Goal: Task Accomplishment & Management: Complete application form

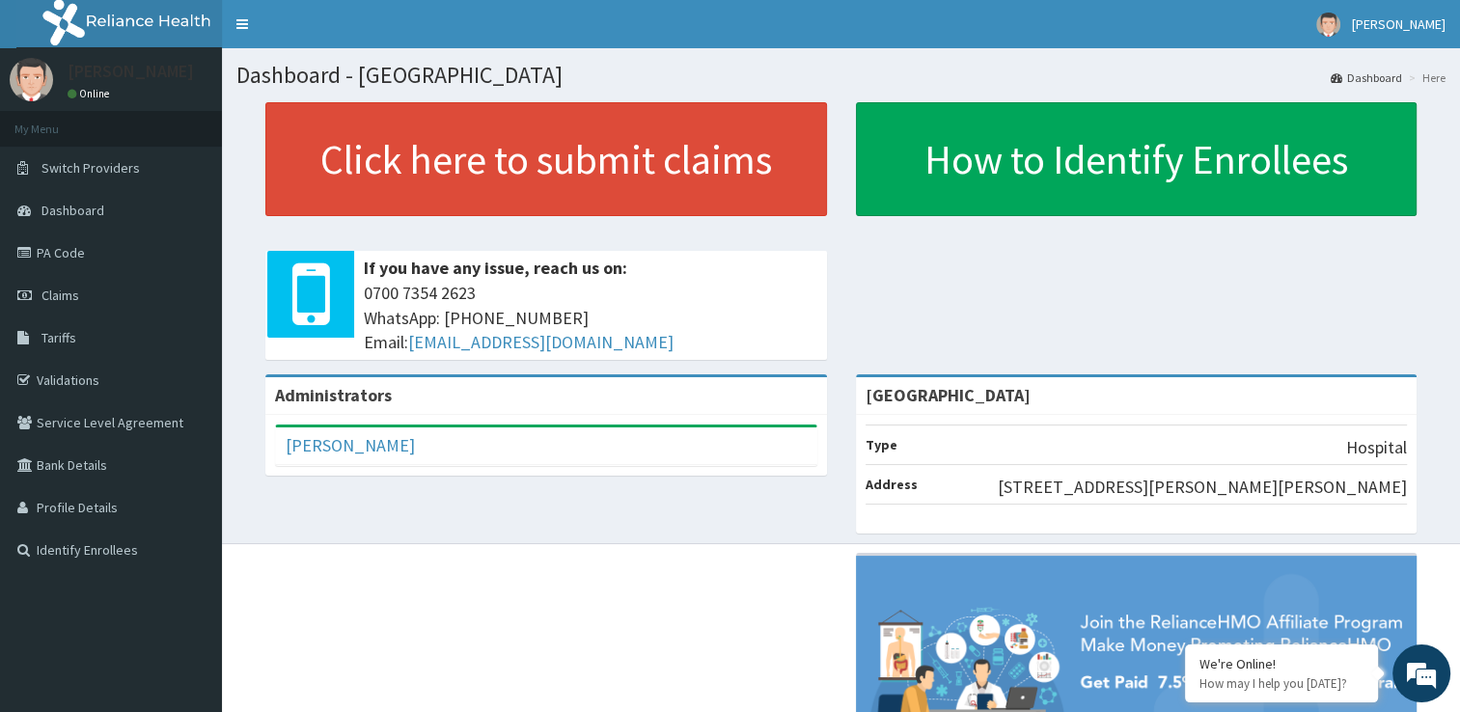
click at [1082, 486] on li "Address 101, Victor Fagbemi Road, Baba Ijesa Roundabout Aboru, Iyana-Ipaja, Lag…" at bounding box center [1137, 484] width 542 height 41
click at [106, 299] on link "Claims" at bounding box center [111, 295] width 222 height 42
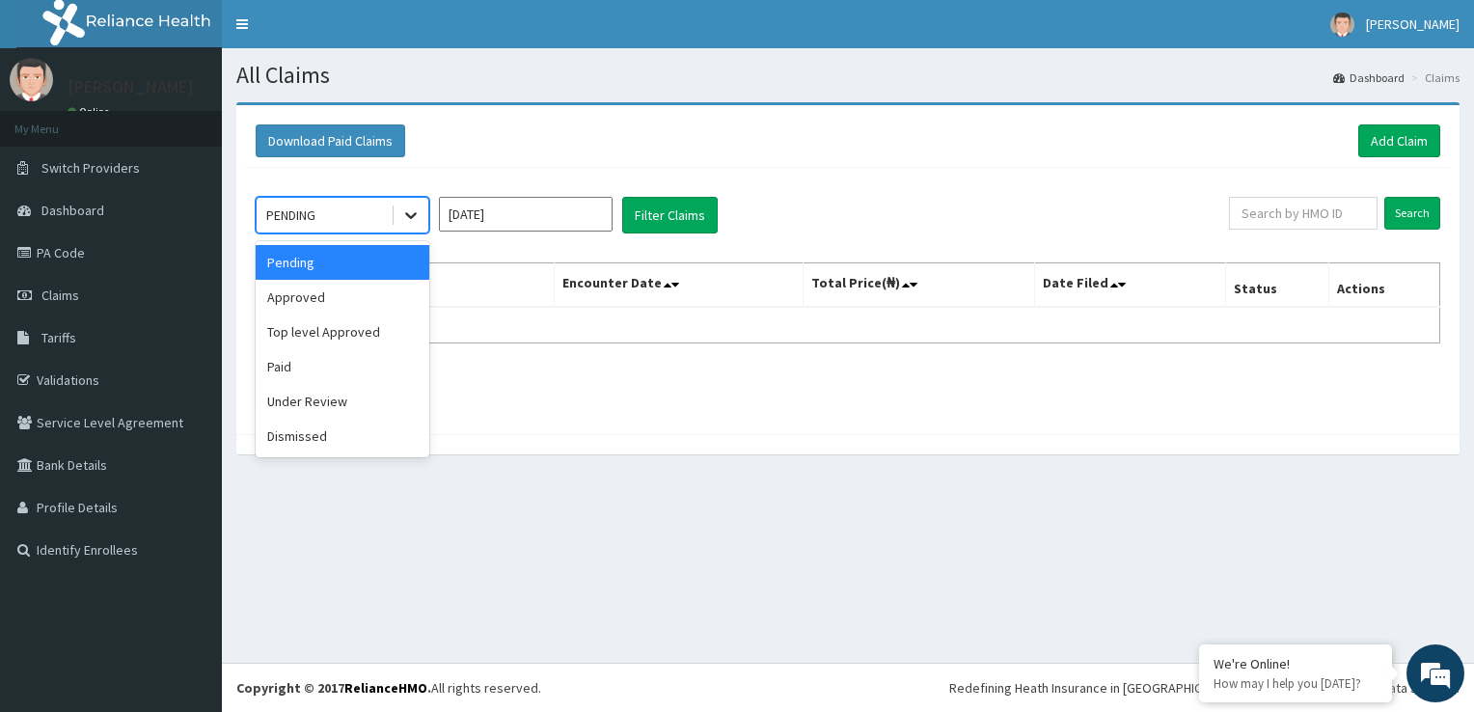
click at [414, 219] on icon at bounding box center [410, 215] width 19 height 19
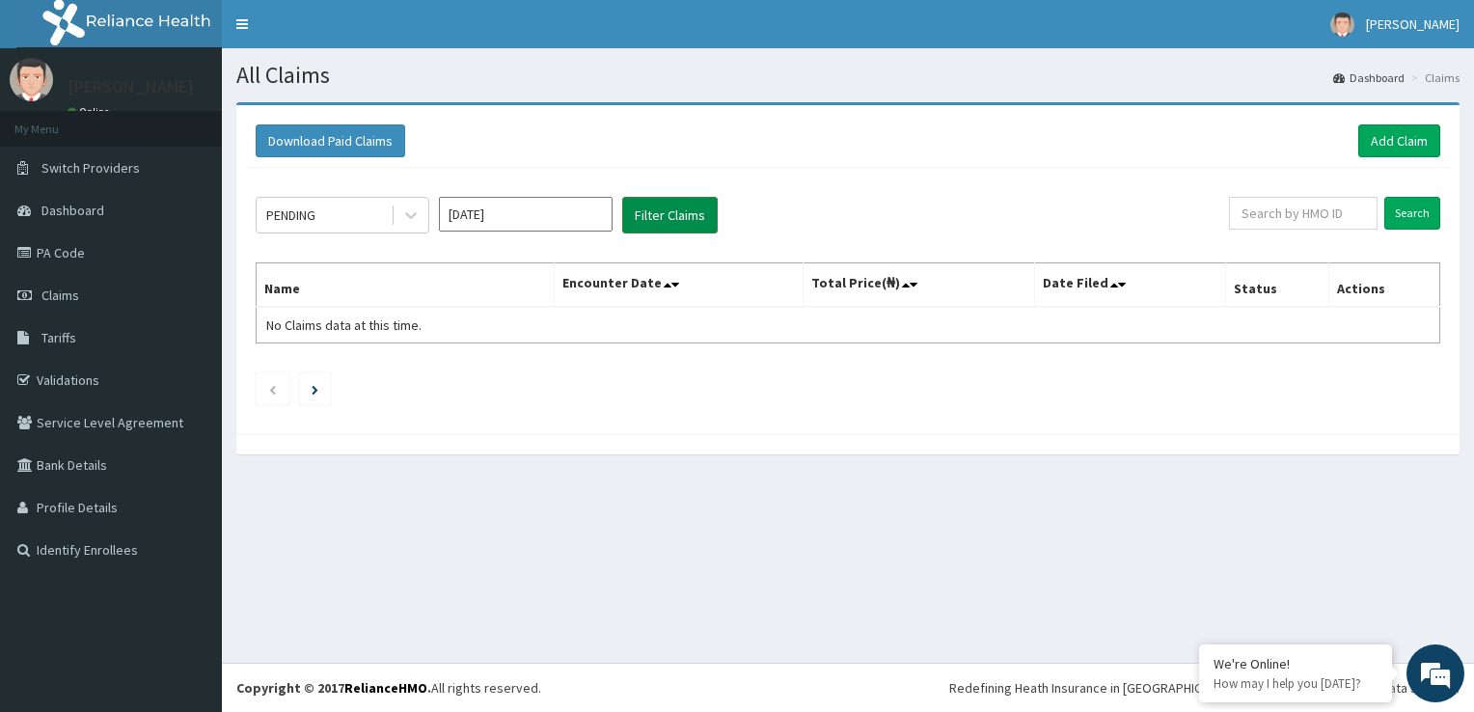
click at [648, 216] on button "Filter Claims" at bounding box center [670, 215] width 96 height 37
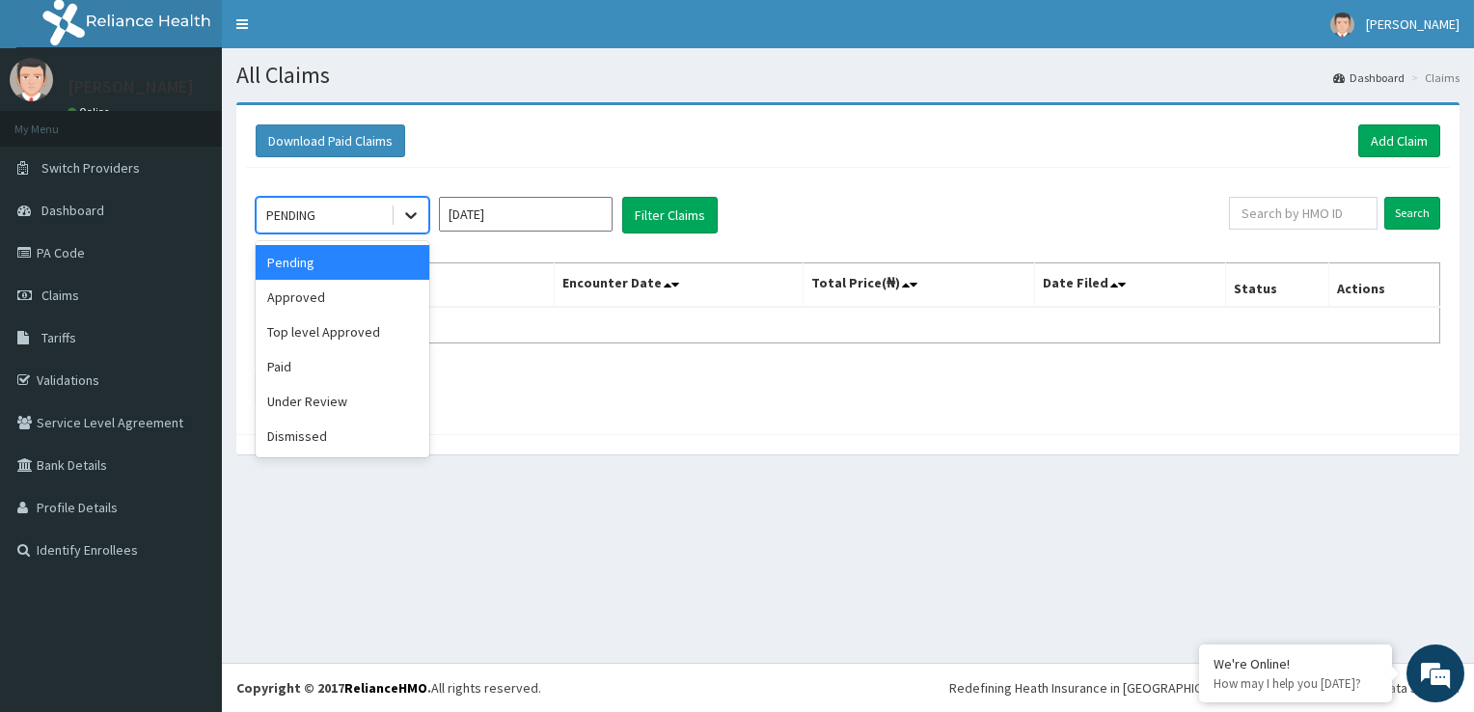
click at [403, 210] on icon at bounding box center [410, 215] width 19 height 19
click at [354, 357] on div "Paid" at bounding box center [343, 366] width 174 height 35
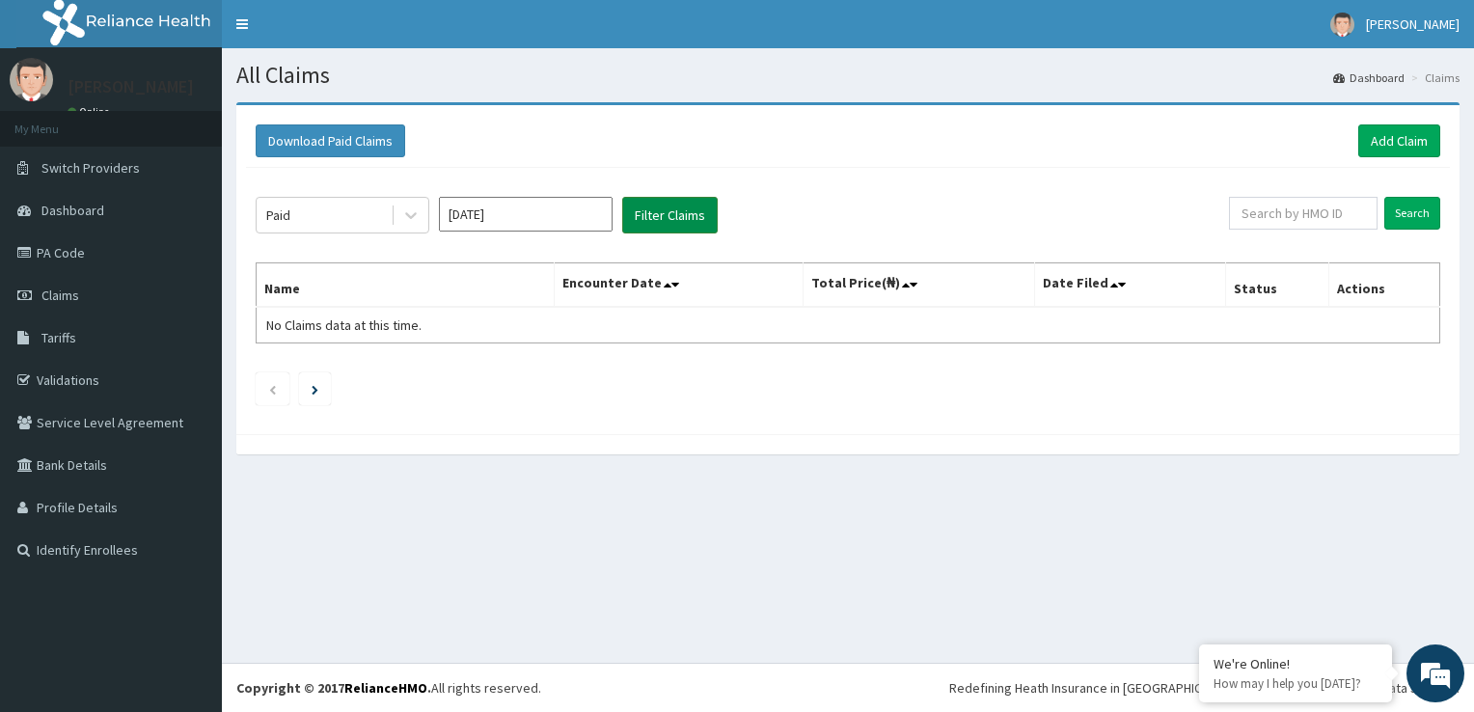
click at [678, 222] on button "Filter Claims" at bounding box center [670, 215] width 96 height 37
click at [679, 207] on button "Filter Claims" at bounding box center [670, 215] width 96 height 37
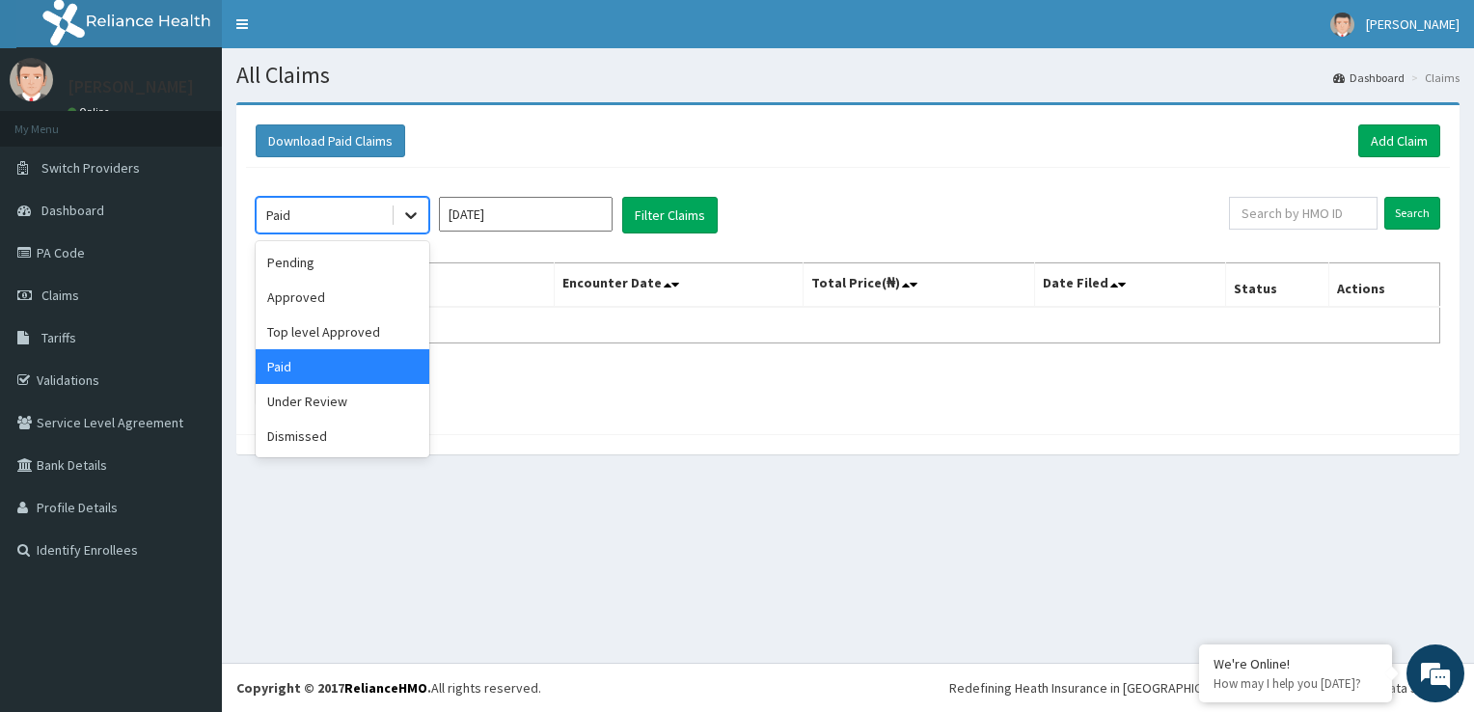
click at [420, 215] on icon at bounding box center [410, 215] width 19 height 19
click at [359, 295] on div "Approved" at bounding box center [343, 297] width 174 height 35
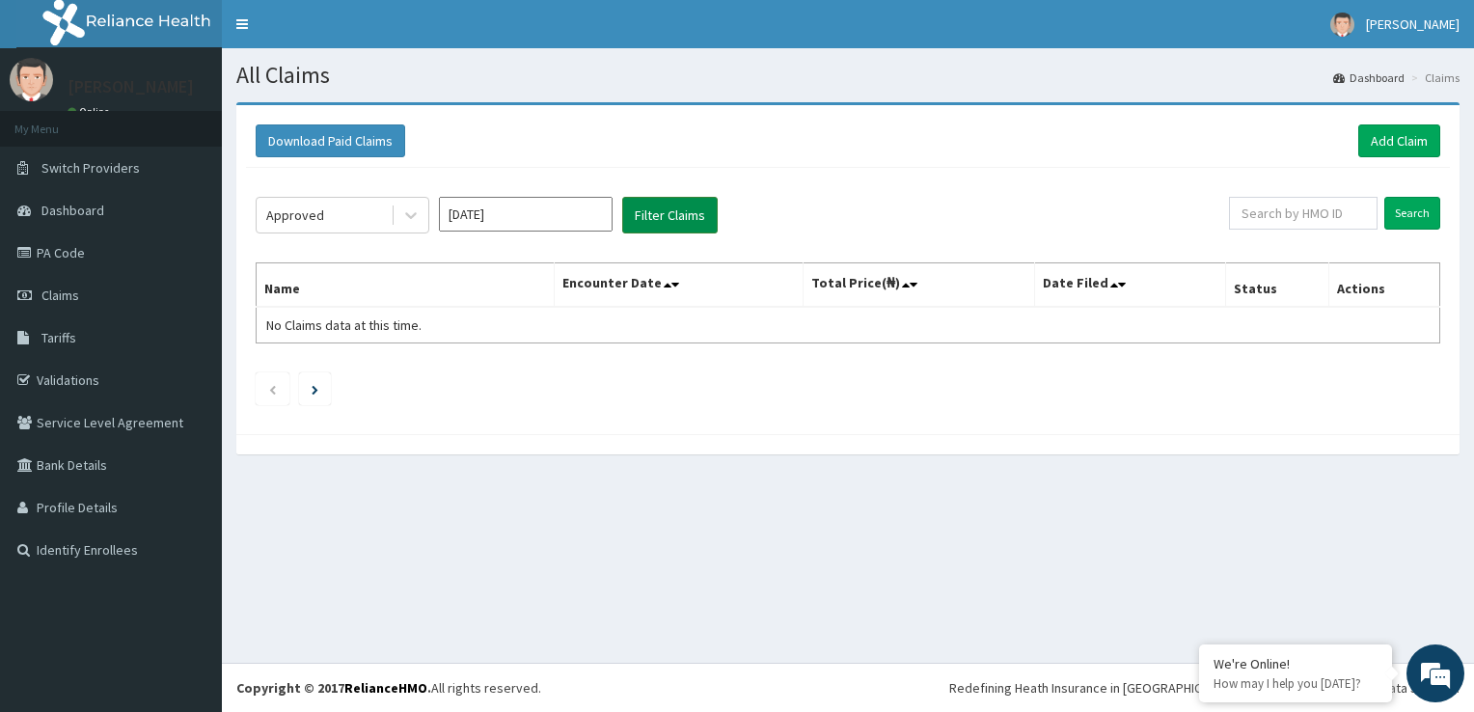
click at [639, 220] on button "Filter Claims" at bounding box center [670, 215] width 96 height 37
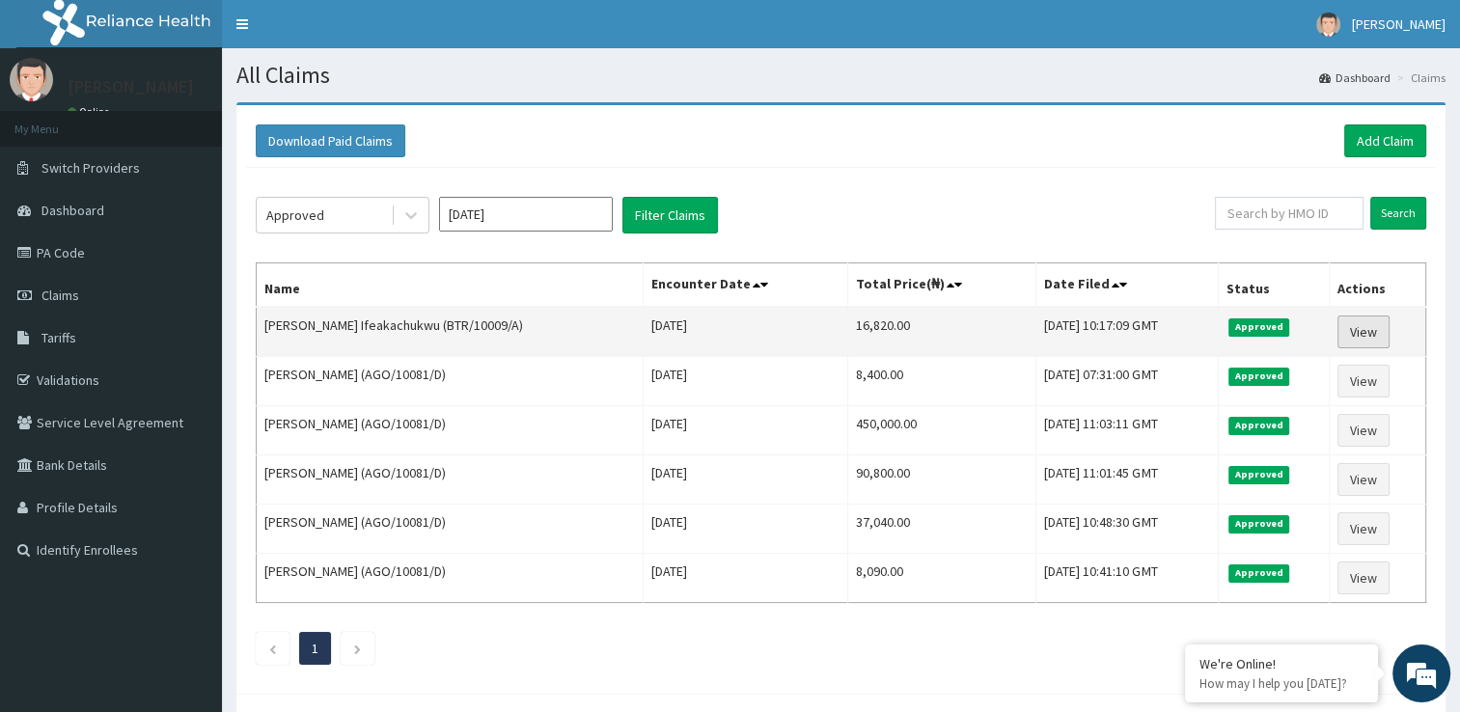
click at [1363, 333] on link "View" at bounding box center [1363, 332] width 52 height 33
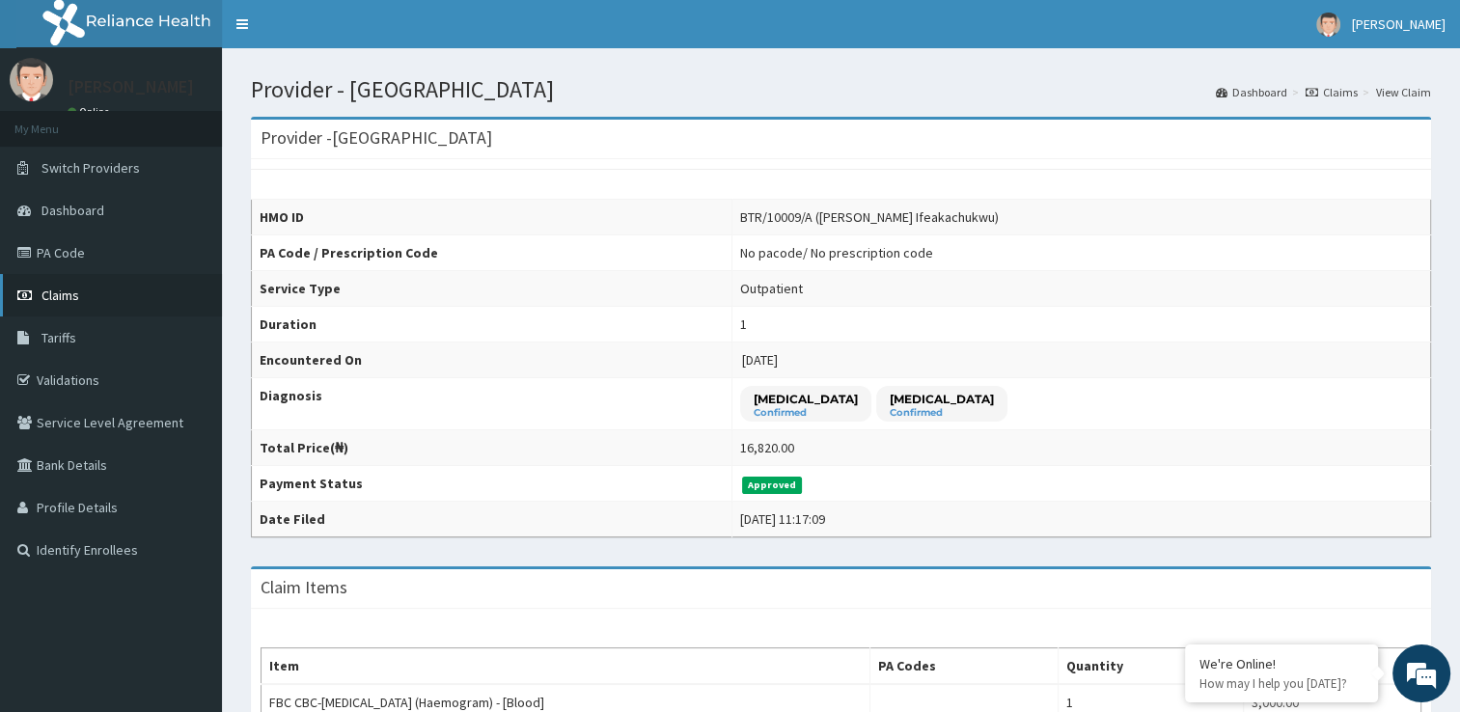
click at [66, 295] on span "Claims" at bounding box center [60, 295] width 38 height 17
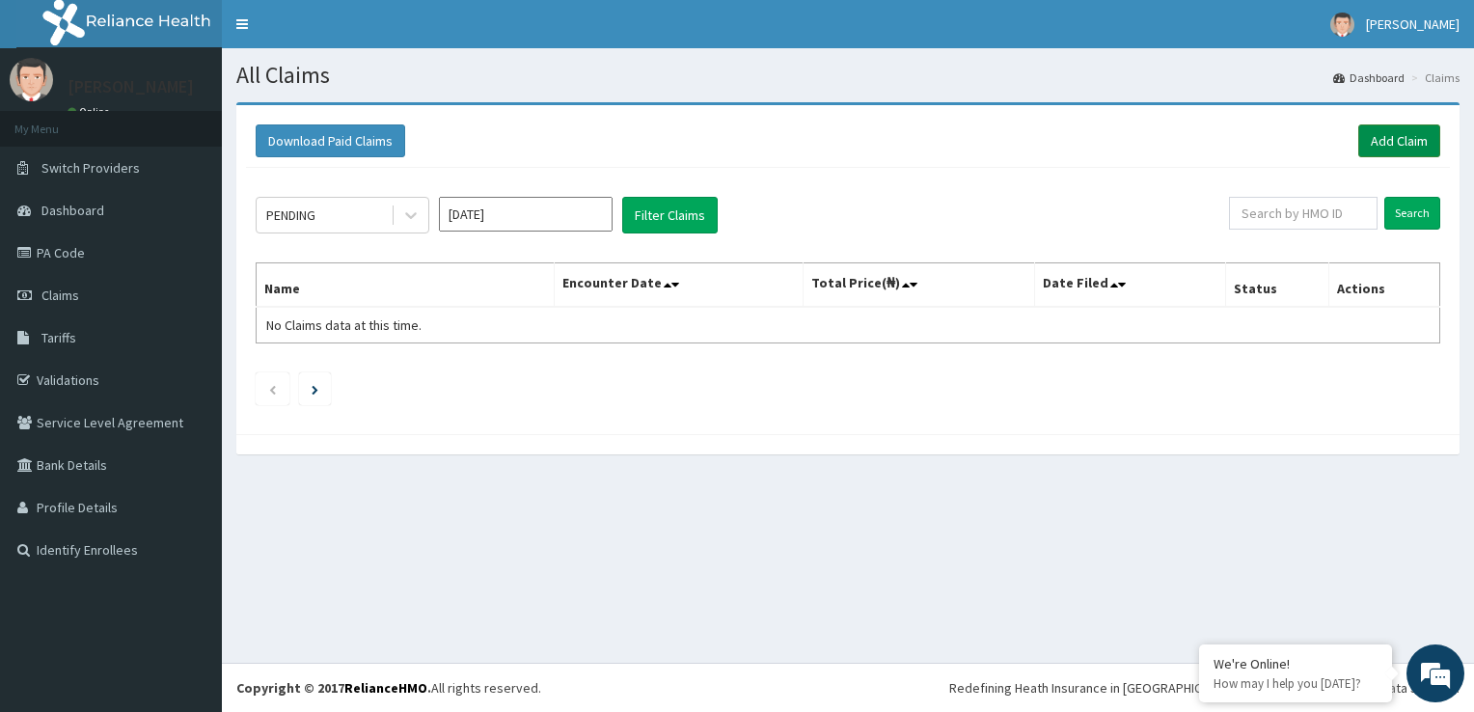
click at [1417, 141] on link "Add Claim" at bounding box center [1400, 140] width 82 height 33
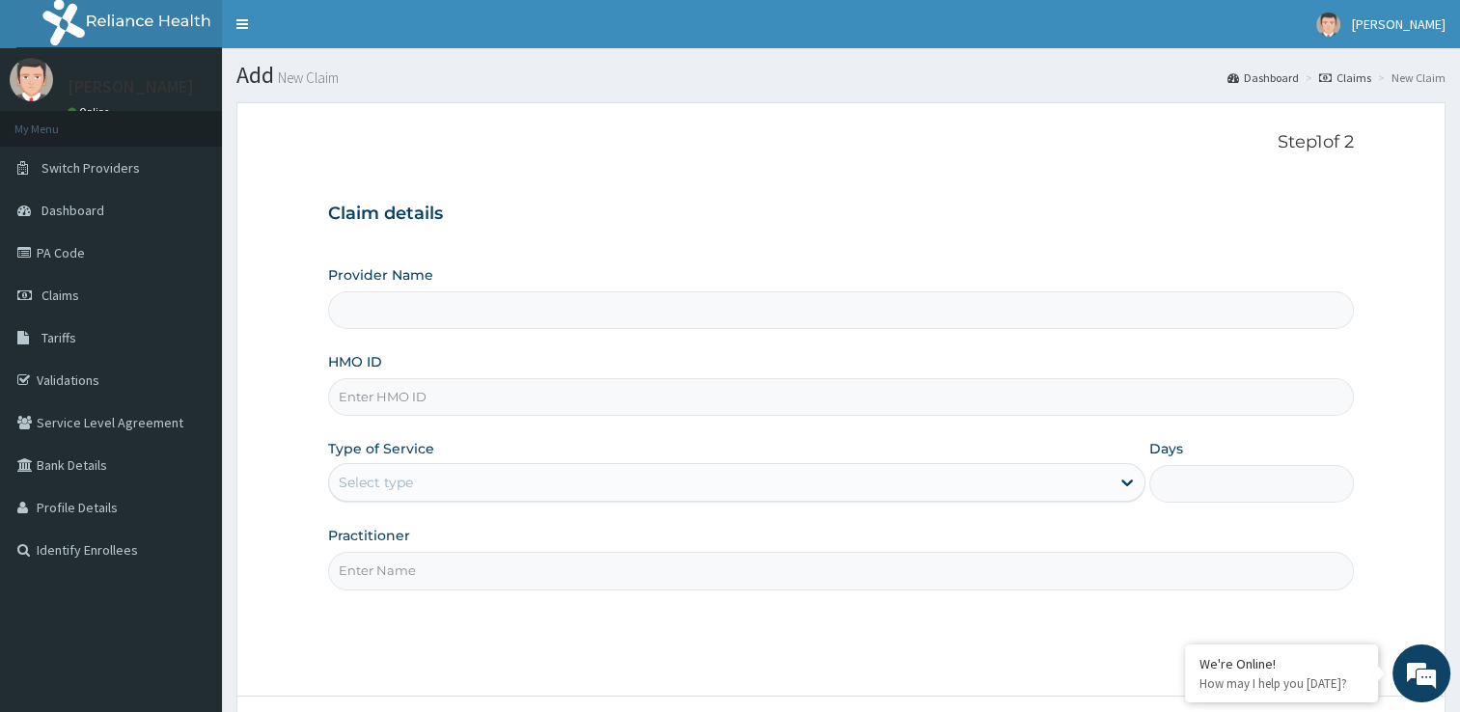
click at [716, 407] on input "HMO ID" at bounding box center [841, 397] width 1026 height 38
type input "[GEOGRAPHIC_DATA]"
type input "EIA/10077/C"
click at [710, 481] on div "Select type" at bounding box center [719, 482] width 781 height 31
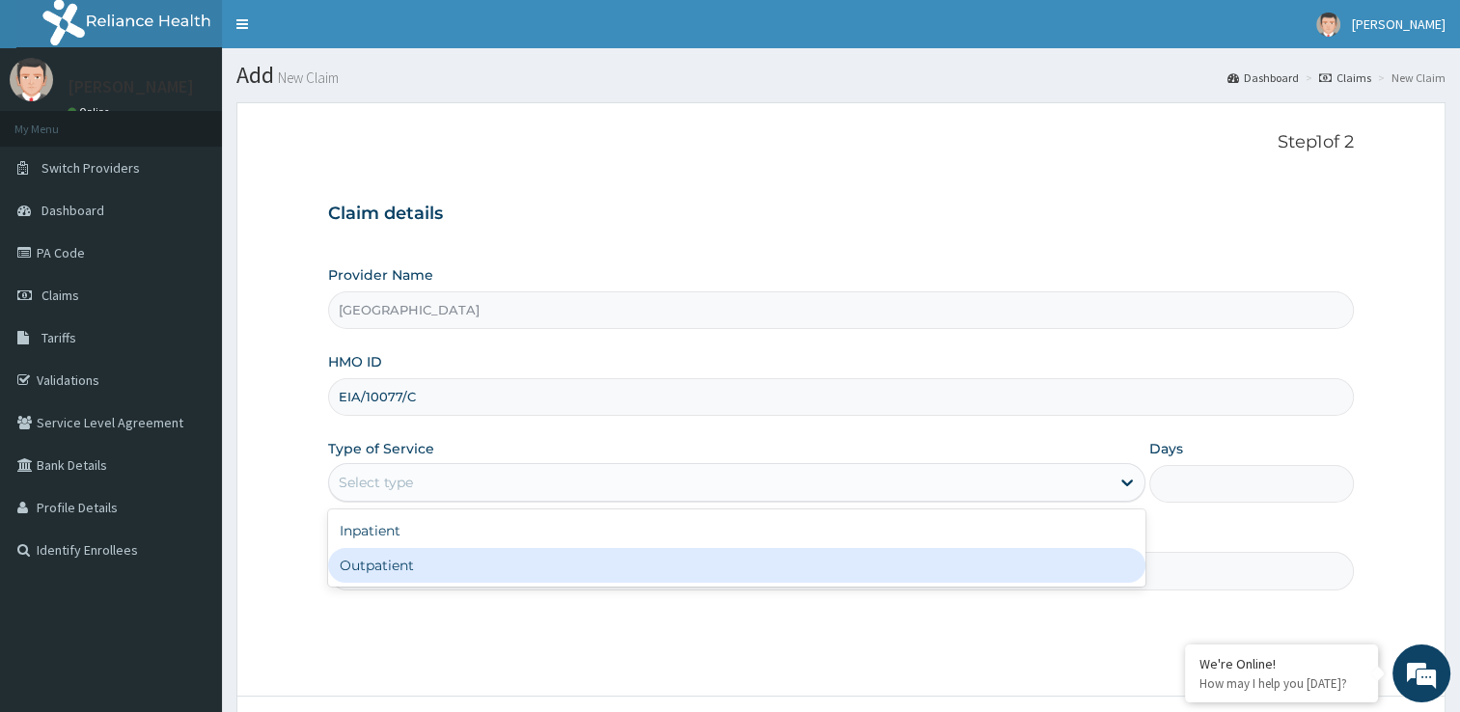
click at [666, 558] on div "Outpatient" at bounding box center [736, 565] width 817 height 35
type input "1"
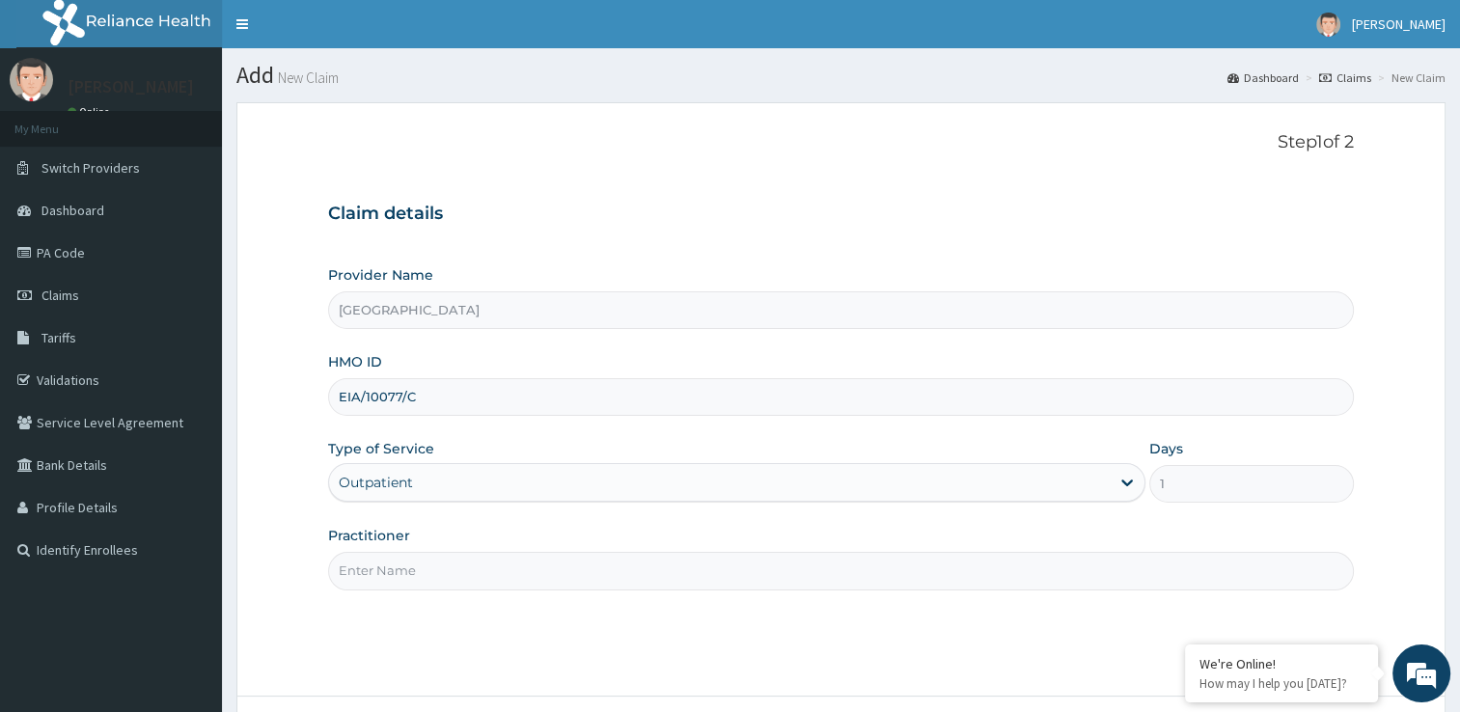
click at [634, 580] on input "Practitioner" at bounding box center [841, 571] width 1026 height 38
type input "DR ADIGUN"
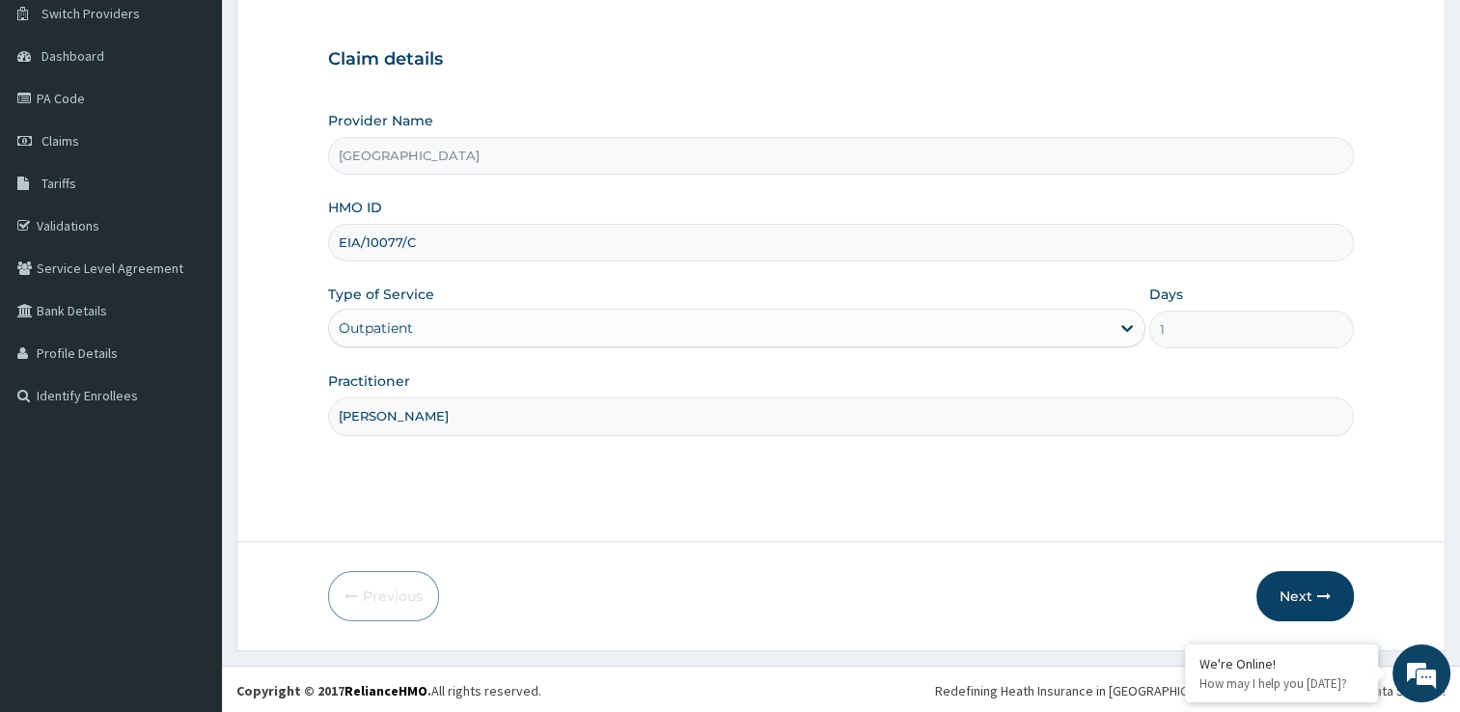
scroll to position [156, 0]
click at [1308, 595] on button "Next" at bounding box center [1304, 594] width 97 height 50
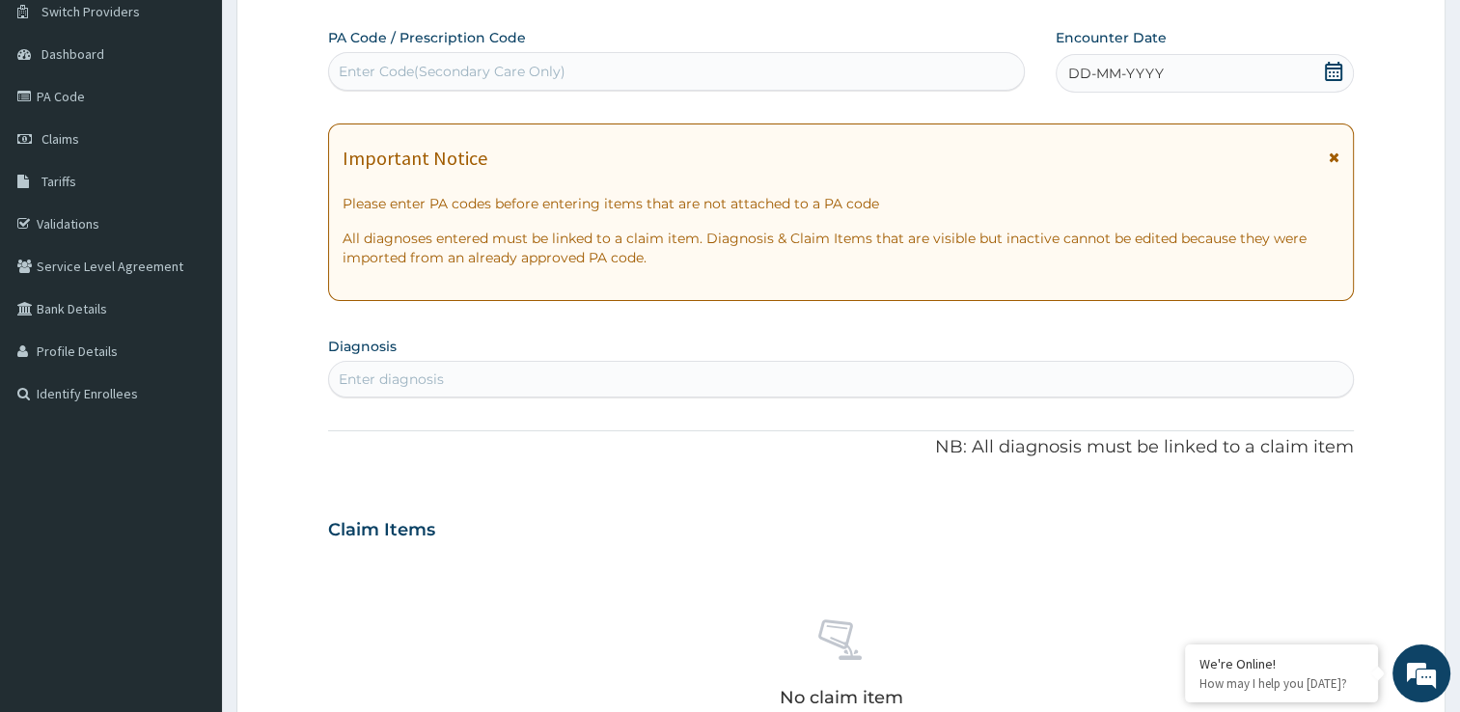
click at [781, 376] on div "Enter diagnosis" at bounding box center [841, 379] width 1024 height 31
type input "Rhi"
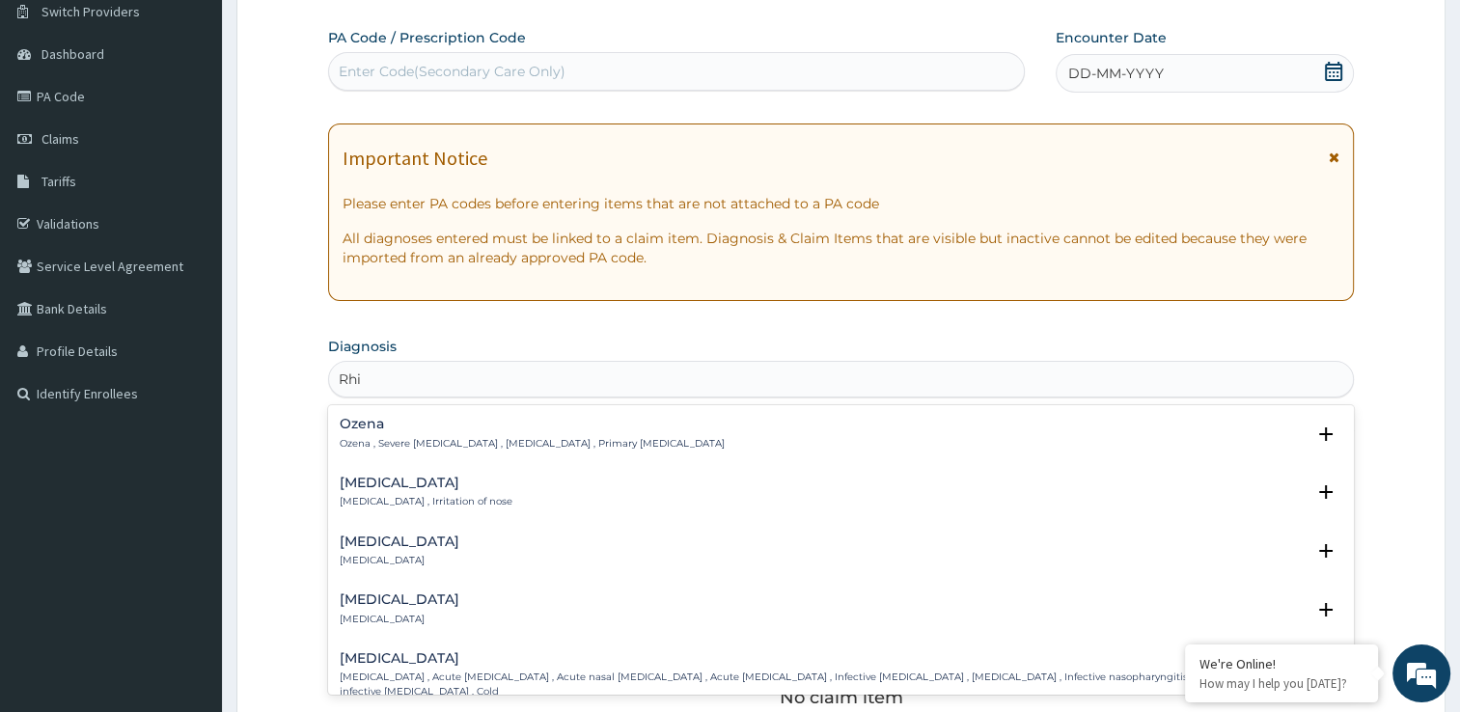
click at [427, 499] on p "Rhinitis , Irritation of nose" at bounding box center [426, 502] width 173 height 14
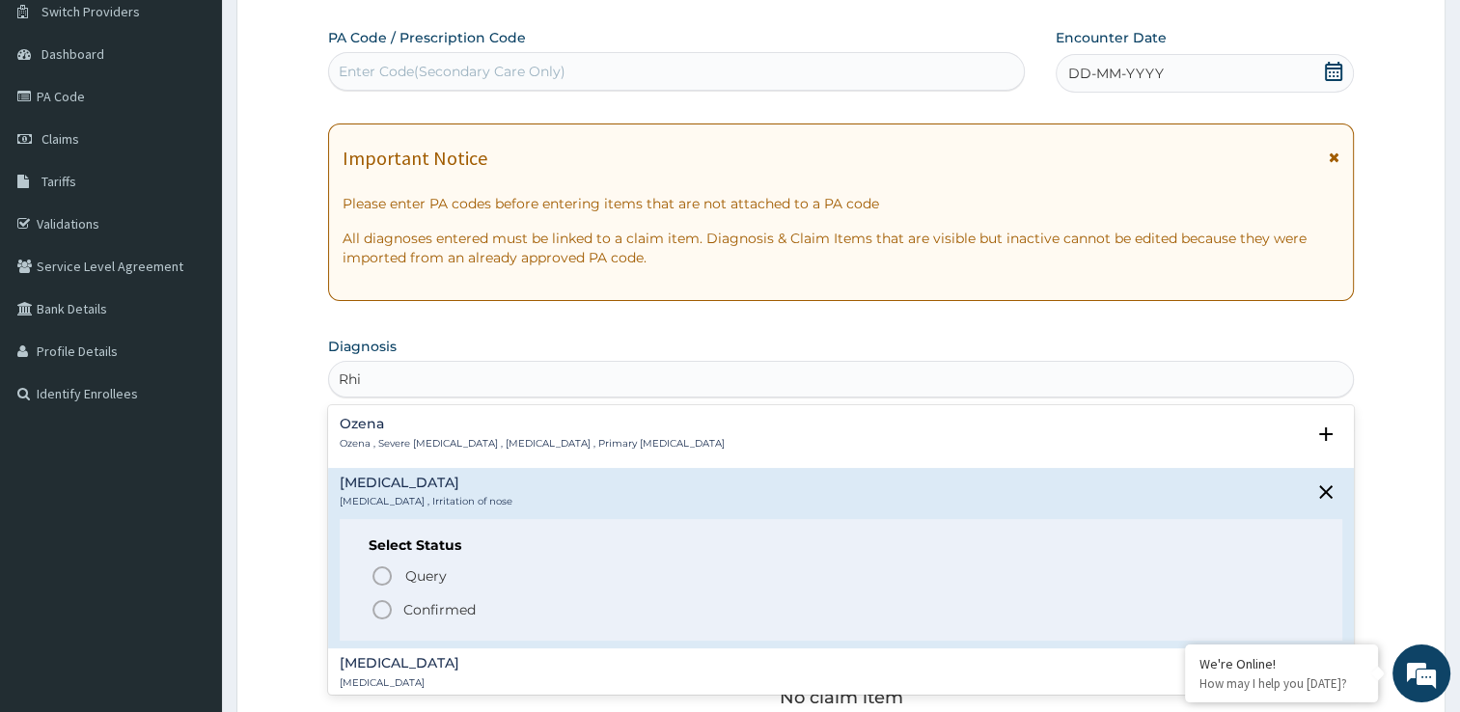
click at [386, 609] on icon "status option filled" at bounding box center [382, 609] width 23 height 23
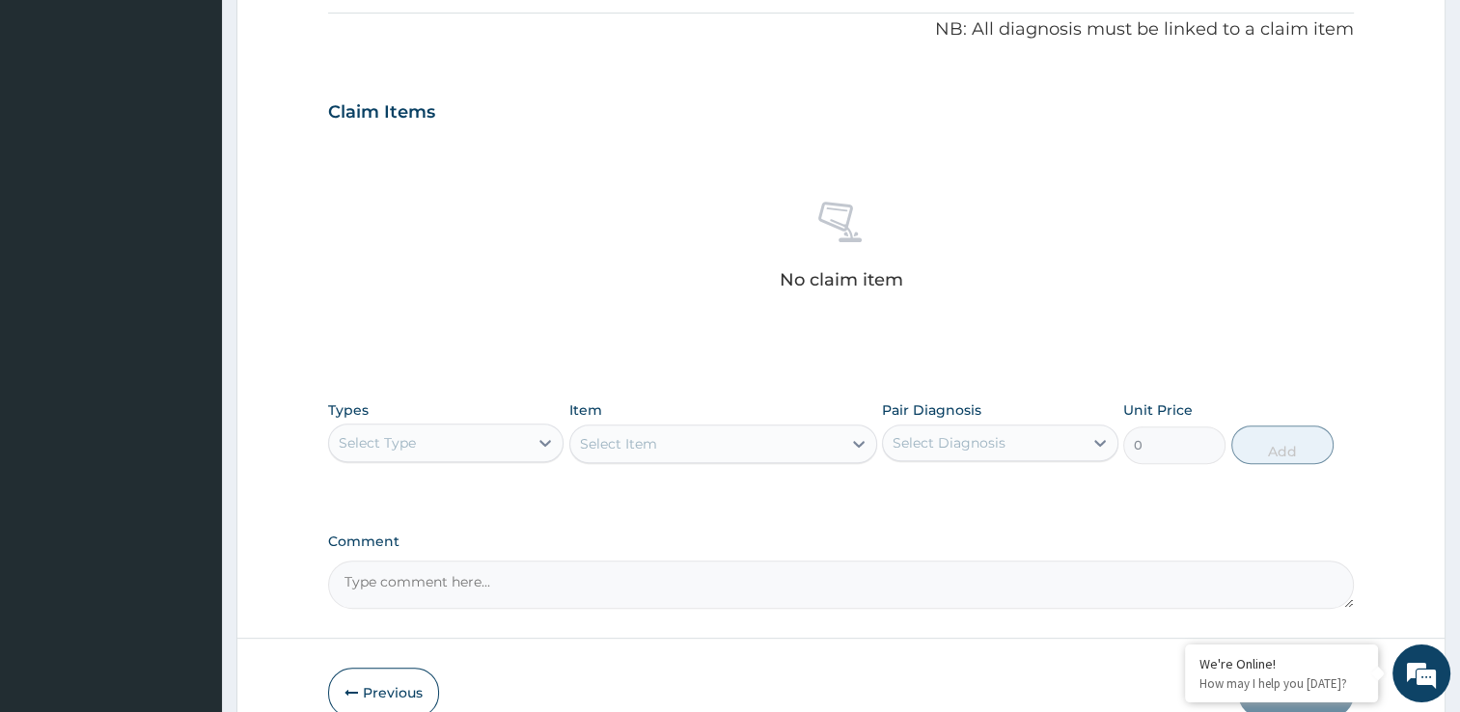
scroll to position [594, 0]
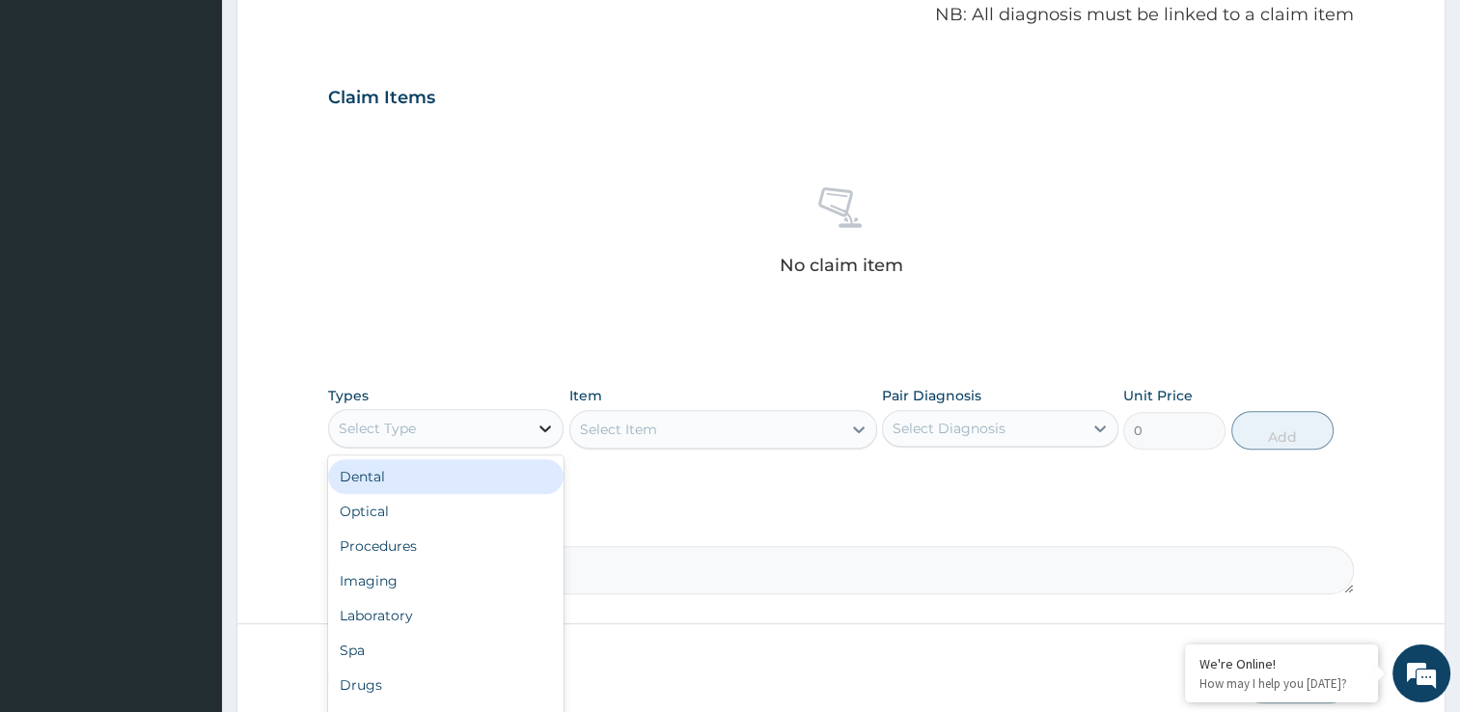
click at [541, 434] on icon at bounding box center [545, 428] width 19 height 19
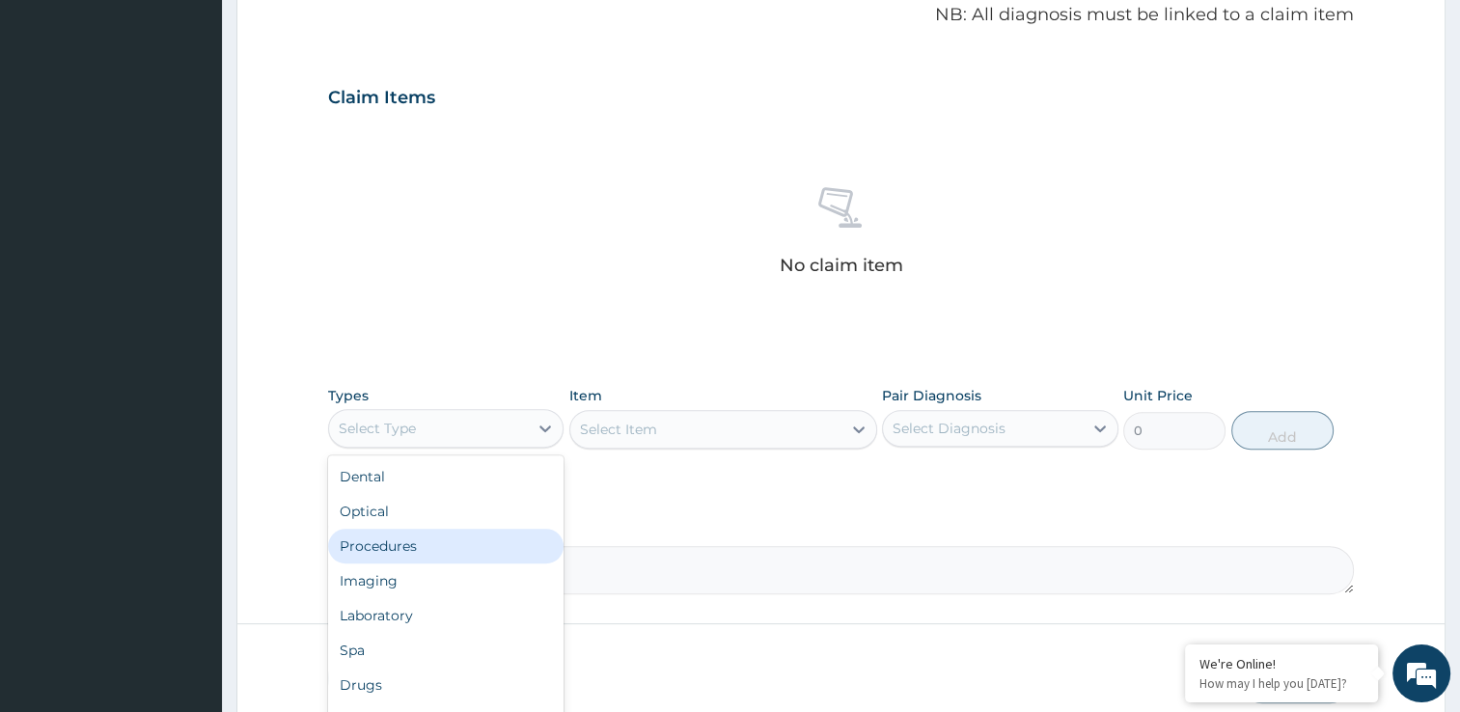
click at [511, 550] on div "Procedures" at bounding box center [446, 546] width 236 height 35
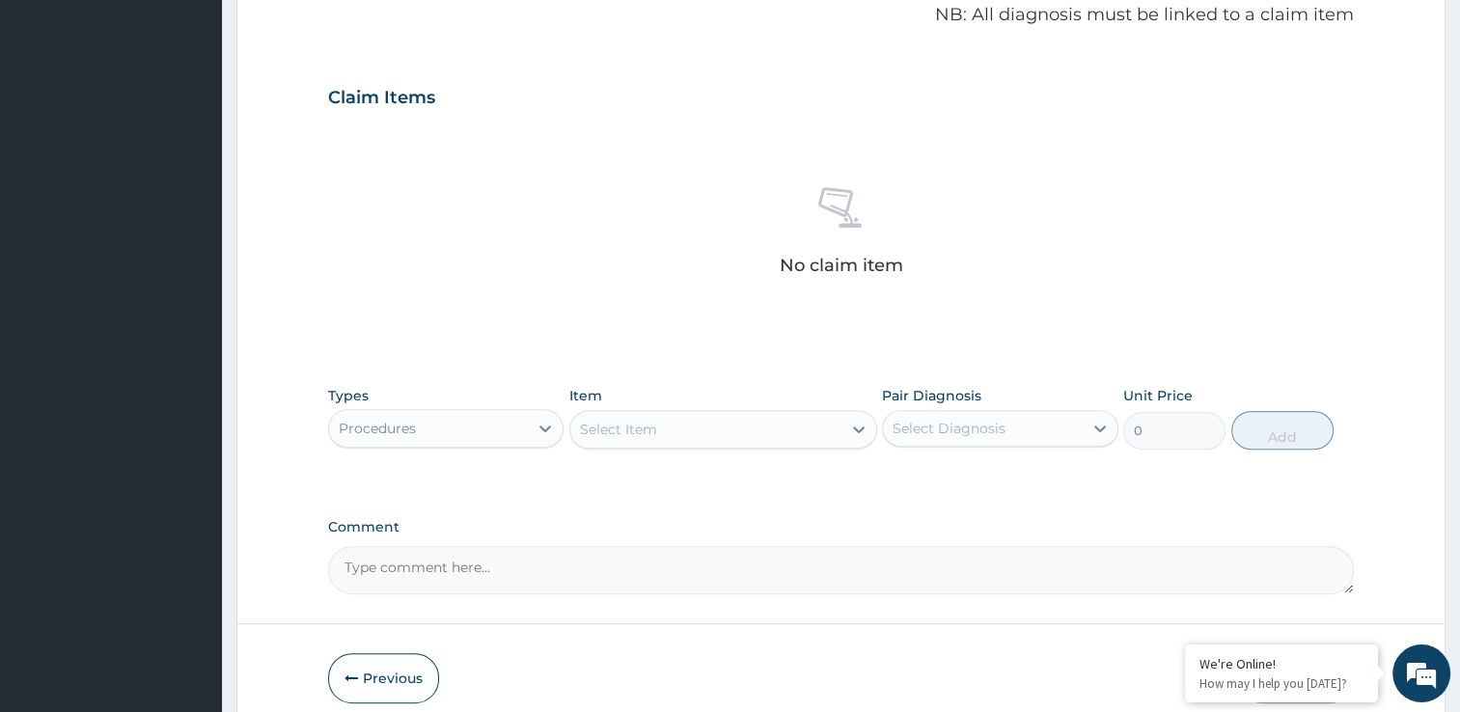
click at [791, 429] on div "Select Item" at bounding box center [705, 429] width 271 height 31
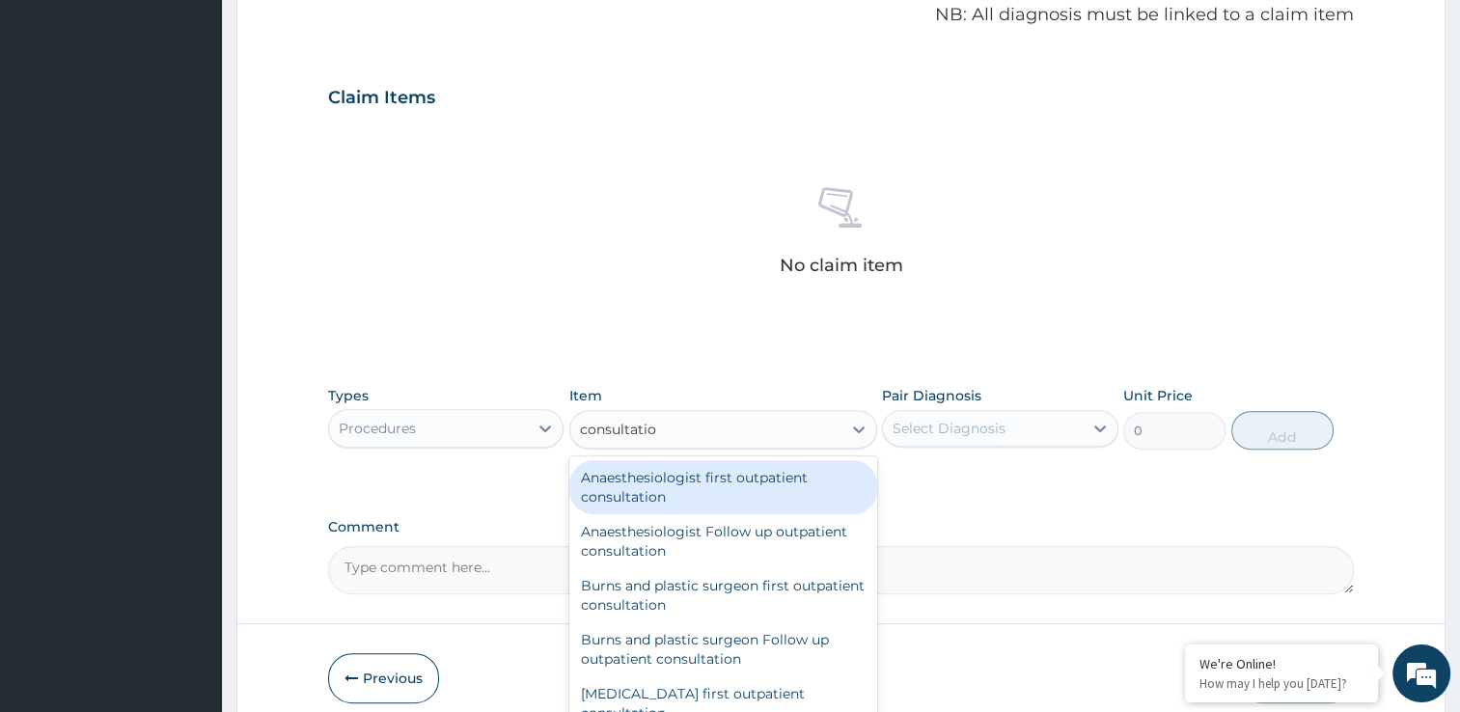
type input "consultation"
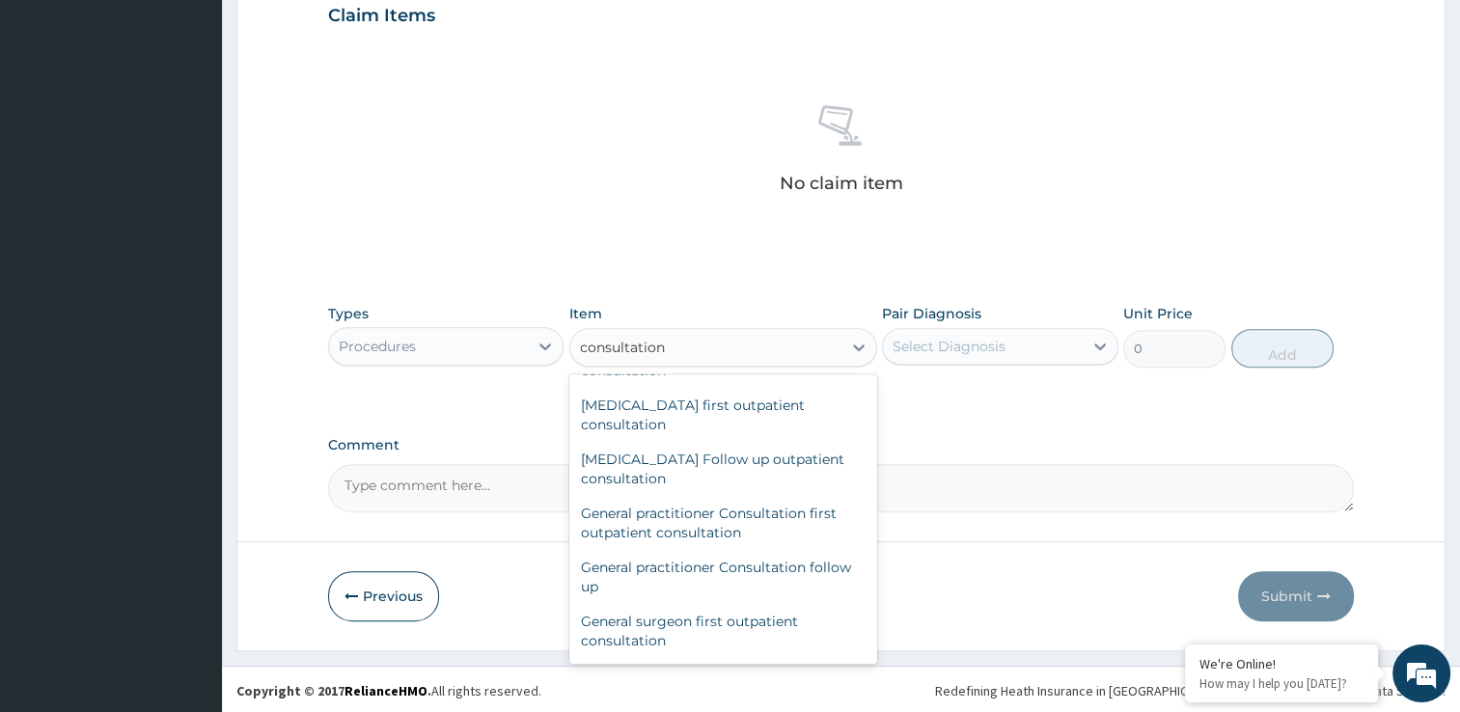
scroll to position [888, 0]
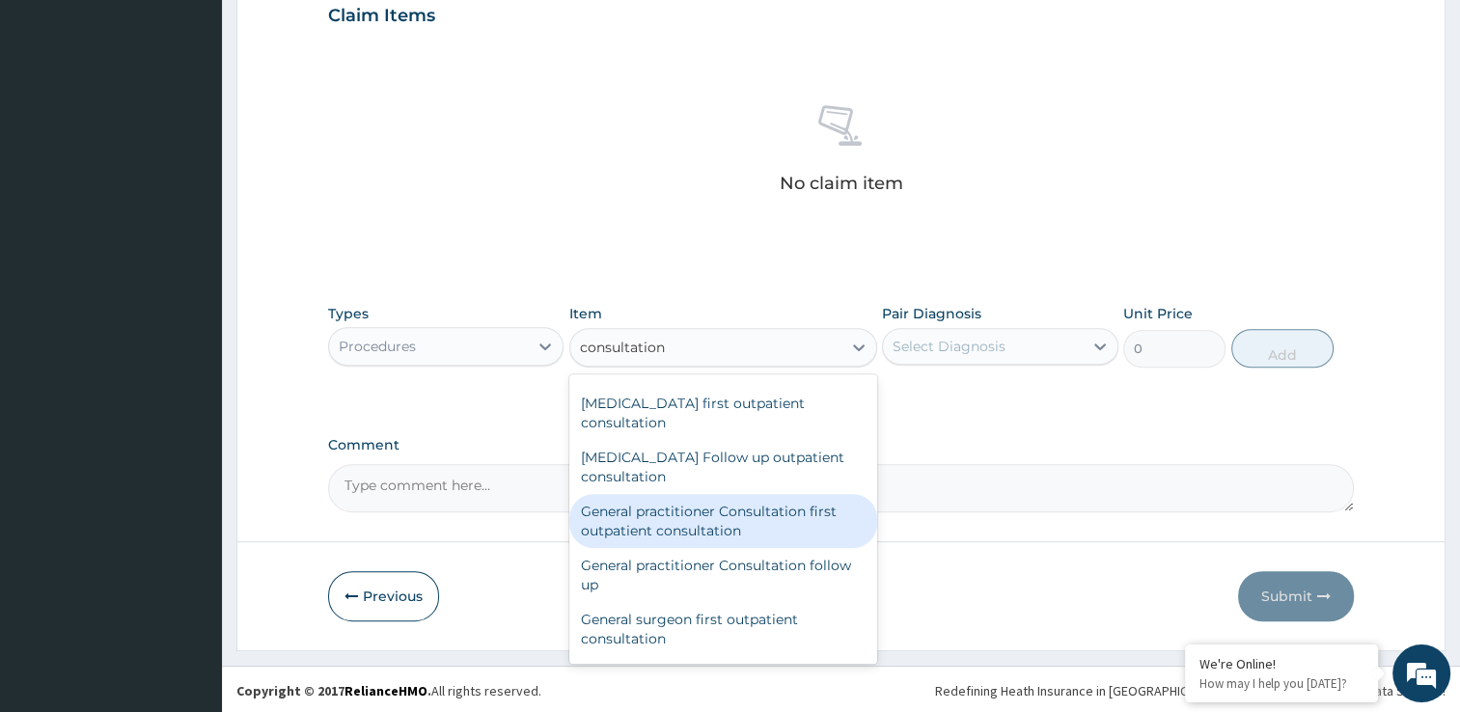
click at [695, 534] on div "General practitioner Consultation first outpatient consultation" at bounding box center [723, 521] width 308 height 54
type input "3000"
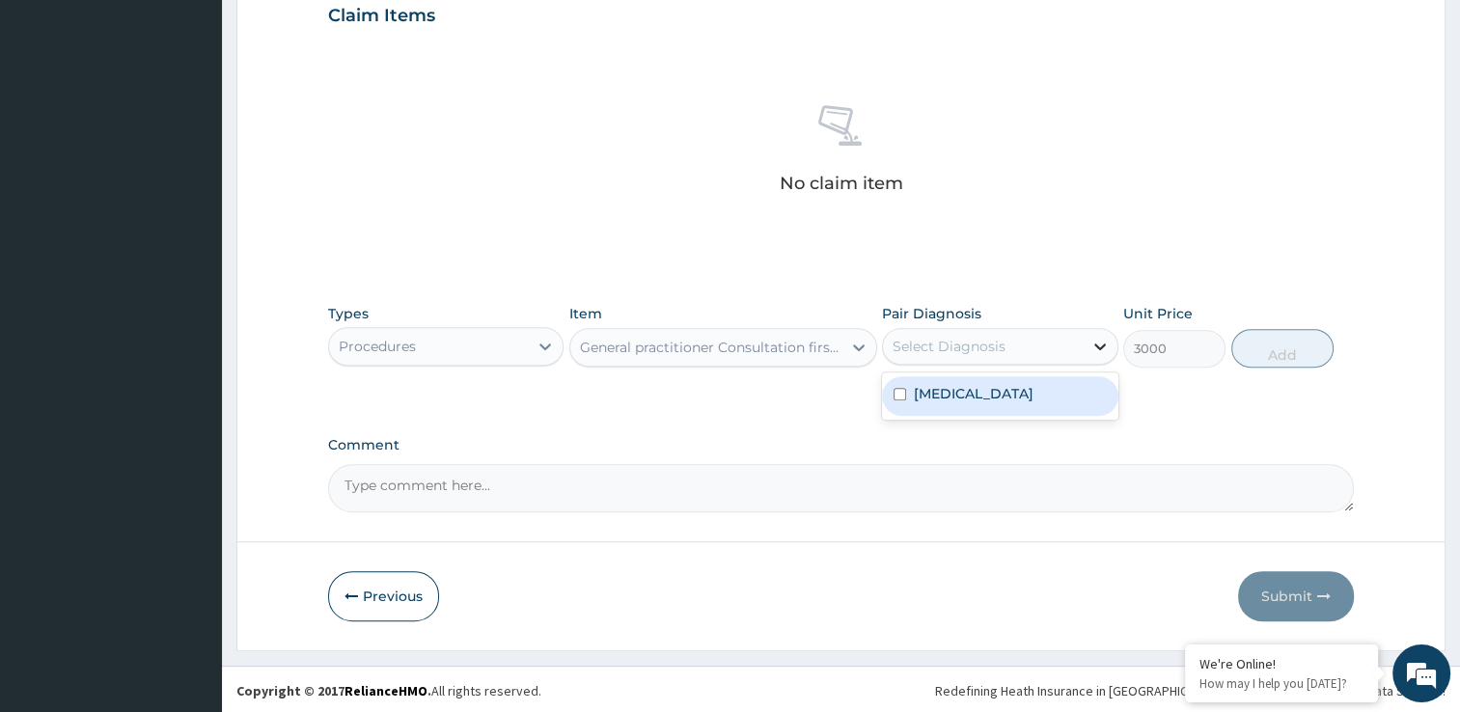
click at [1096, 344] on icon at bounding box center [1100, 347] width 12 height 7
click at [916, 398] on label "Rhinitis" at bounding box center [974, 393] width 120 height 19
checkbox input "true"
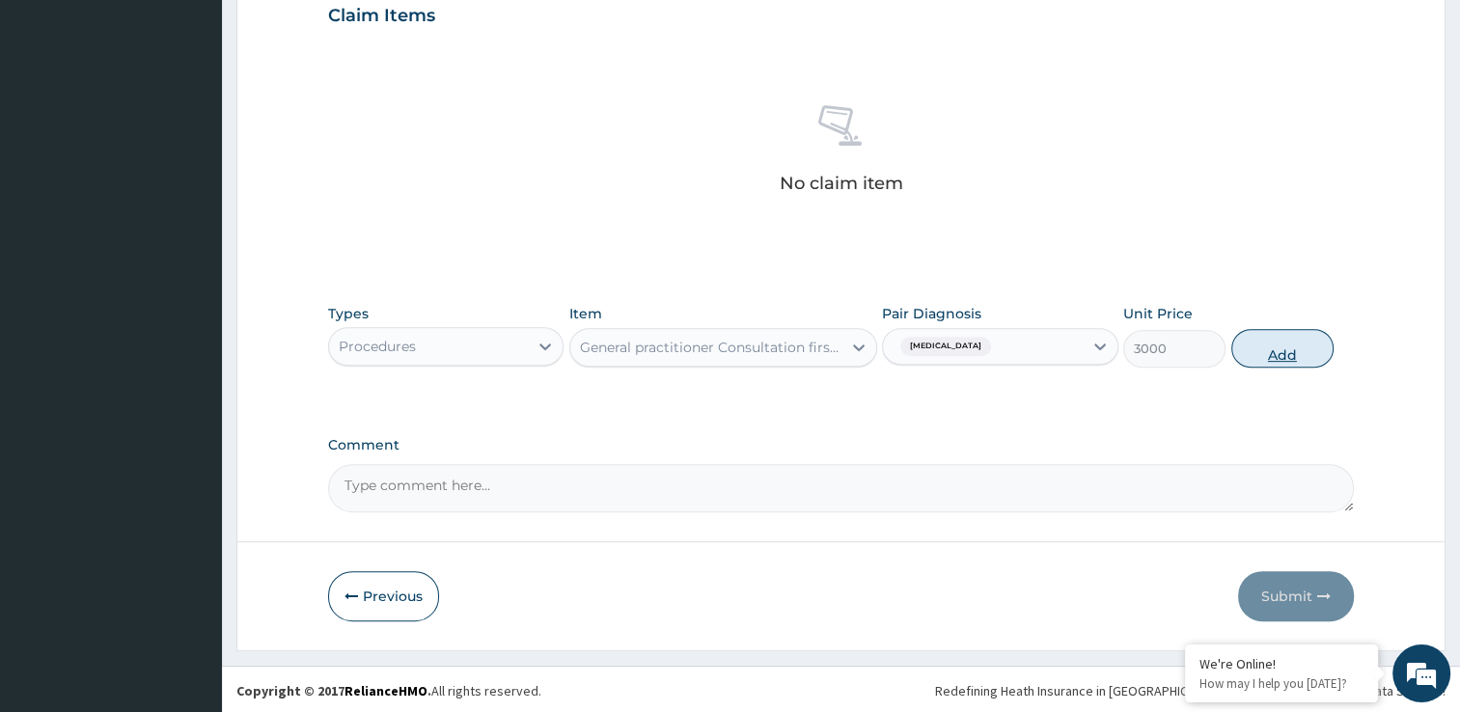
click at [1281, 359] on button "Add" at bounding box center [1282, 348] width 102 height 39
type input "0"
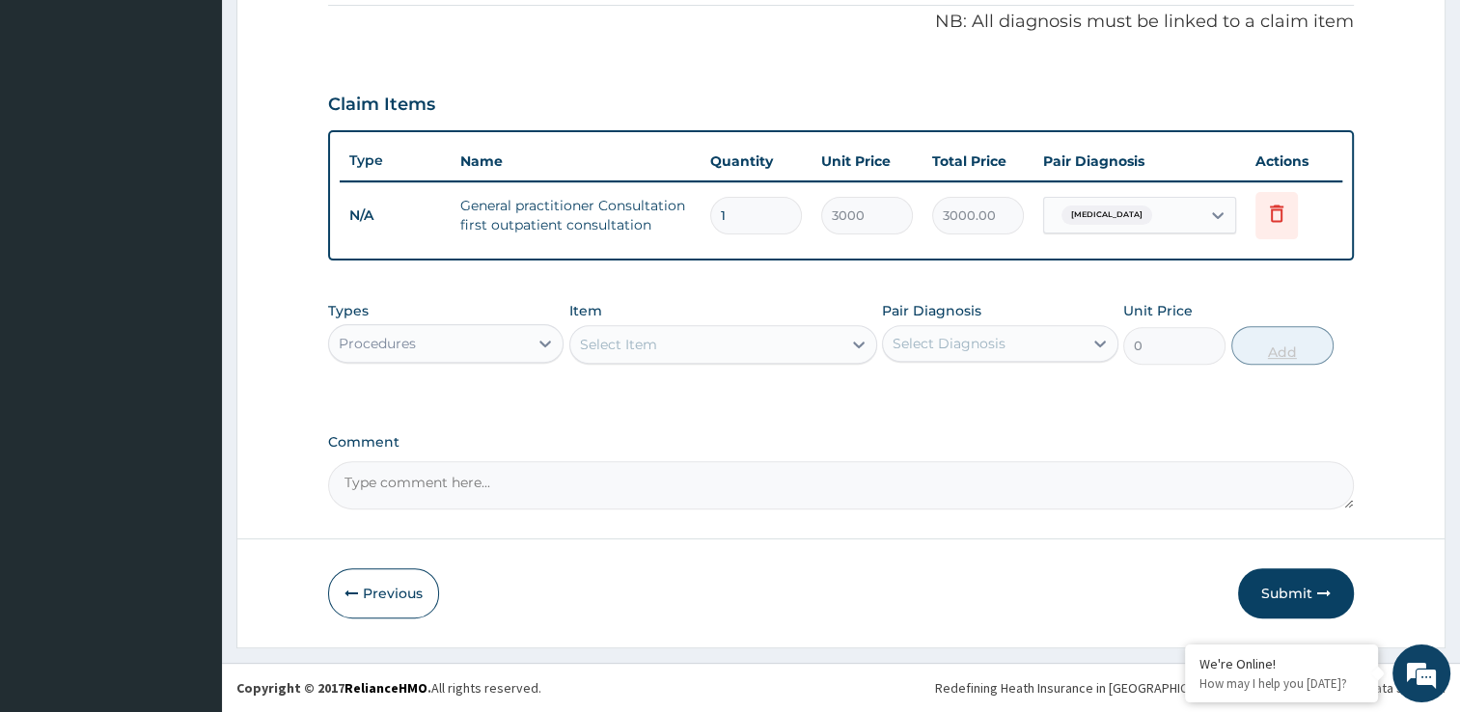
scroll to position [584, 0]
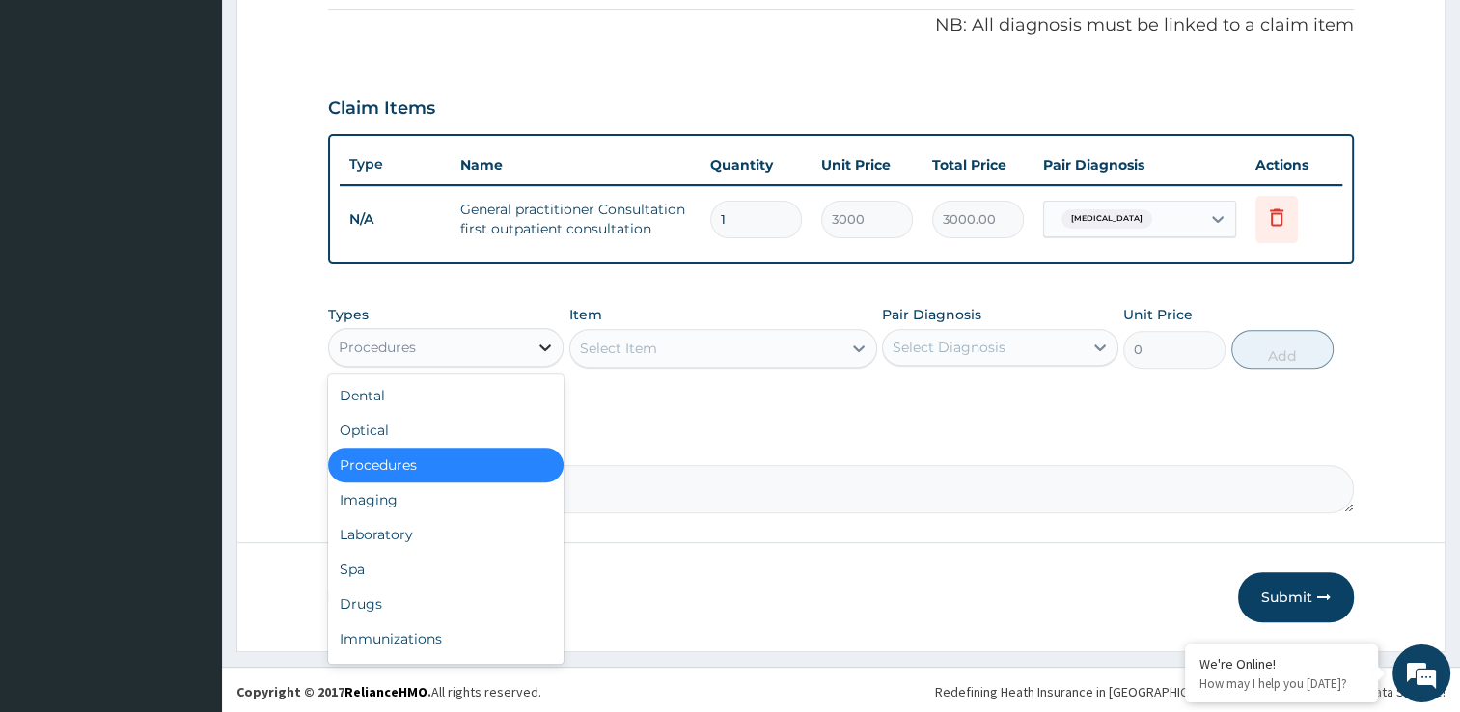
click at [551, 345] on icon at bounding box center [545, 347] width 19 height 19
click at [502, 592] on div "Drugs" at bounding box center [446, 604] width 236 height 35
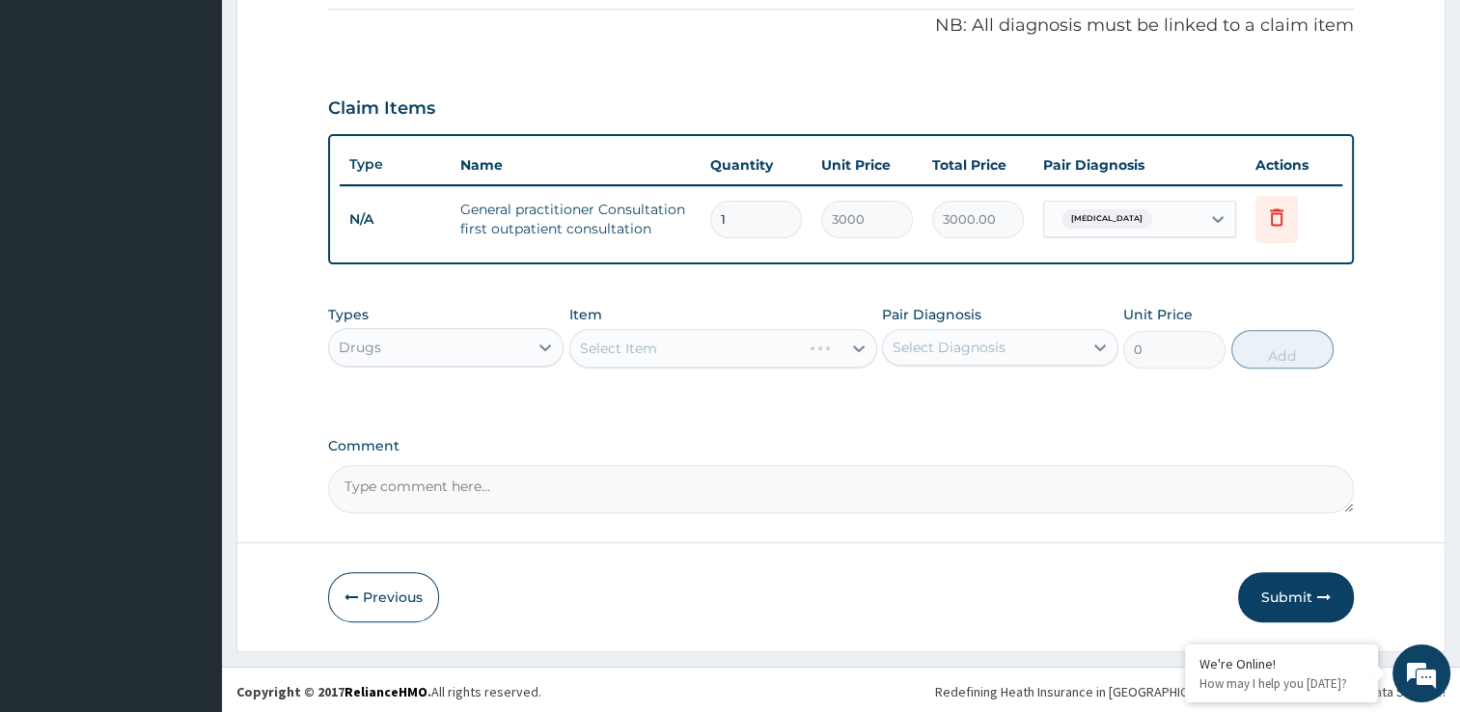
click at [782, 356] on div "Select Item" at bounding box center [723, 348] width 308 height 39
click at [791, 344] on div "Select Item" at bounding box center [705, 348] width 271 height 31
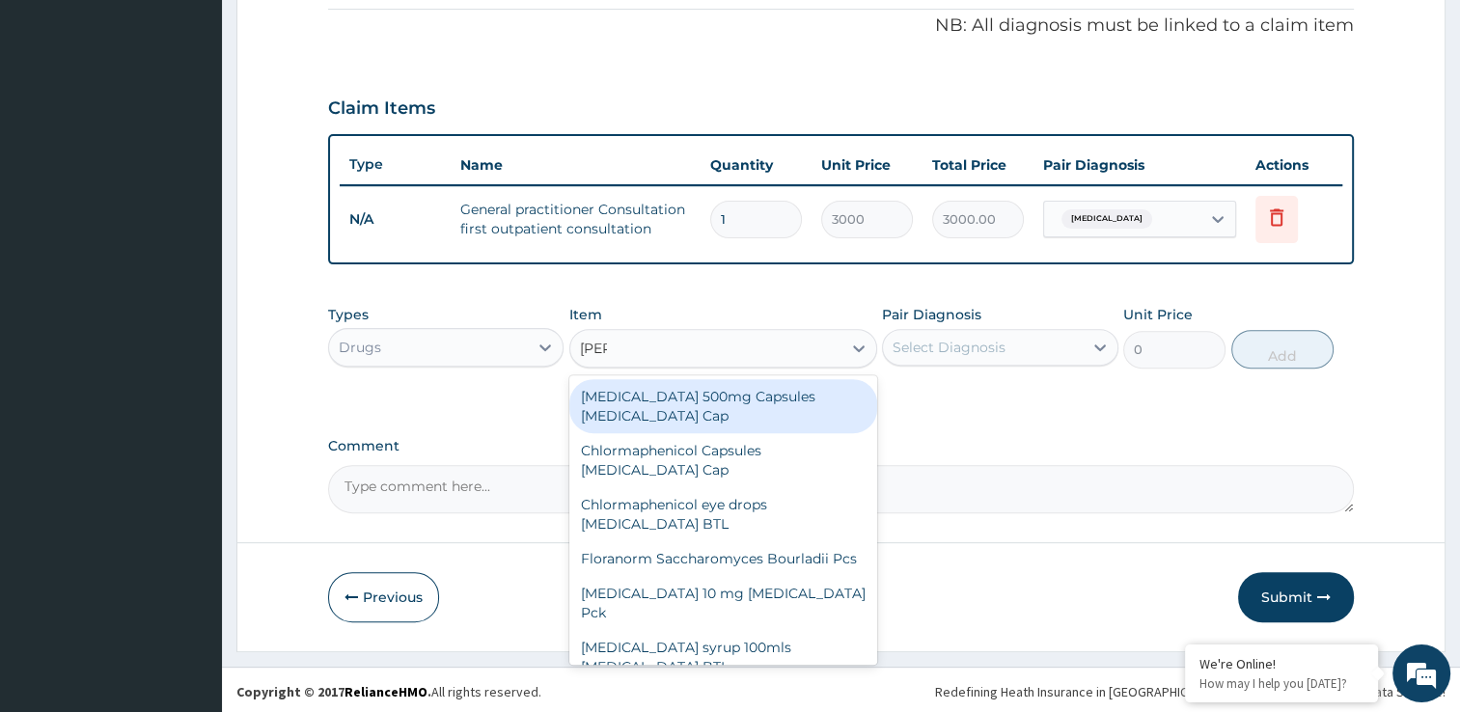
type input "lorat"
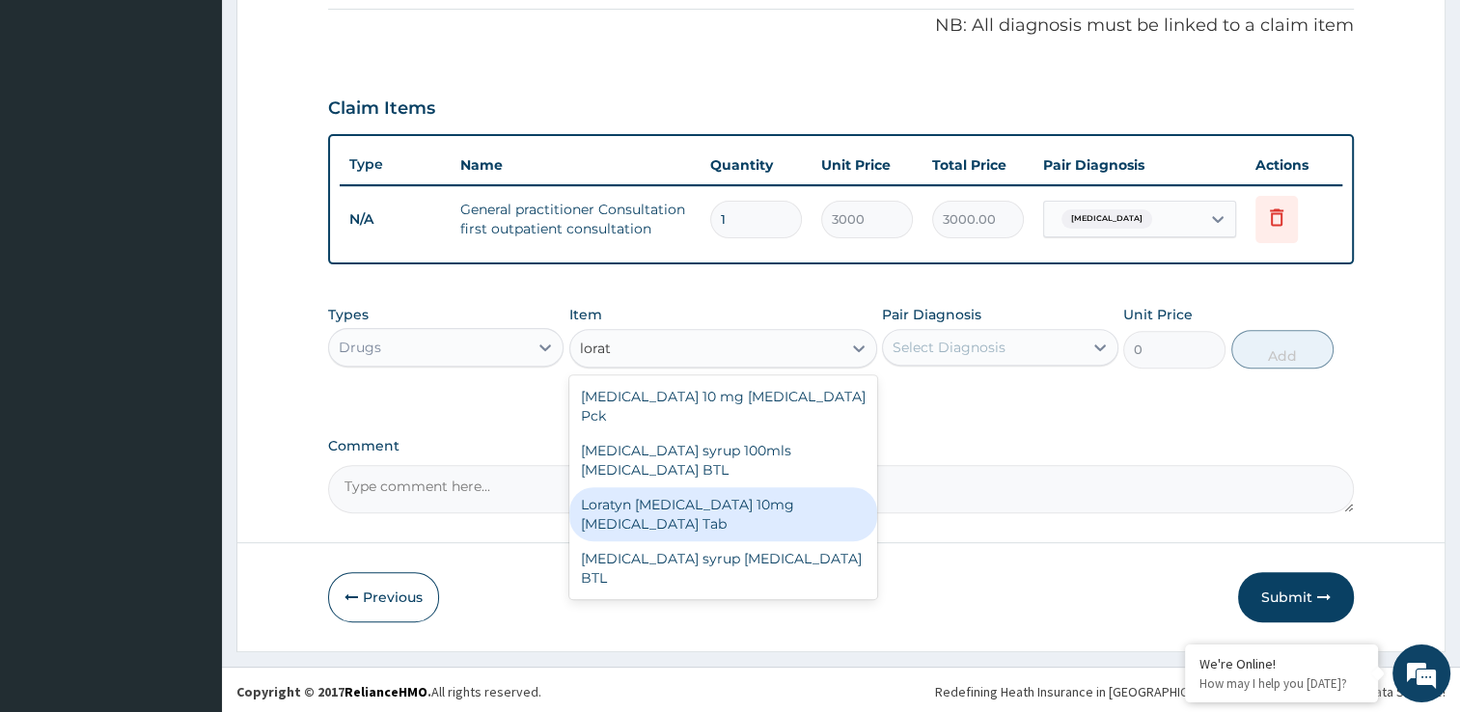
click at [756, 487] on div "Loratyn Loratadine 10mg Loratadine Tab" at bounding box center [723, 514] width 308 height 54
type input "45"
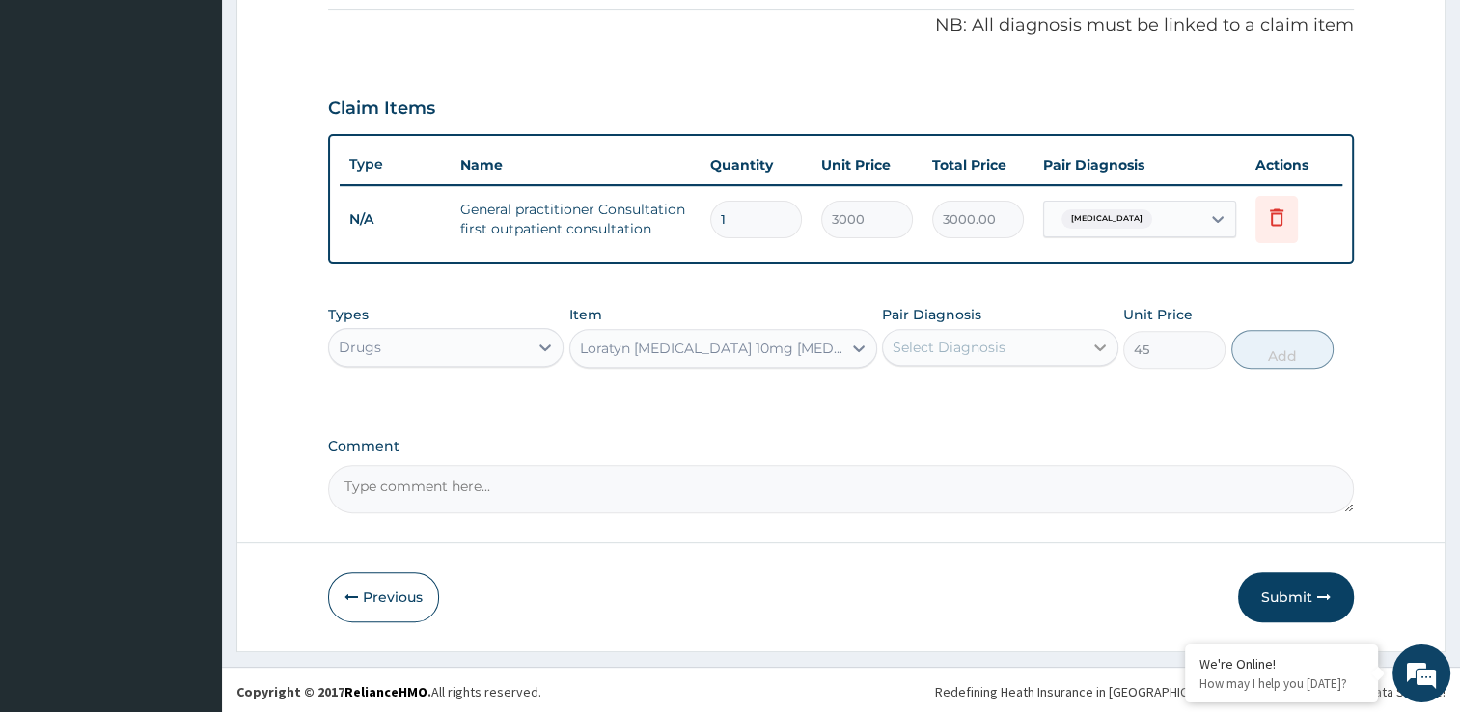
click at [1085, 341] on div at bounding box center [1100, 347] width 35 height 35
click at [904, 395] on input "checkbox" at bounding box center [900, 395] width 13 height 13
checkbox input "true"
click at [1293, 344] on button "Add" at bounding box center [1282, 349] width 102 height 39
type input "0"
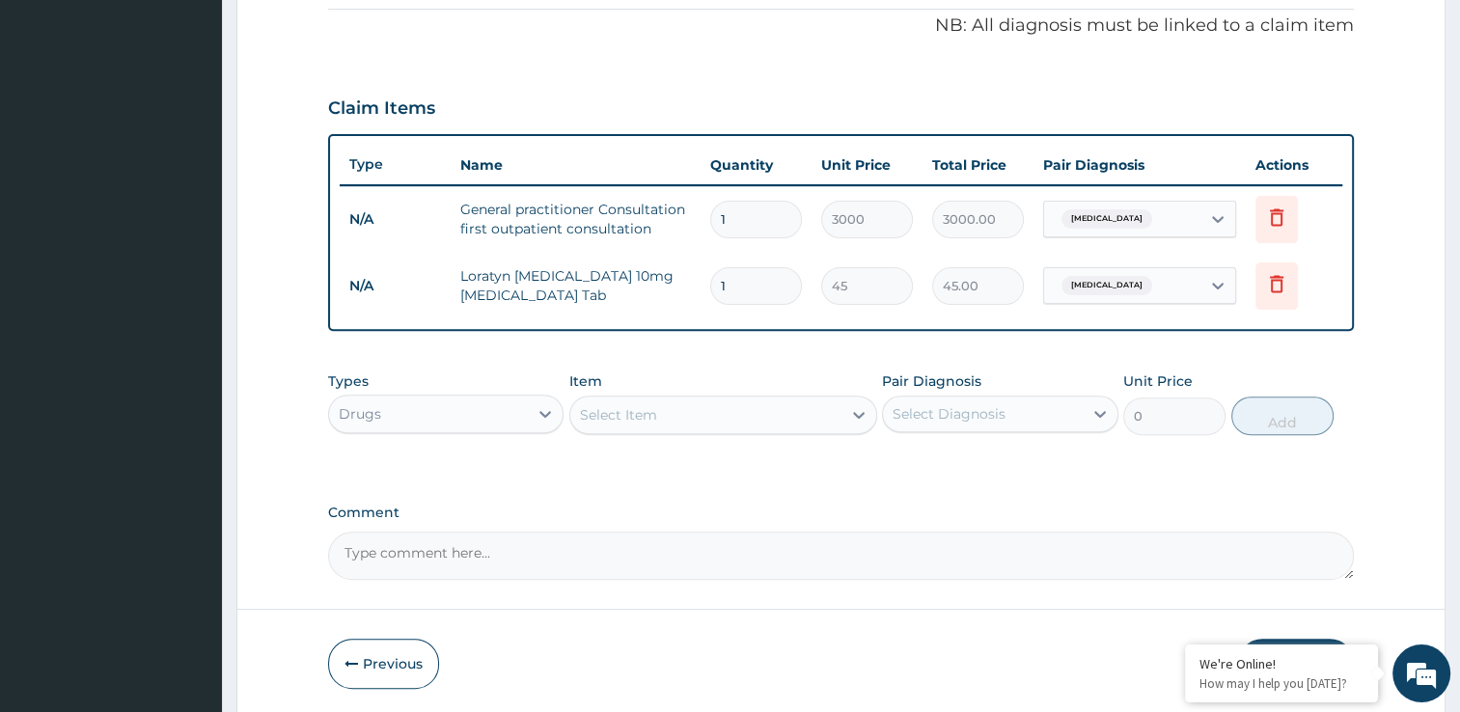
click at [668, 417] on div "Select Item" at bounding box center [705, 414] width 271 height 31
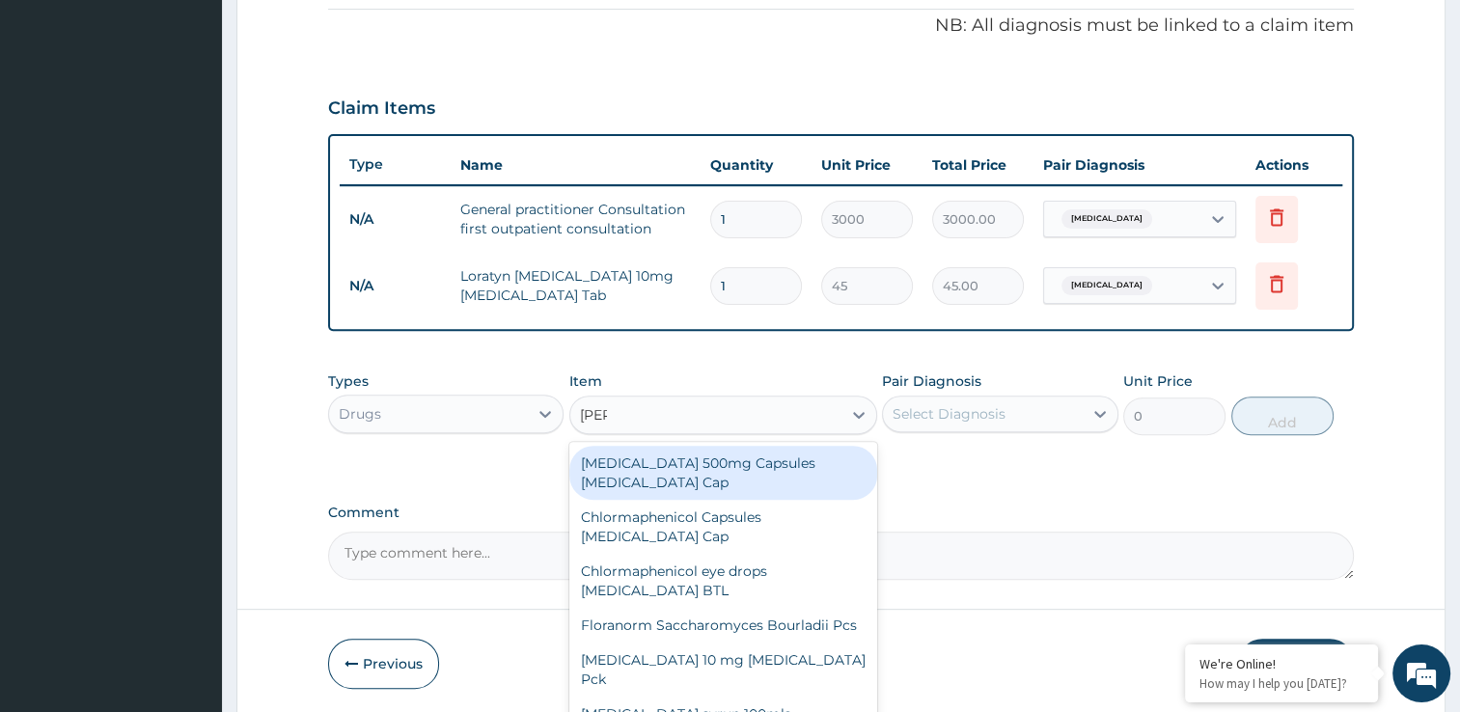
type input "lorat"
click at [688, 460] on div "[MEDICAL_DATA] 10 mg [MEDICAL_DATA] Pck" at bounding box center [723, 473] width 308 height 54
type input "700"
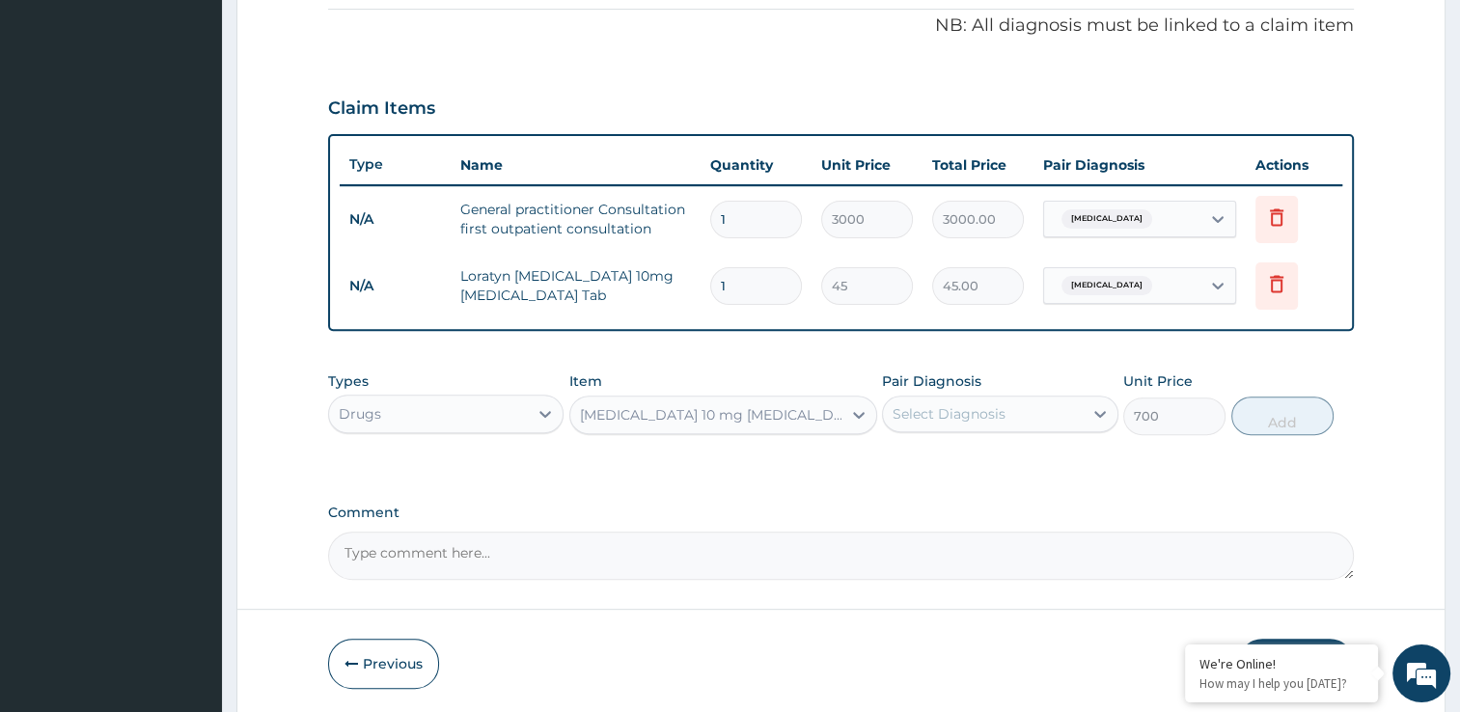
click at [829, 412] on div "LORATADINE 10 mg Loratadine Pck" at bounding box center [705, 414] width 271 height 31
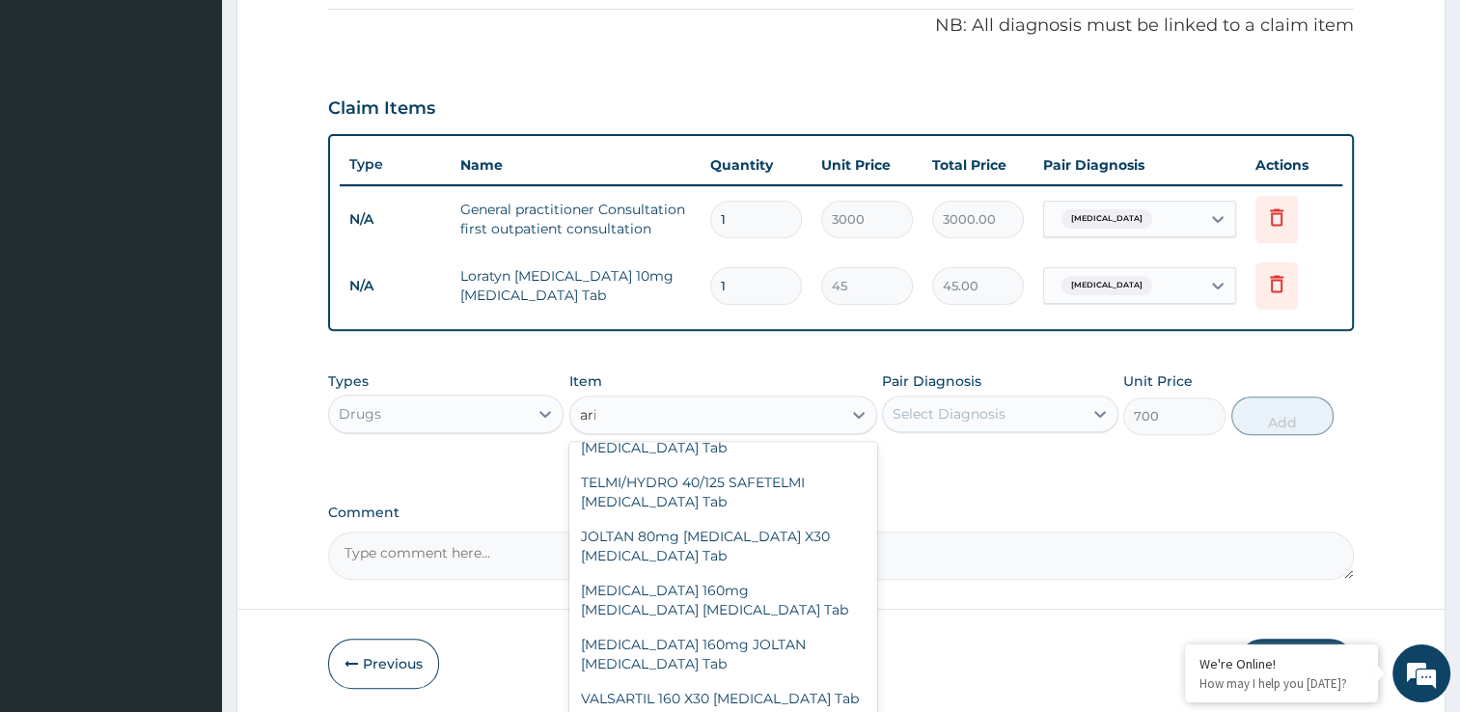
scroll to position [440, 0]
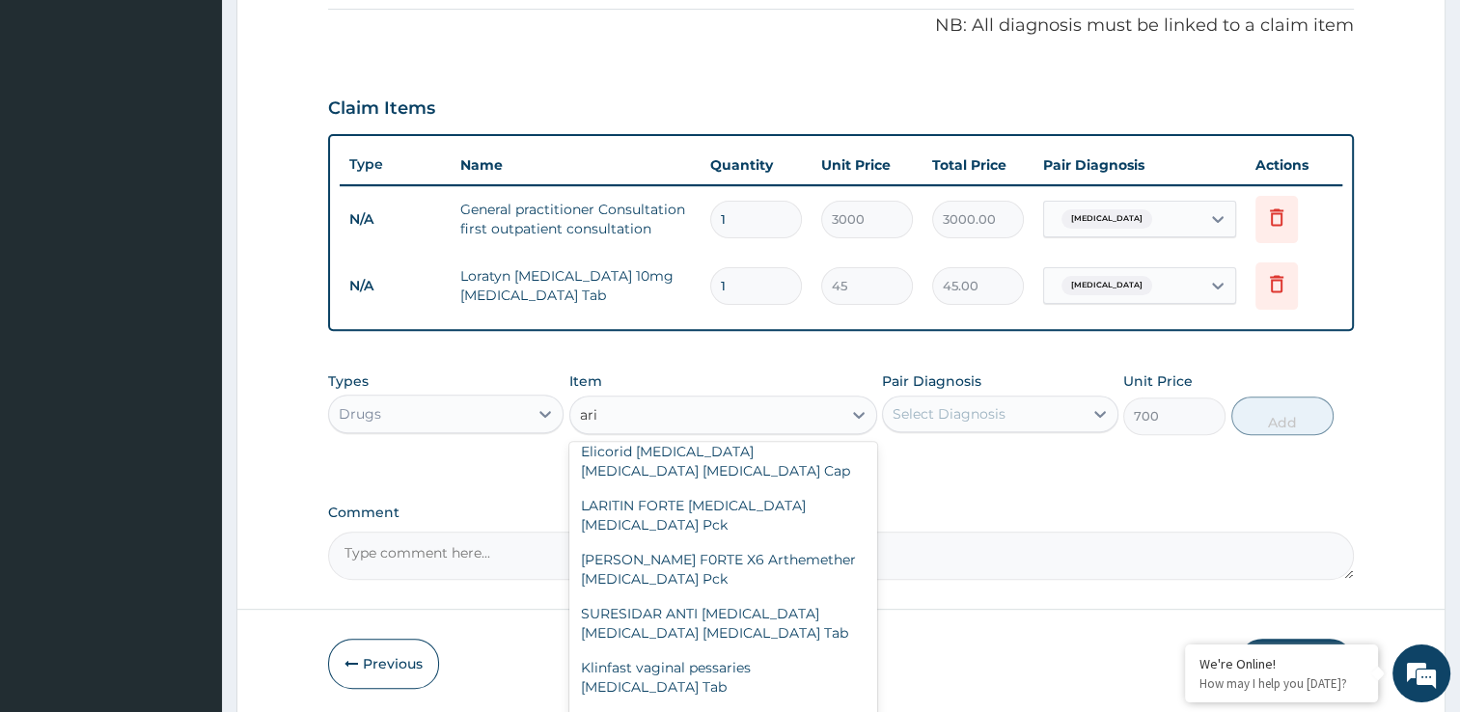
type input "aris"
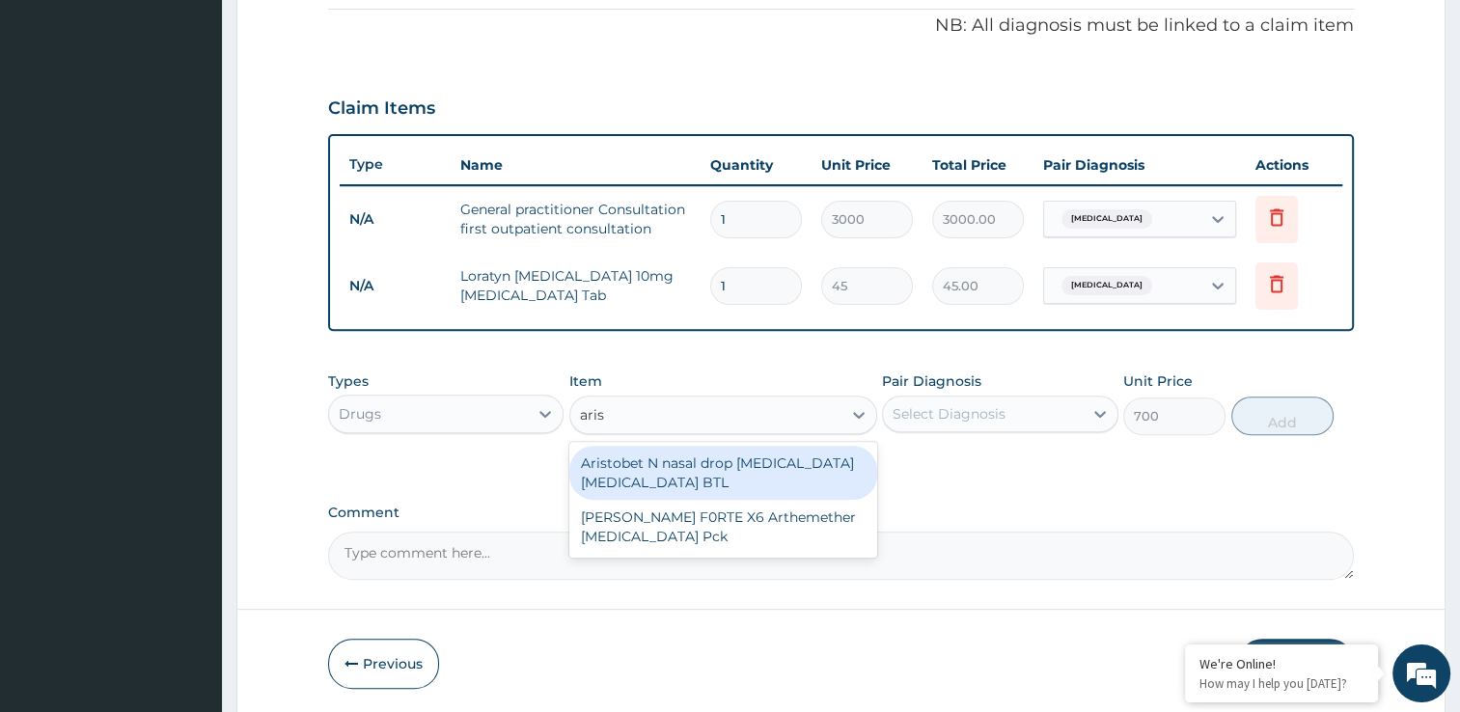
click at [805, 458] on div "Aristobet N nasal drop [MEDICAL_DATA] [MEDICAL_DATA] BTL" at bounding box center [723, 473] width 308 height 54
type input "800"
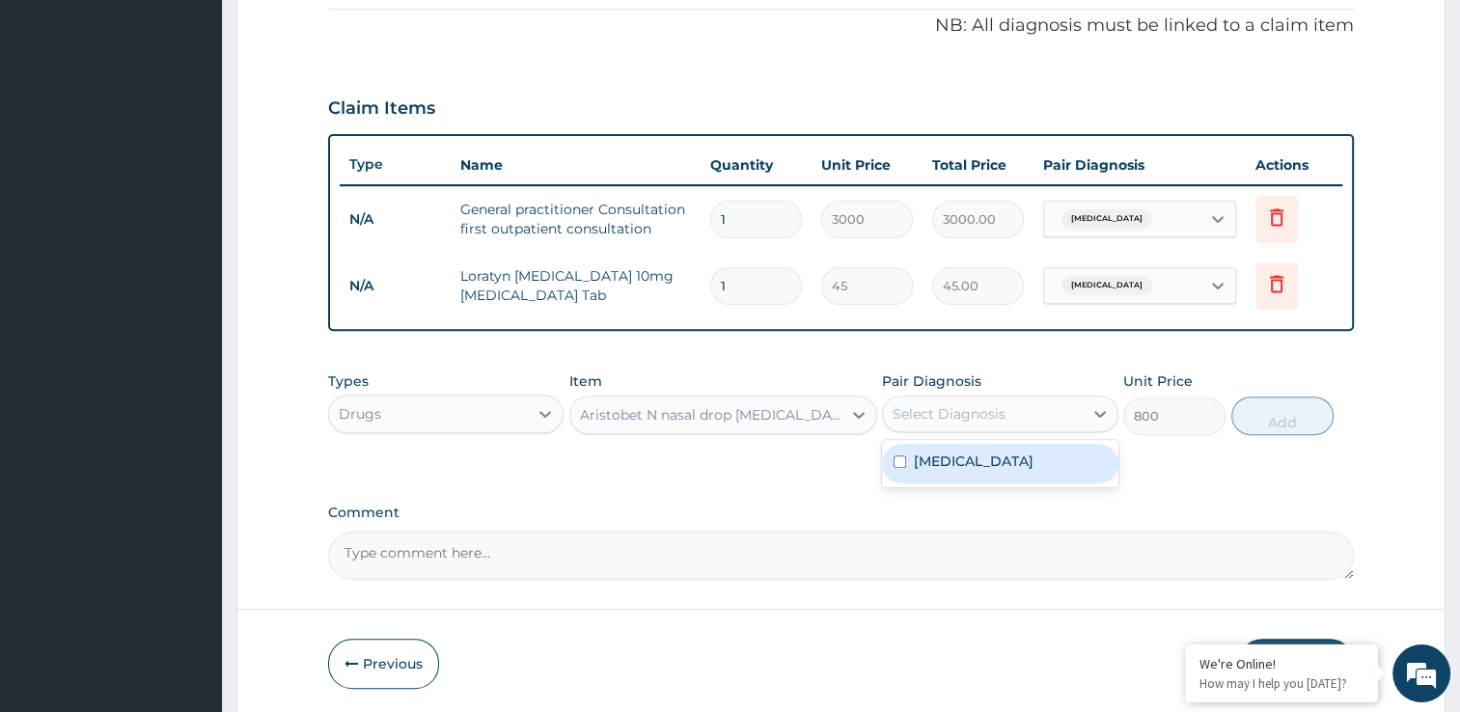
click at [1054, 415] on div "Select Diagnosis" at bounding box center [983, 414] width 200 height 31
click at [899, 464] on input "checkbox" at bounding box center [900, 461] width 13 height 13
checkbox input "true"
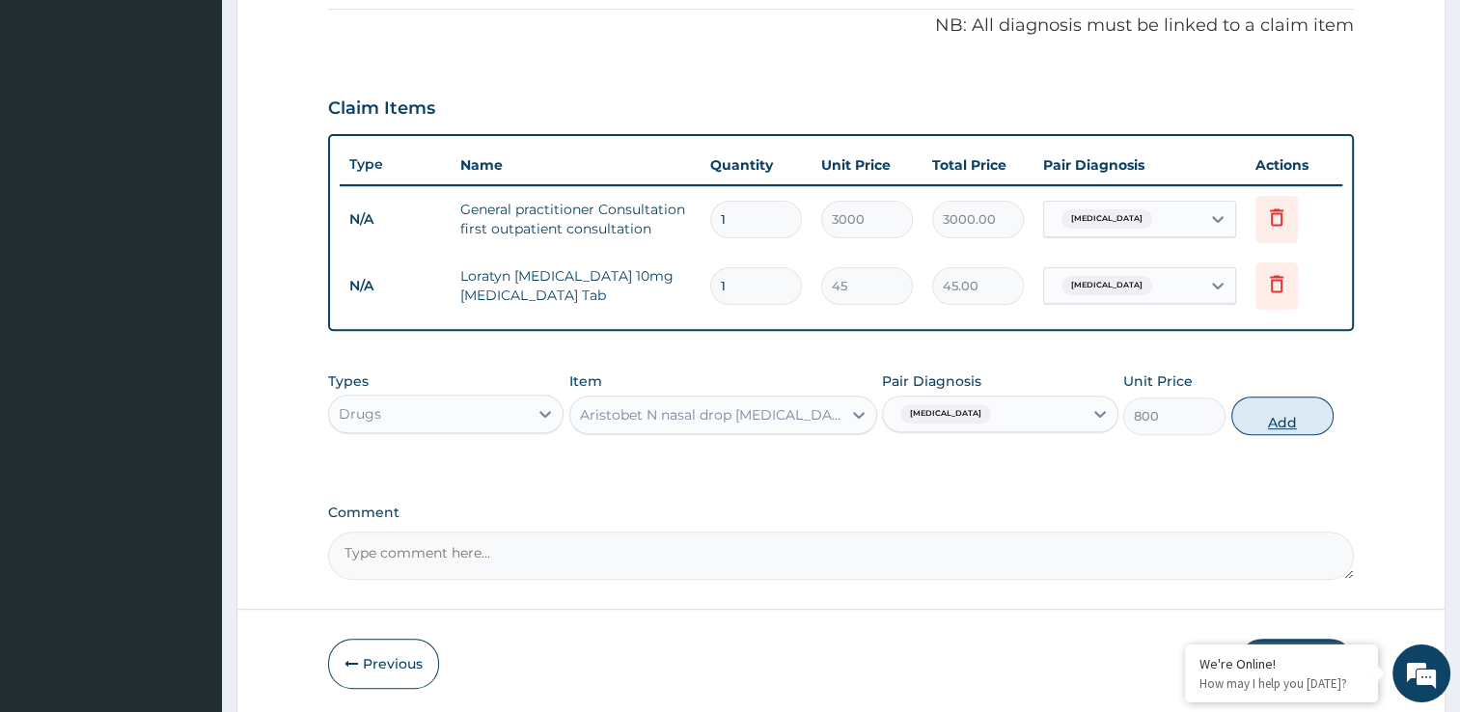
click at [1254, 418] on button "Add" at bounding box center [1282, 416] width 102 height 39
type input "0"
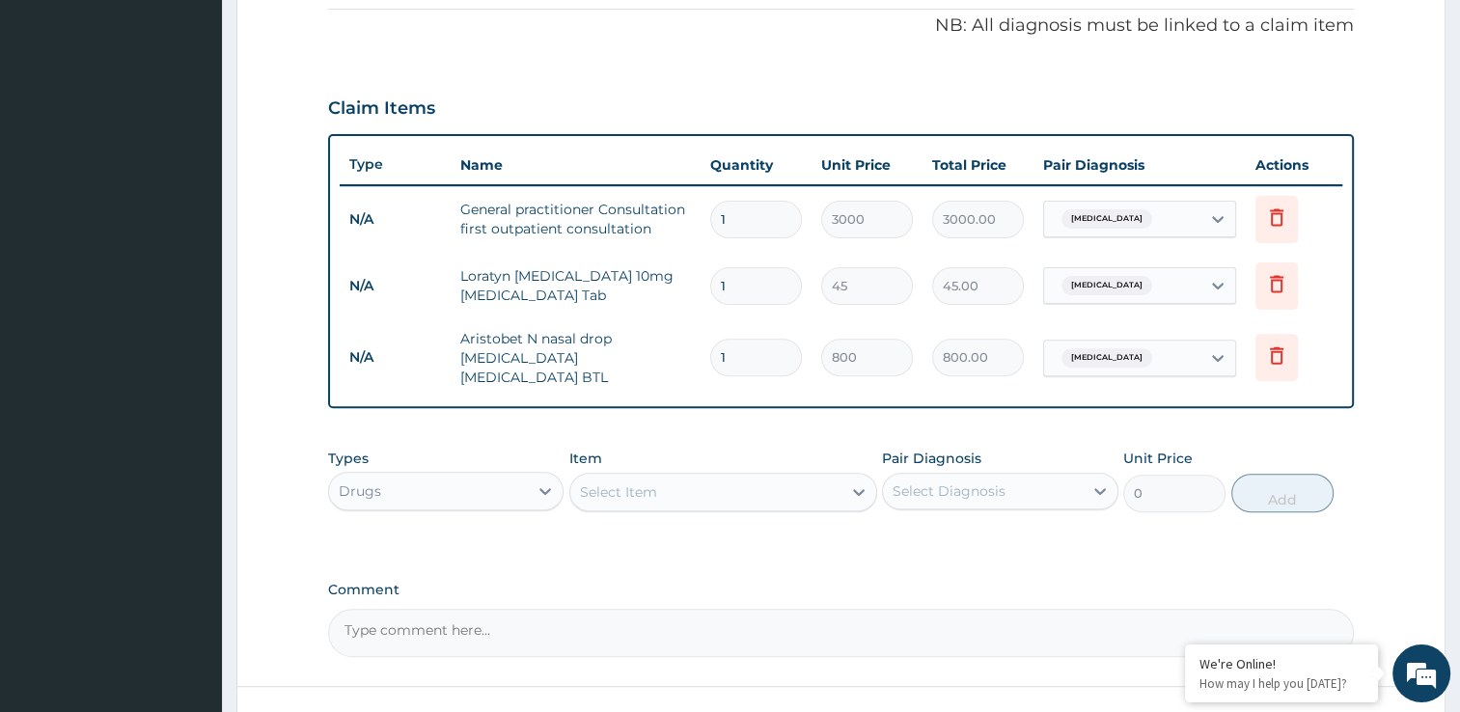
click at [757, 488] on div "Select Item" at bounding box center [705, 492] width 271 height 31
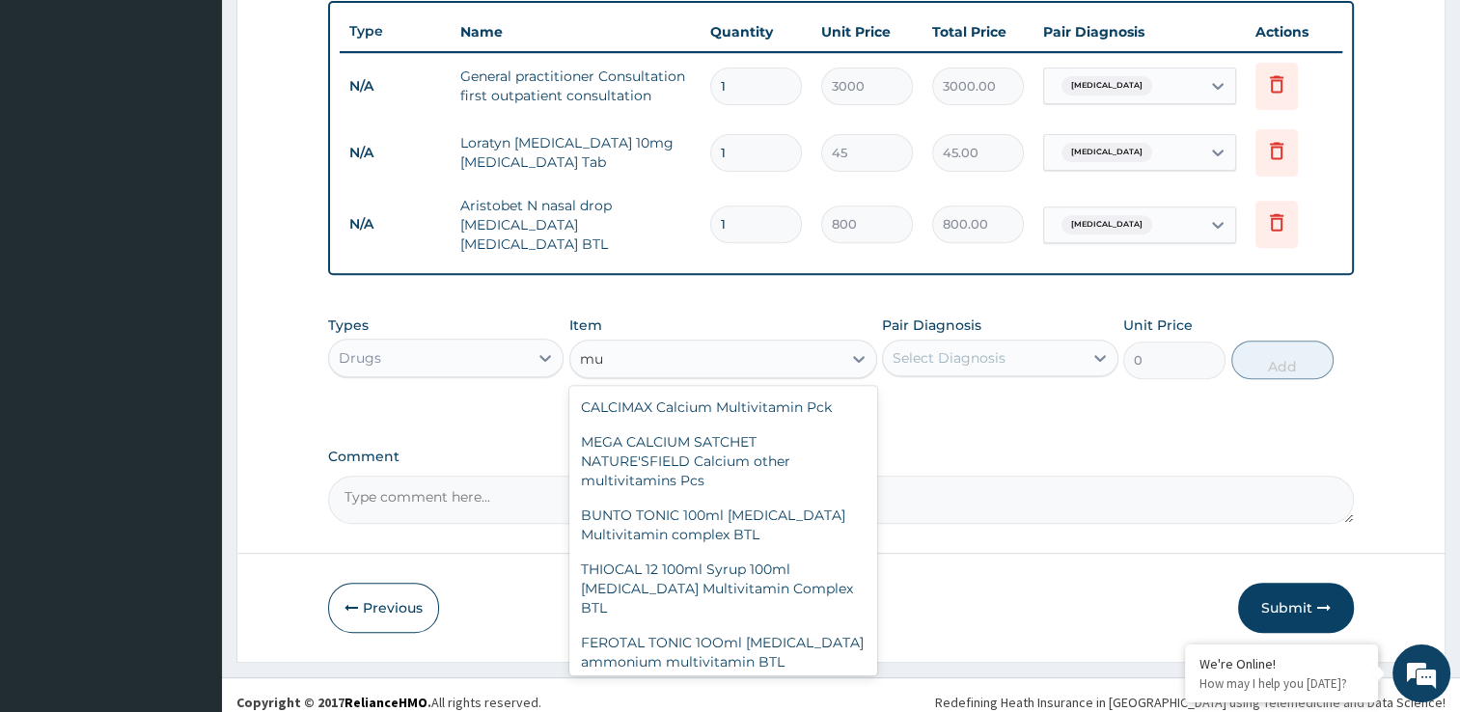
type input "m"
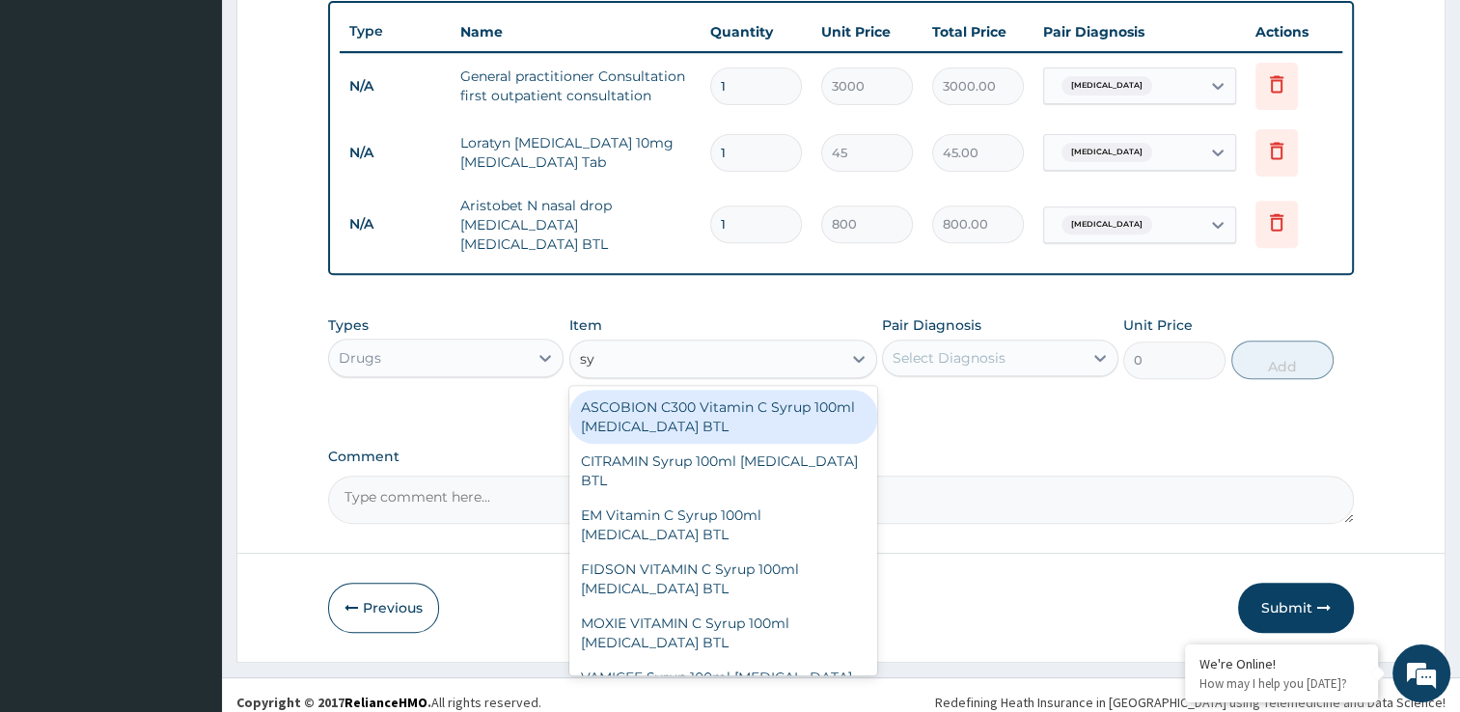
type input "s"
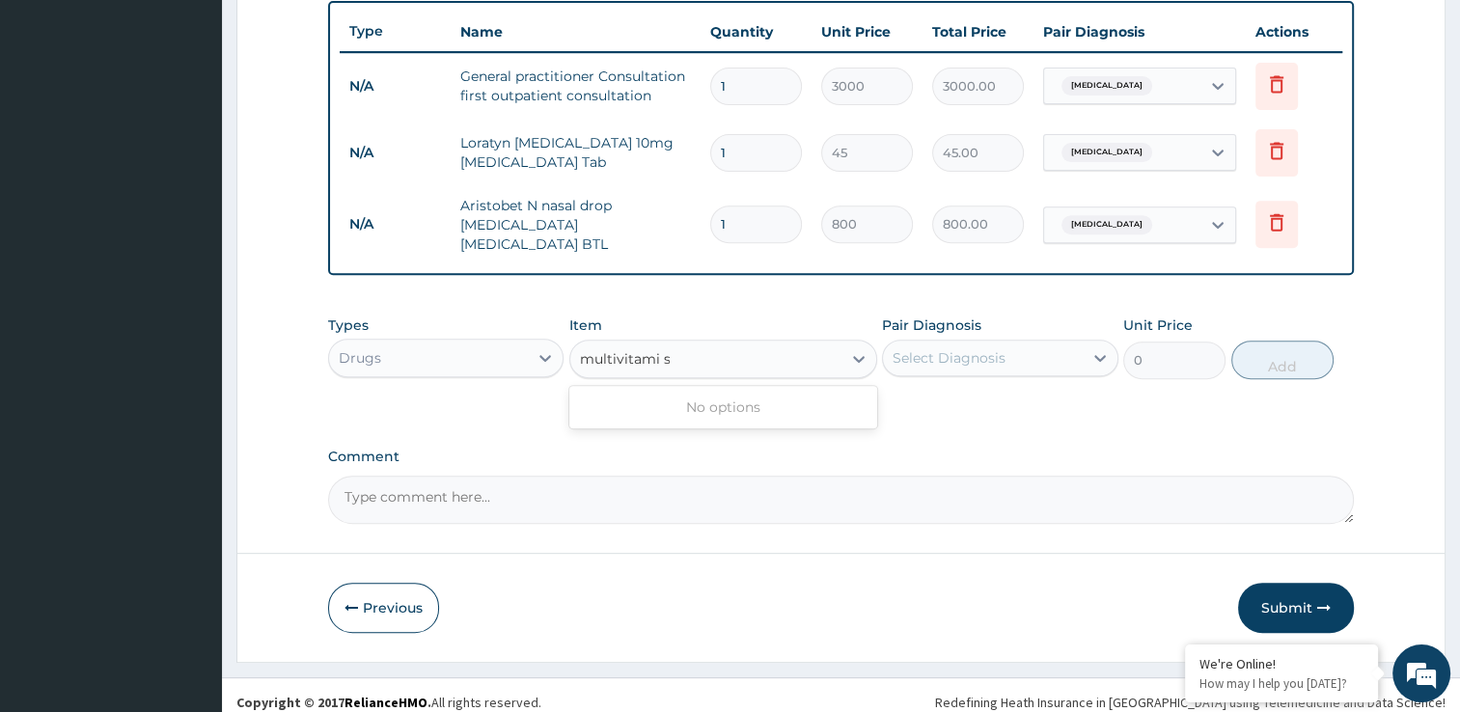
type input "multivitami"
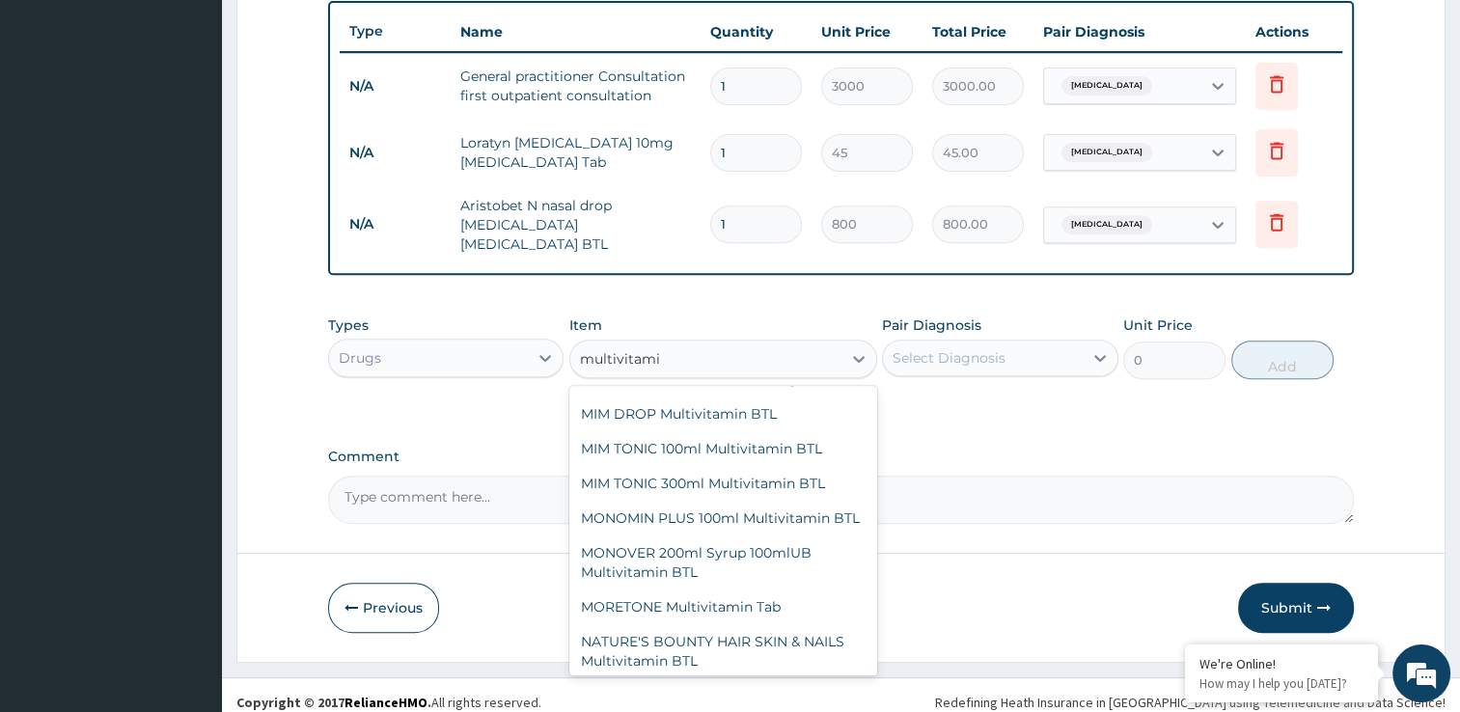
scroll to position [2779, 0]
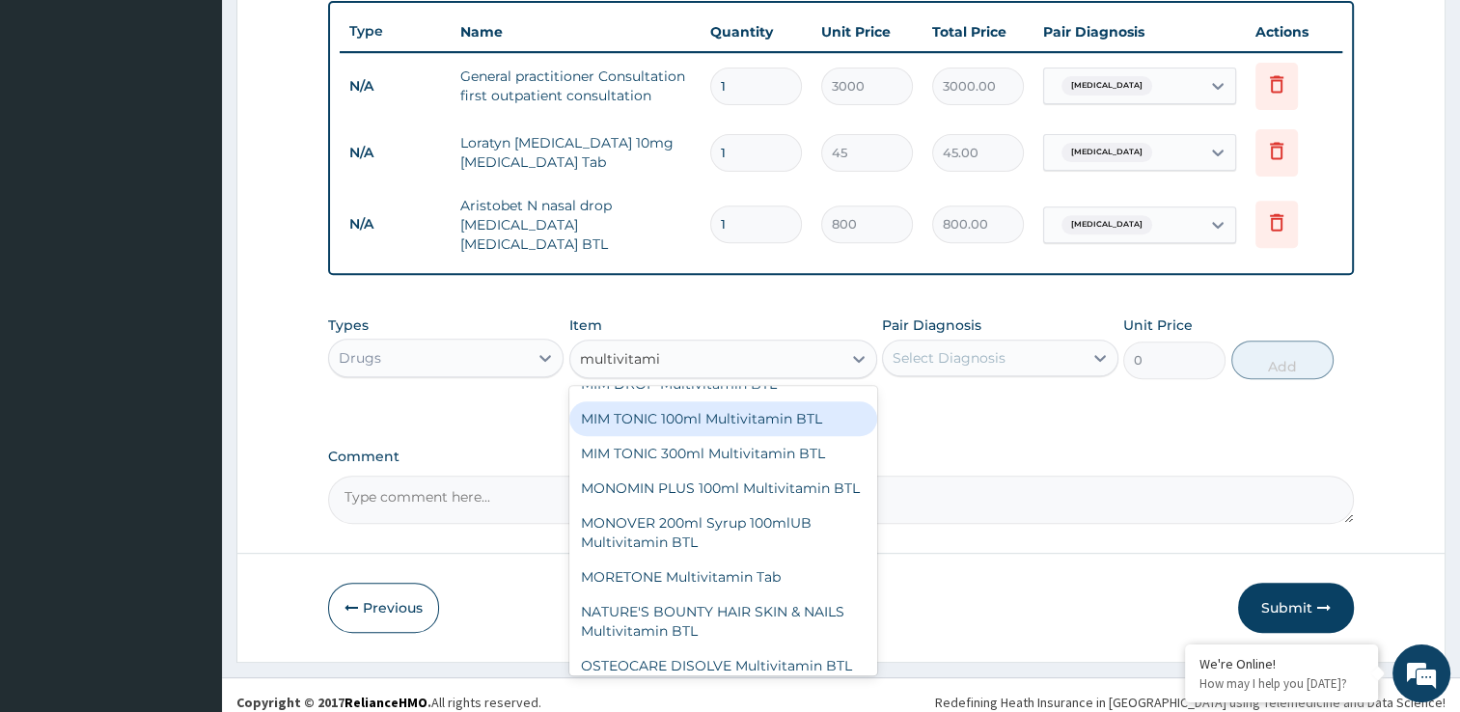
click at [755, 436] on div "MIM TONIC 100ml Multivitamin BTL" at bounding box center [723, 418] width 308 height 35
type input "300"
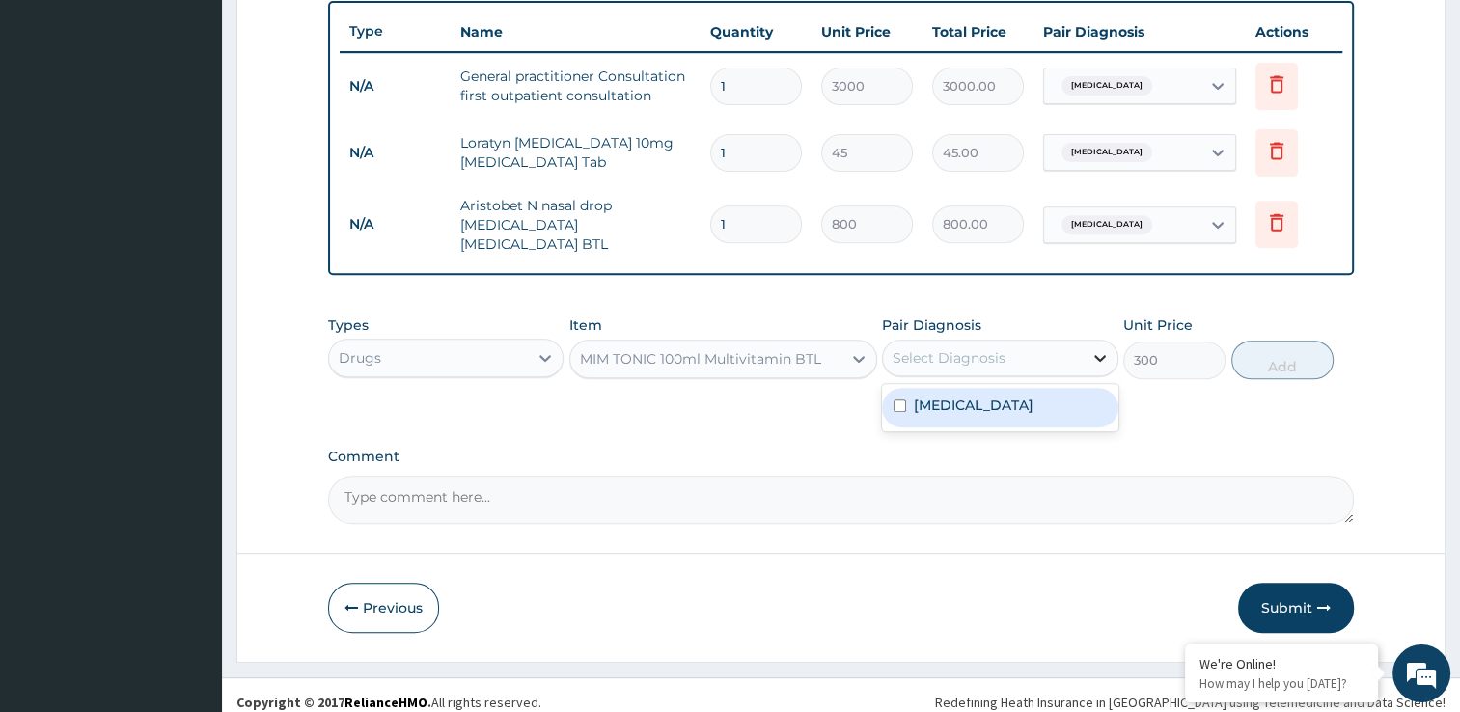
click at [1099, 348] on icon at bounding box center [1099, 357] width 19 height 19
click at [894, 399] on input "checkbox" at bounding box center [900, 405] width 13 height 13
checkbox input "true"
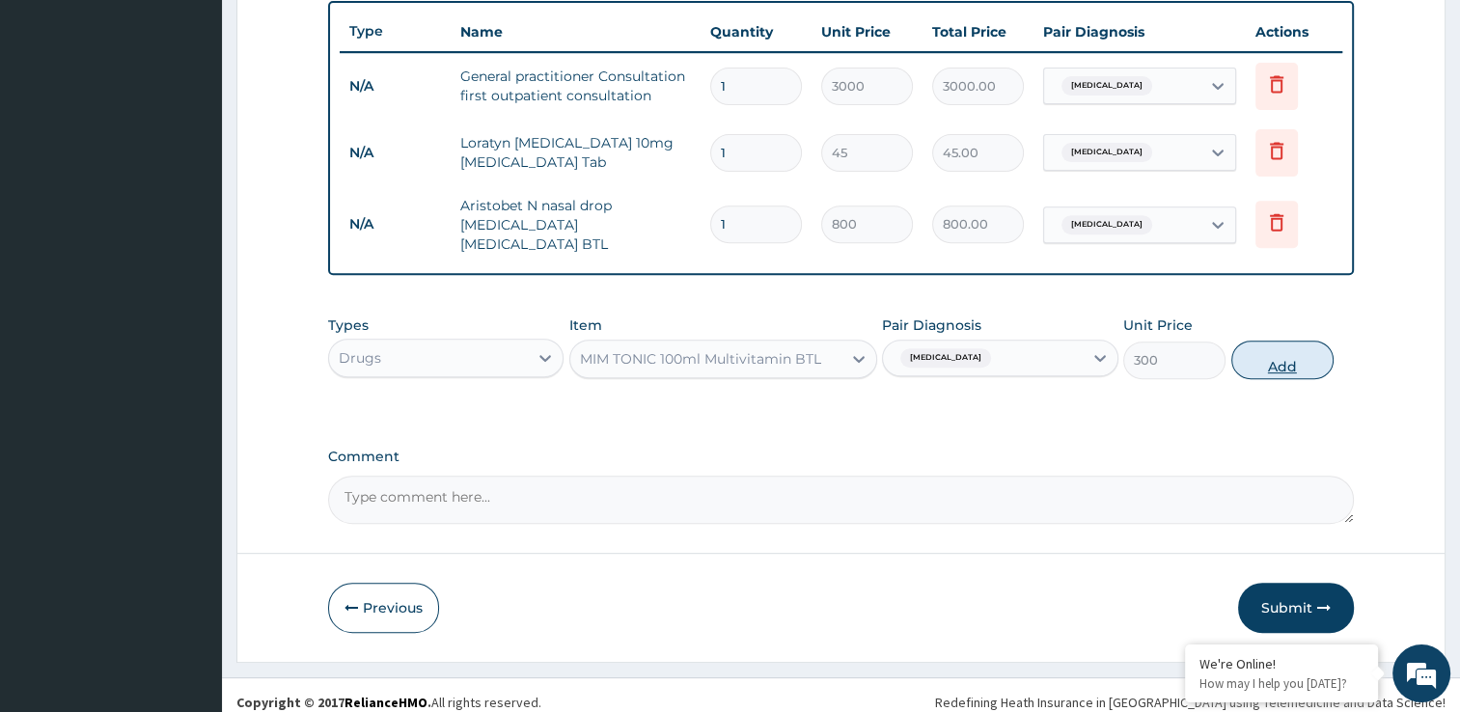
click at [1262, 354] on button "Add" at bounding box center [1282, 360] width 102 height 39
type input "0"
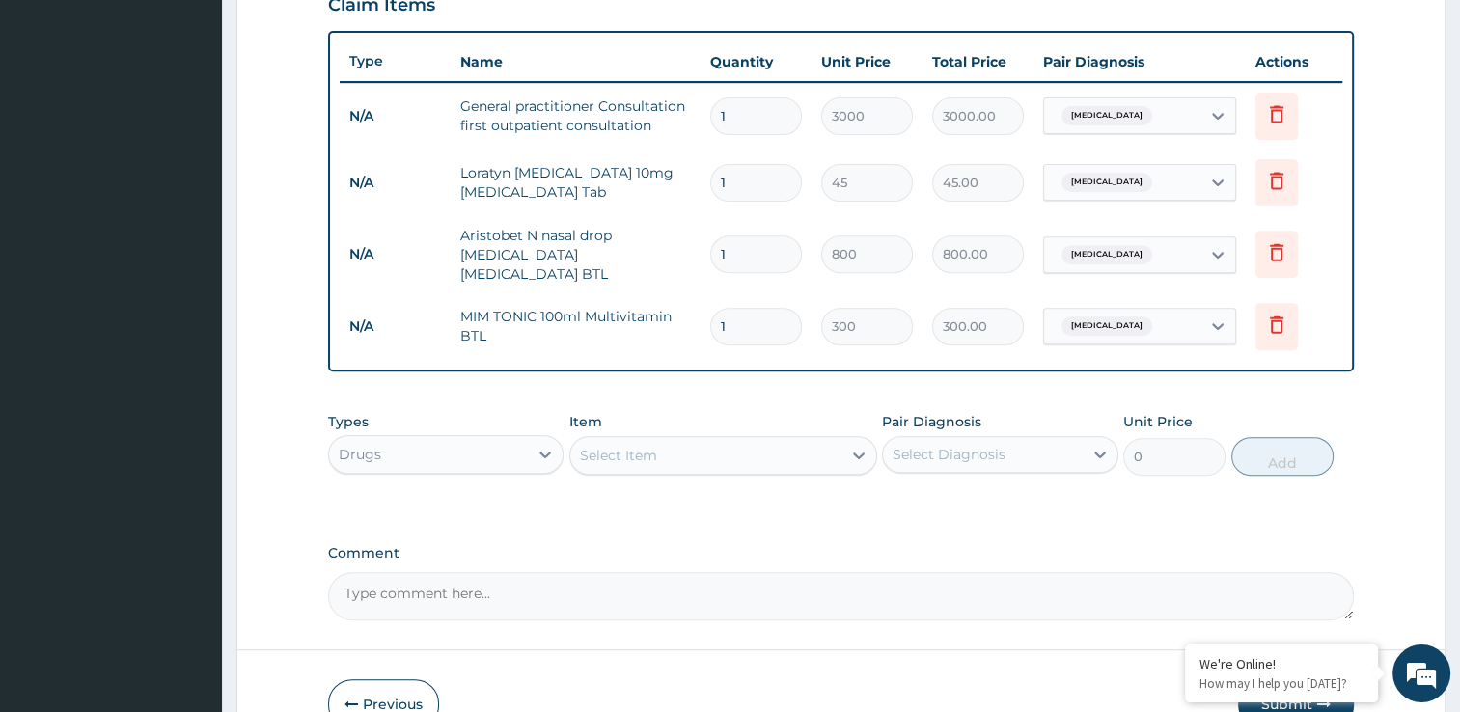
scroll to position [678, 0]
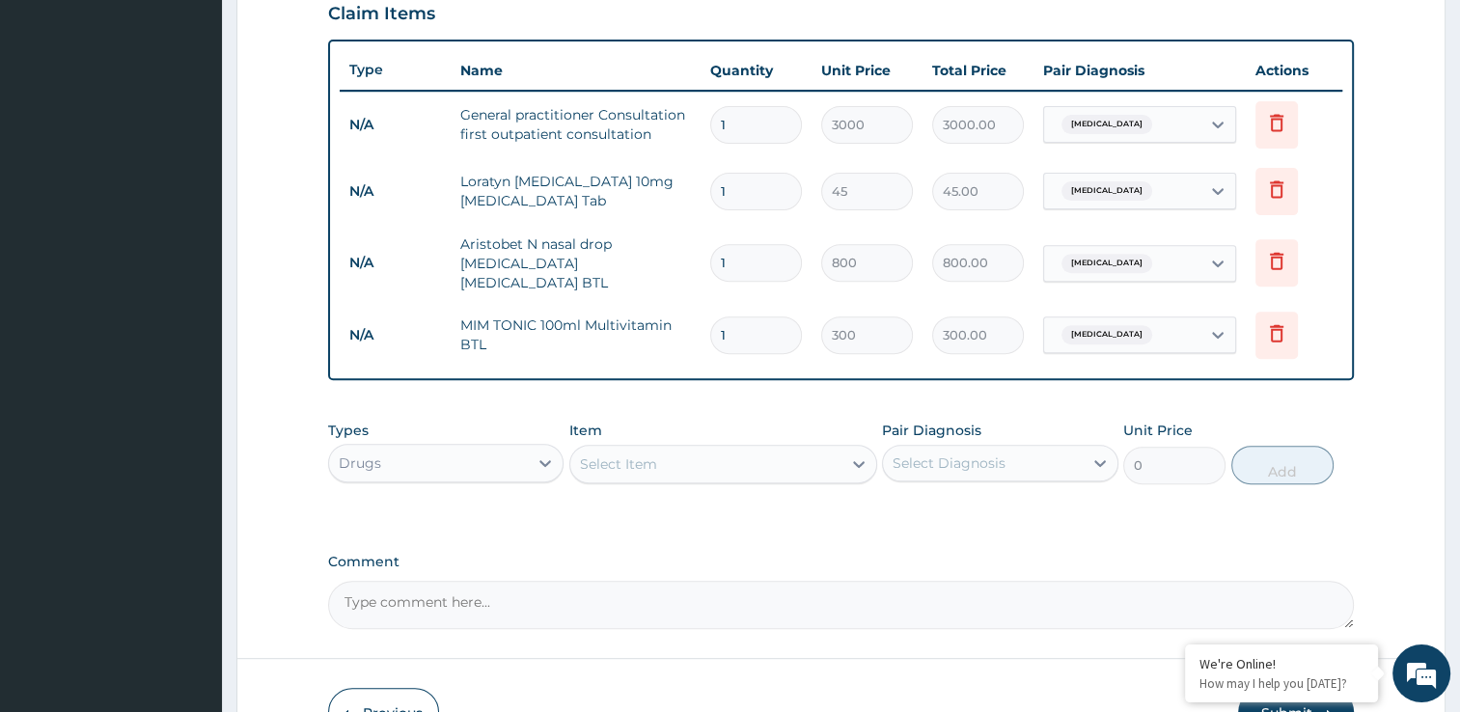
click at [755, 261] on input "1" at bounding box center [756, 263] width 92 height 38
type input "0.00"
type input "6"
type input "4800.00"
type input "0.00"
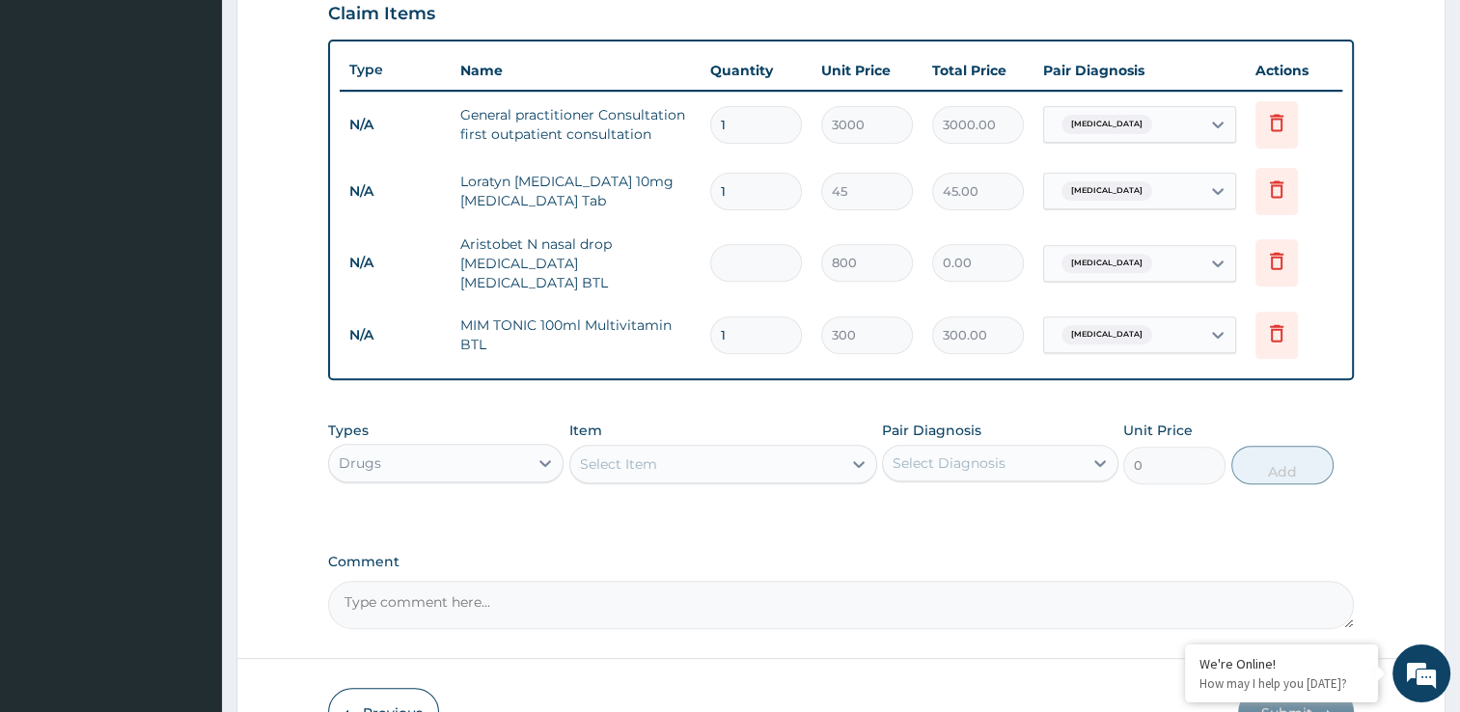
type input "1"
type input "800.00"
click at [741, 196] on input "1" at bounding box center [756, 192] width 92 height 38
type input "10"
type input "450.00"
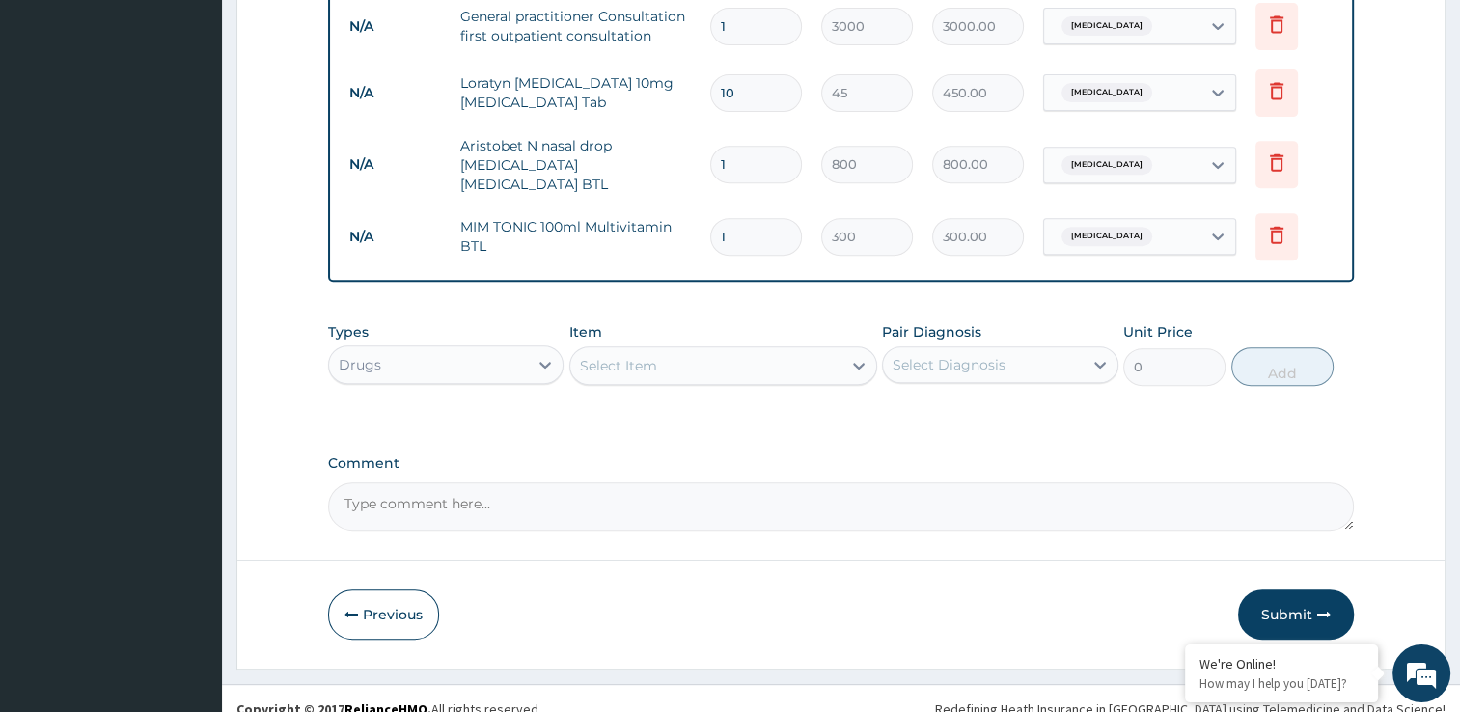
scroll to position [784, 0]
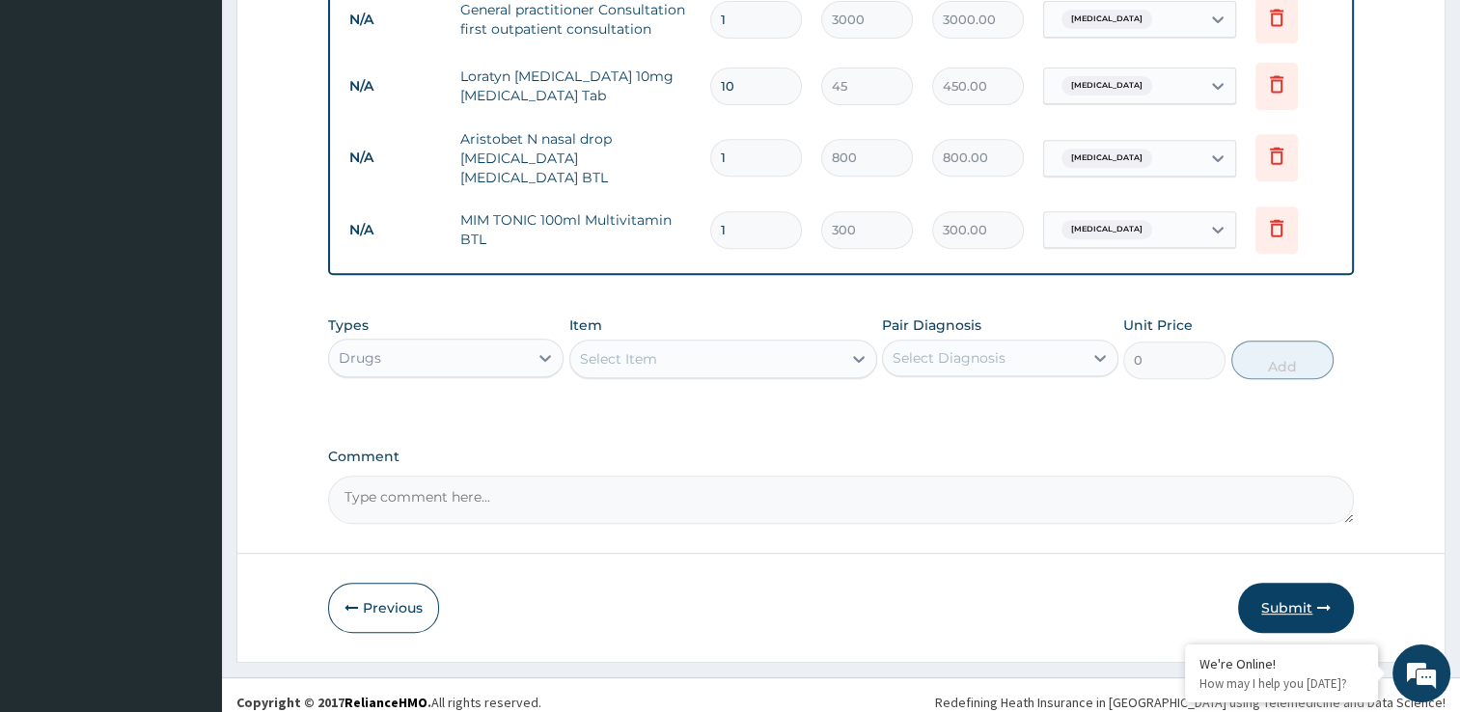
type input "10"
click at [1291, 594] on button "Submit" at bounding box center [1296, 608] width 116 height 50
click at [1313, 594] on button "Submit" at bounding box center [1296, 608] width 116 height 50
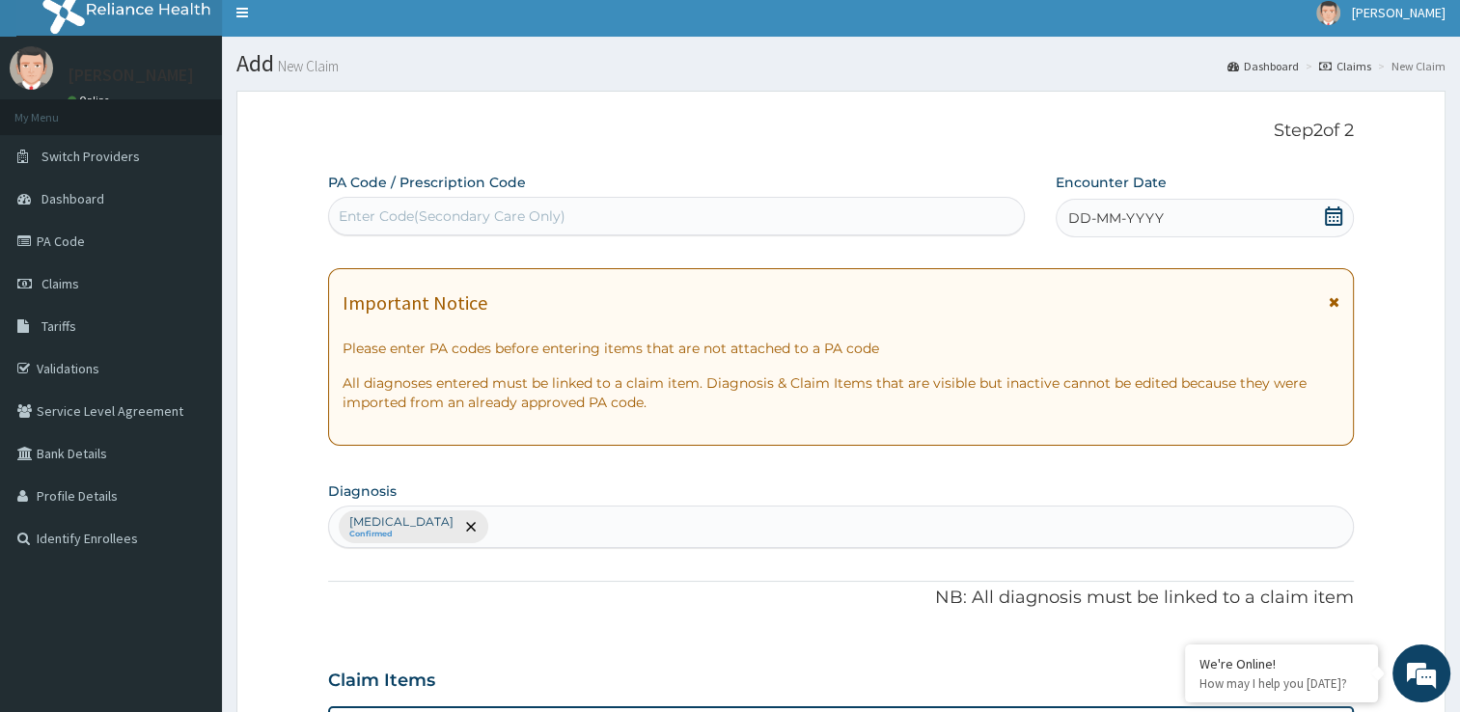
scroll to position [0, 0]
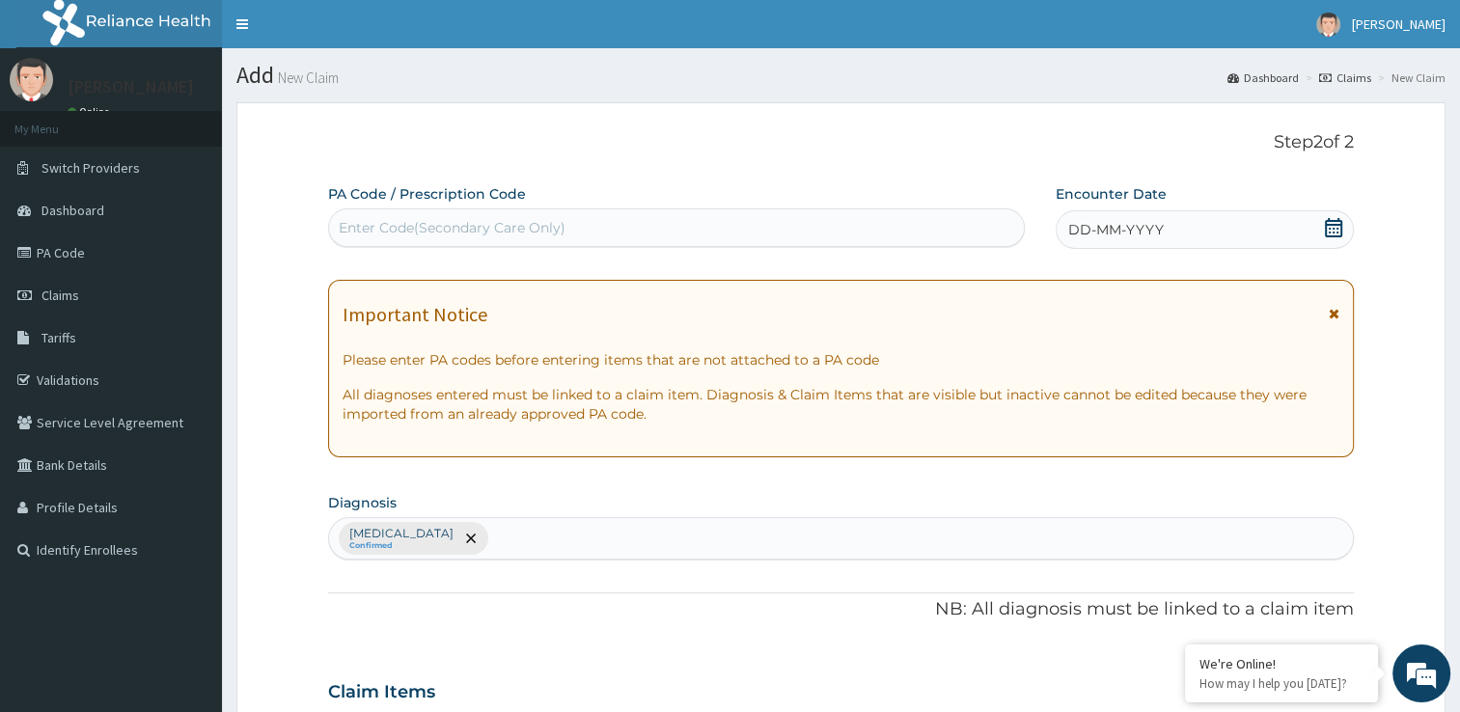
click at [1336, 226] on icon at bounding box center [1333, 227] width 19 height 19
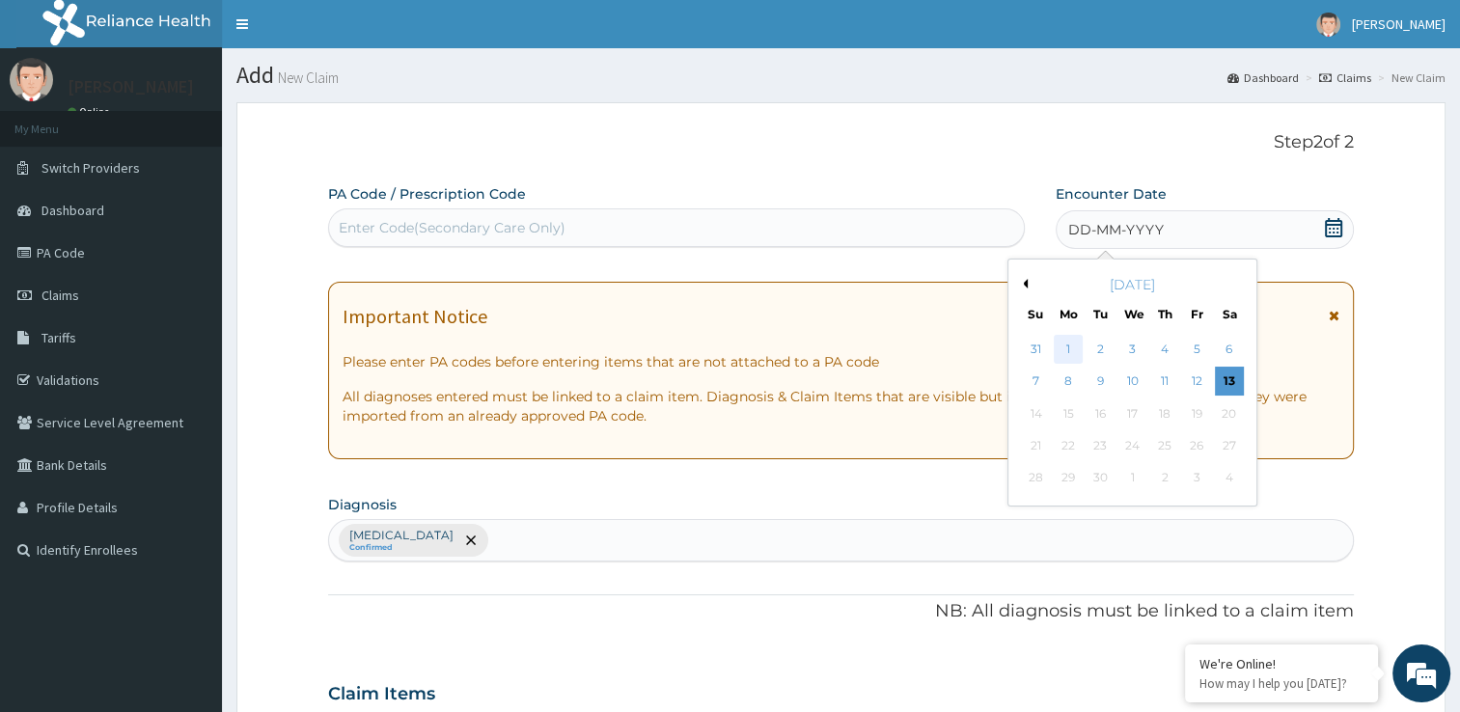
click at [1071, 347] on div "1" at bounding box center [1068, 349] width 29 height 29
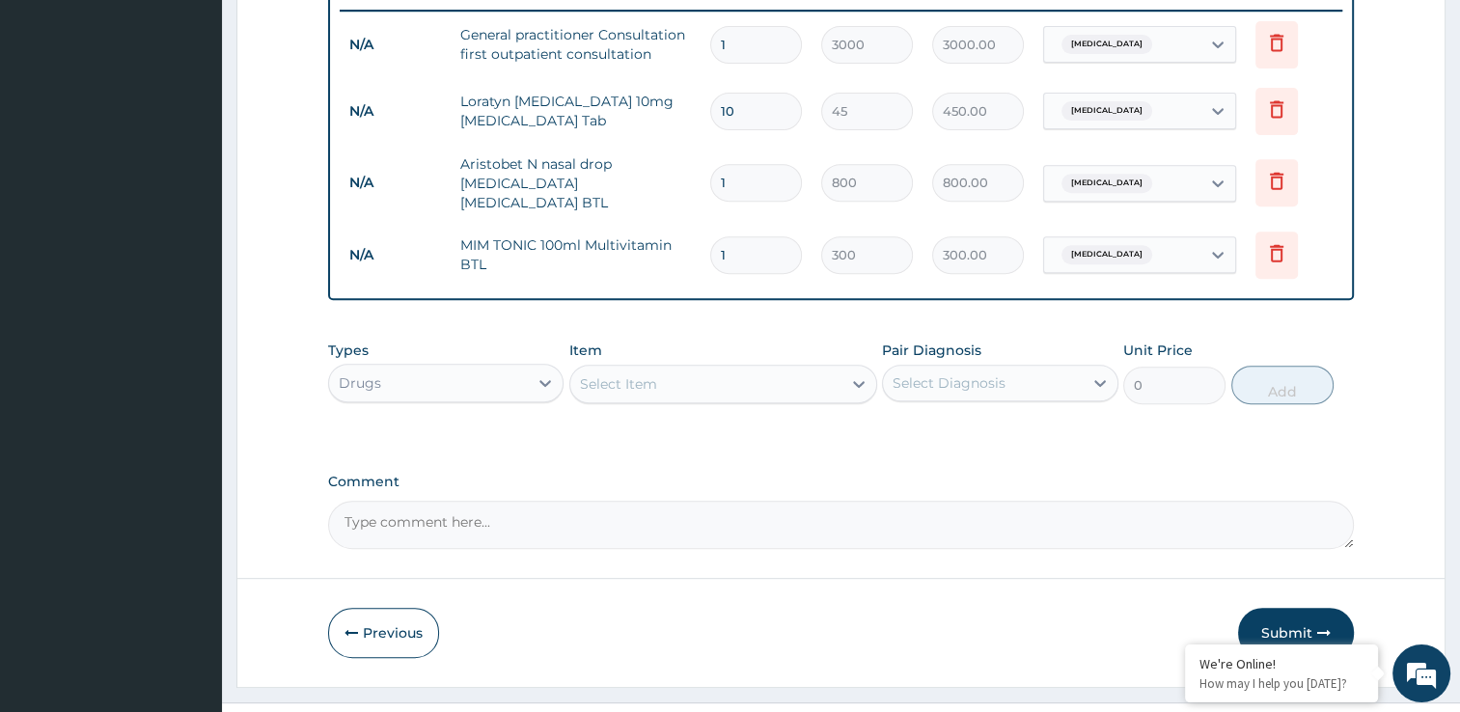
scroll to position [784, 0]
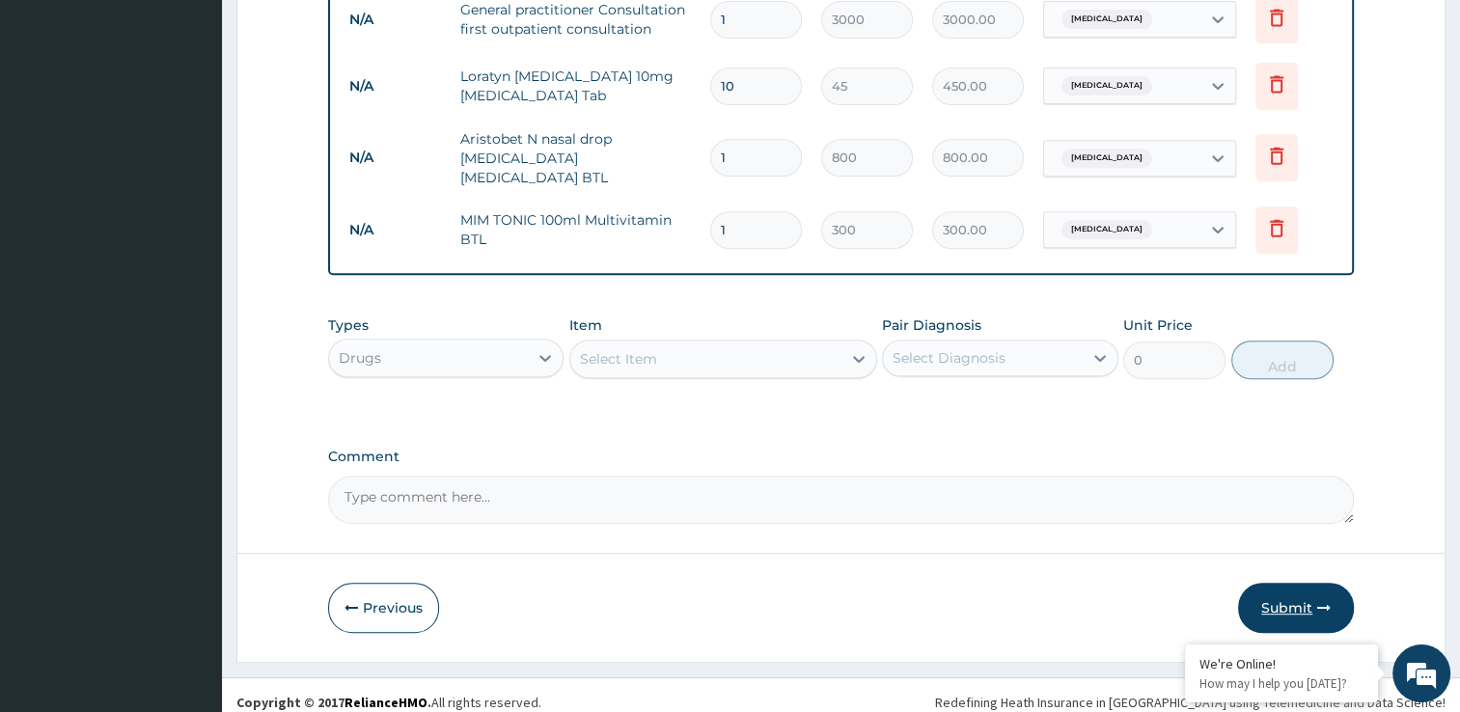
click at [1285, 596] on button "Submit" at bounding box center [1296, 608] width 116 height 50
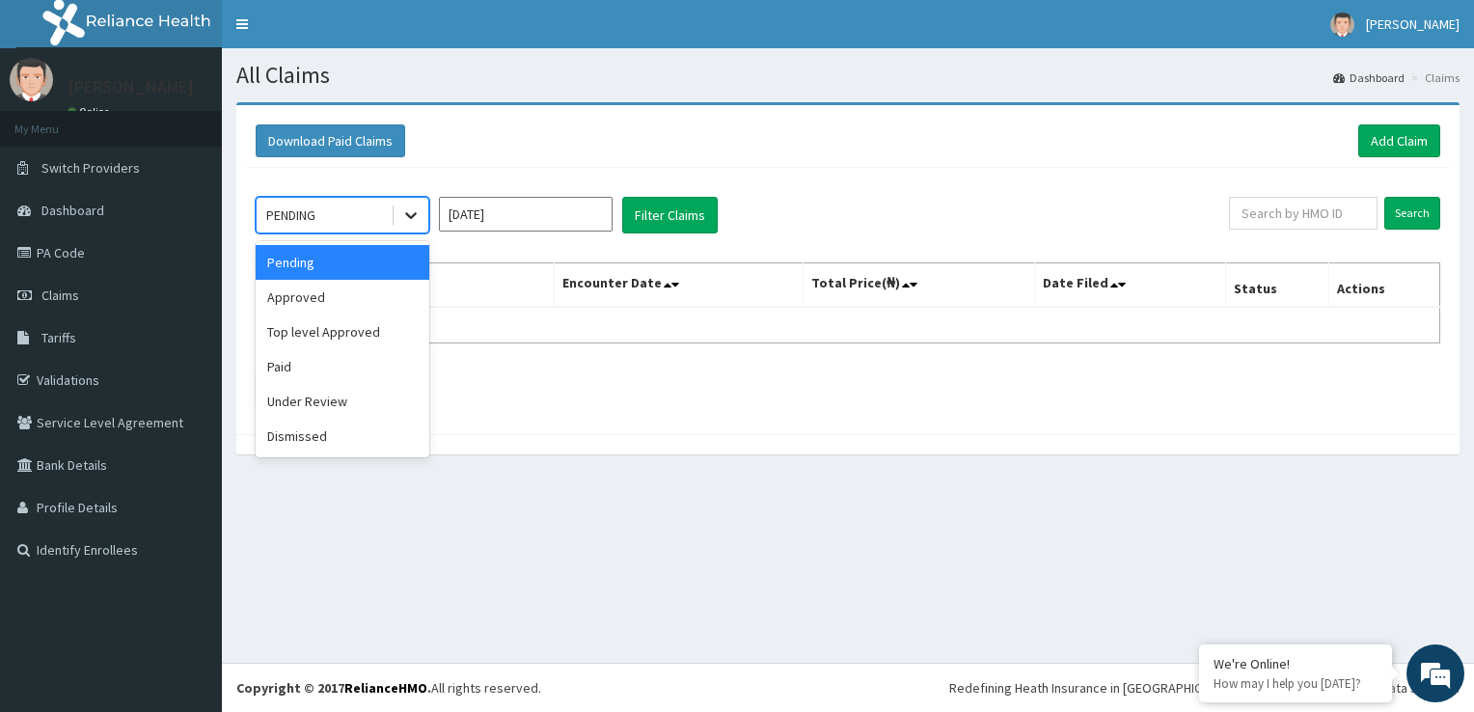
click at [413, 224] on div at bounding box center [411, 215] width 35 height 35
click at [390, 294] on div "Approved" at bounding box center [343, 297] width 174 height 35
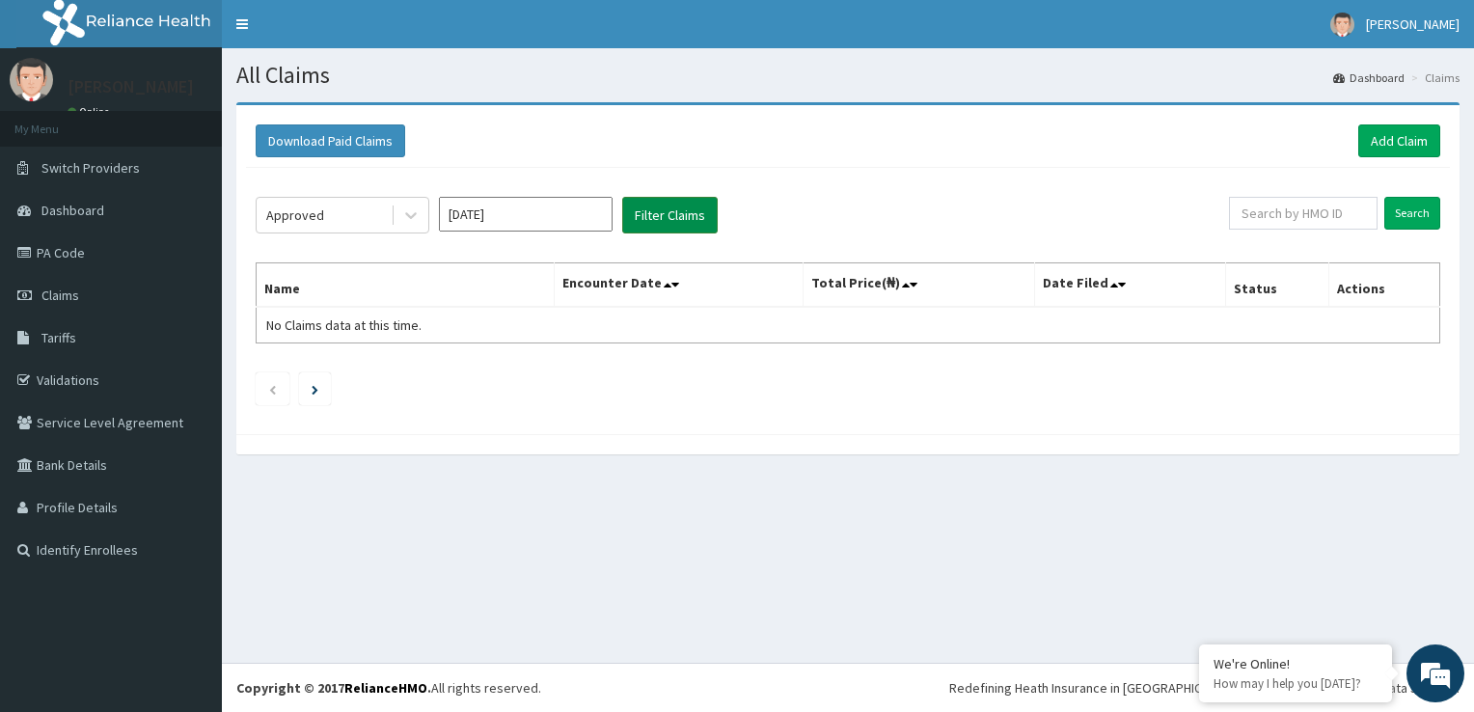
click at [652, 221] on button "Filter Claims" at bounding box center [670, 215] width 96 height 37
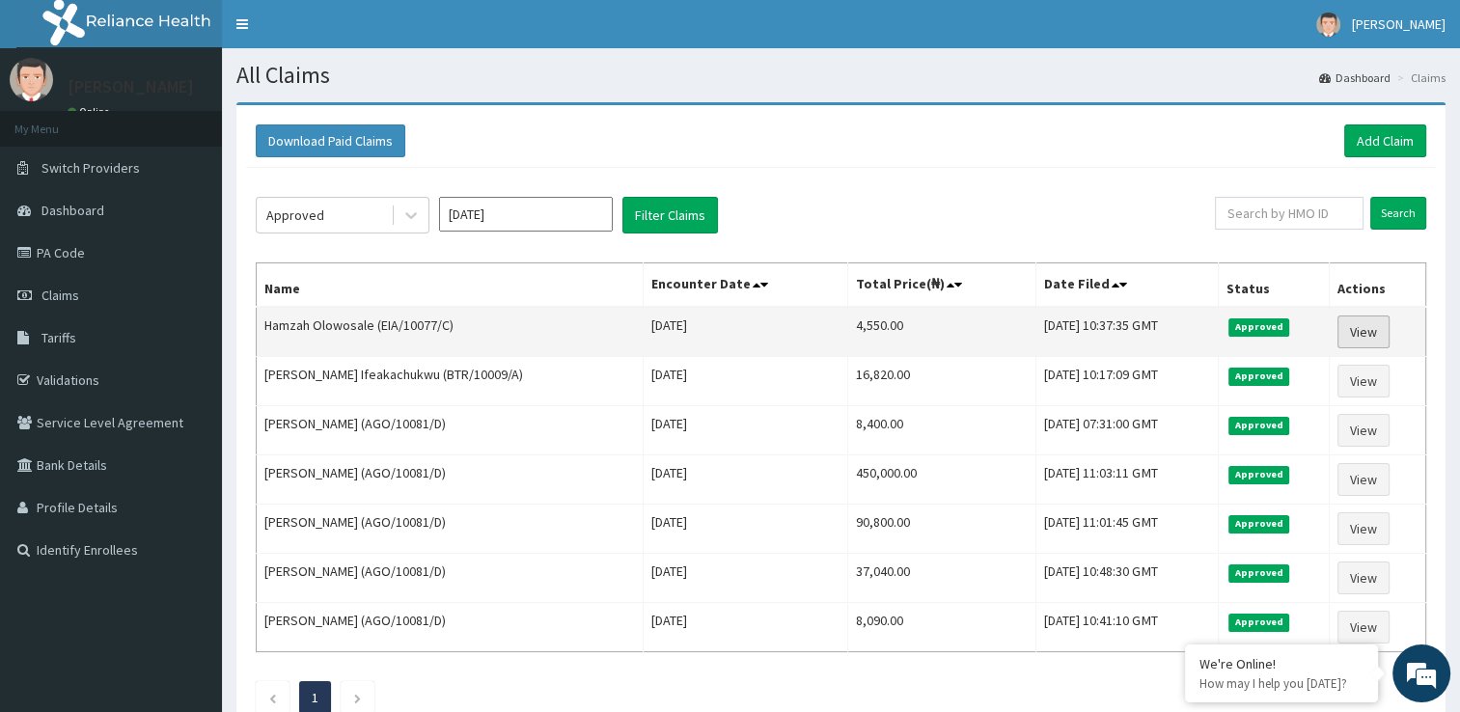
click at [1358, 328] on link "View" at bounding box center [1363, 332] width 52 height 33
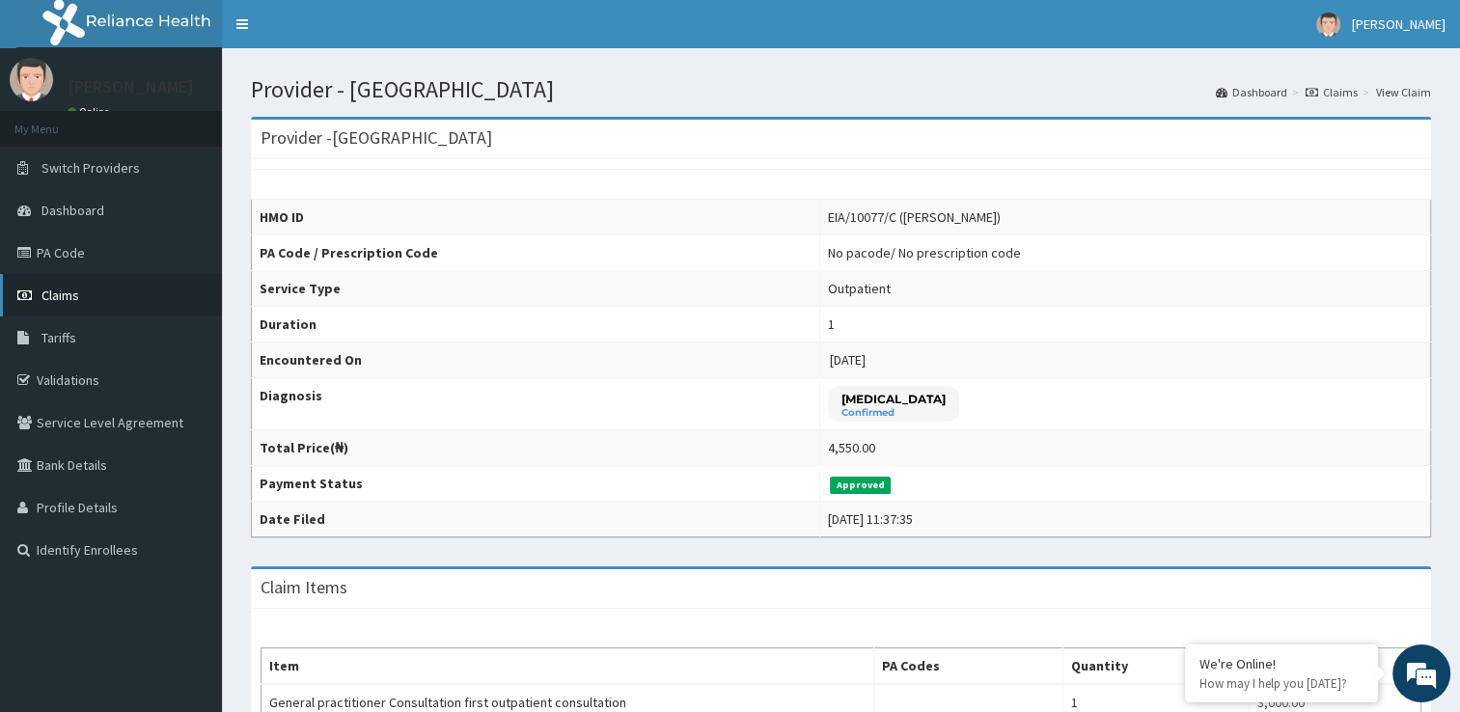
click at [102, 303] on link "Claims" at bounding box center [111, 295] width 222 height 42
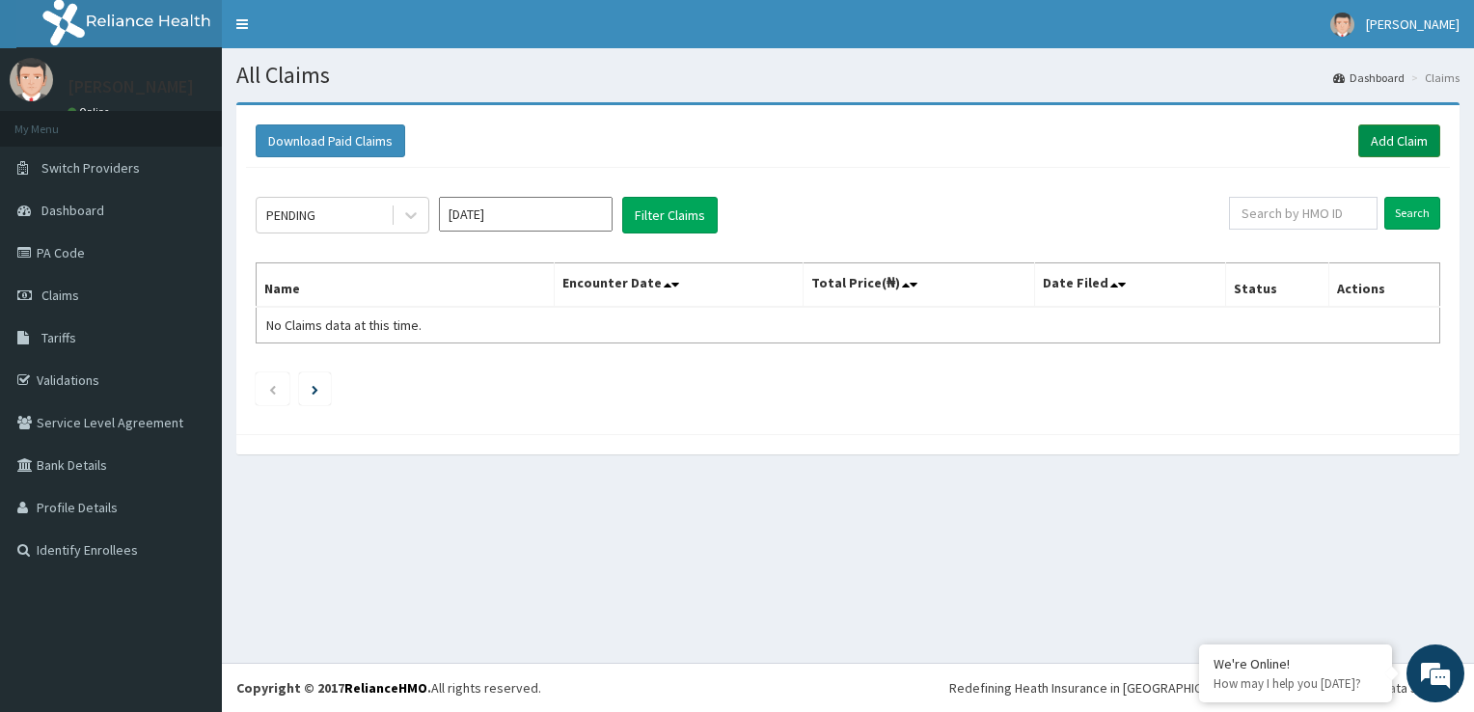
click at [1397, 133] on link "Add Claim" at bounding box center [1400, 140] width 82 height 33
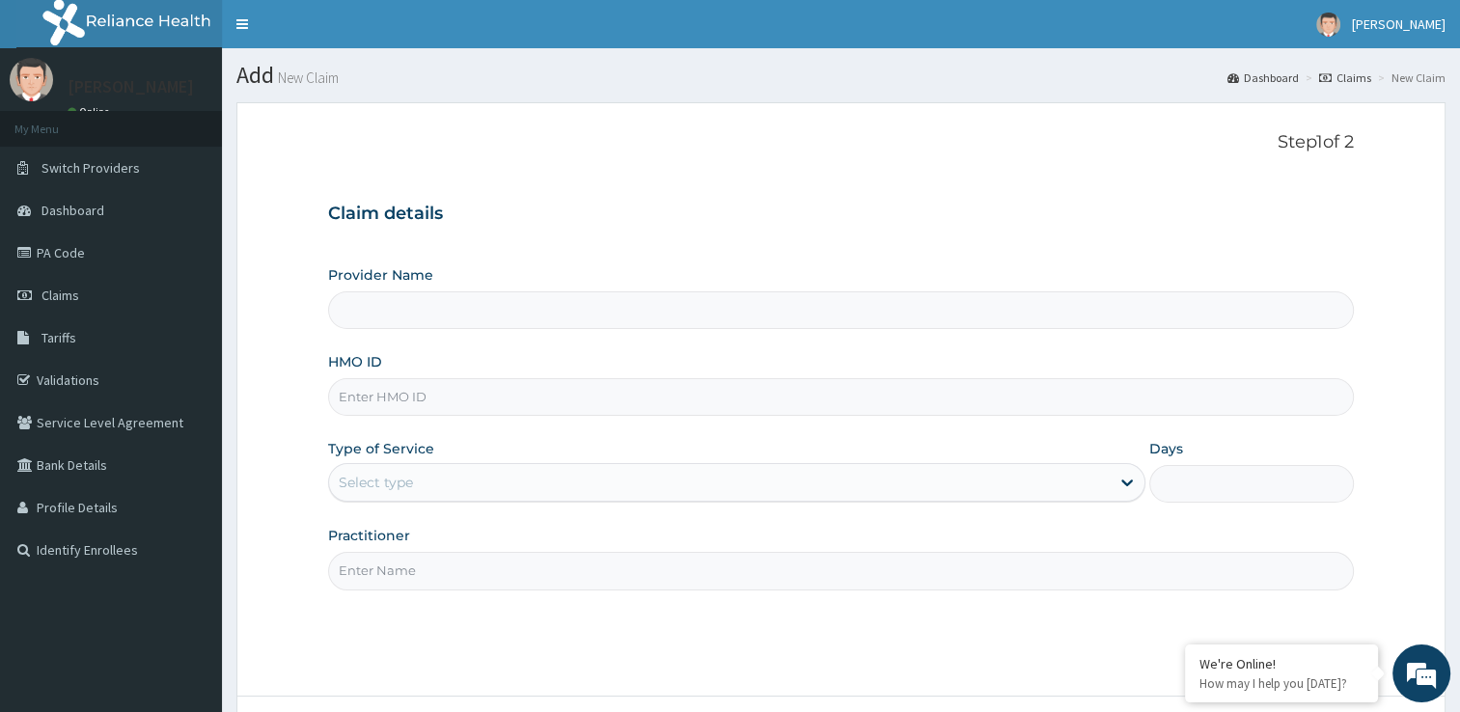
type input "[GEOGRAPHIC_DATA]"
click at [774, 411] on input "HMO ID" at bounding box center [841, 397] width 1026 height 38
type input "NNI/10038/A"
click at [757, 487] on div "Select type" at bounding box center [719, 482] width 781 height 31
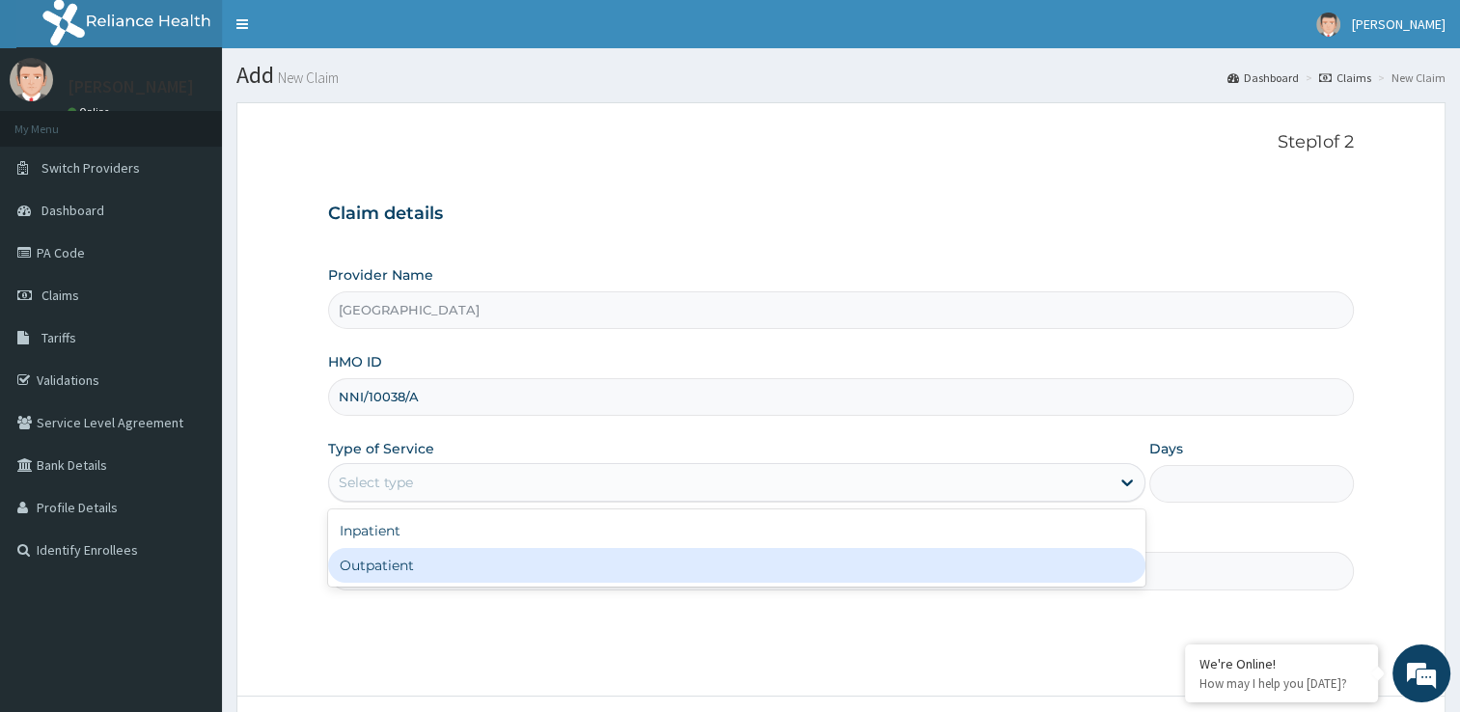
click at [734, 564] on div "Outpatient" at bounding box center [736, 565] width 817 height 35
type input "1"
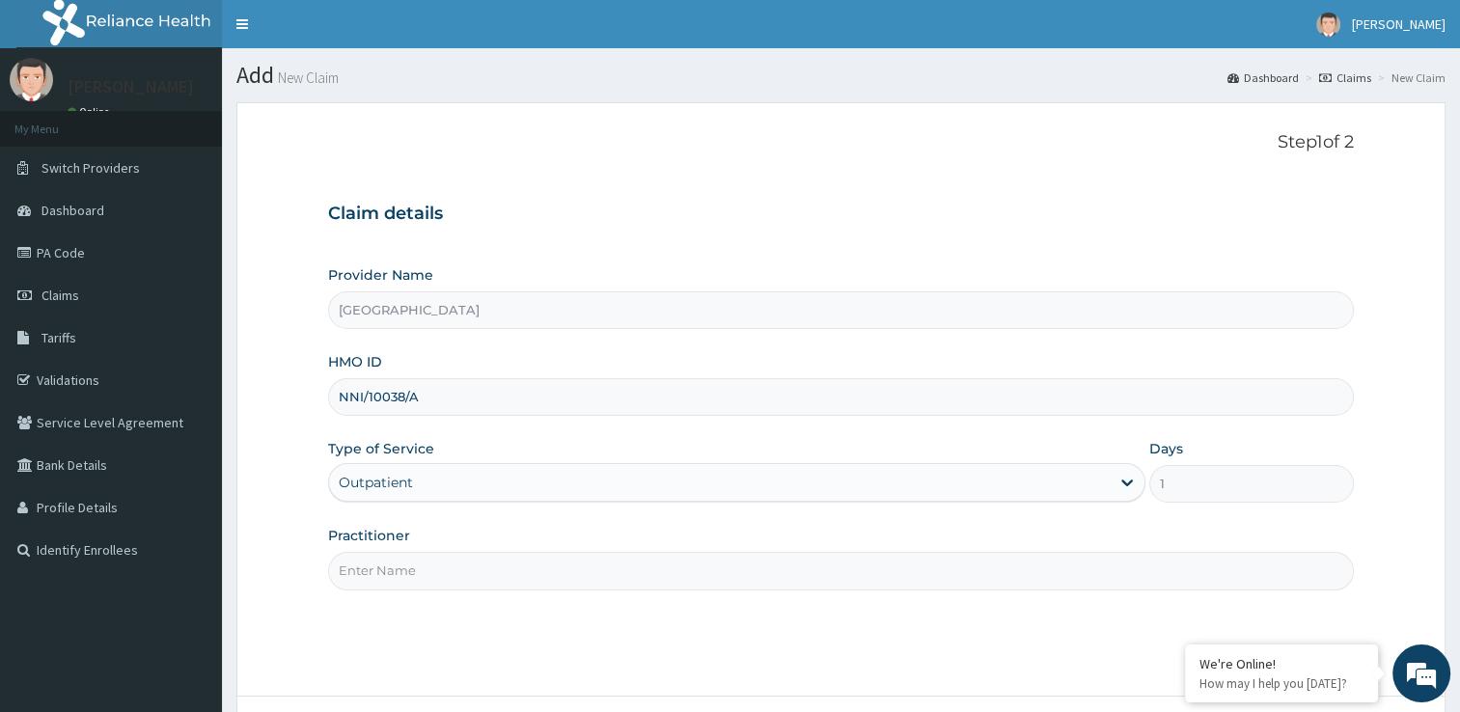
click at [726, 554] on input "Practitioner" at bounding box center [841, 571] width 1026 height 38
click at [730, 565] on input "Practitioner" at bounding box center [841, 571] width 1026 height 38
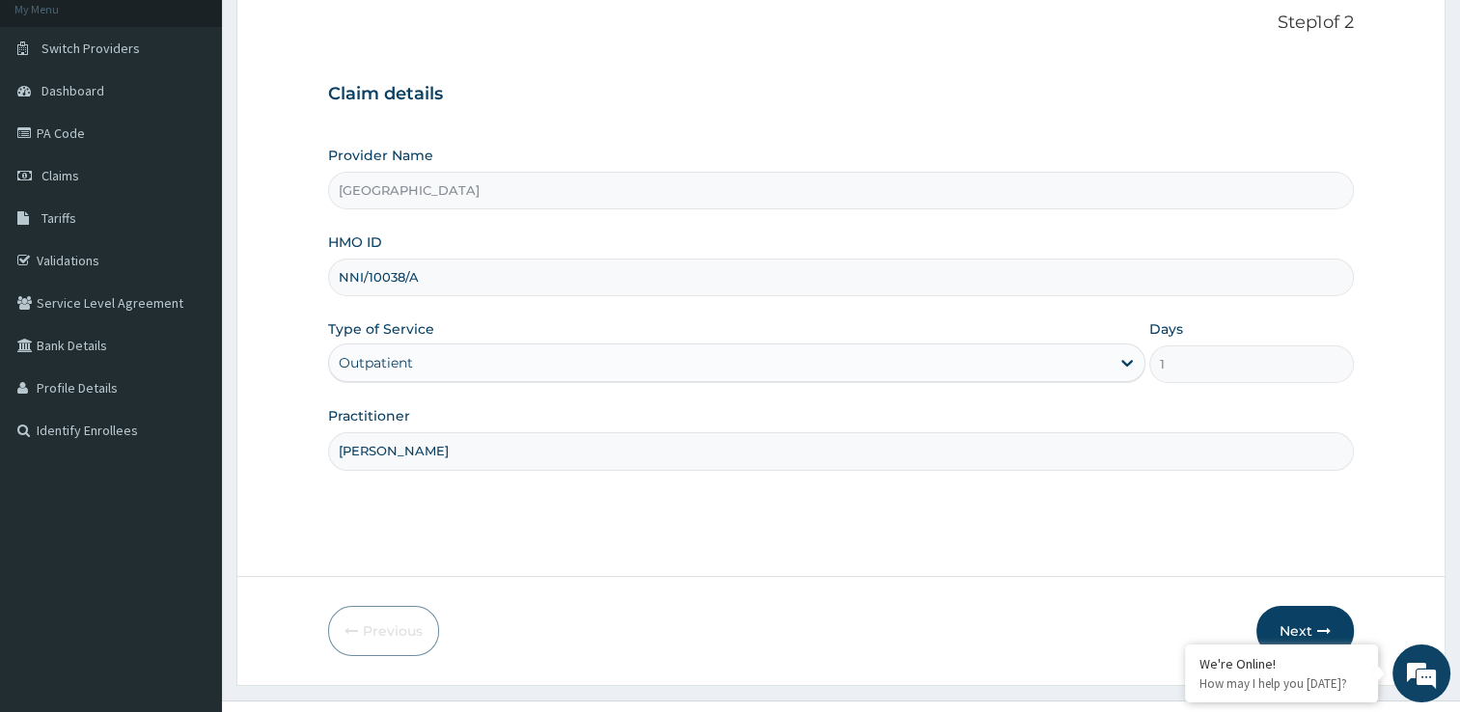
scroll to position [156, 0]
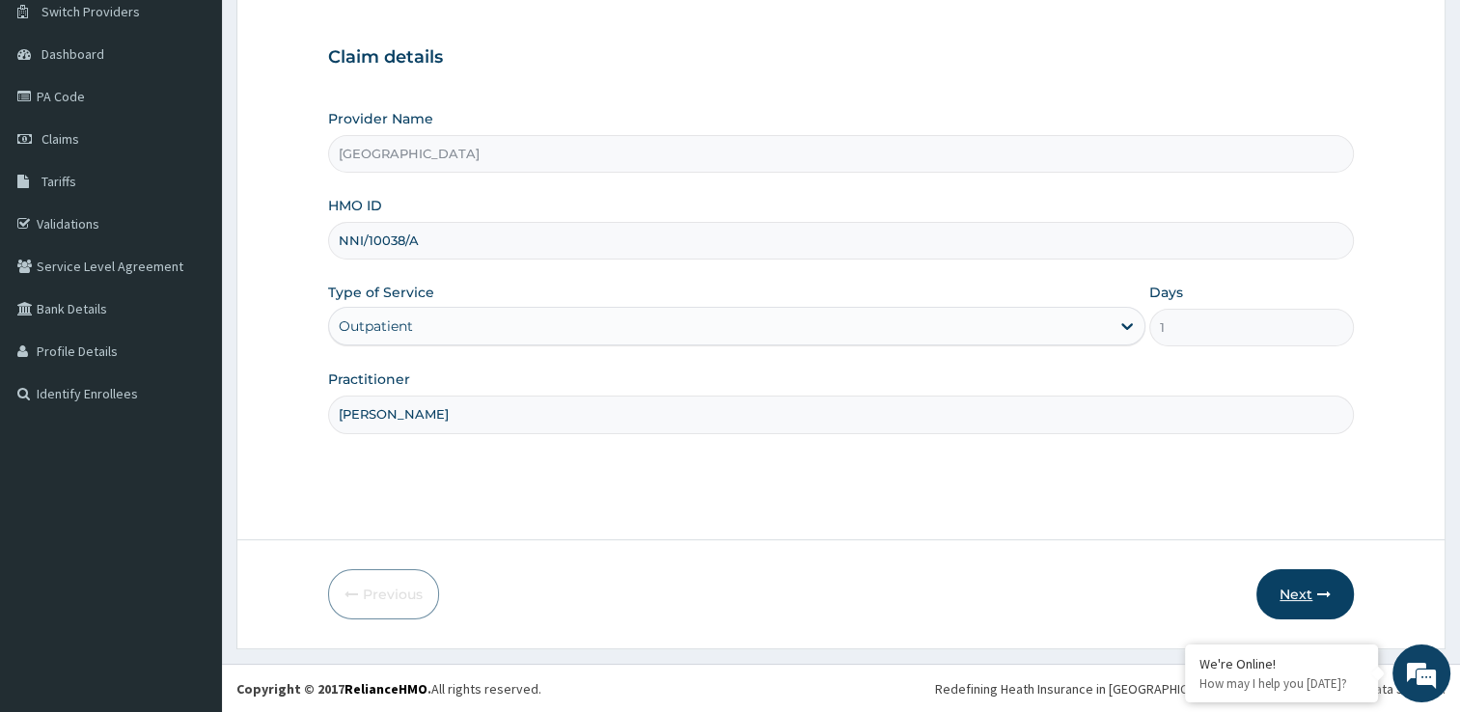
type input "DR ADIGUN"
click at [1305, 589] on button "Next" at bounding box center [1304, 594] width 97 height 50
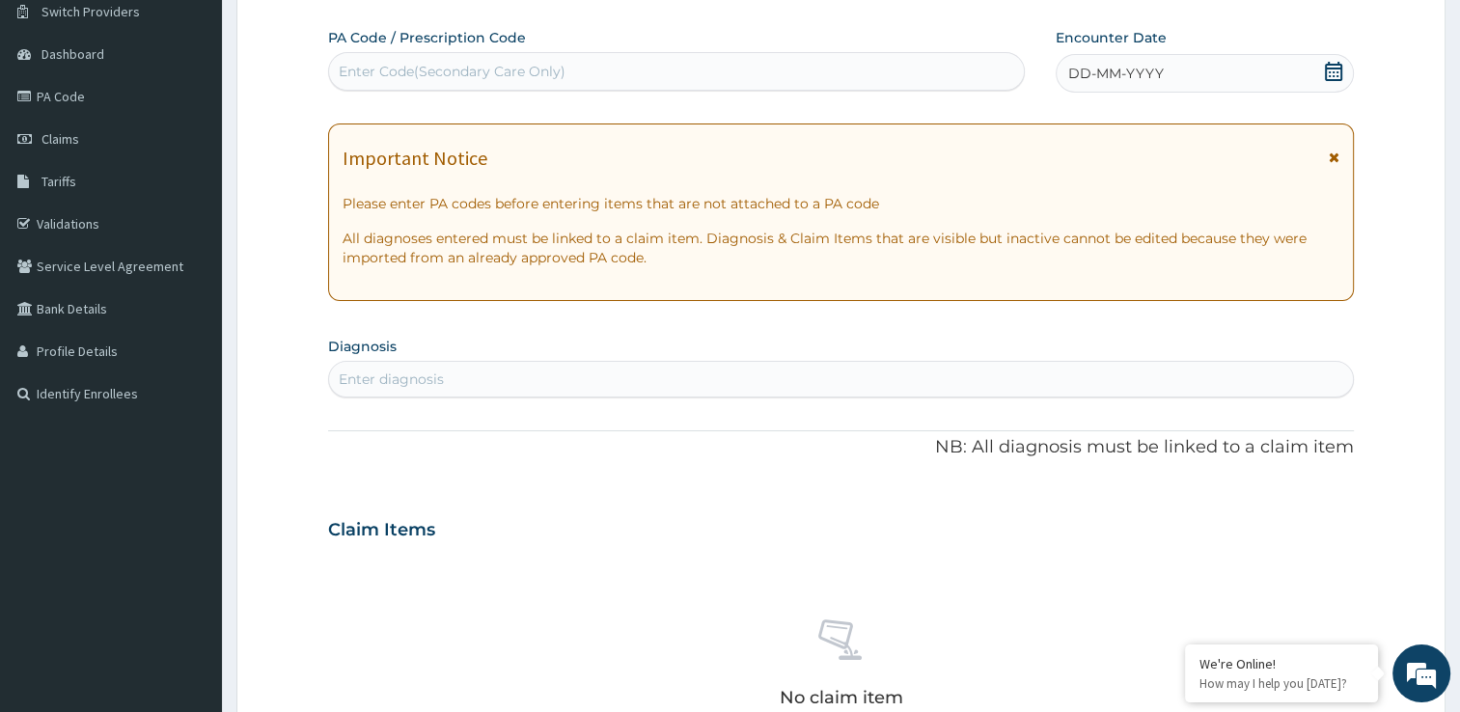
click at [479, 377] on div "Enter diagnosis" at bounding box center [841, 379] width 1024 height 31
click at [1332, 69] on icon at bounding box center [1333, 71] width 19 height 19
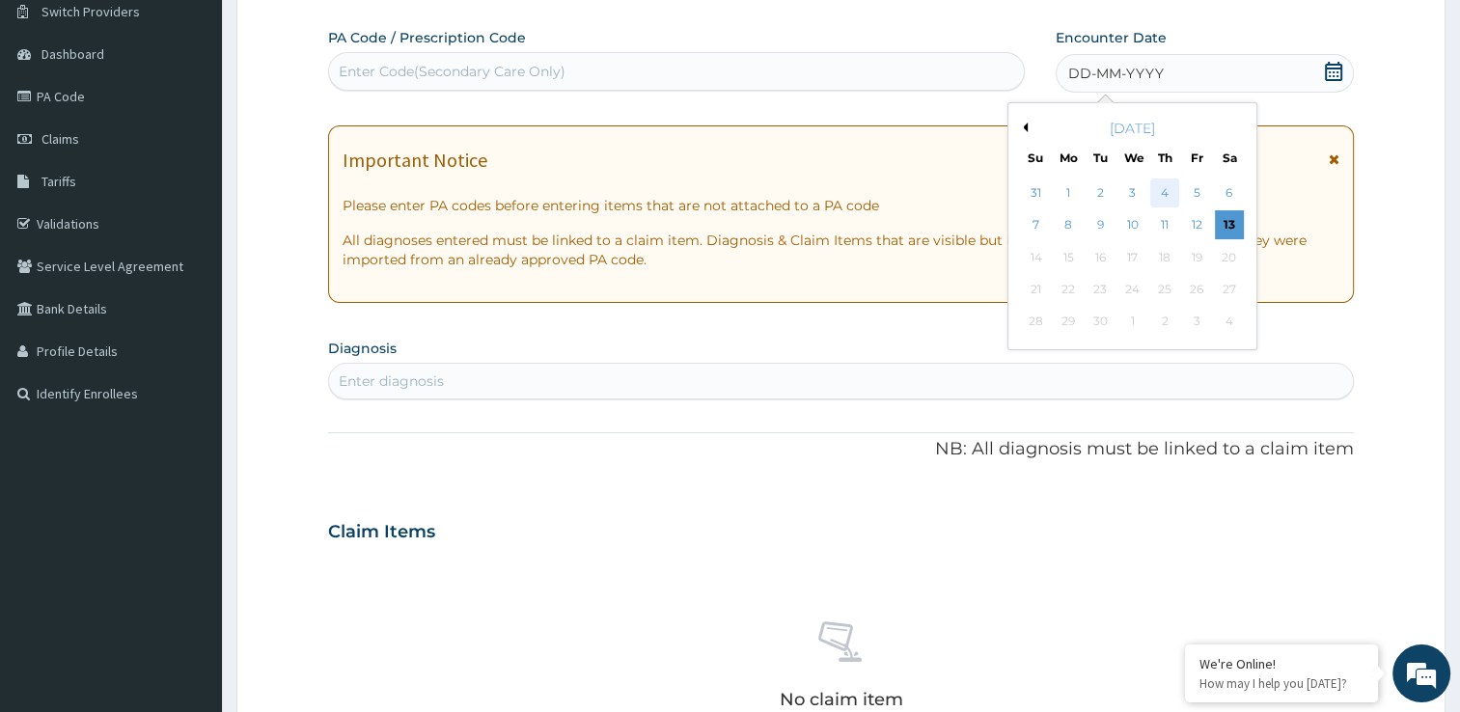
click at [1167, 196] on div "4" at bounding box center [1164, 193] width 29 height 29
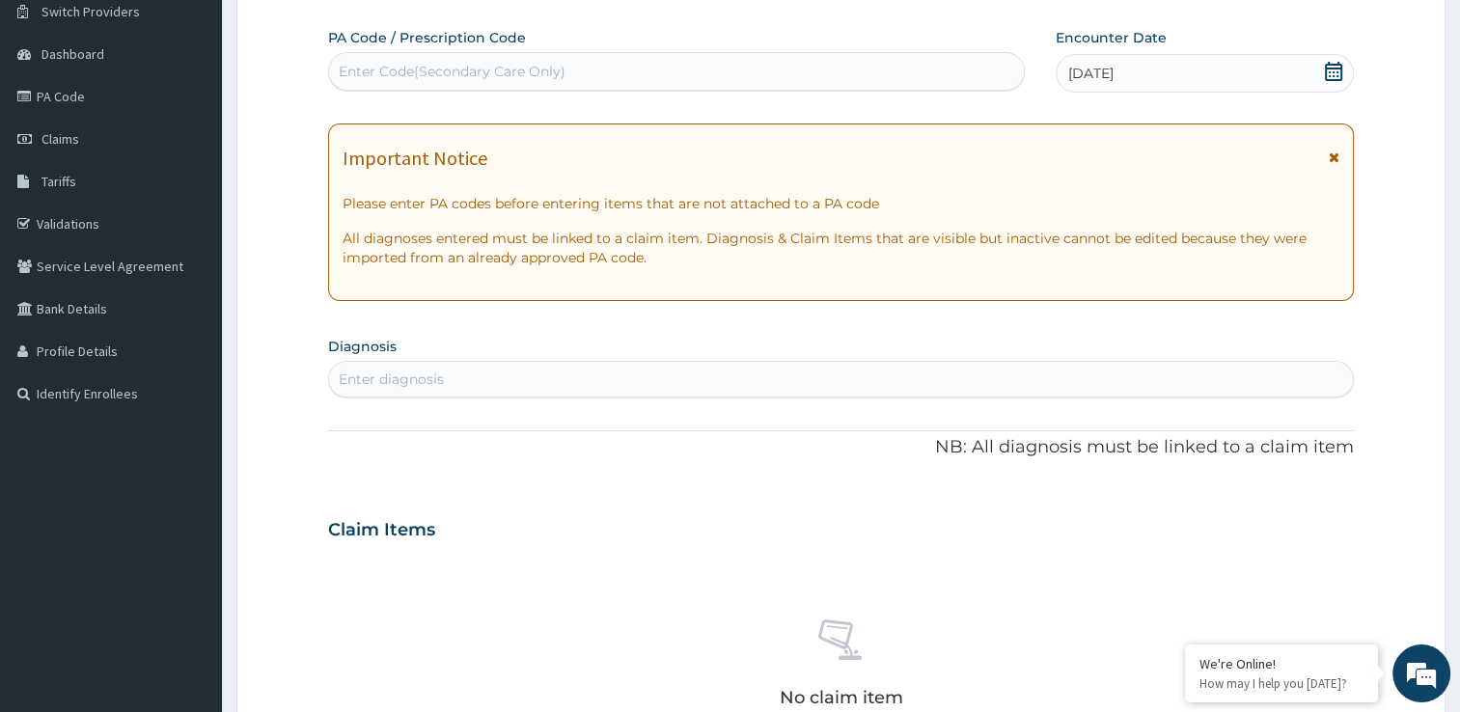
click at [606, 375] on div "Enter diagnosis" at bounding box center [841, 379] width 1024 height 31
type input "Malari"
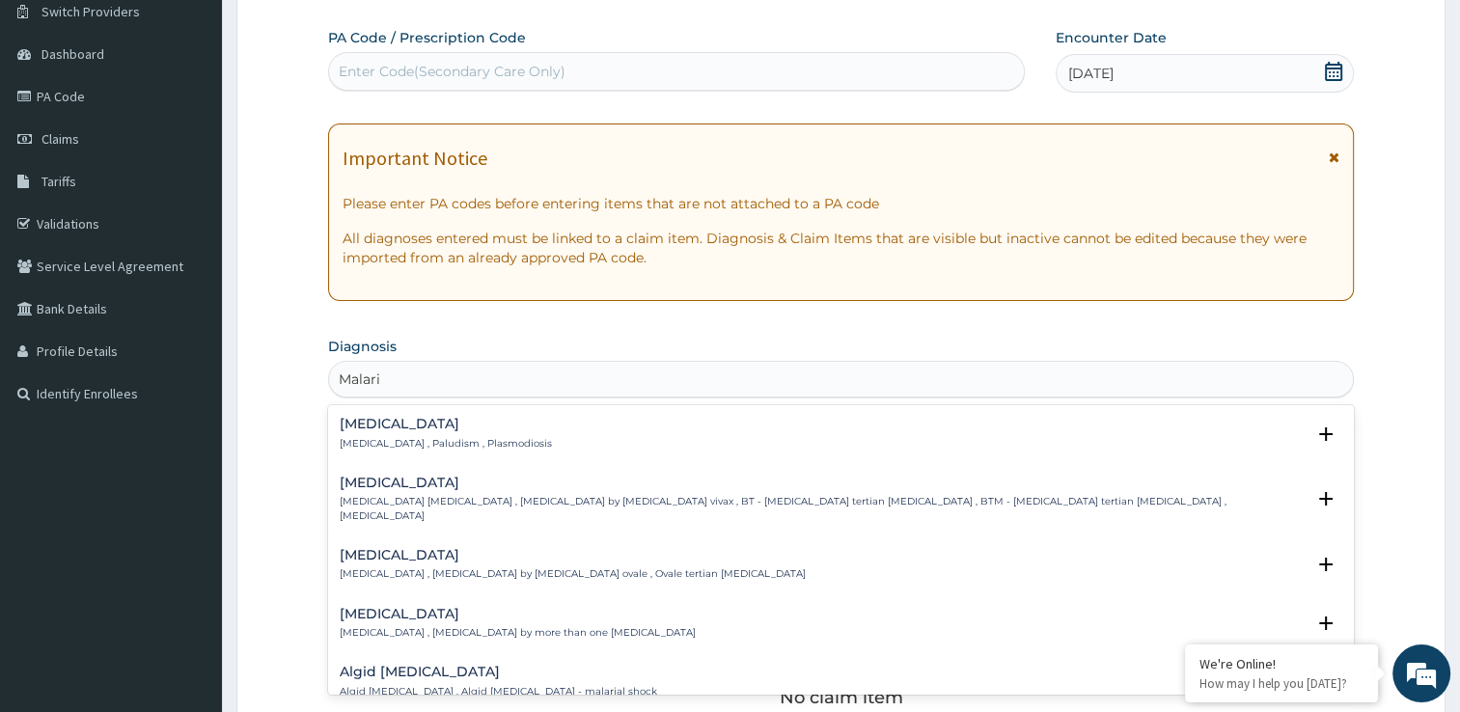
click at [538, 441] on div "Malaria Malaria , Paludism , Plasmodiosis" at bounding box center [841, 434] width 1003 height 34
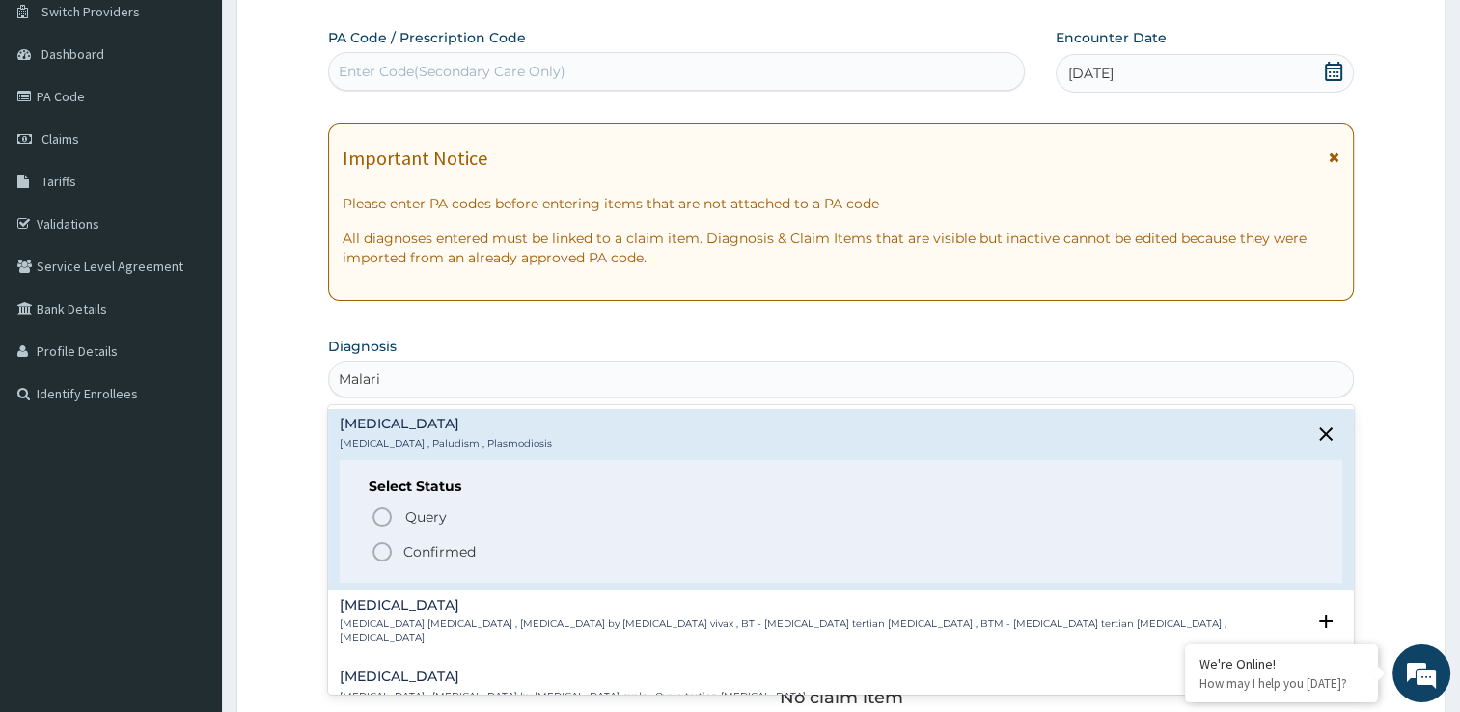
click at [382, 558] on circle "status option filled" at bounding box center [381, 551] width 17 height 17
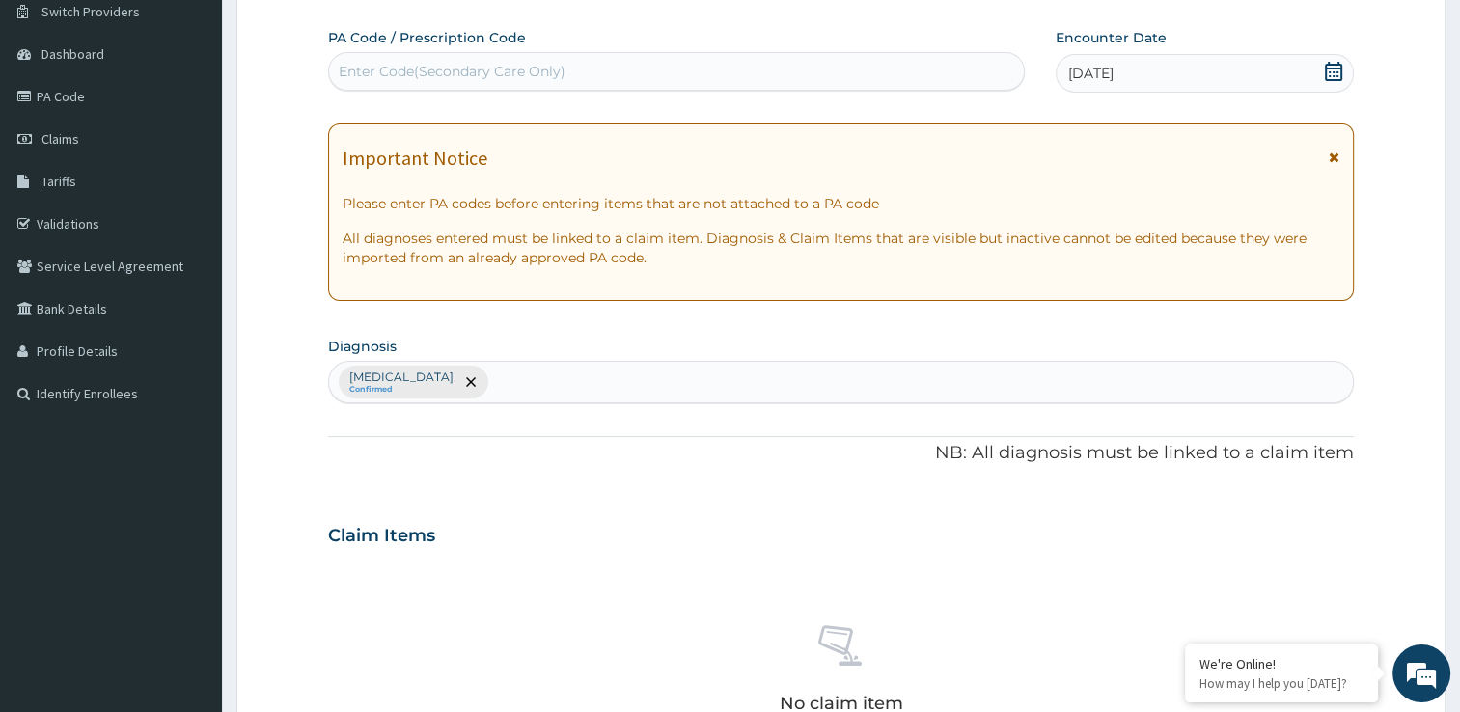
click at [471, 380] on div "Malaria Confirmed" at bounding box center [841, 382] width 1024 height 41
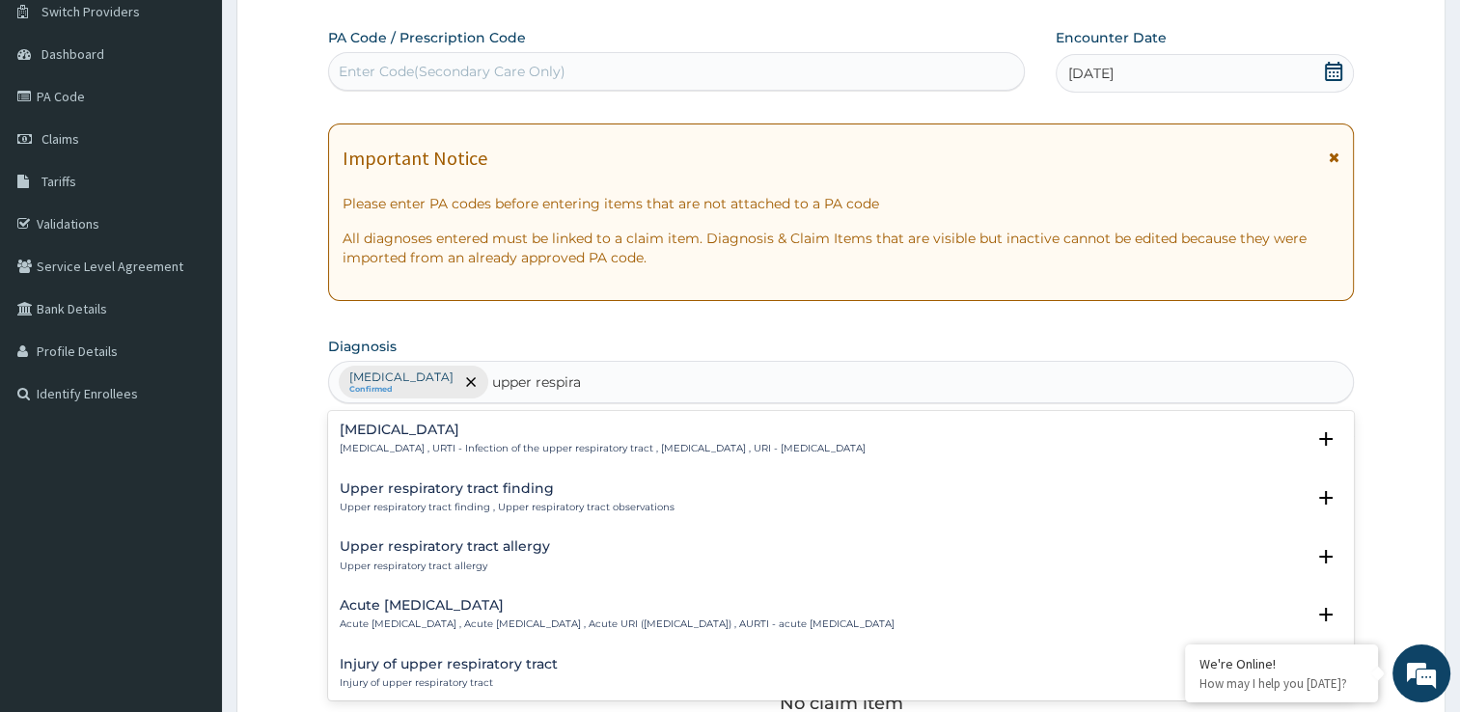
type input "upper respirat"
click at [467, 435] on h4 "Upper respiratory infection" at bounding box center [603, 430] width 526 height 14
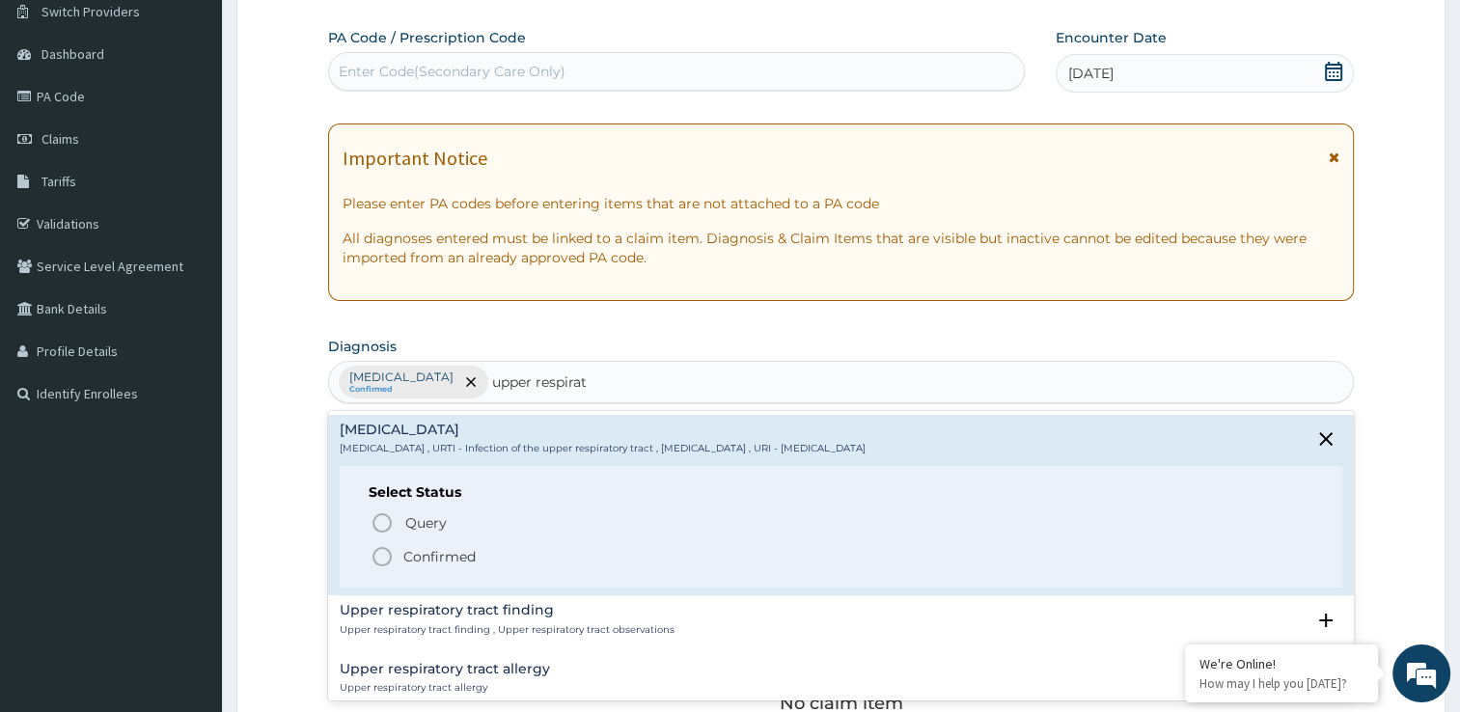
click at [385, 564] on circle "status option filled" at bounding box center [381, 556] width 17 height 17
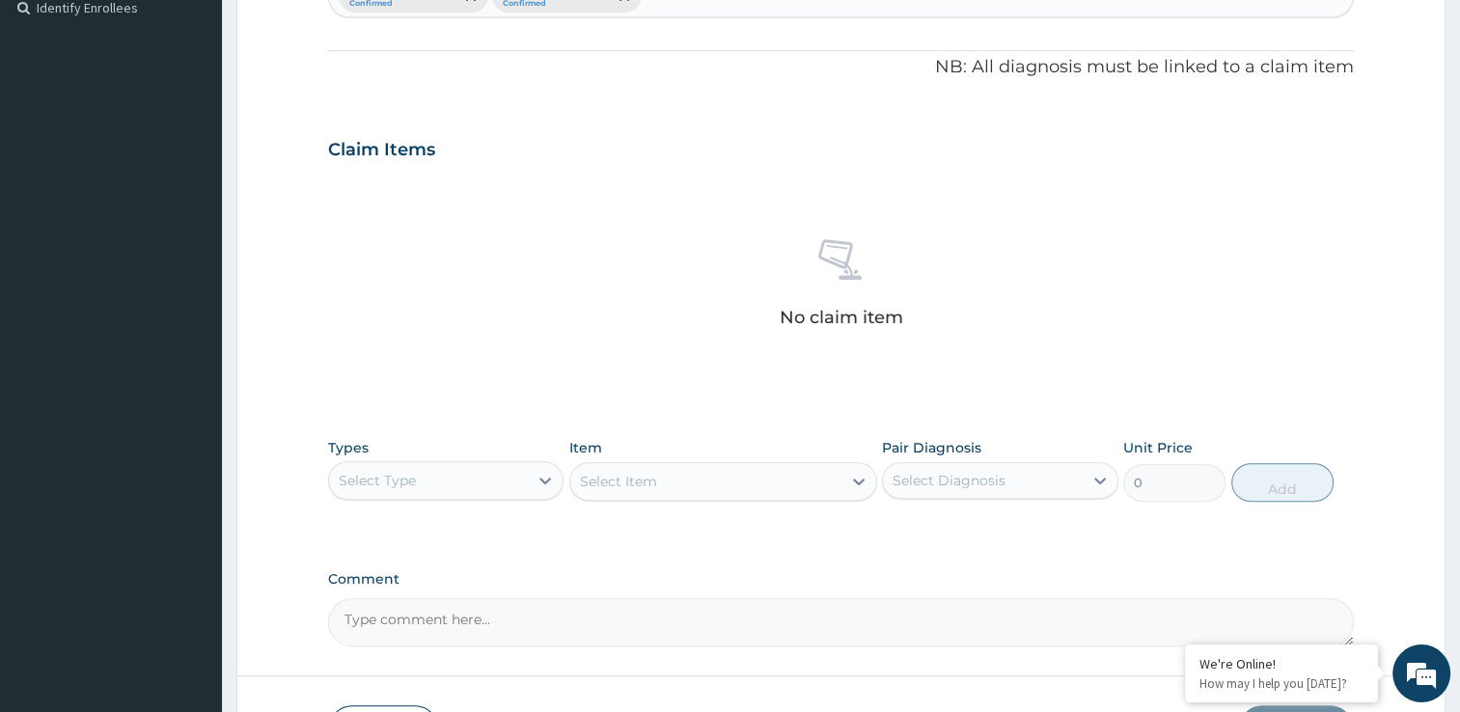
scroll to position [555, 0]
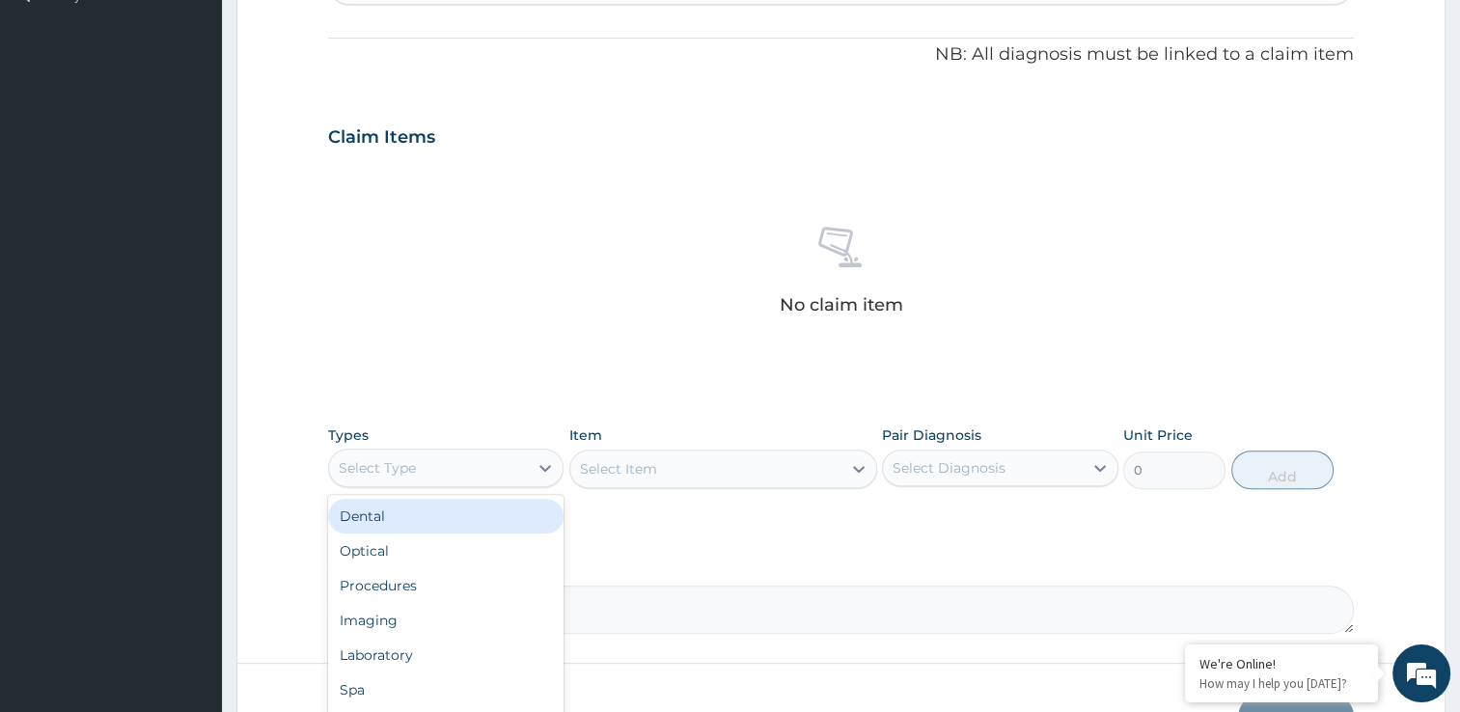
click at [504, 469] on div "Select Type" at bounding box center [429, 468] width 200 height 31
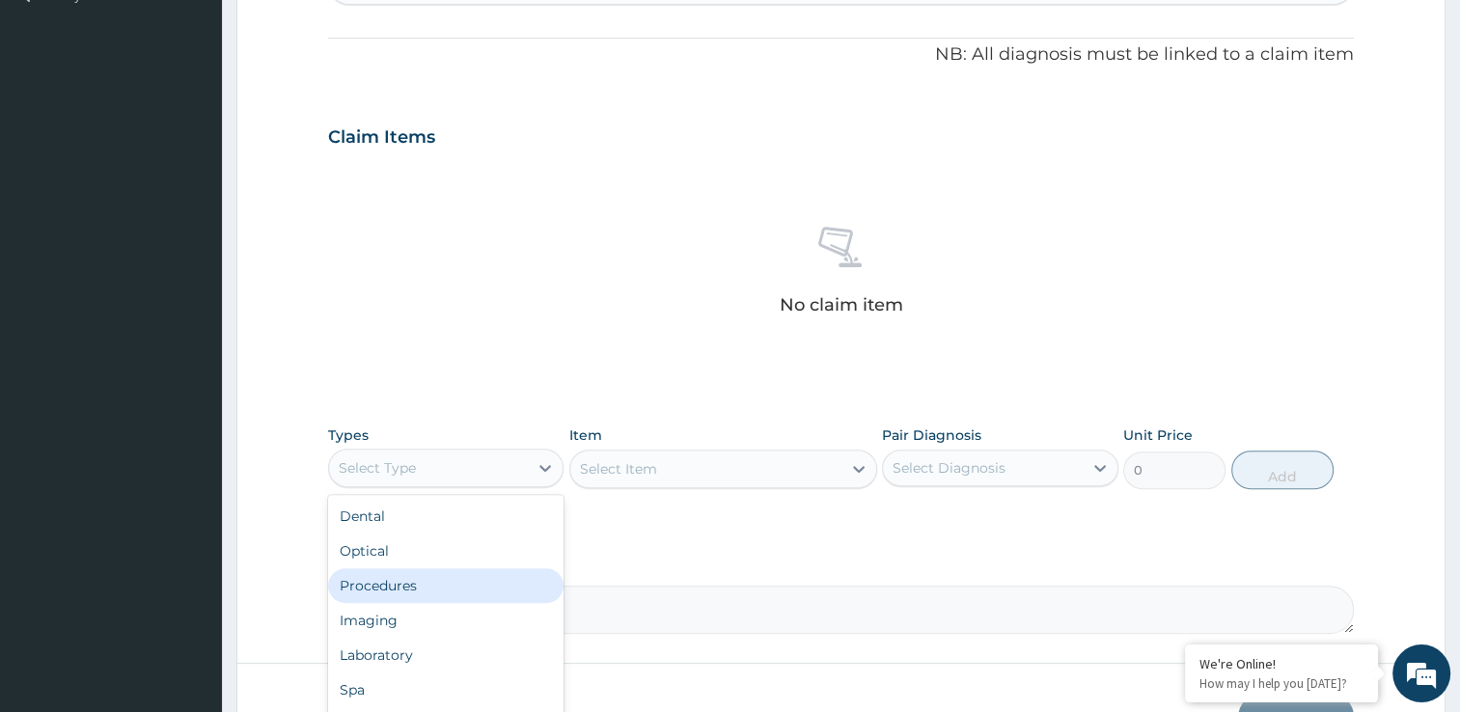
click at [484, 581] on div "Procedures" at bounding box center [446, 585] width 236 height 35
click at [553, 469] on icon at bounding box center [545, 467] width 19 height 19
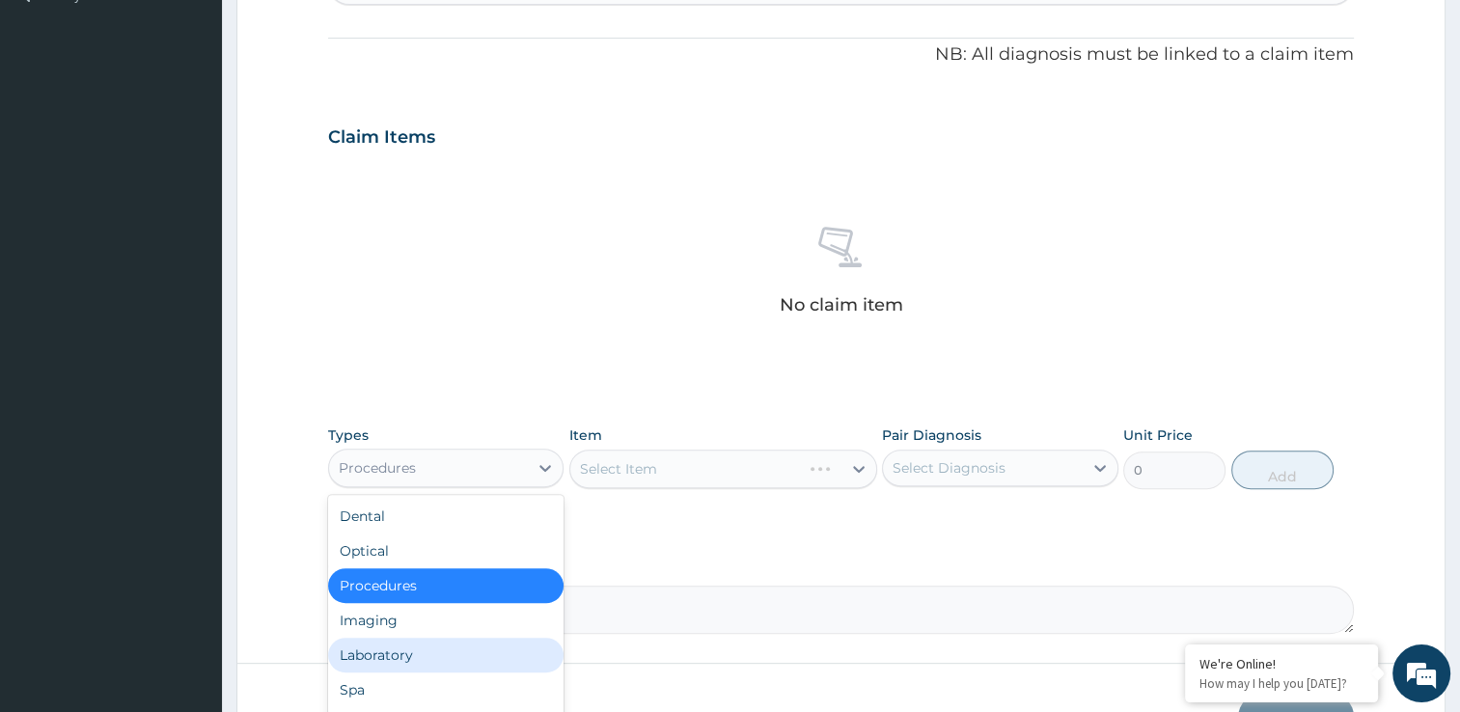
click at [469, 649] on div "Laboratory" at bounding box center [446, 655] width 236 height 35
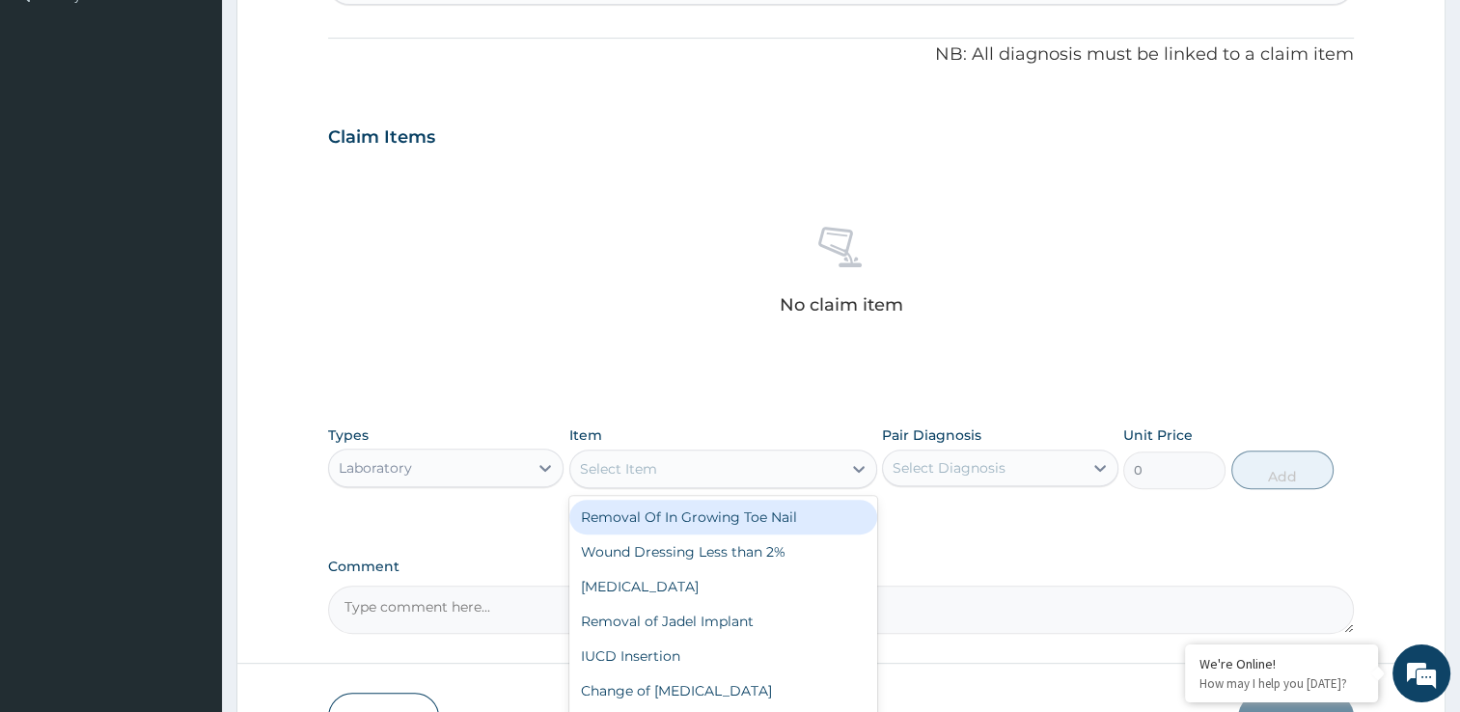
click at [714, 461] on div "Select Item" at bounding box center [705, 469] width 271 height 31
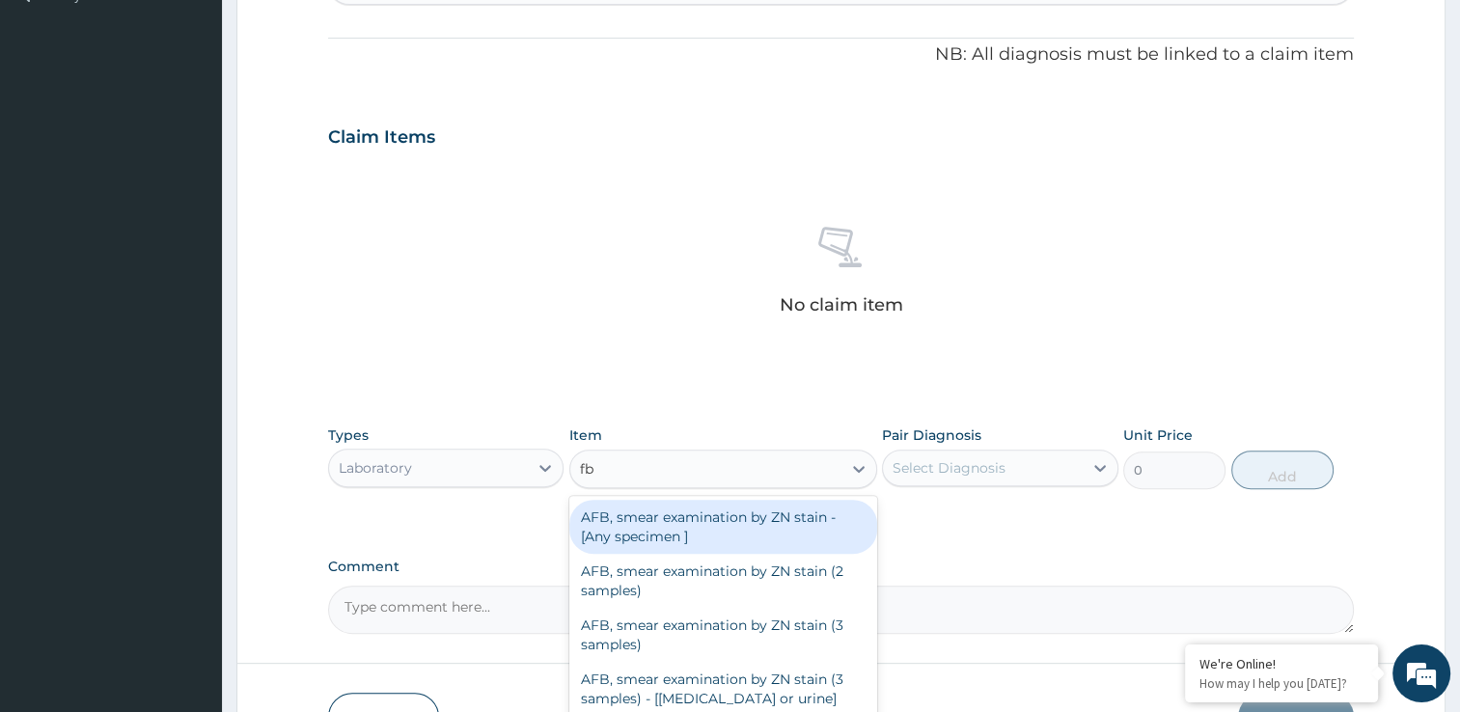
type input "fbc"
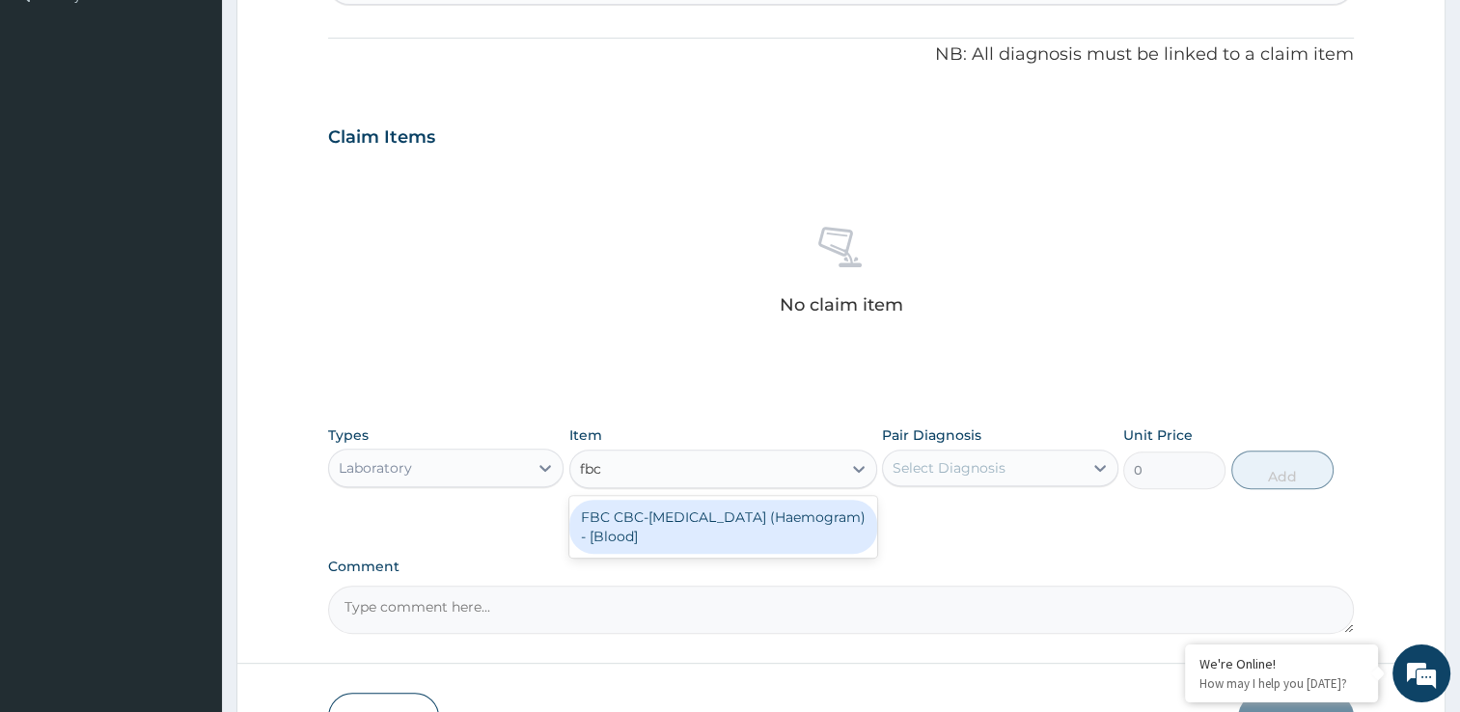
click at [700, 538] on div "FBC CBC-Complete Blood Count (Haemogram) - [Blood]" at bounding box center [723, 527] width 308 height 54
type input "3000"
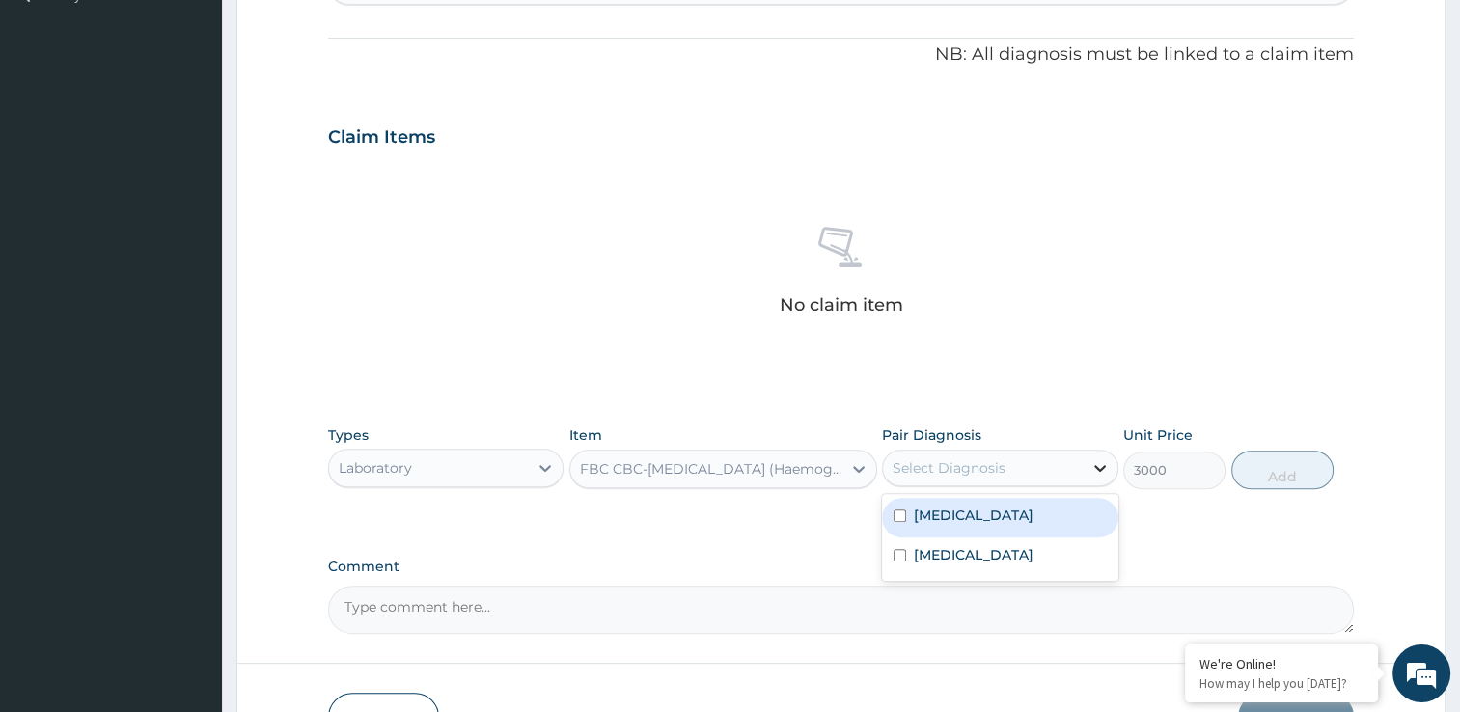
click at [1090, 463] on icon at bounding box center [1099, 467] width 19 height 19
click at [902, 512] on input "checkbox" at bounding box center [900, 515] width 13 height 13
checkbox input "true"
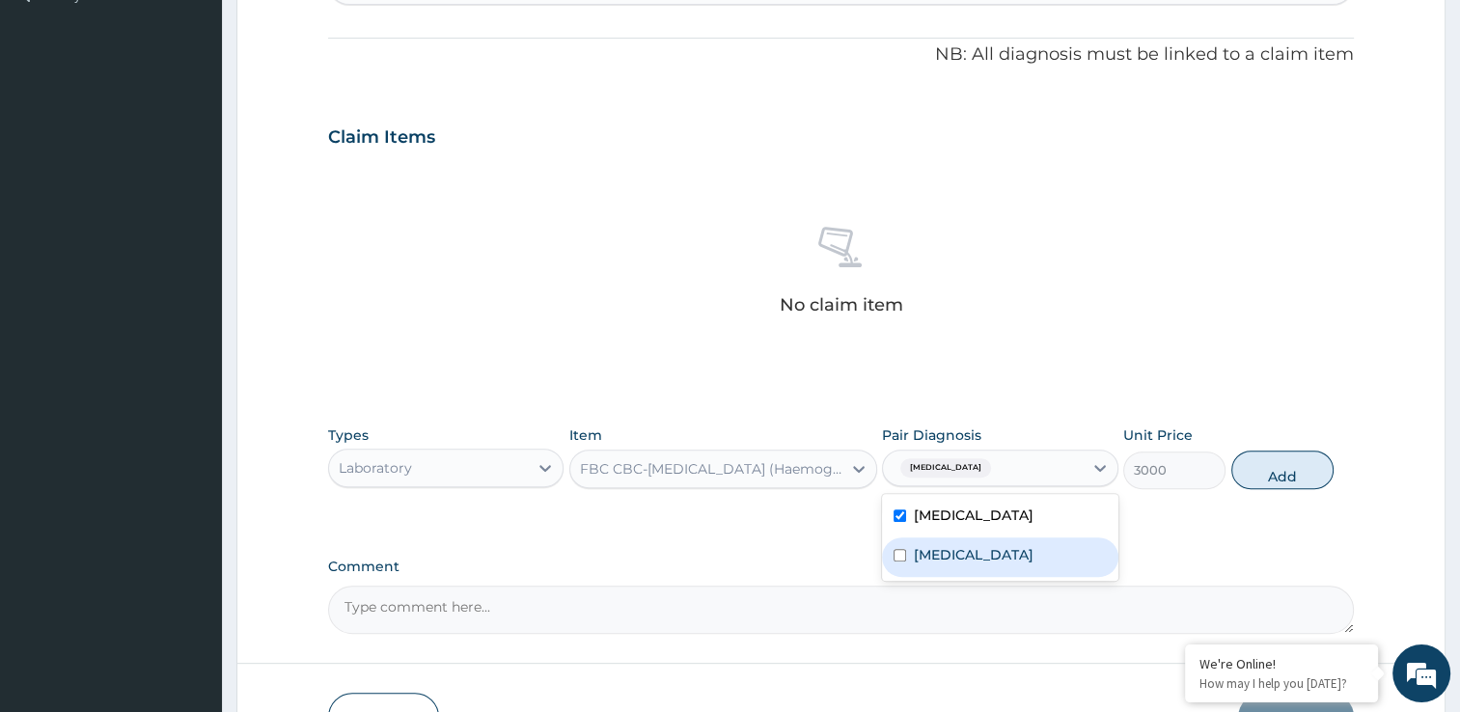
click at [902, 553] on input "checkbox" at bounding box center [900, 555] width 13 height 13
checkbox input "true"
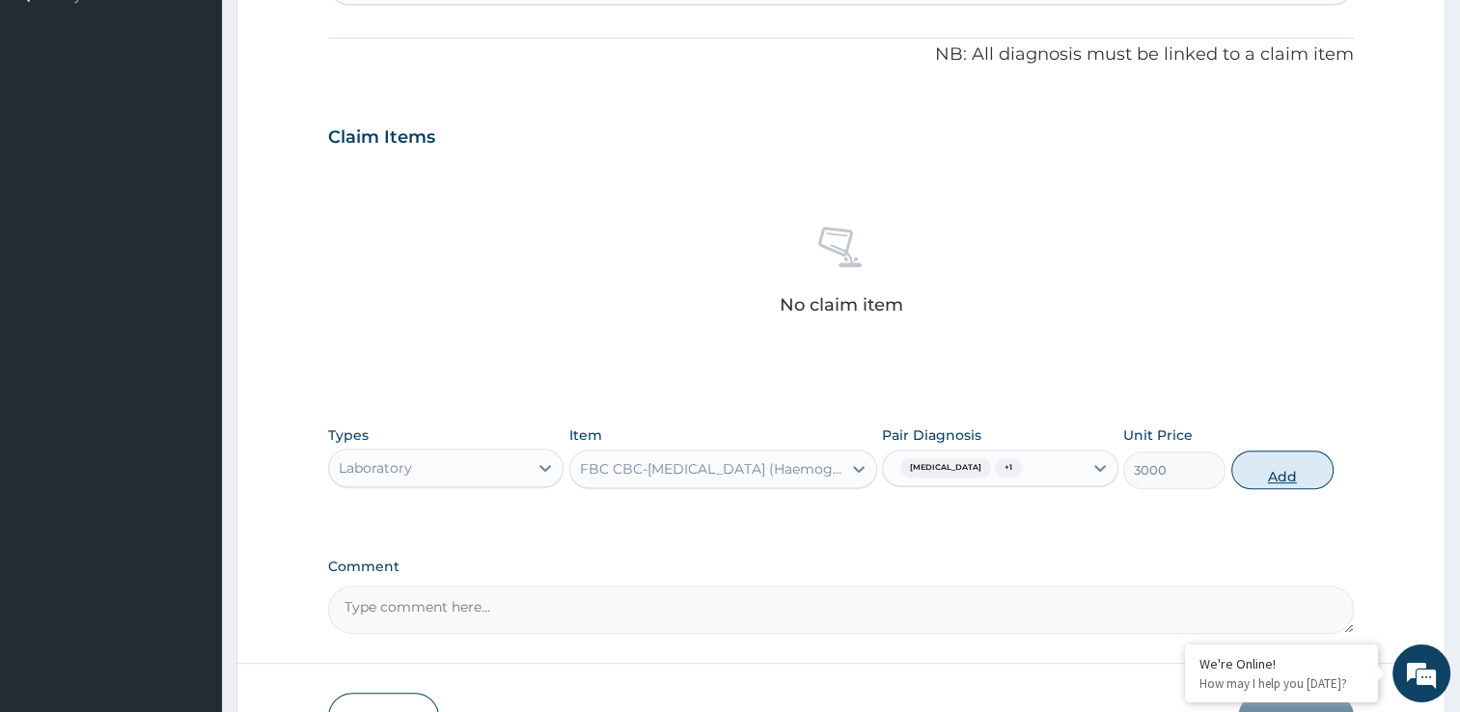
click at [1271, 463] on button "Add" at bounding box center [1282, 470] width 102 height 39
type input "0"
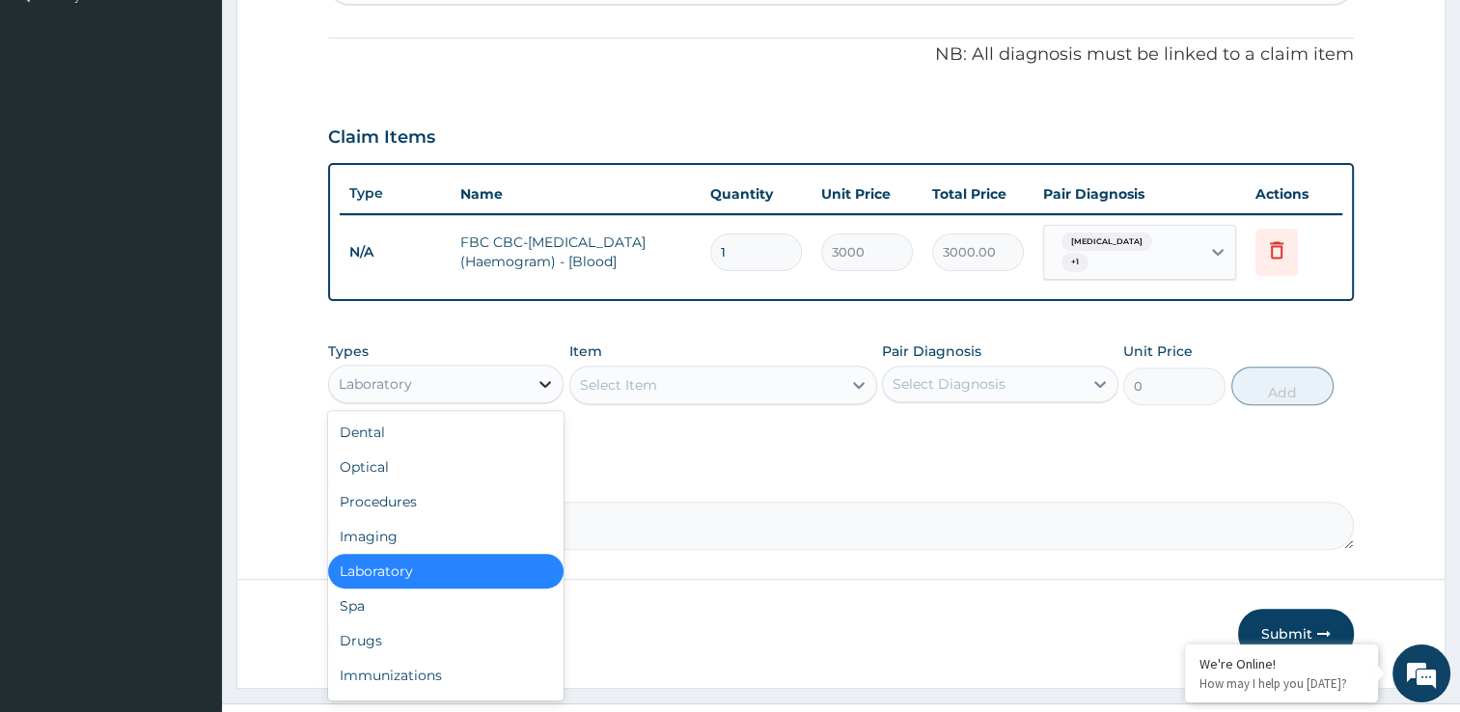
click at [552, 374] on icon at bounding box center [545, 383] width 19 height 19
click at [428, 496] on div "Procedures" at bounding box center [446, 501] width 236 height 35
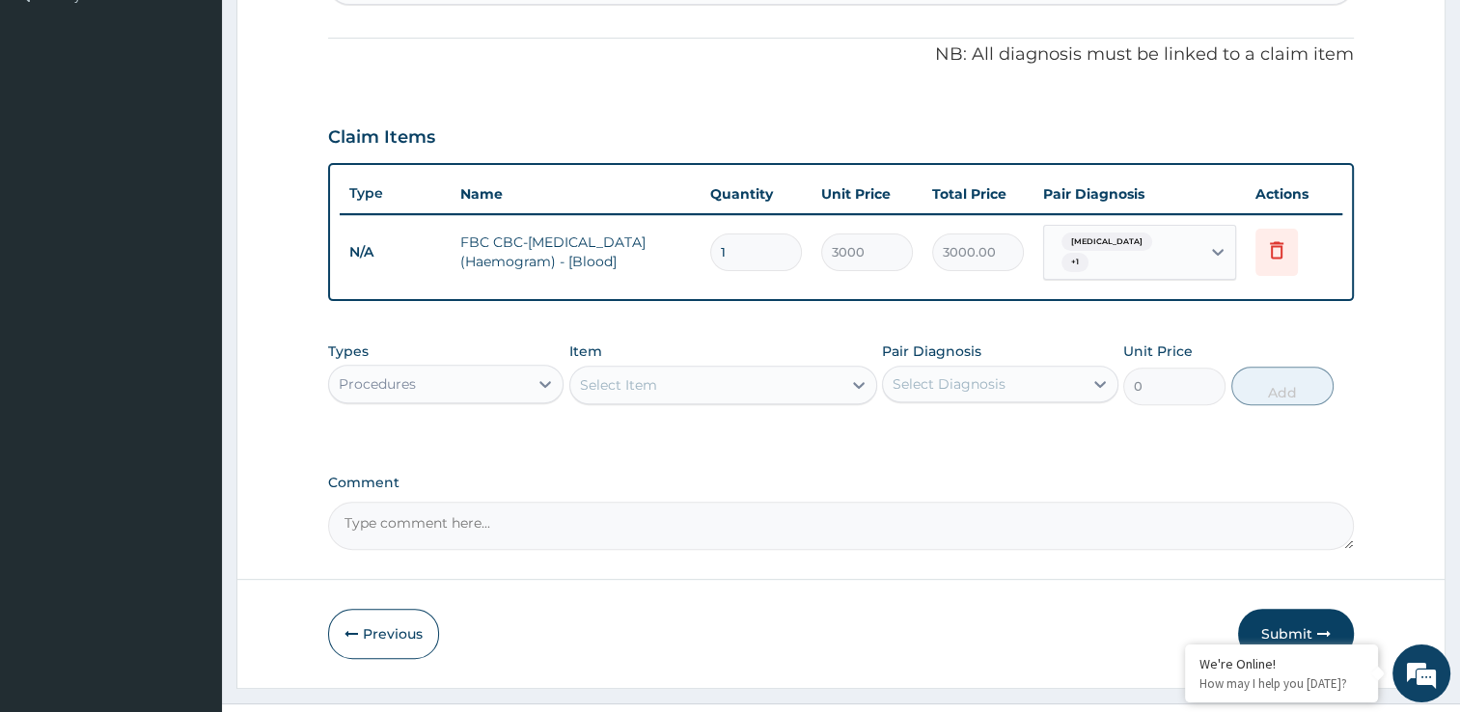
click at [792, 372] on div "Select Item" at bounding box center [705, 385] width 271 height 31
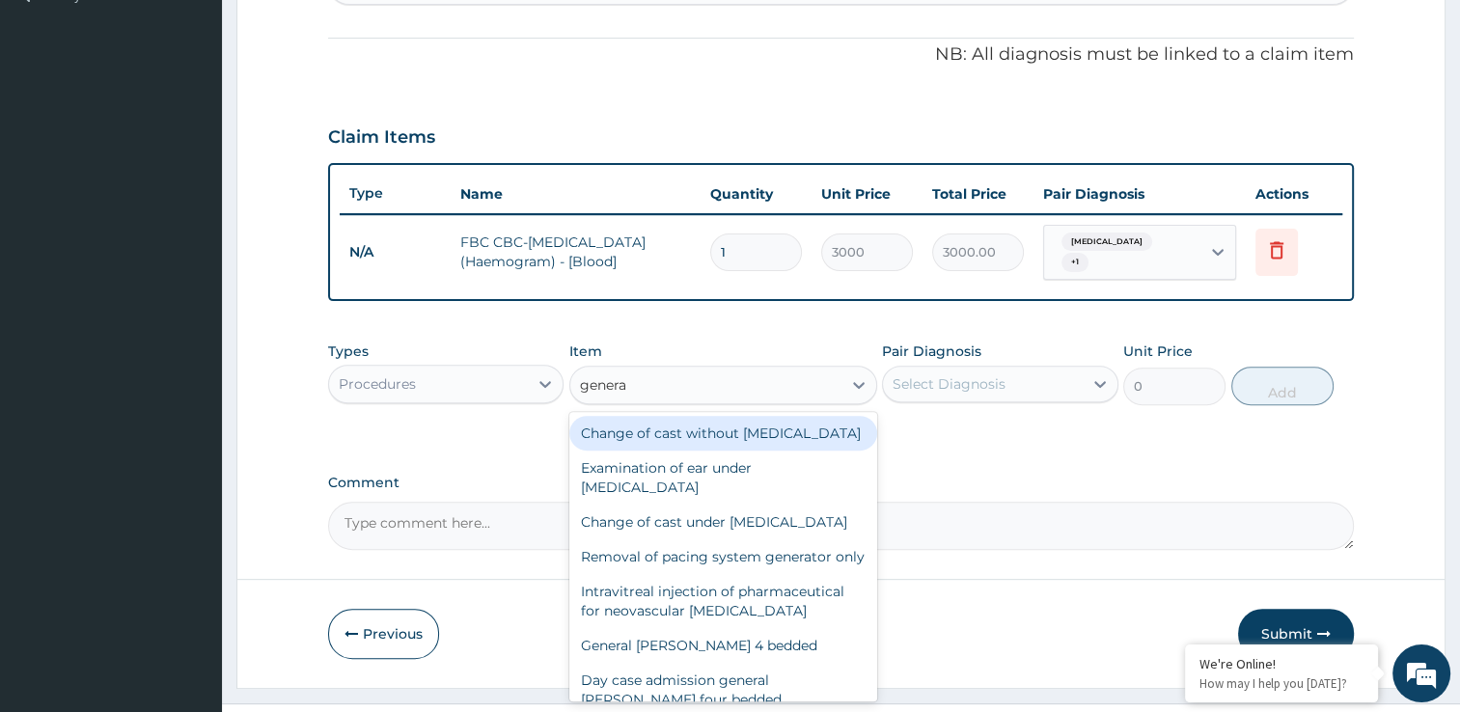
type input "general"
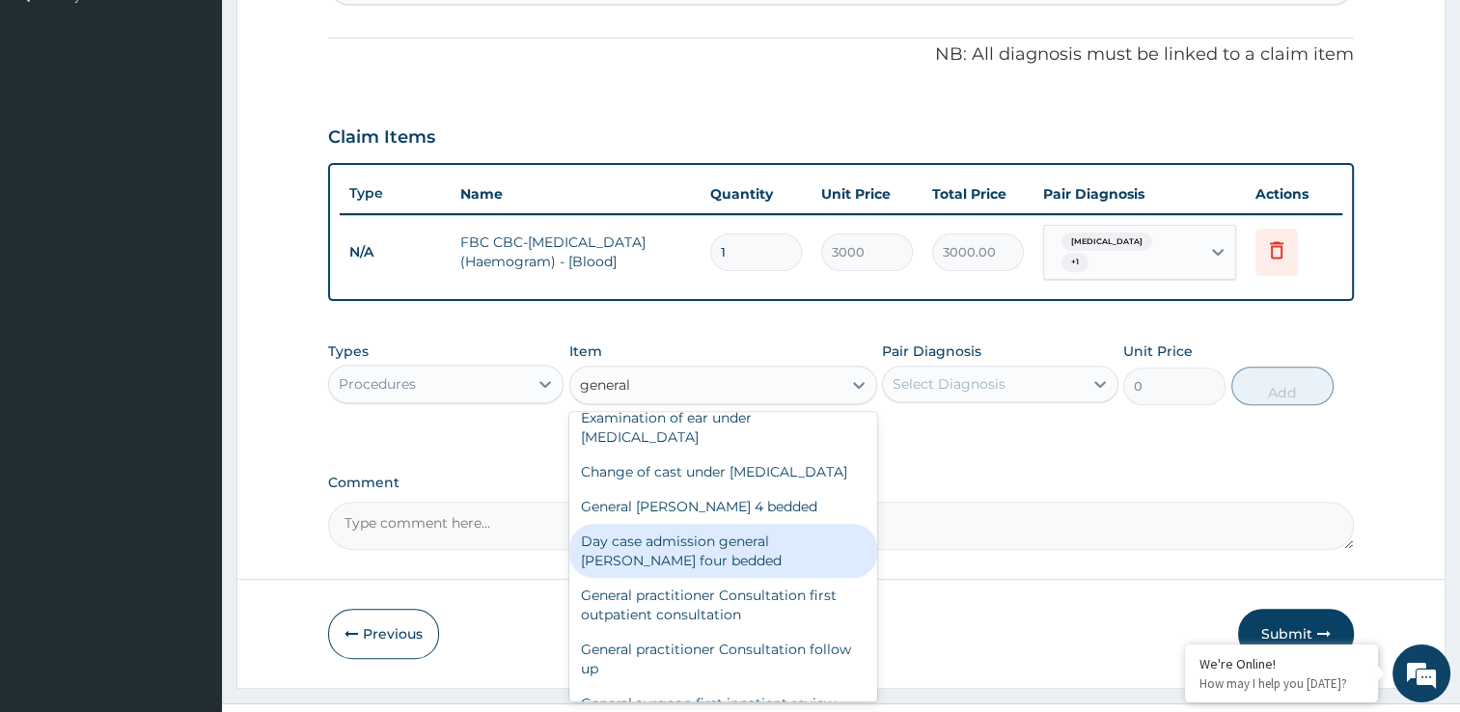
scroll to position [77, 0]
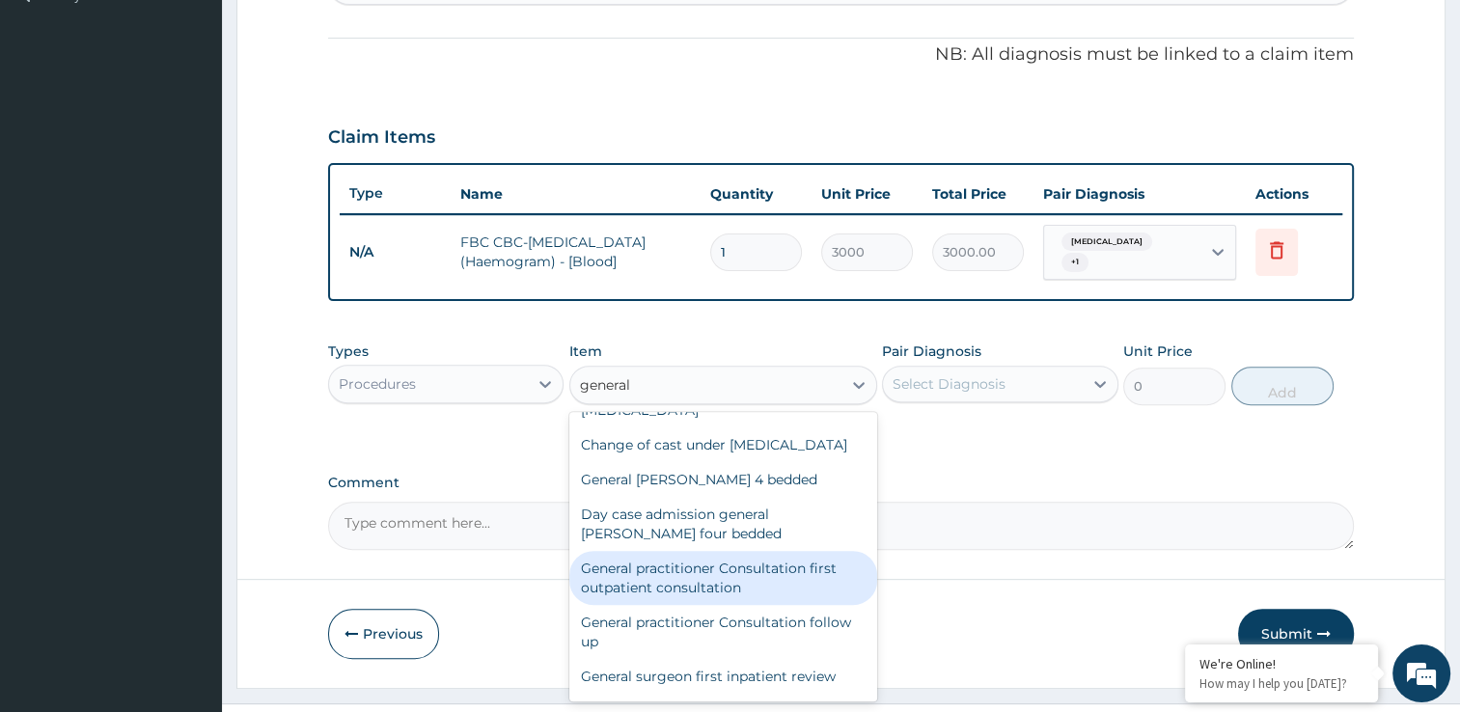
click at [776, 602] on div "General practitioner Consultation first outpatient consultation" at bounding box center [723, 578] width 308 height 54
type input "3000"
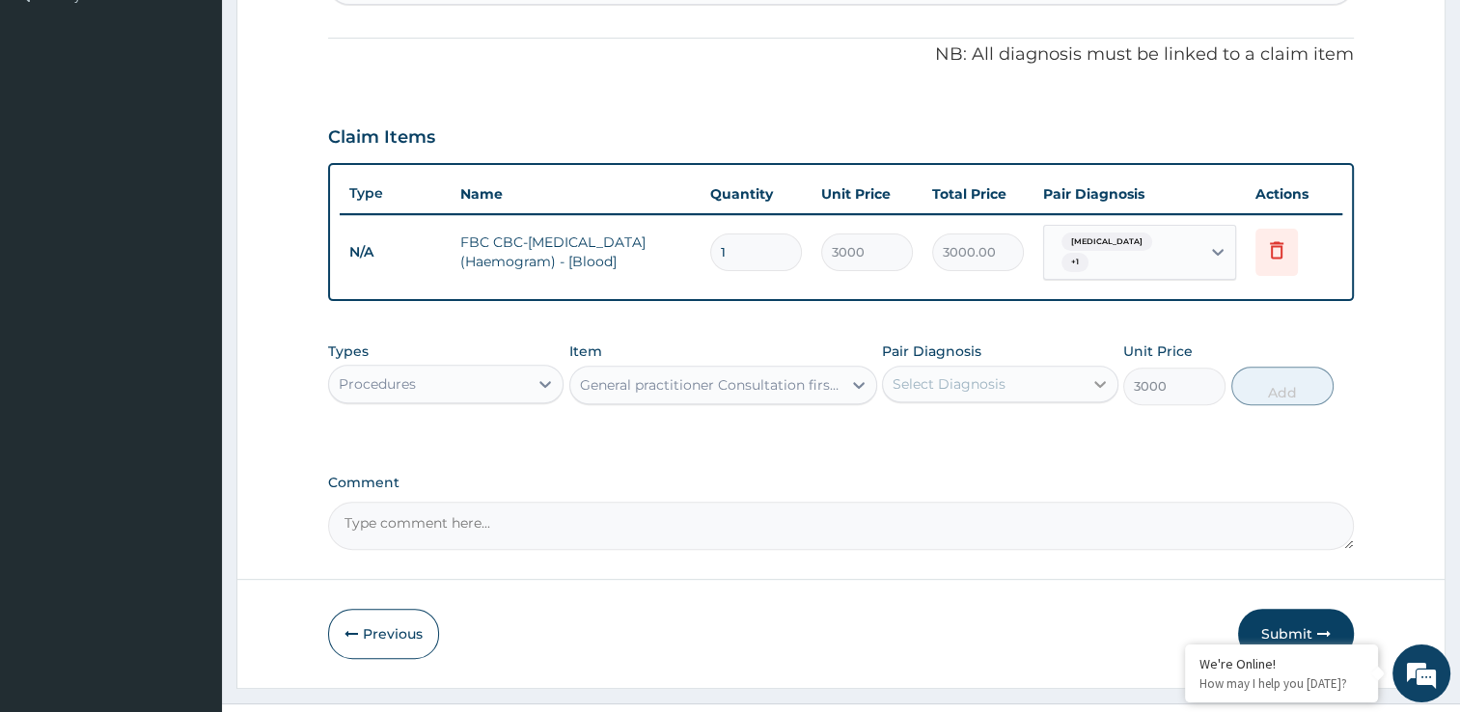
click at [1099, 374] on icon at bounding box center [1099, 383] width 19 height 19
click at [898, 427] on input "checkbox" at bounding box center [900, 433] width 13 height 13
checkbox input "true"
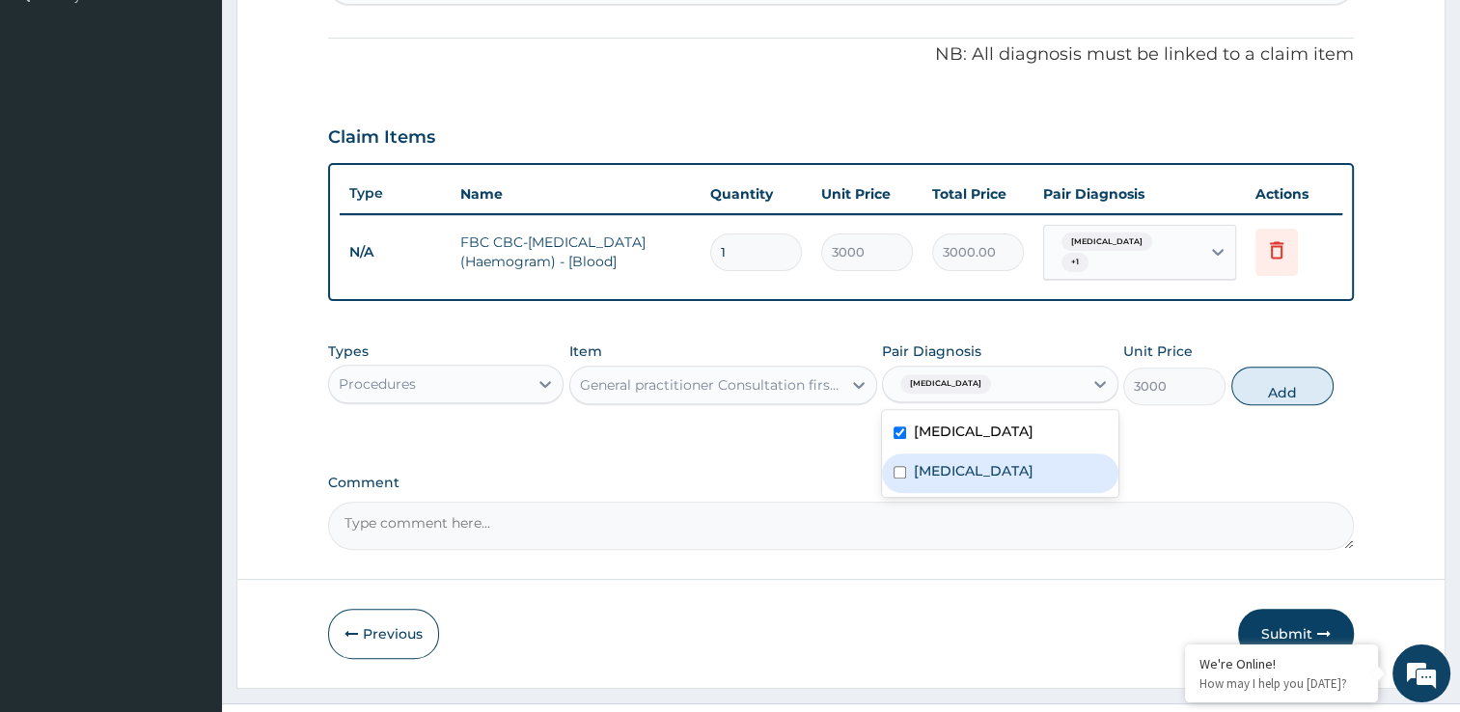
click at [896, 466] on input "checkbox" at bounding box center [900, 472] width 13 height 13
checkbox input "true"
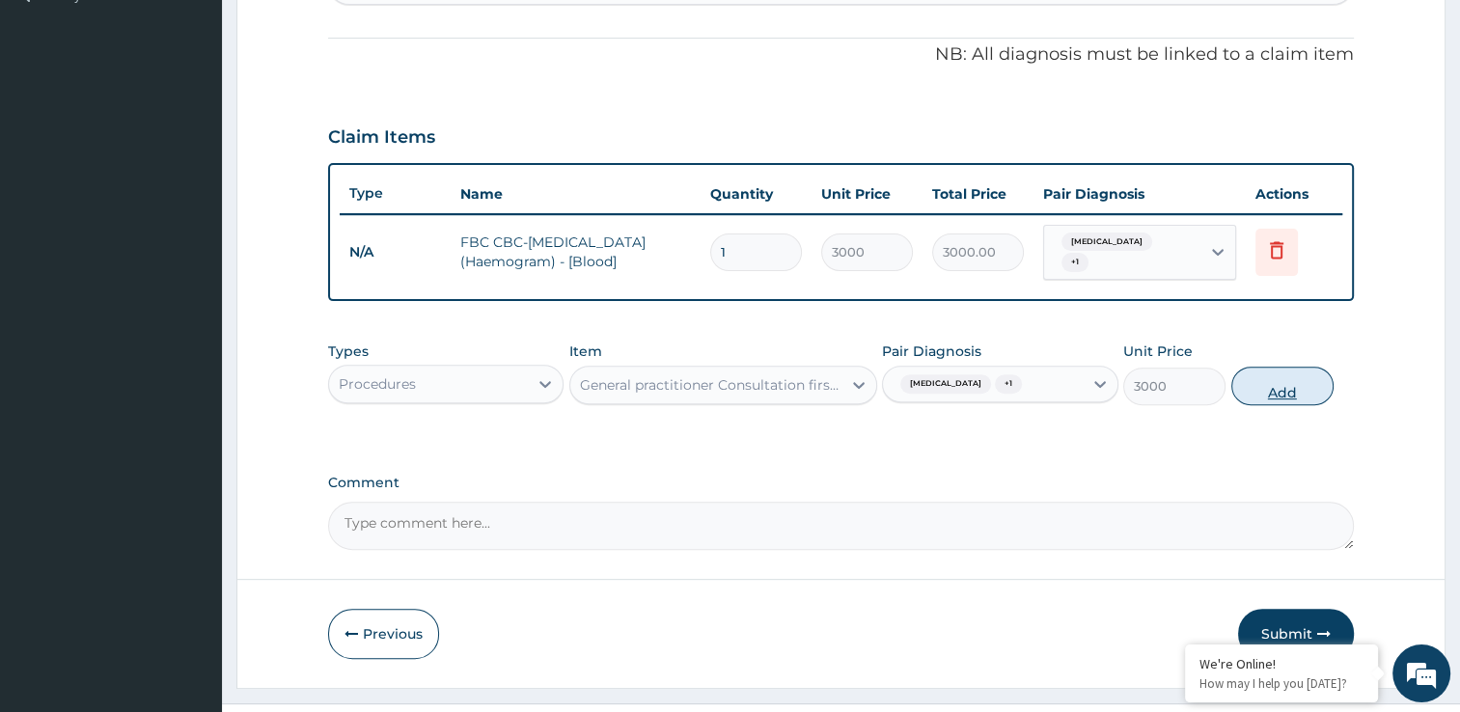
click at [1274, 376] on button "Add" at bounding box center [1282, 386] width 102 height 39
type input "0"
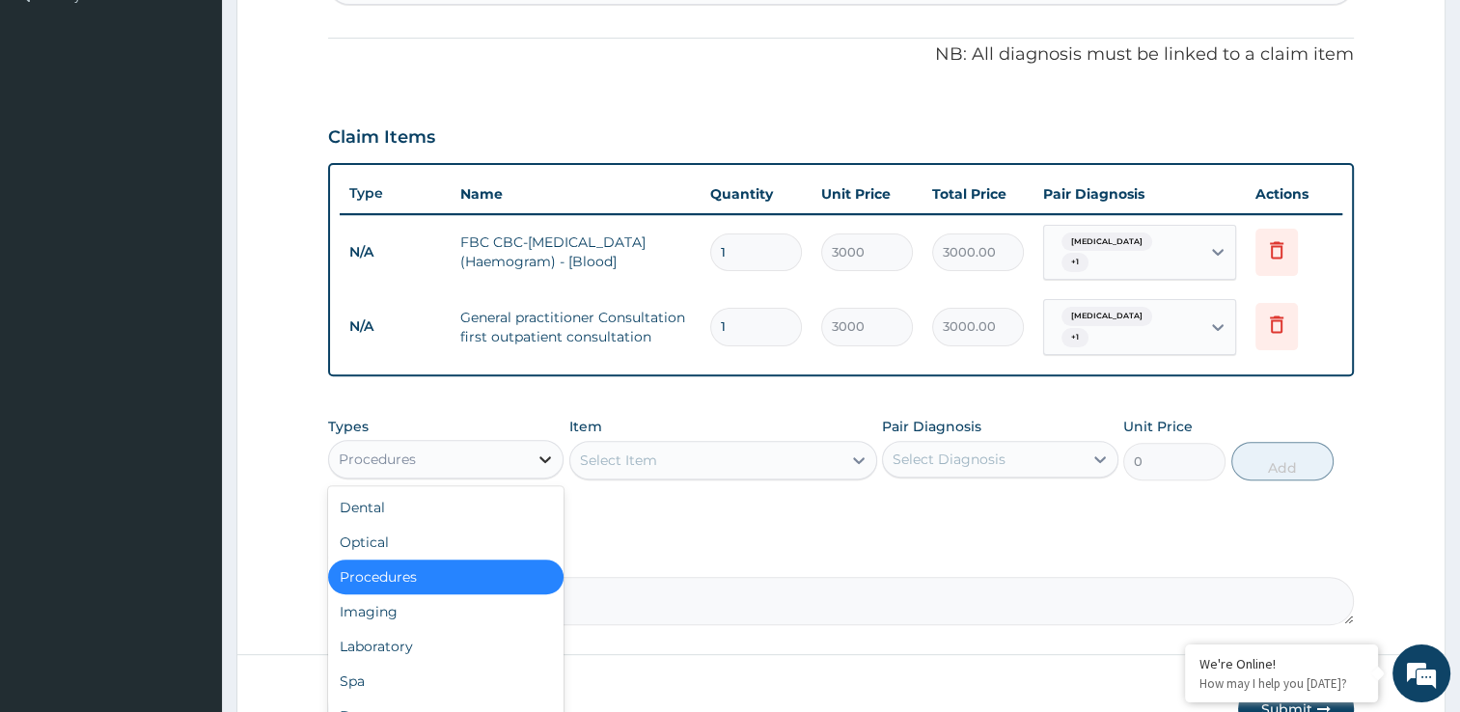
click at [548, 450] on icon at bounding box center [545, 459] width 19 height 19
click at [482, 629] on div "Laboratory" at bounding box center [446, 646] width 236 height 35
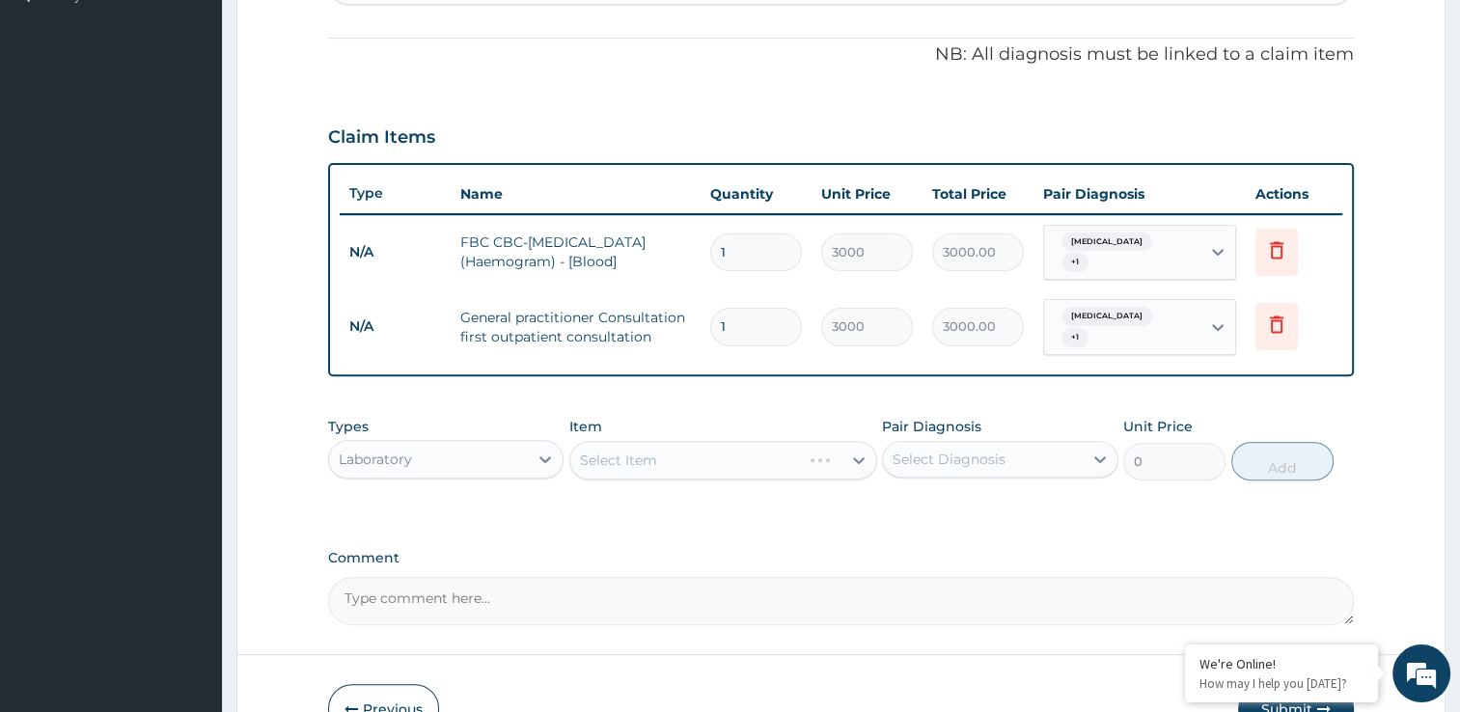
click at [727, 455] on div "Select Item" at bounding box center [723, 460] width 308 height 39
click at [727, 447] on div "Select Item" at bounding box center [705, 460] width 271 height 31
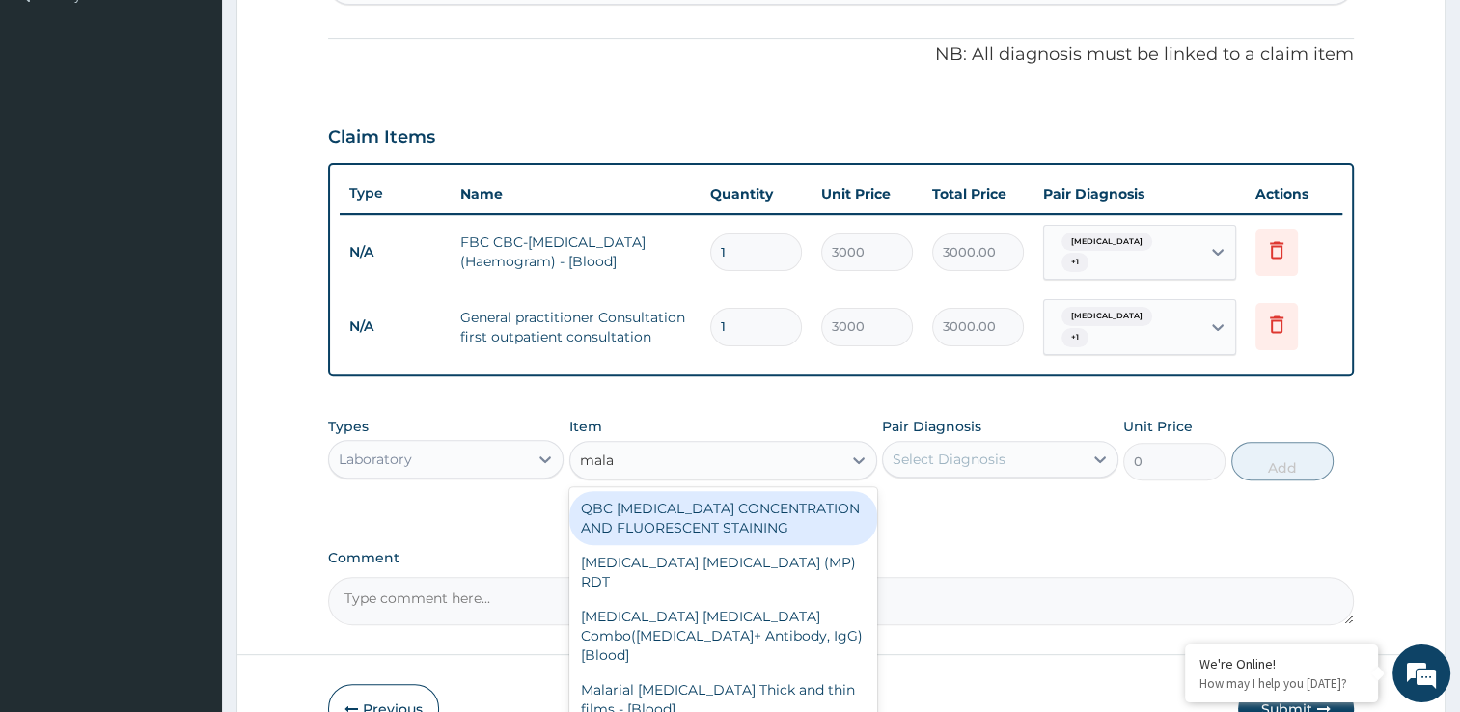
type input "malar"
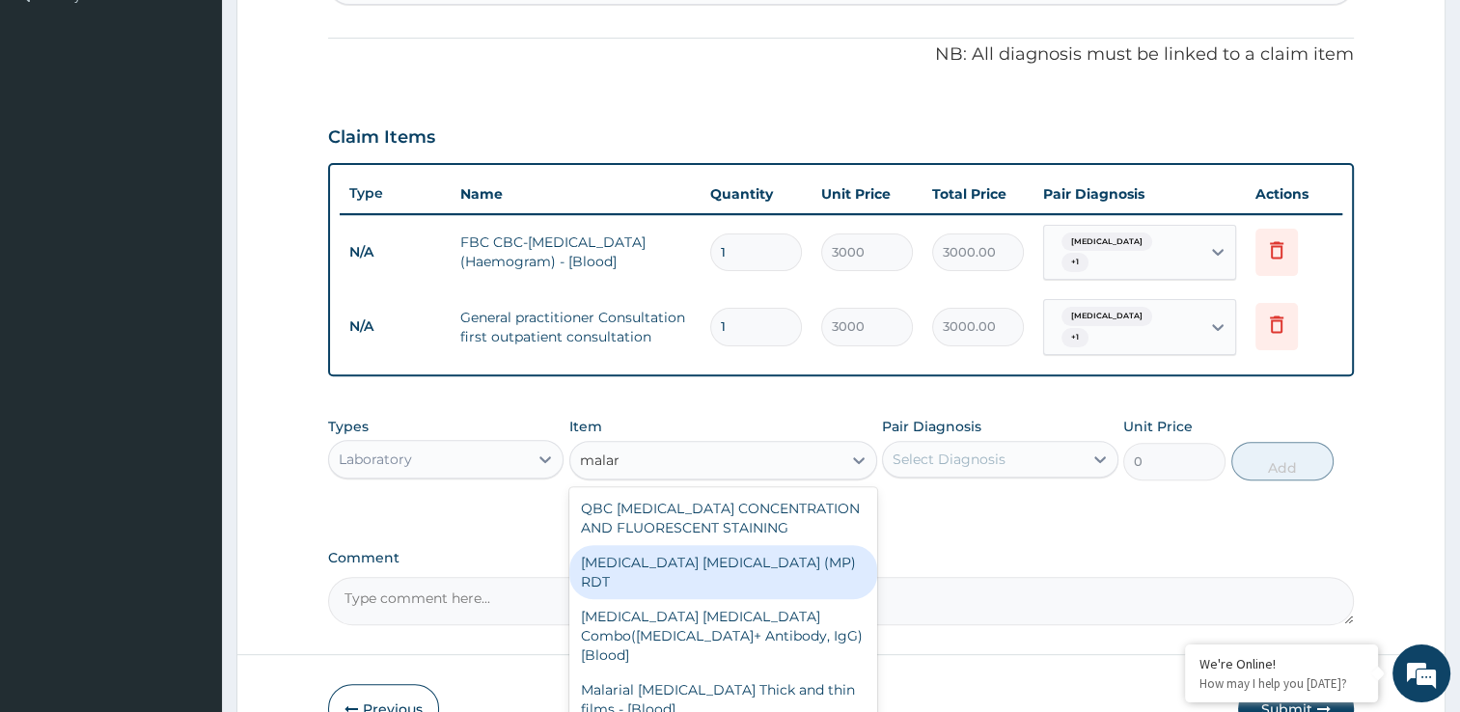
click at [734, 549] on div "MALARIA PARASITE (MP) RDT" at bounding box center [723, 572] width 308 height 54
type input "1500"
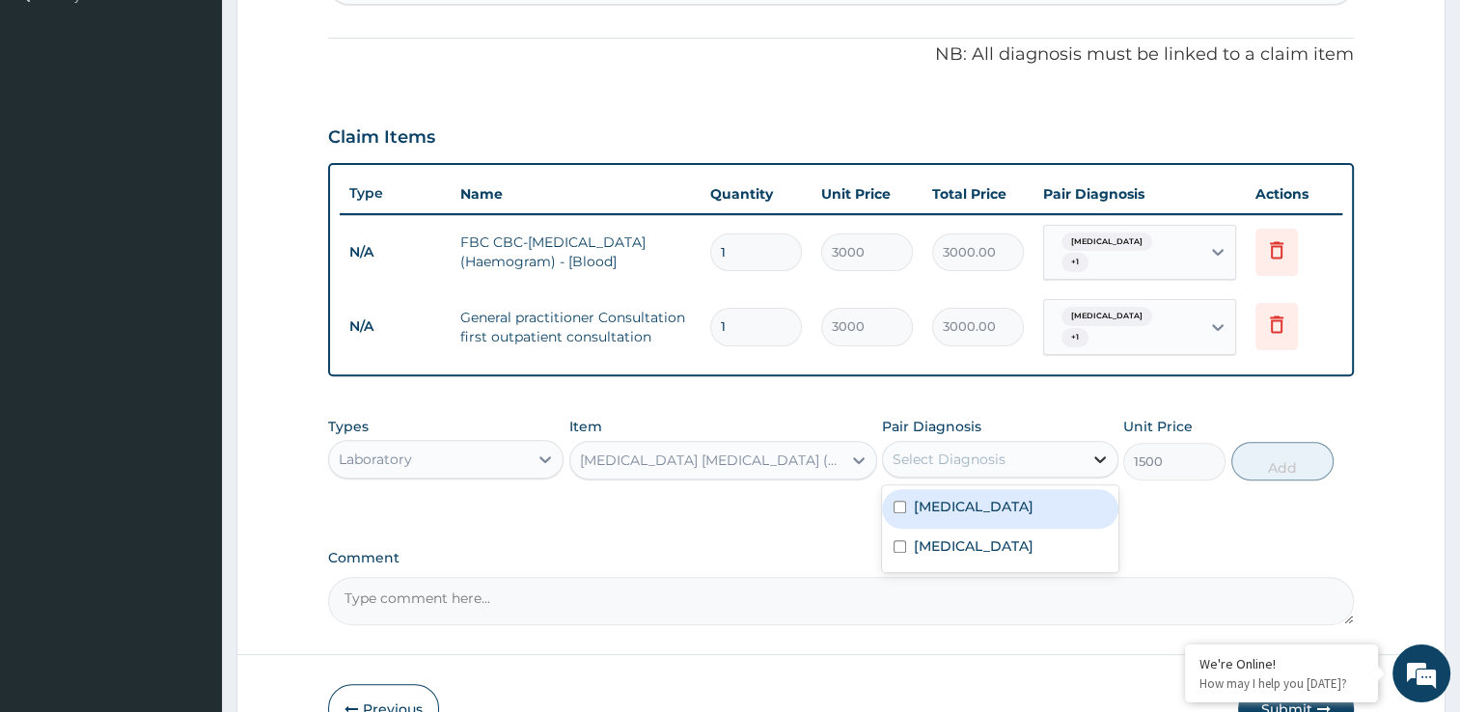
click at [1088, 442] on div at bounding box center [1100, 459] width 35 height 35
click at [895, 496] on div "Malaria" at bounding box center [1000, 509] width 236 height 40
checkbox input "true"
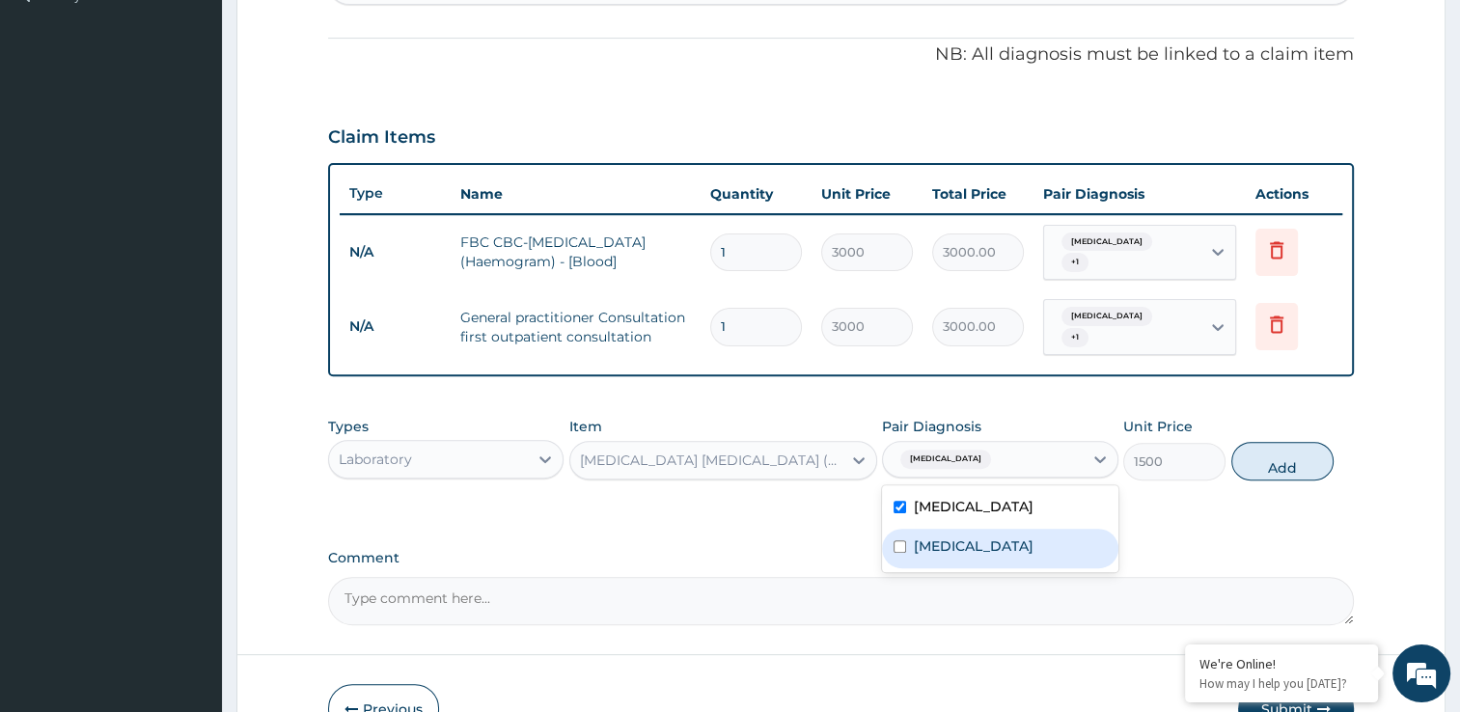
click at [897, 529] on div "Upper respiratory infection" at bounding box center [1000, 549] width 236 height 40
checkbox input "true"
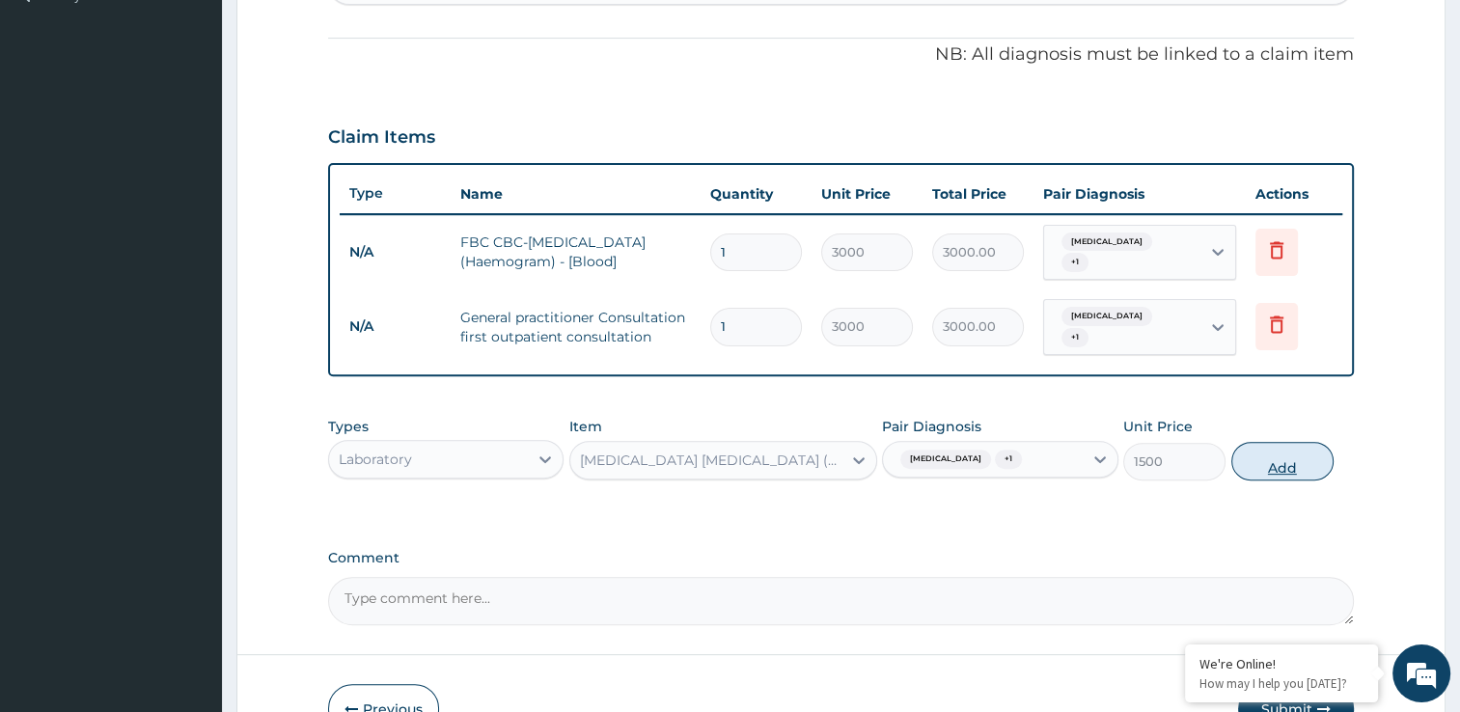
click at [1280, 442] on button "Add" at bounding box center [1282, 461] width 102 height 39
type input "0"
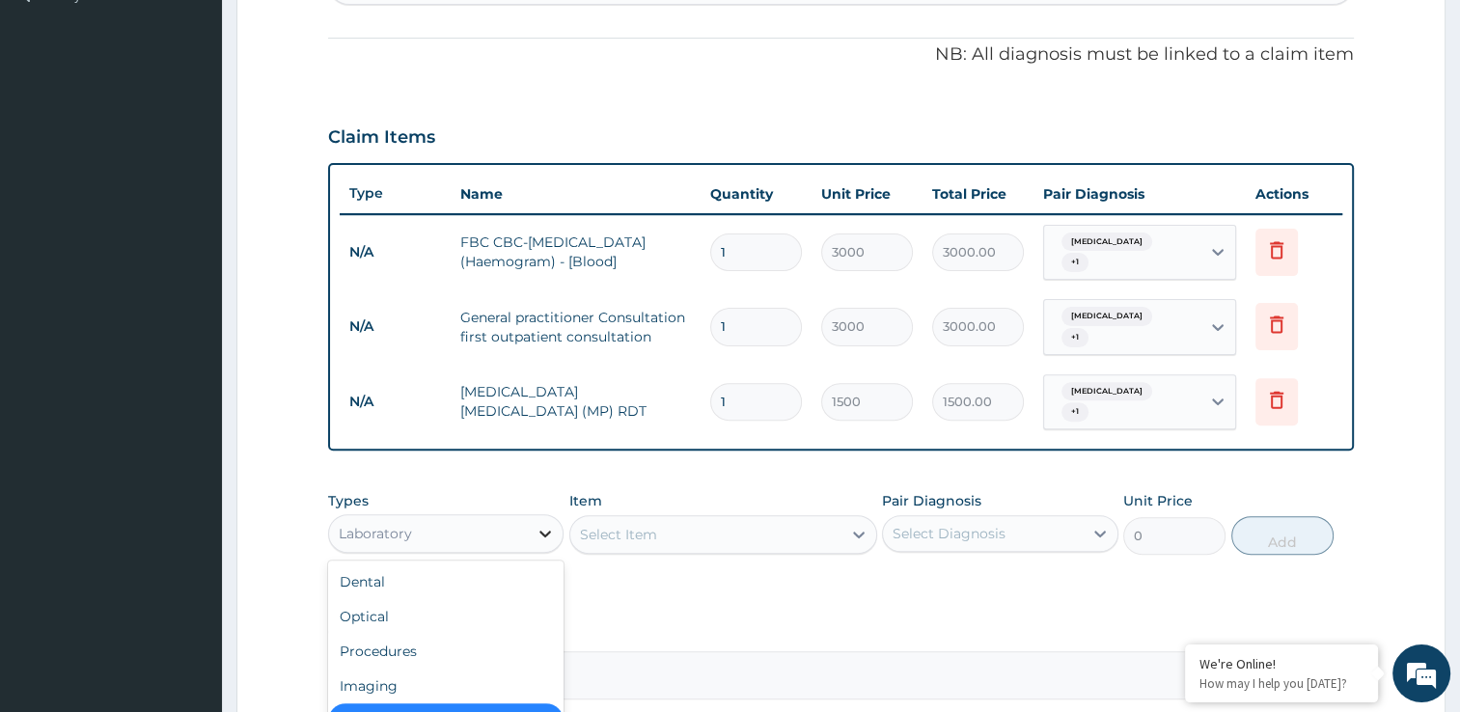
click at [547, 516] on div at bounding box center [545, 533] width 35 height 35
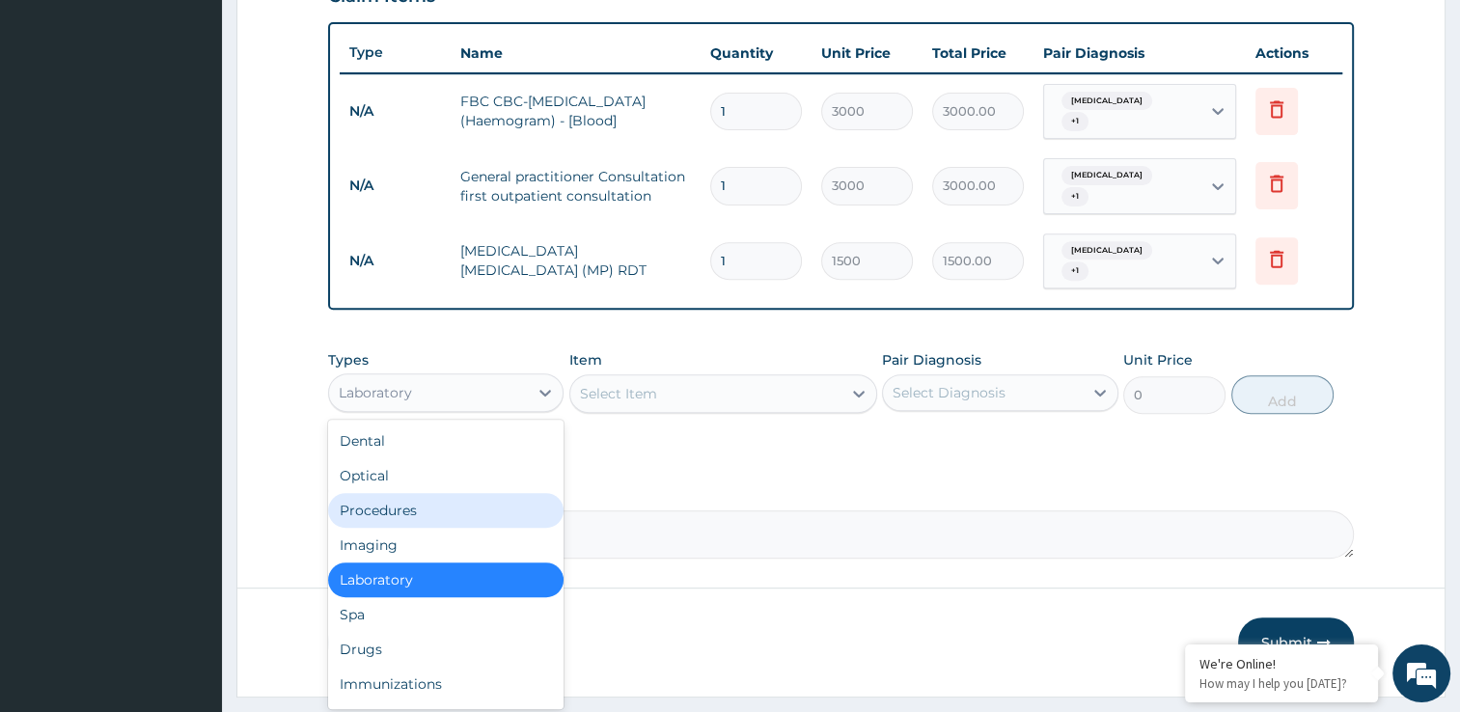
scroll to position [709, 0]
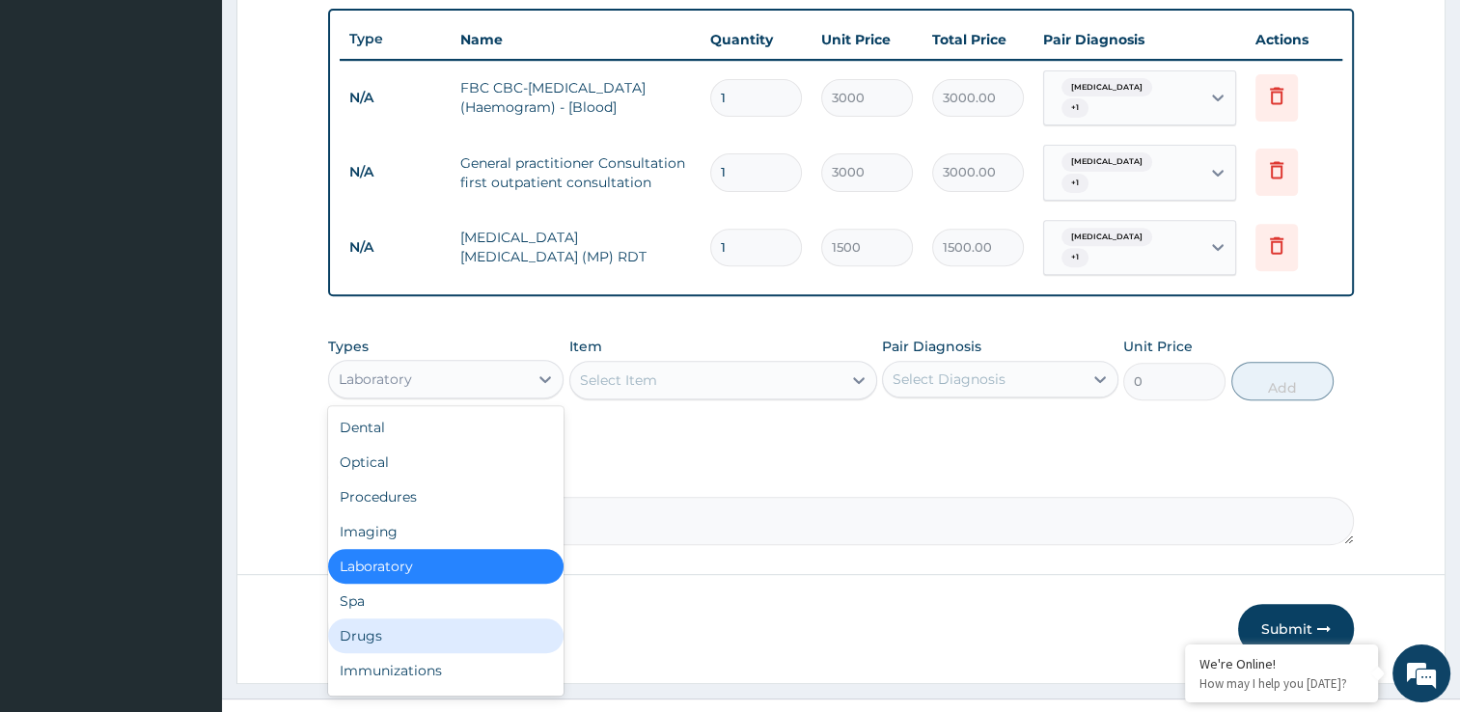
click at [392, 619] on div "Drugs" at bounding box center [446, 636] width 236 height 35
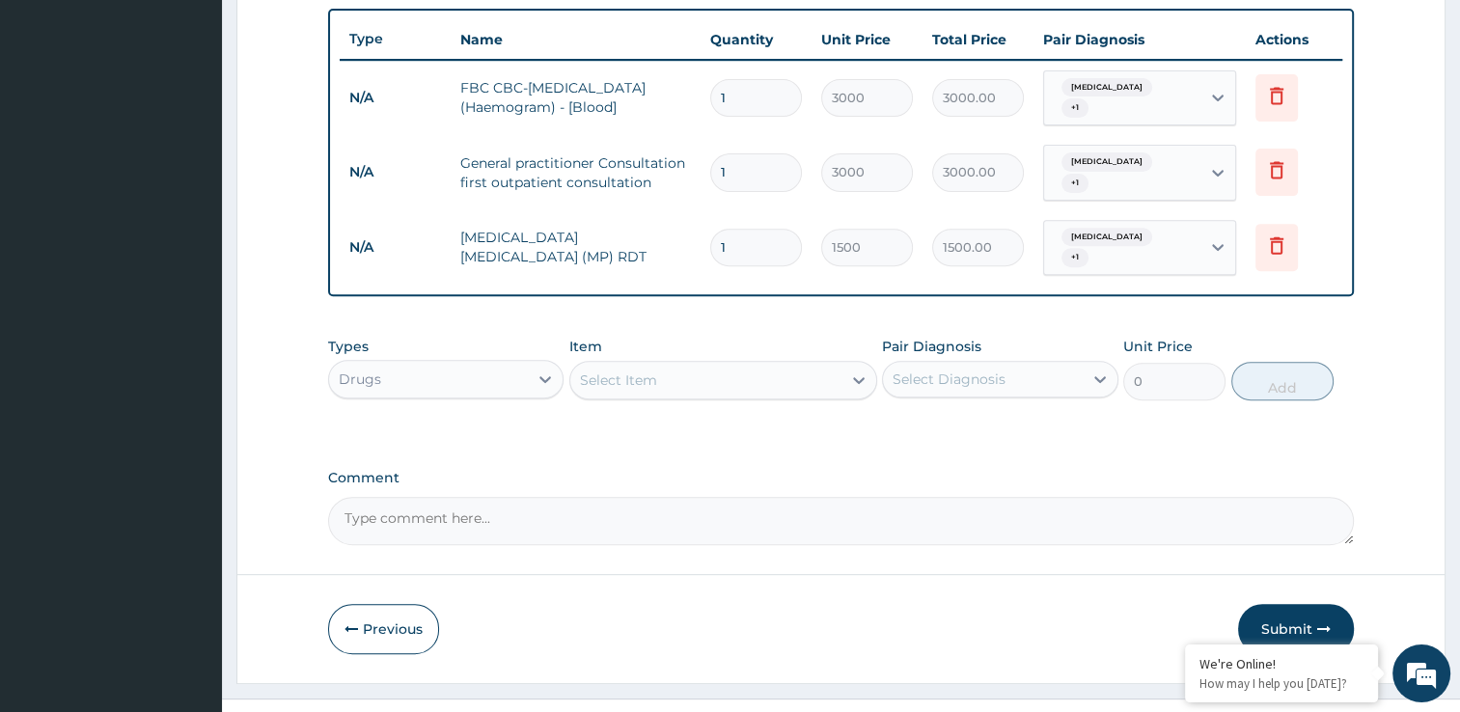
click at [784, 365] on div "Select Item" at bounding box center [705, 380] width 271 height 31
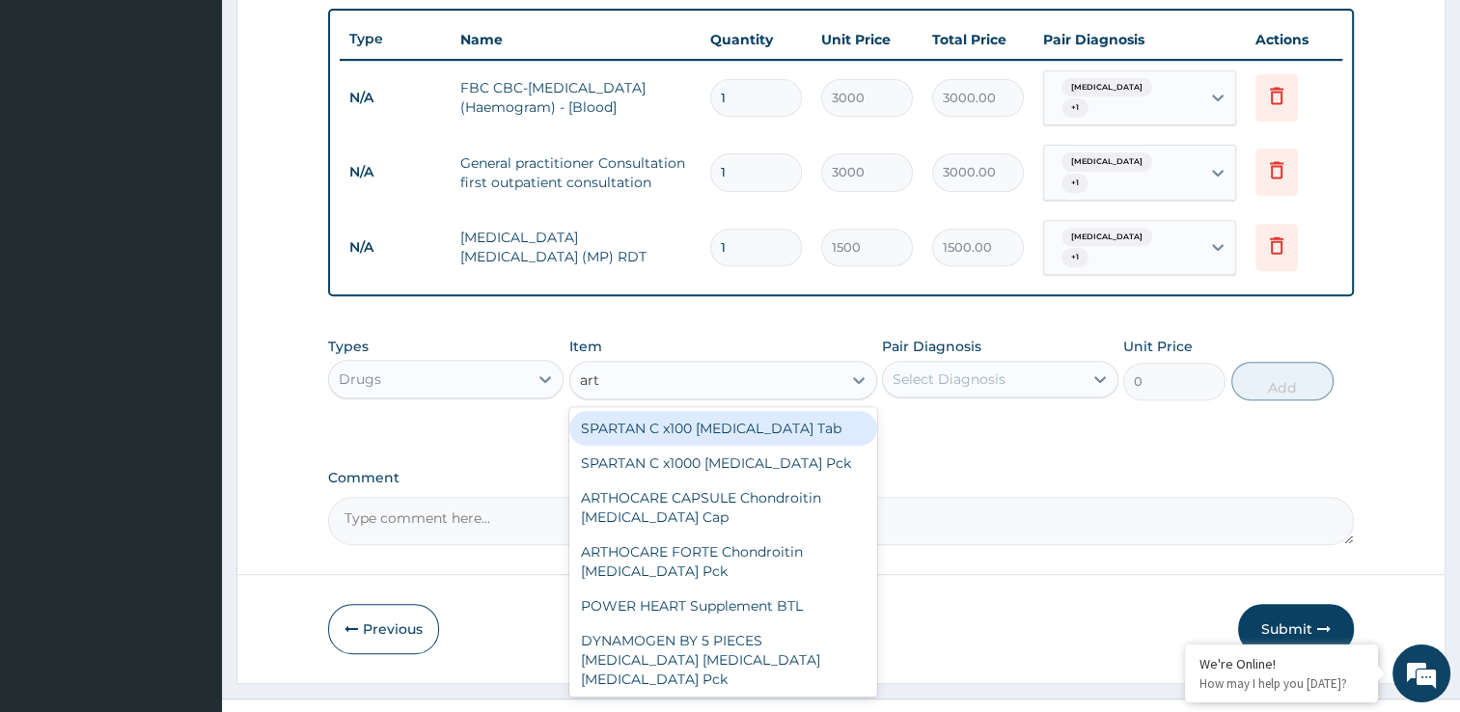
type input "arte"
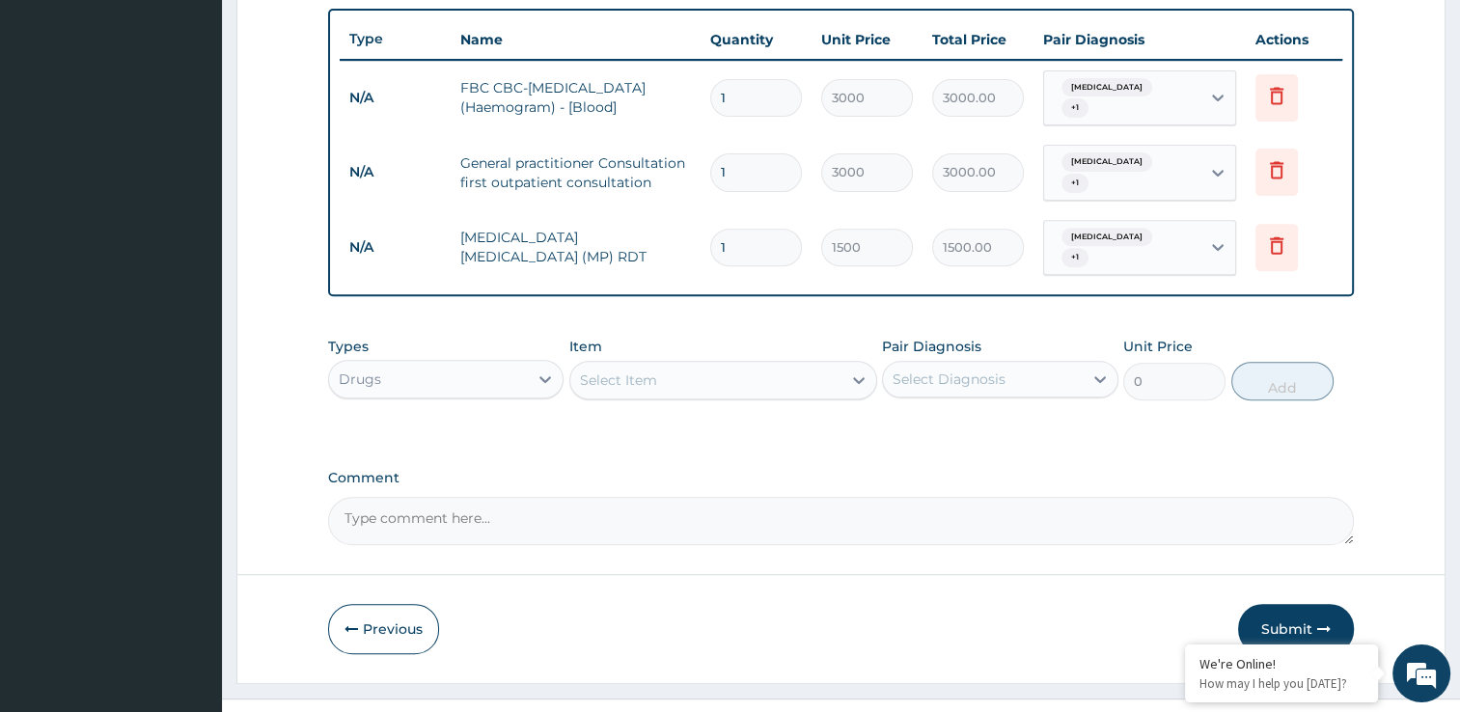
drag, startPoint x: 784, startPoint y: 363, endPoint x: 743, endPoint y: 353, distance: 41.7
click at [743, 365] on div "Select Item" at bounding box center [705, 380] width 271 height 31
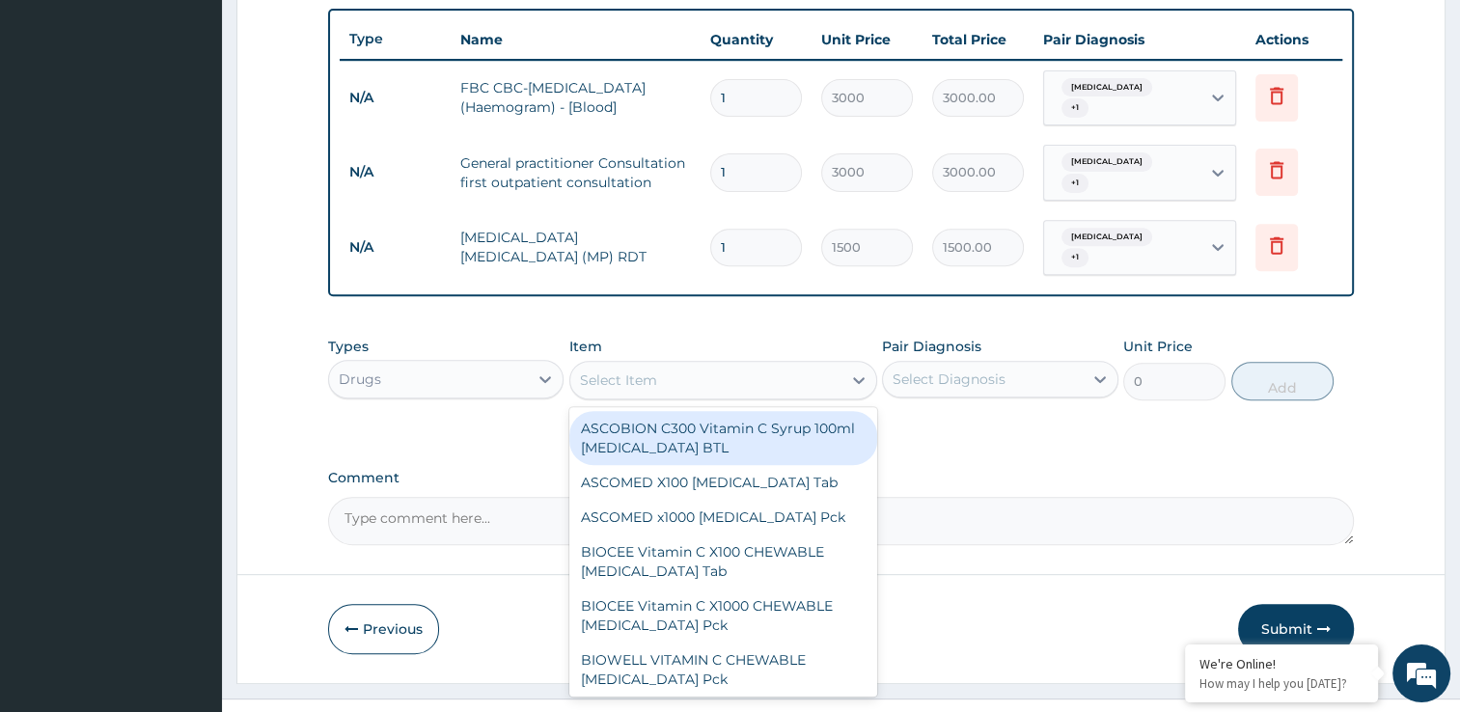
click at [743, 365] on div "Select Item" at bounding box center [705, 380] width 271 height 31
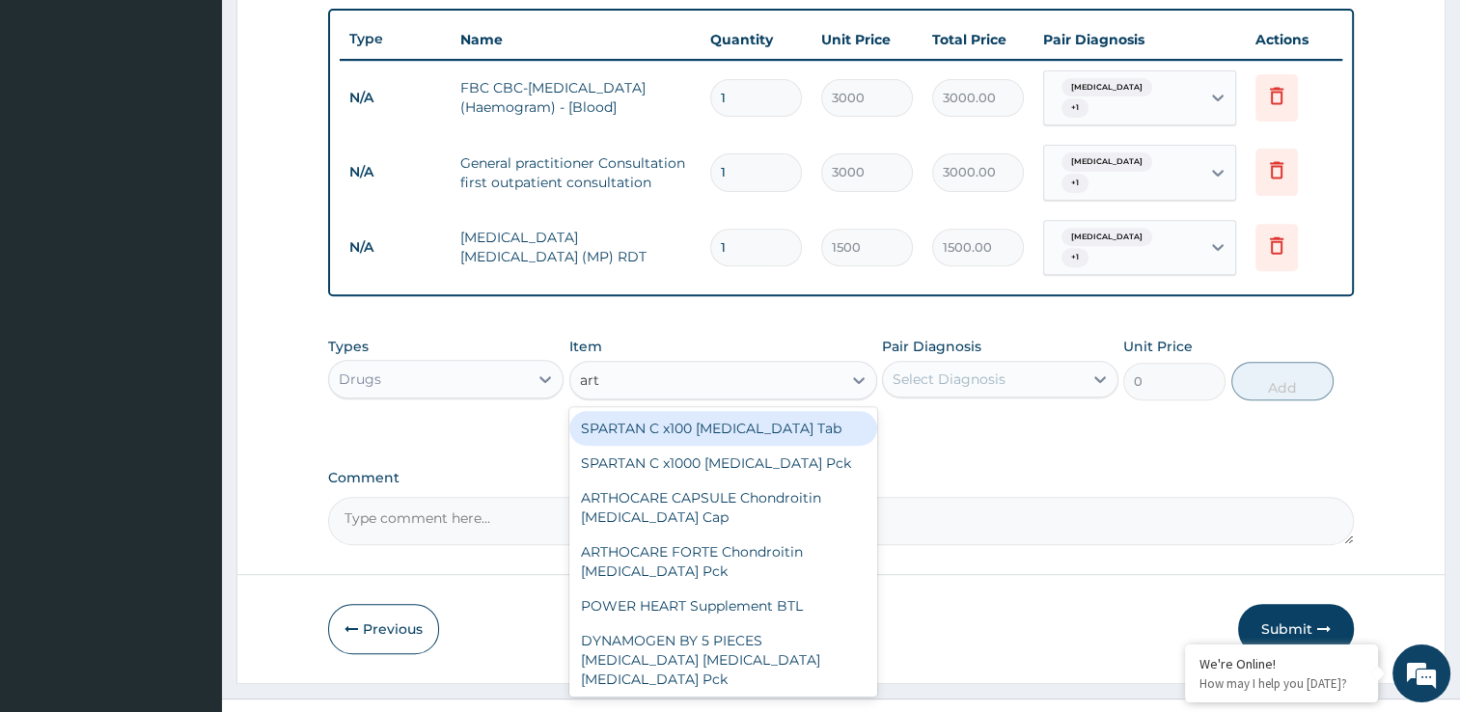
type input "arte"
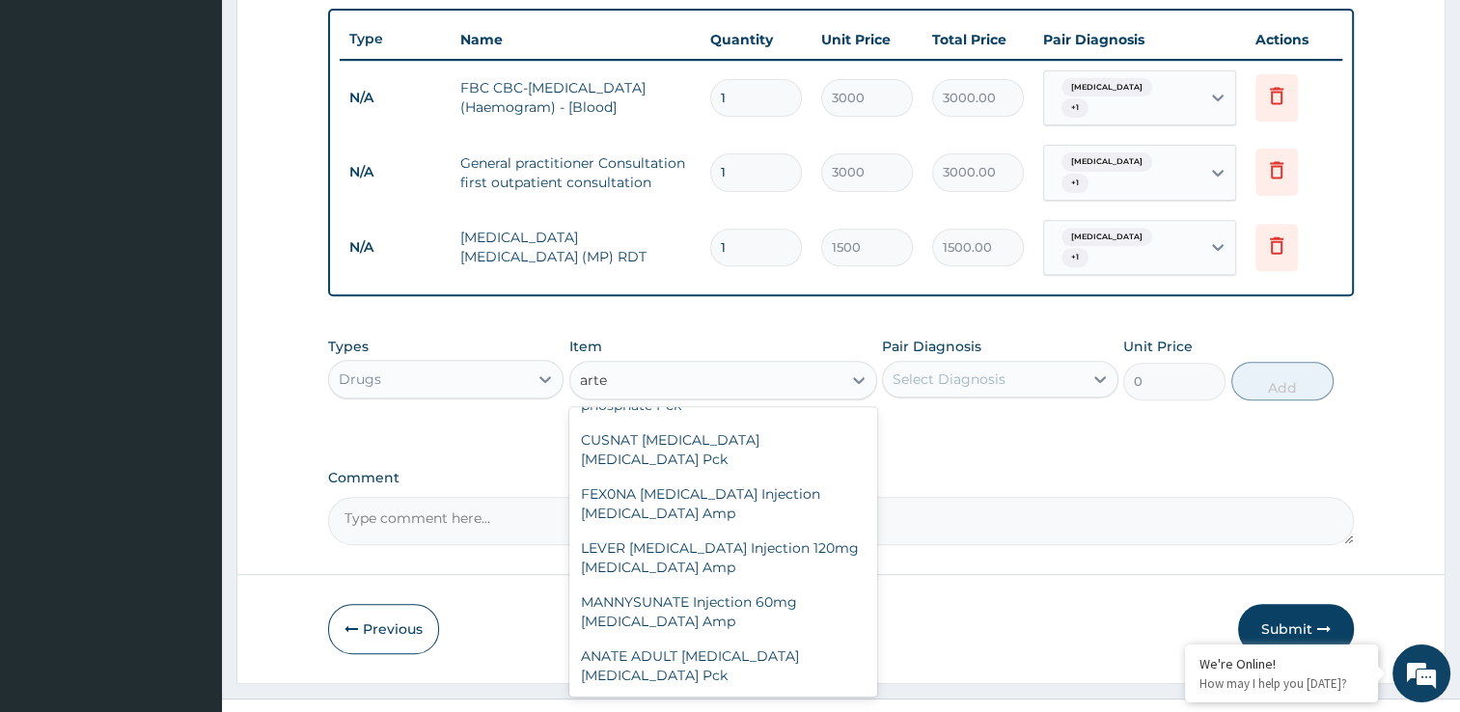
scroll to position [4515, 0]
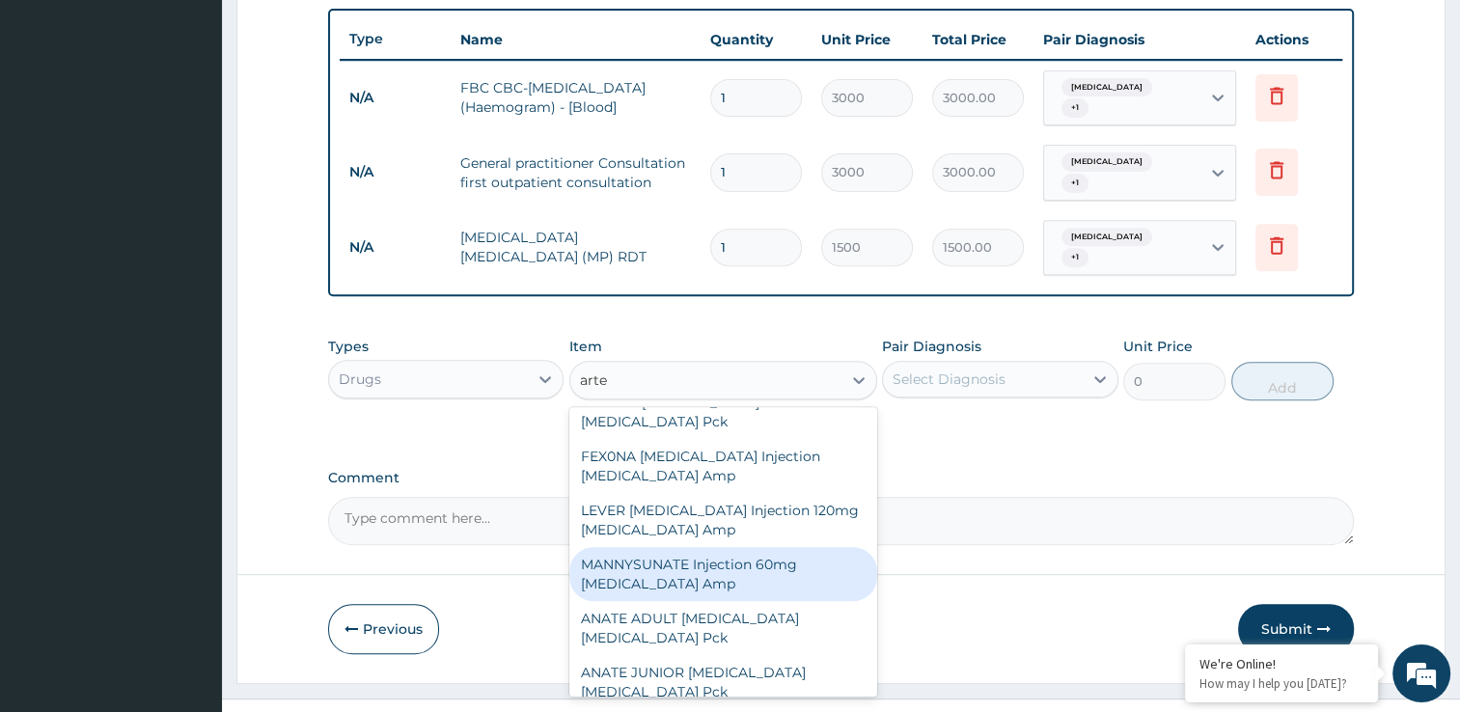
click at [768, 547] on div "MANNYSUNATE Injection 60mg Artesunate Amp" at bounding box center [723, 574] width 308 height 54
type input "450"
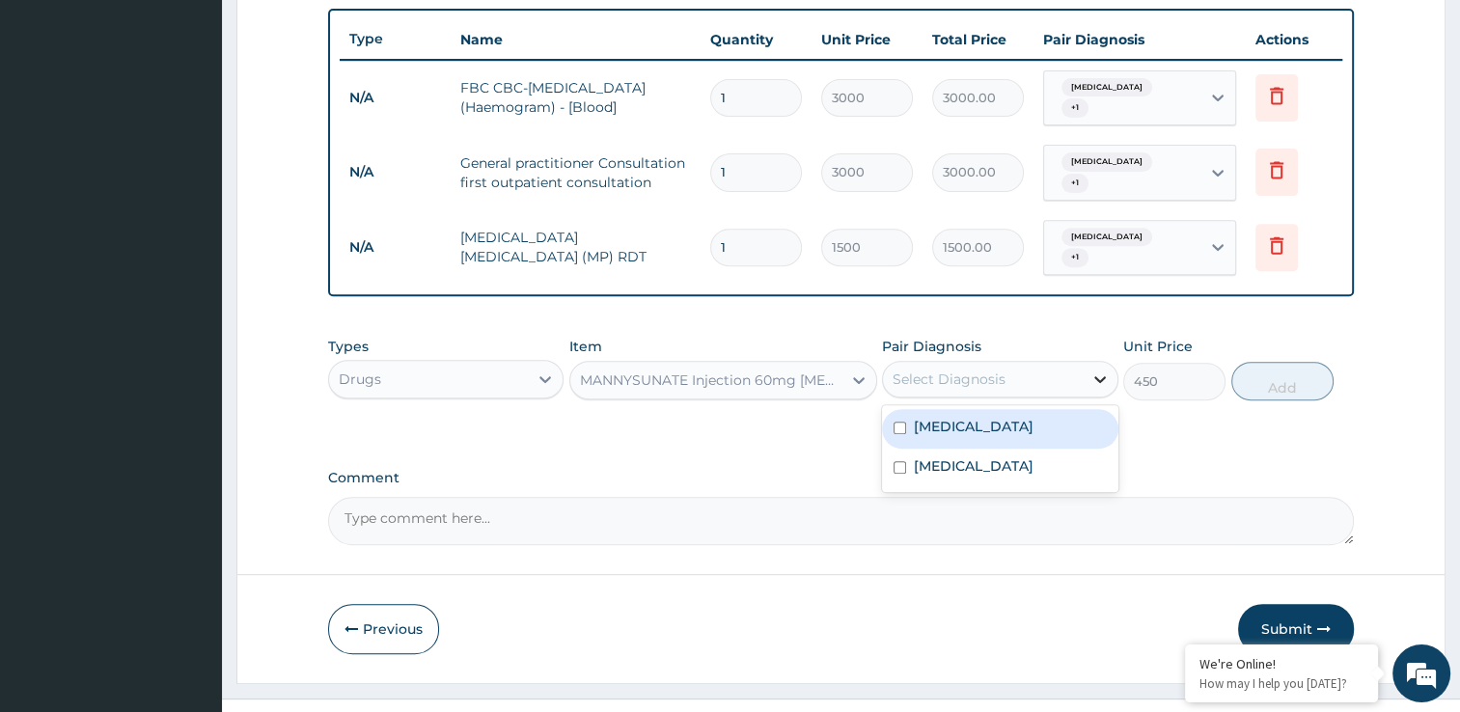
click at [1085, 364] on div at bounding box center [1100, 379] width 35 height 35
click at [903, 422] on input "checkbox" at bounding box center [900, 428] width 13 height 13
checkbox input "true"
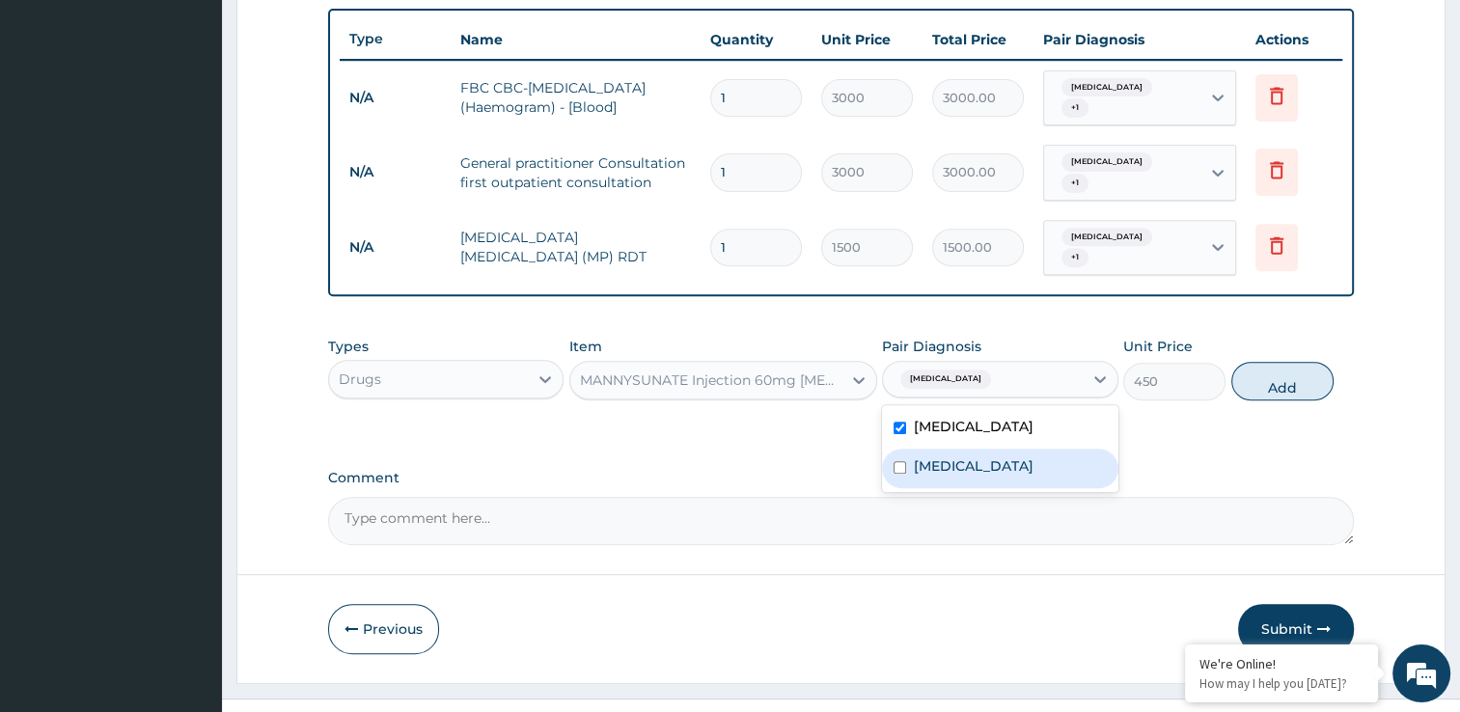
click at [895, 461] on input "checkbox" at bounding box center [900, 467] width 13 height 13
checkbox input "true"
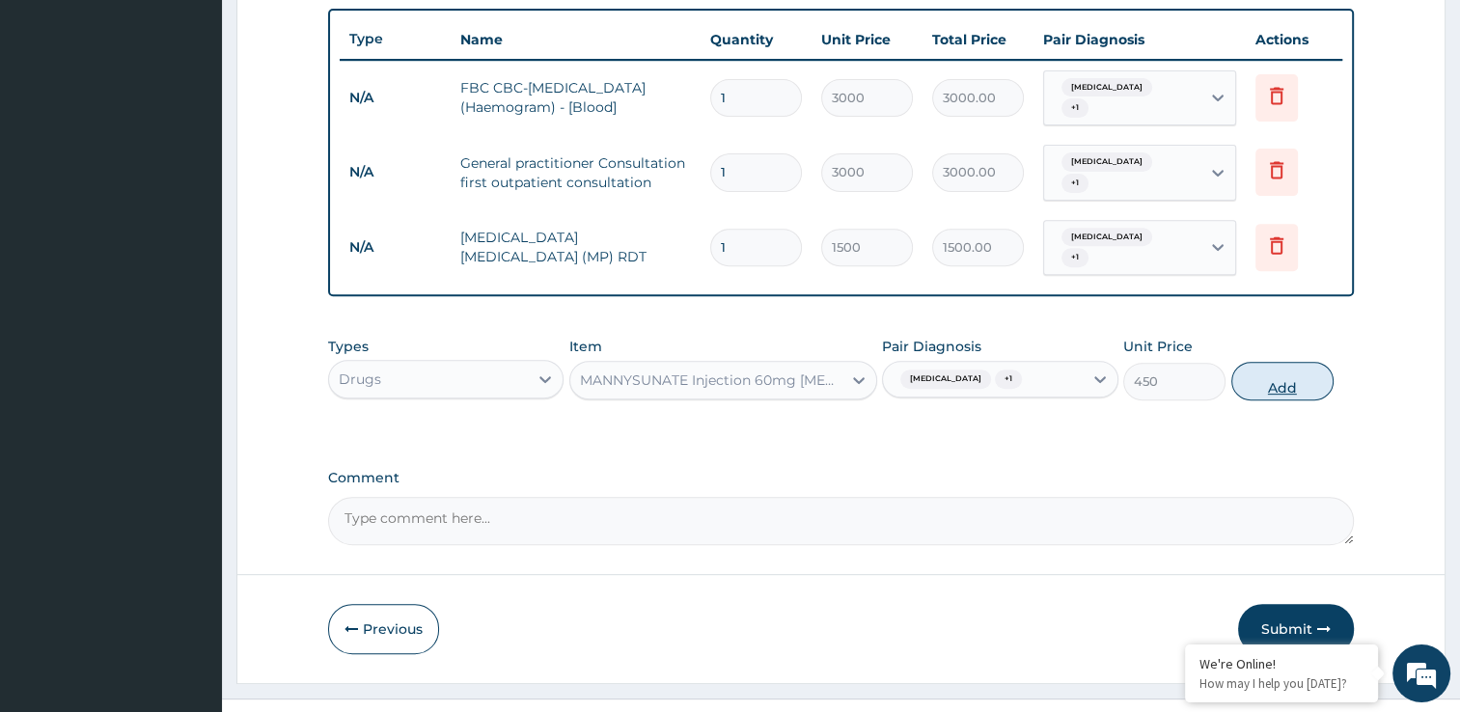
click at [1287, 362] on button "Add" at bounding box center [1282, 381] width 102 height 39
type input "0"
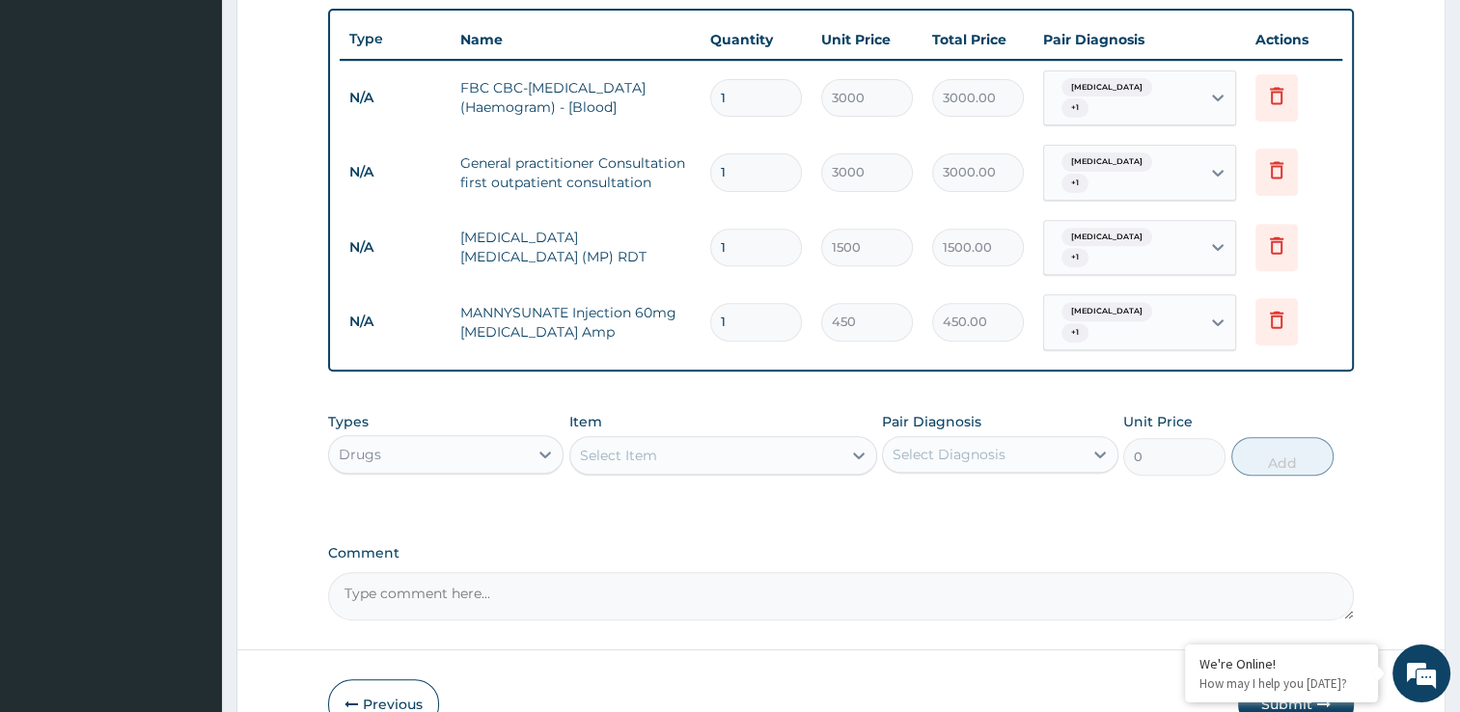
click at [752, 303] on input "1" at bounding box center [756, 322] width 92 height 38
type input "0.00"
type input "3"
type input "1350.00"
type input "3"
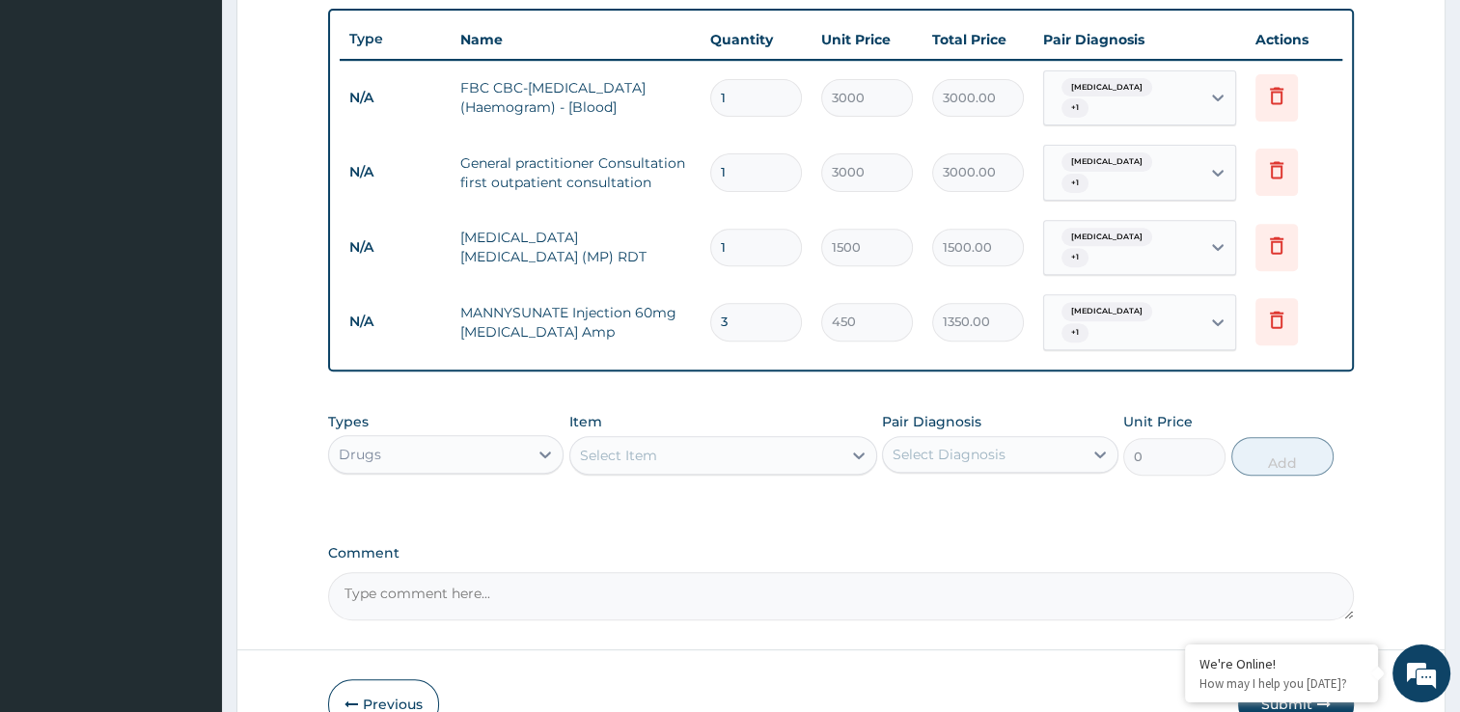
click at [686, 448] on div "Types Drugs Item Select Item Pair Diagnosis Select Diagnosis Unit Price 0 Add" at bounding box center [841, 443] width 1026 height 83
click at [711, 440] on div "Select Item" at bounding box center [705, 455] width 271 height 31
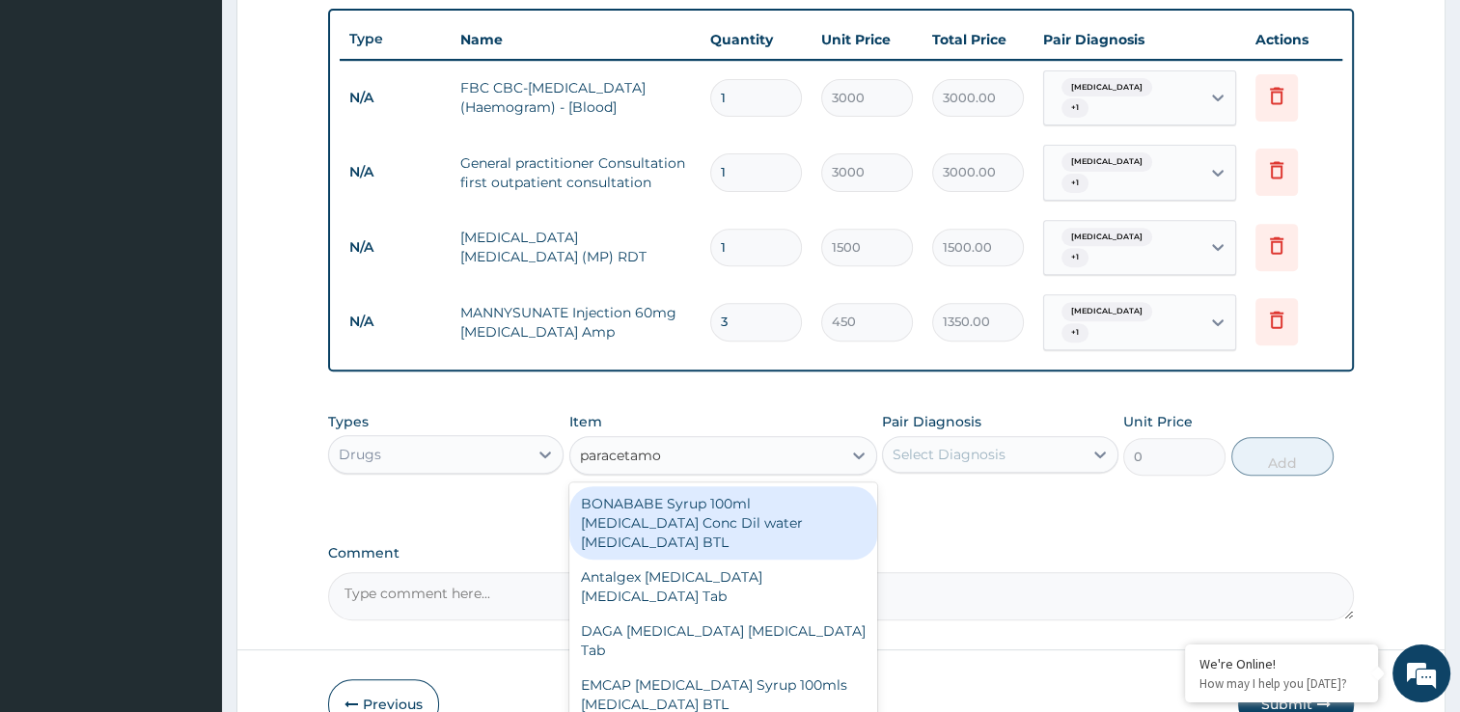
type input "paracetamol"
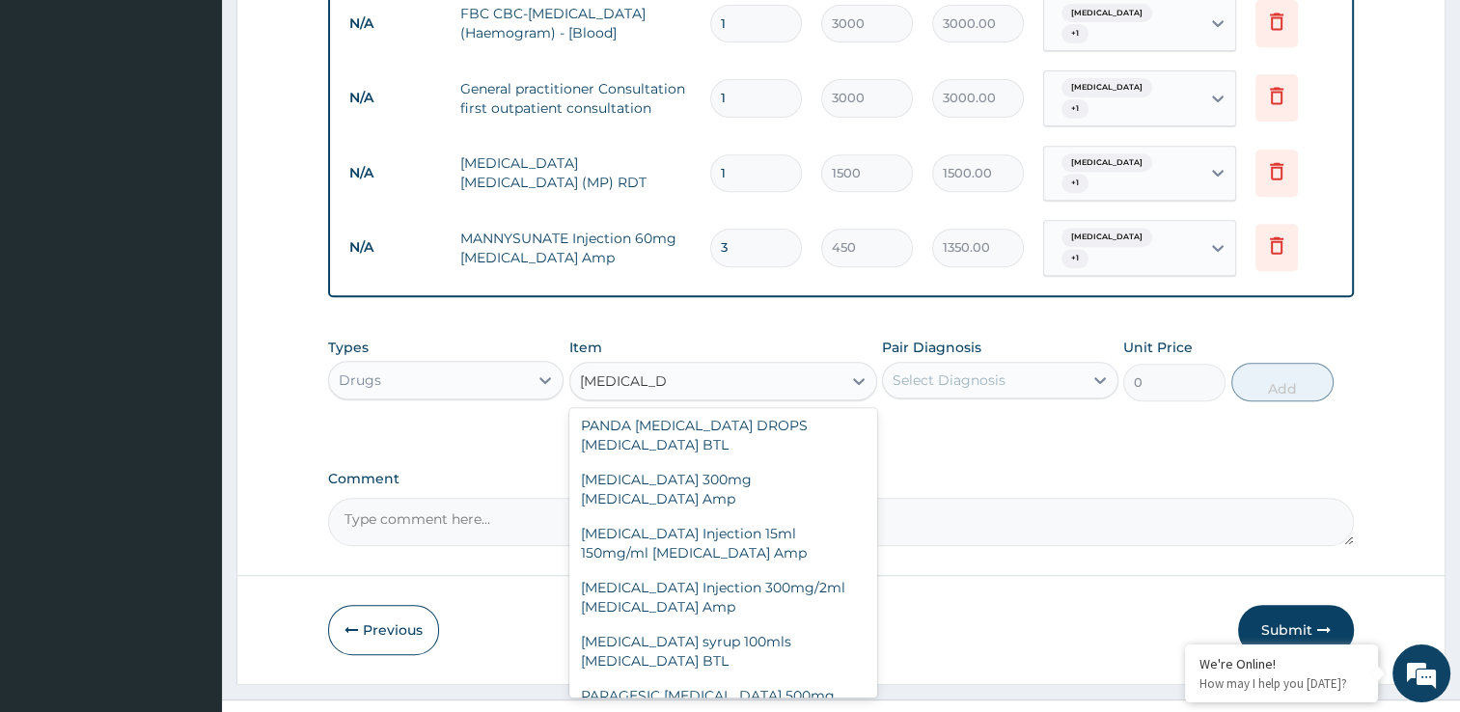
scroll to position [656, 0]
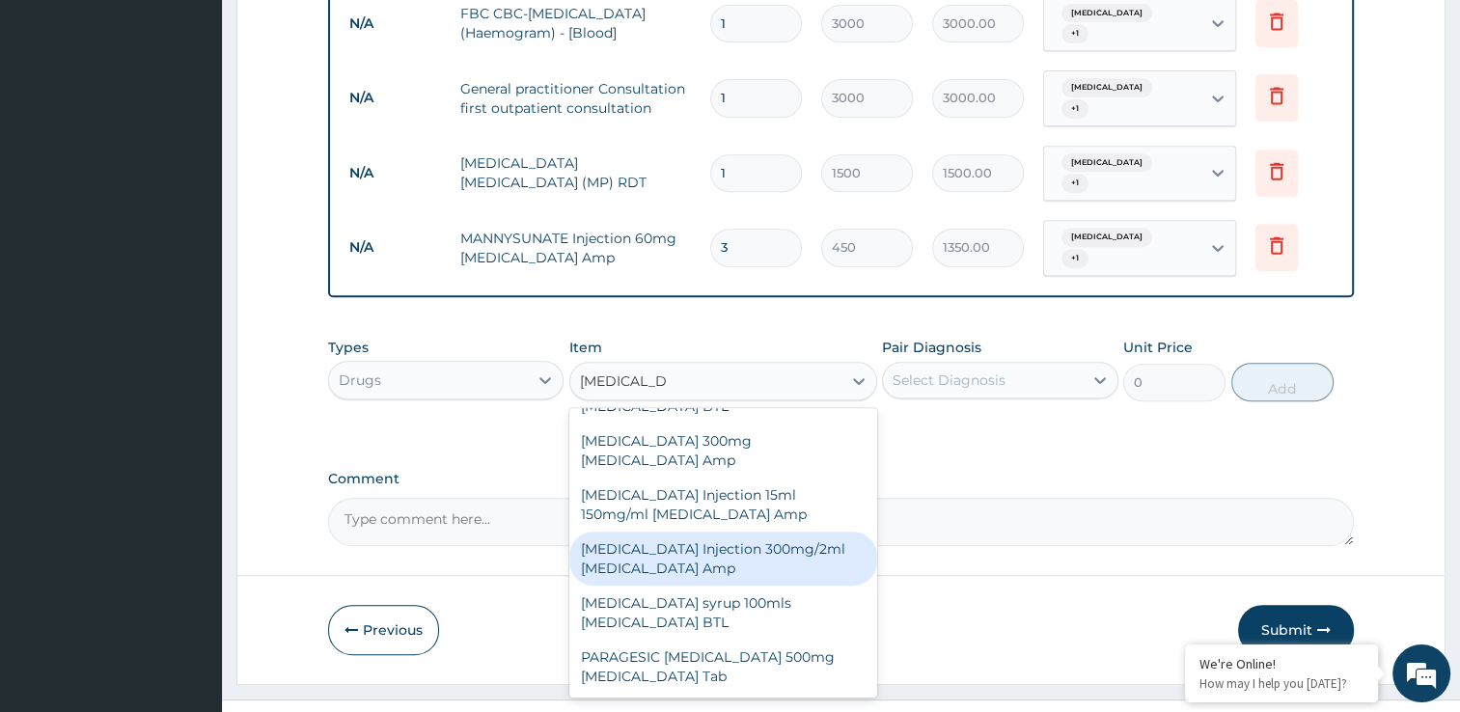
click at [785, 532] on div "PARACETAMOL Injection 300mg/2ml Acetaminophen Amp" at bounding box center [723, 559] width 308 height 54
type input "150"
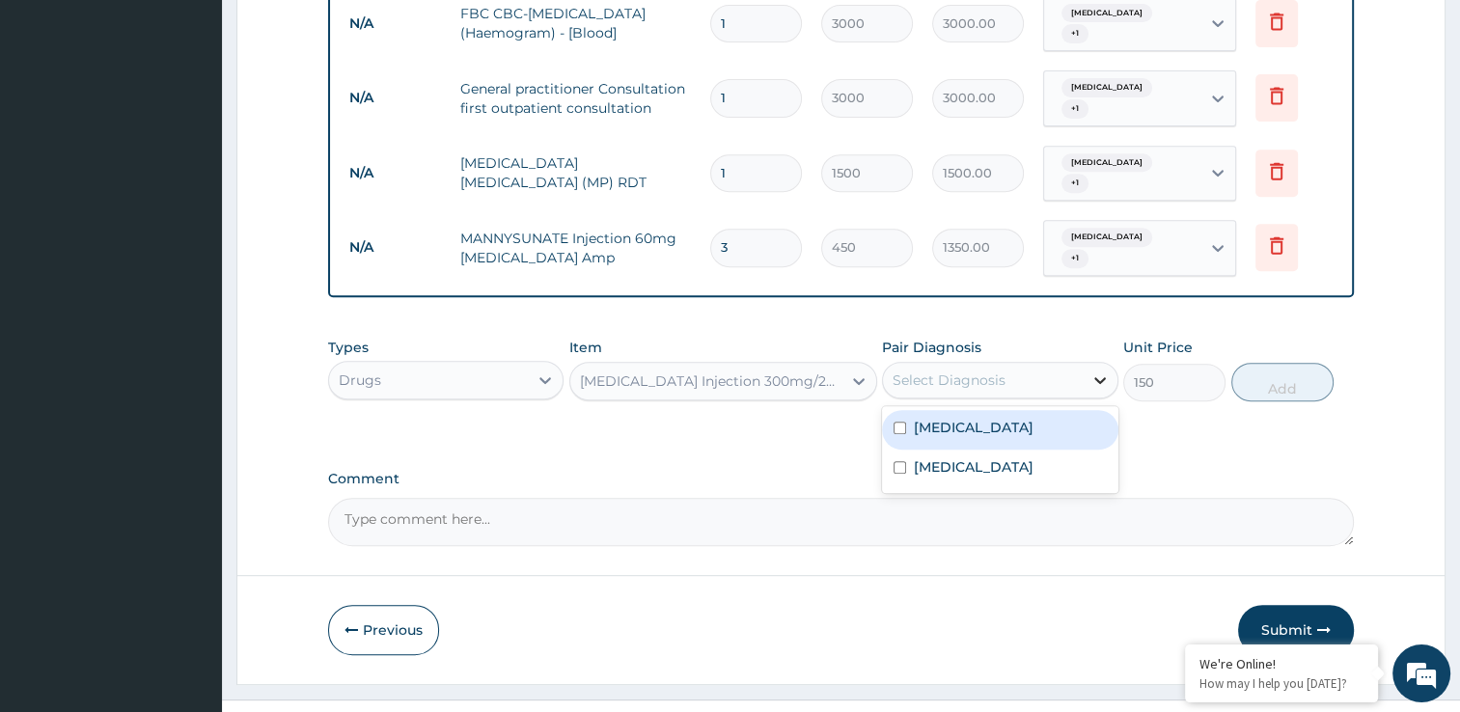
click at [1090, 371] on icon at bounding box center [1099, 380] width 19 height 19
click at [896, 422] on input "checkbox" at bounding box center [900, 428] width 13 height 13
checkbox input "true"
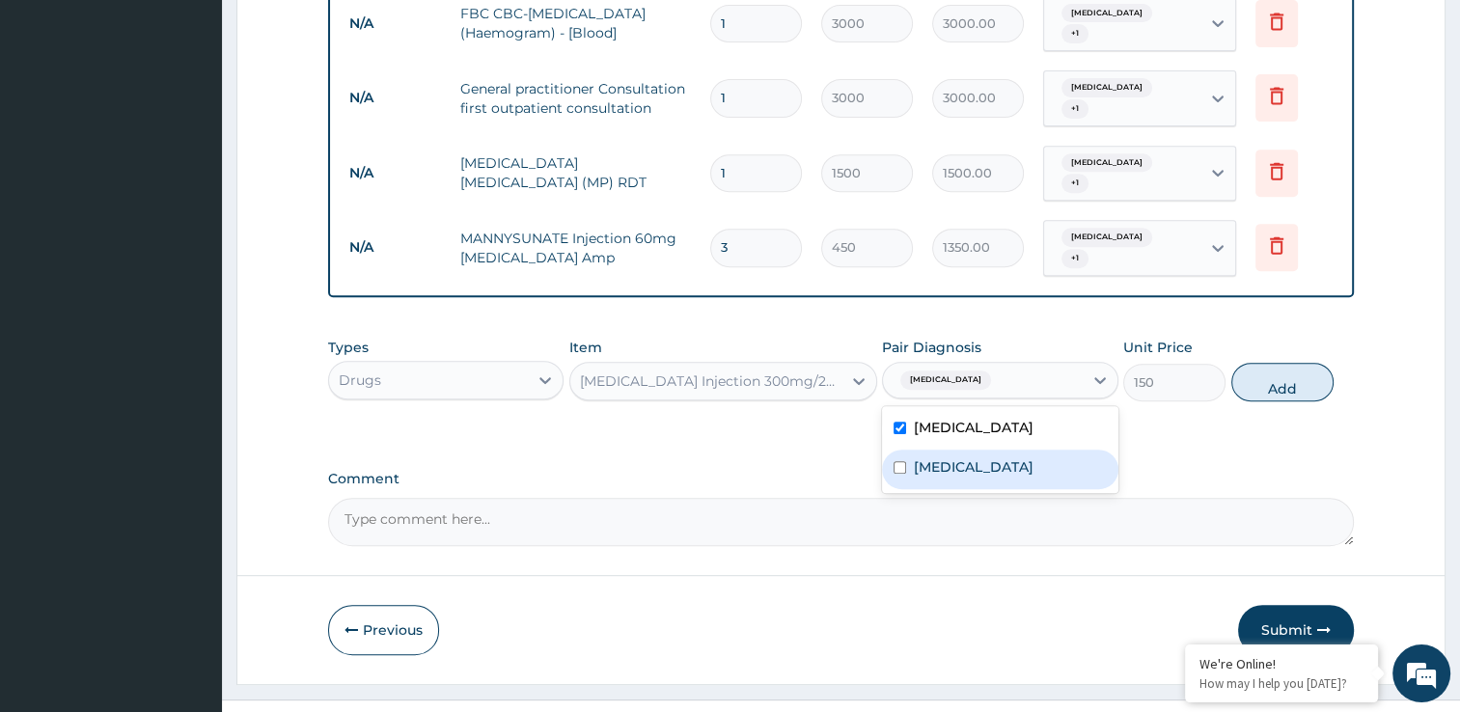
click at [896, 461] on input "checkbox" at bounding box center [900, 467] width 13 height 13
checkbox input "true"
click at [1263, 363] on button "Add" at bounding box center [1282, 382] width 102 height 39
type input "0"
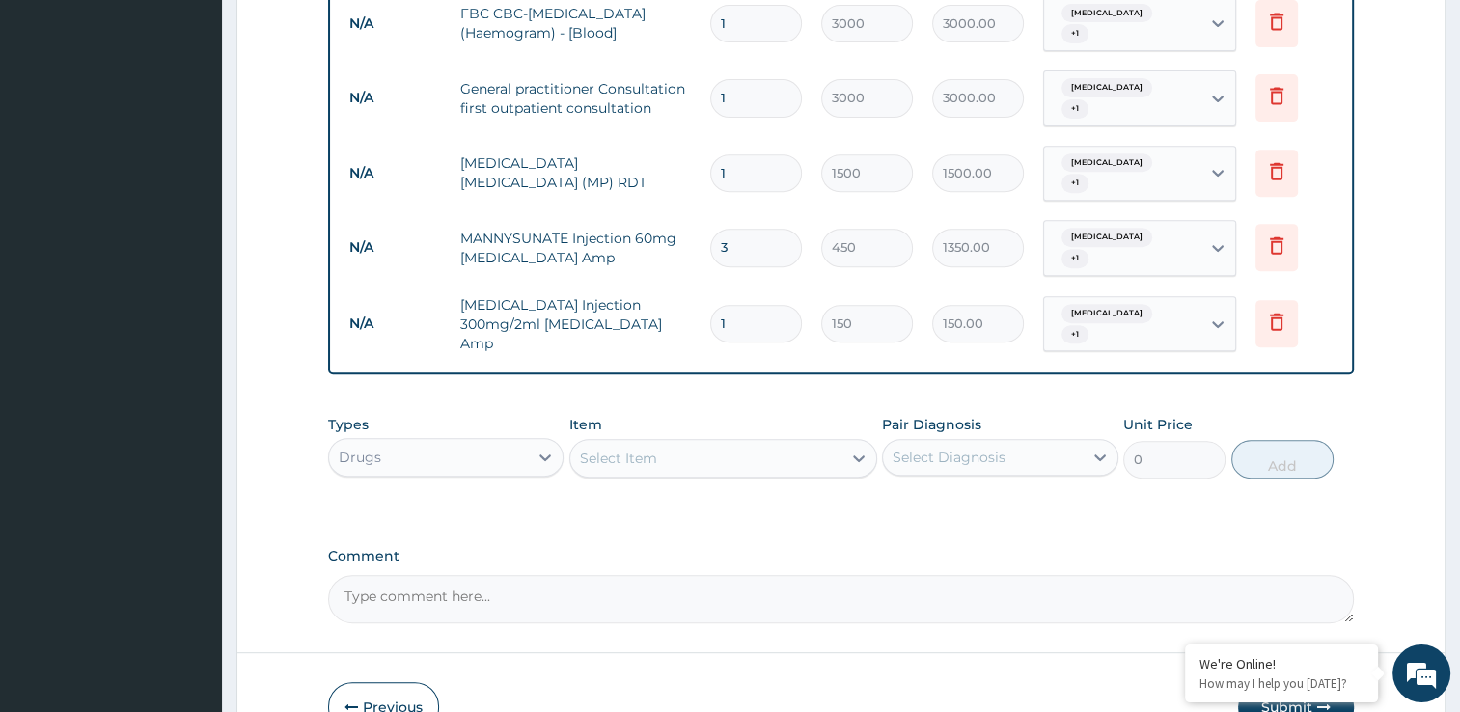
click at [777, 305] on input "1" at bounding box center [756, 324] width 92 height 38
type input "0.00"
type input "3"
type input "450.00"
type input "3"
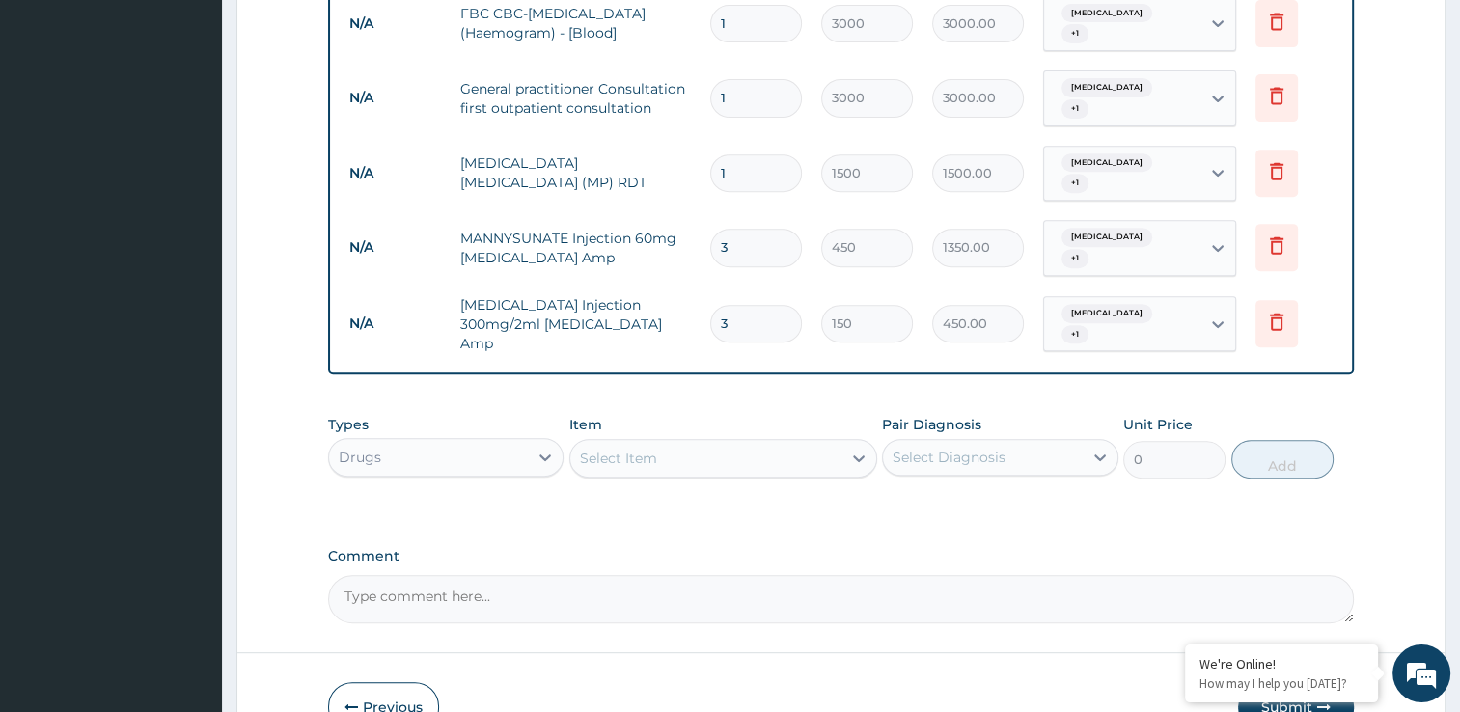
click at [633, 443] on div "Select Item" at bounding box center [705, 458] width 271 height 31
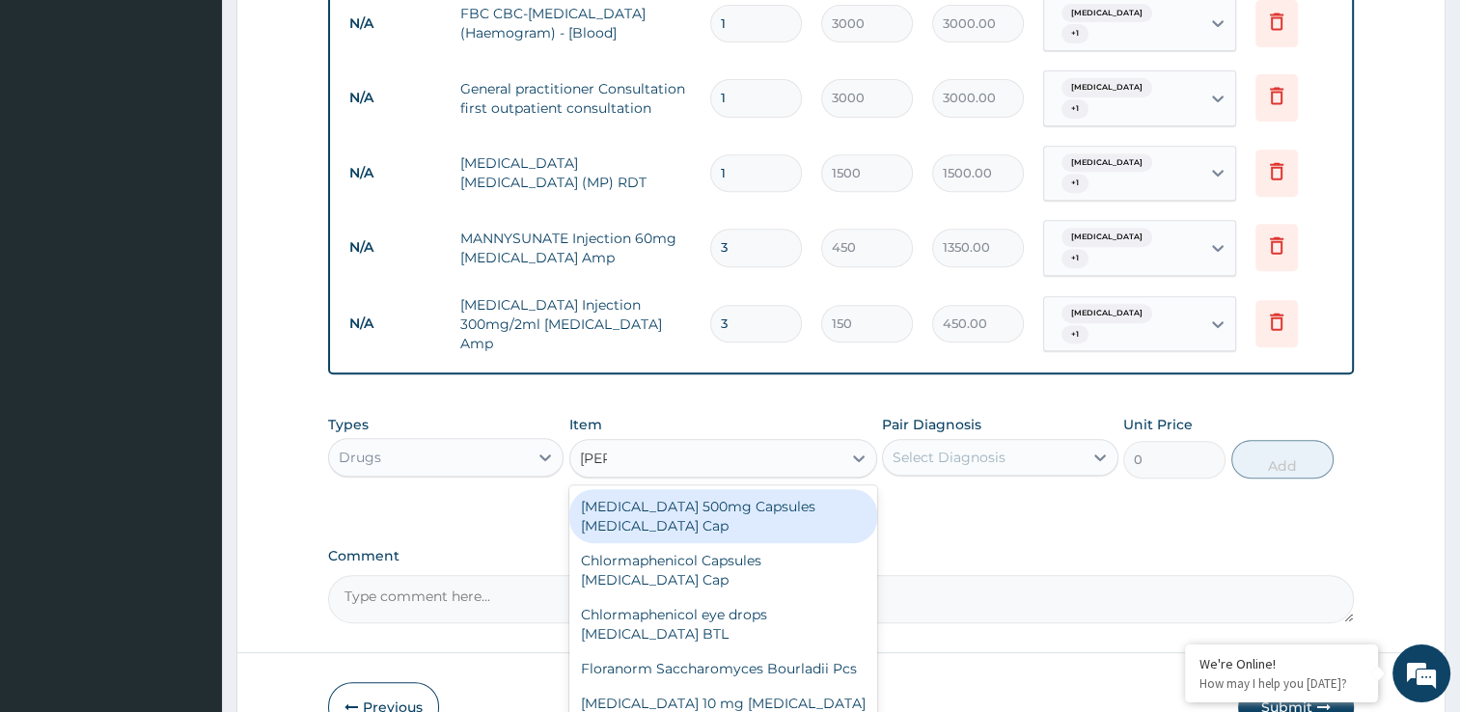
type input "lorat"
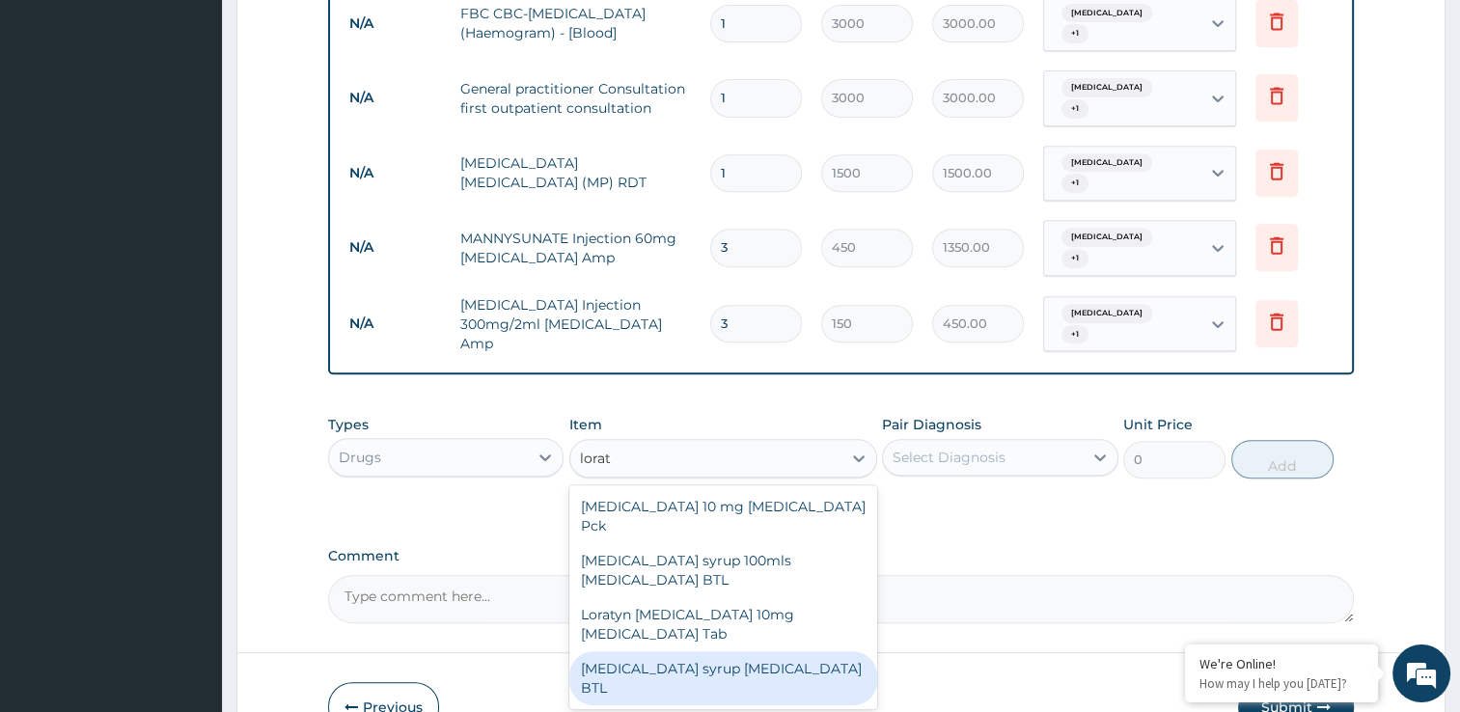
click at [687, 651] on div "Loratadine syrup Loratadine BTL" at bounding box center [723, 678] width 308 height 54
type input "800"
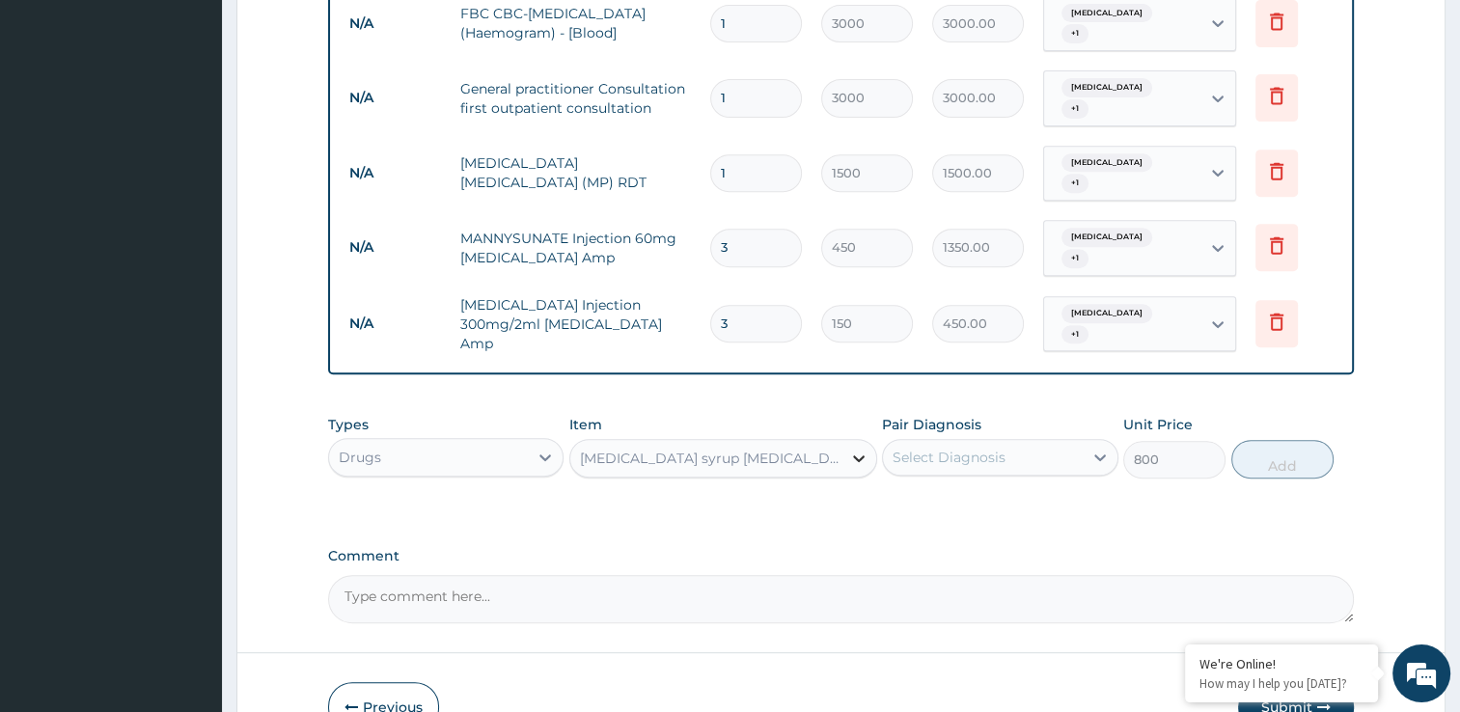
click at [845, 441] on div at bounding box center [858, 458] width 35 height 35
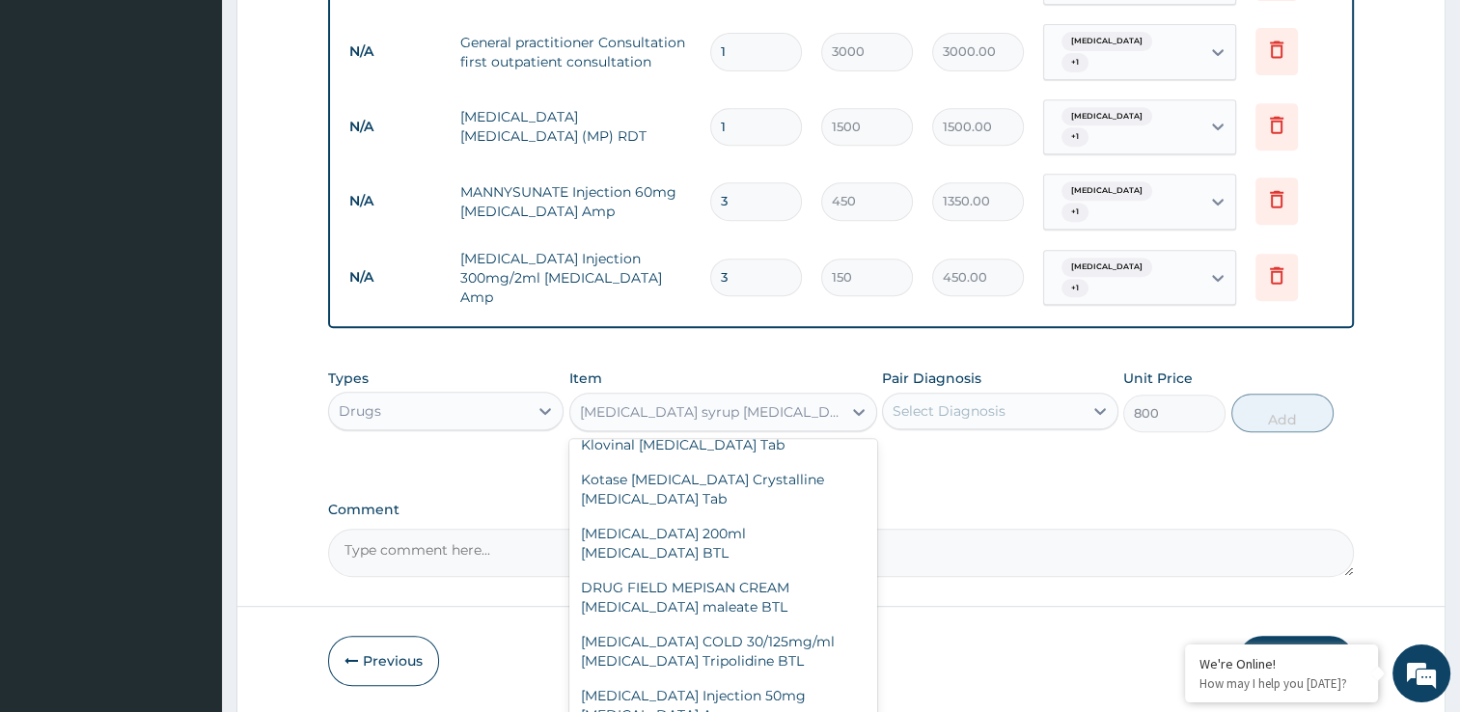
scroll to position [849, 0]
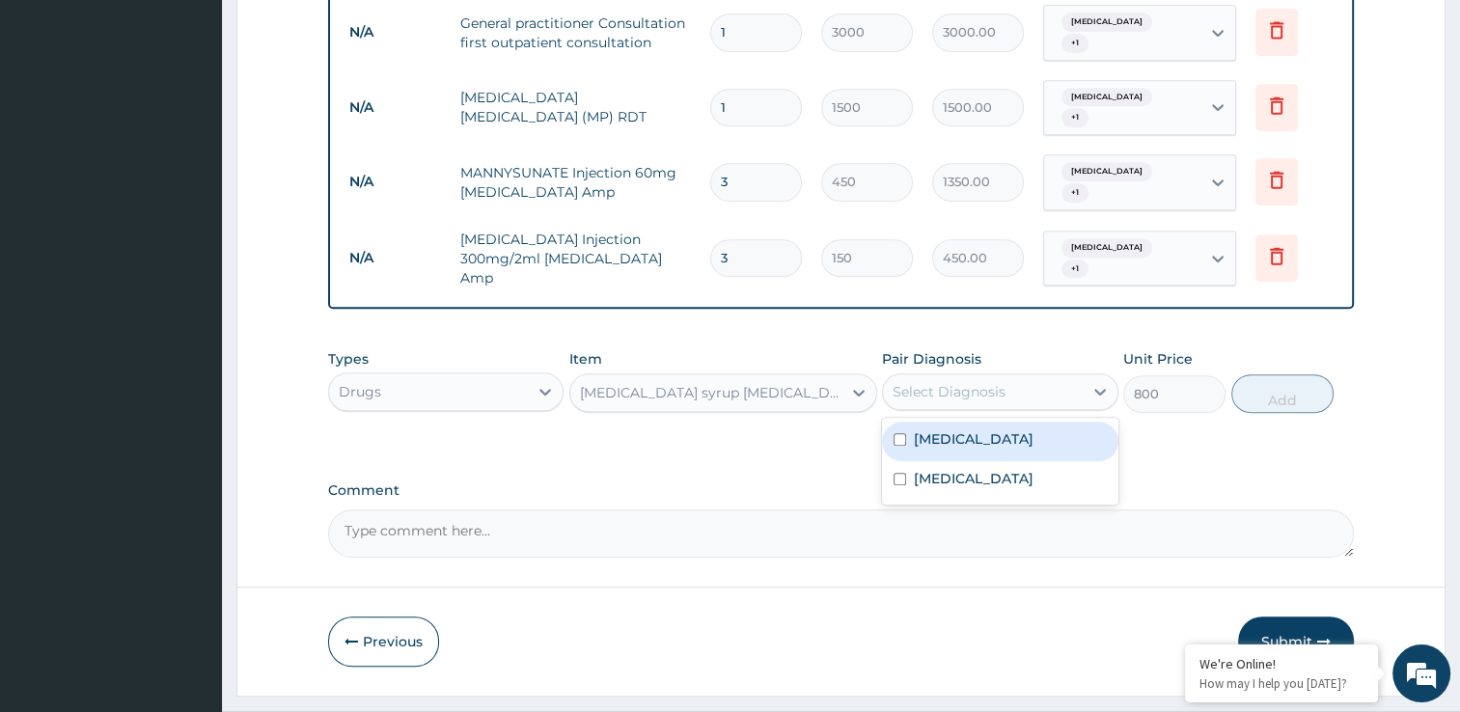
click at [1079, 376] on div "Select Diagnosis" at bounding box center [983, 391] width 200 height 31
click at [897, 422] on div "Malaria" at bounding box center [1000, 442] width 236 height 40
checkbox input "true"
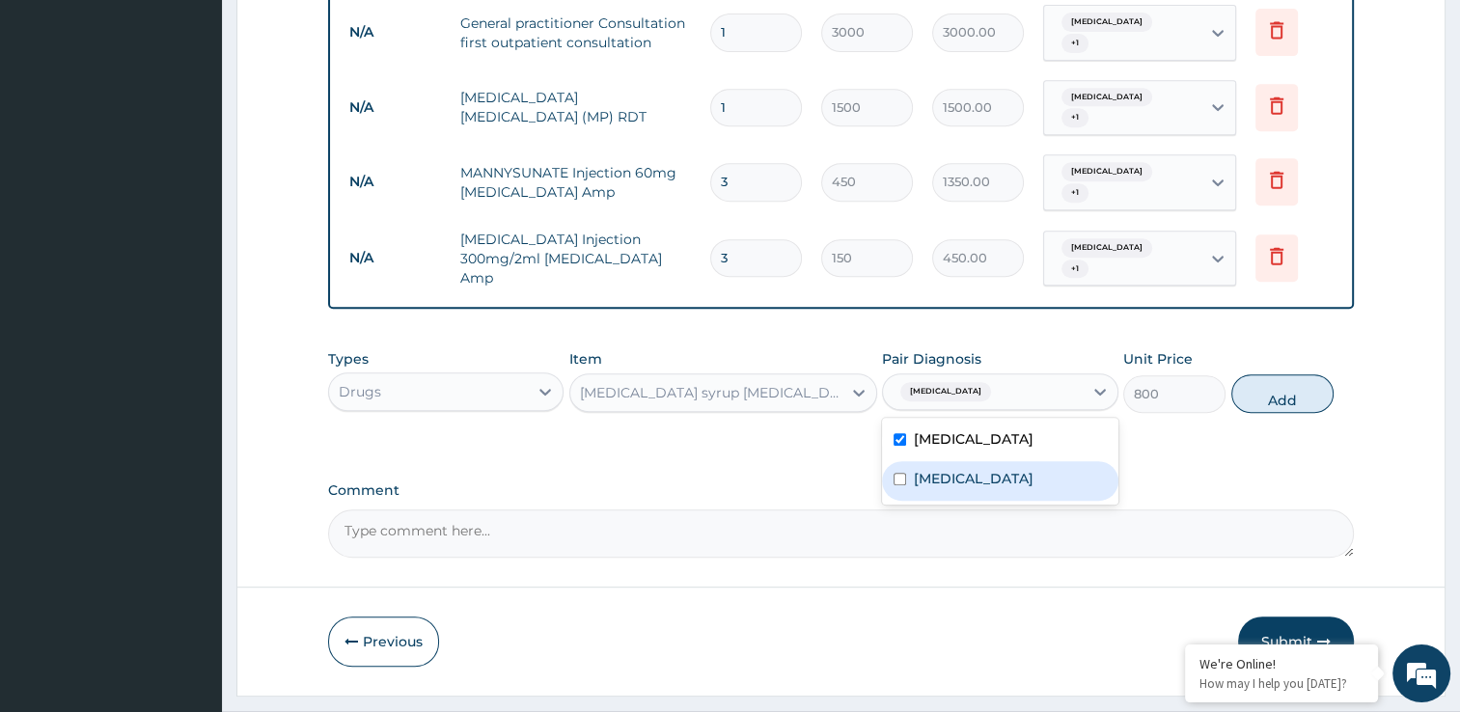
click at [897, 461] on div "Upper respiratory infection" at bounding box center [1000, 481] width 236 height 40
checkbox input "true"
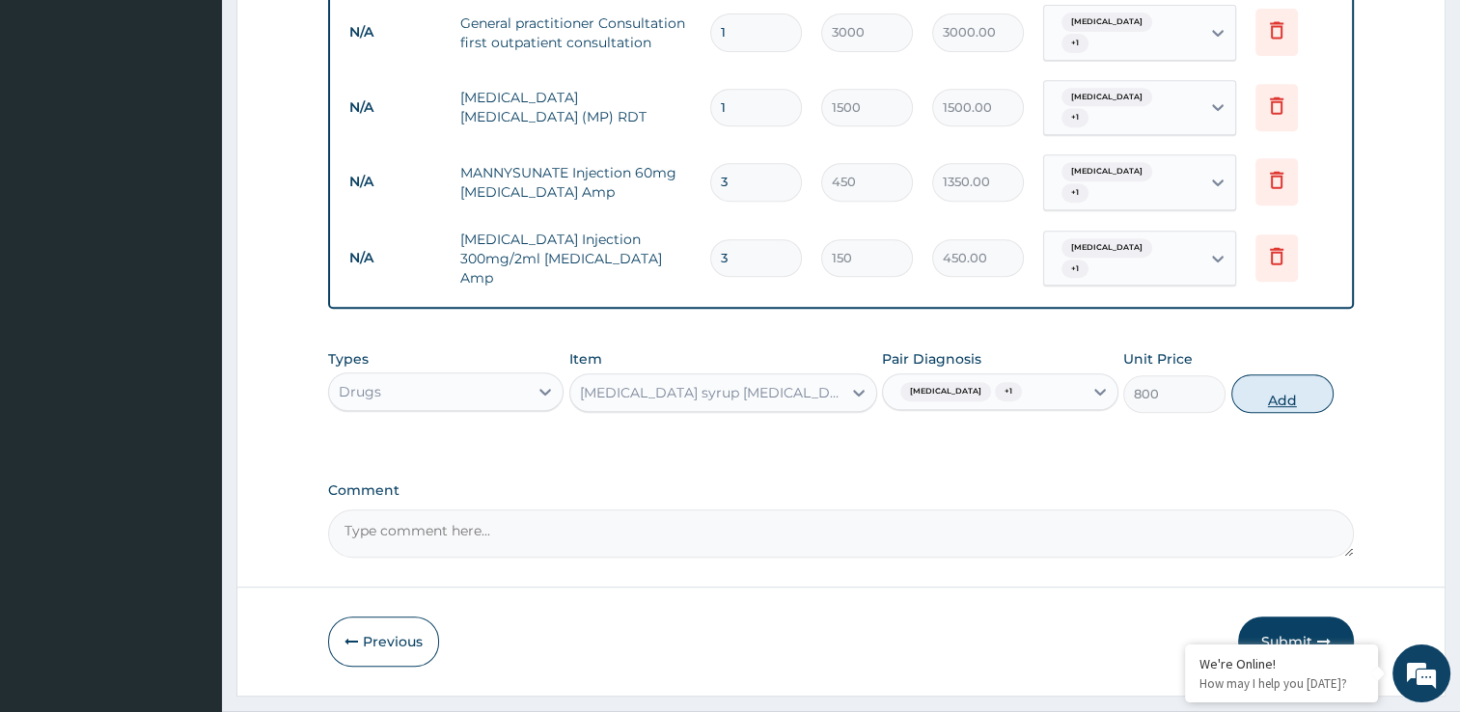
click at [1287, 374] on button "Add" at bounding box center [1282, 393] width 102 height 39
type input "0"
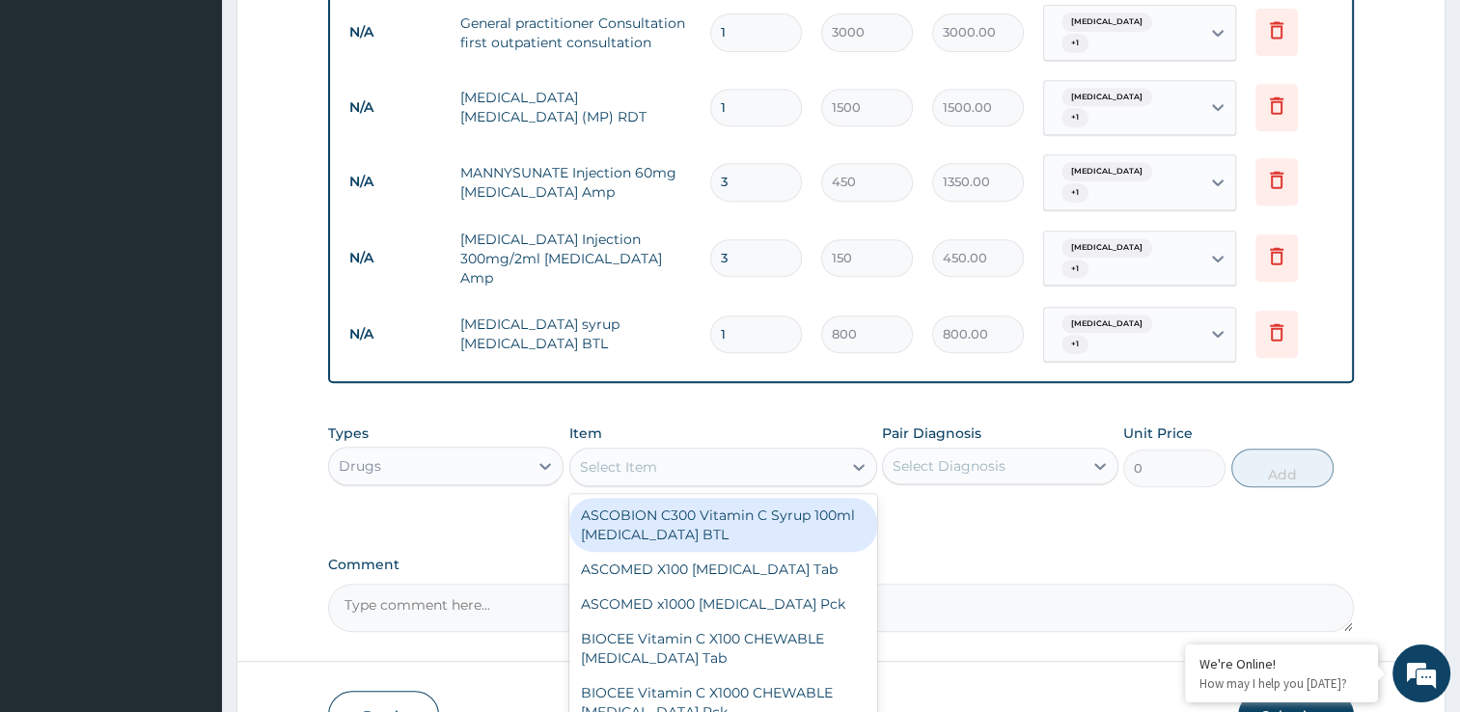
click at [810, 452] on div "Select Item" at bounding box center [705, 467] width 271 height 31
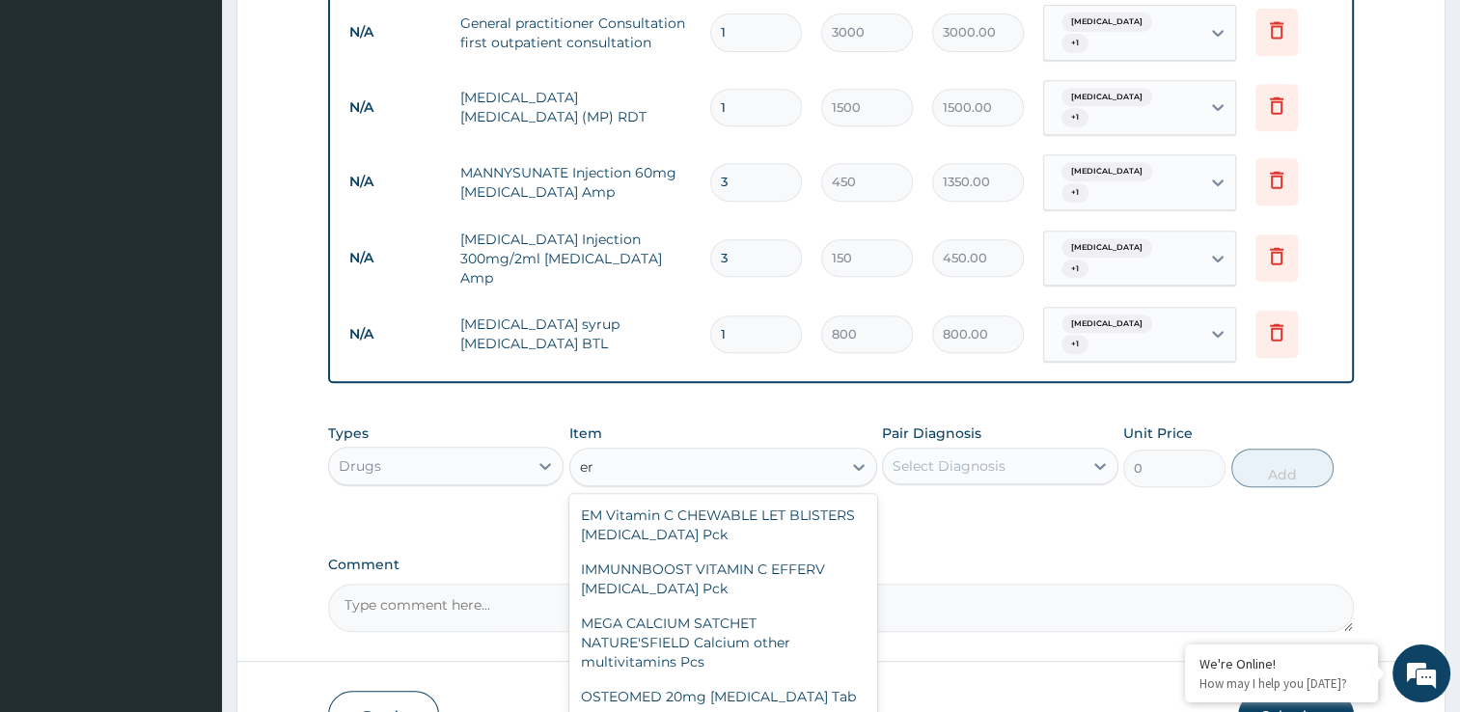
type input "ery"
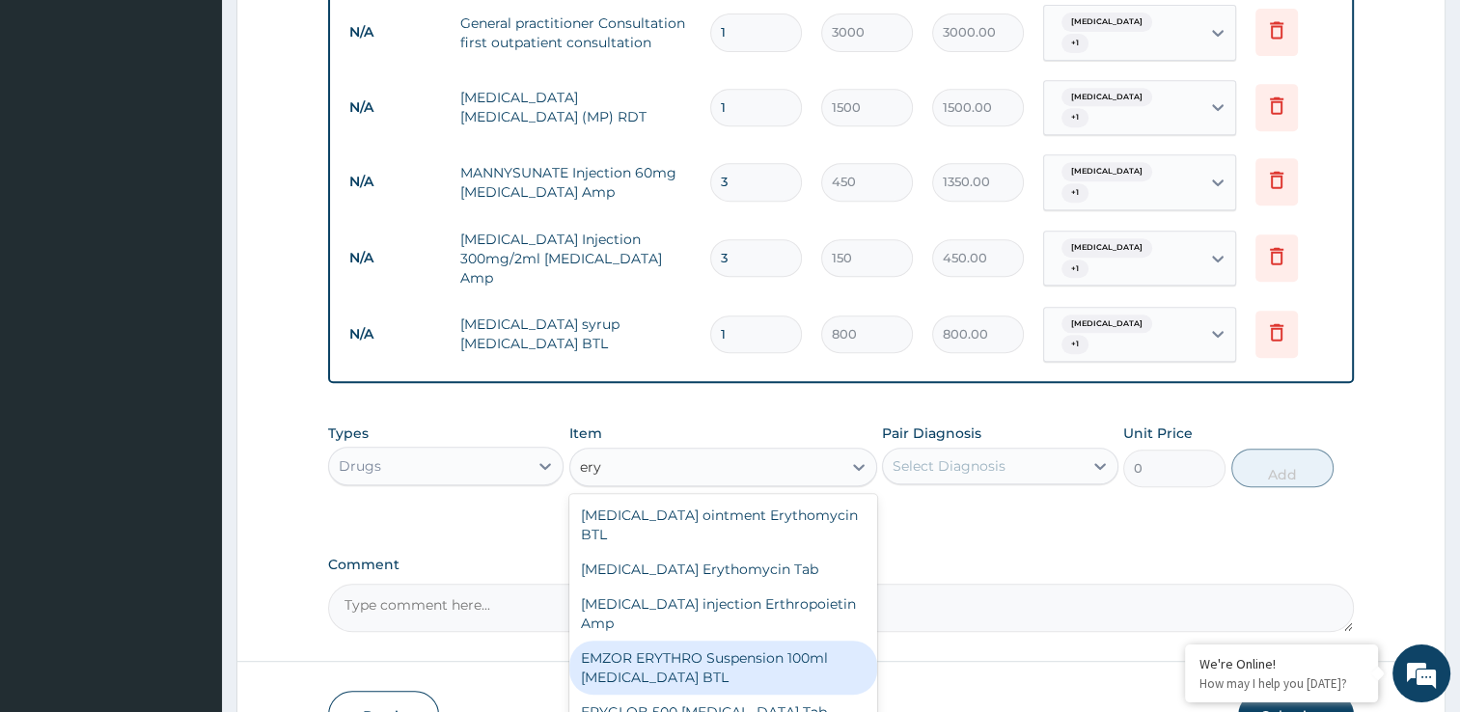
click at [811, 641] on div "EMZOR ERYTHRO Suspension 100ml Erythromycin BTL" at bounding box center [723, 668] width 308 height 54
type input "1000"
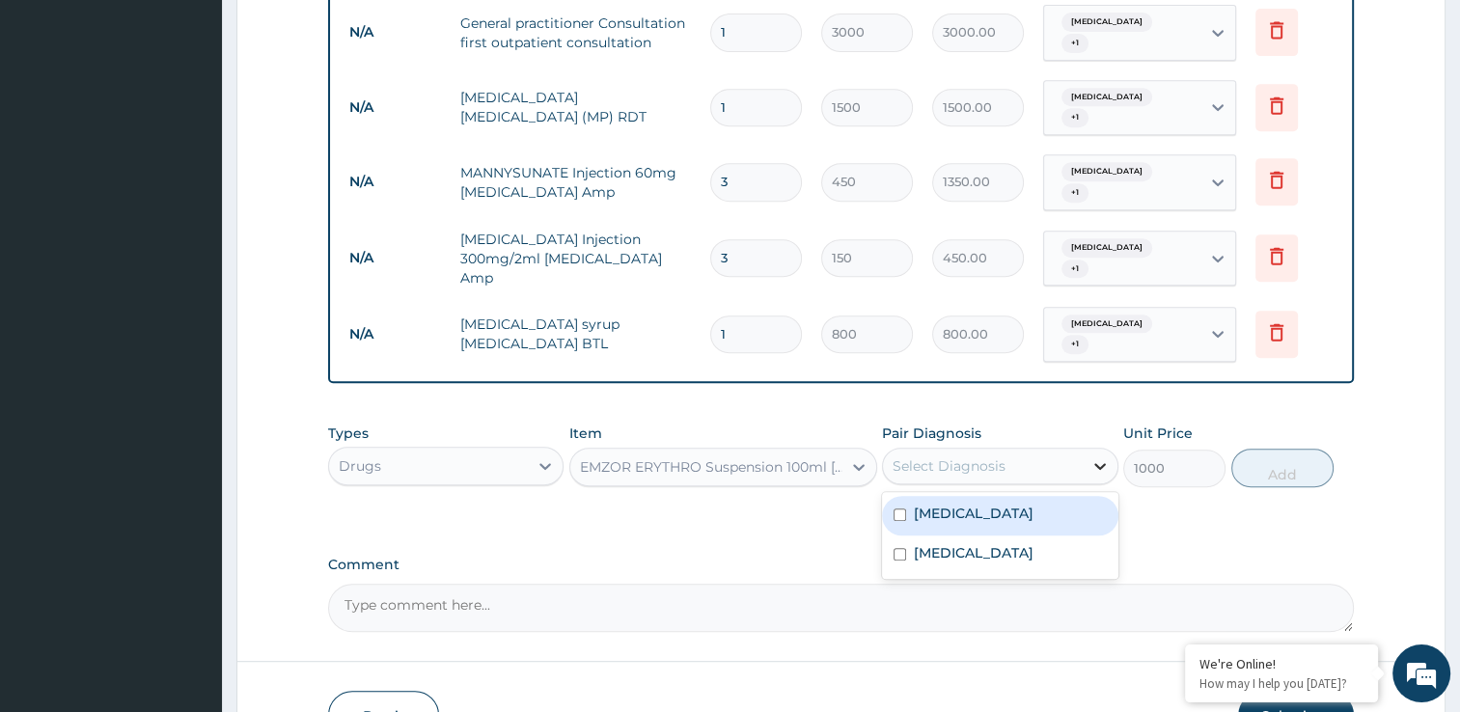
click at [1092, 456] on icon at bounding box center [1099, 465] width 19 height 19
click at [901, 509] on input "checkbox" at bounding box center [900, 515] width 13 height 13
checkbox input "true"
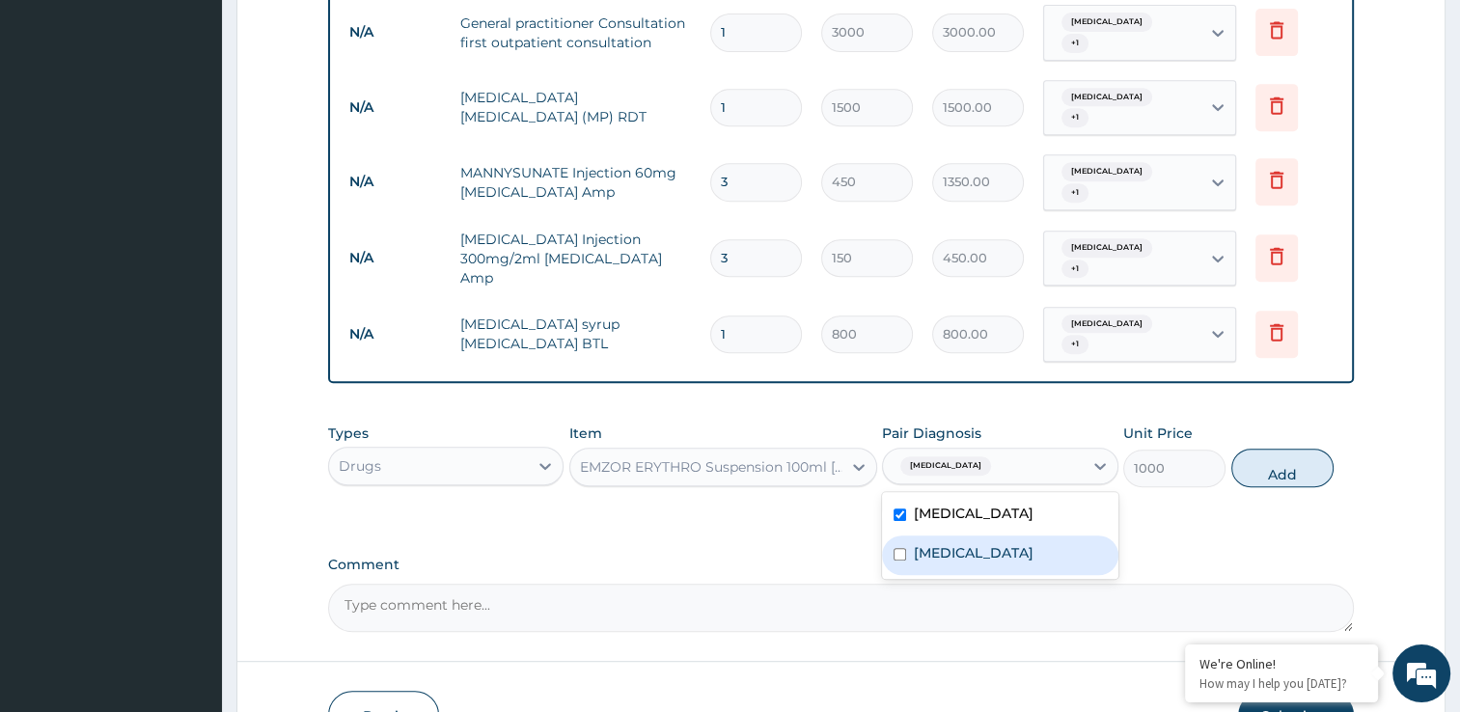
click at [895, 548] on input "checkbox" at bounding box center [900, 554] width 13 height 13
checkbox input "true"
click at [1293, 449] on button "Add" at bounding box center [1282, 468] width 102 height 39
type input "0"
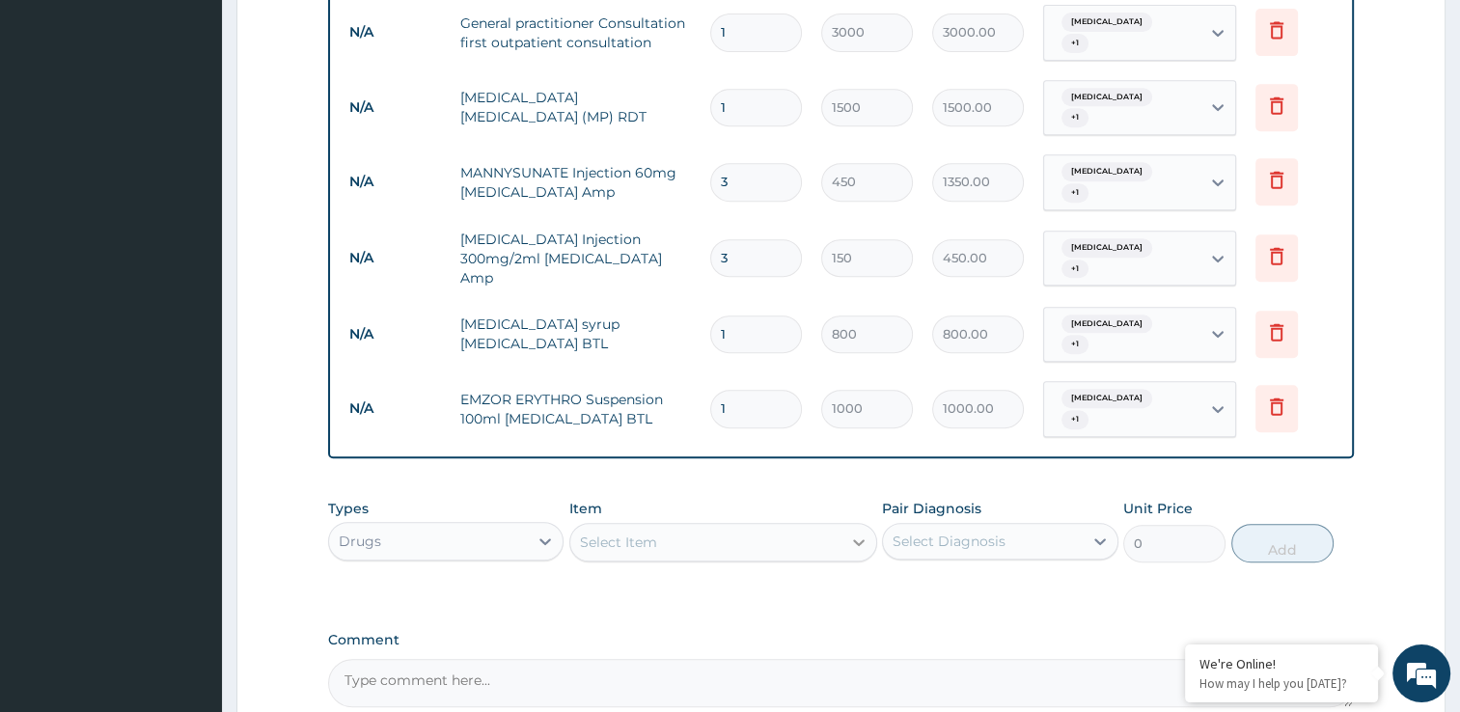
click at [857, 533] on icon at bounding box center [858, 542] width 19 height 19
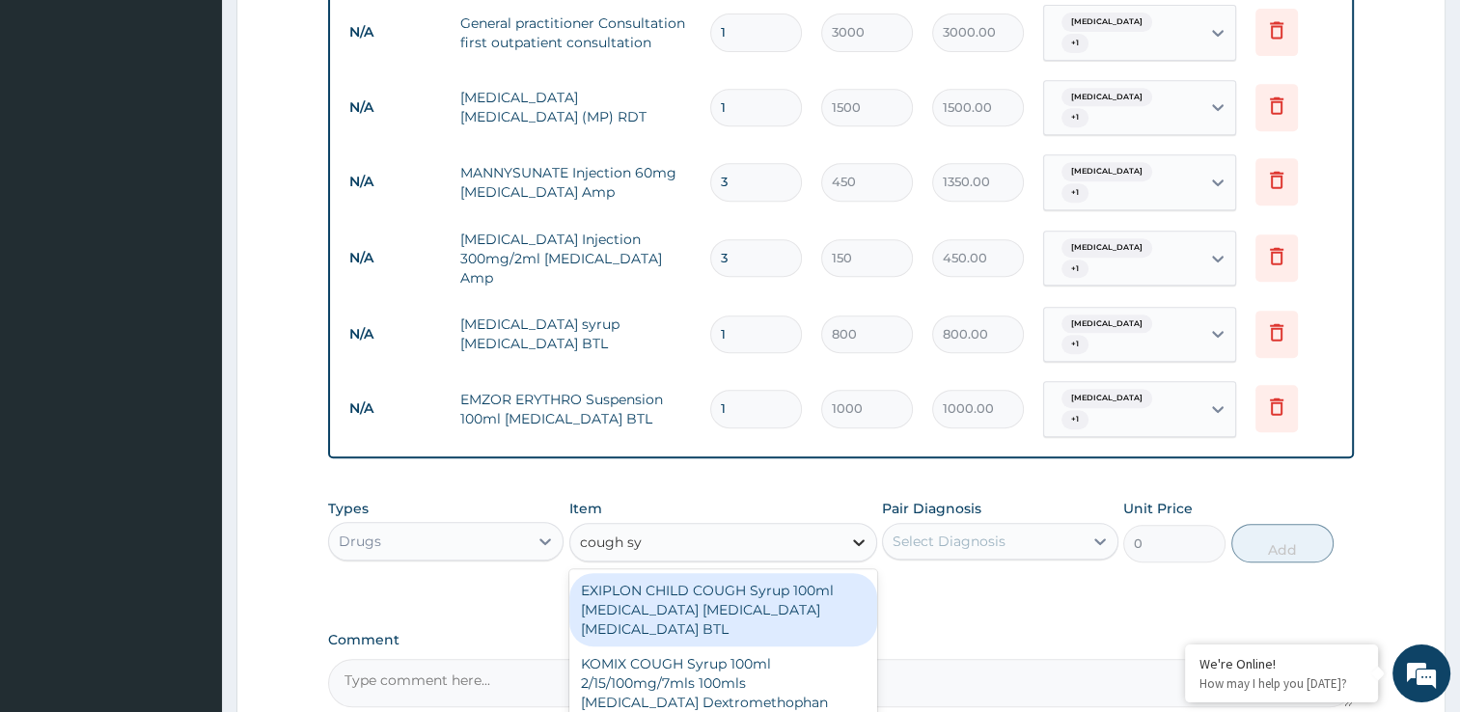
type input "cough syr"
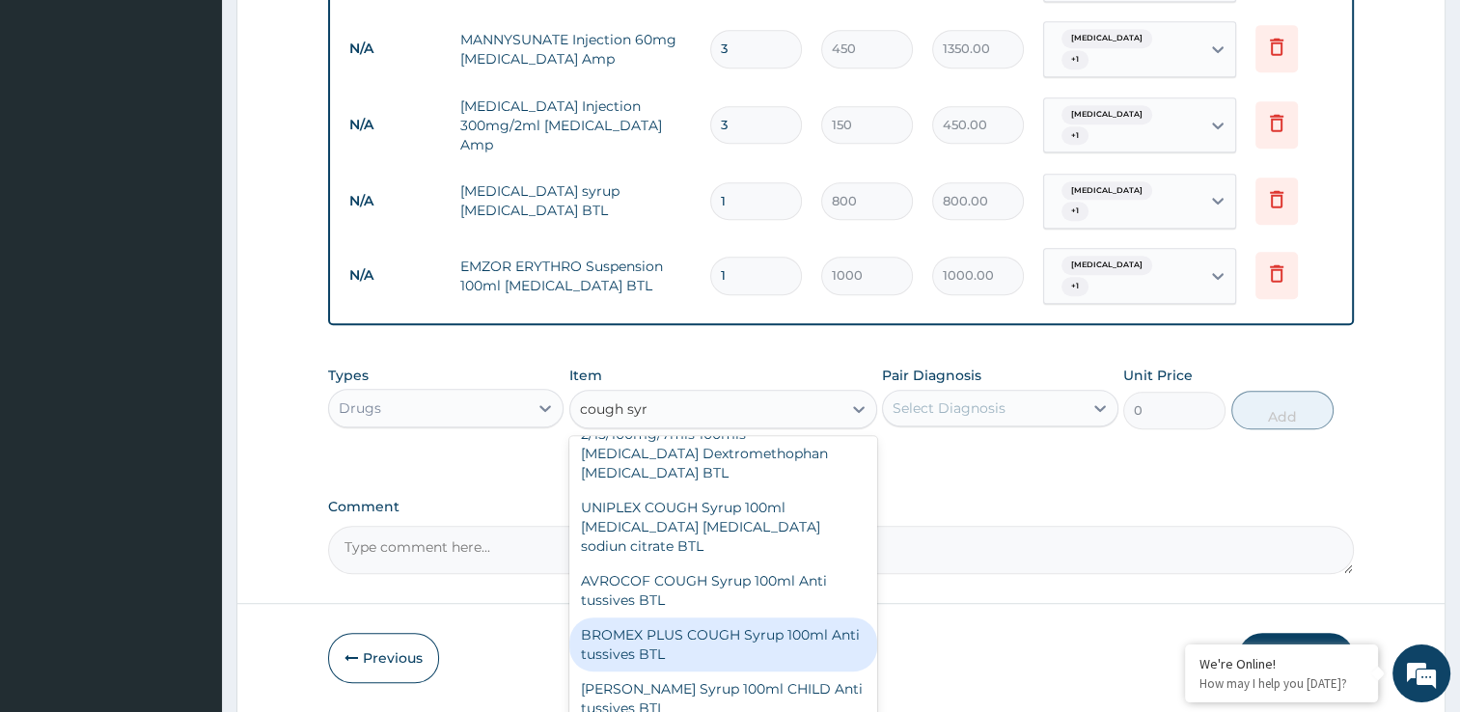
scroll to position [154, 0]
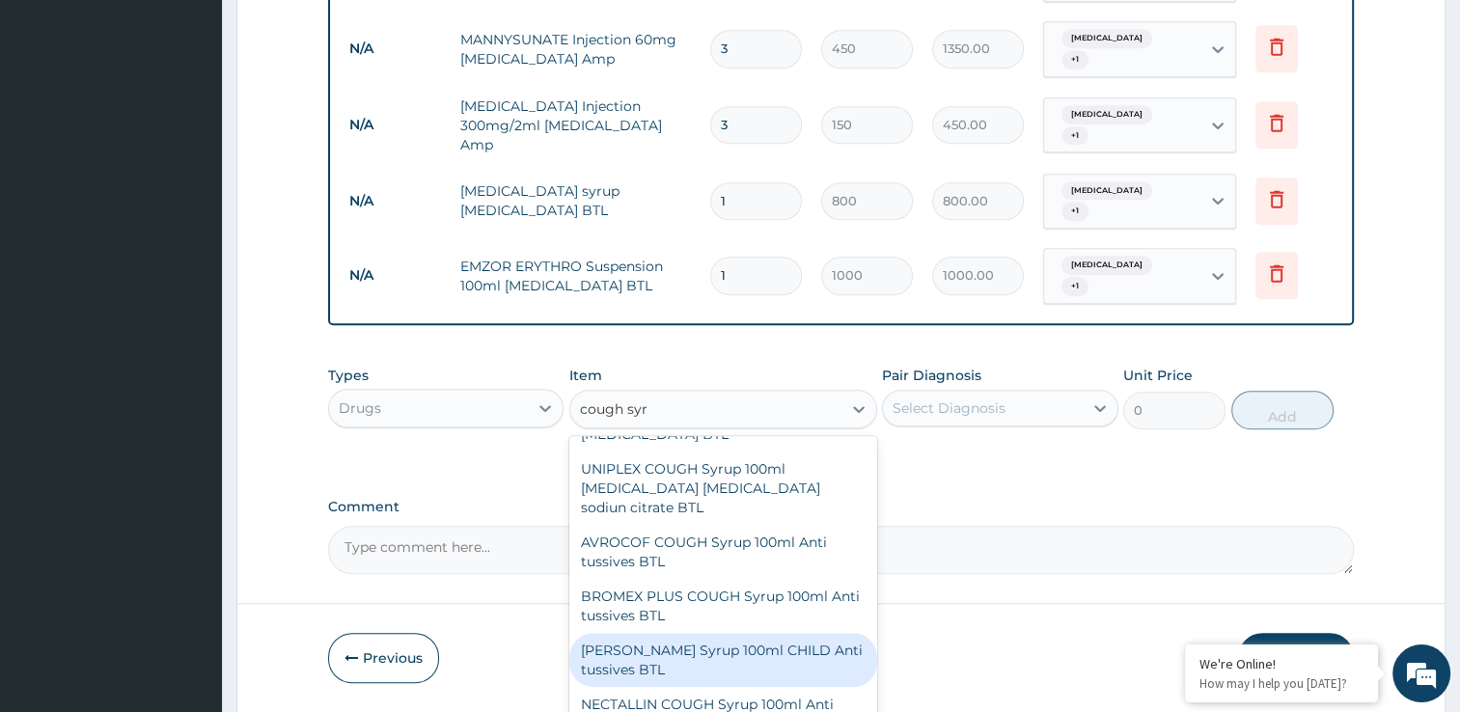
click at [789, 633] on div "EMZOLYN COUGH Syrup 100ml CHILD Anti tussives BTL" at bounding box center [723, 660] width 308 height 54
type input "300"
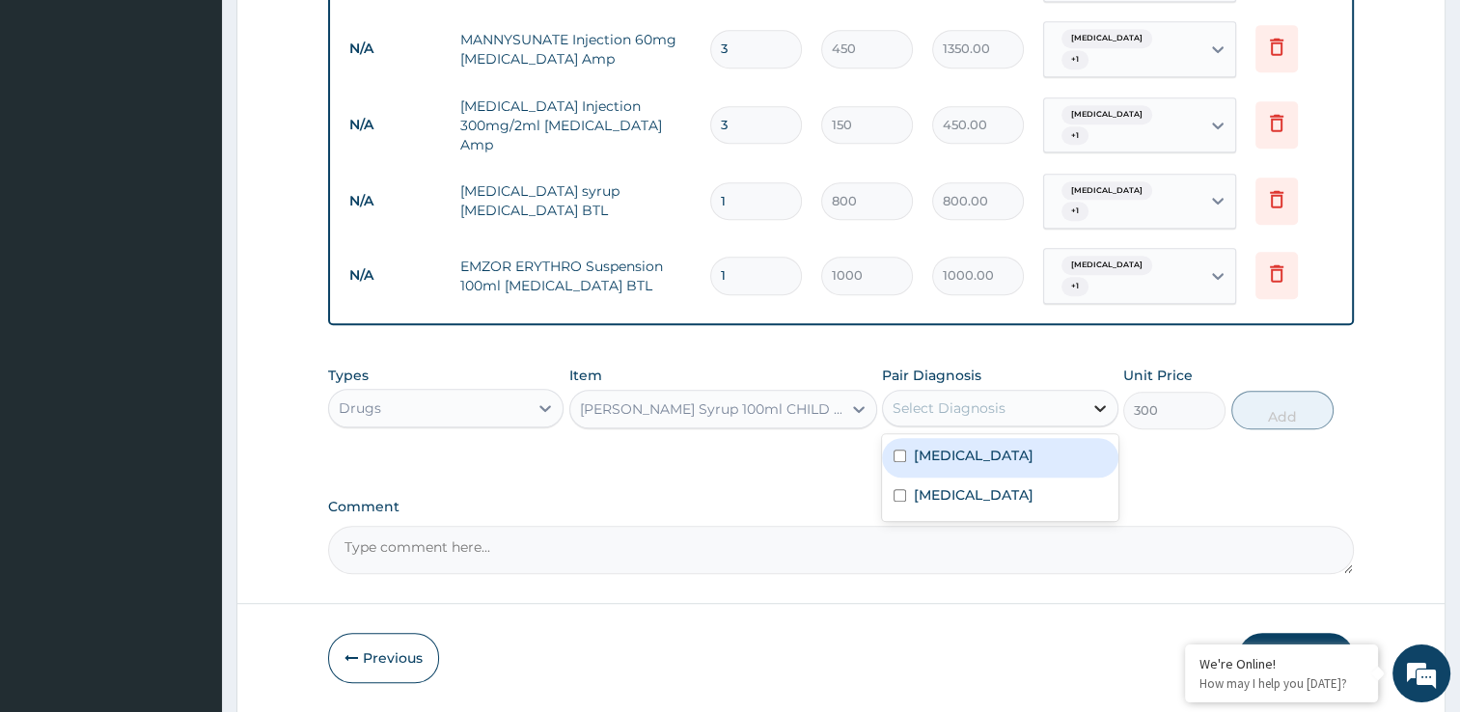
click at [1104, 399] on icon at bounding box center [1099, 408] width 19 height 19
click at [895, 450] on input "checkbox" at bounding box center [900, 456] width 13 height 13
checkbox input "true"
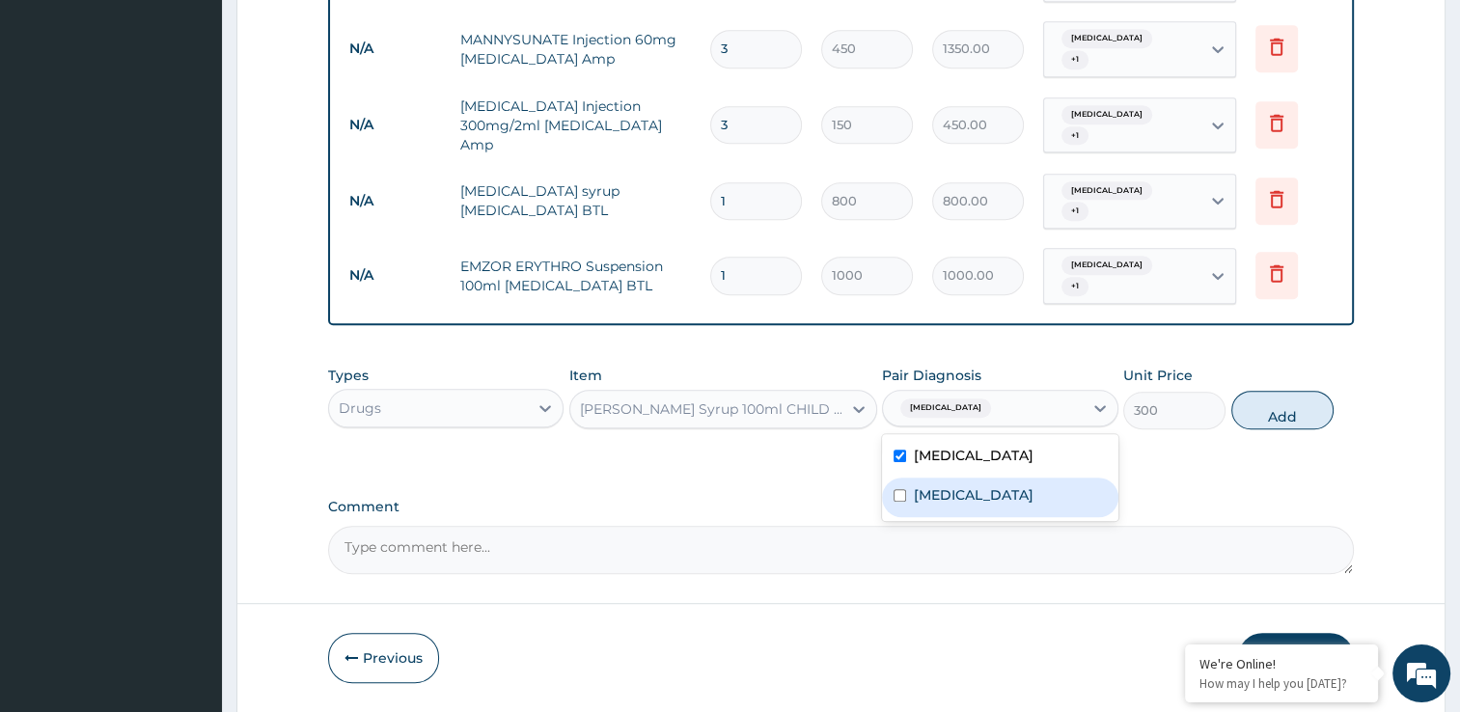
click at [896, 489] on input "checkbox" at bounding box center [900, 495] width 13 height 13
checkbox input "true"
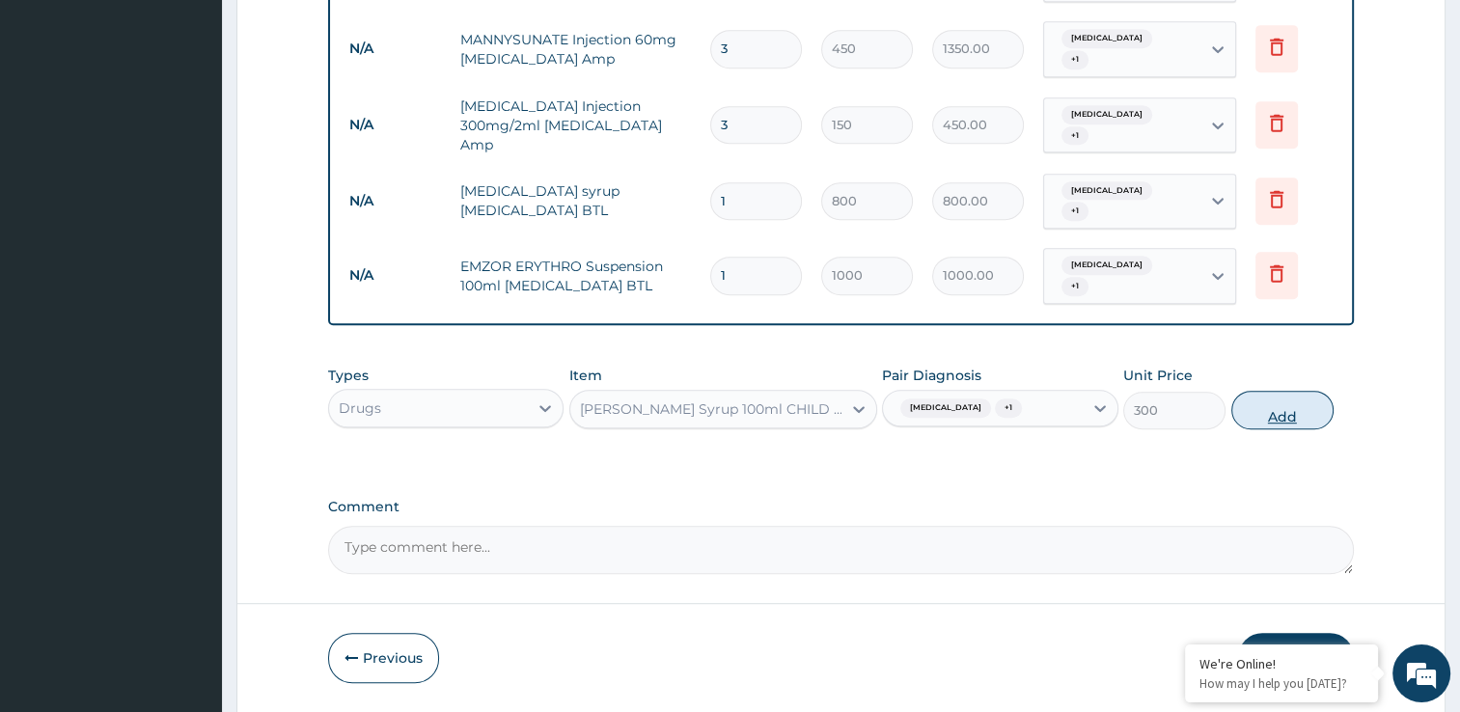
click at [1297, 391] on button "Add" at bounding box center [1282, 410] width 102 height 39
type input "0"
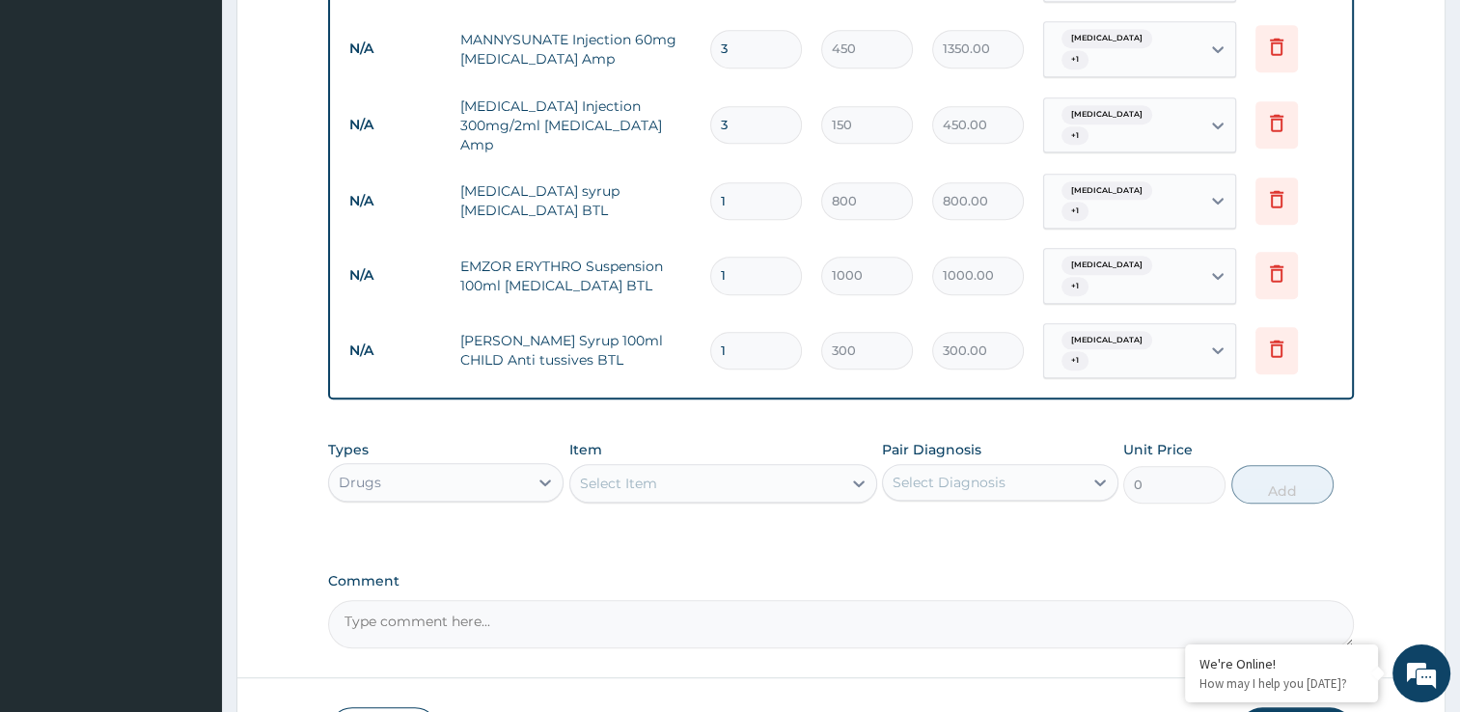
click at [797, 468] on div "Select Item" at bounding box center [705, 483] width 271 height 31
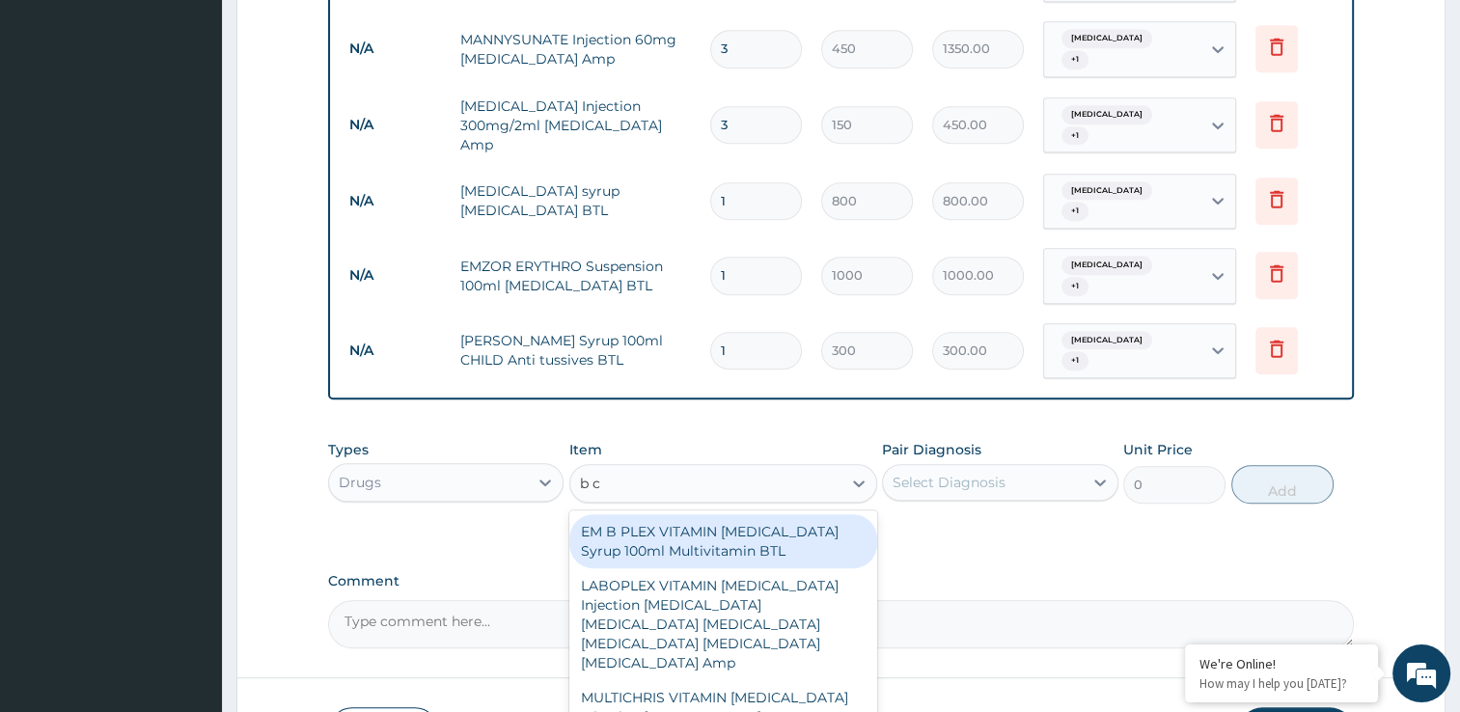
type input "b co"
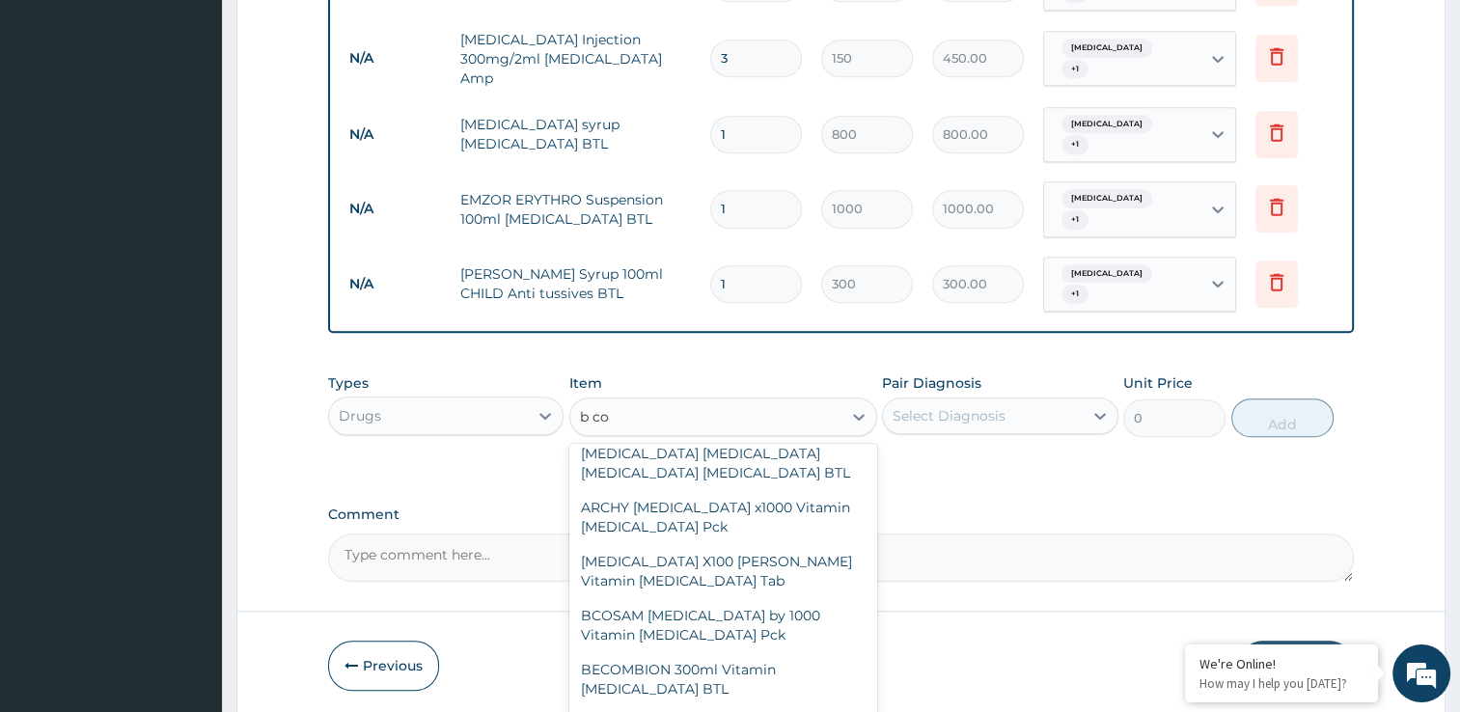
scroll to position [382, 0]
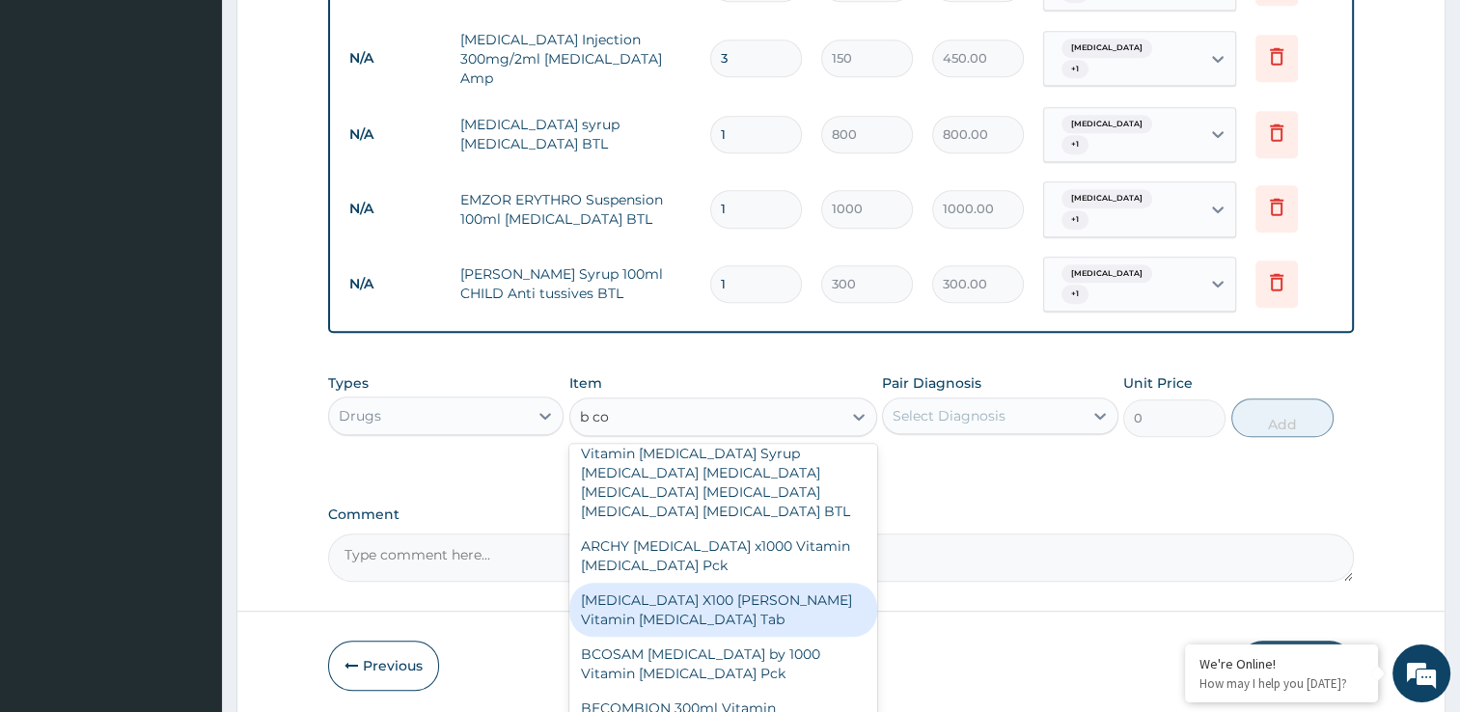
click at [801, 583] on div "B COMPLEX X100 DR MAYER Vitamin B Complex Tab" at bounding box center [723, 610] width 308 height 54
type input "250"
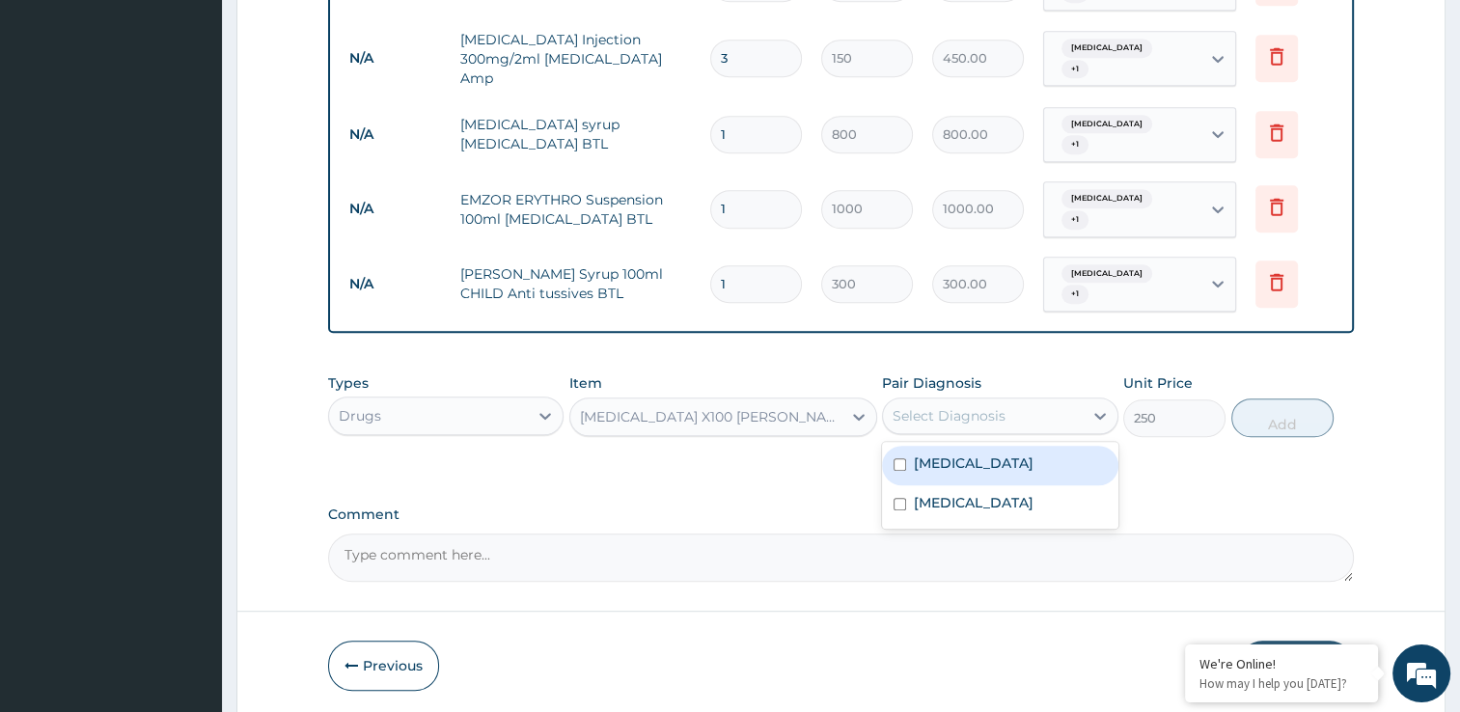
click at [1016, 400] on div "Select Diagnosis" at bounding box center [983, 415] width 200 height 31
click at [897, 458] on input "checkbox" at bounding box center [900, 464] width 13 height 13
checkbox input "true"
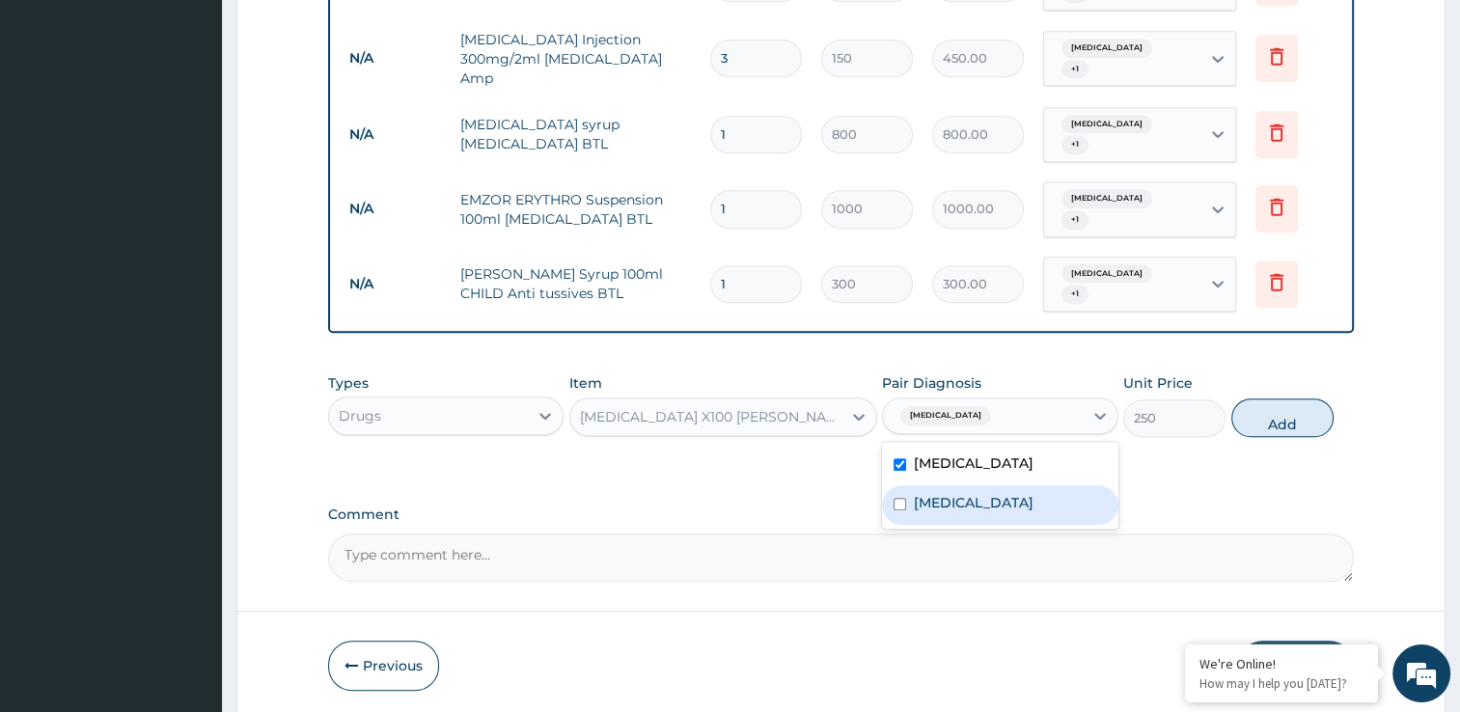
click at [896, 498] on input "checkbox" at bounding box center [900, 504] width 13 height 13
checkbox input "true"
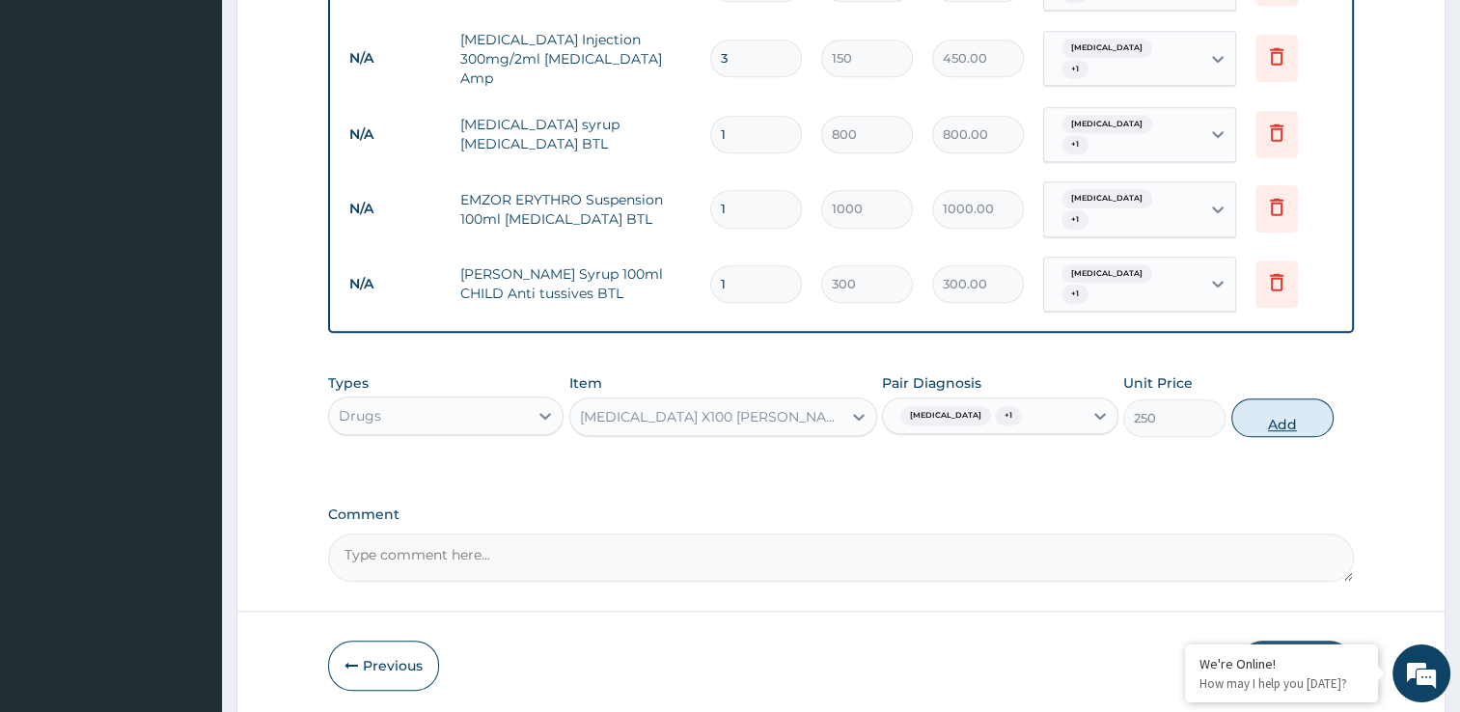
click at [1259, 399] on button "Add" at bounding box center [1282, 418] width 102 height 39
type input "0"
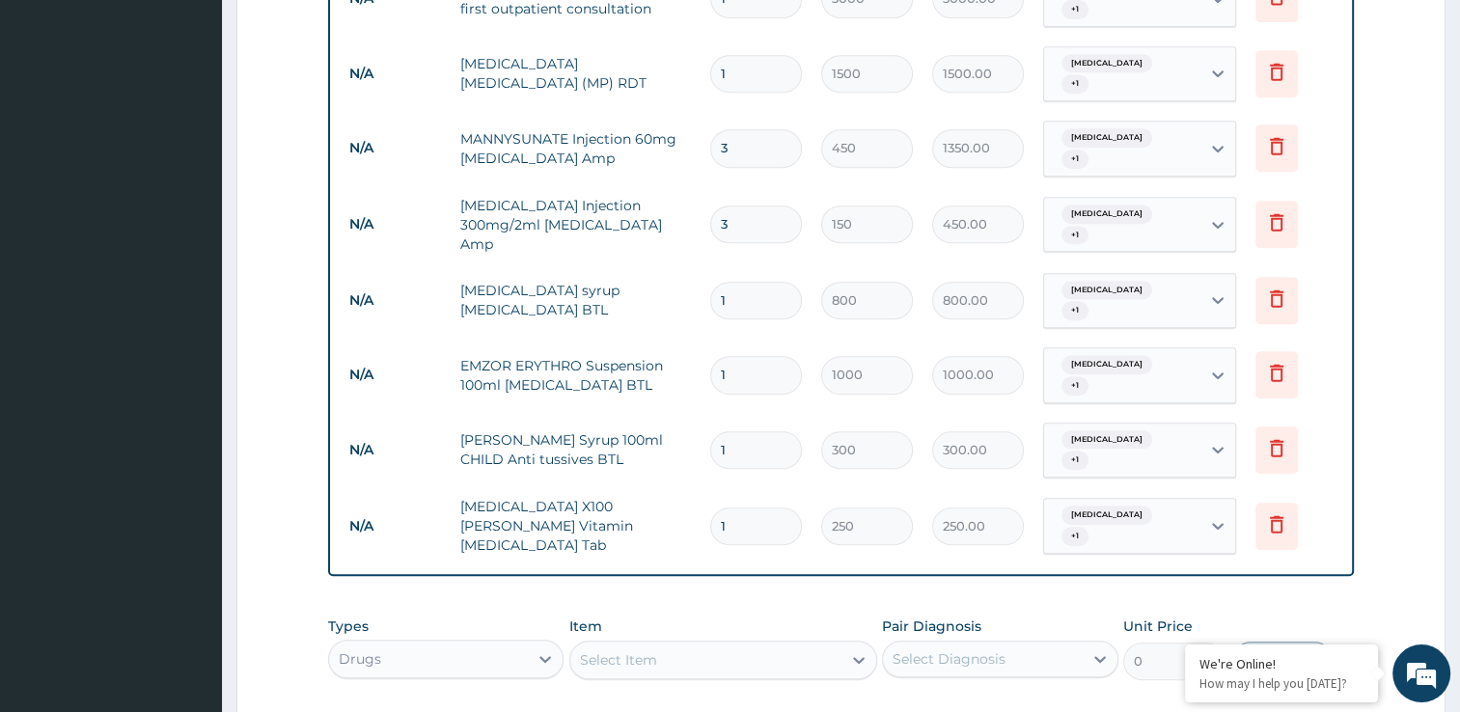
scroll to position [895, 0]
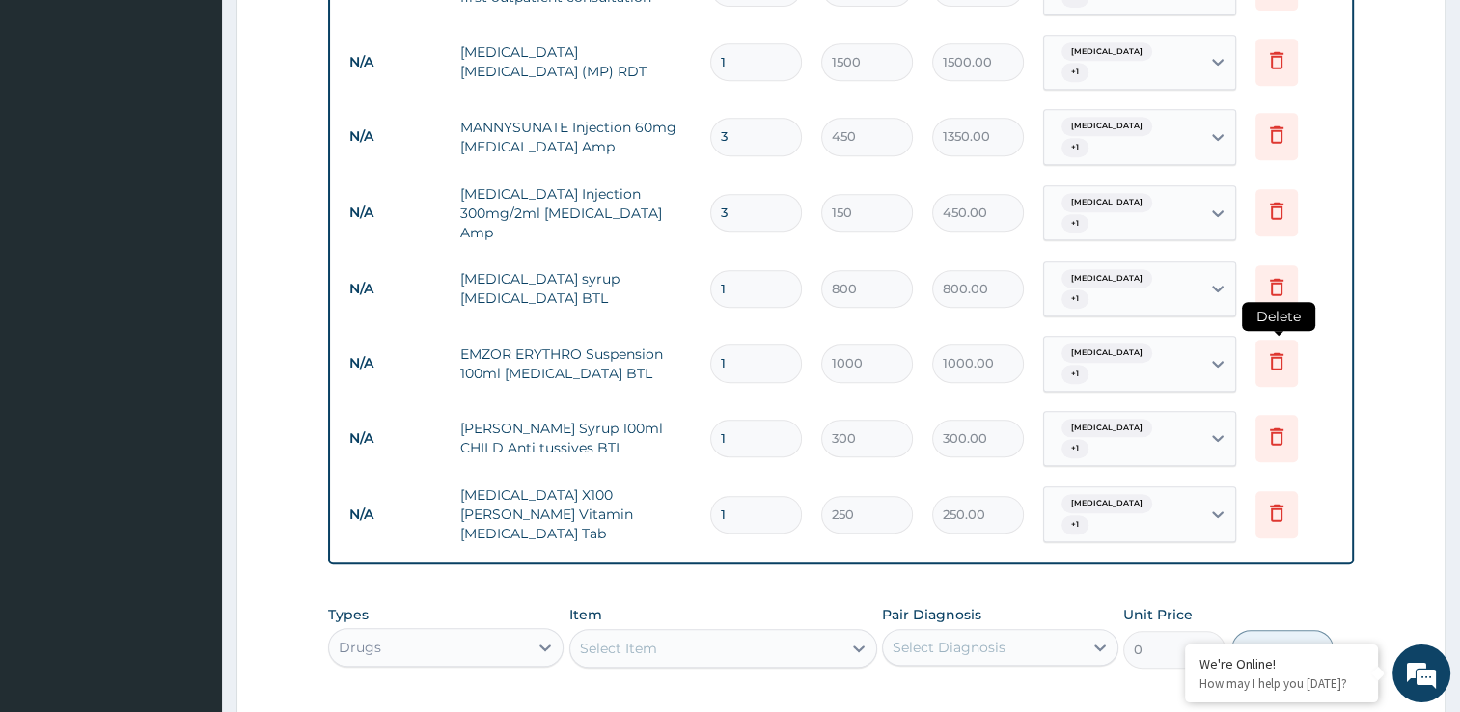
click at [1280, 349] on icon at bounding box center [1276, 360] width 23 height 23
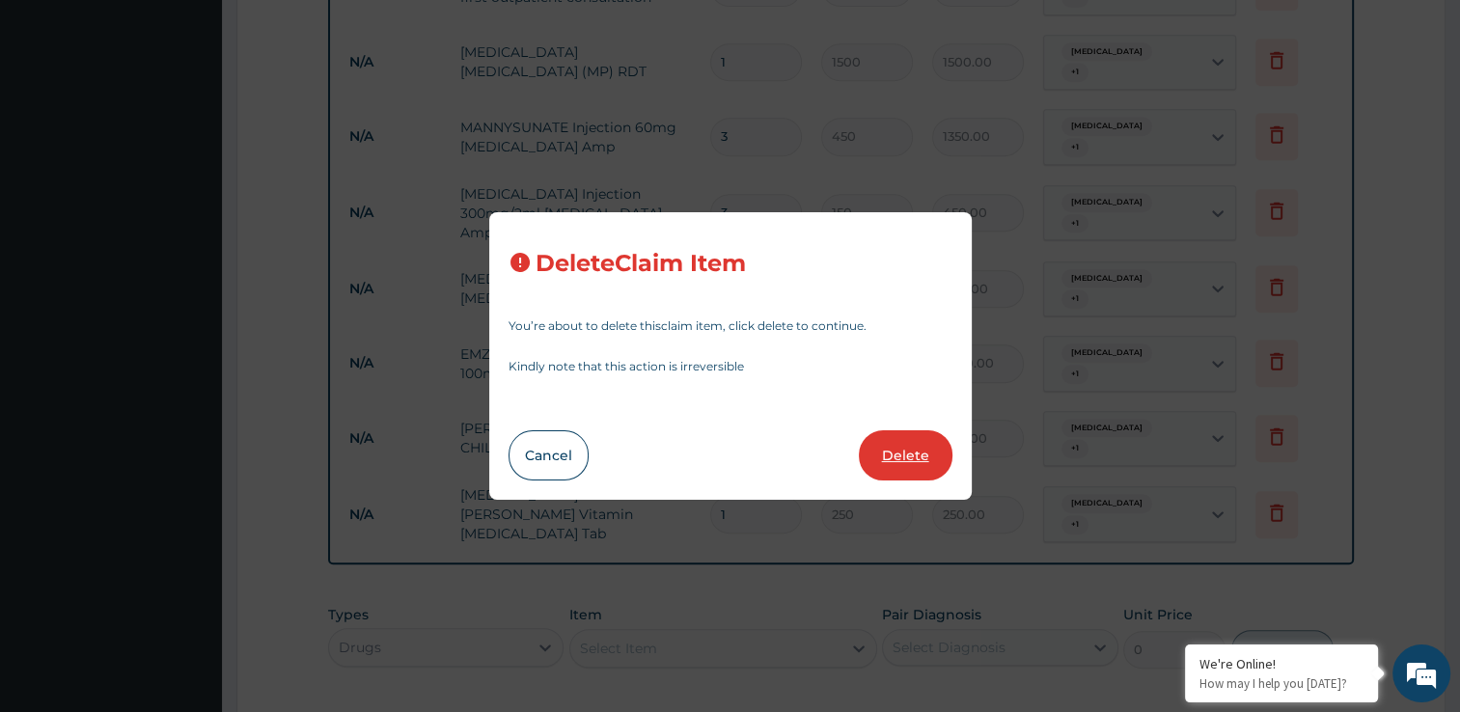
click at [904, 465] on button "Delete" at bounding box center [906, 455] width 94 height 50
type input "300"
type input "300.00"
type input "250"
type input "250.00"
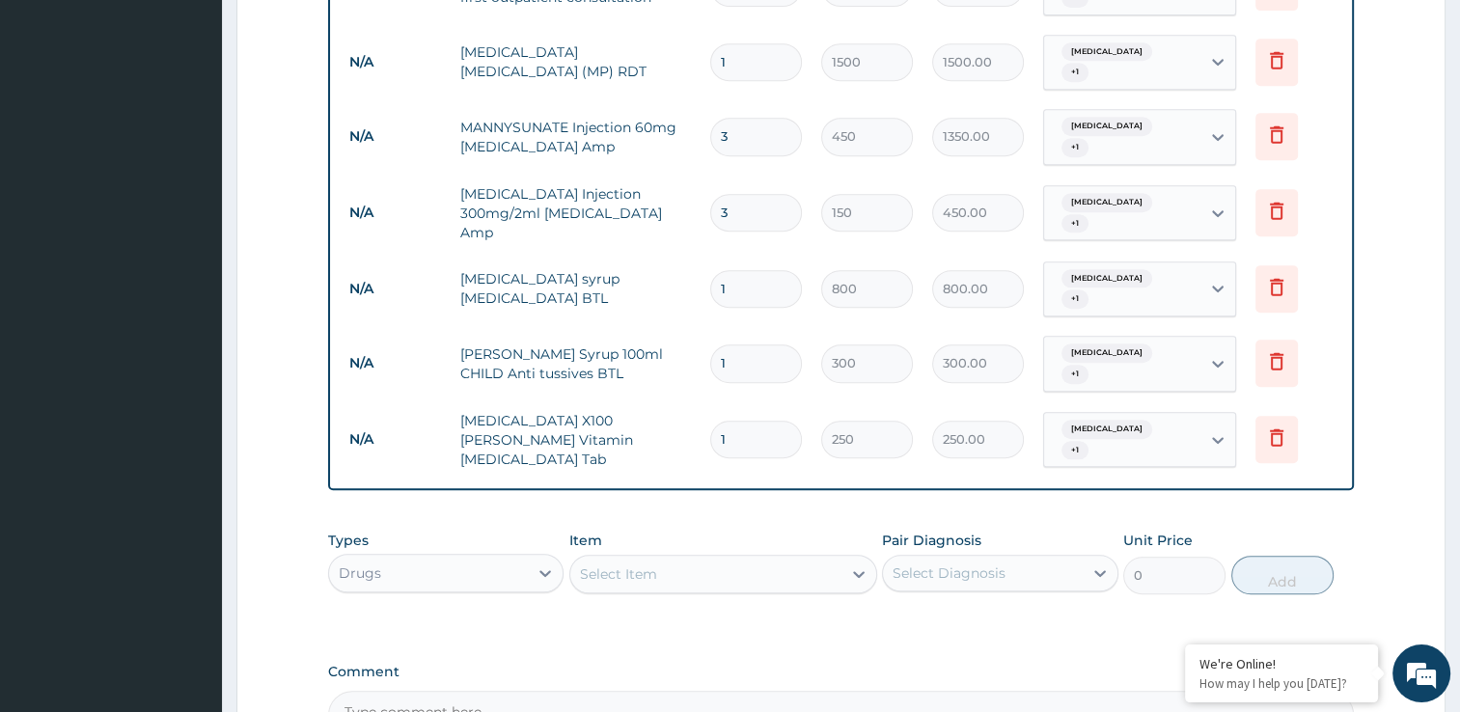
click at [726, 559] on div "Select Item" at bounding box center [705, 574] width 271 height 31
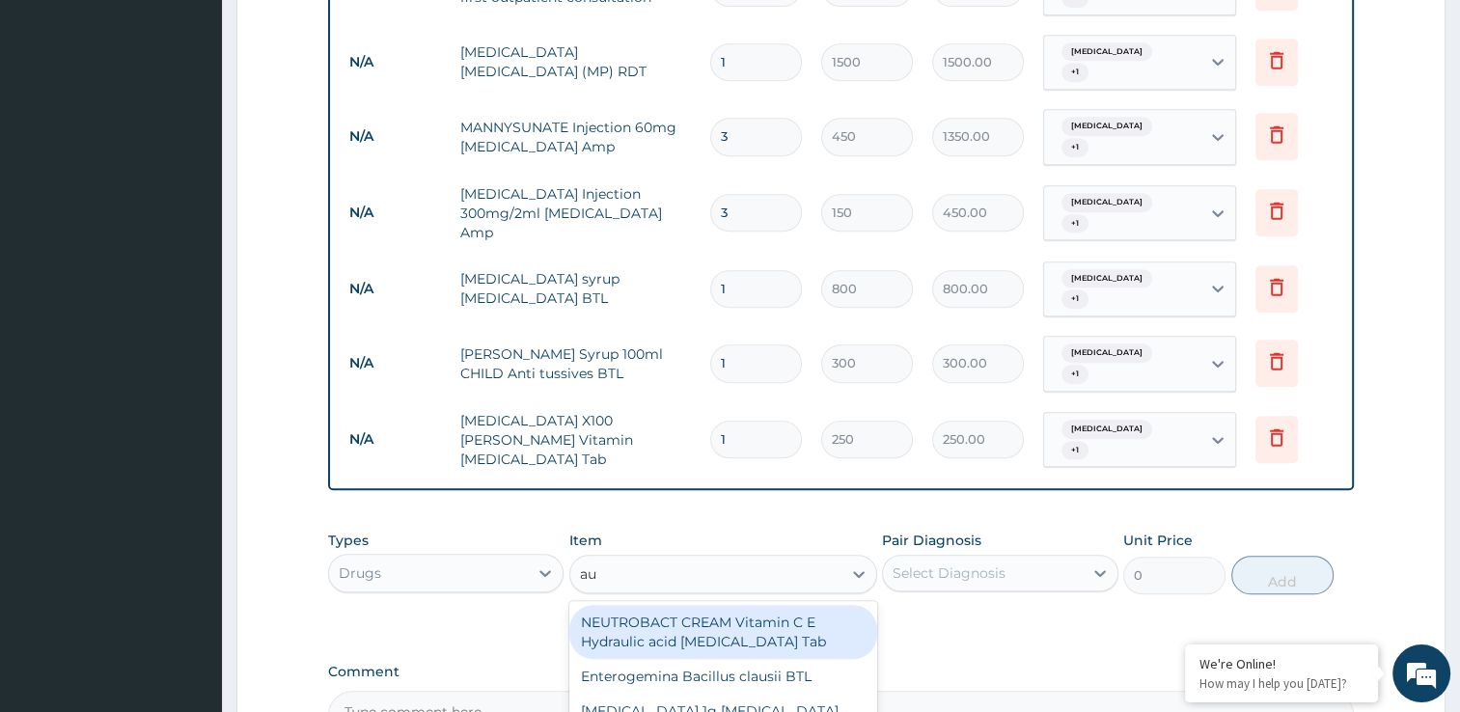
type input "aug"
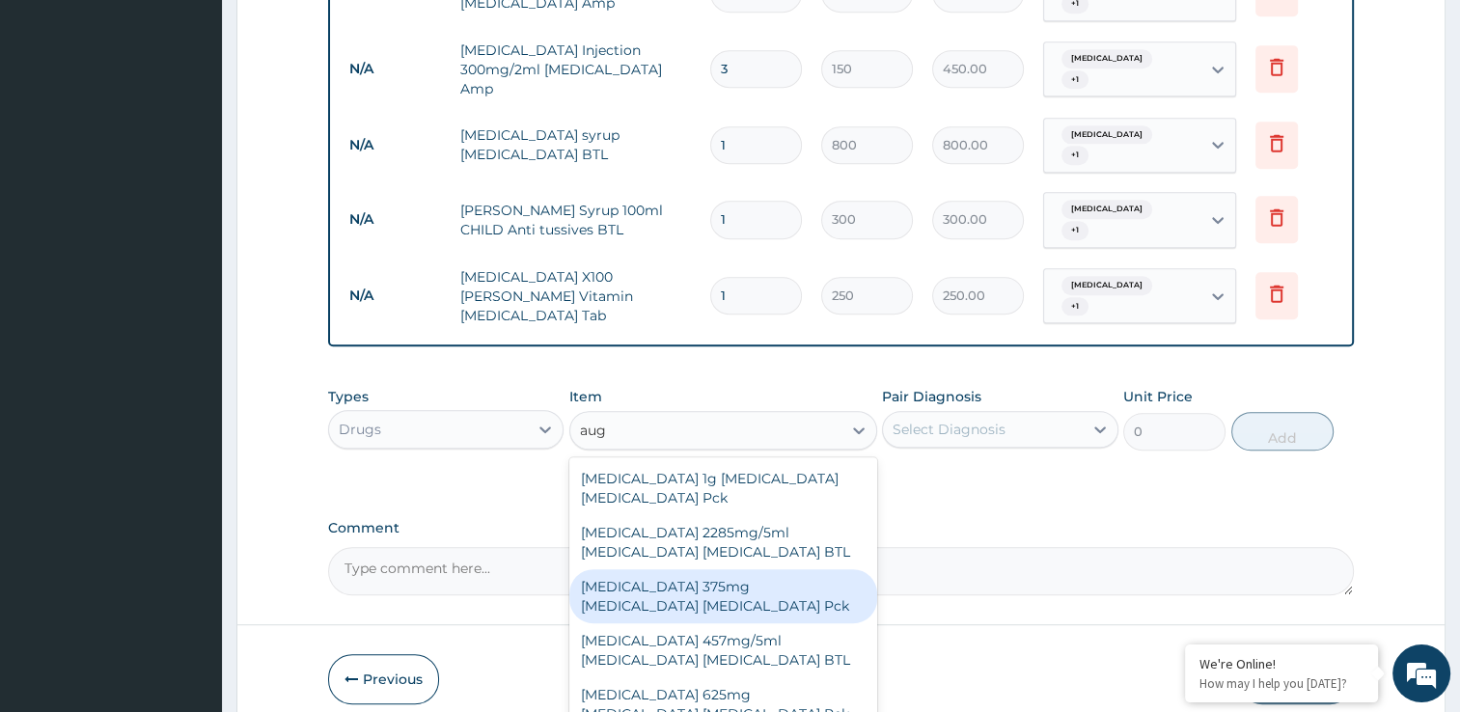
scroll to position [1049, 0]
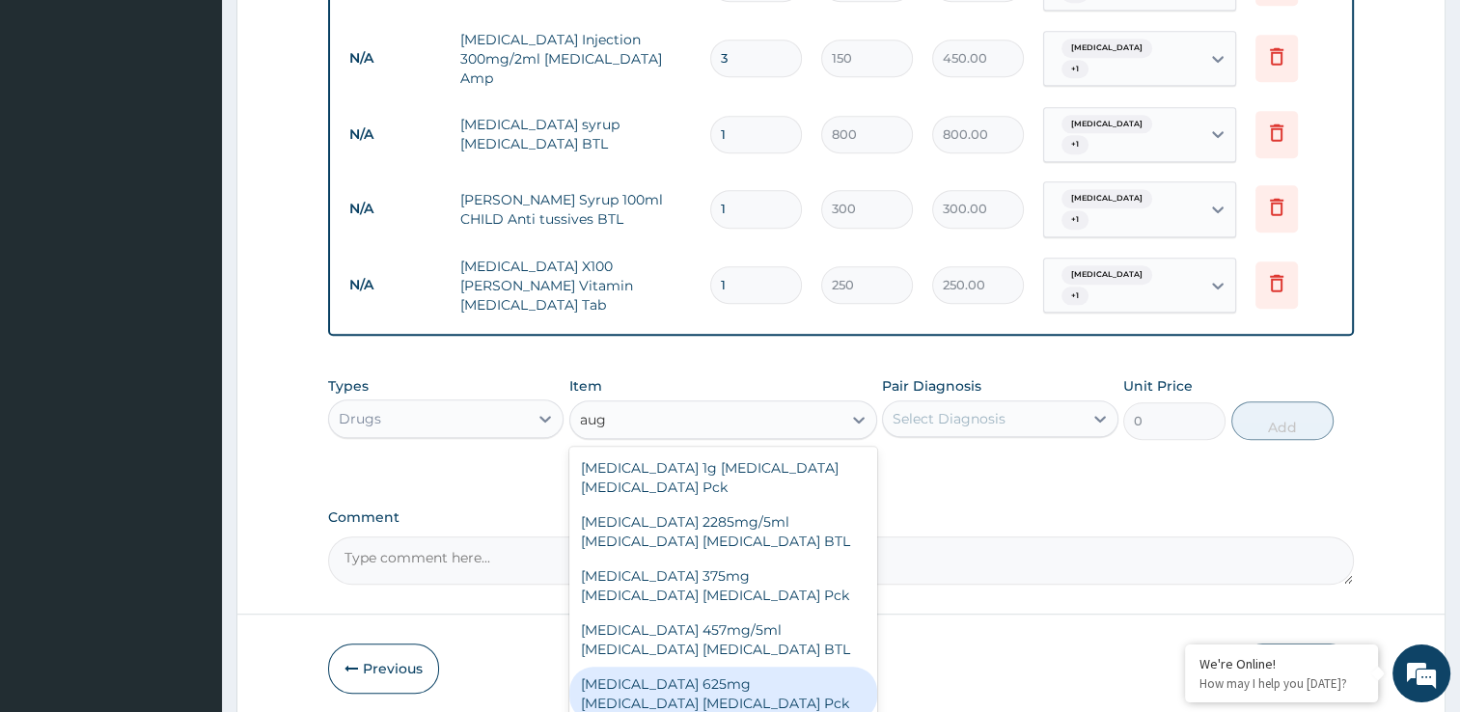
click at [796, 667] on div "AUGMENTIN 625mg Amoxicillin Clavulanic acid Pck" at bounding box center [723, 694] width 308 height 54
type input "6000"
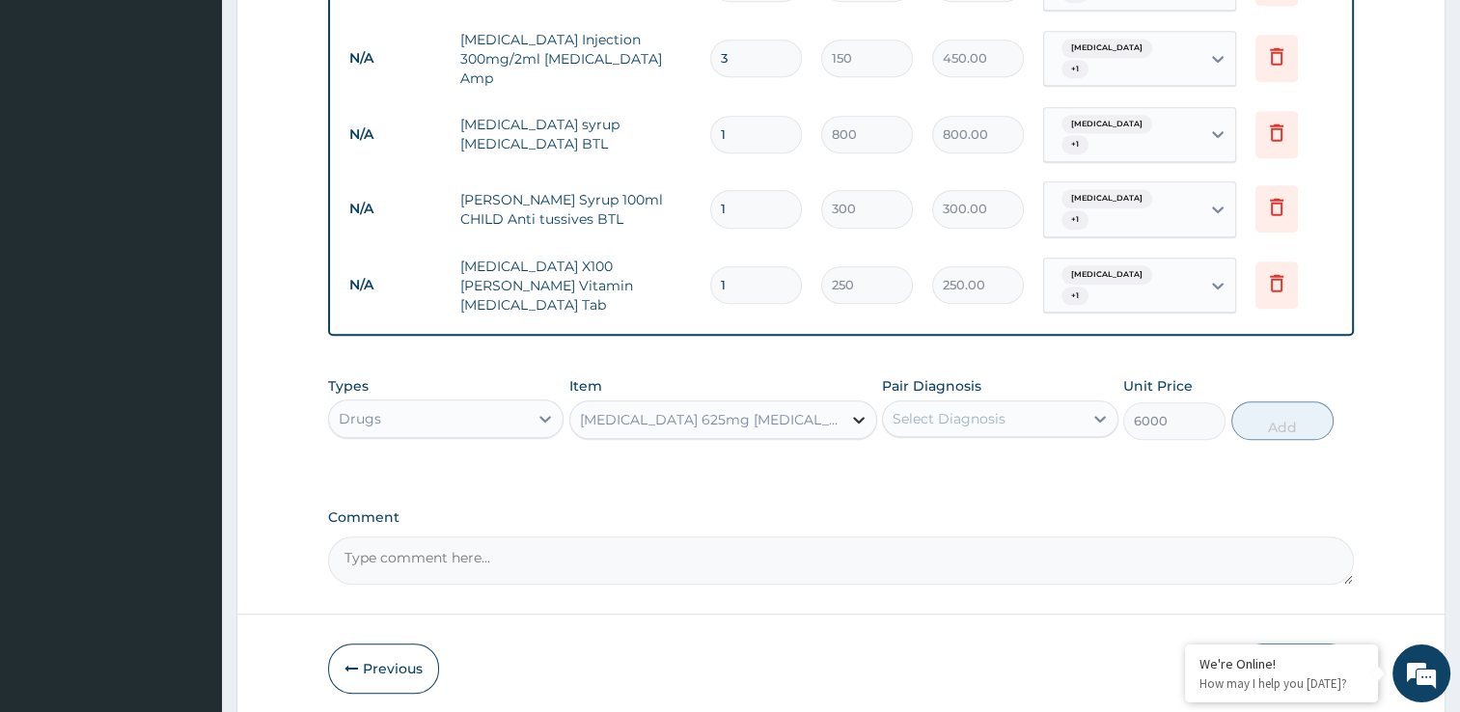
click at [859, 417] on icon at bounding box center [859, 420] width 12 height 7
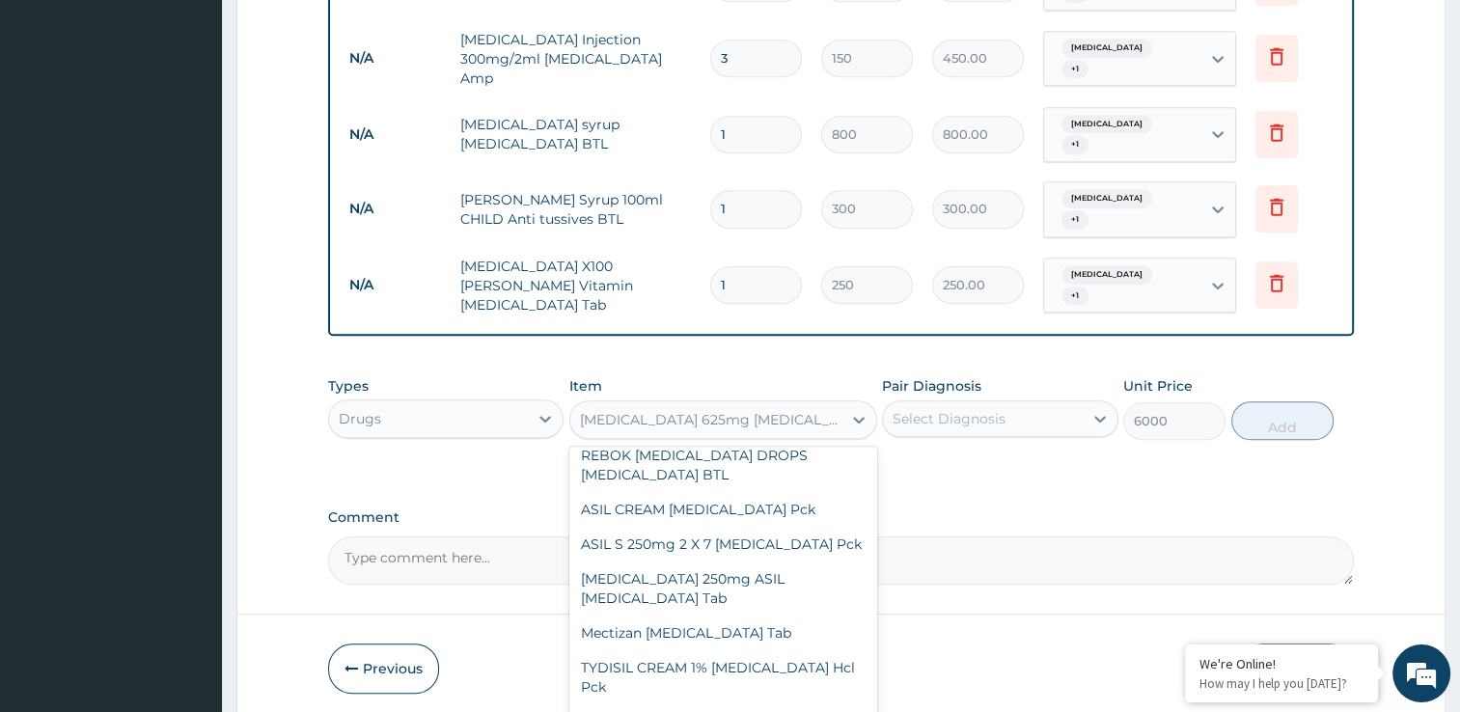
scroll to position [49074, 0]
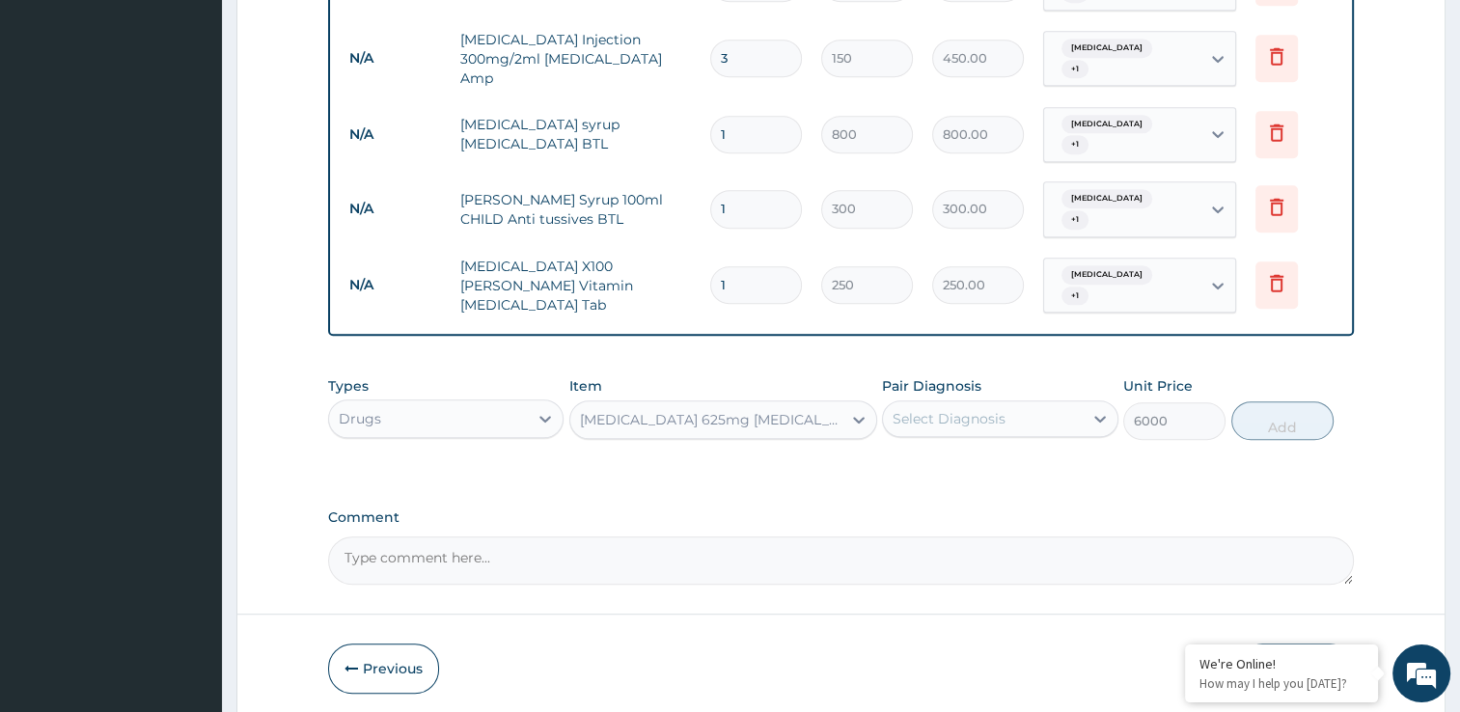
click at [714, 410] on div "AUGMENTIN 625mg Amoxicillin Clavulanic acid Pck" at bounding box center [711, 419] width 263 height 19
type input "aug"
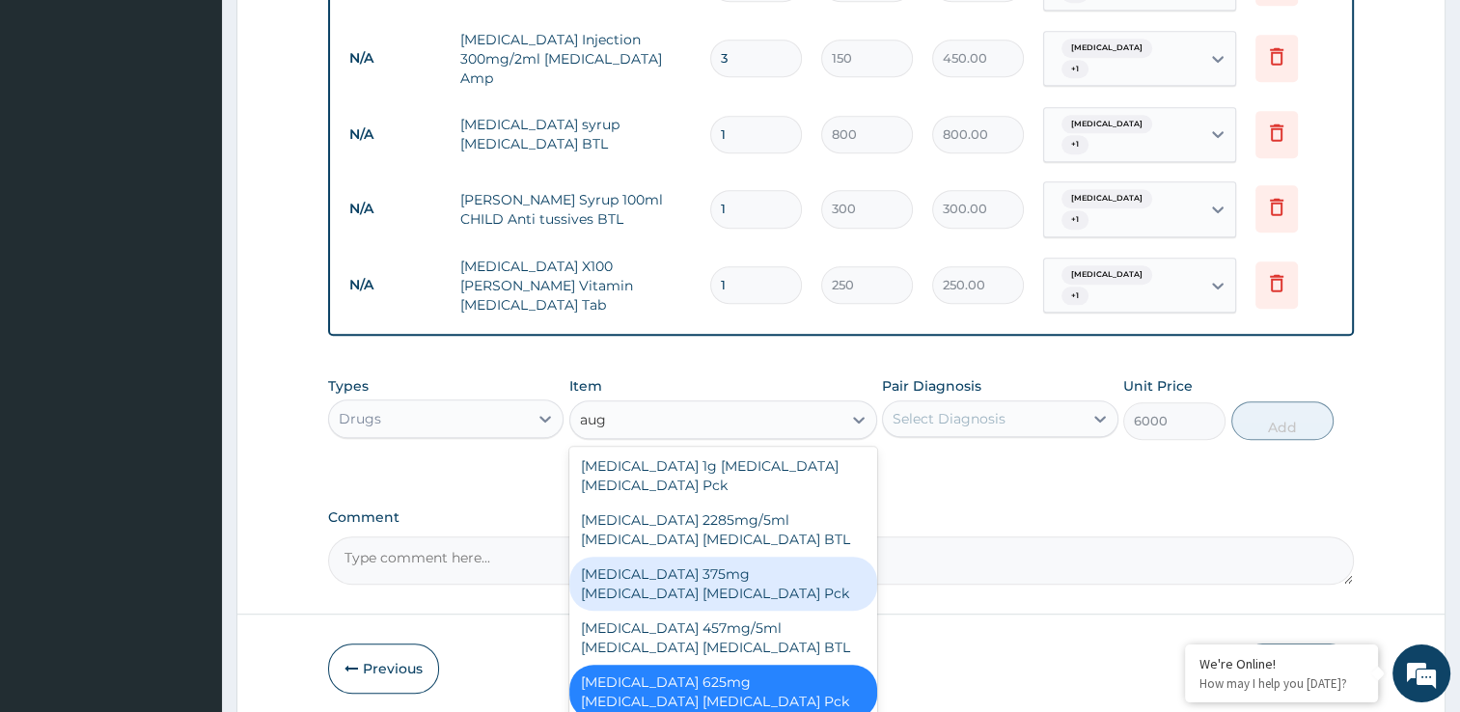
scroll to position [0, 0]
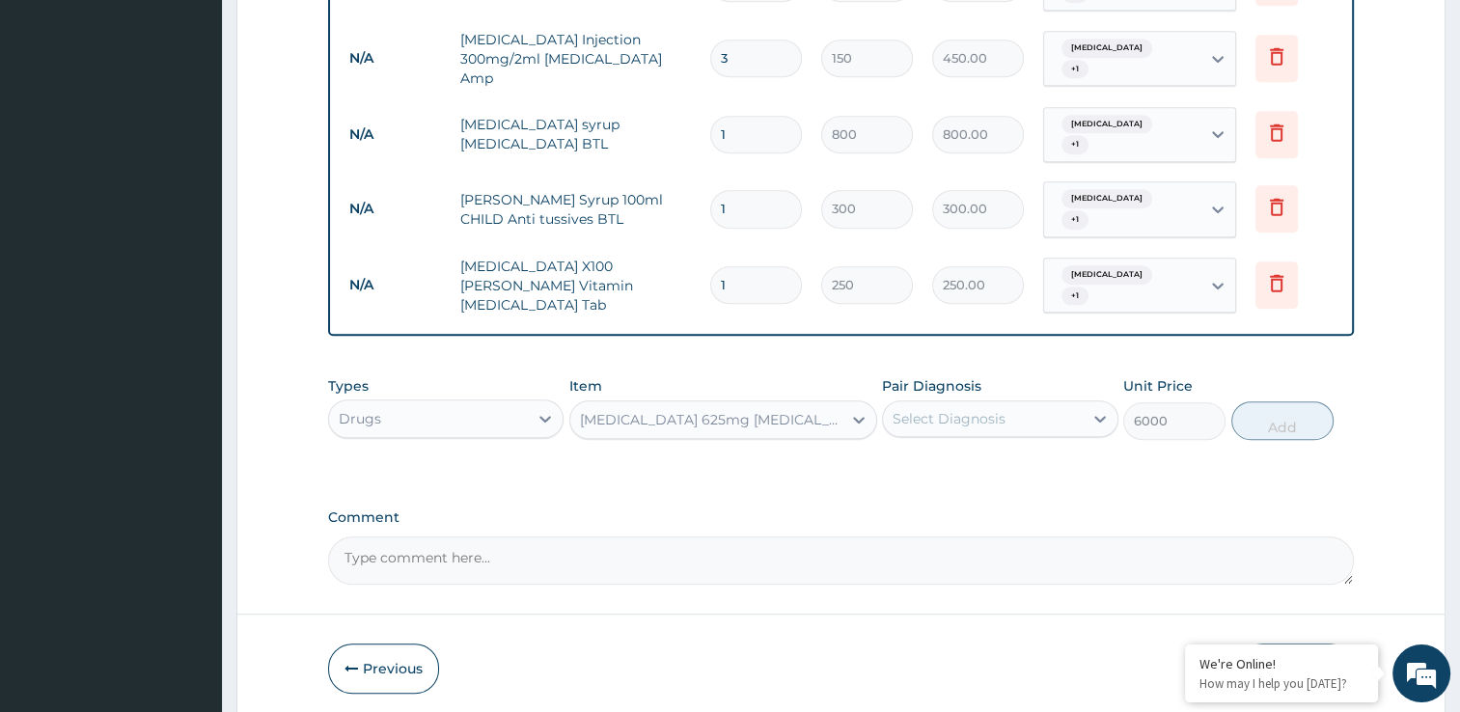
click at [772, 404] on div "AUGMENTIN 625mg Amoxicillin Clavulanic acid Pck" at bounding box center [705, 419] width 271 height 31
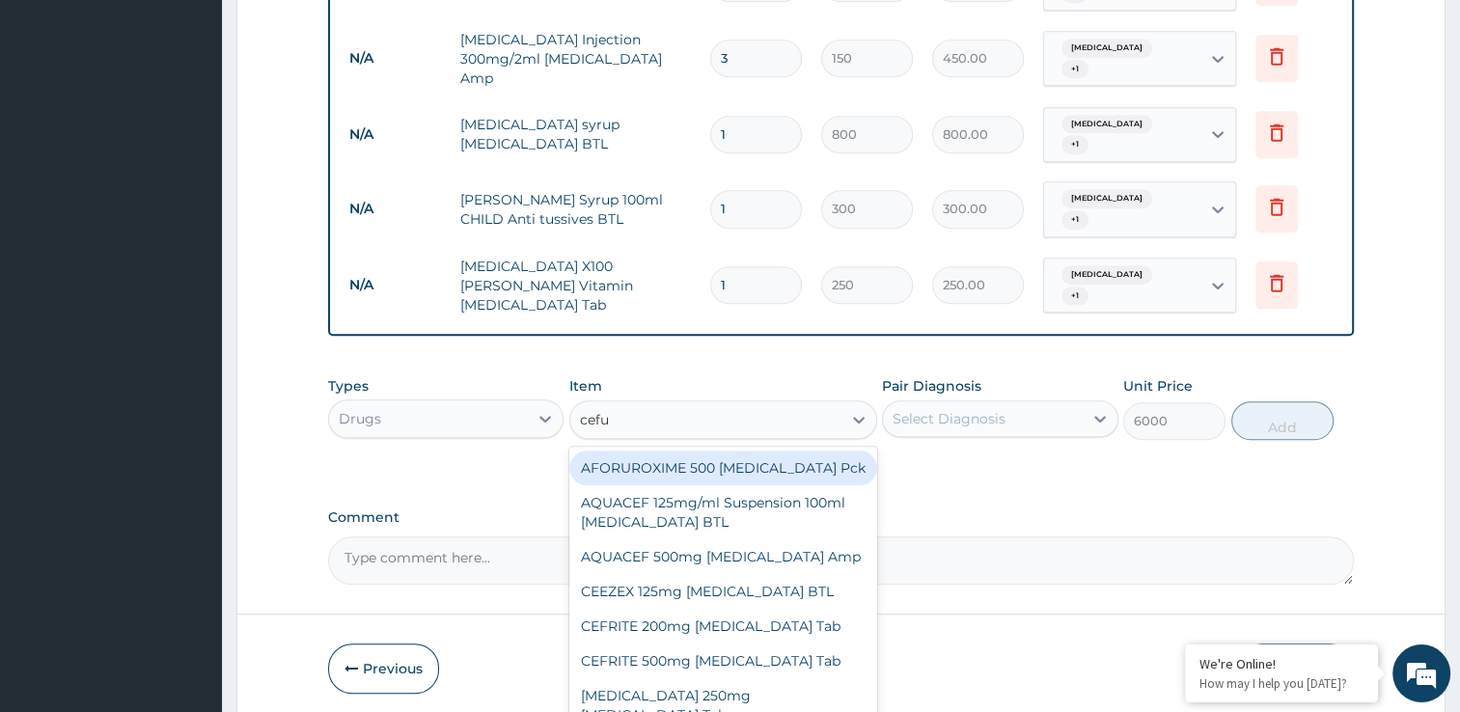
type input "cefur"
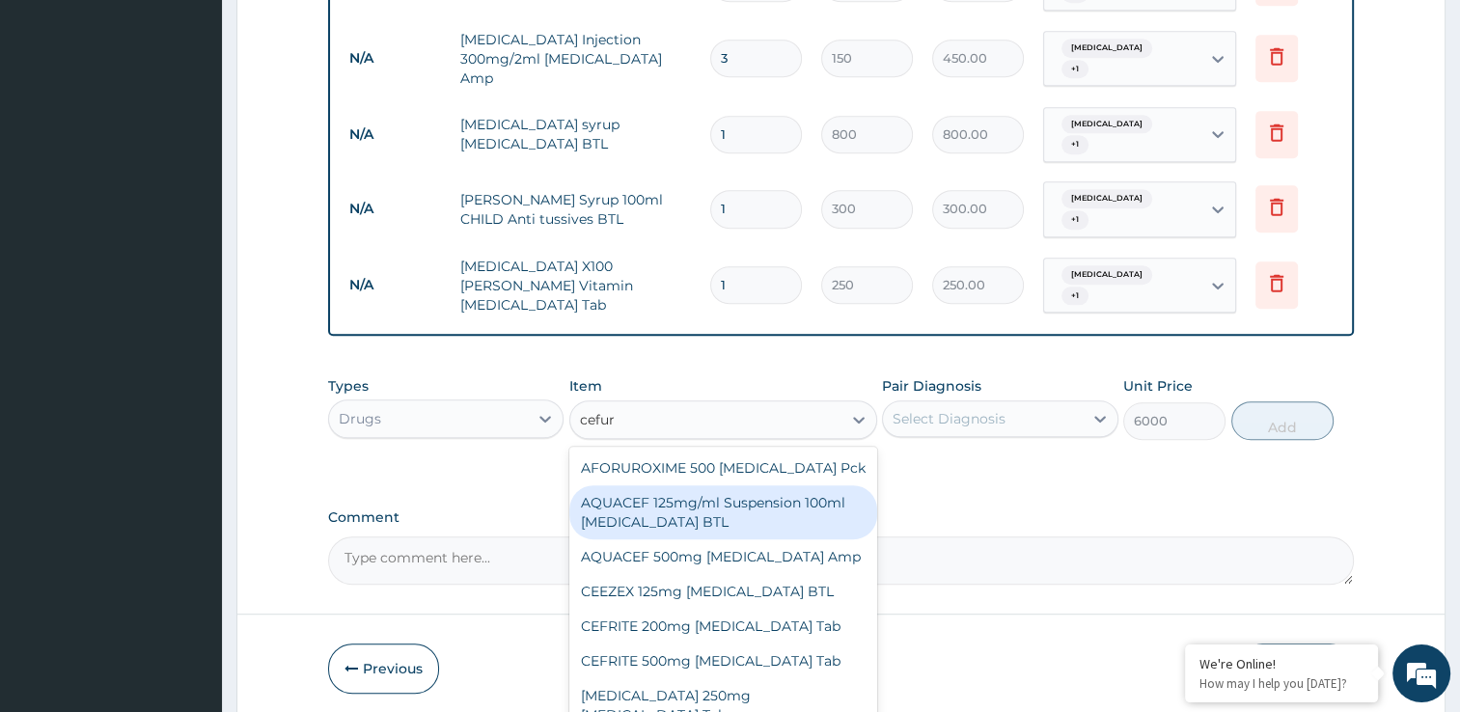
click at [745, 485] on div "AQUACEF 125mg/ml Suspension 100ml Cefuroxime BTL" at bounding box center [723, 512] width 308 height 54
type input "300"
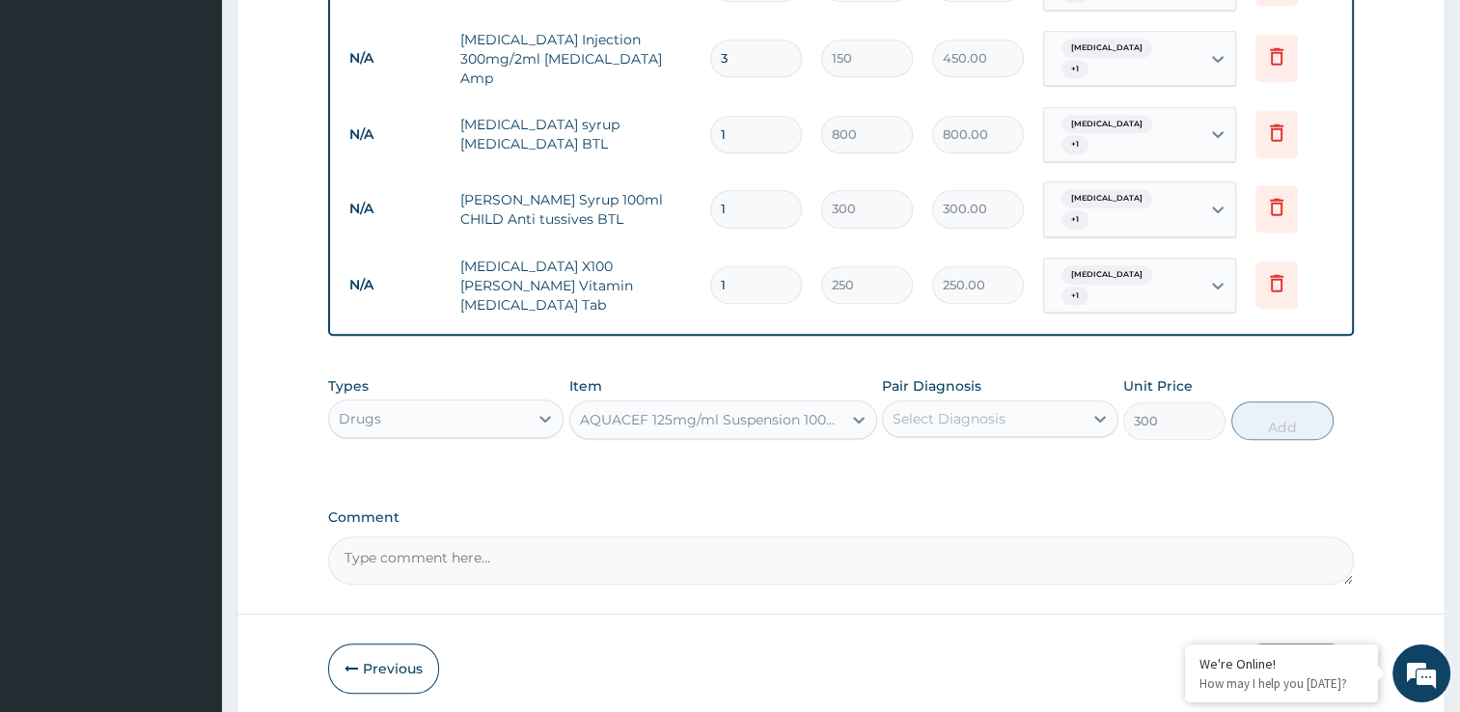
click at [730, 410] on div "AQUACEF 125mg/ml Suspension 100ml Cefuroxime BTL" at bounding box center [711, 419] width 263 height 19
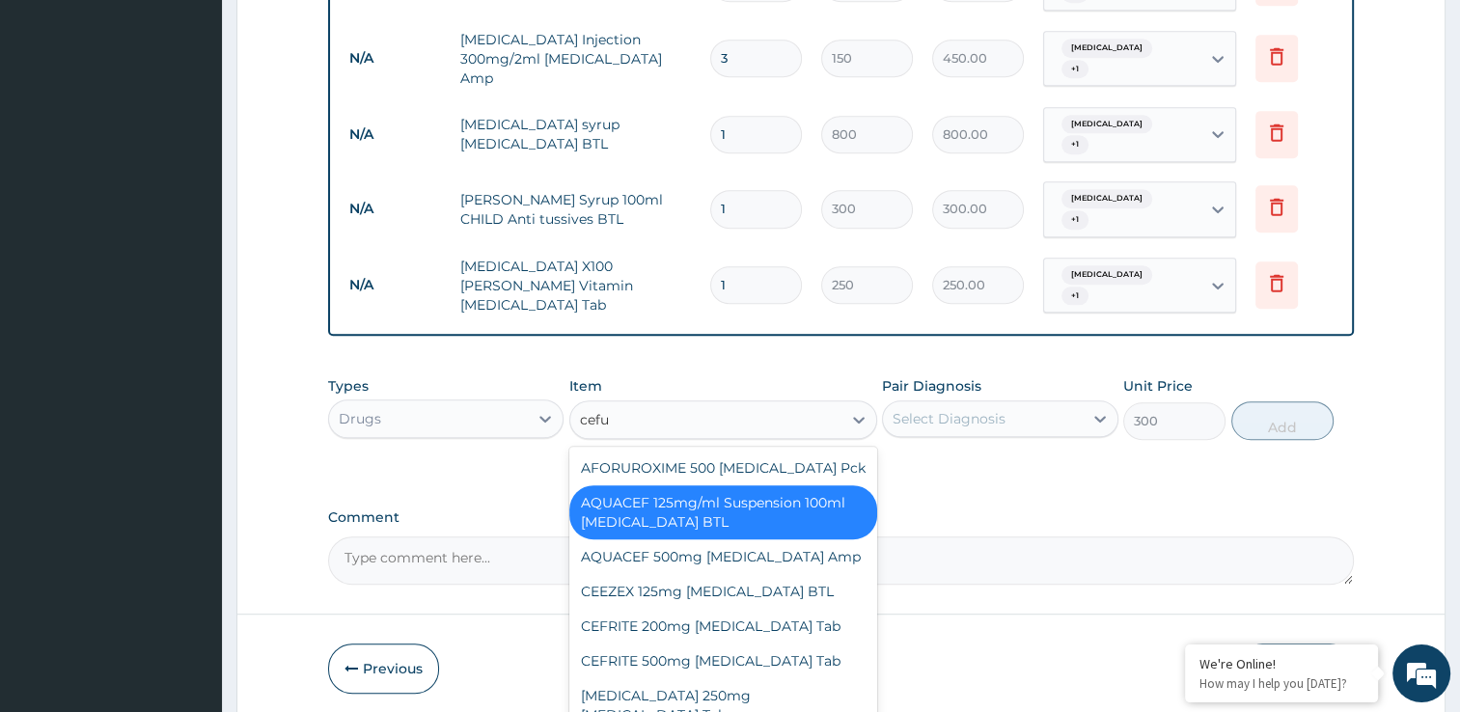
type input "cefur"
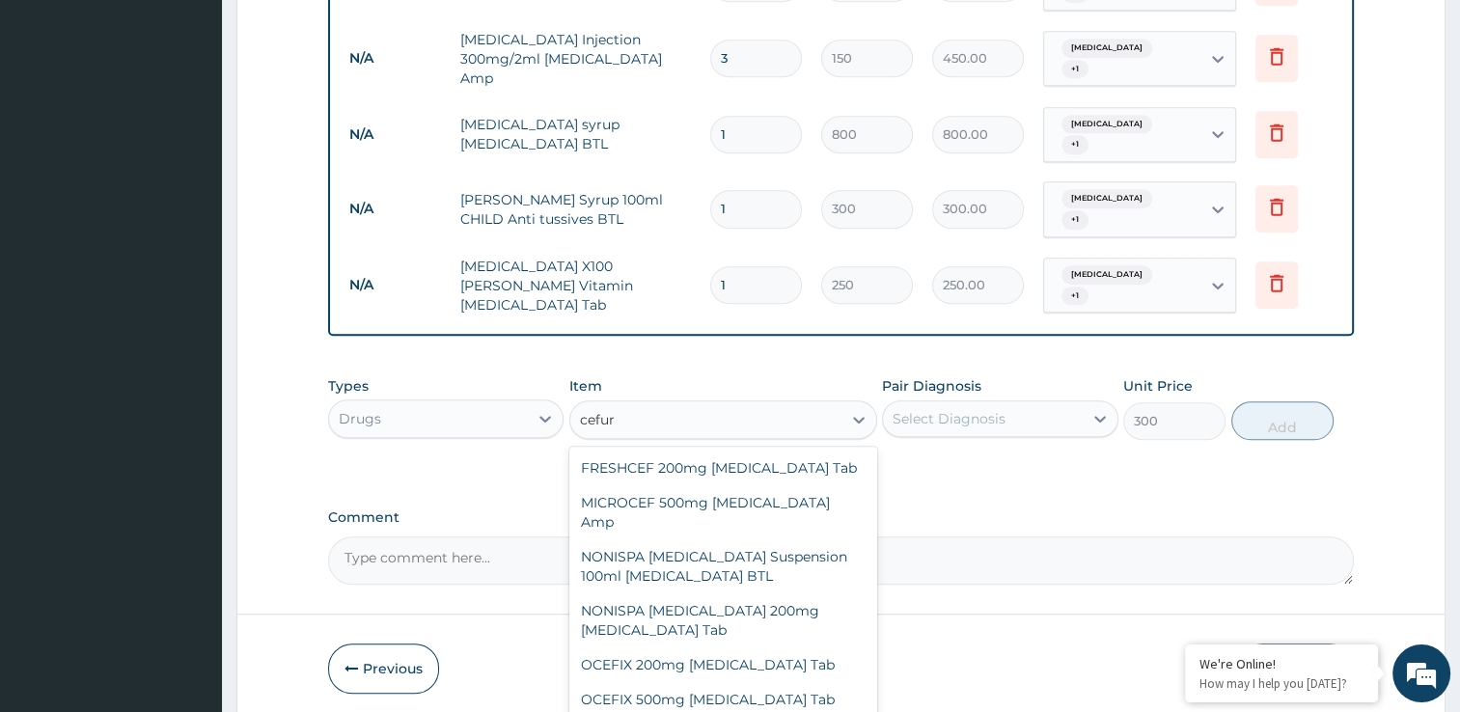
scroll to position [502, 0]
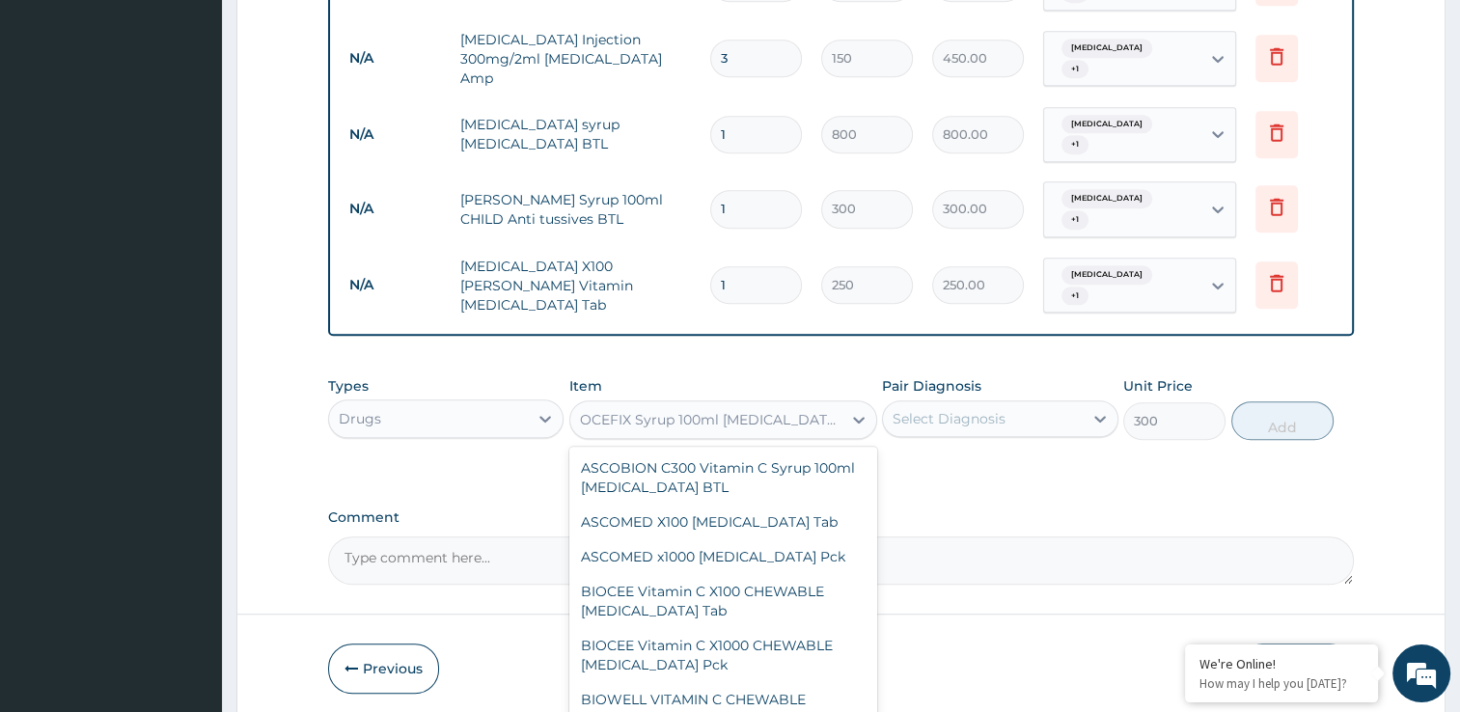
click at [700, 404] on div "OCEFIX Syrup 100ml Cefuroxime BTL" at bounding box center [705, 419] width 271 height 31
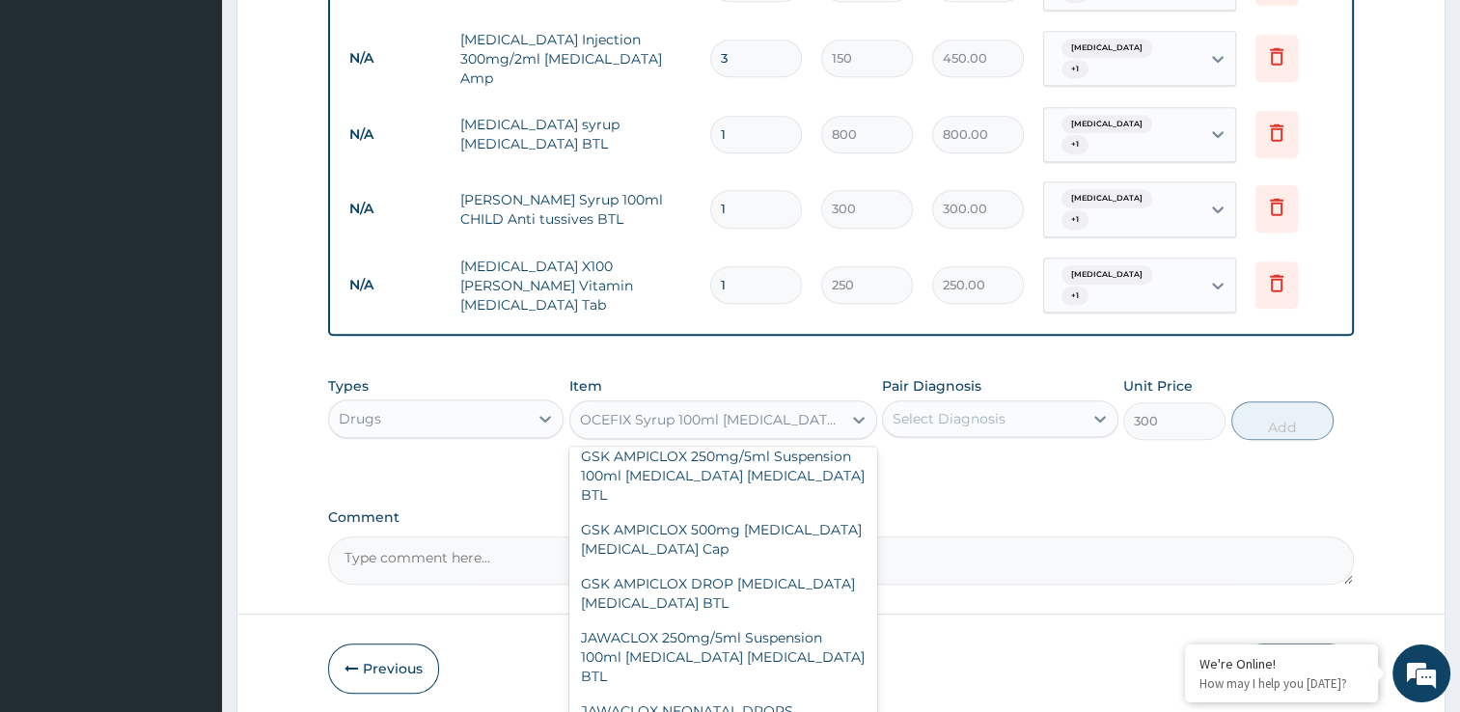
scroll to position [54574, 0]
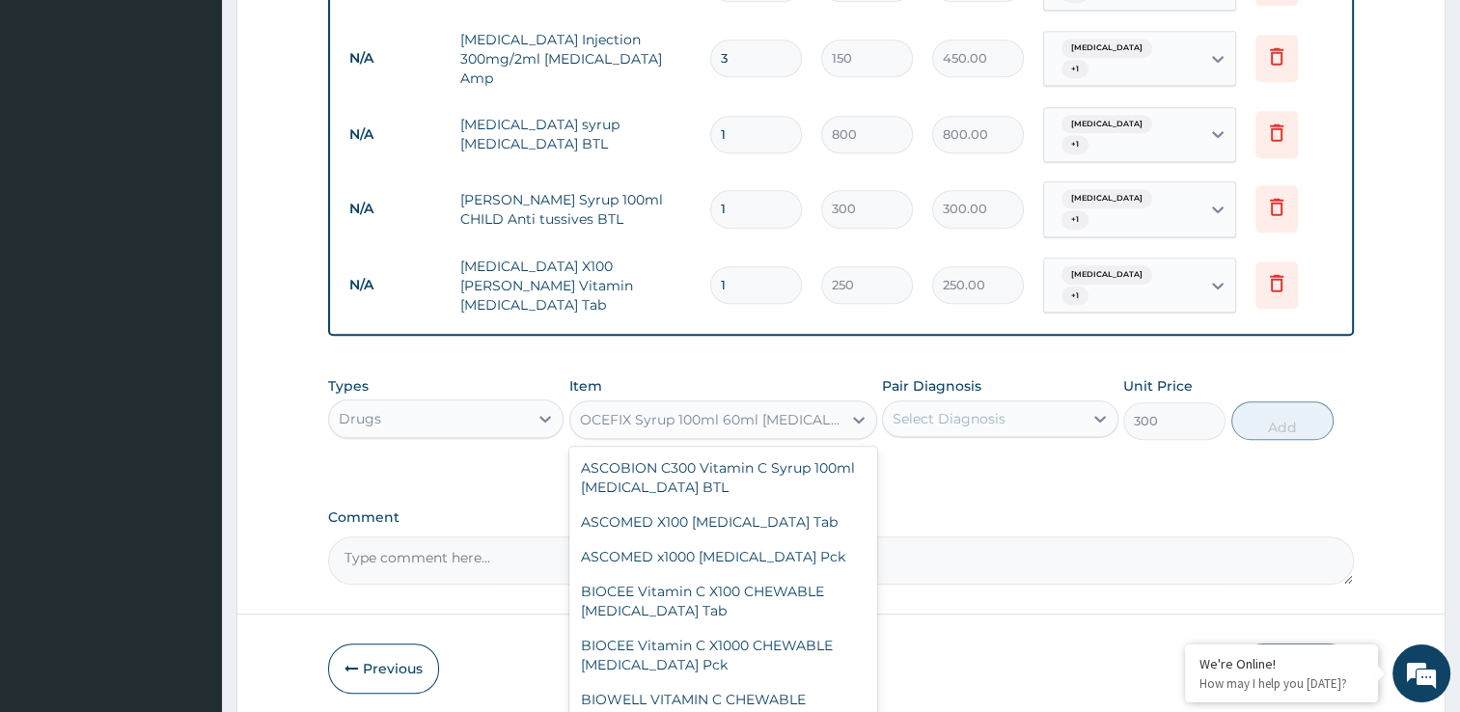
click at [706, 410] on div "OCEFIX Syrup 100ml 60ml Cefuroxime BTL" at bounding box center [711, 419] width 263 height 19
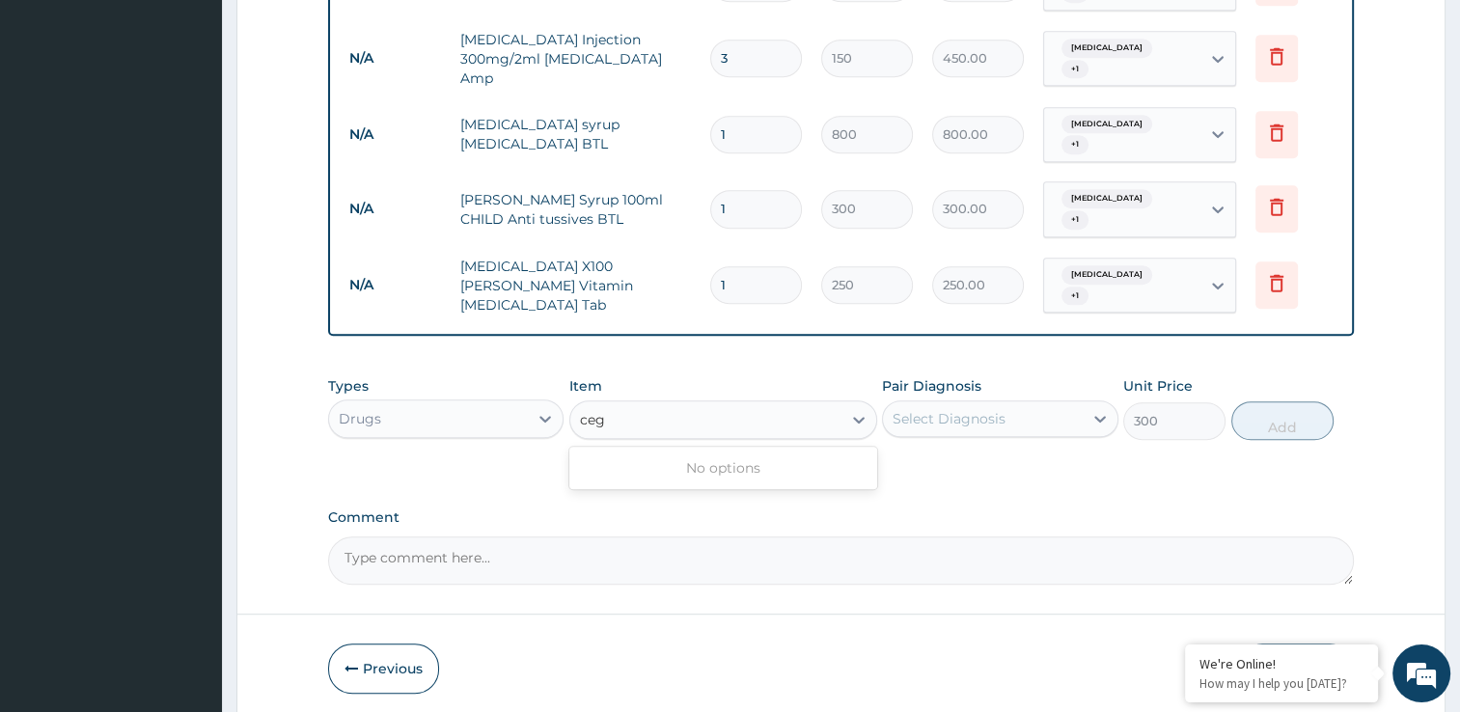
scroll to position [0, 0]
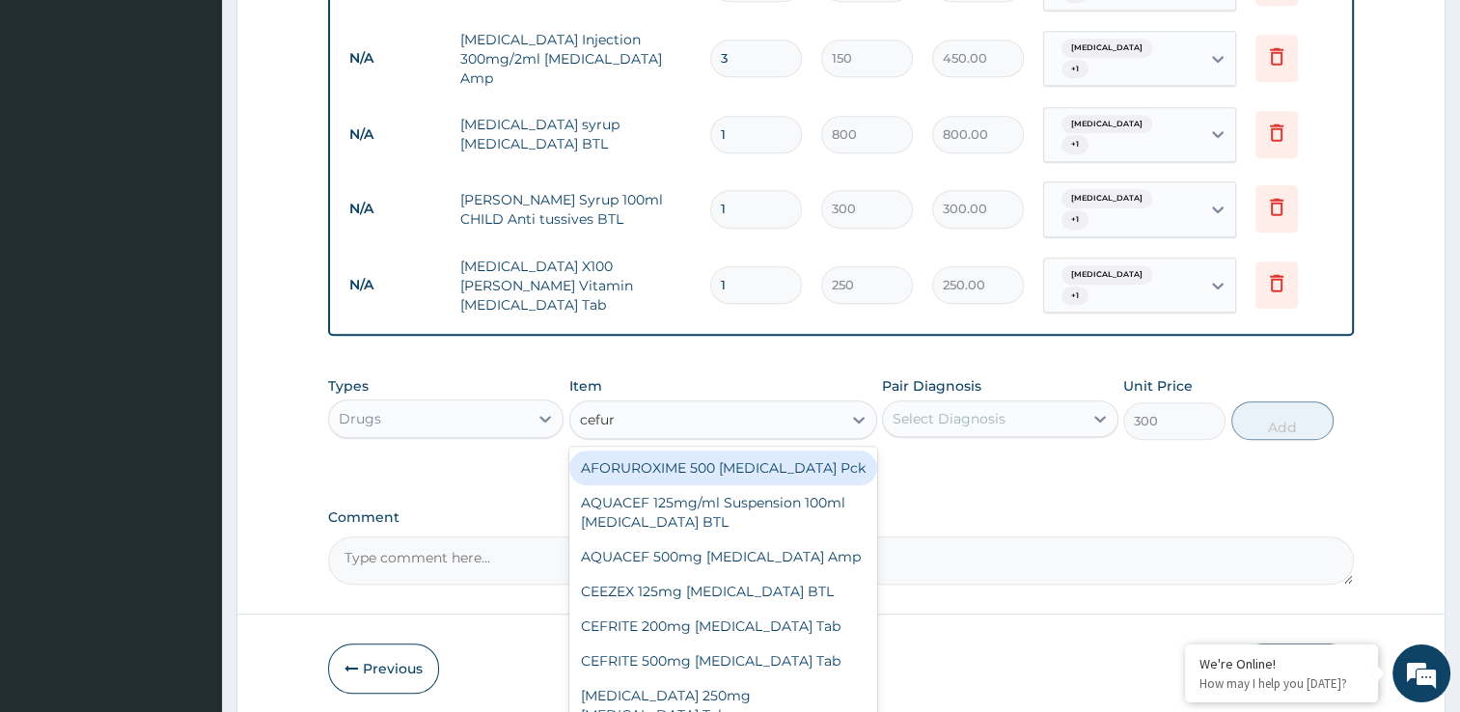
type input "cefuro"
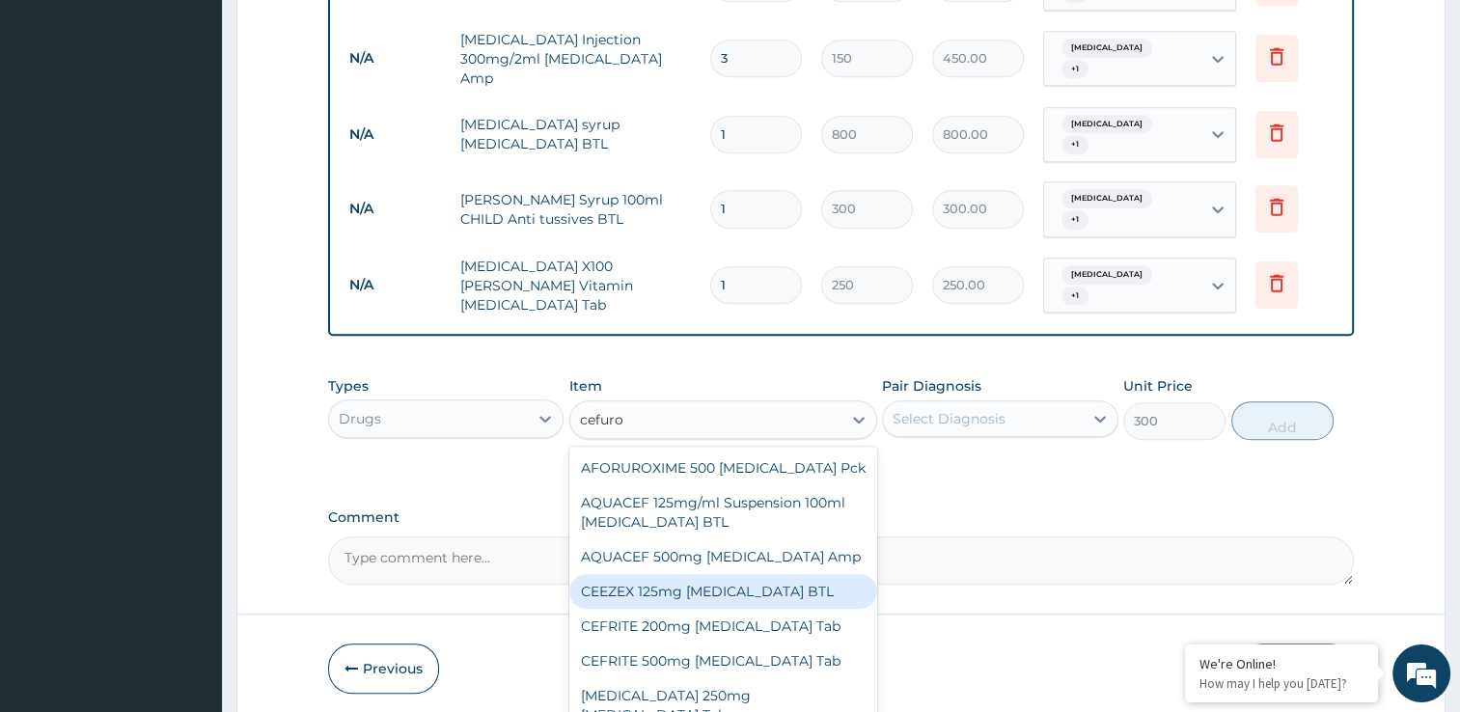
scroll to position [39, 0]
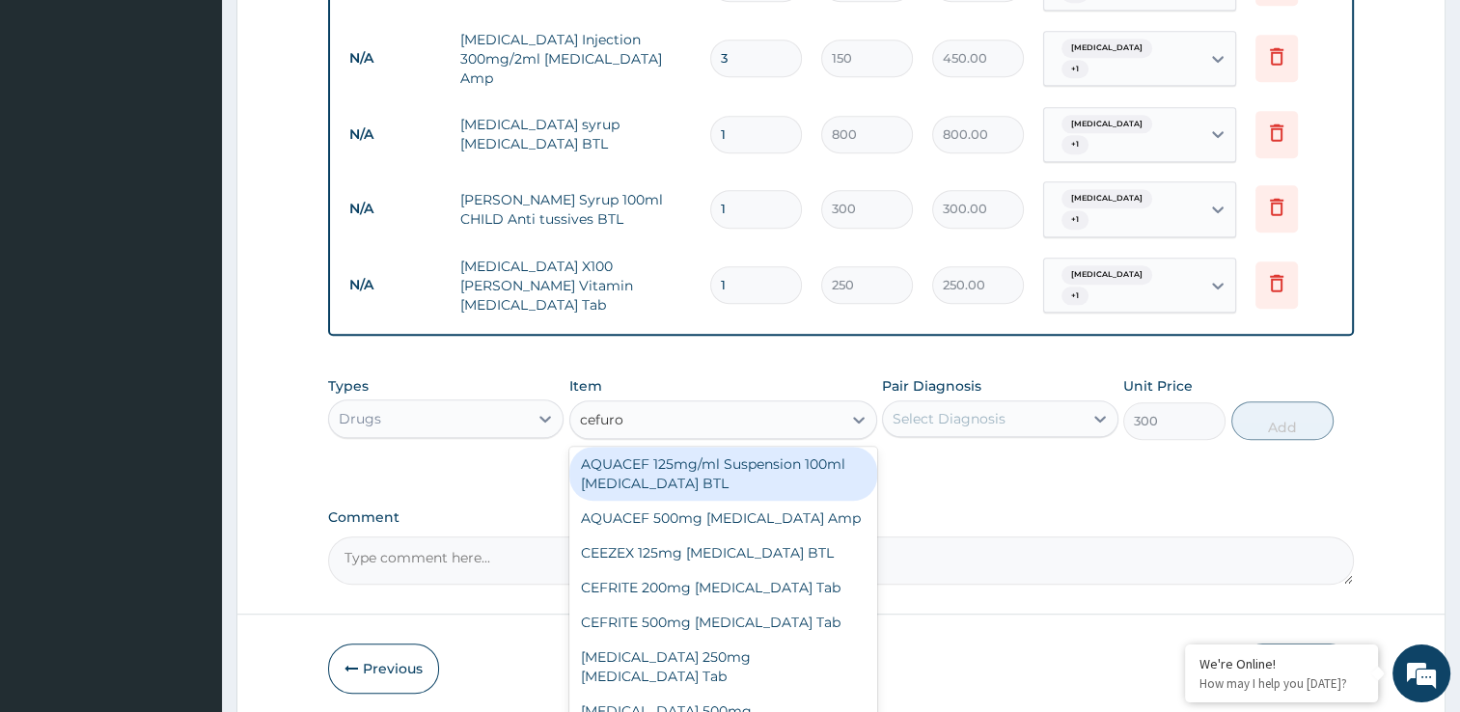
click at [761, 447] on div "AQUACEF 125mg/ml Suspension 100ml Cefuroxime BTL" at bounding box center [723, 474] width 308 height 54
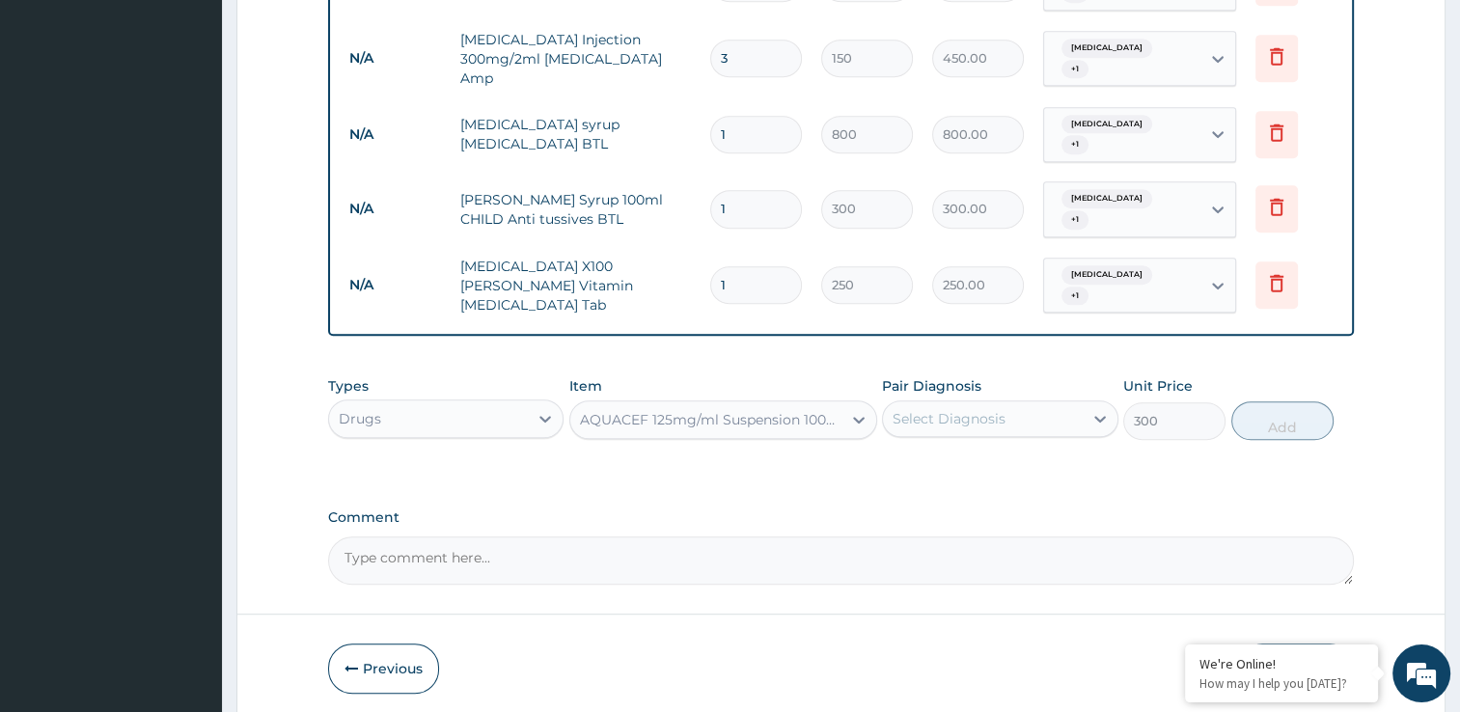
click at [749, 410] on div "AQUACEF 125mg/ml Suspension 100ml Cefuroxime BTL" at bounding box center [711, 419] width 263 height 19
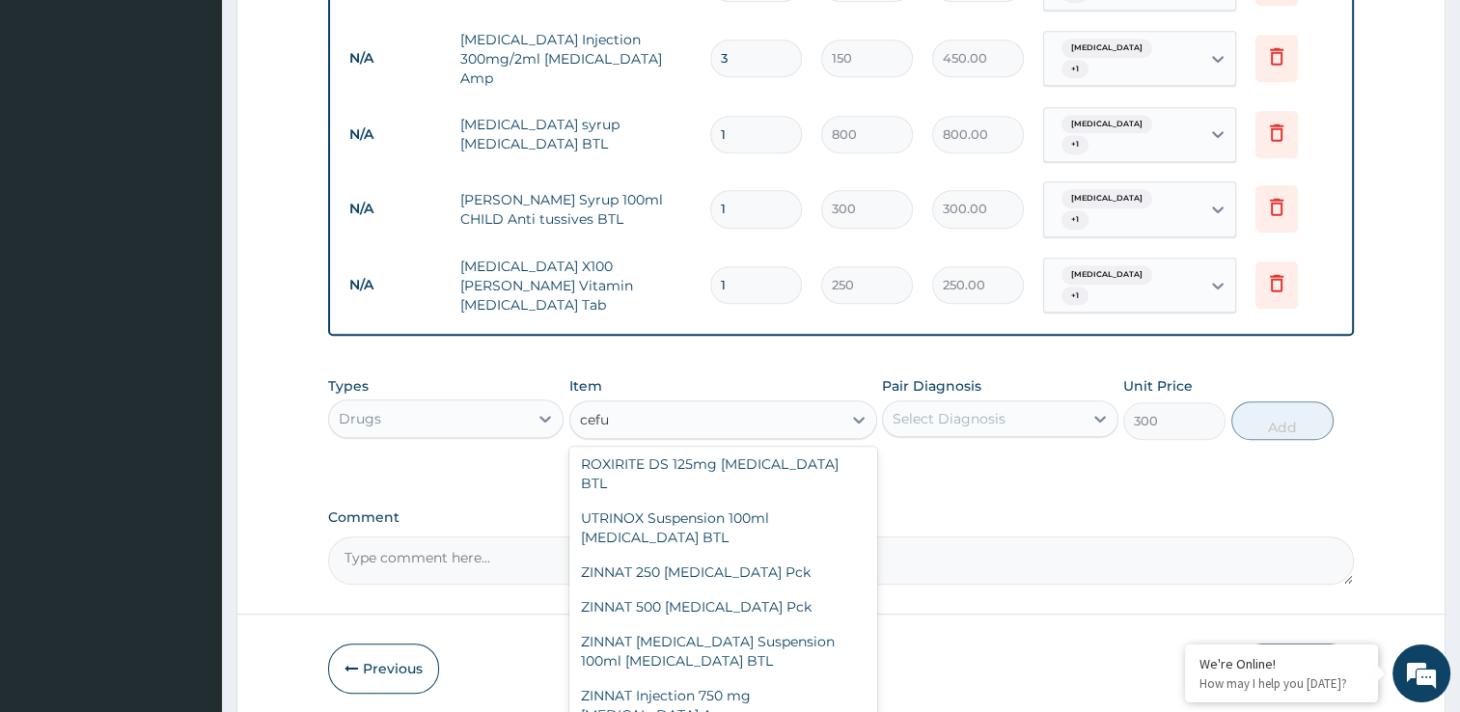
scroll to position [884, 0]
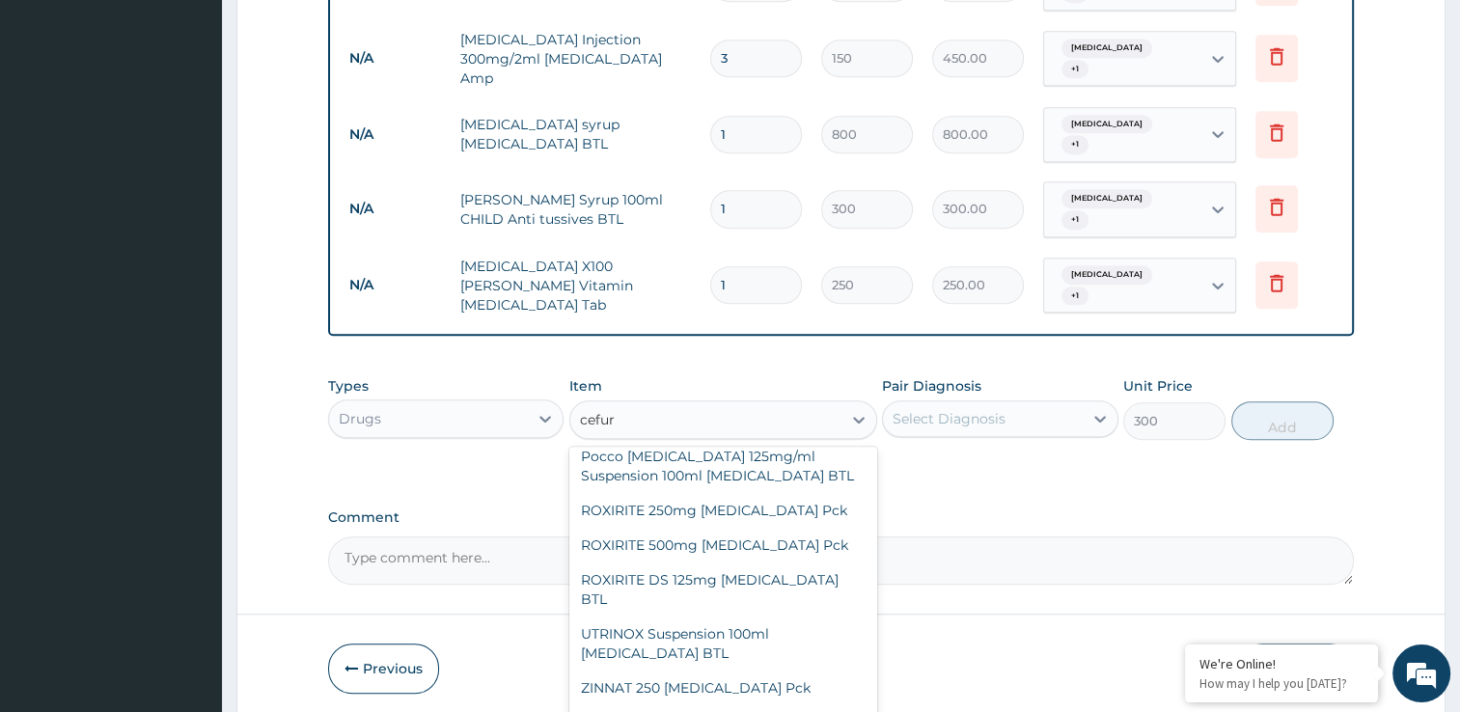
type input "cefuro"
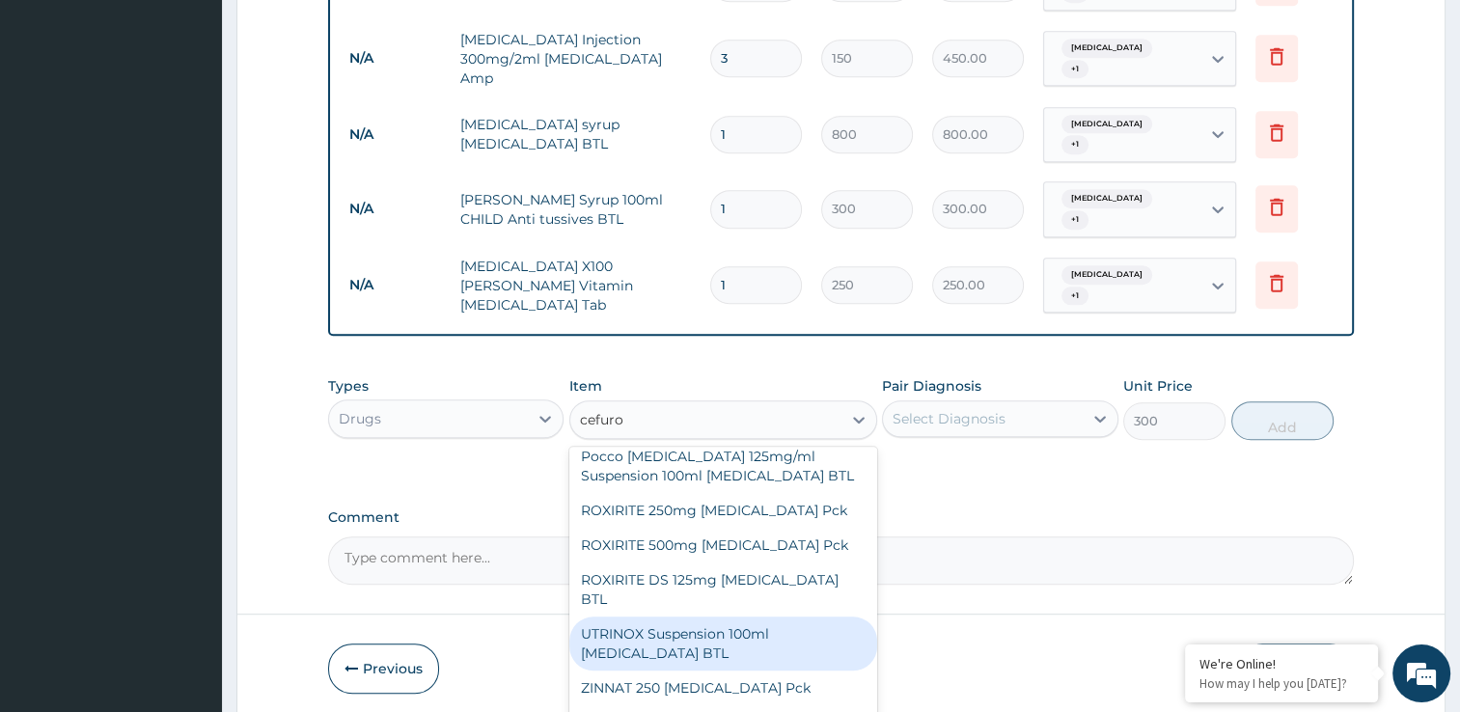
click at [756, 617] on div "UTRINOX Suspension 100ml Cefuroxime BTL" at bounding box center [723, 644] width 308 height 54
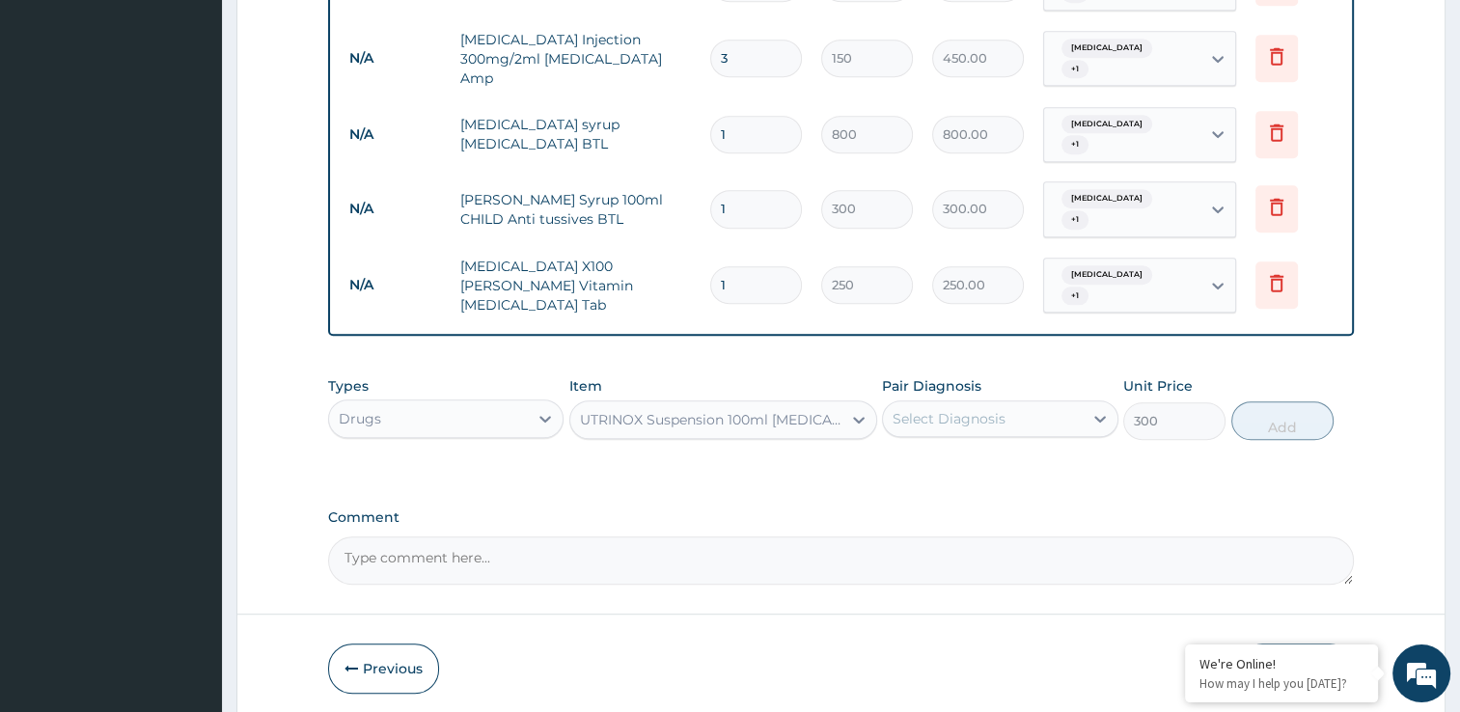
click at [723, 410] on div "UTRINOX Suspension 100ml Cefuroxime BTL" at bounding box center [711, 419] width 263 height 19
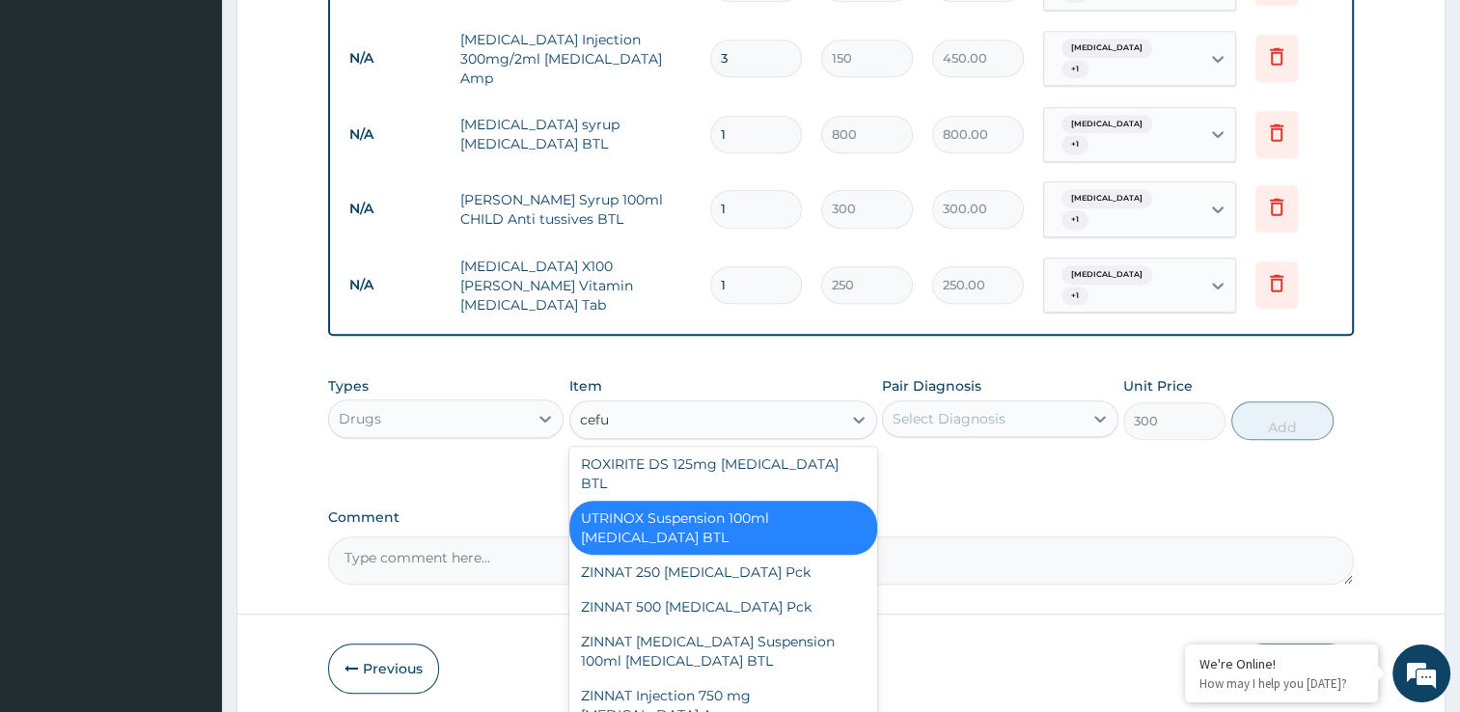
scroll to position [720, 0]
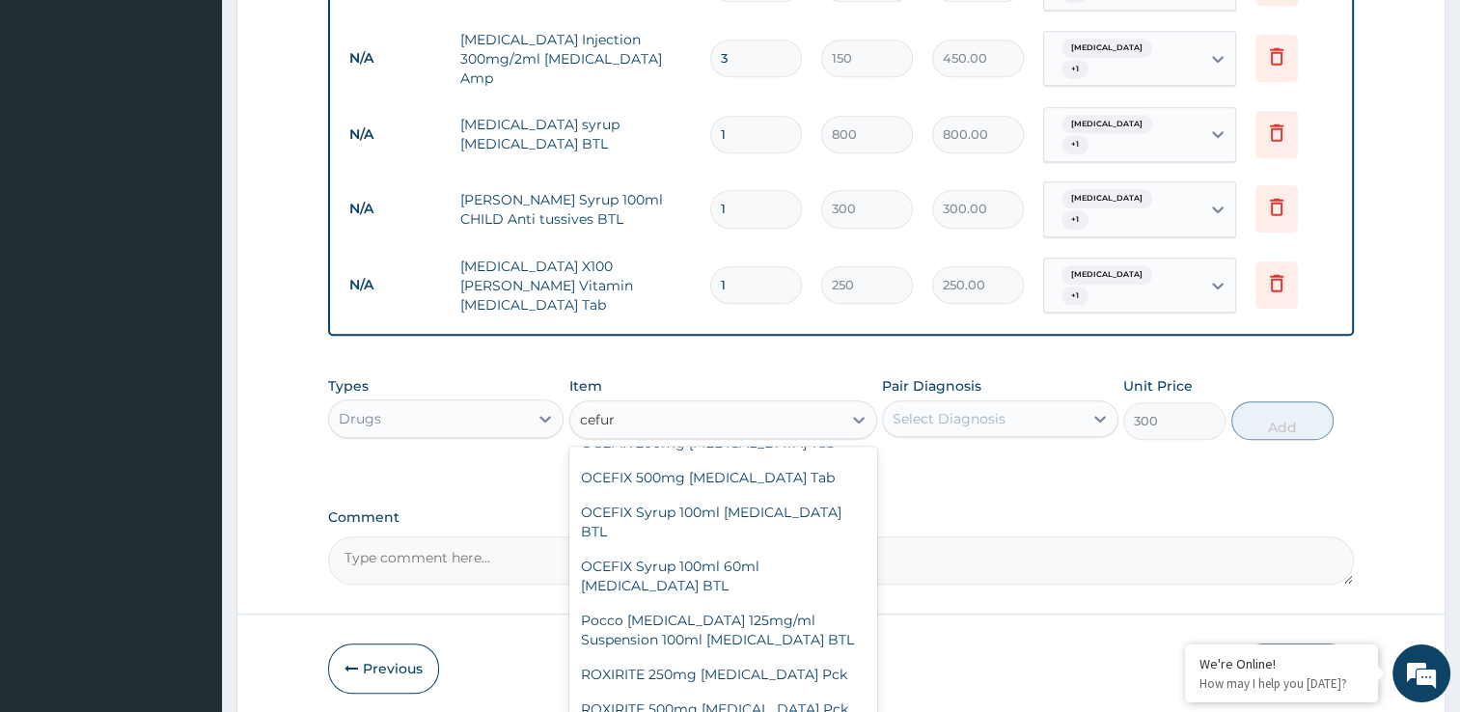
type input "cefuro"
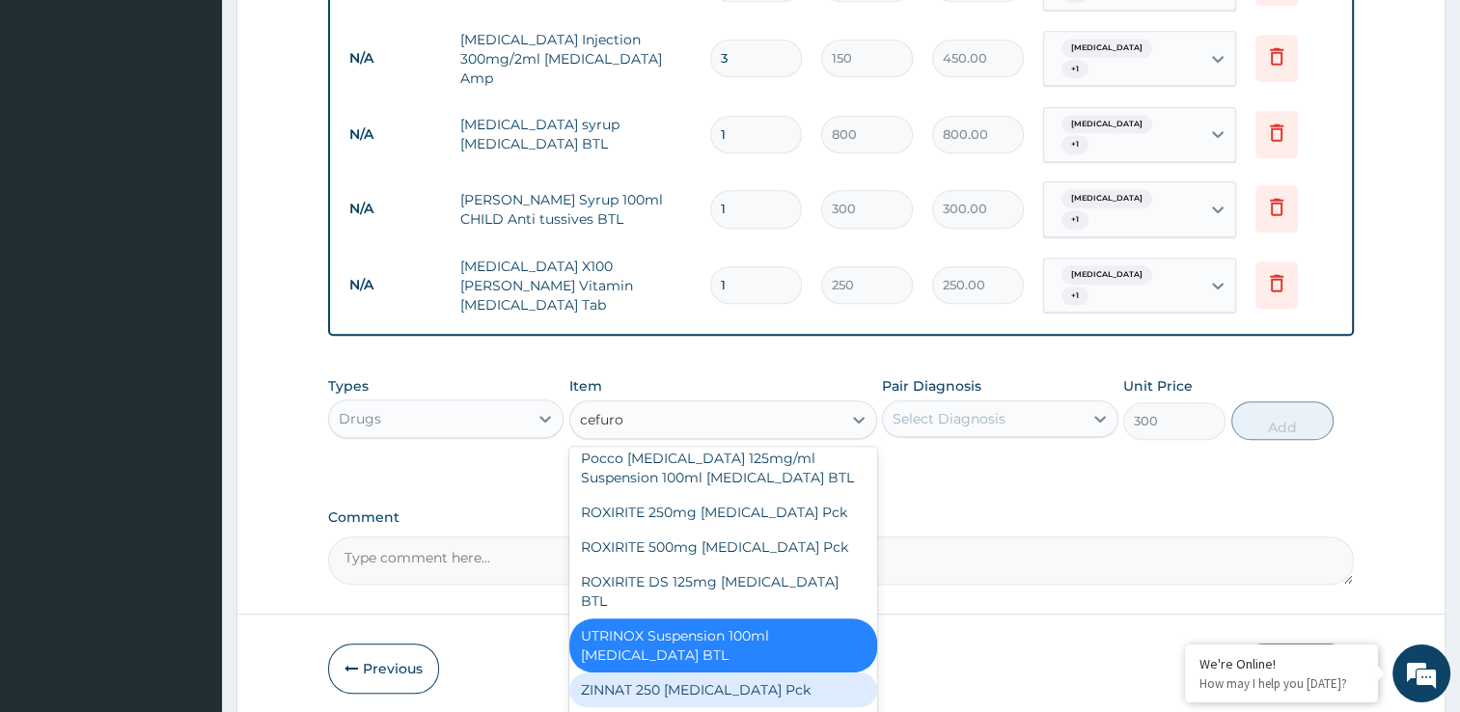
scroll to position [880, 0]
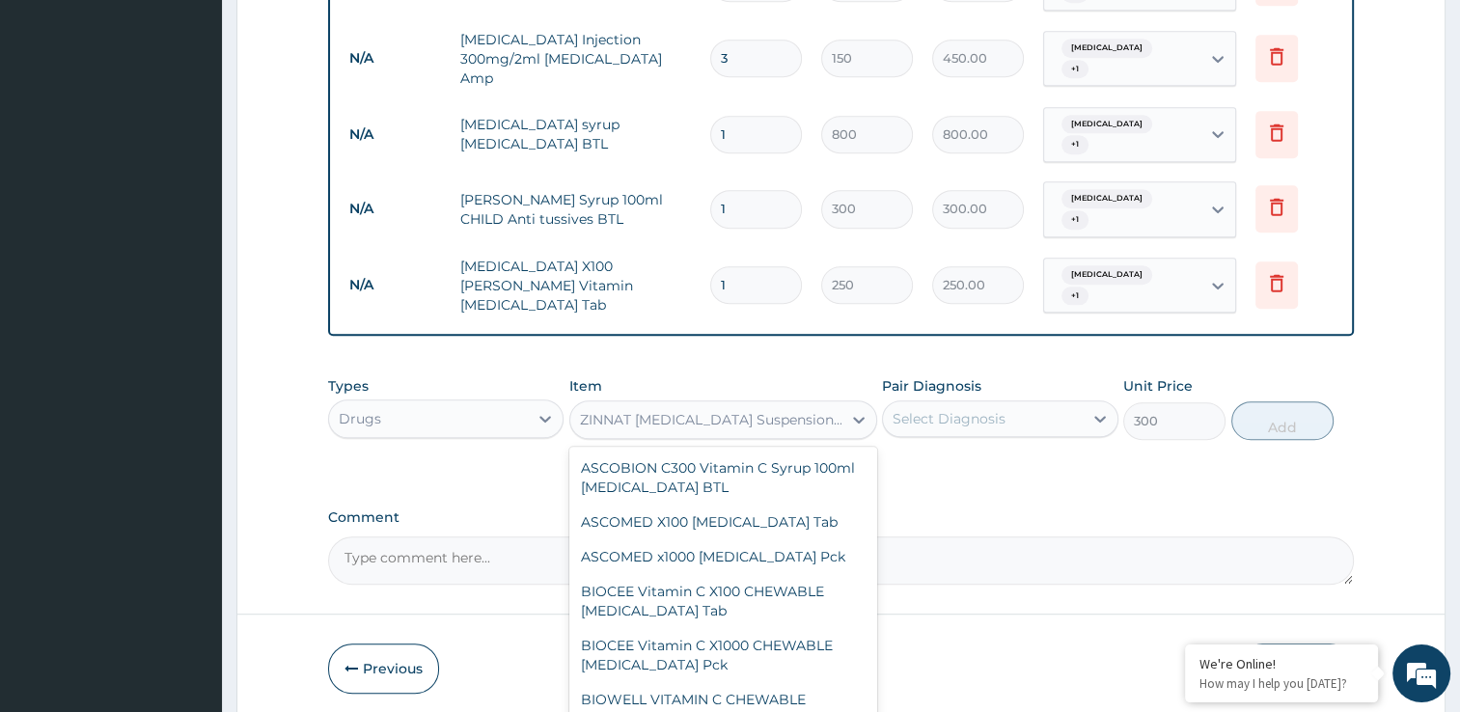
click at [697, 410] on div "ZINNAT CEFUROXIME Suspension 100ml Cefuroxime BTL" at bounding box center [711, 419] width 263 height 19
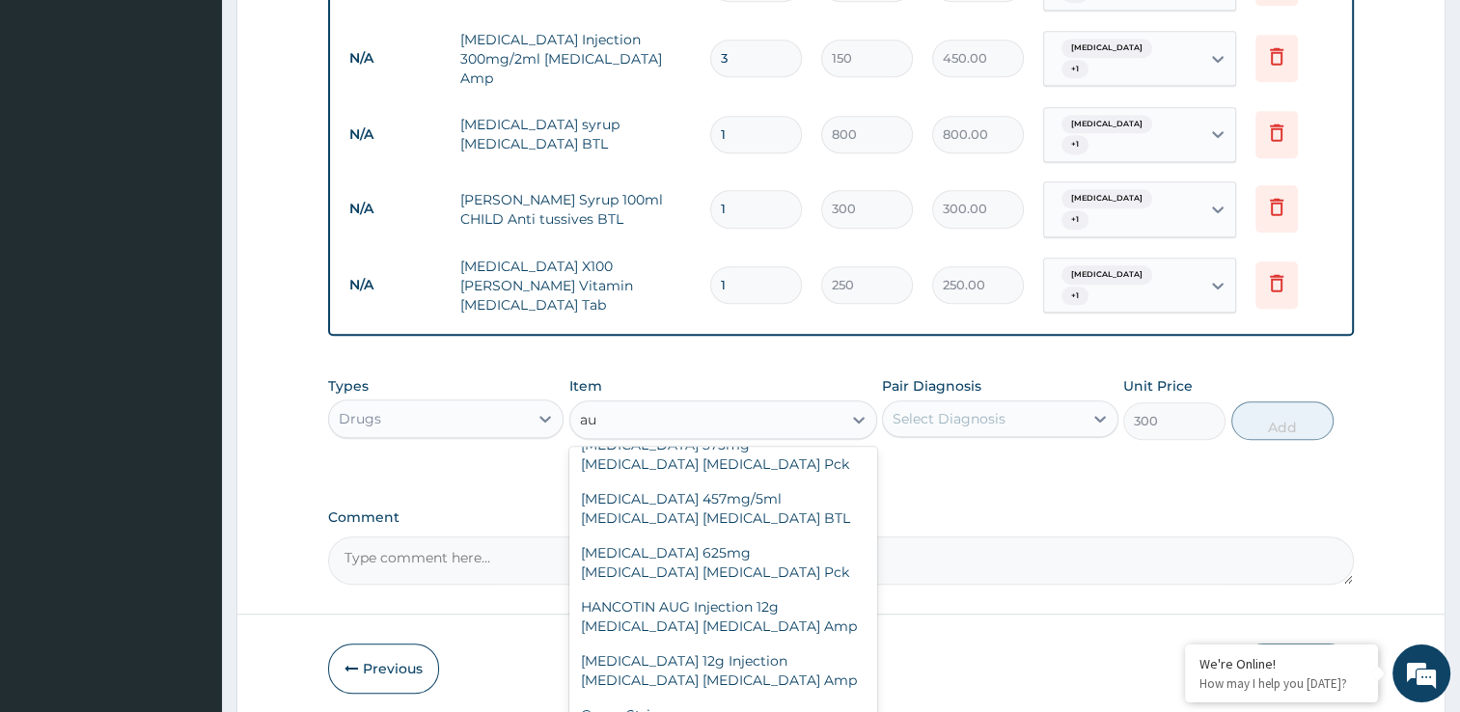
type input "aug"
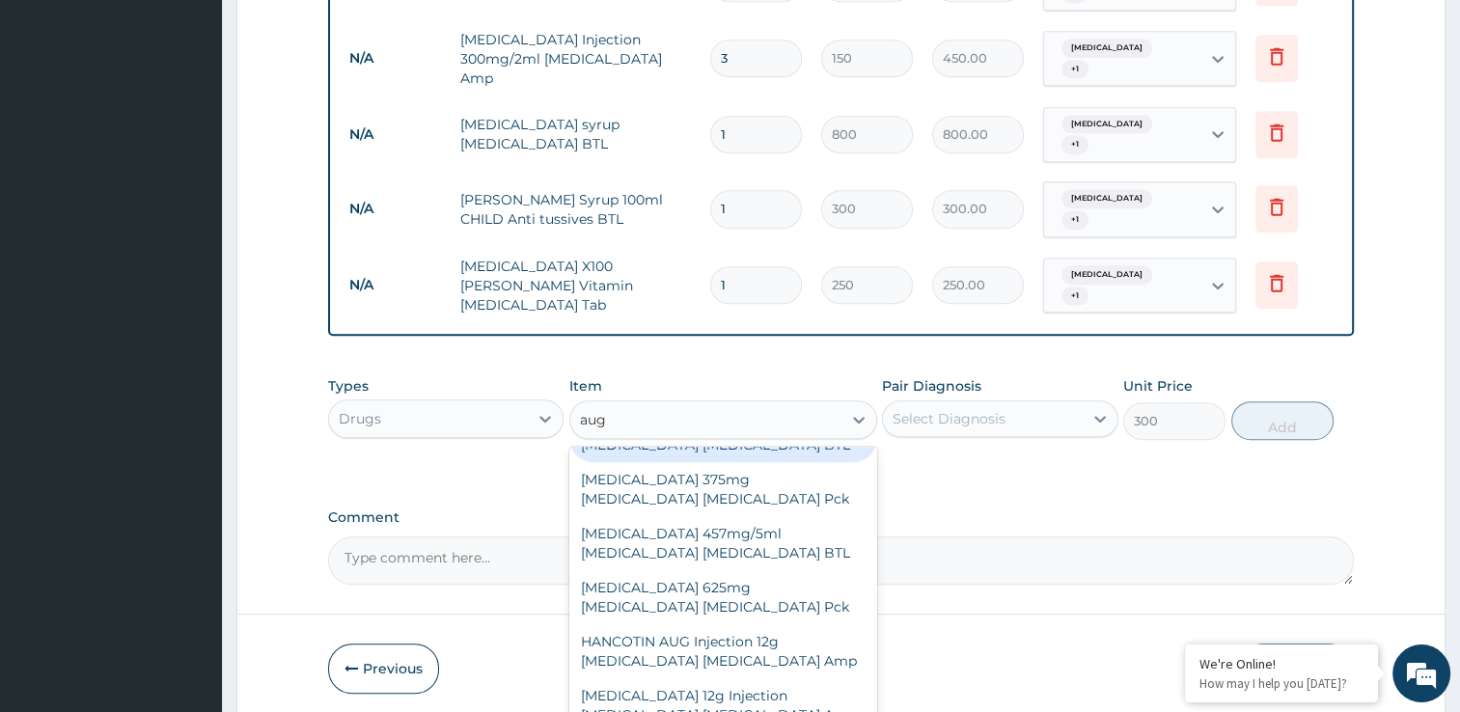
scroll to position [0, 0]
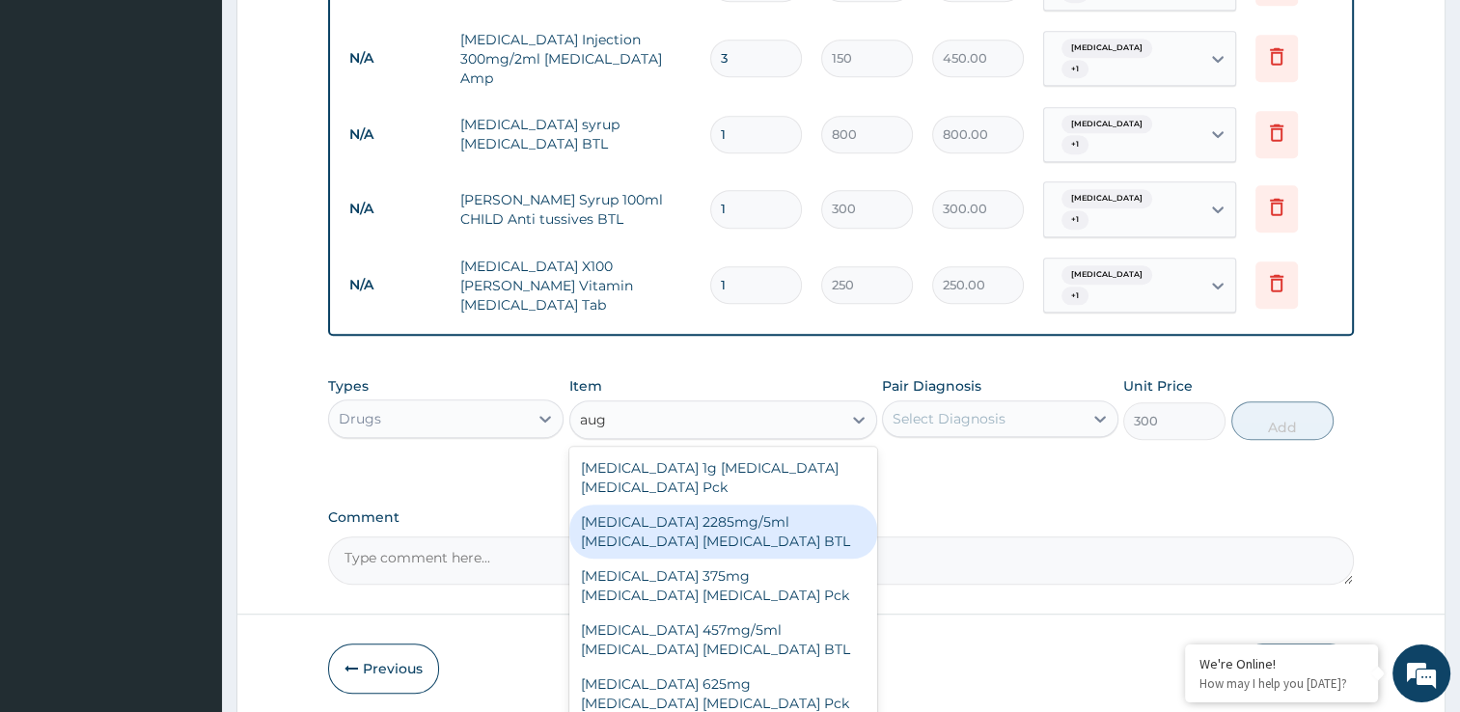
click at [795, 505] on div "AUGMENTIN 2285mg/5ml Amoxicillin Clavulanic acid BTL" at bounding box center [723, 532] width 308 height 54
type input "4300"
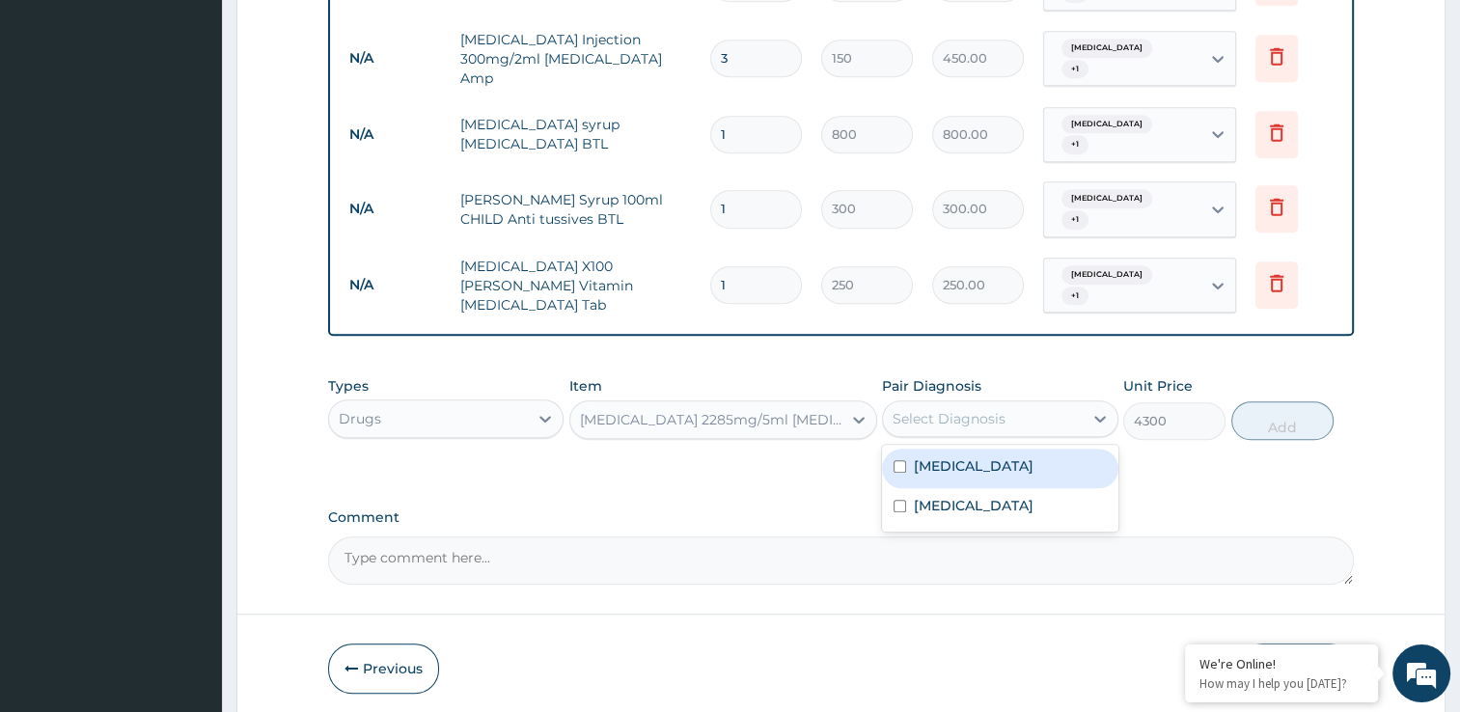
click at [992, 409] on div "Select Diagnosis" at bounding box center [949, 418] width 113 height 19
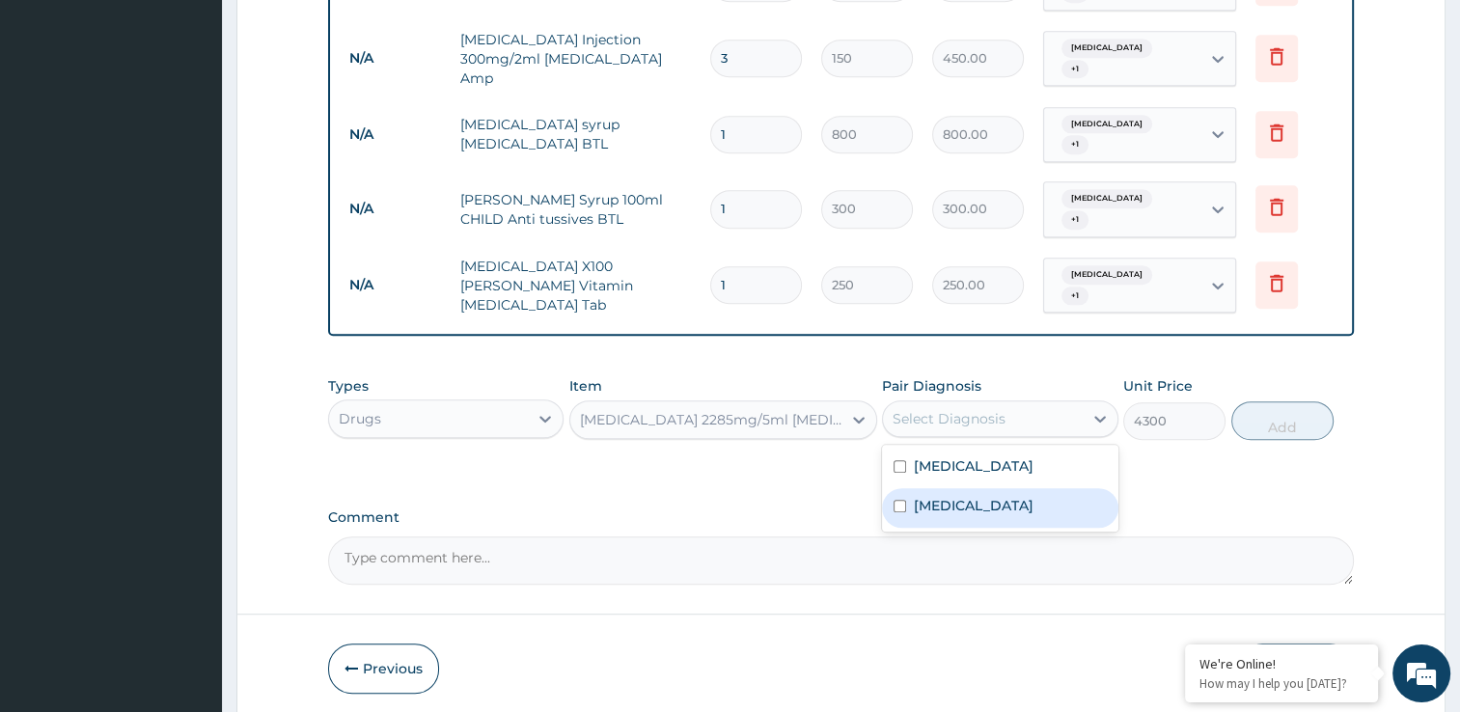
click at [985, 496] on label "Upper respiratory infection" at bounding box center [974, 505] width 120 height 19
checkbox input "true"
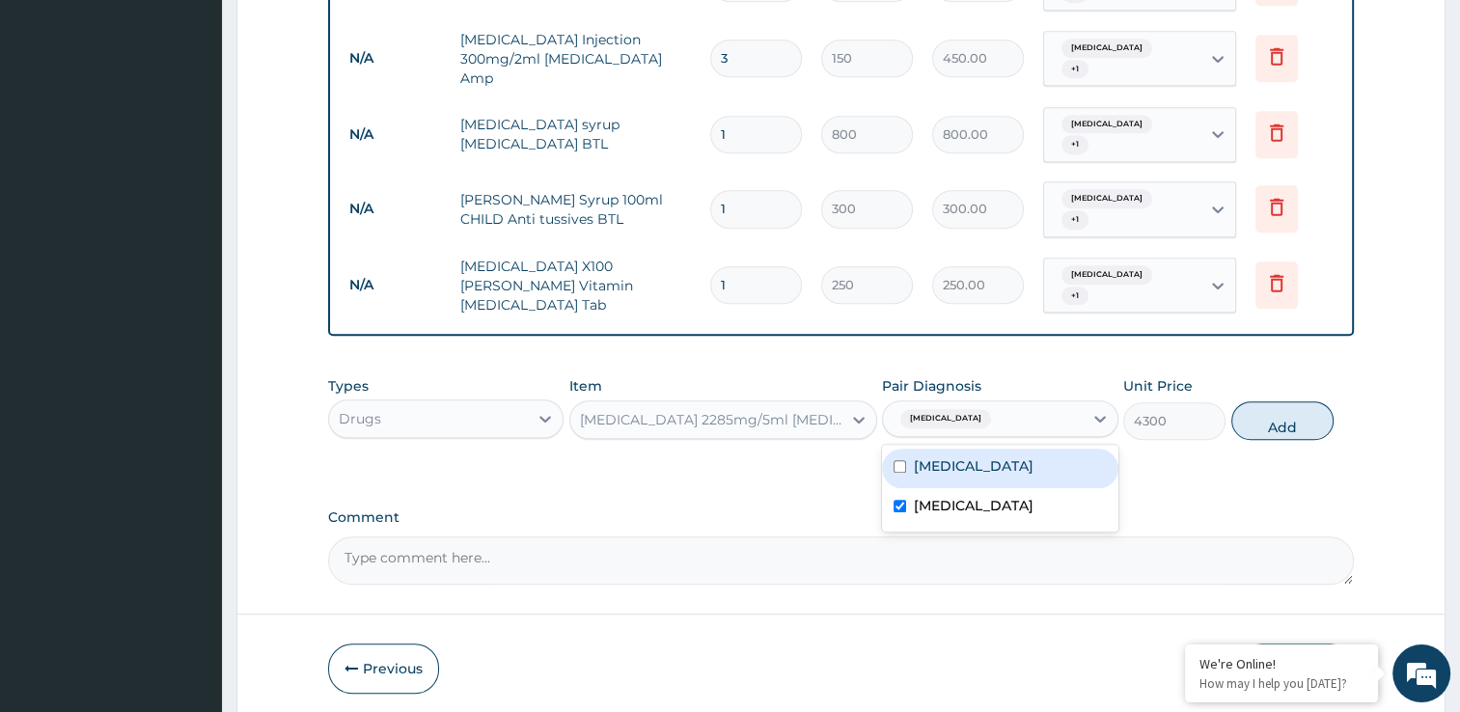
click at [970, 449] on div "Malaria" at bounding box center [1000, 469] width 236 height 40
checkbox input "true"
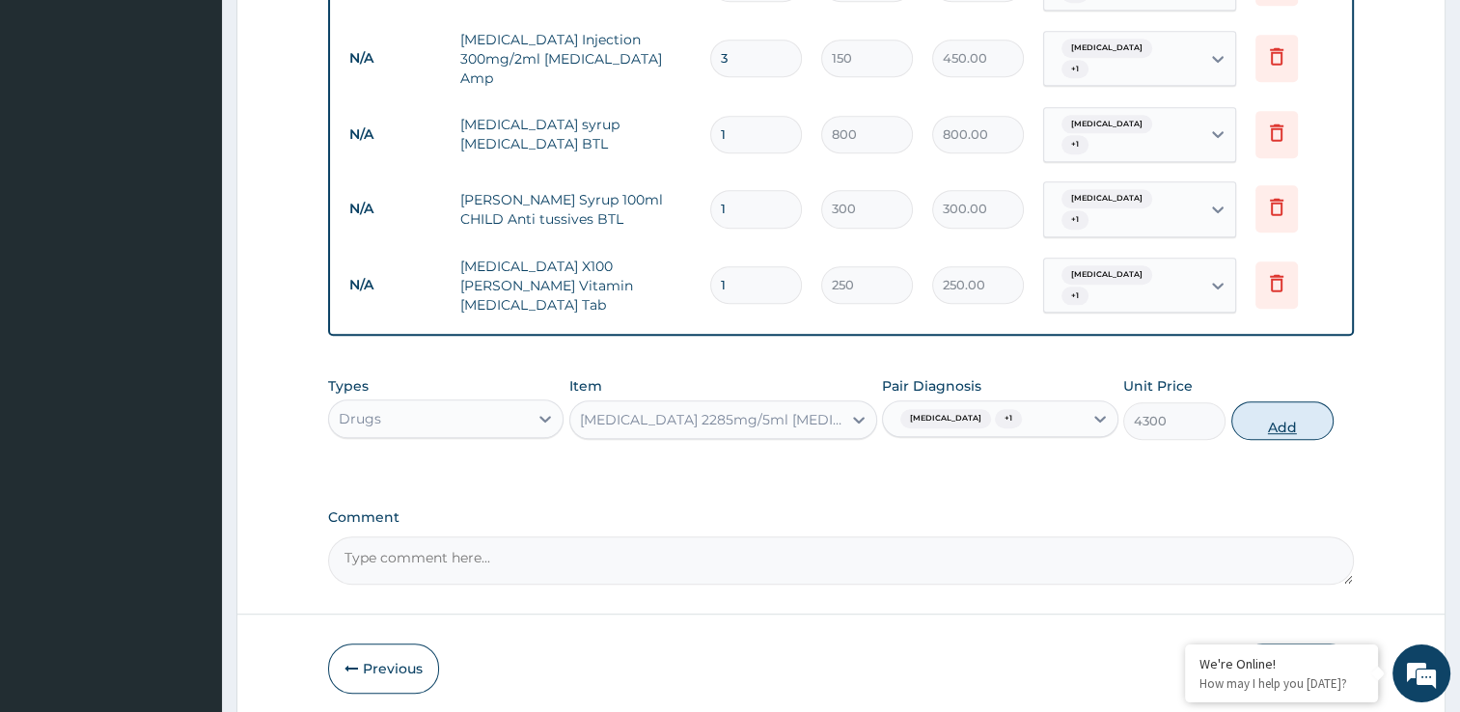
click at [1304, 401] on button "Add" at bounding box center [1282, 420] width 102 height 39
type input "0"
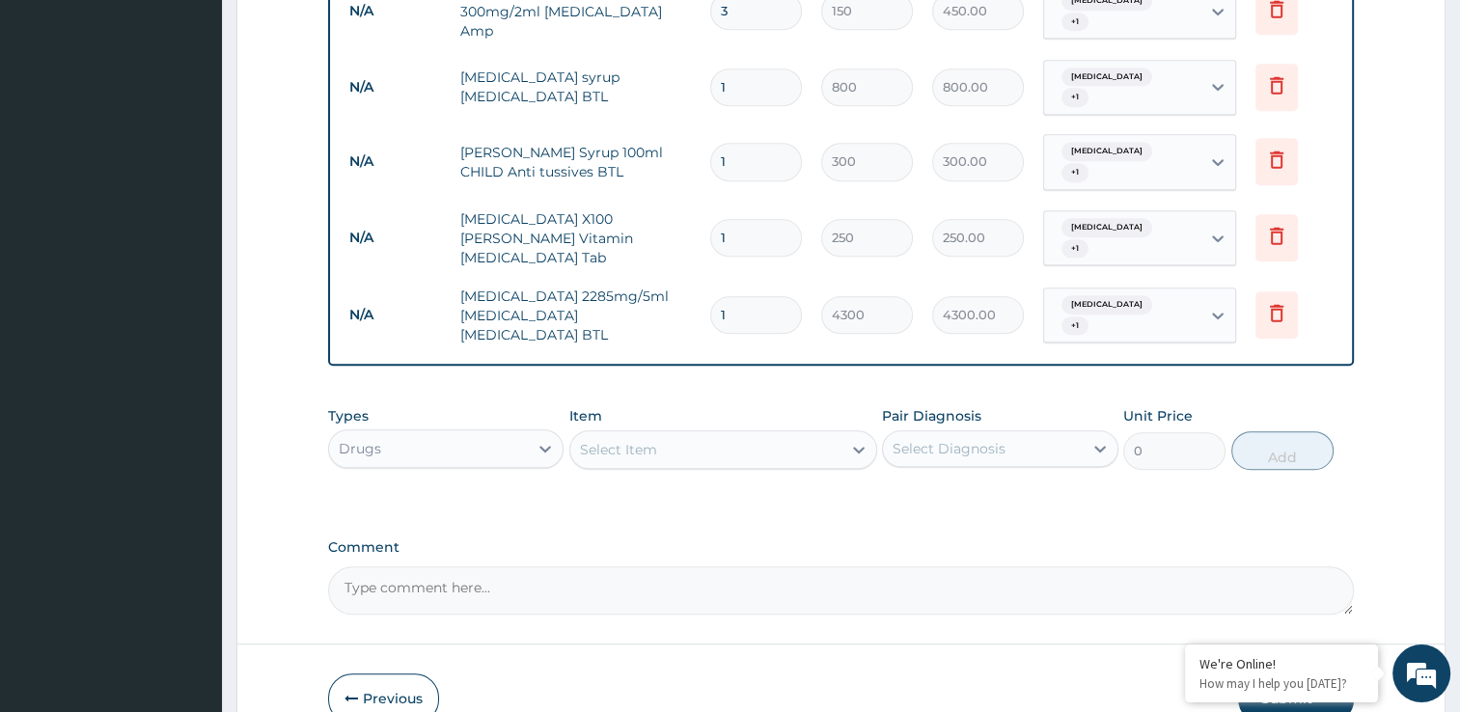
scroll to position [1123, 0]
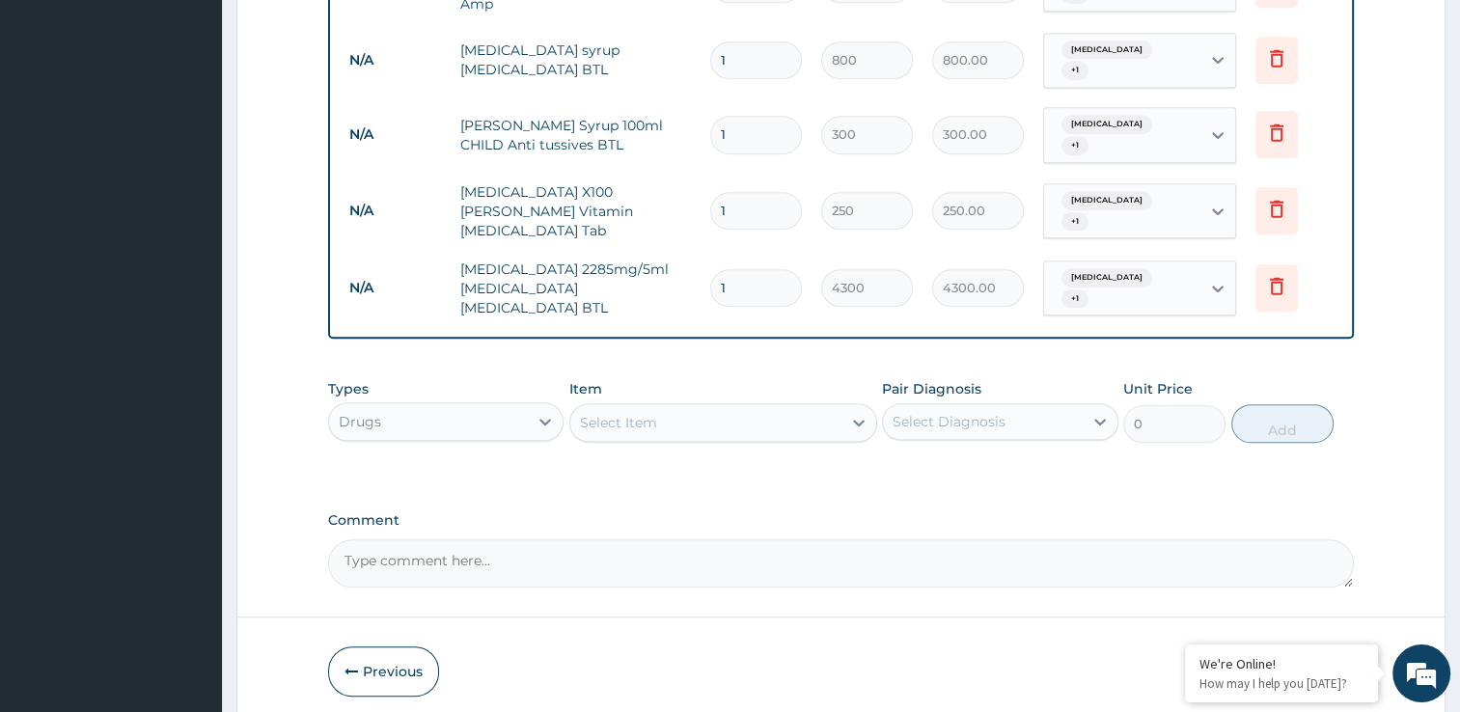
click at [1298, 647] on button "Submit" at bounding box center [1296, 672] width 116 height 50
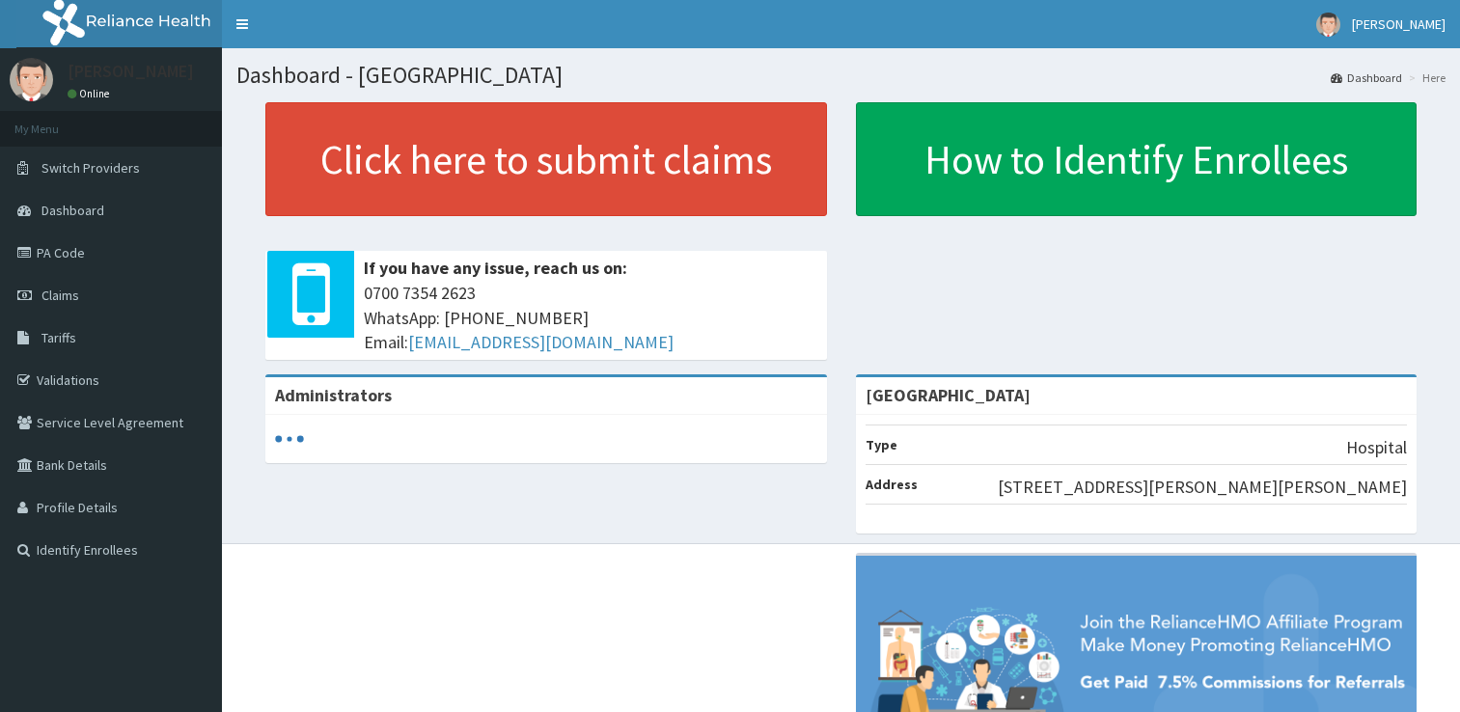
click at [96, 312] on link "Claims" at bounding box center [111, 295] width 222 height 42
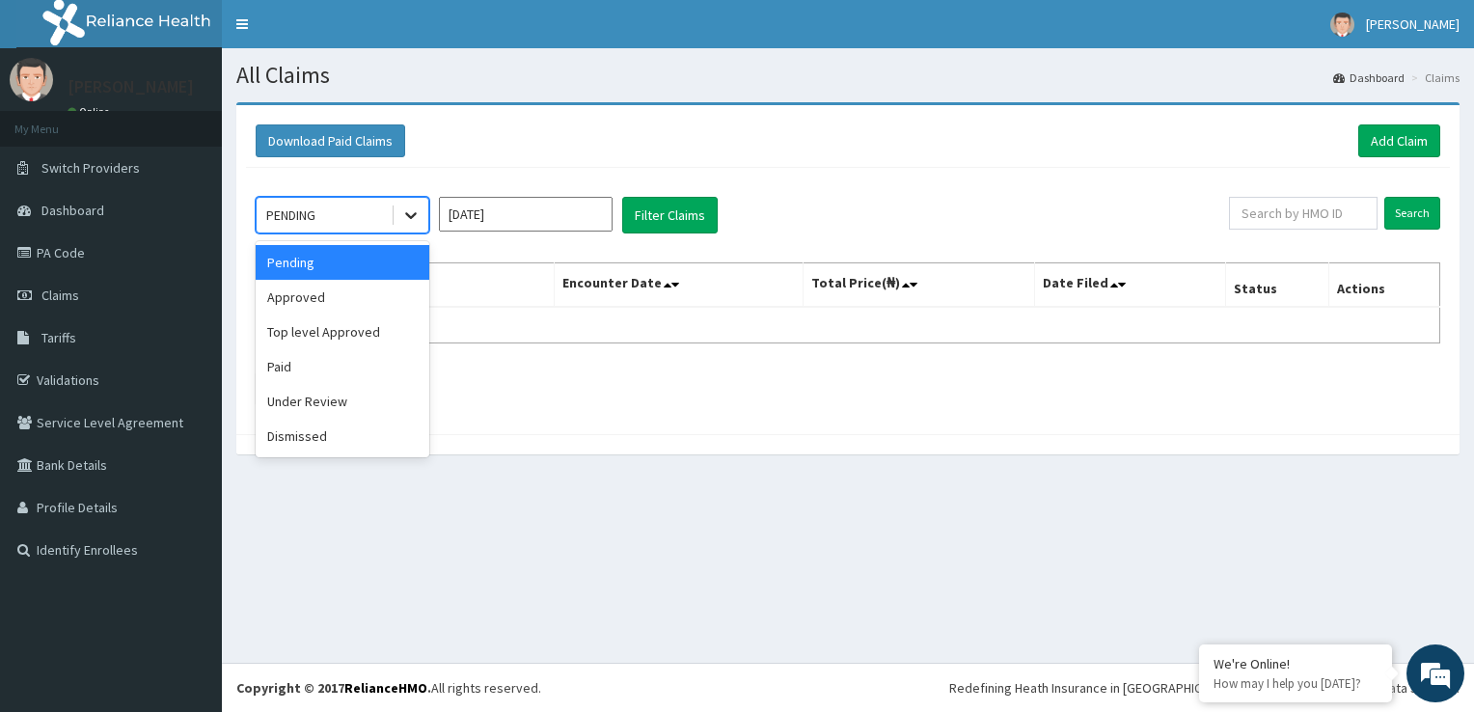
click at [404, 210] on icon at bounding box center [410, 215] width 19 height 19
click at [384, 299] on div "Approved" at bounding box center [343, 297] width 174 height 35
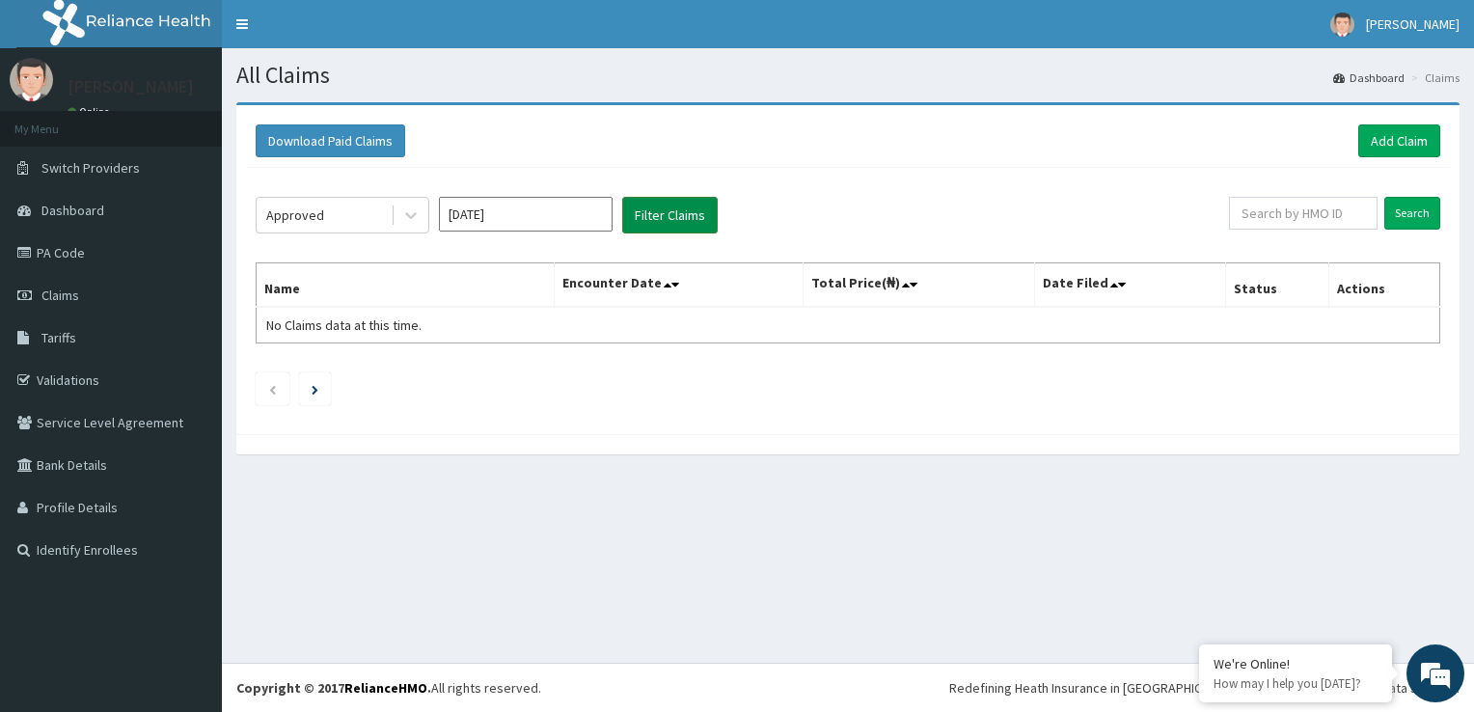
click at [682, 210] on button "Filter Claims" at bounding box center [670, 215] width 96 height 37
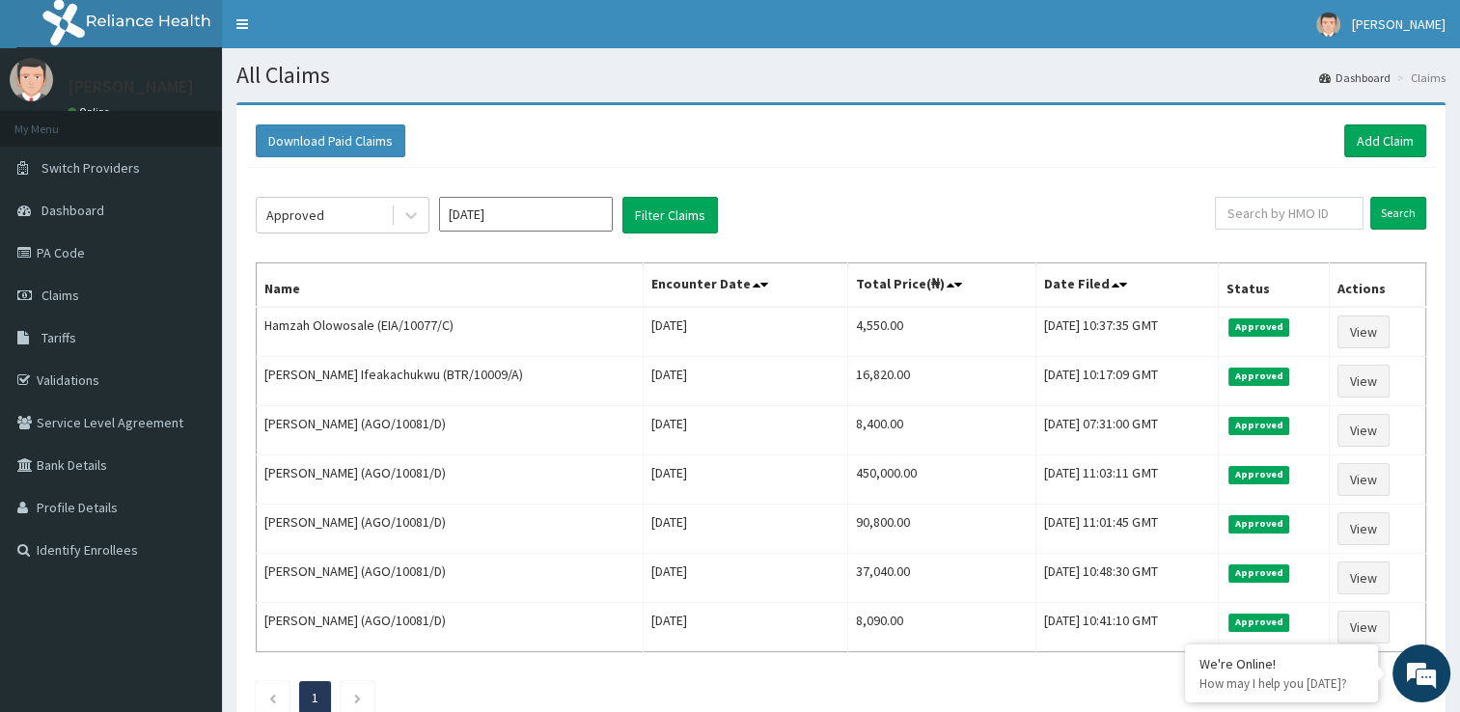
click at [785, 199] on div "Approved [DATE] Filter Claims" at bounding box center [735, 215] width 959 height 37
click at [1368, 125] on link "Add Claim" at bounding box center [1385, 140] width 82 height 33
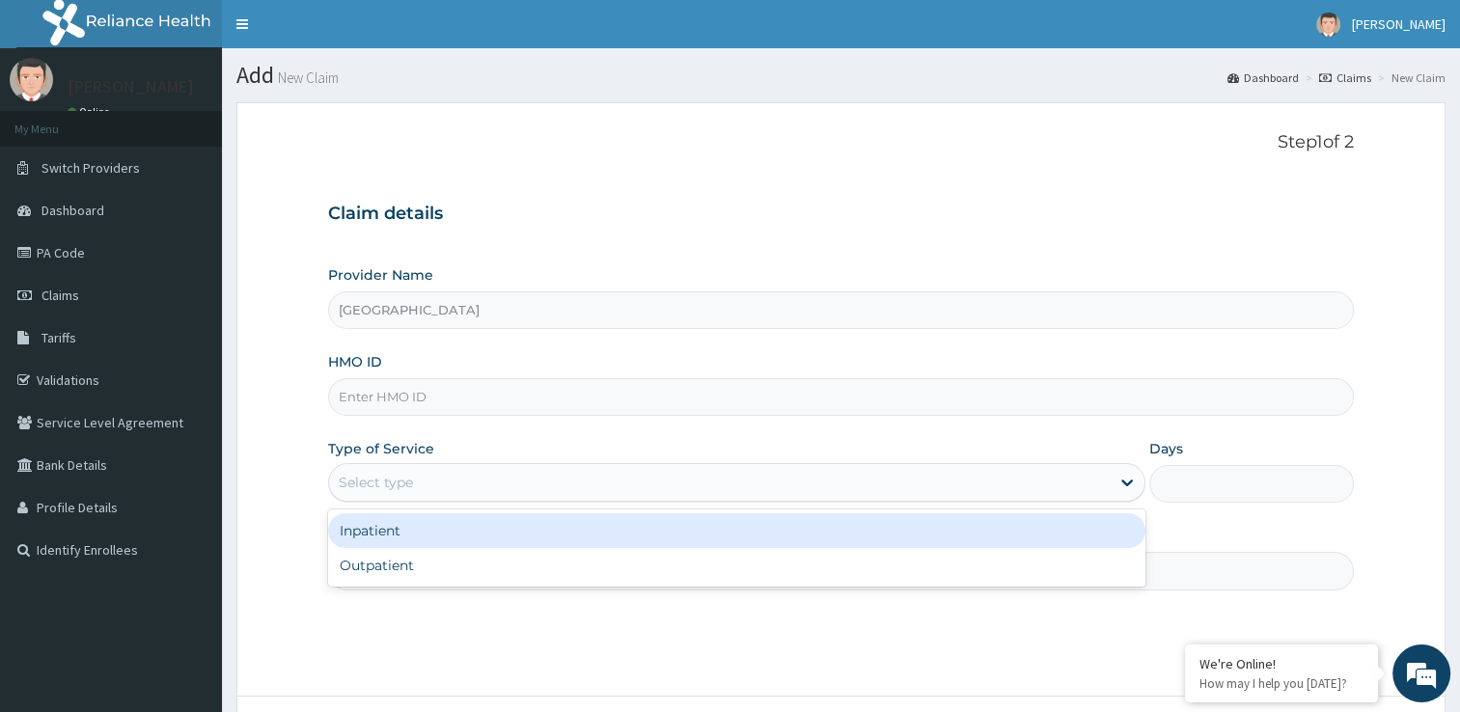
type input "[GEOGRAPHIC_DATA]"
click at [845, 493] on div "Select type" at bounding box center [719, 482] width 781 height 31
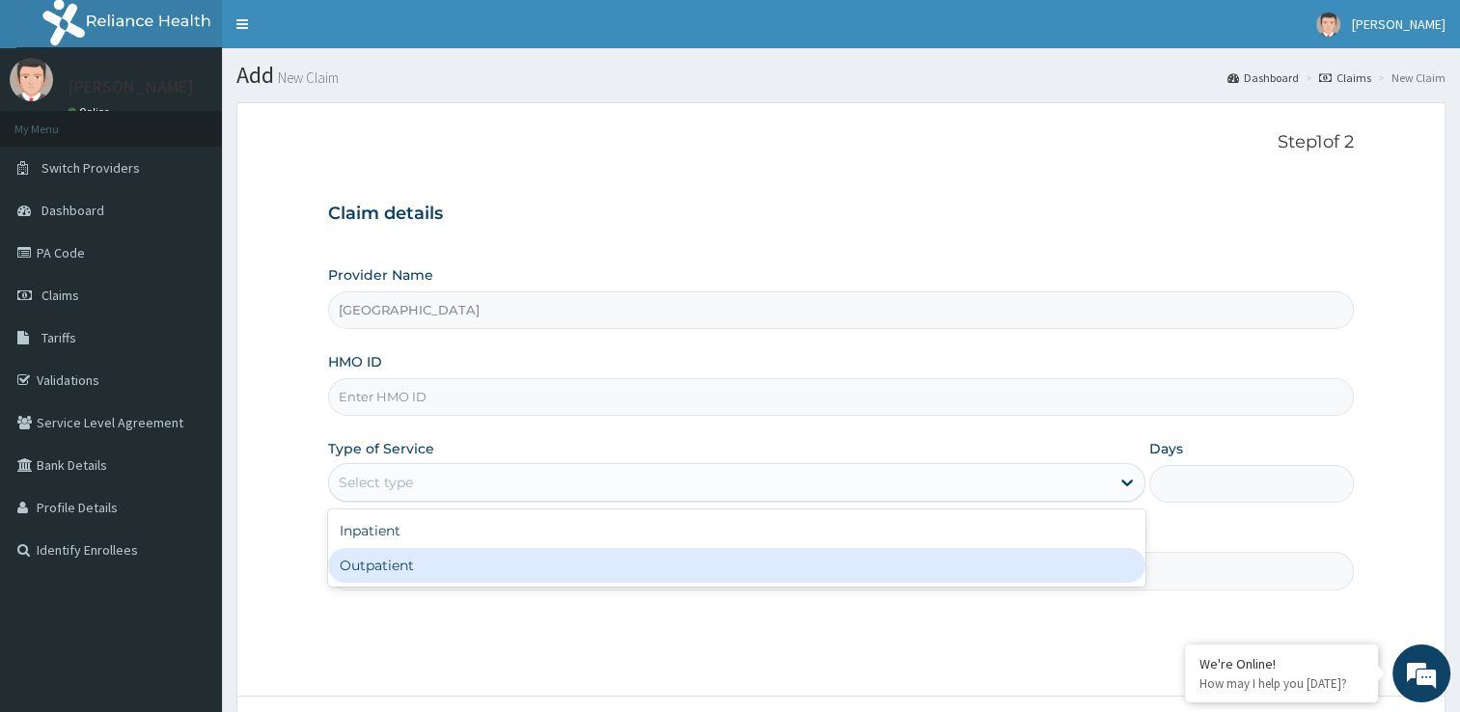
click at [776, 566] on div "Outpatient" at bounding box center [736, 565] width 817 height 35
type input "1"
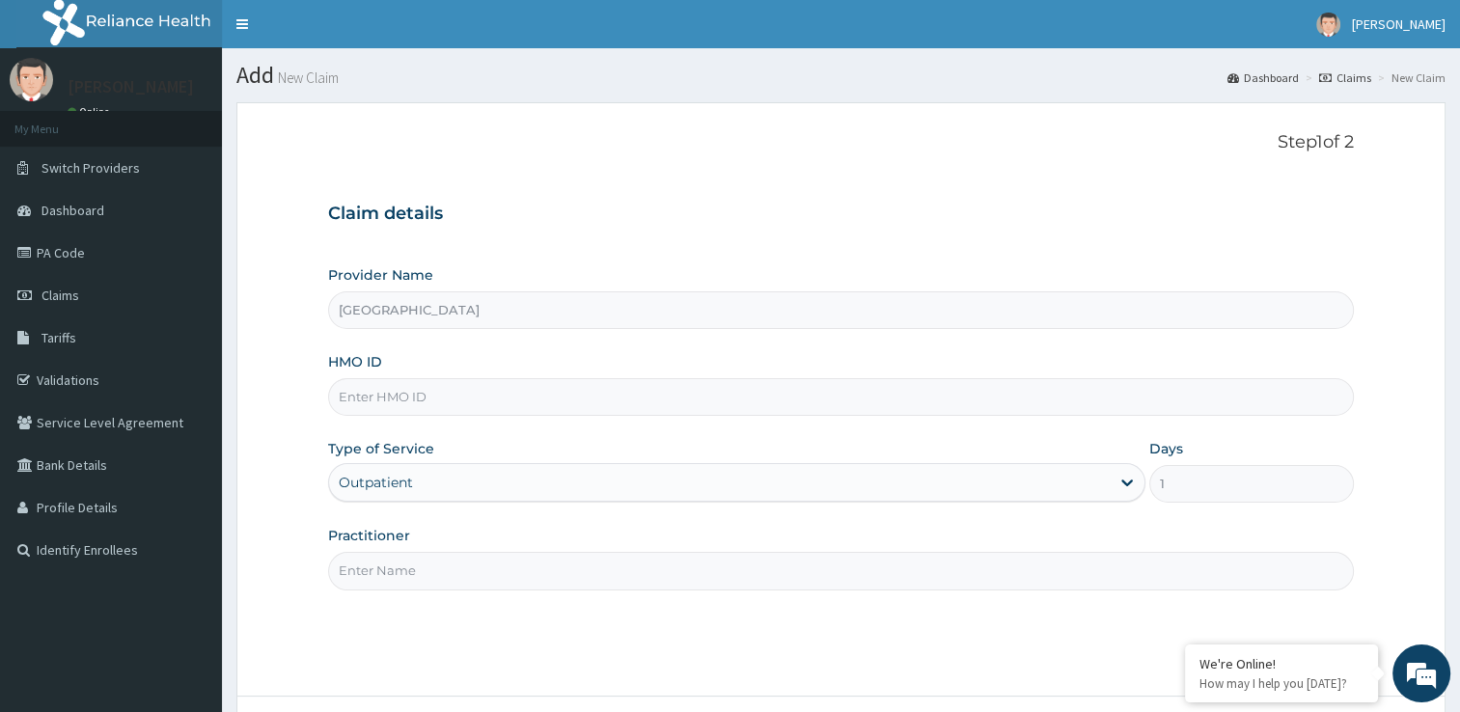
click at [739, 573] on input "Practitioner" at bounding box center [841, 571] width 1026 height 38
type input "d"
type input "DR ADIGUN"
click at [633, 404] on input "HMO ID" at bounding box center [841, 397] width 1026 height 38
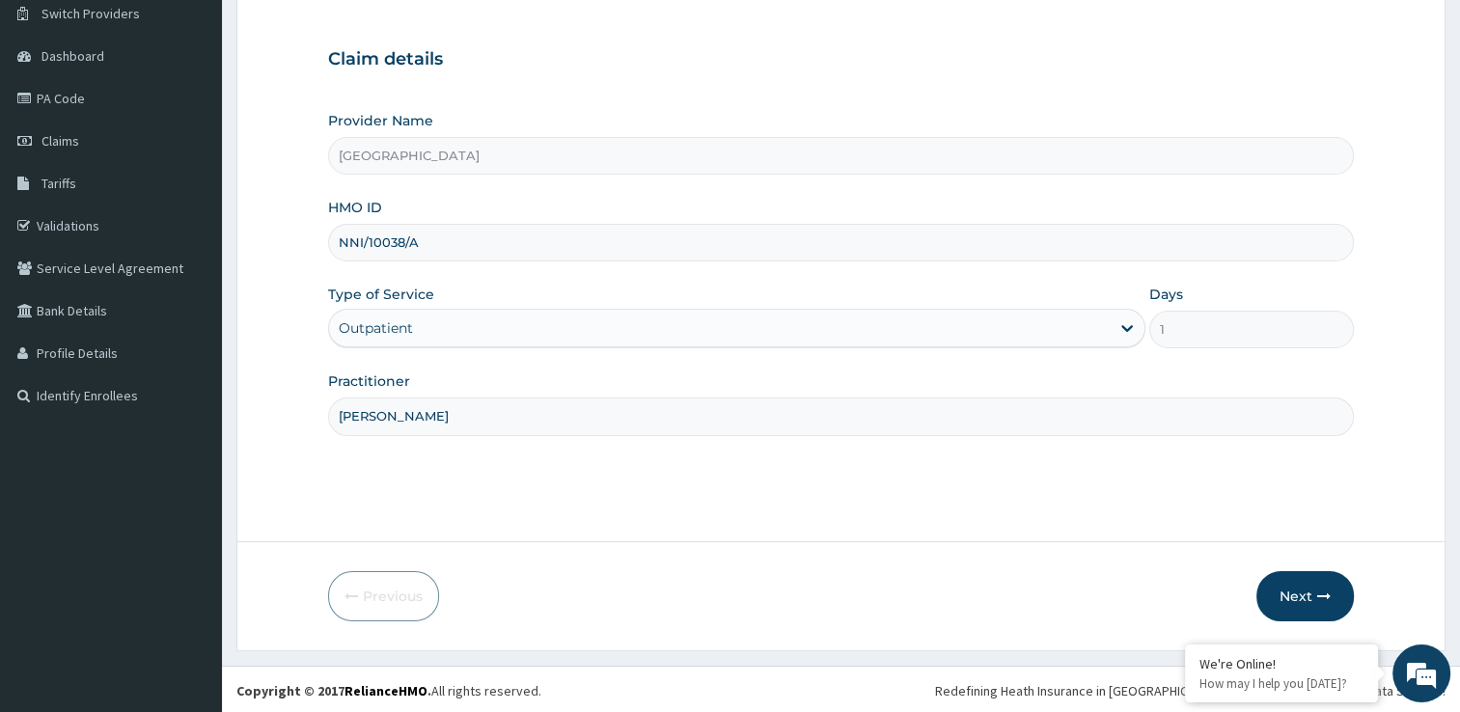
scroll to position [156, 0]
type input "NNI/10038/A"
click at [1329, 602] on button "Next" at bounding box center [1304, 594] width 97 height 50
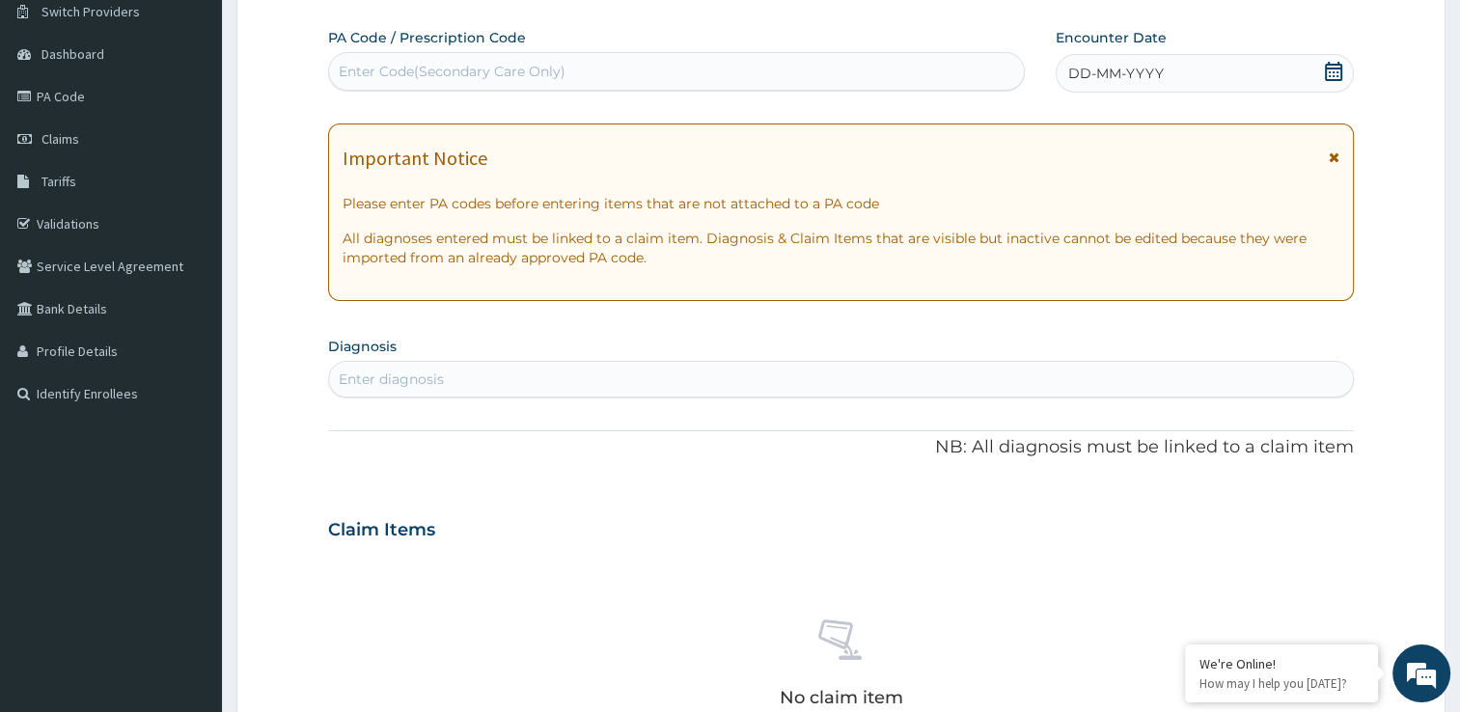
click at [611, 381] on div "Enter diagnosis" at bounding box center [841, 379] width 1024 height 31
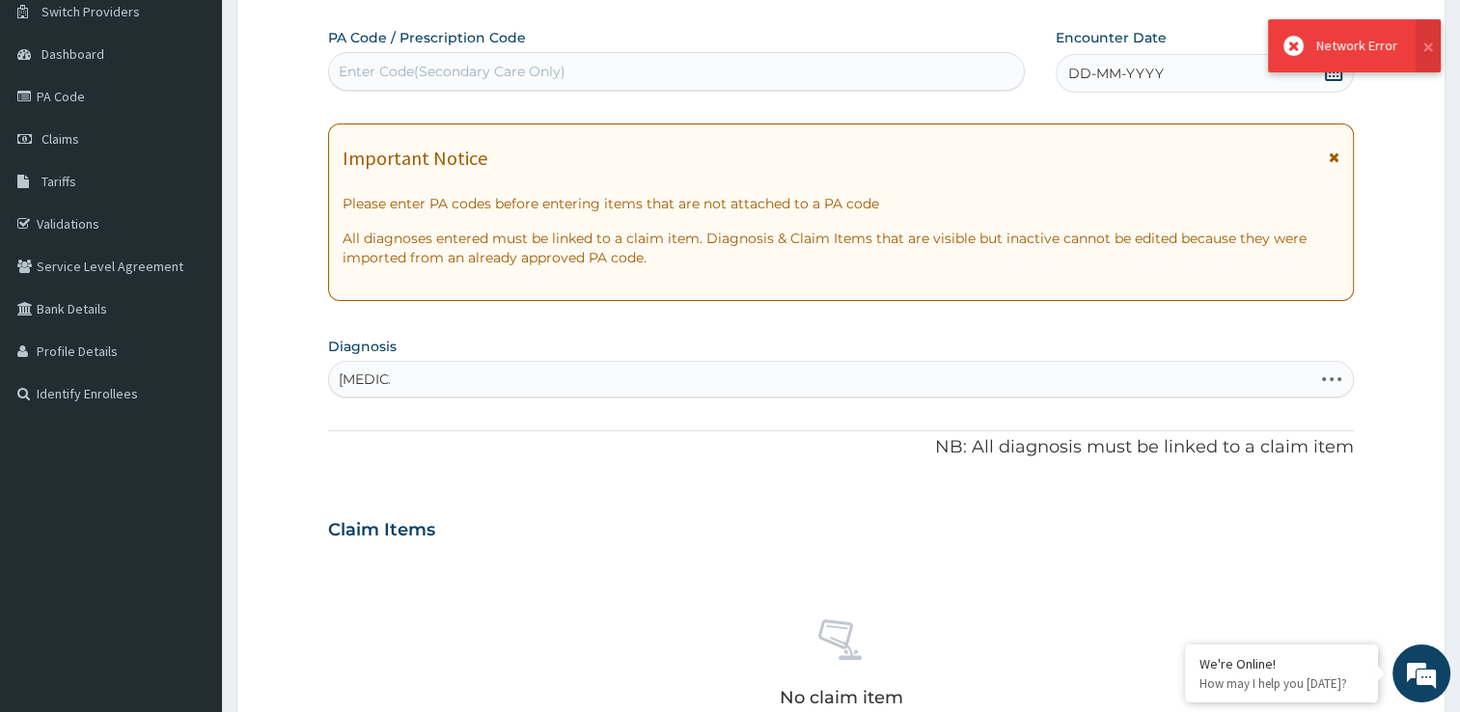
type input "Malaria"
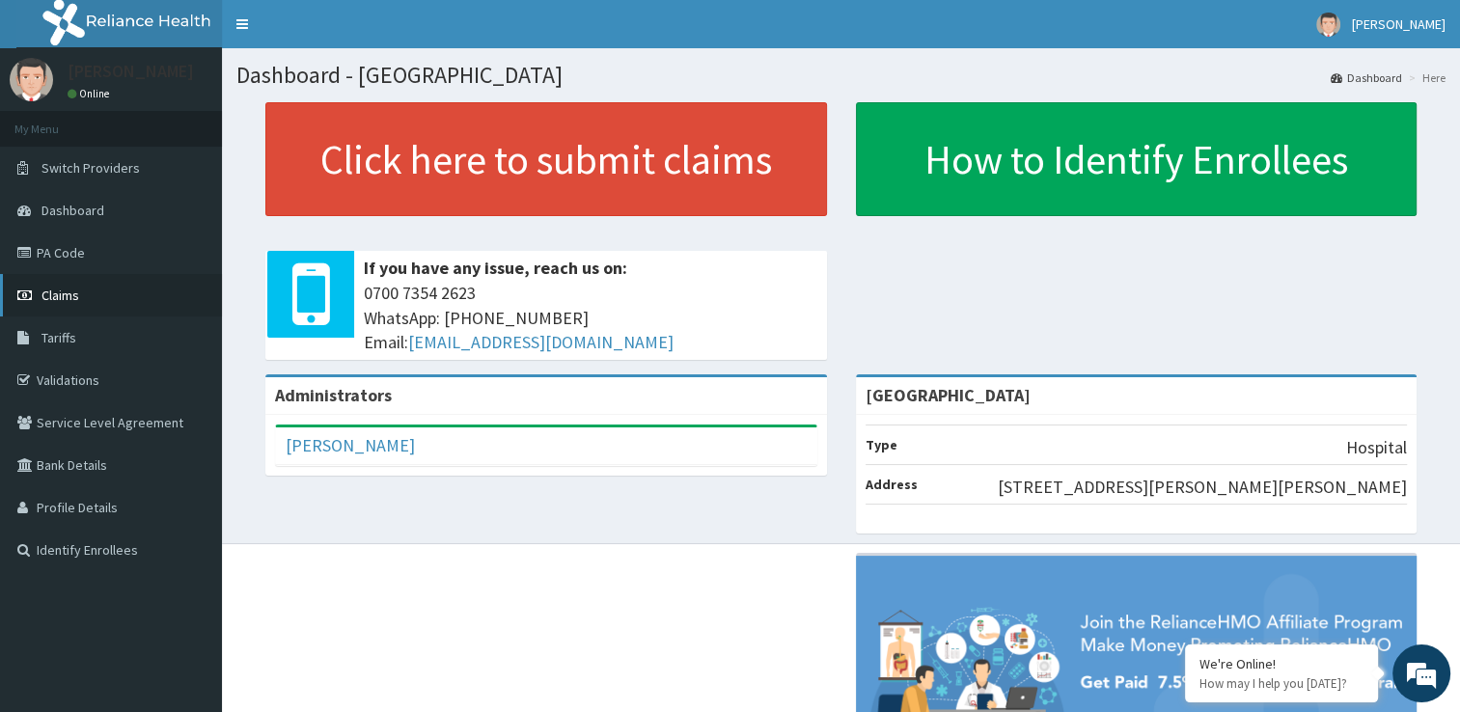
click at [124, 299] on link "Claims" at bounding box center [111, 295] width 222 height 42
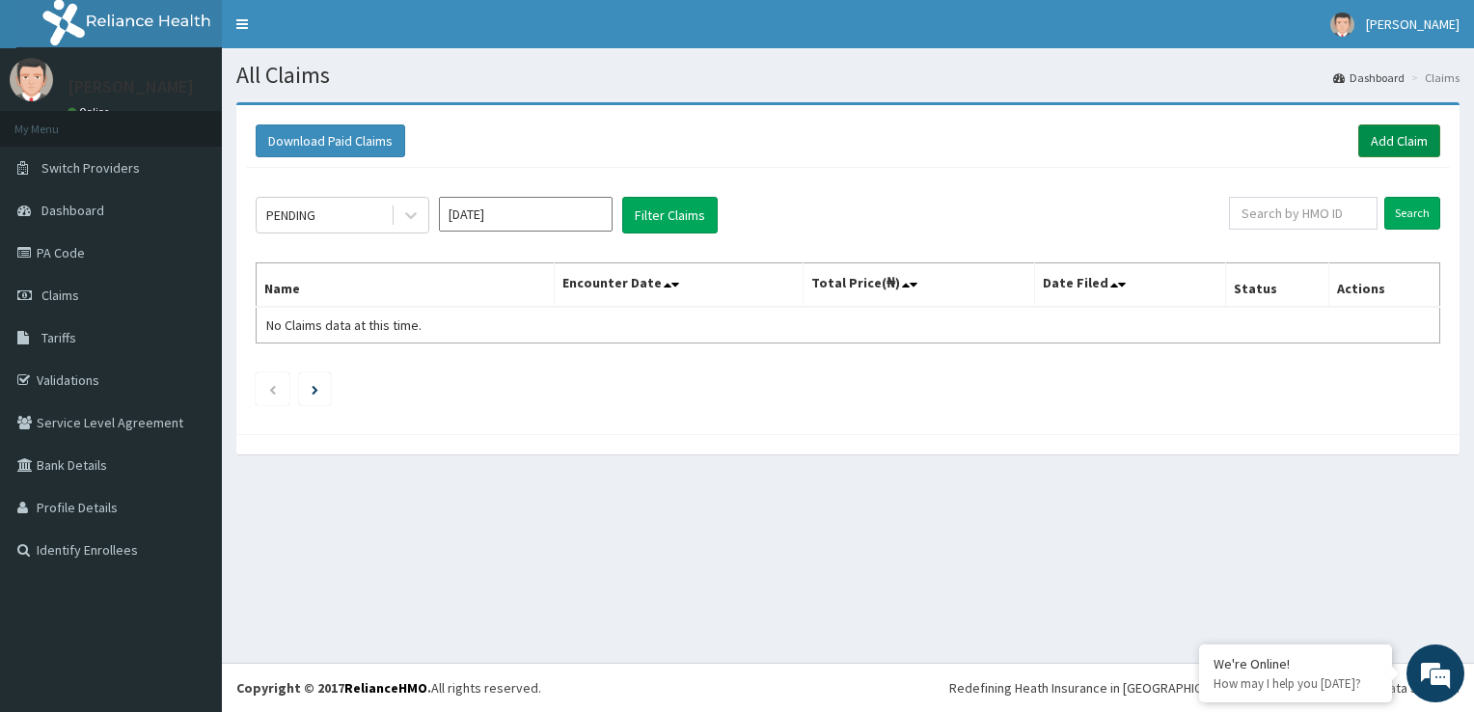
click at [1405, 140] on link "Add Claim" at bounding box center [1400, 140] width 82 height 33
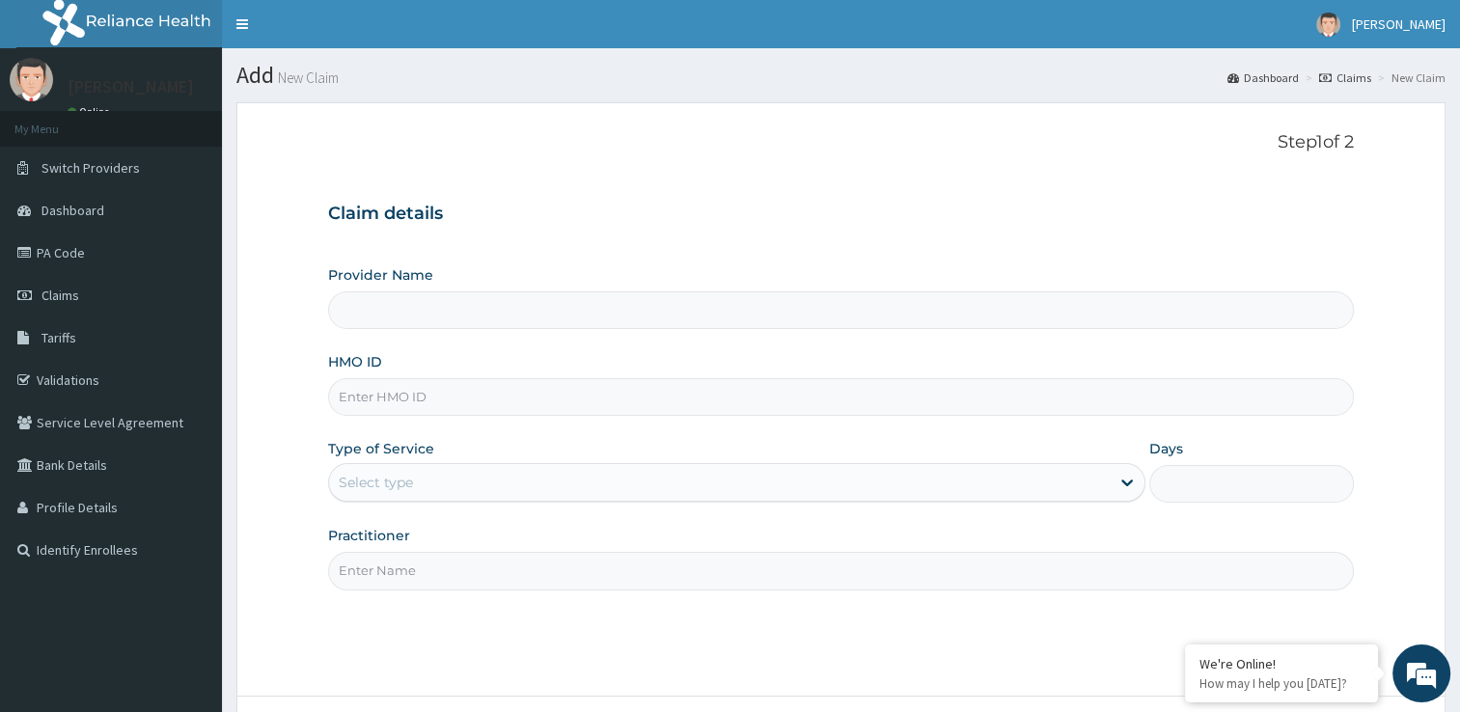
type input "PEAK HEALTH HOSPITAL"
click at [776, 392] on input "HMO ID" at bounding box center [841, 397] width 1026 height 38
type input "MOP/10124/D"
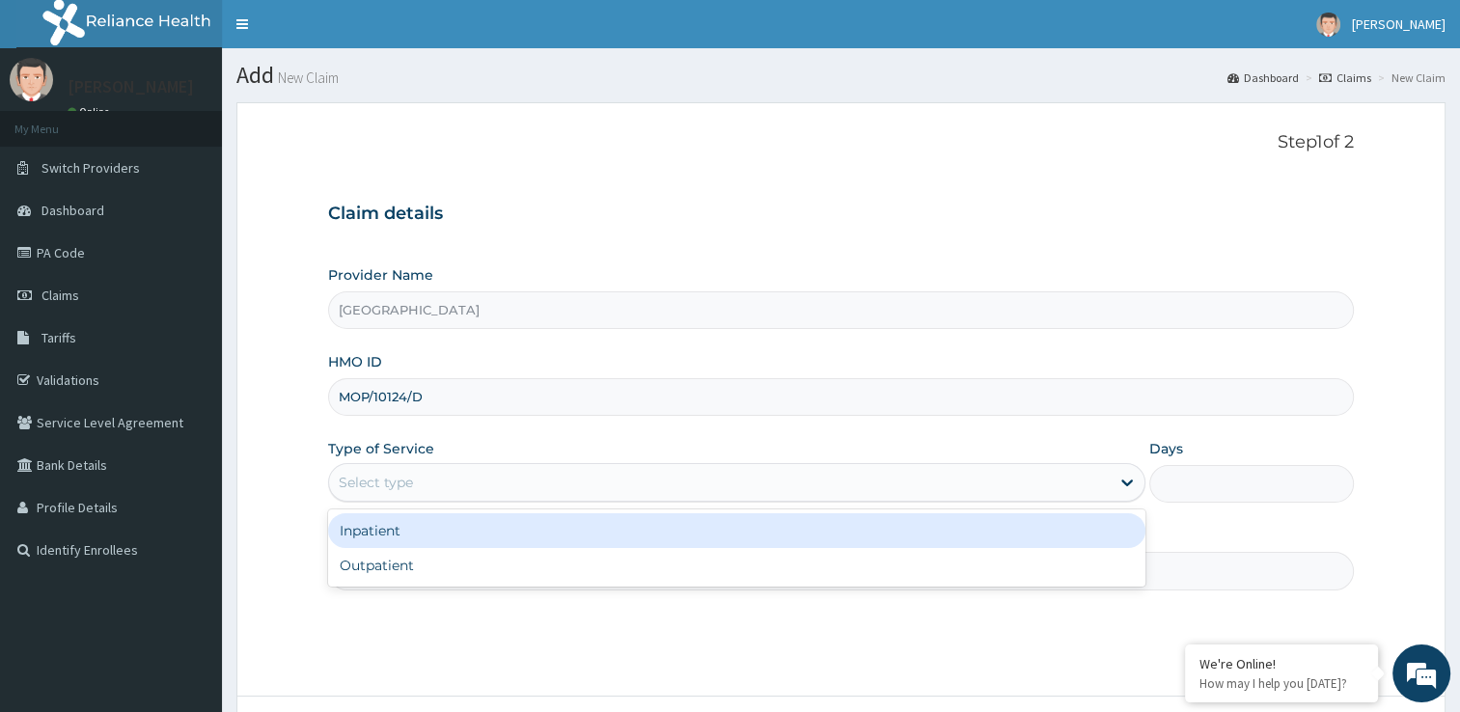
click at [762, 474] on div "Select type" at bounding box center [719, 482] width 781 height 31
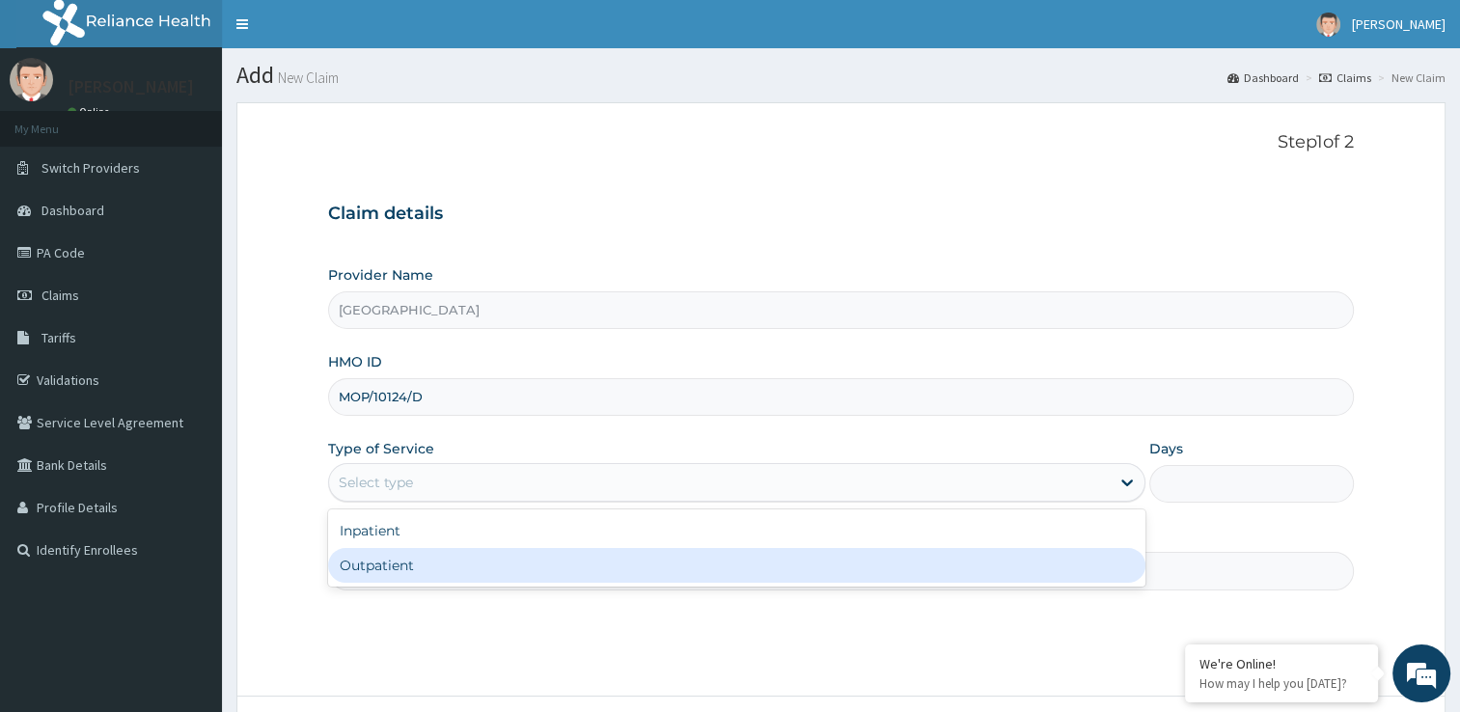
click at [709, 570] on div "Outpatient" at bounding box center [736, 565] width 817 height 35
type input "1"
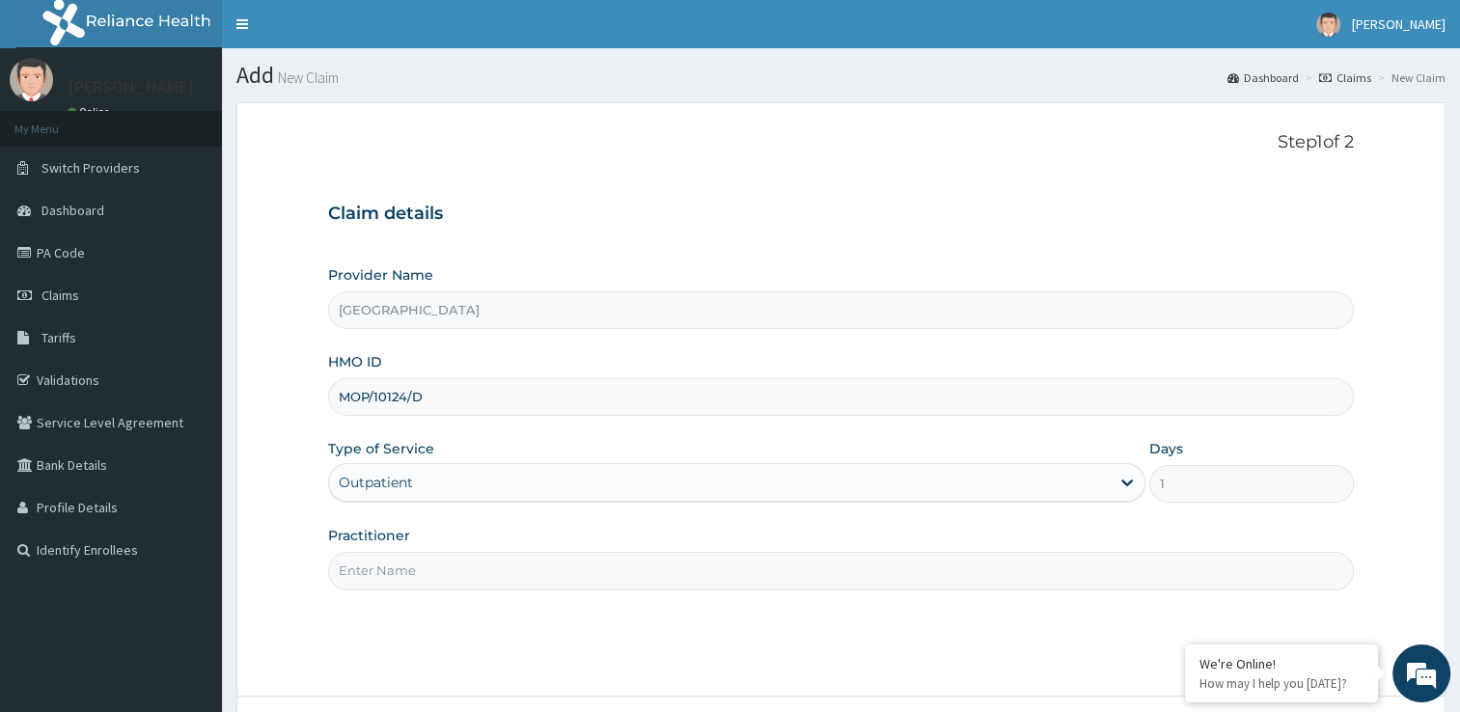
click at [666, 581] on input "Practitioner" at bounding box center [841, 571] width 1026 height 38
type input "DR ADIGUN"
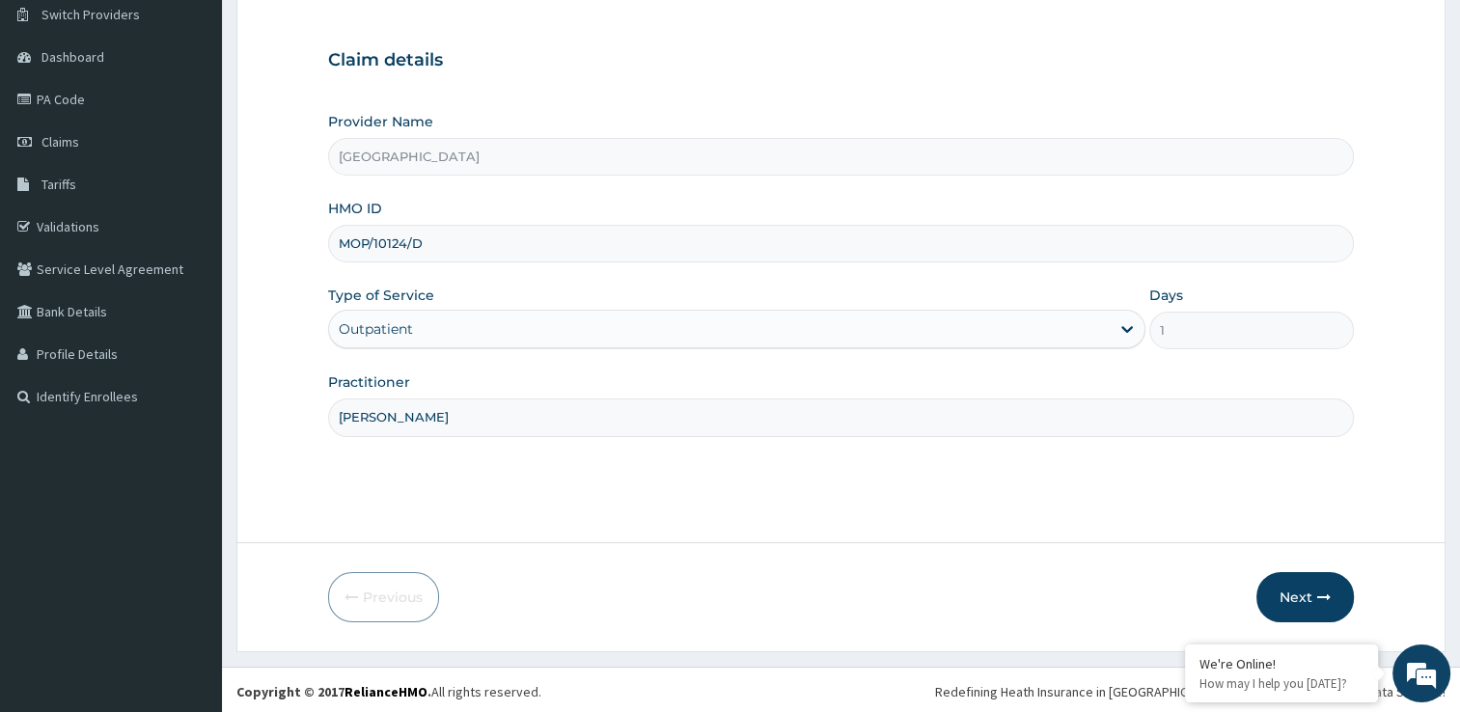
scroll to position [154, 0]
click at [1338, 598] on button "Next" at bounding box center [1304, 596] width 97 height 50
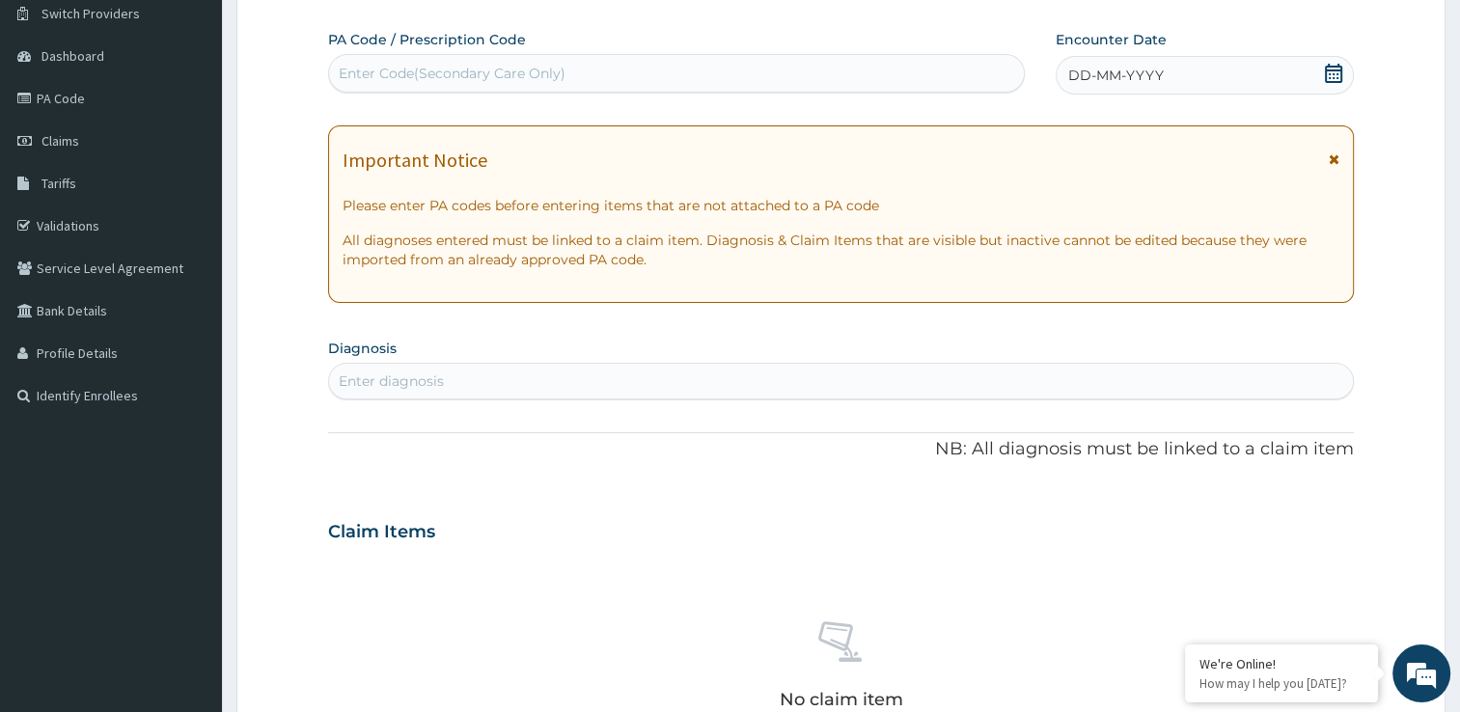
click at [865, 385] on div "Enter diagnosis" at bounding box center [841, 381] width 1024 height 31
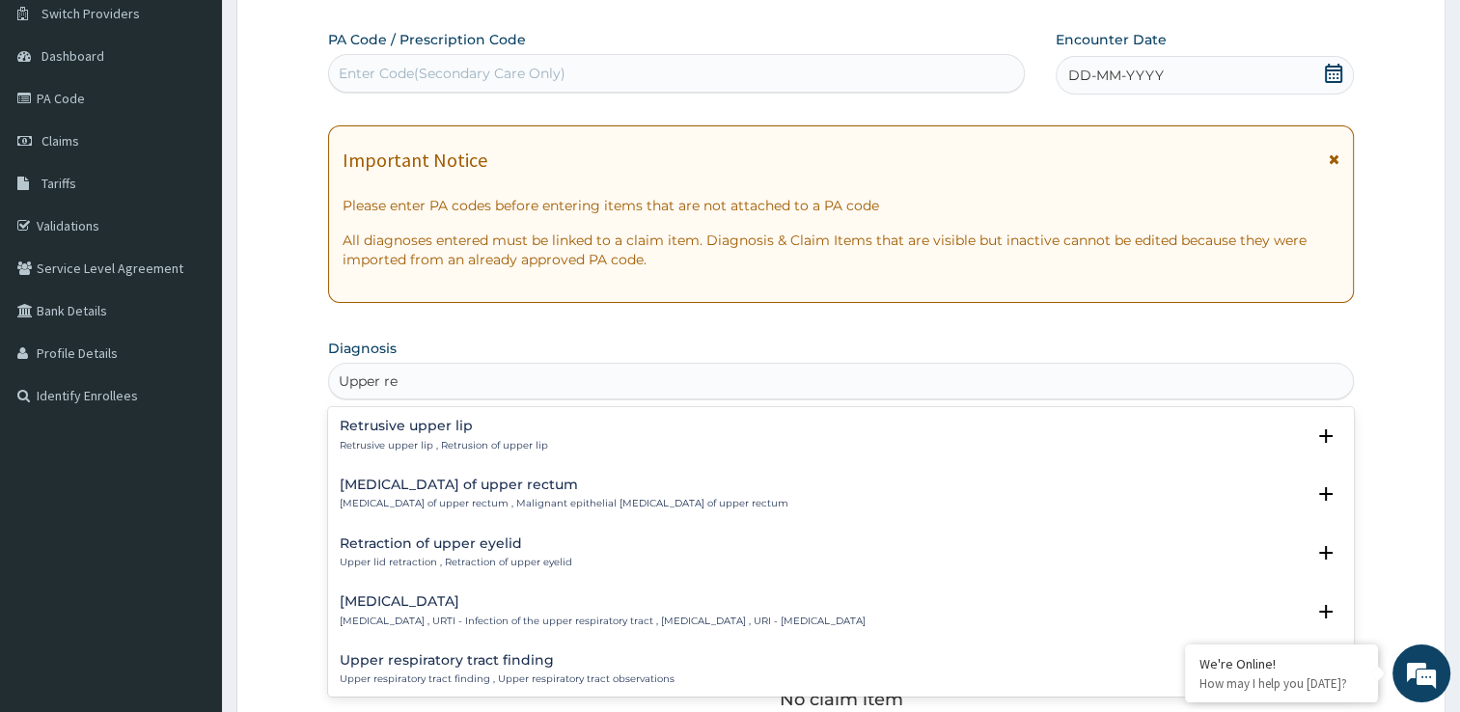
type input "Upper res"
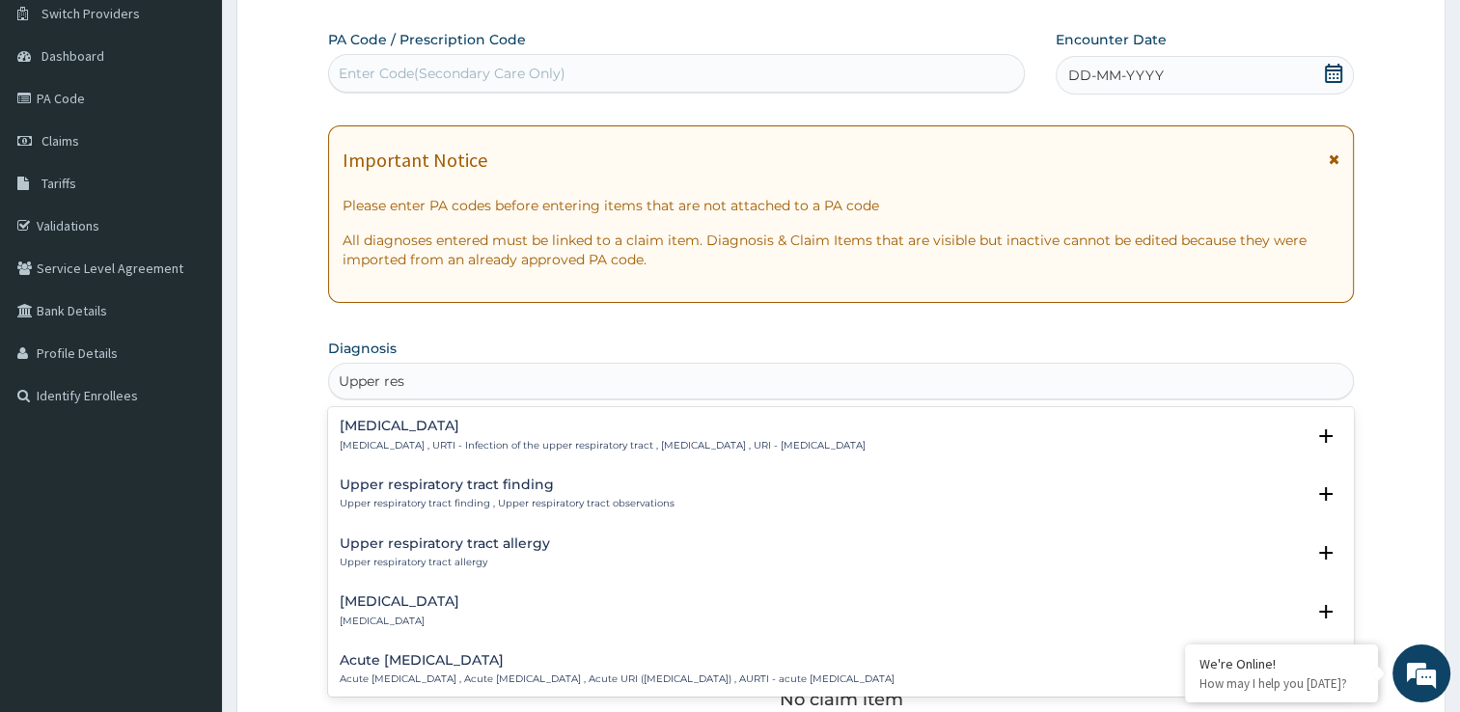
click at [500, 425] on h4 "Upper respiratory infection" at bounding box center [603, 426] width 526 height 14
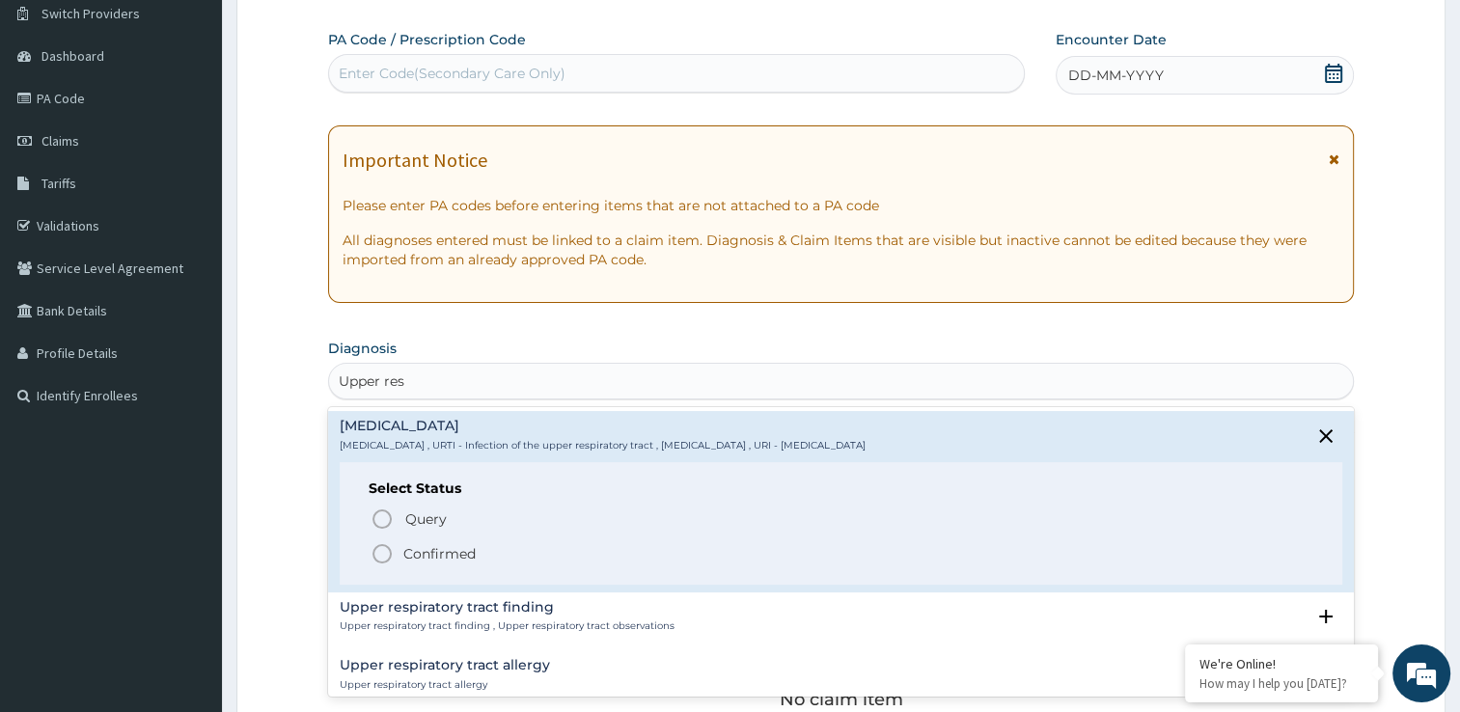
click at [392, 562] on icon "status option filled" at bounding box center [382, 553] width 23 height 23
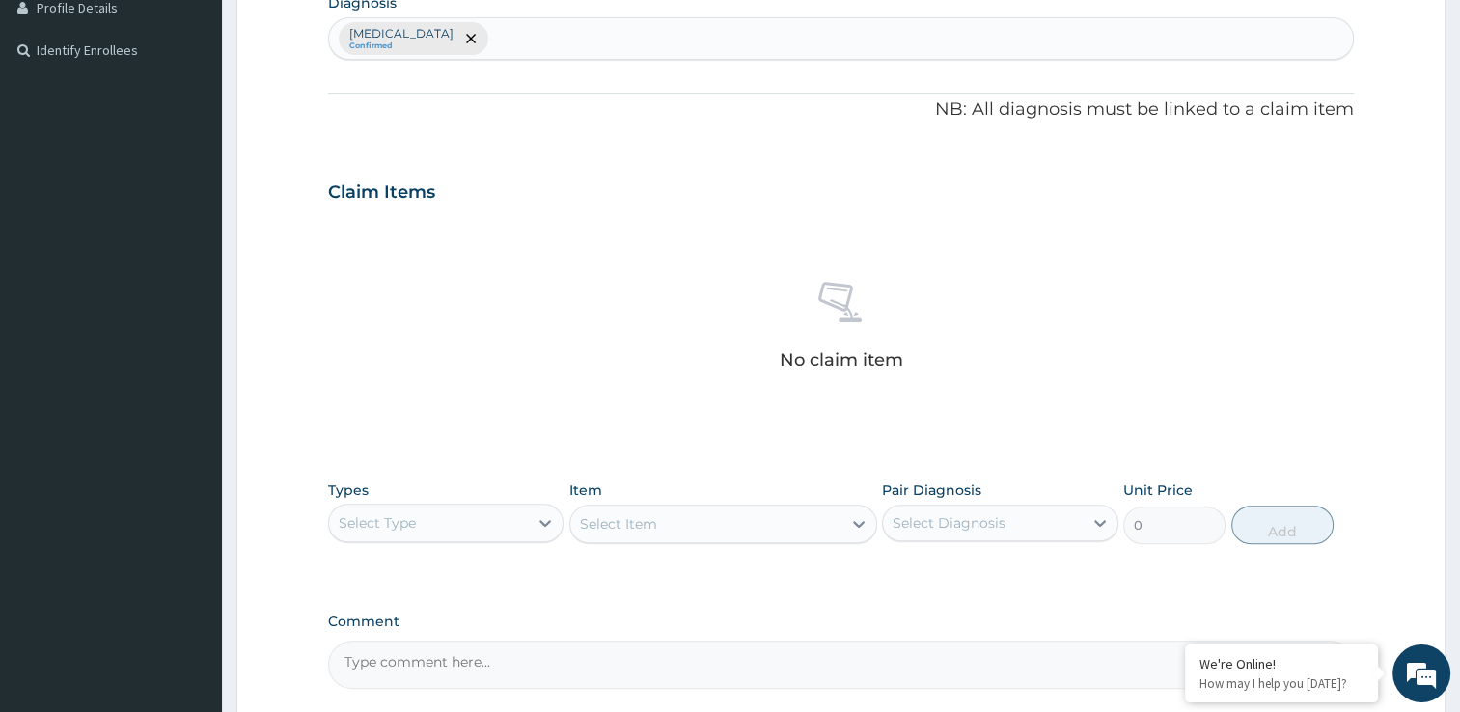
scroll to position [502, 0]
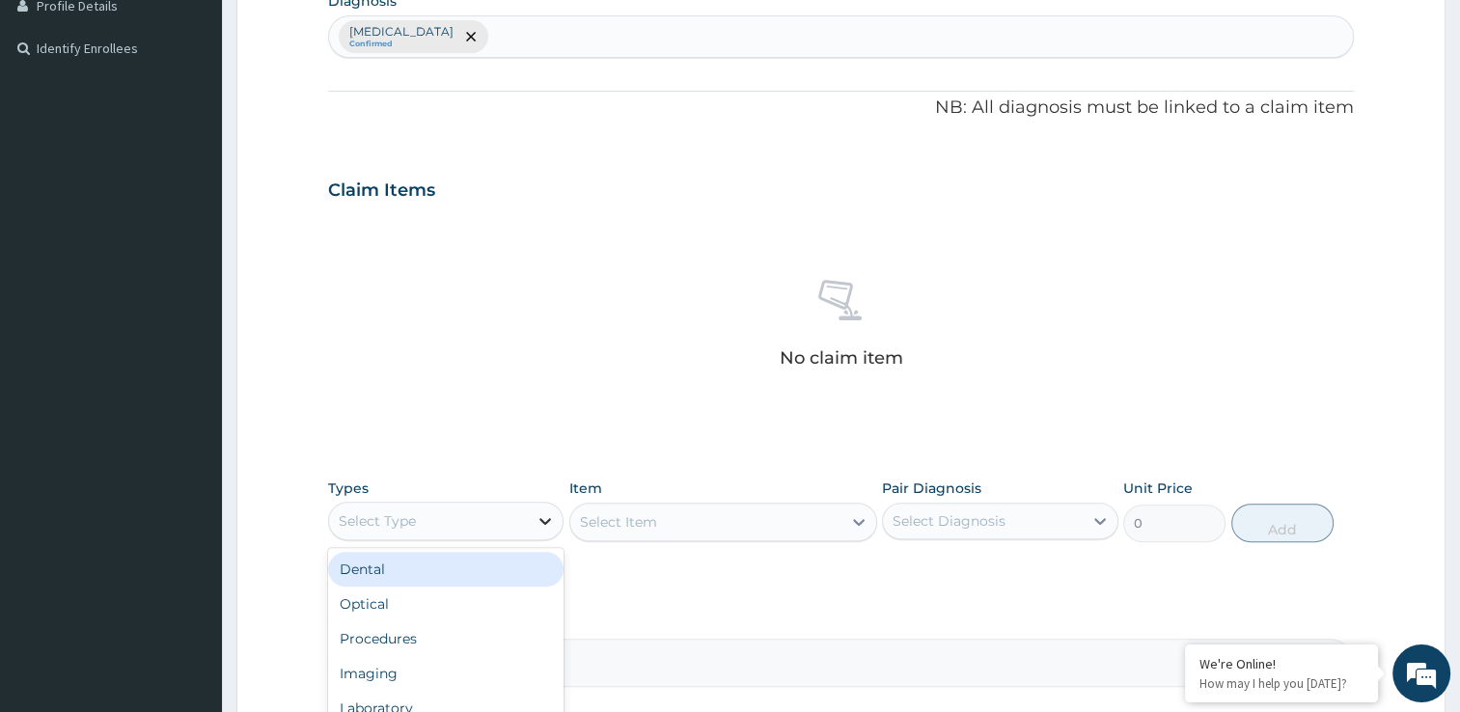
click at [548, 530] on div at bounding box center [545, 521] width 35 height 35
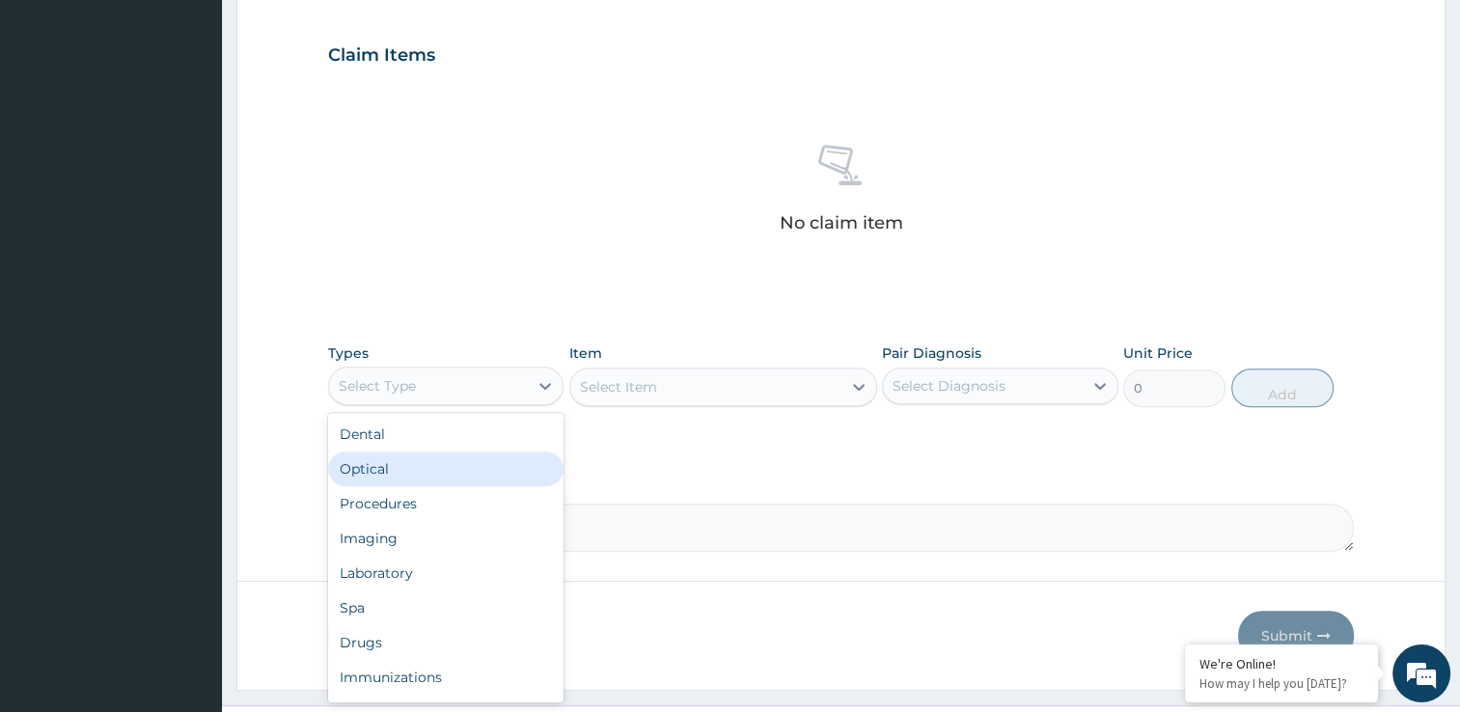
scroll to position [656, 0]
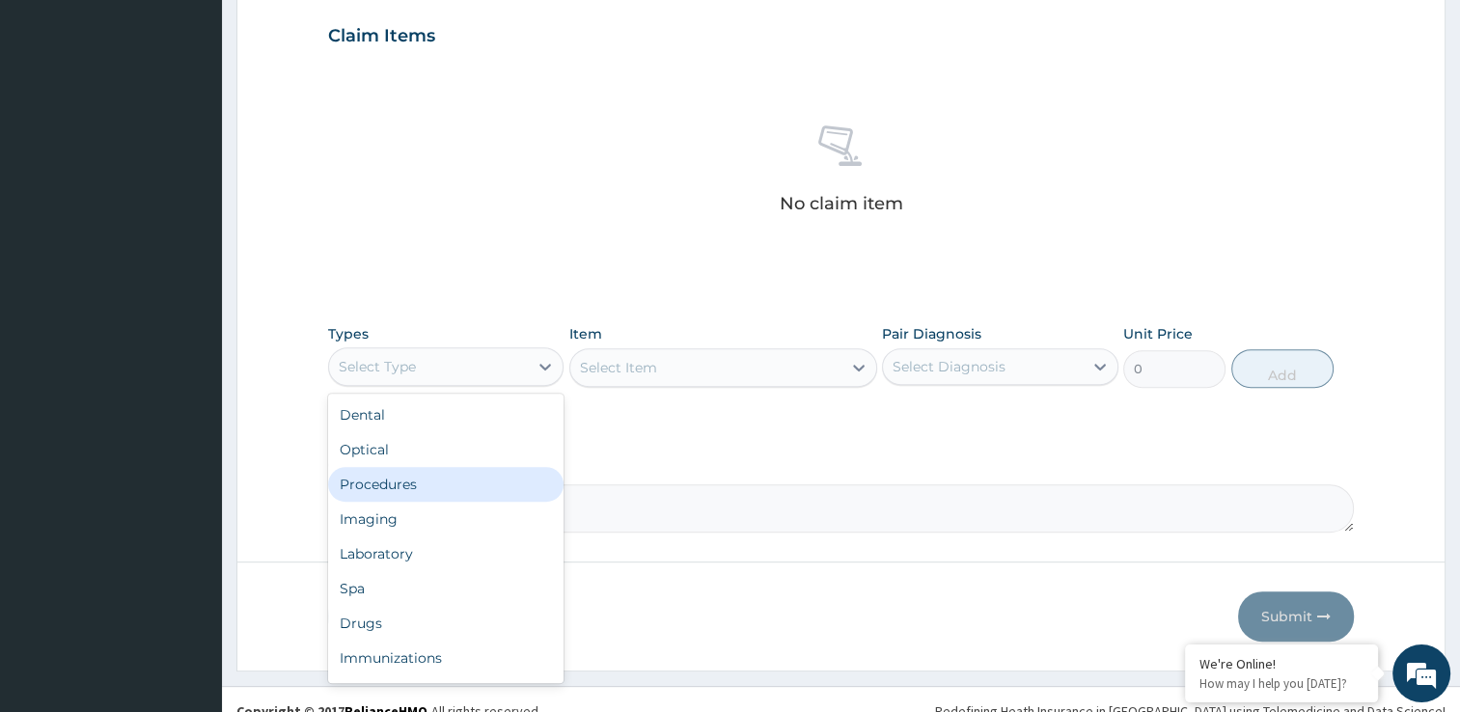
click at [435, 495] on div "Procedures" at bounding box center [446, 484] width 236 height 35
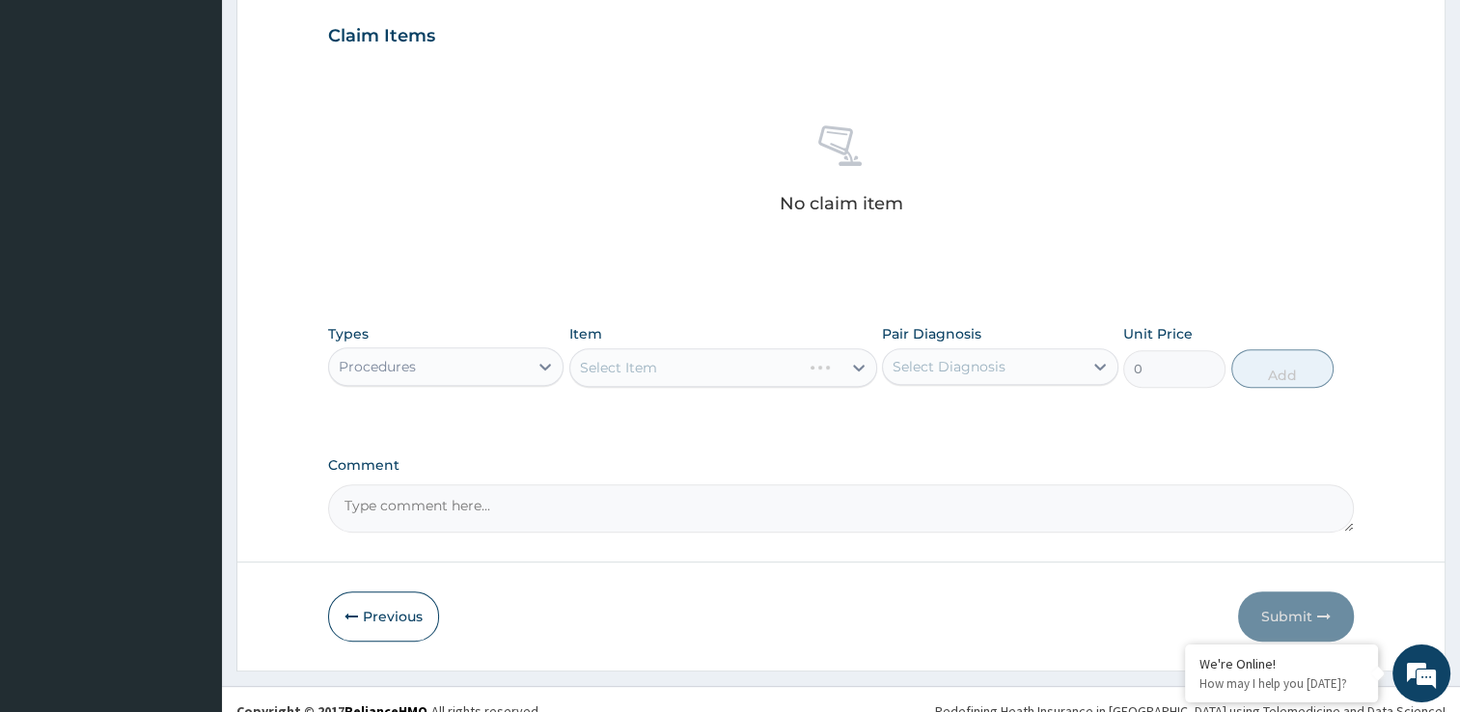
click at [701, 372] on div "Select Item" at bounding box center [723, 367] width 308 height 39
click at [701, 372] on div "Select Item" at bounding box center [705, 367] width 271 height 31
type input "80000"
click at [687, 361] on div "Removal Of In Growing Toe Nail" at bounding box center [688, 367] width 216 height 19
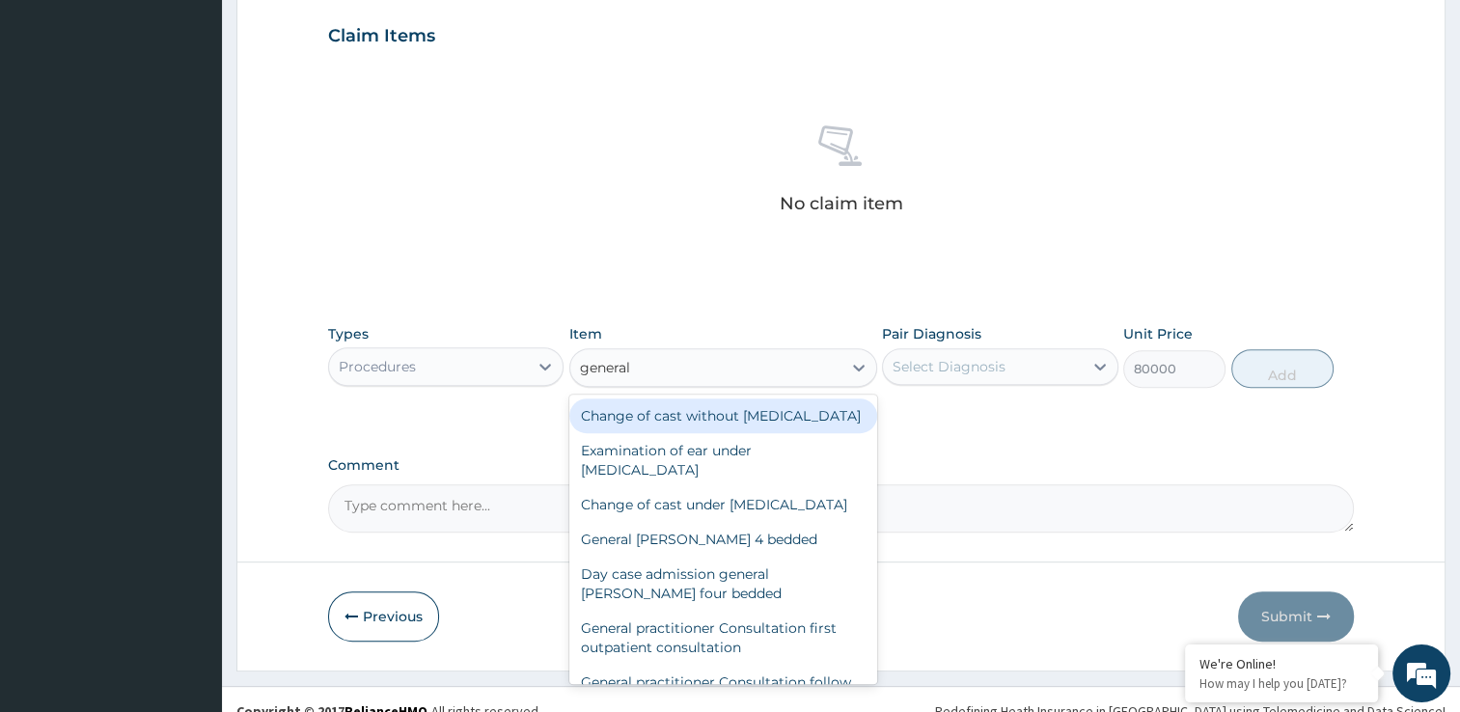
type input "general"
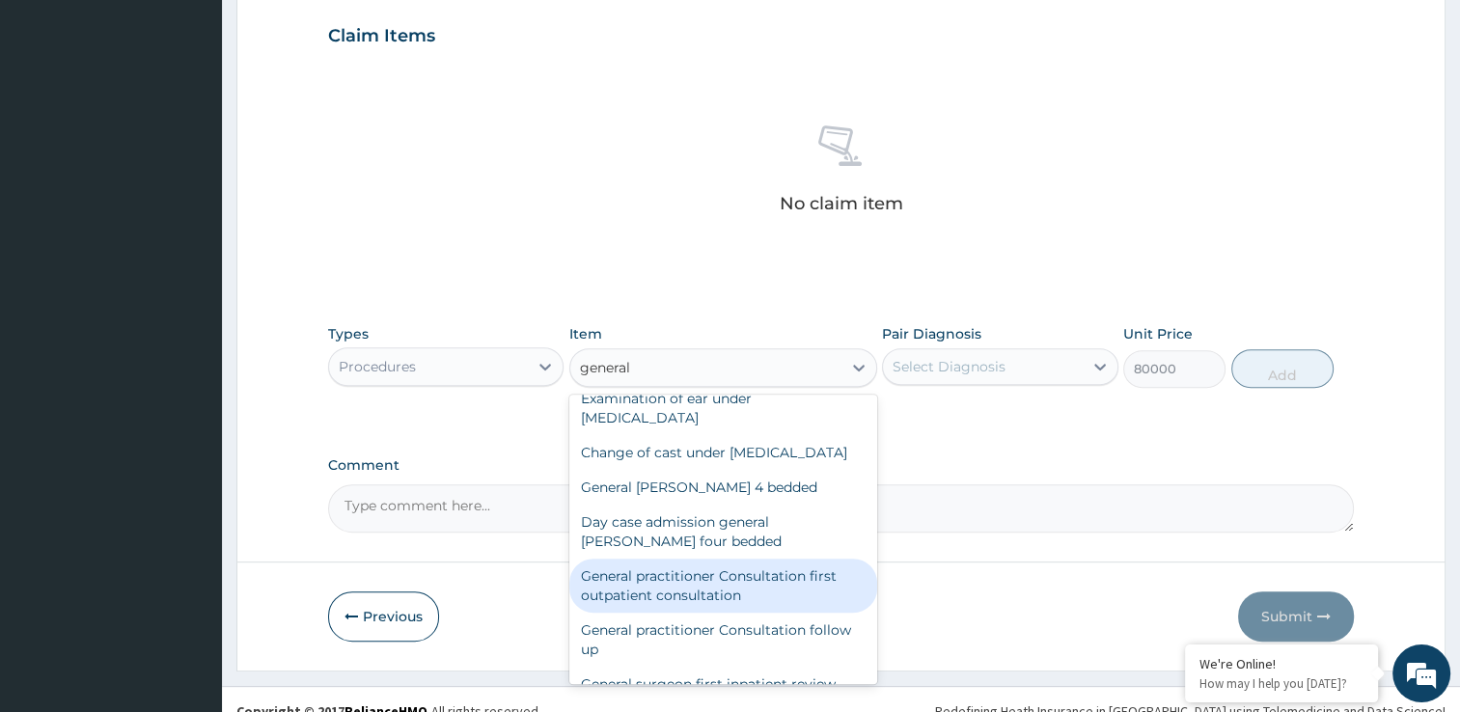
scroll to position [77, 0]
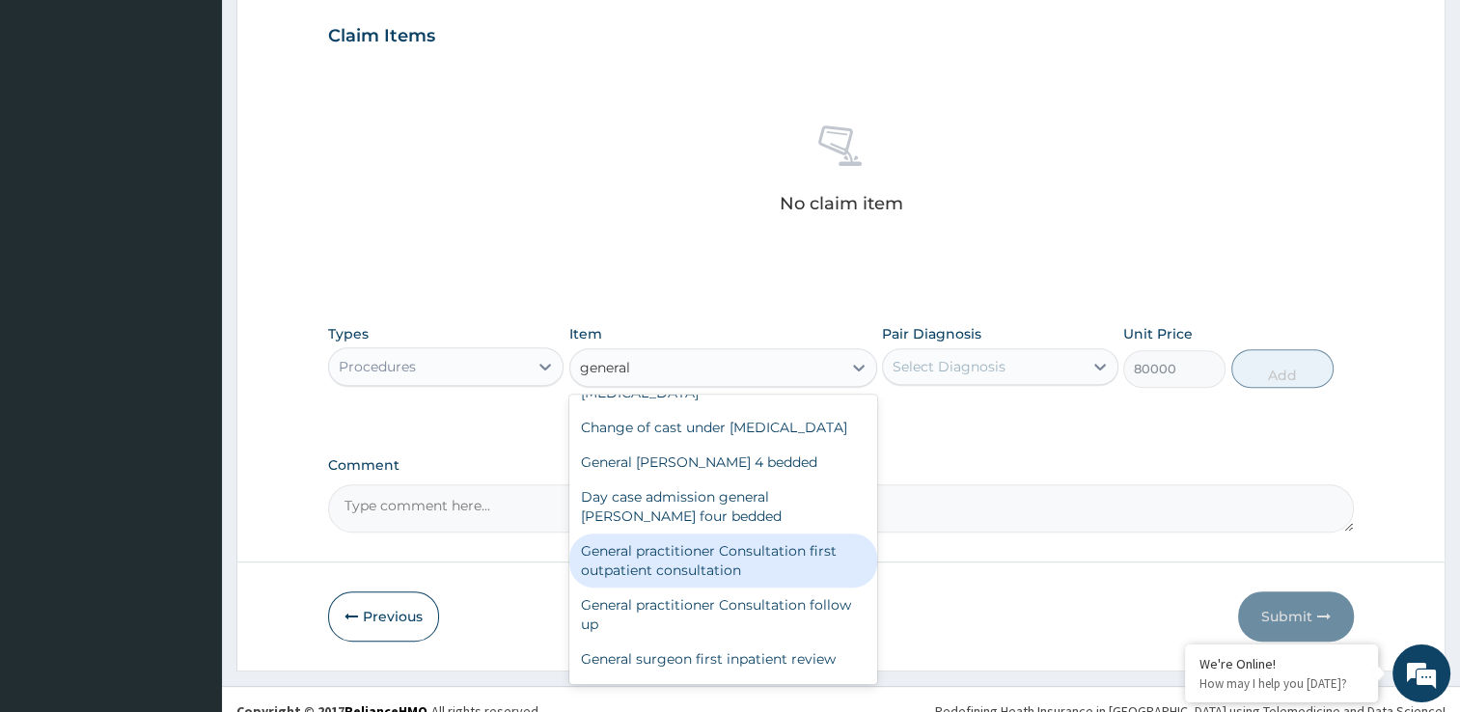
click at [772, 588] on div "General practitioner Consultation first outpatient consultation" at bounding box center [723, 561] width 308 height 54
type input "3000"
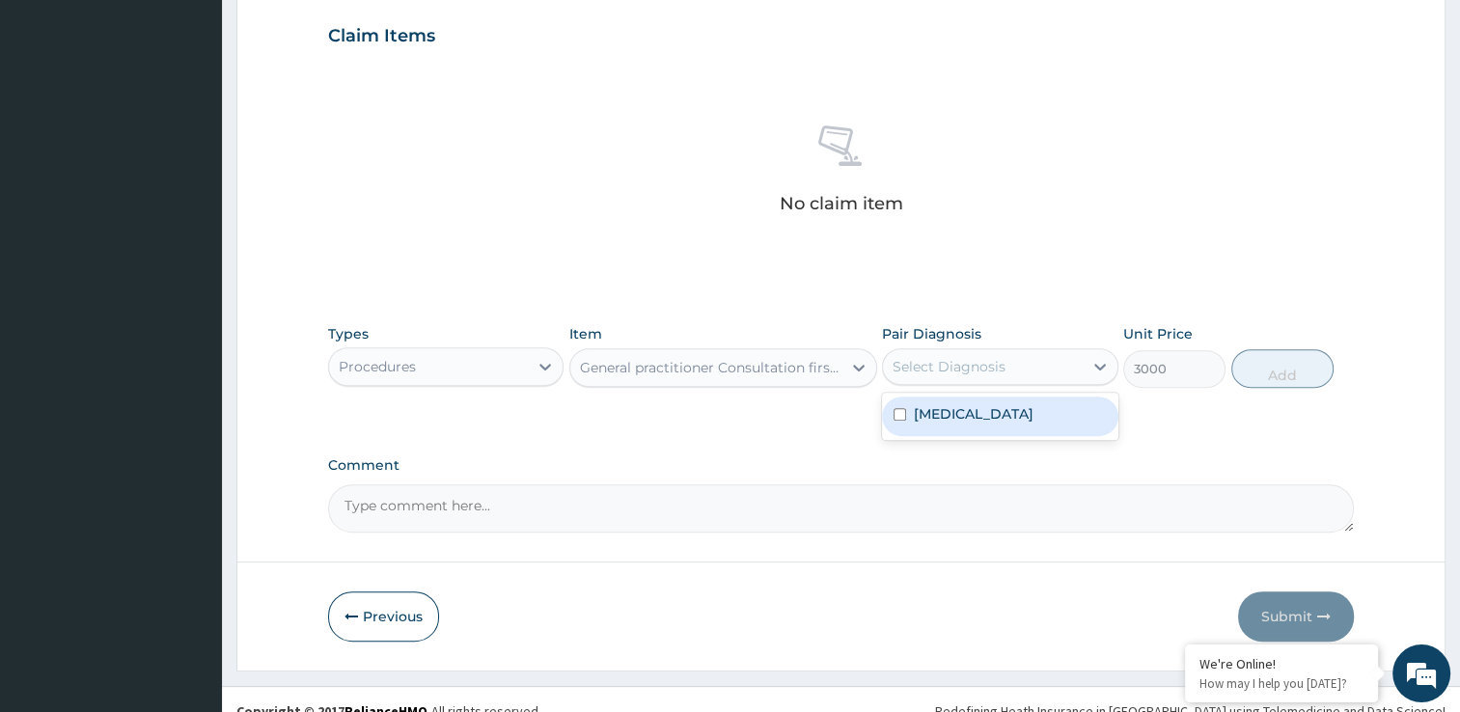
click at [1061, 360] on div "Select Diagnosis" at bounding box center [983, 366] width 200 height 31
click at [903, 408] on input "checkbox" at bounding box center [900, 414] width 13 height 13
checkbox input "true"
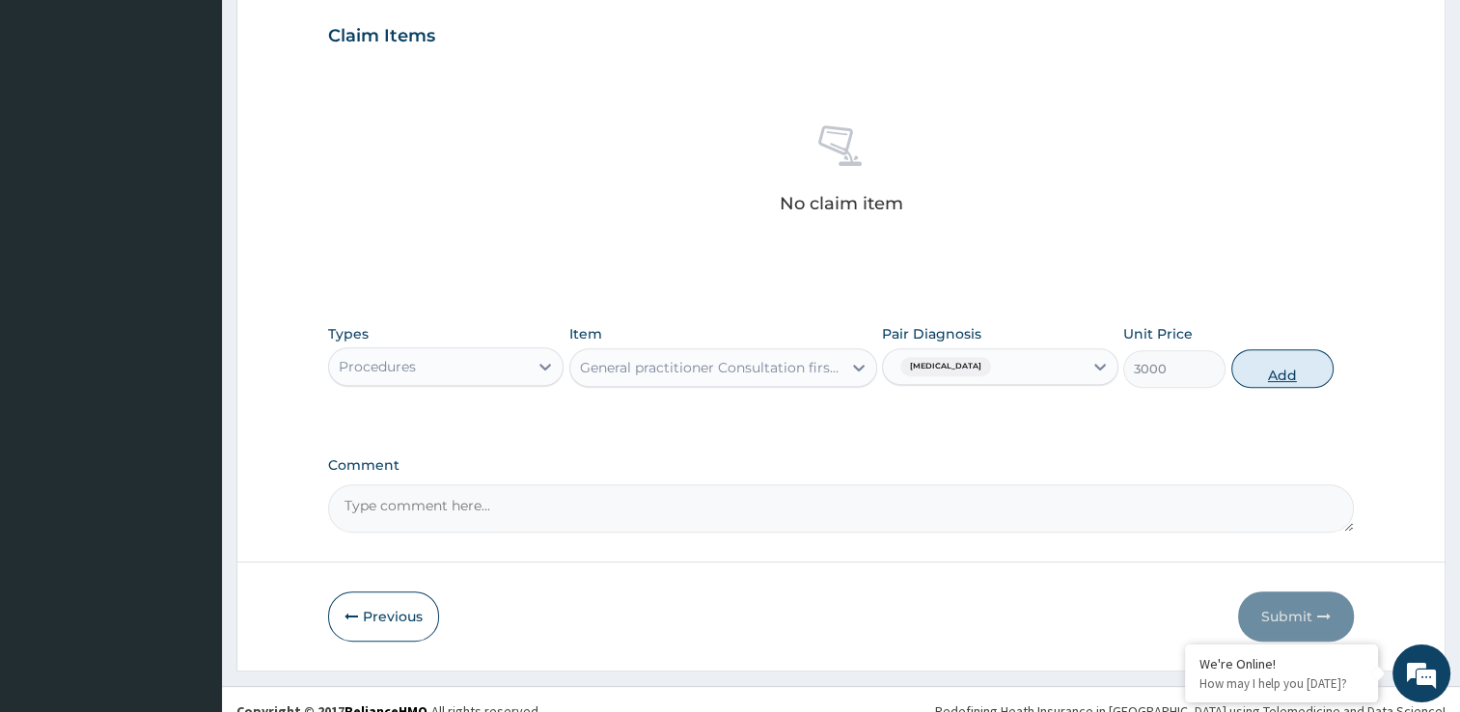
click at [1270, 376] on button "Add" at bounding box center [1282, 368] width 102 height 39
type input "0"
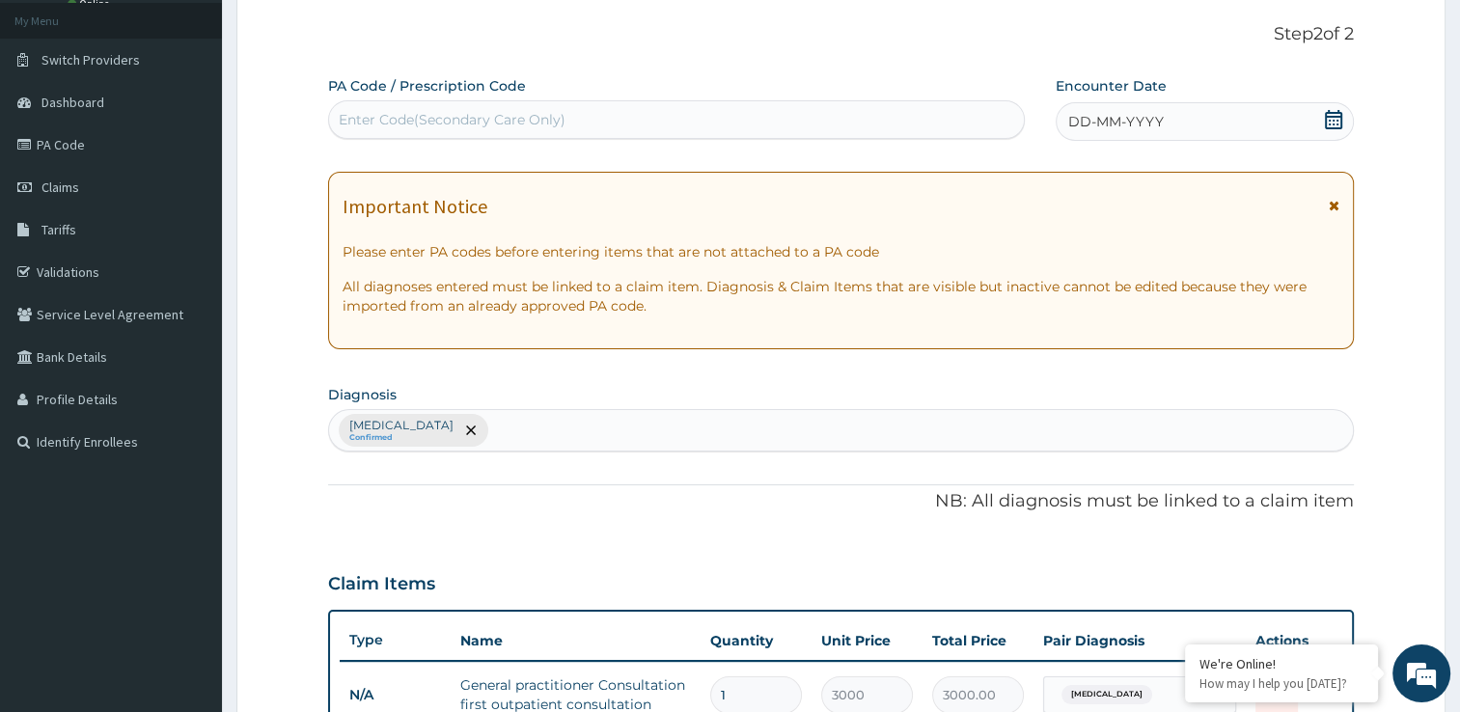
scroll to position [82, 0]
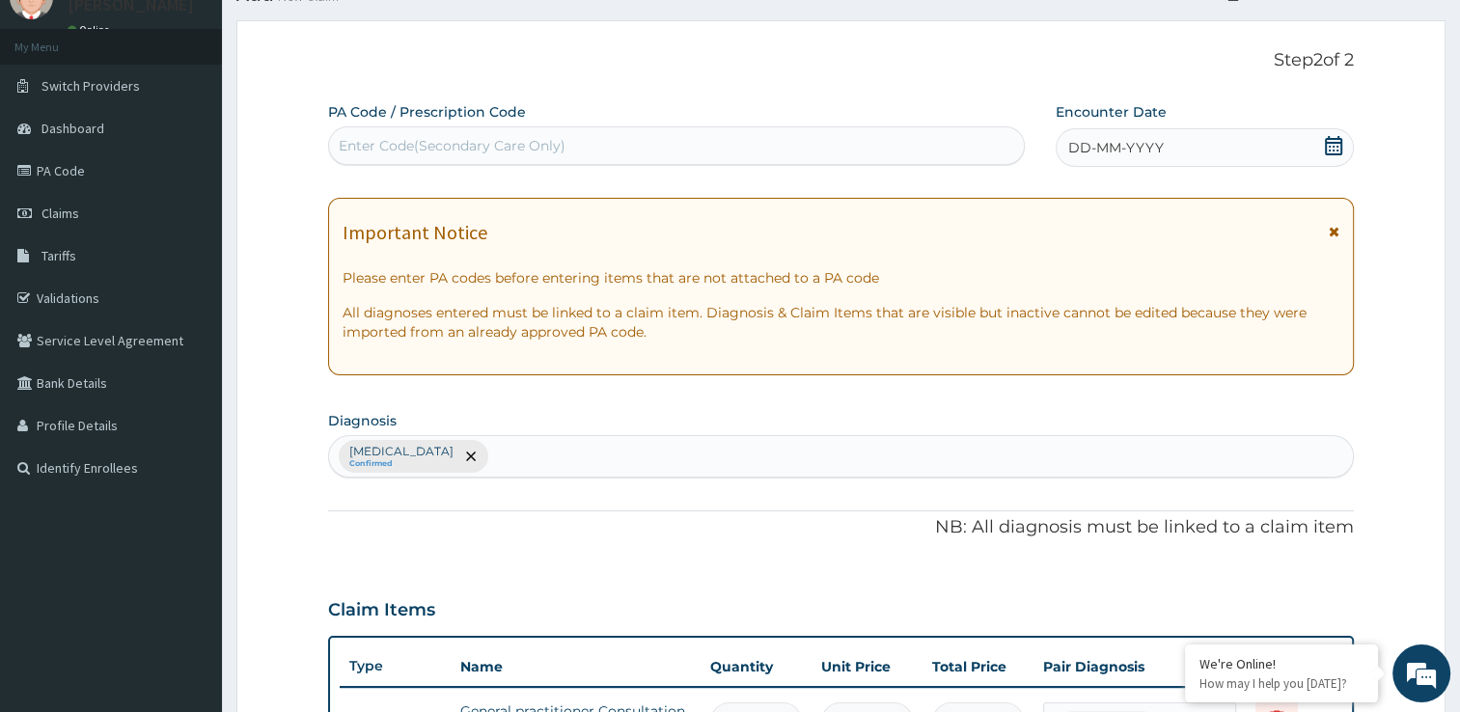
click at [1336, 149] on icon at bounding box center [1333, 145] width 19 height 19
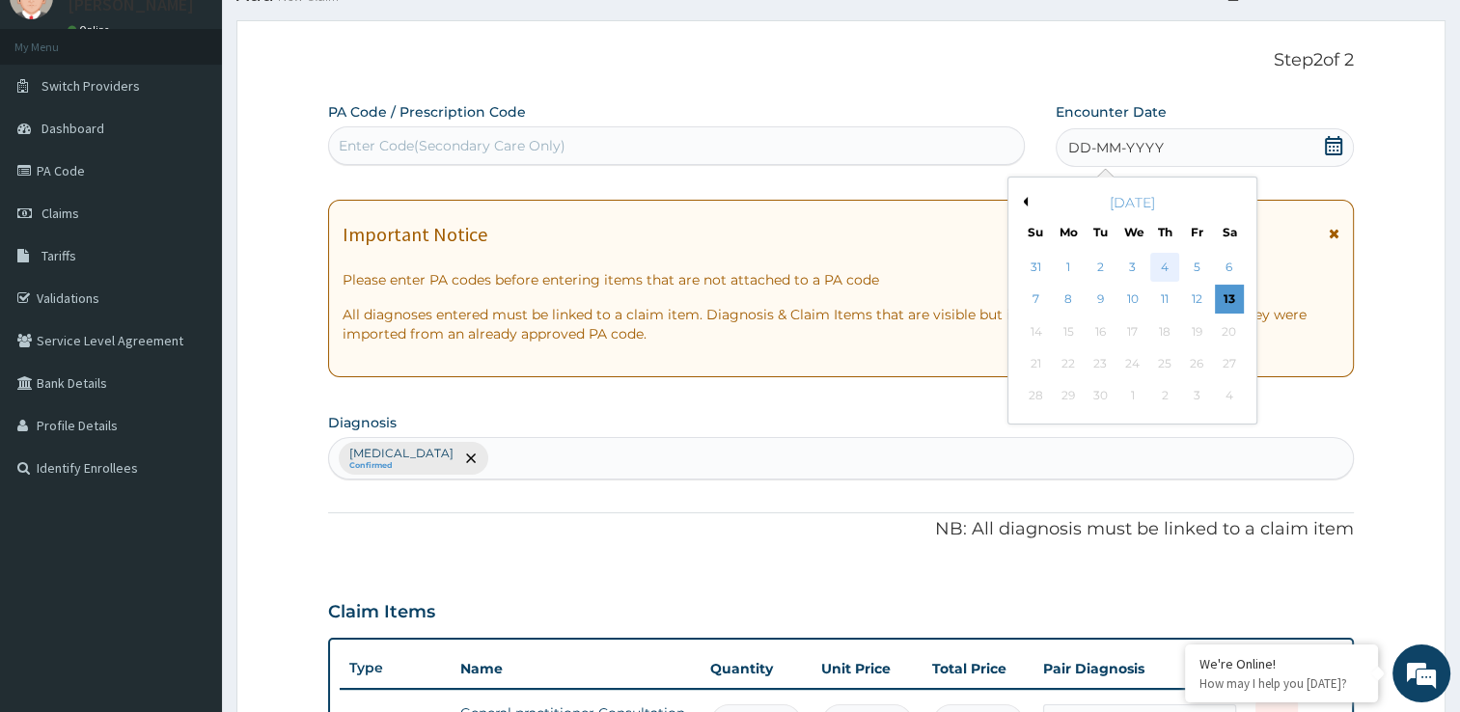
click at [1172, 260] on div "4" at bounding box center [1164, 267] width 29 height 29
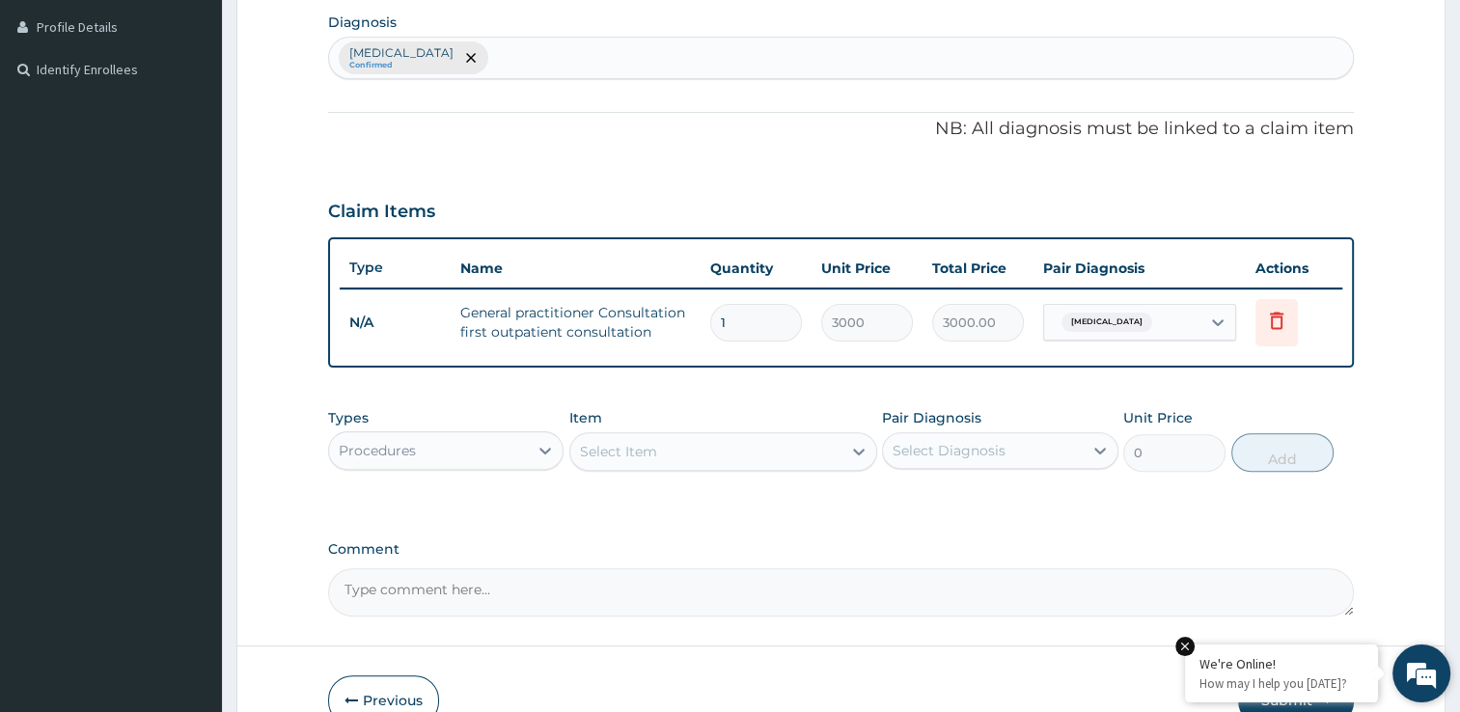
scroll to position [482, 0]
click at [548, 443] on icon at bounding box center [545, 449] width 19 height 19
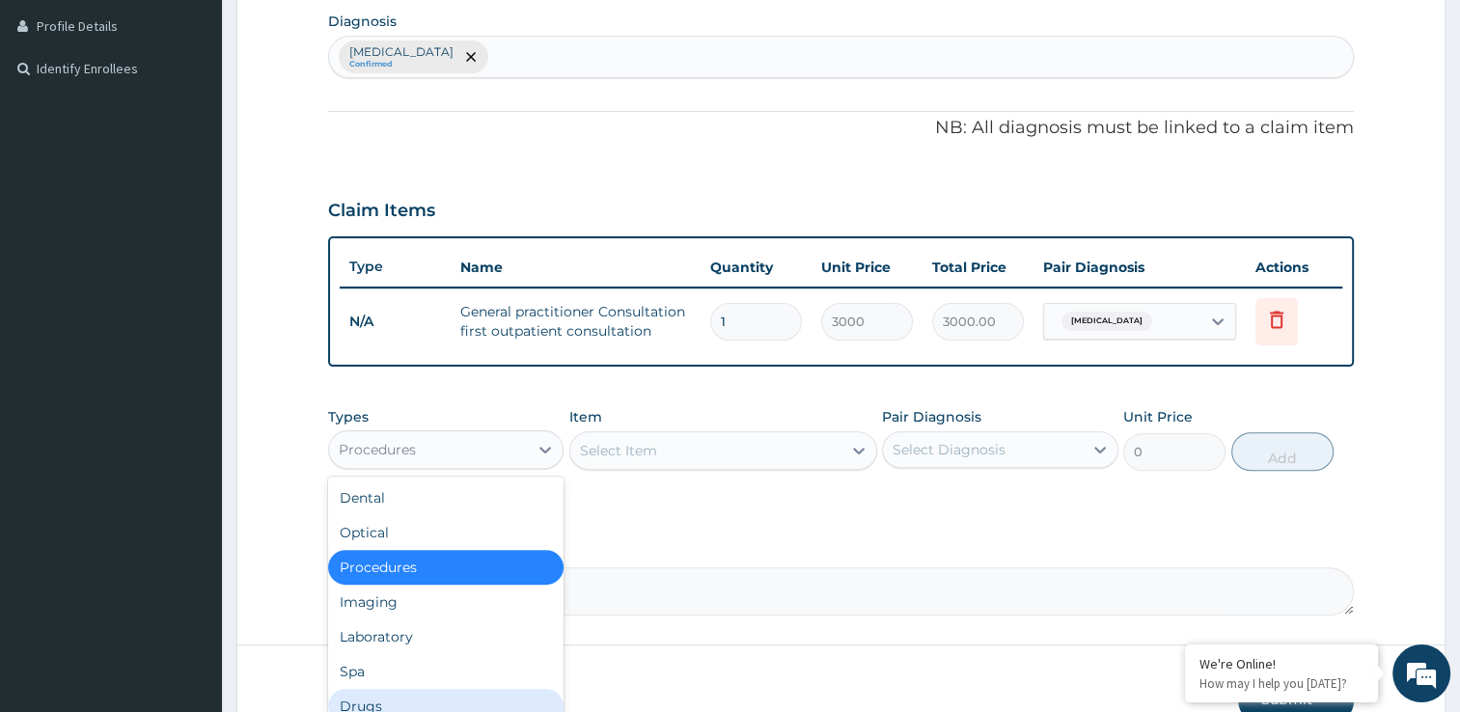
click at [494, 711] on html "R EL Toggle navigation Abiodun Faleti Abiodun Faleti - peakhealthhospital64@yah…" at bounding box center [730, 168] width 1460 height 1300
click at [492, 709] on div "Drugs" at bounding box center [446, 706] width 236 height 35
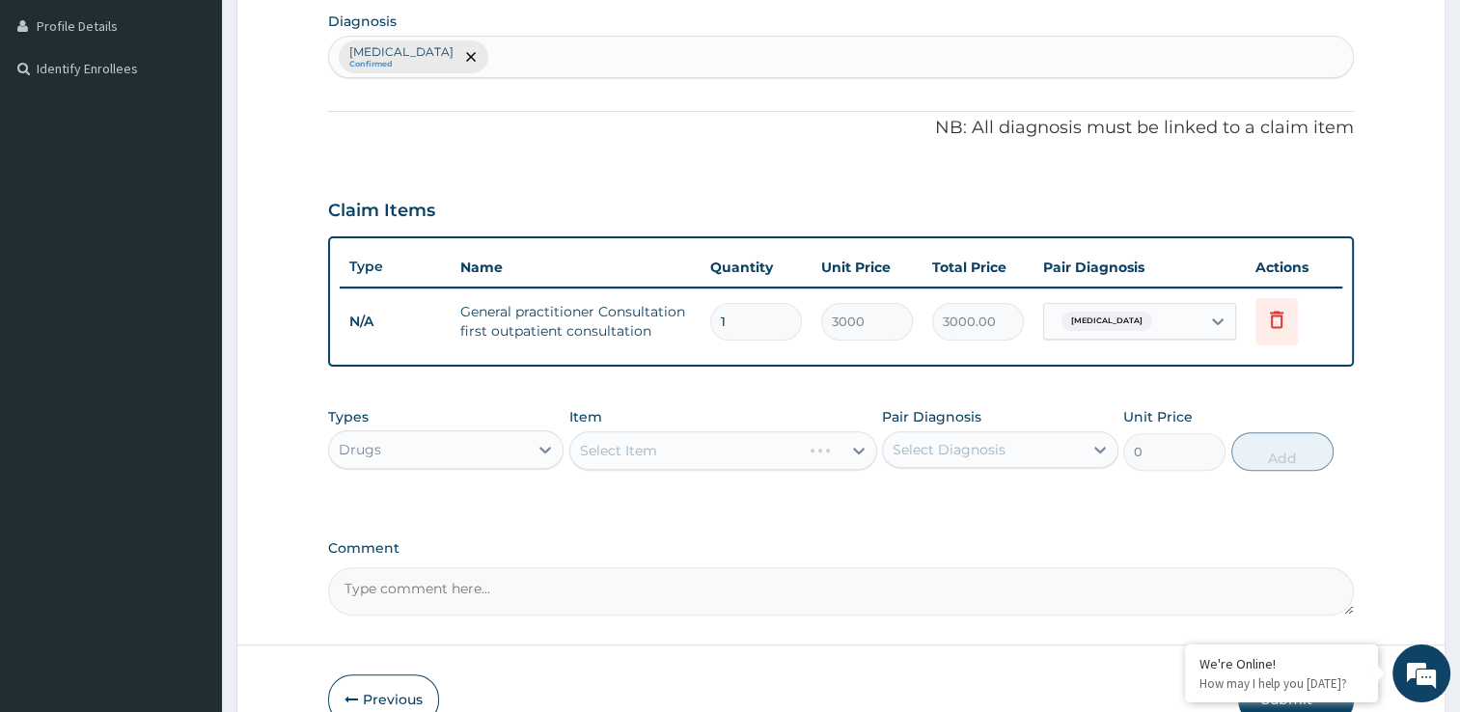
click at [810, 443] on div "Select Item" at bounding box center [723, 450] width 308 height 39
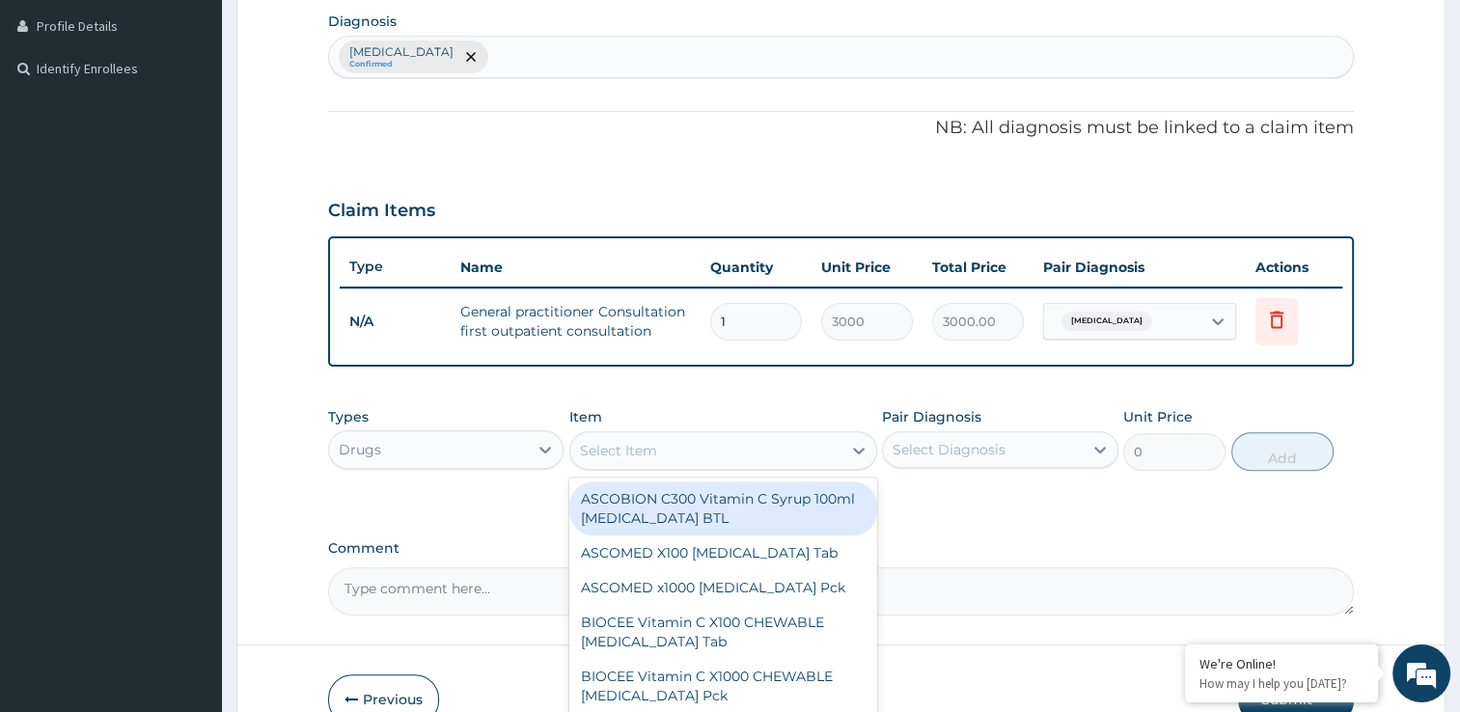
click at [810, 443] on div "Select Item" at bounding box center [705, 450] width 271 height 31
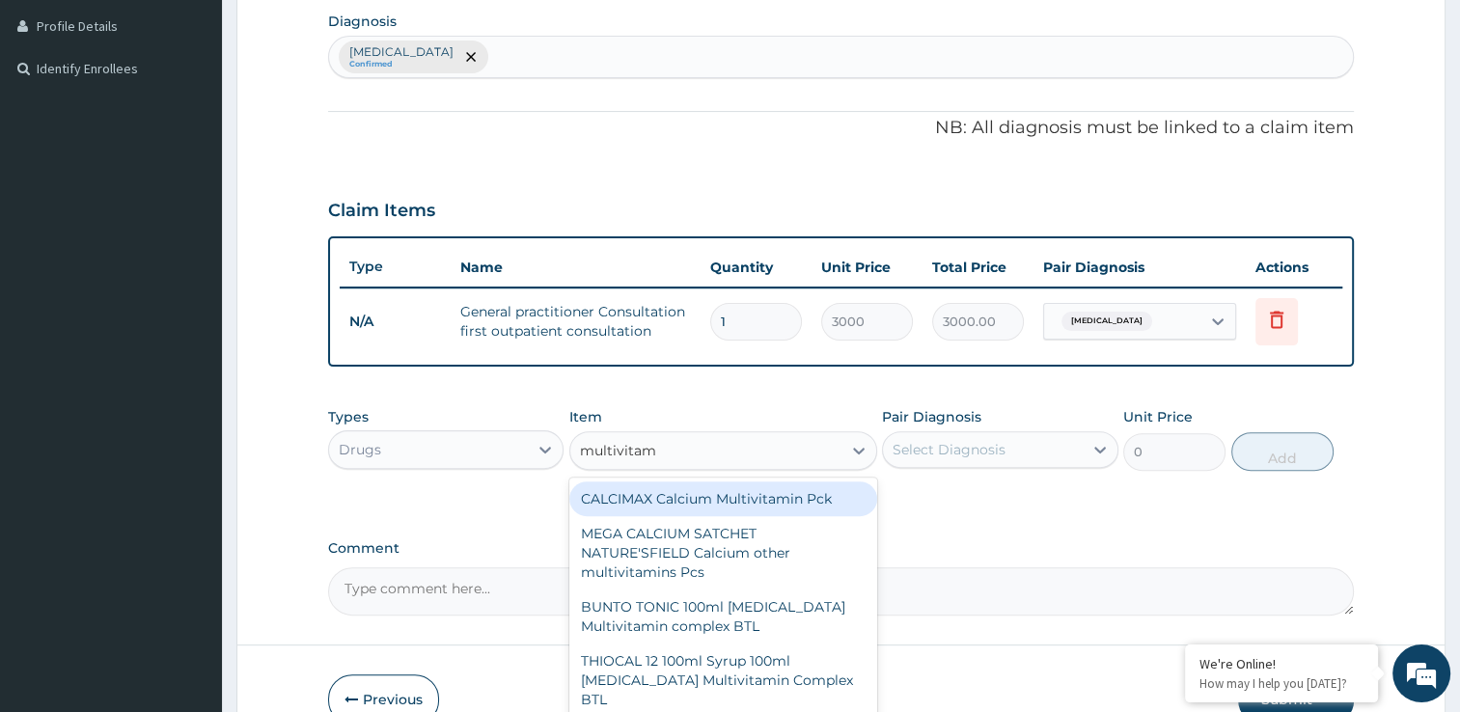
type input "multivitami"
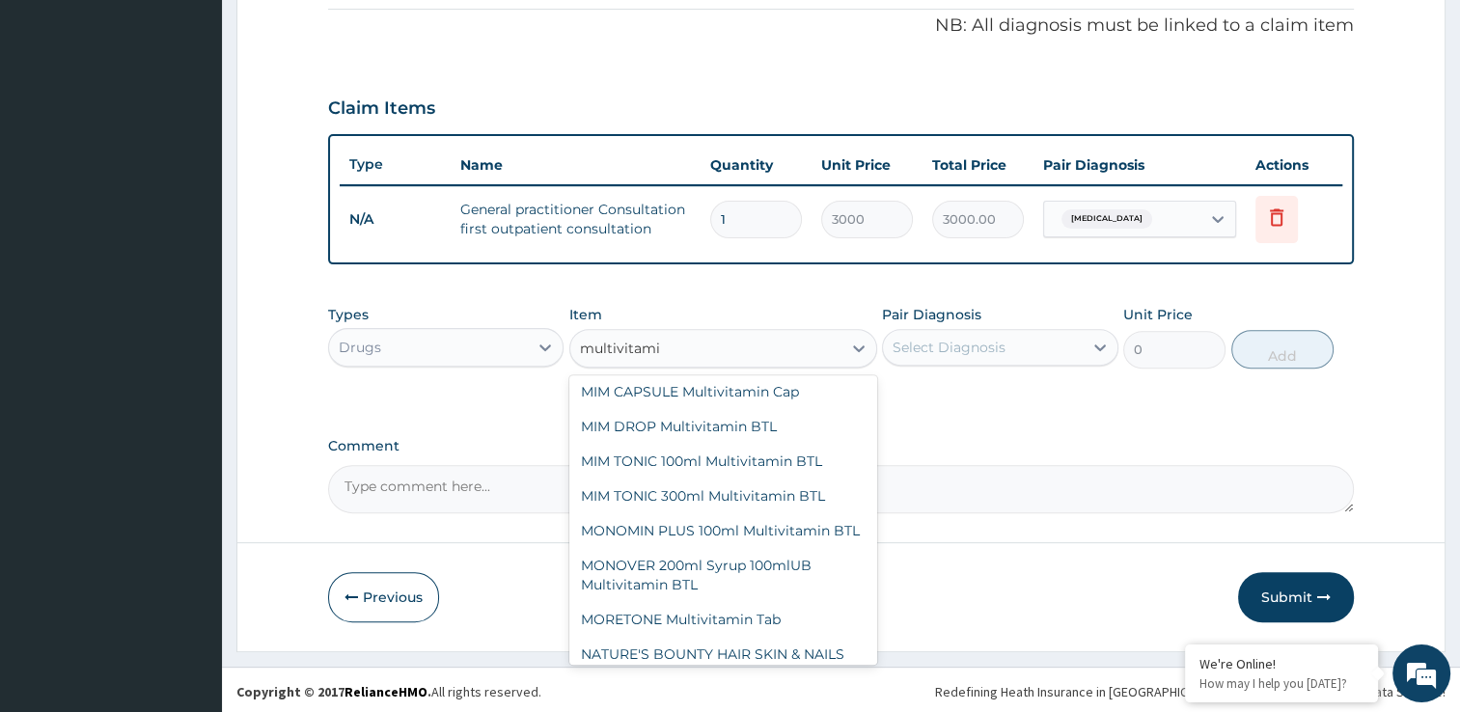
scroll to position [2765, 0]
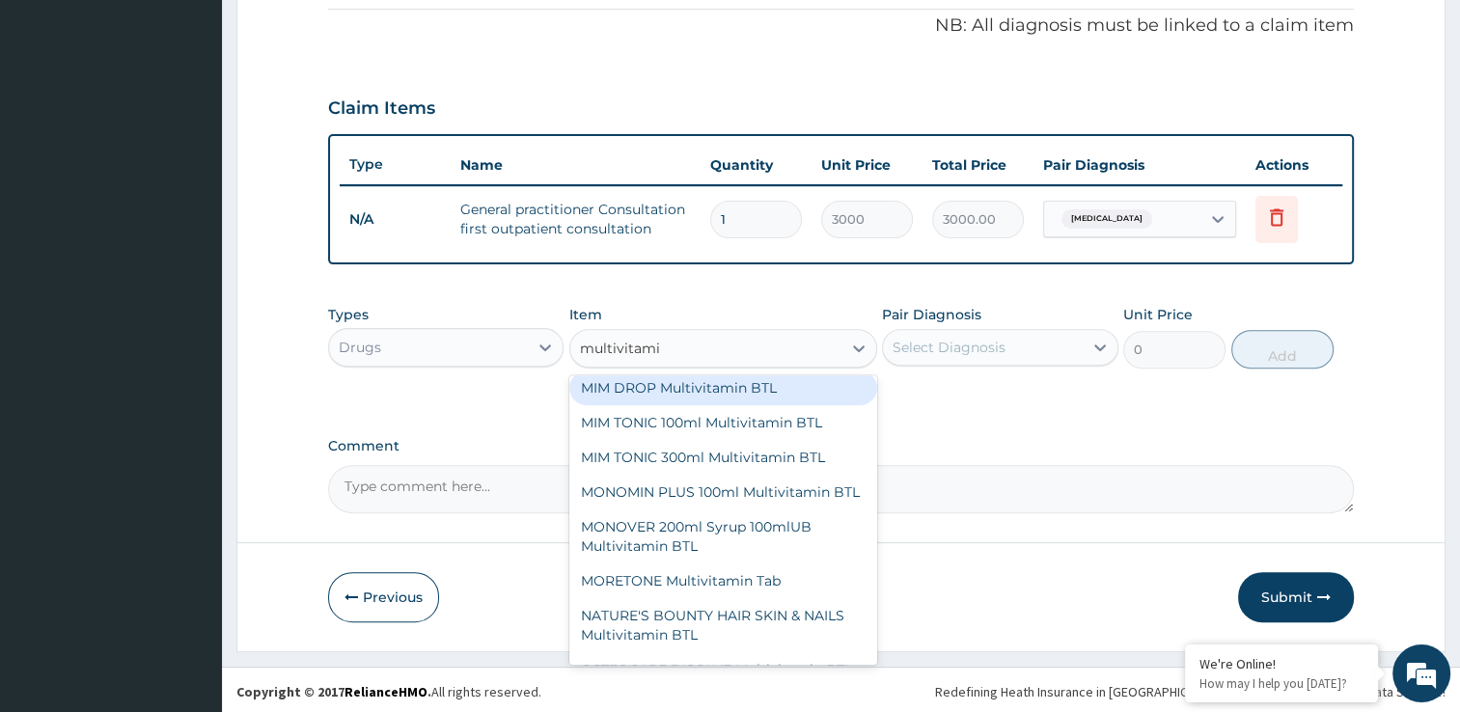
click at [776, 405] on div "MIM DROP Multivitamin BTL" at bounding box center [723, 388] width 308 height 35
type input "420"
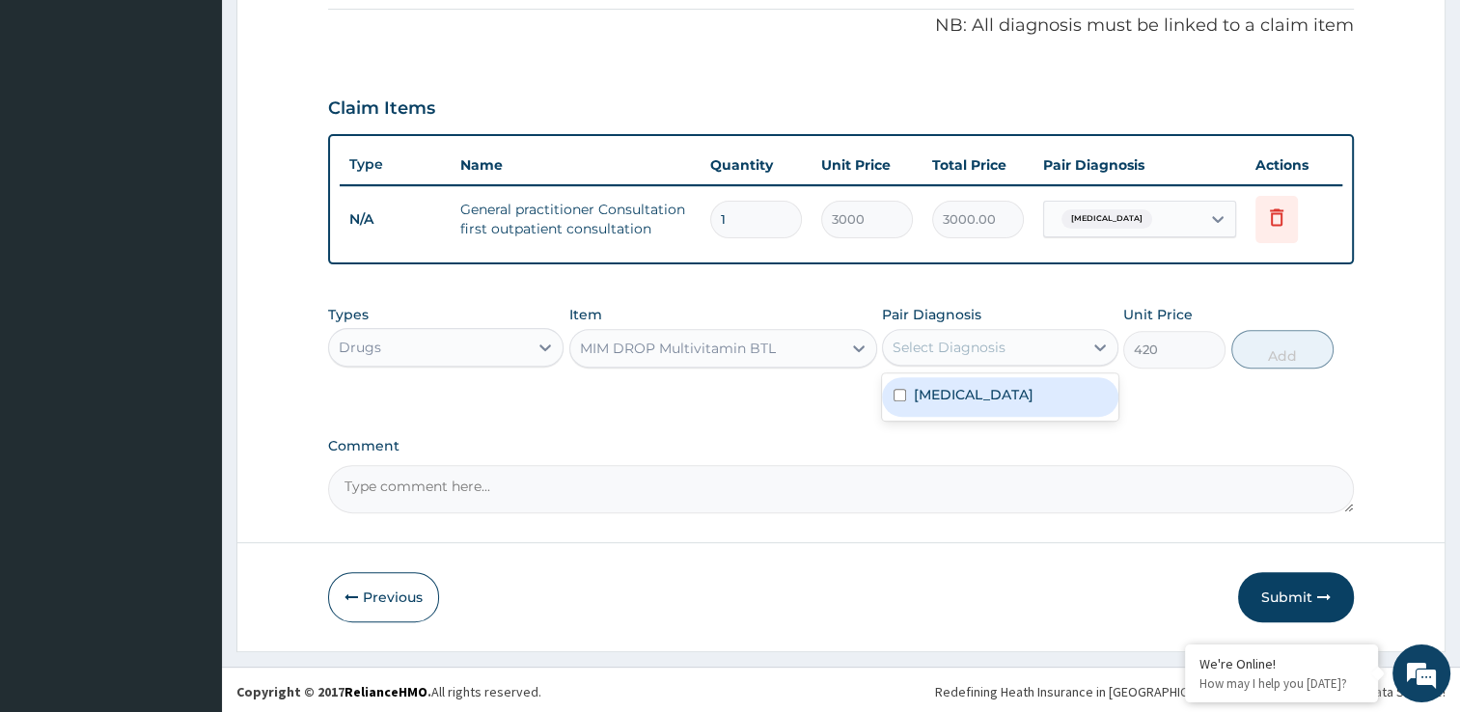
click at [996, 359] on div "Select Diagnosis" at bounding box center [983, 347] width 200 height 31
click at [894, 399] on input "checkbox" at bounding box center [900, 395] width 13 height 13
checkbox input "true"
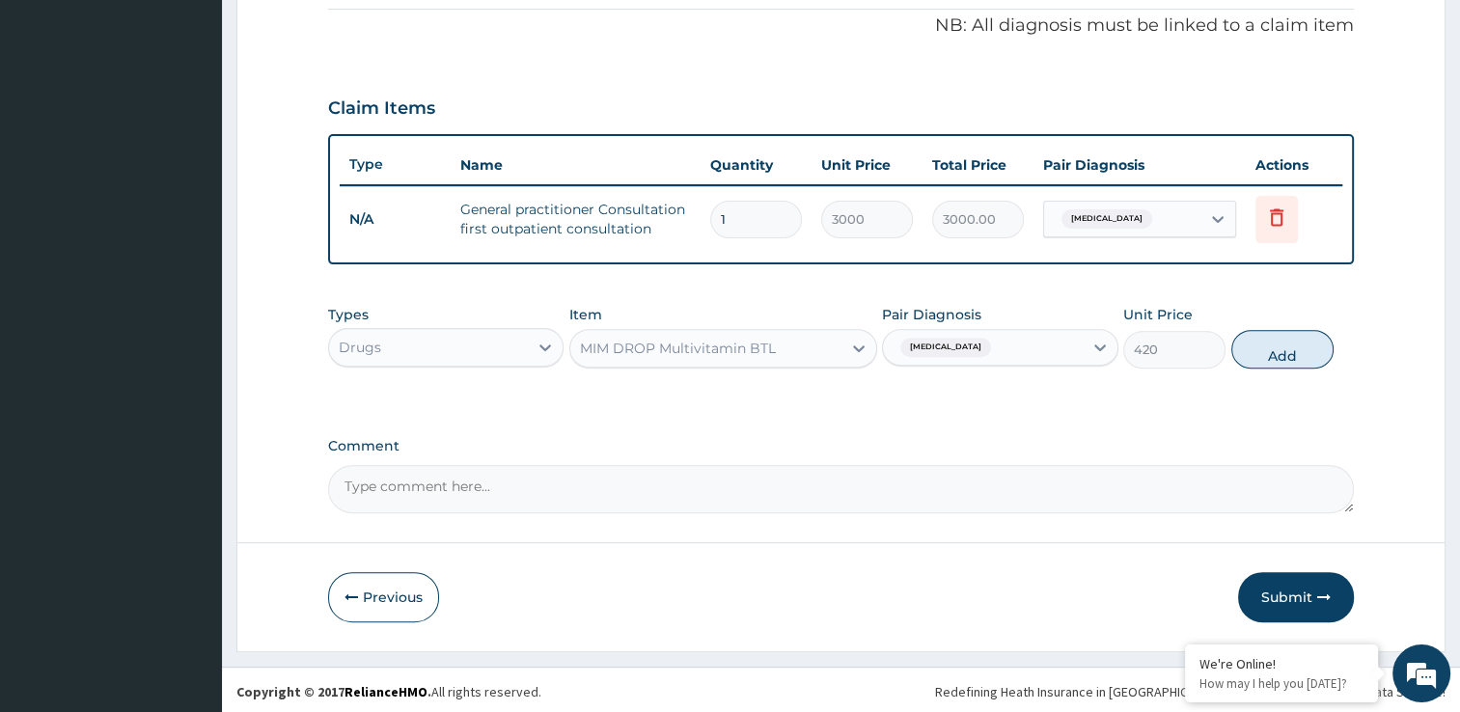
click at [813, 365] on div "Types Drugs Item MIM DROP Multivitamin BTL Pair Diagnosis Upper respiratory inf…" at bounding box center [841, 336] width 1026 height 83
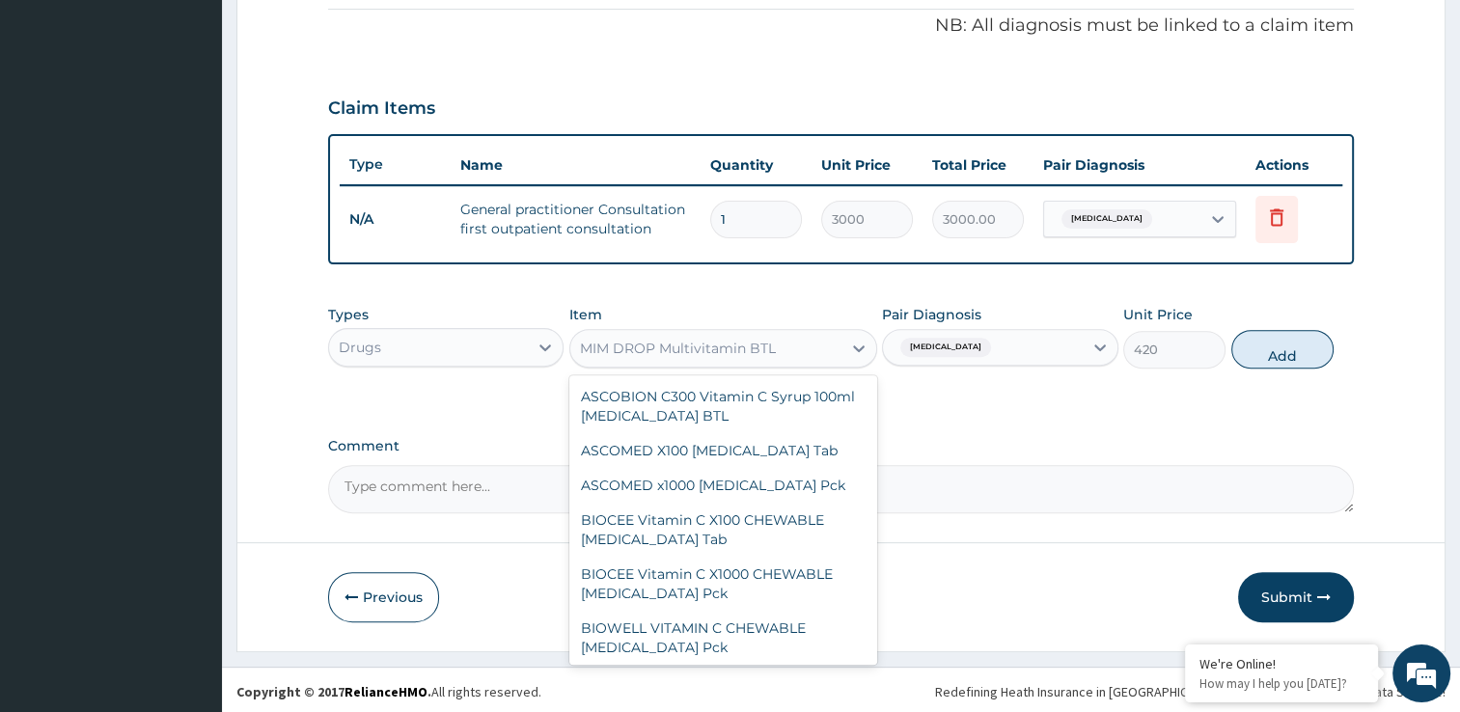
click at [829, 349] on div "MIM DROP Multivitamin BTL" at bounding box center [705, 348] width 271 height 31
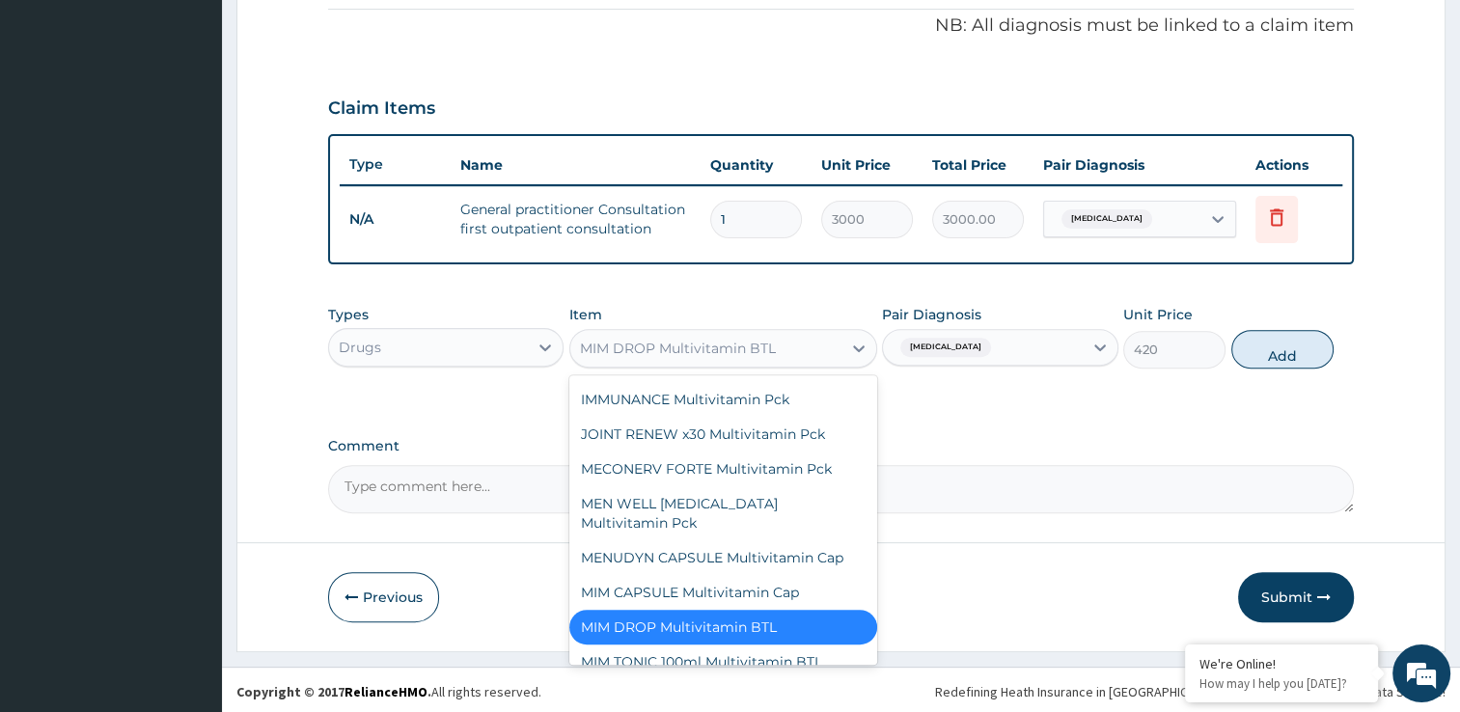
scroll to position [6272, 0]
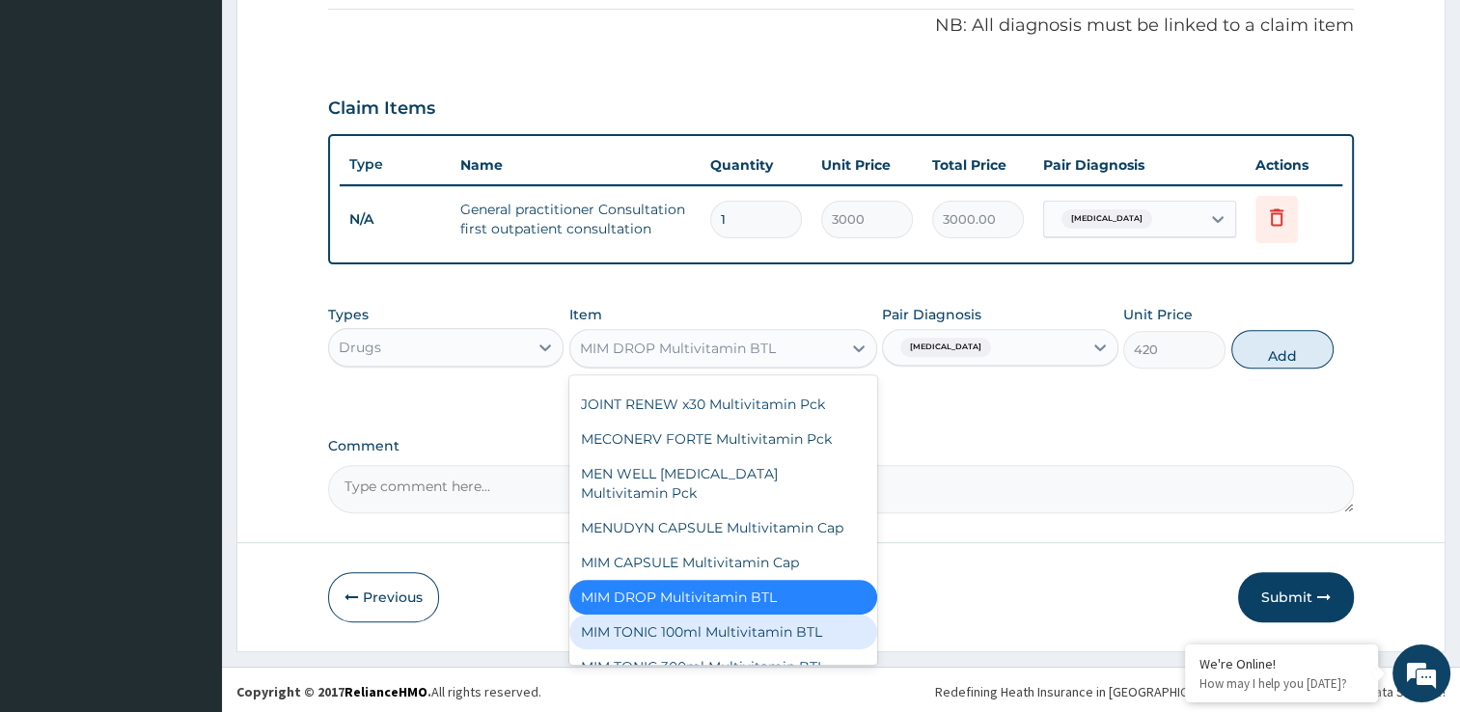
click at [722, 615] on div "MIM TONIC 100ml Multivitamin BTL" at bounding box center [723, 632] width 308 height 35
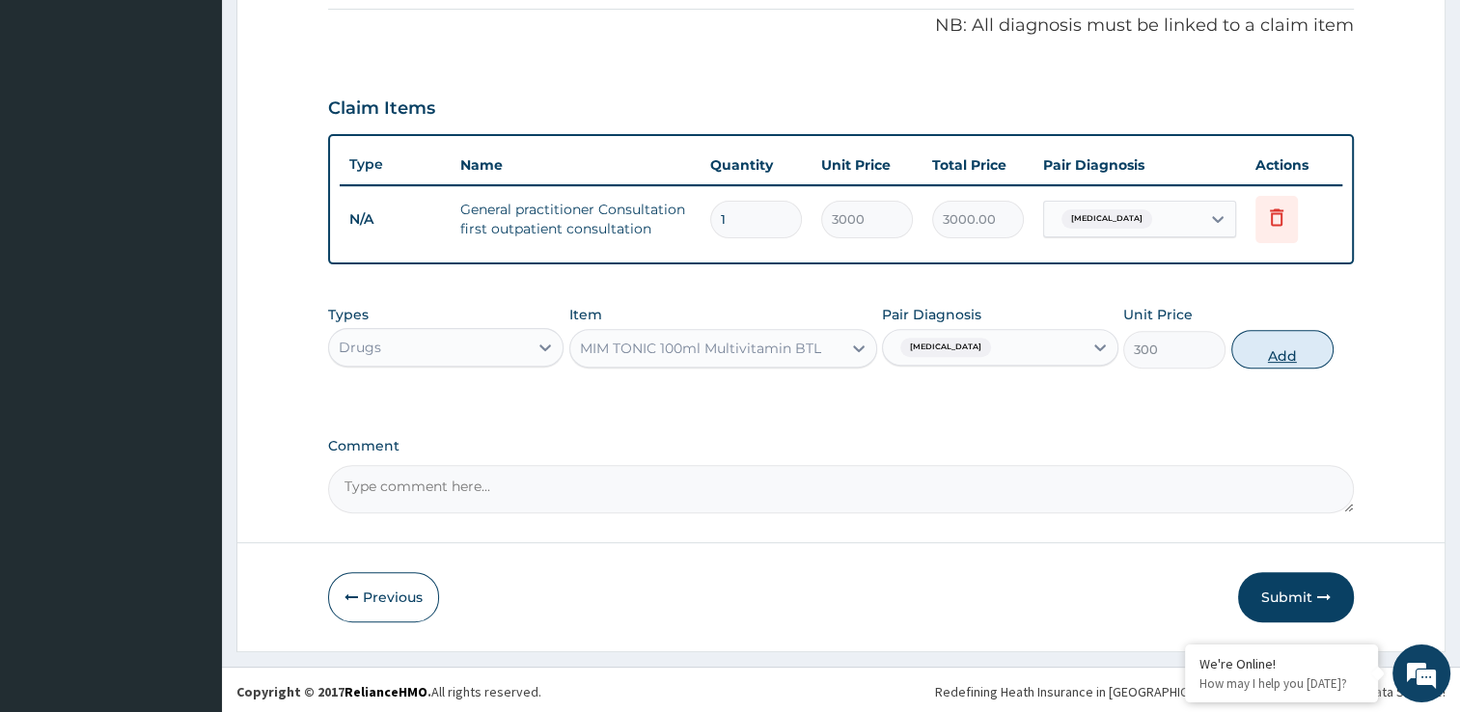
click at [1285, 339] on button "Add" at bounding box center [1282, 349] width 102 height 39
type input "0"
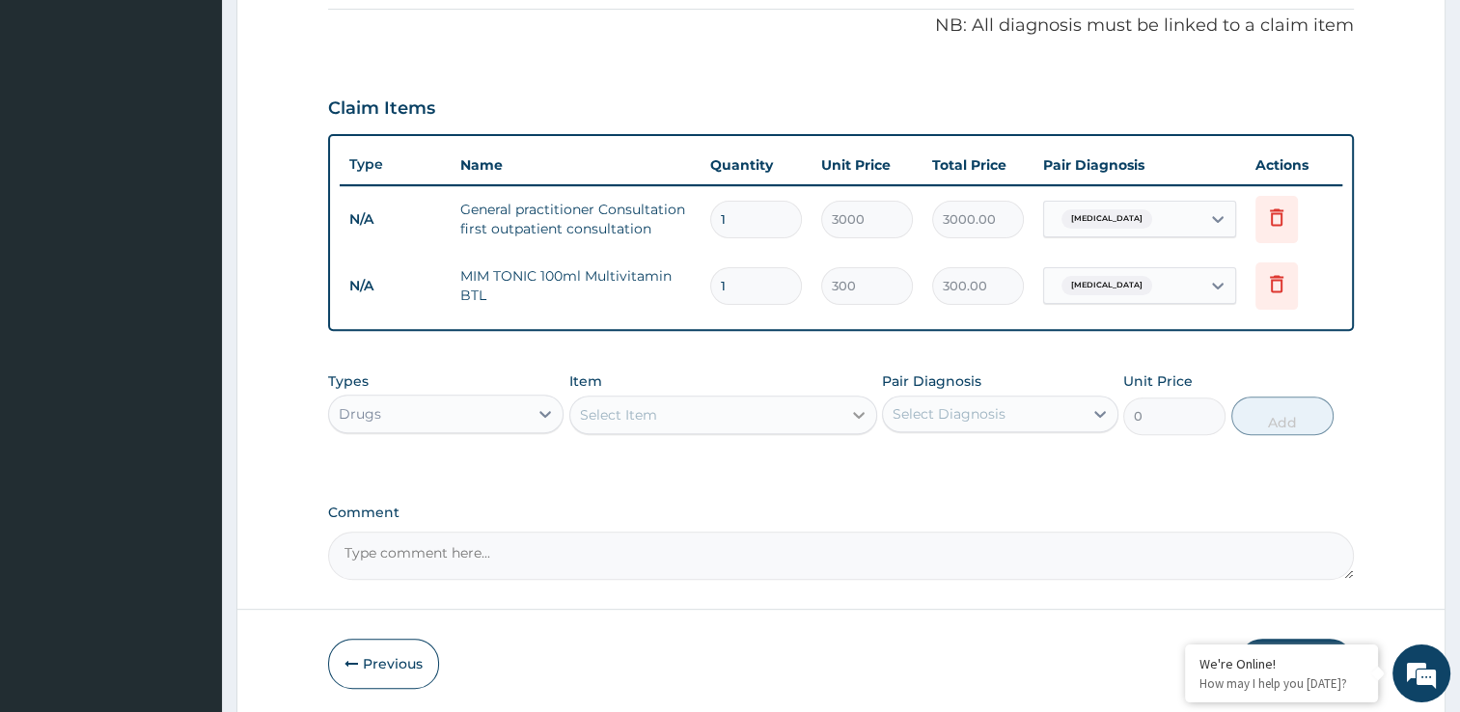
click at [849, 413] on icon at bounding box center [858, 414] width 19 height 19
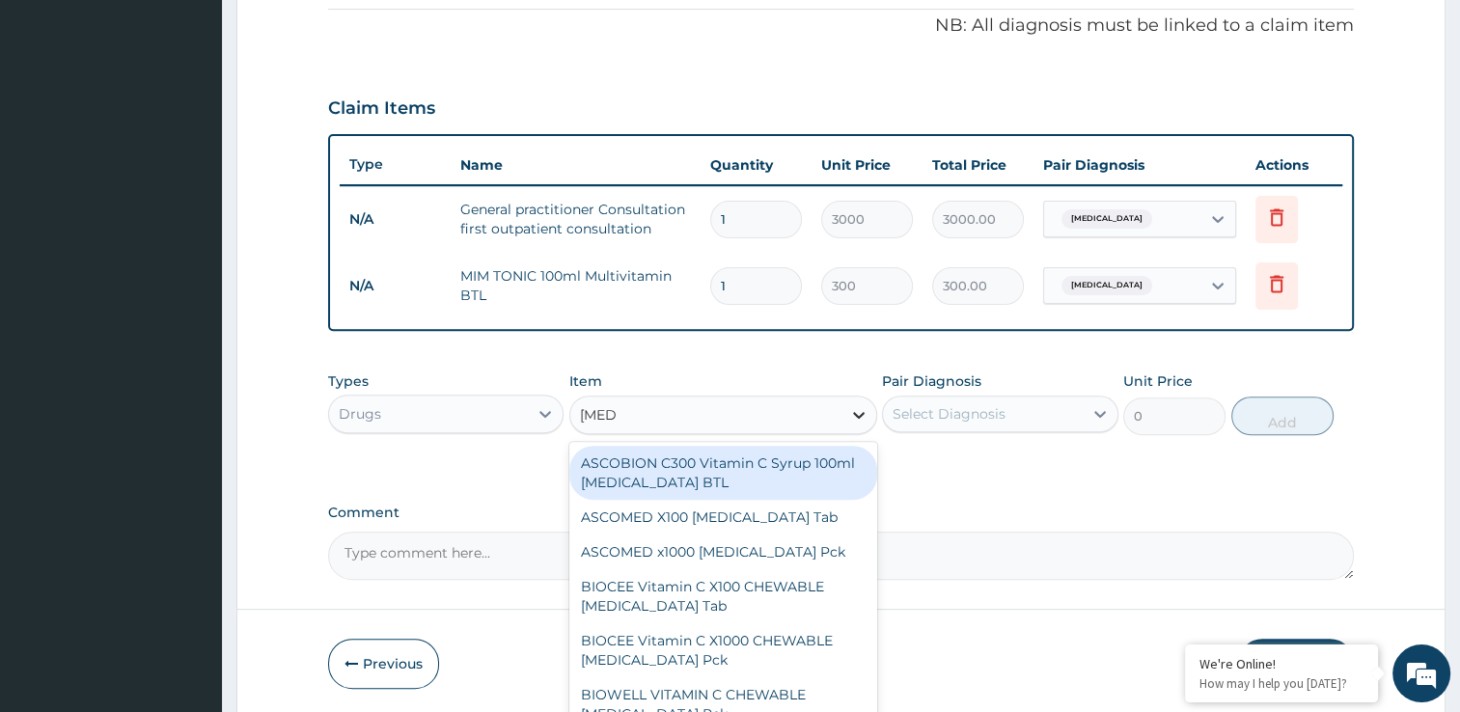
type input "ascore"
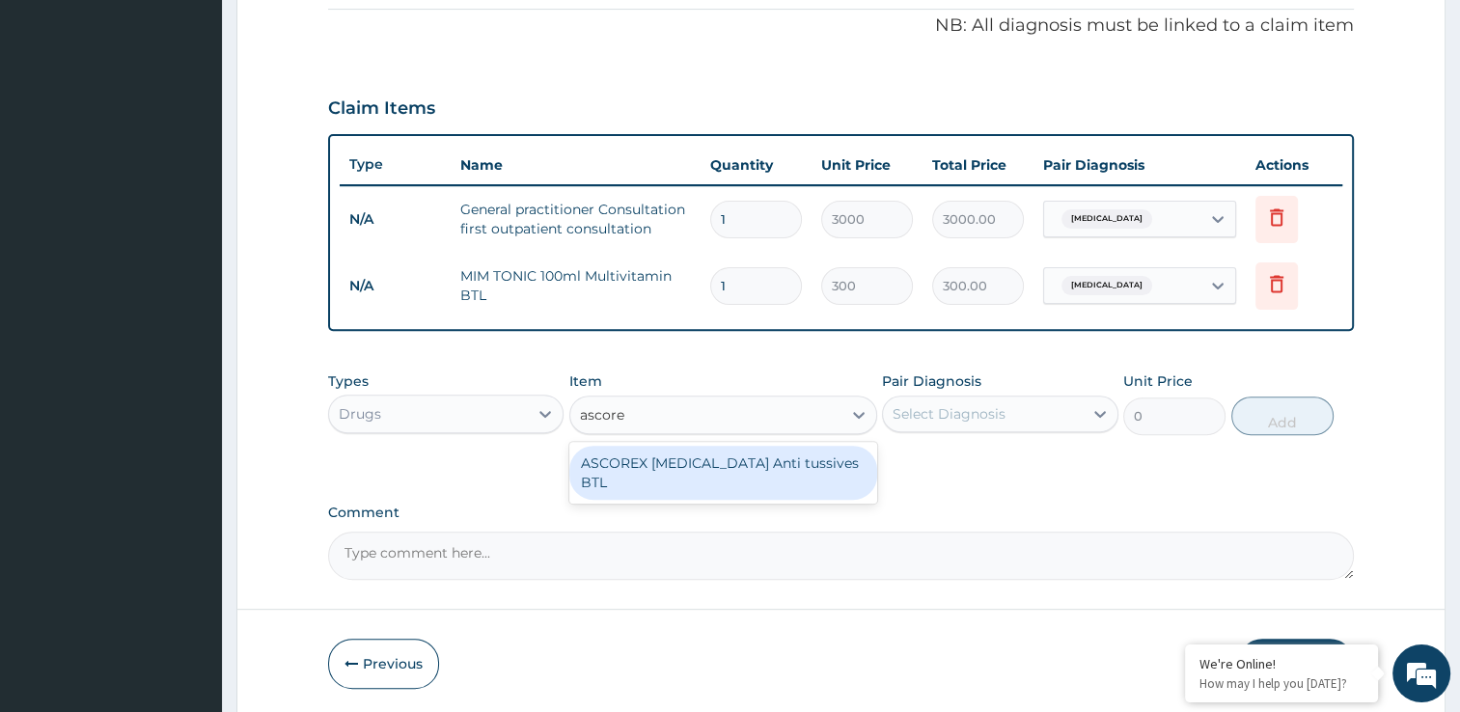
click at [823, 466] on div "ASCOREX [MEDICAL_DATA] Anti tussives BTL" at bounding box center [723, 473] width 308 height 54
type input "740"
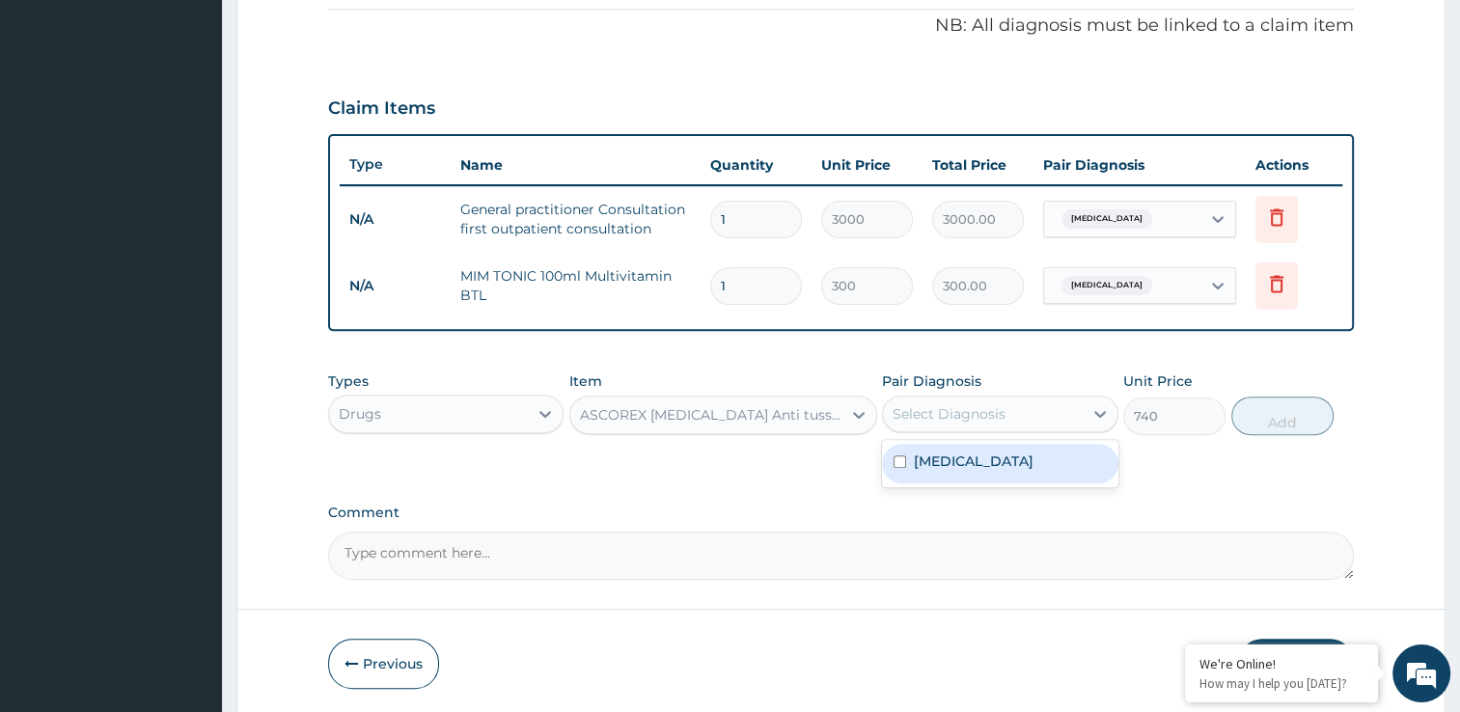
click at [1066, 406] on div "Select Diagnosis" at bounding box center [983, 414] width 200 height 31
click at [903, 458] on input "checkbox" at bounding box center [900, 461] width 13 height 13
checkbox input "true"
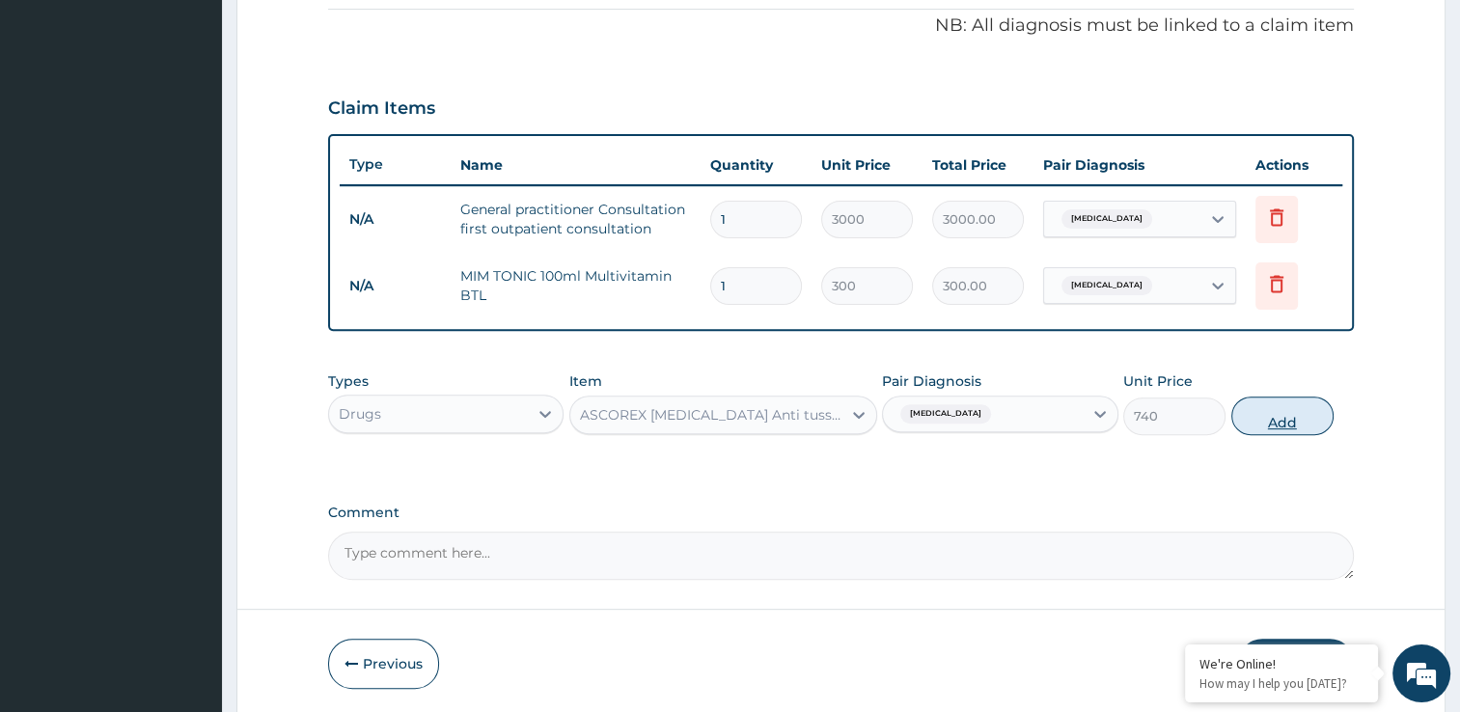
click at [1295, 427] on button "Add" at bounding box center [1282, 416] width 102 height 39
type input "0"
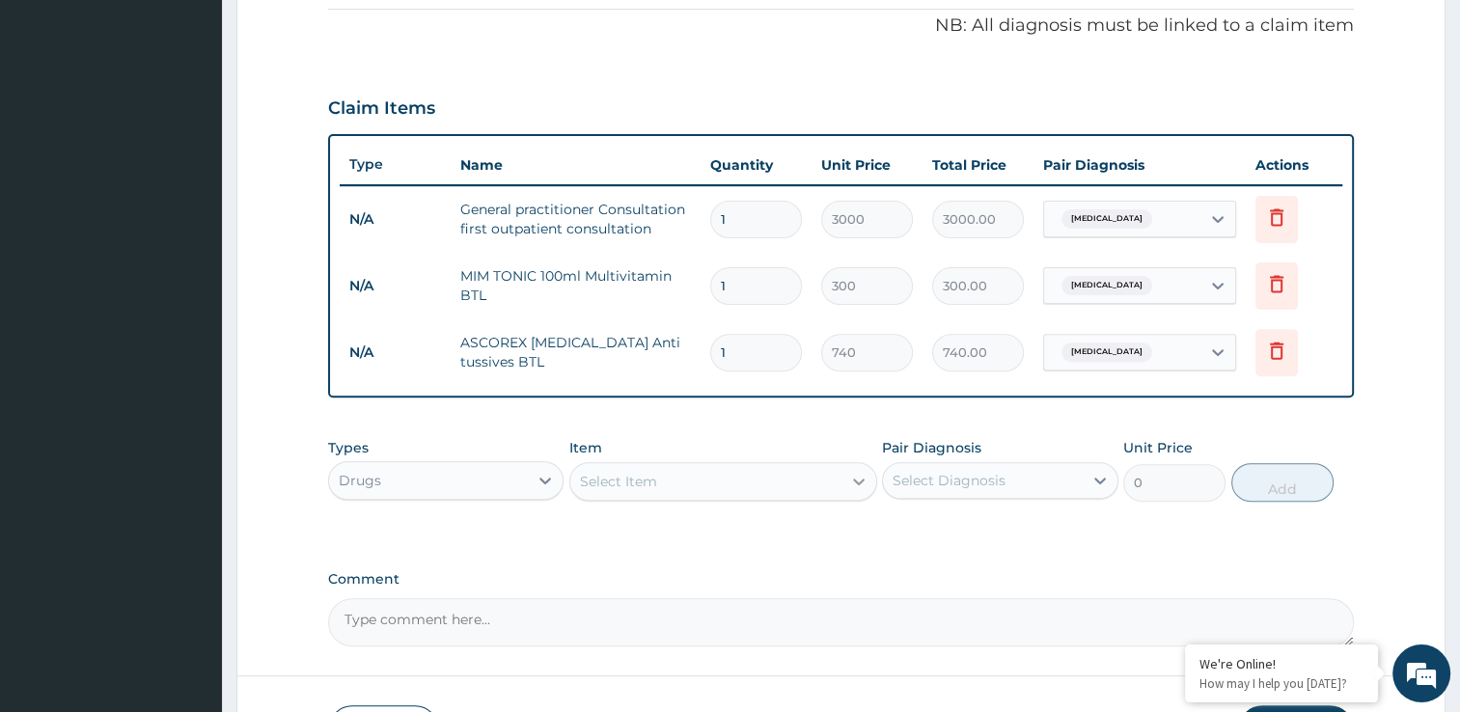
click at [855, 474] on icon at bounding box center [858, 481] width 19 height 19
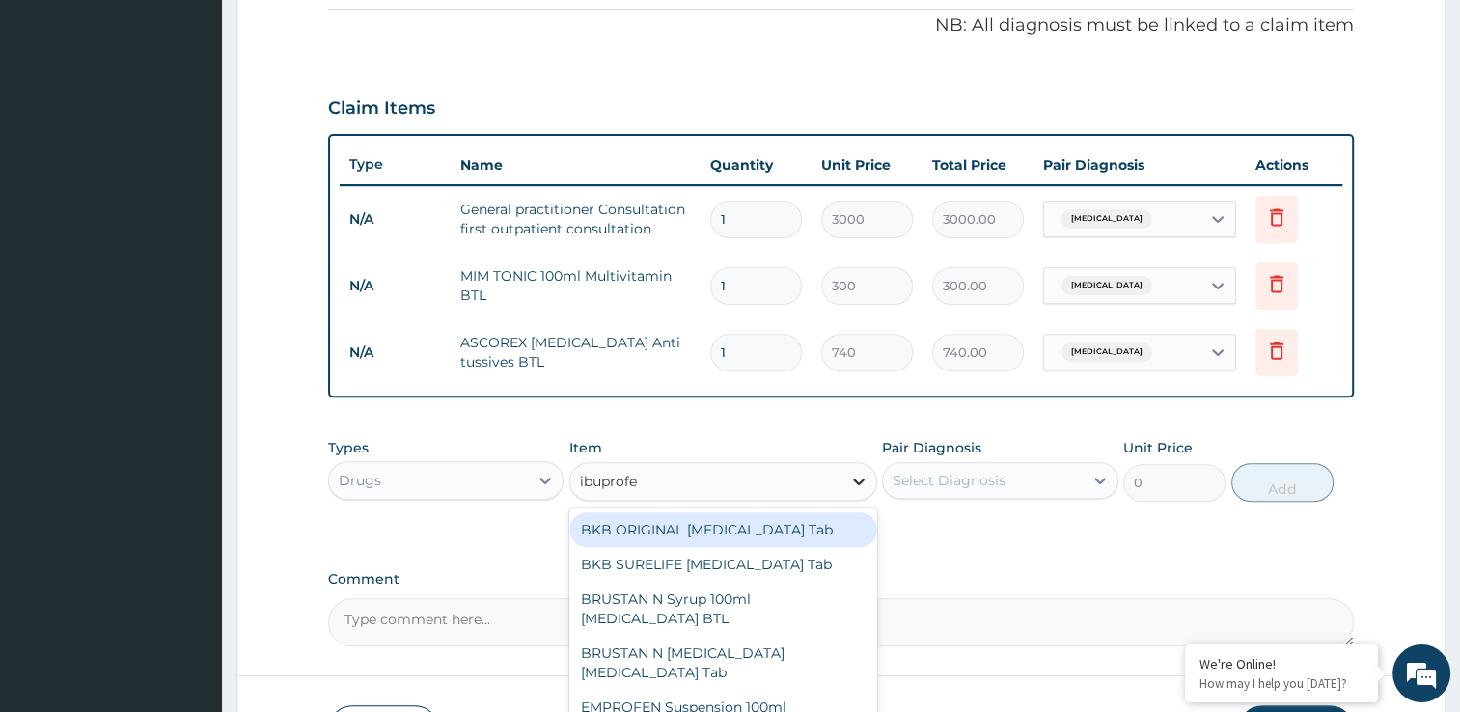
type input "[MEDICAL_DATA]"
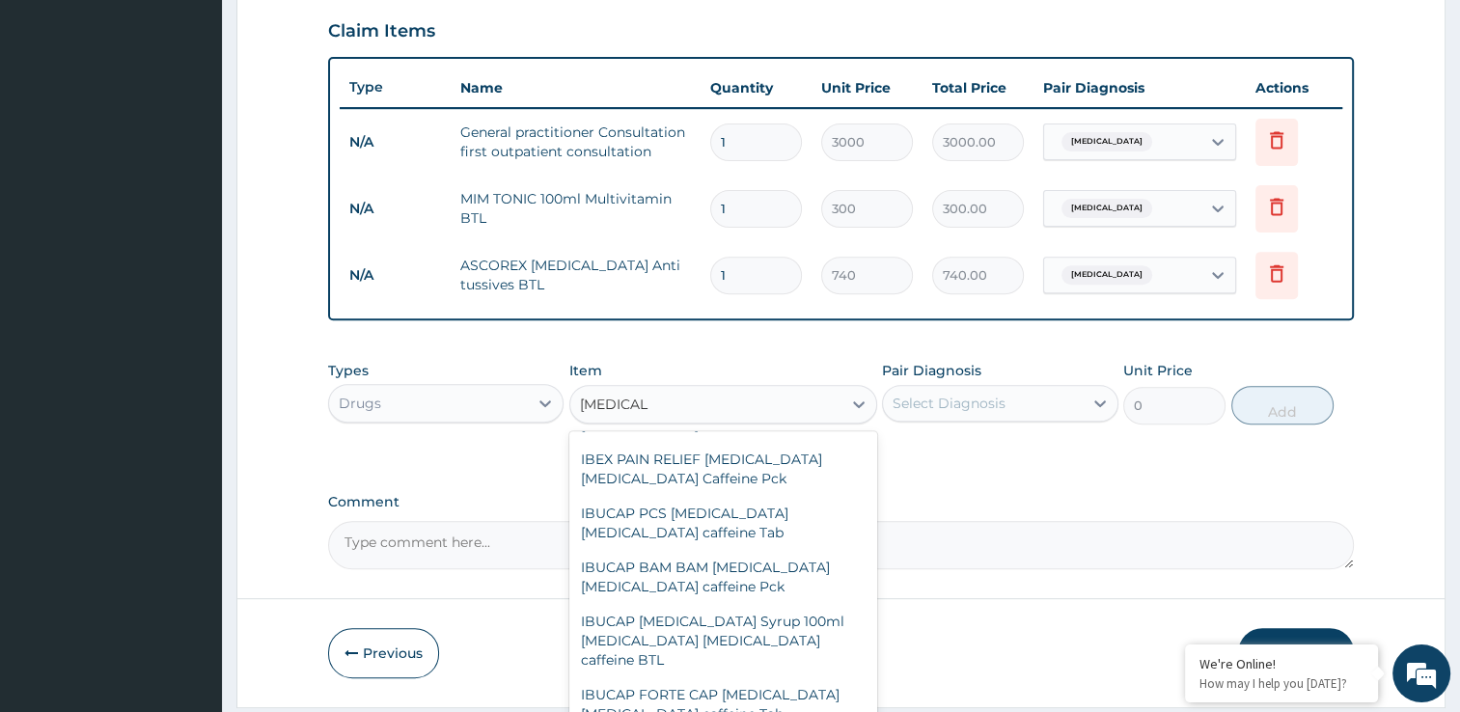
scroll to position [309, 0]
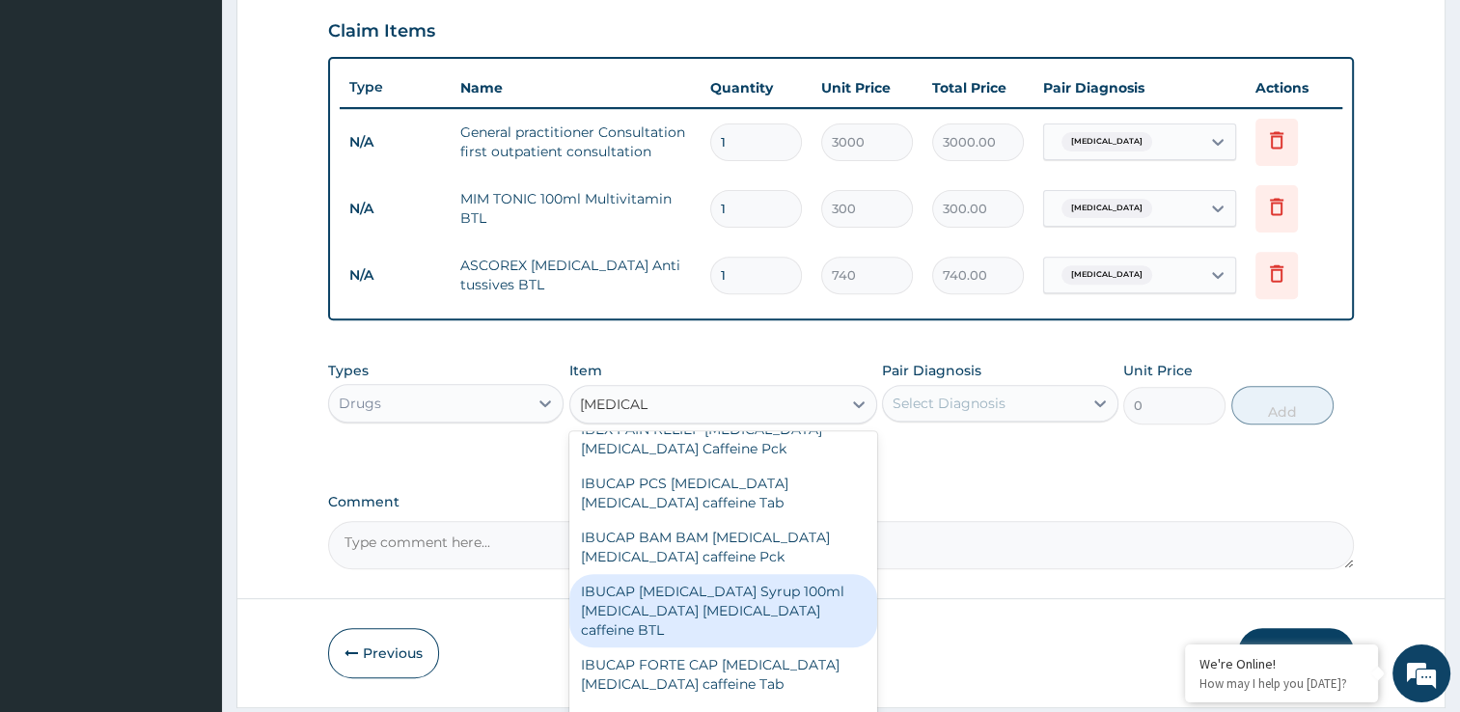
click at [822, 589] on div "IBUCAP [MEDICAL_DATA] Syrup 100ml [MEDICAL_DATA] [MEDICAL_DATA] caffeine BTL" at bounding box center [723, 610] width 308 height 73
type input "400"
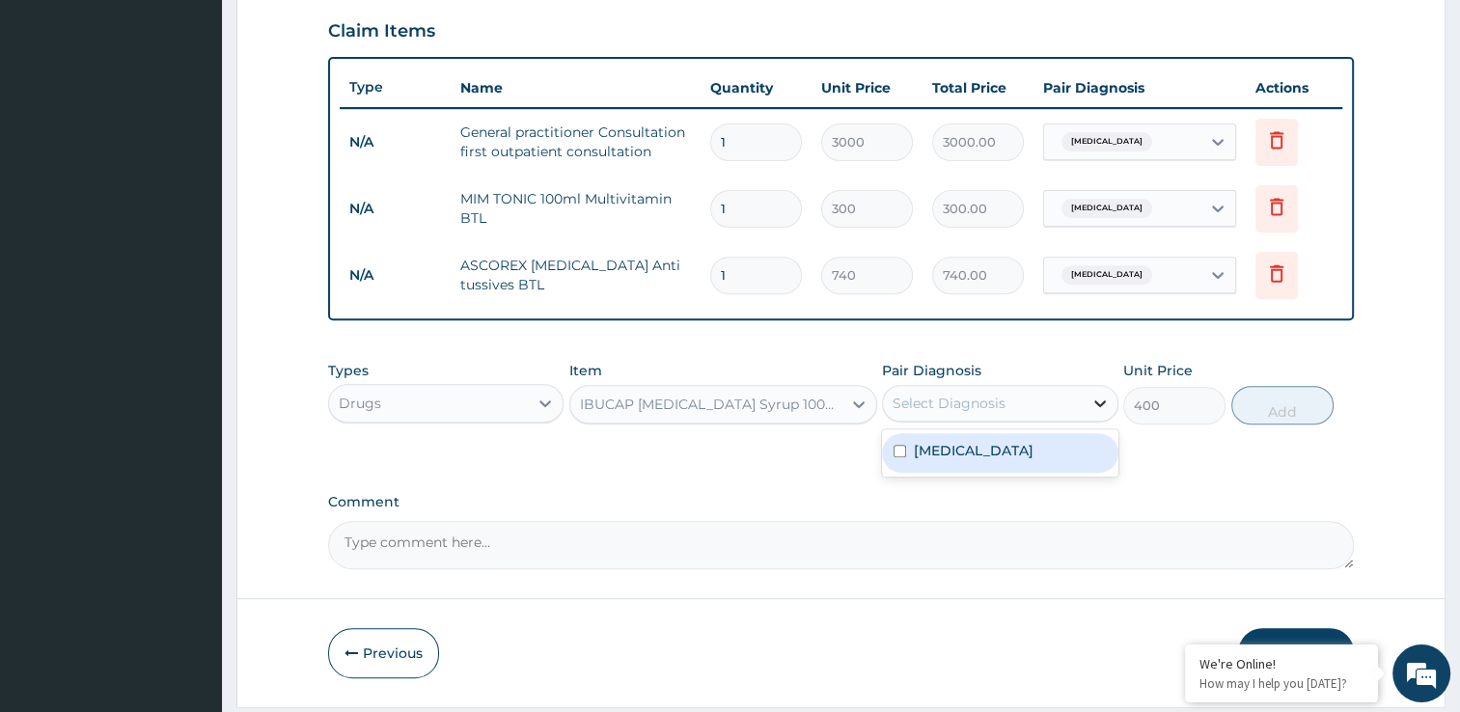
click at [1100, 400] on icon at bounding box center [1100, 403] width 12 height 7
click at [884, 440] on div "[MEDICAL_DATA]" at bounding box center [1000, 453] width 236 height 40
checkbox input "true"
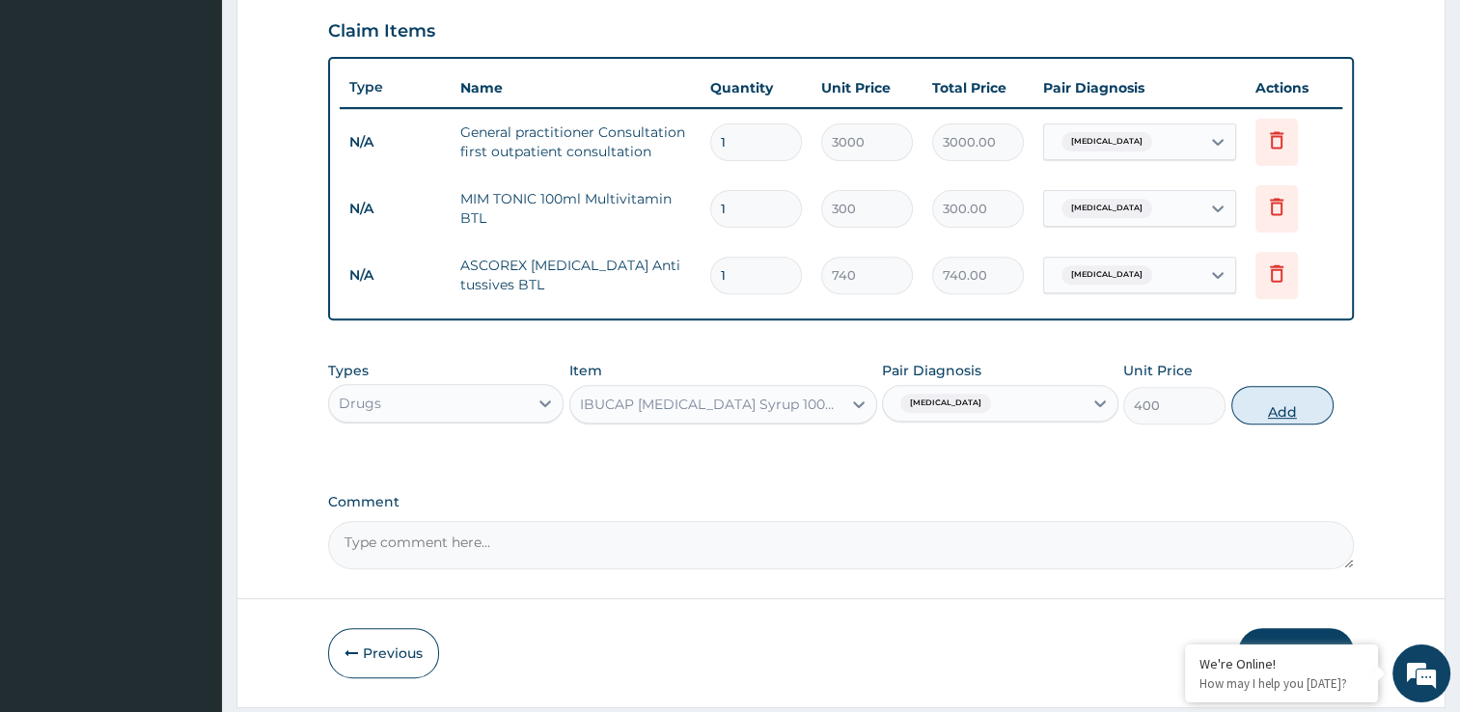
click at [1281, 406] on button "Add" at bounding box center [1282, 405] width 102 height 39
type input "0"
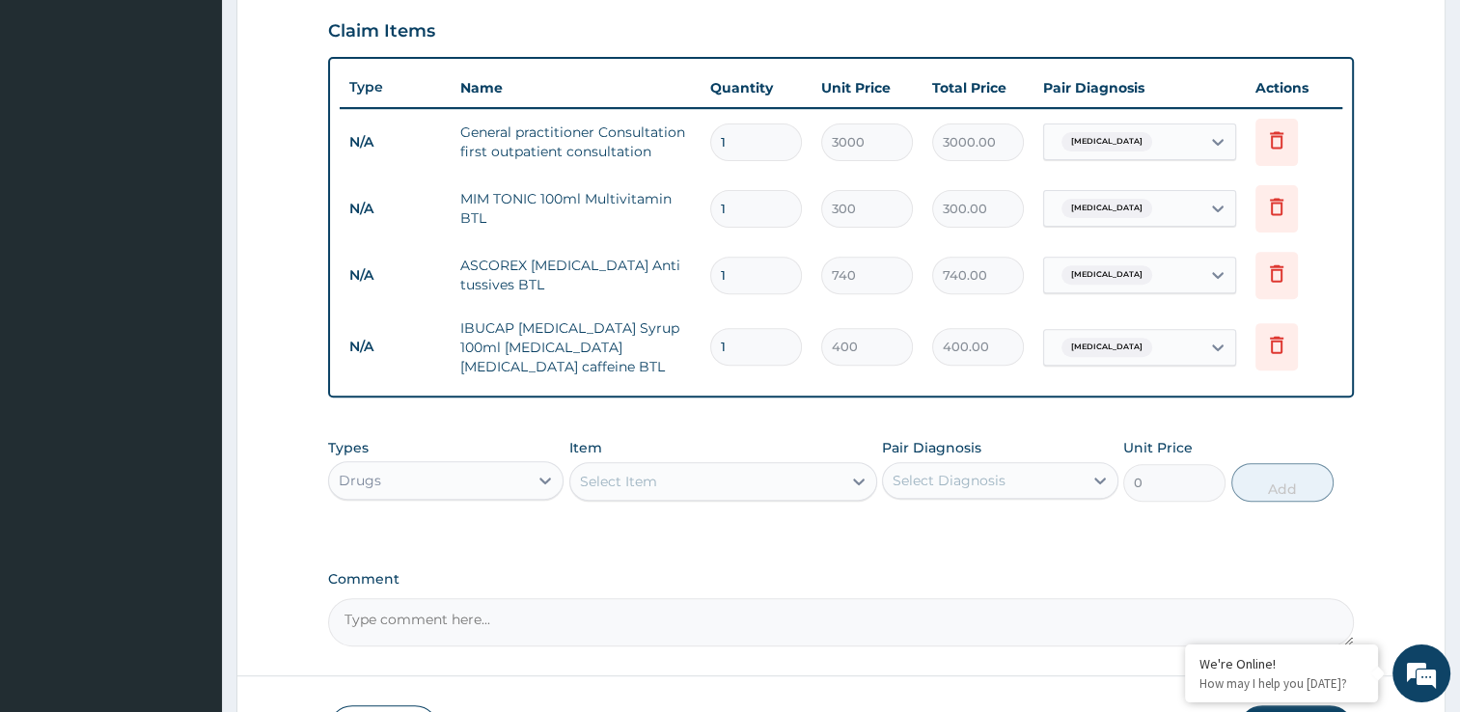
click at [768, 345] on input "1" at bounding box center [756, 347] width 92 height 38
type input "0.00"
type input "9"
type input "3600.00"
type input "0.00"
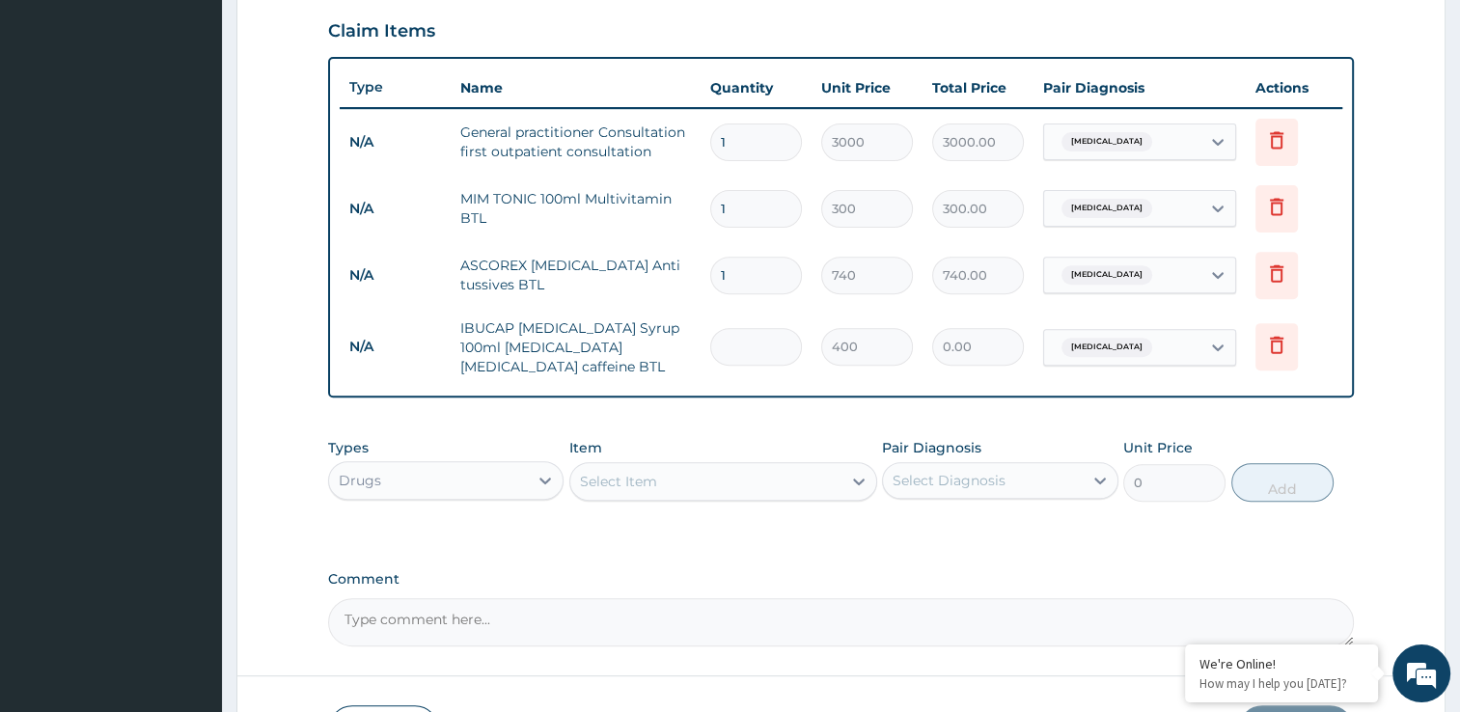
type input "1"
type input "400.00"
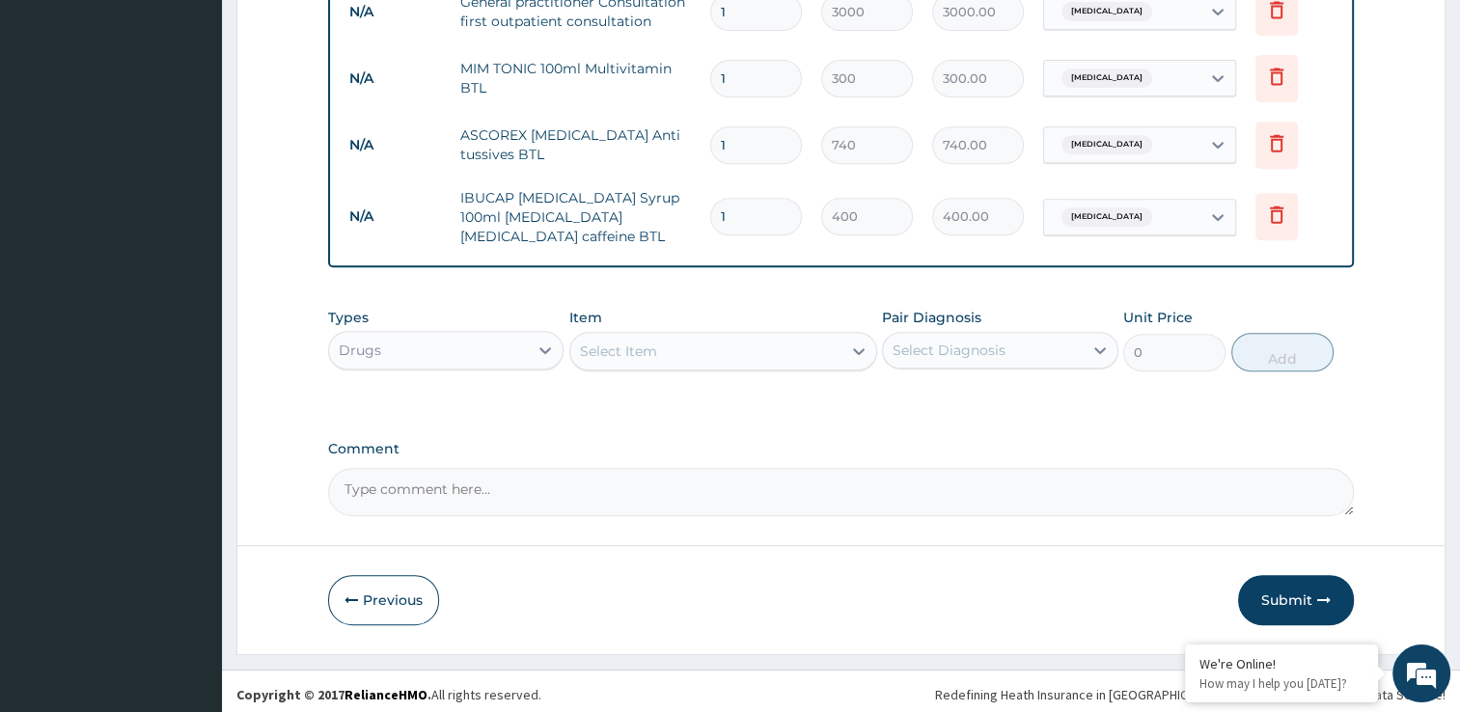
scroll to position [794, 0]
click at [1291, 594] on button "Submit" at bounding box center [1296, 597] width 116 height 50
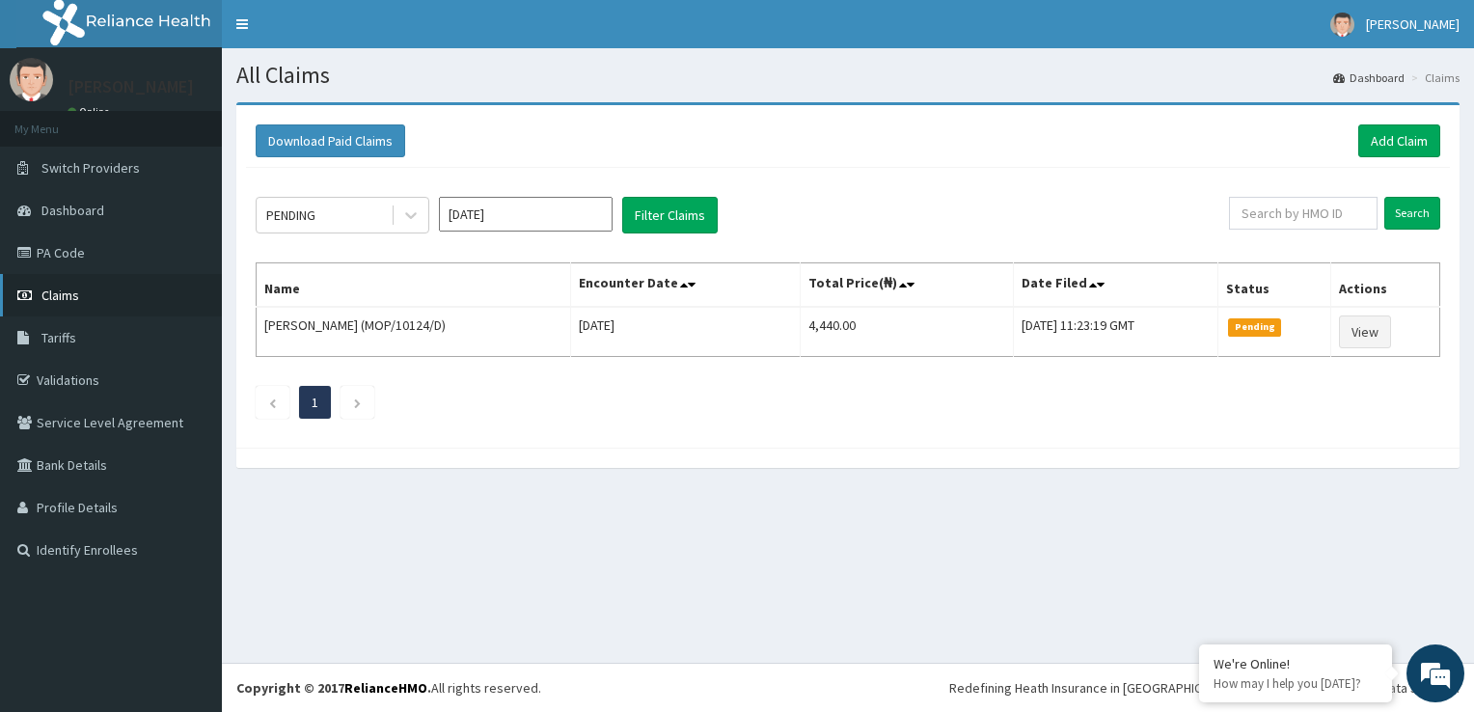
click at [166, 303] on link "Claims" at bounding box center [111, 295] width 222 height 42
click at [1392, 137] on link "Add Claim" at bounding box center [1400, 140] width 82 height 33
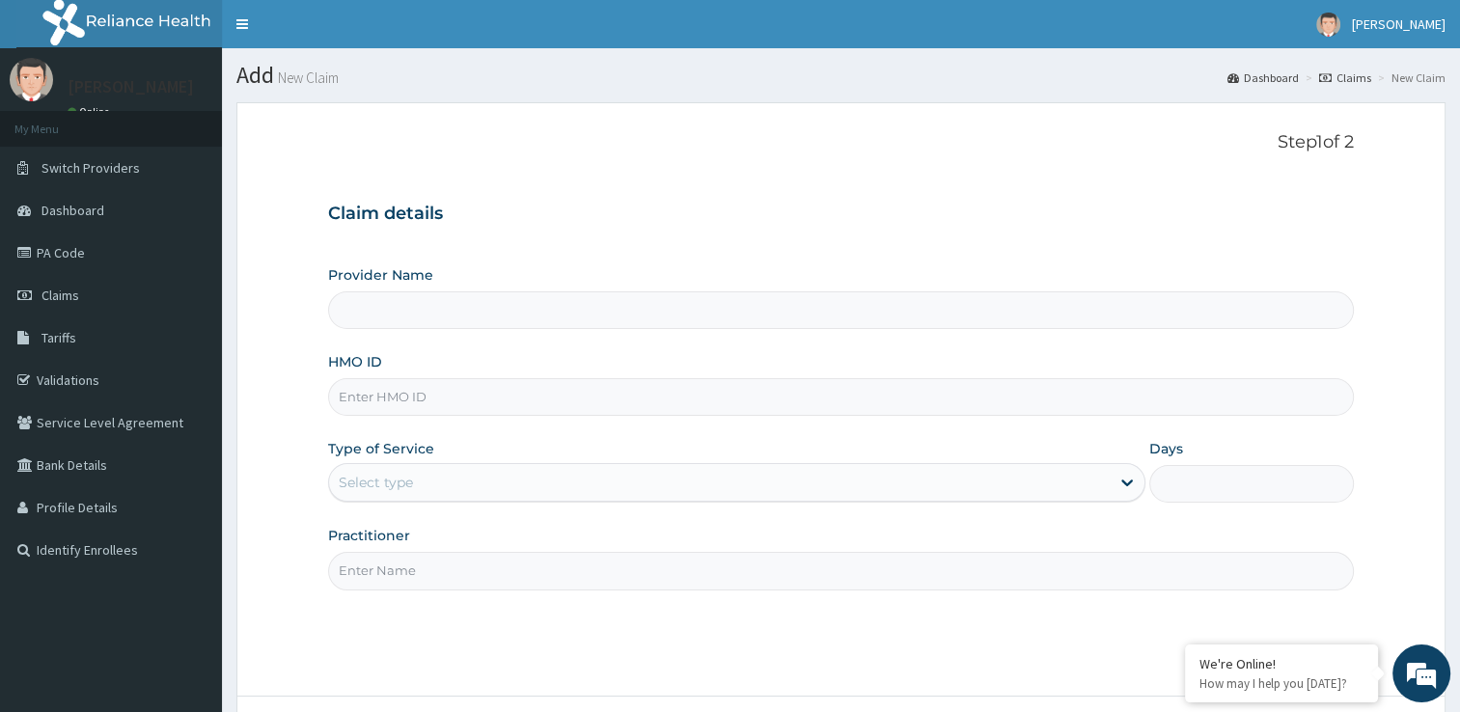
type input "[GEOGRAPHIC_DATA]"
click at [871, 399] on input "HMO ID" at bounding box center [841, 397] width 1026 height 38
click at [577, 401] on input "NN" at bounding box center [841, 397] width 1026 height 38
type input "NNI/10038/C"
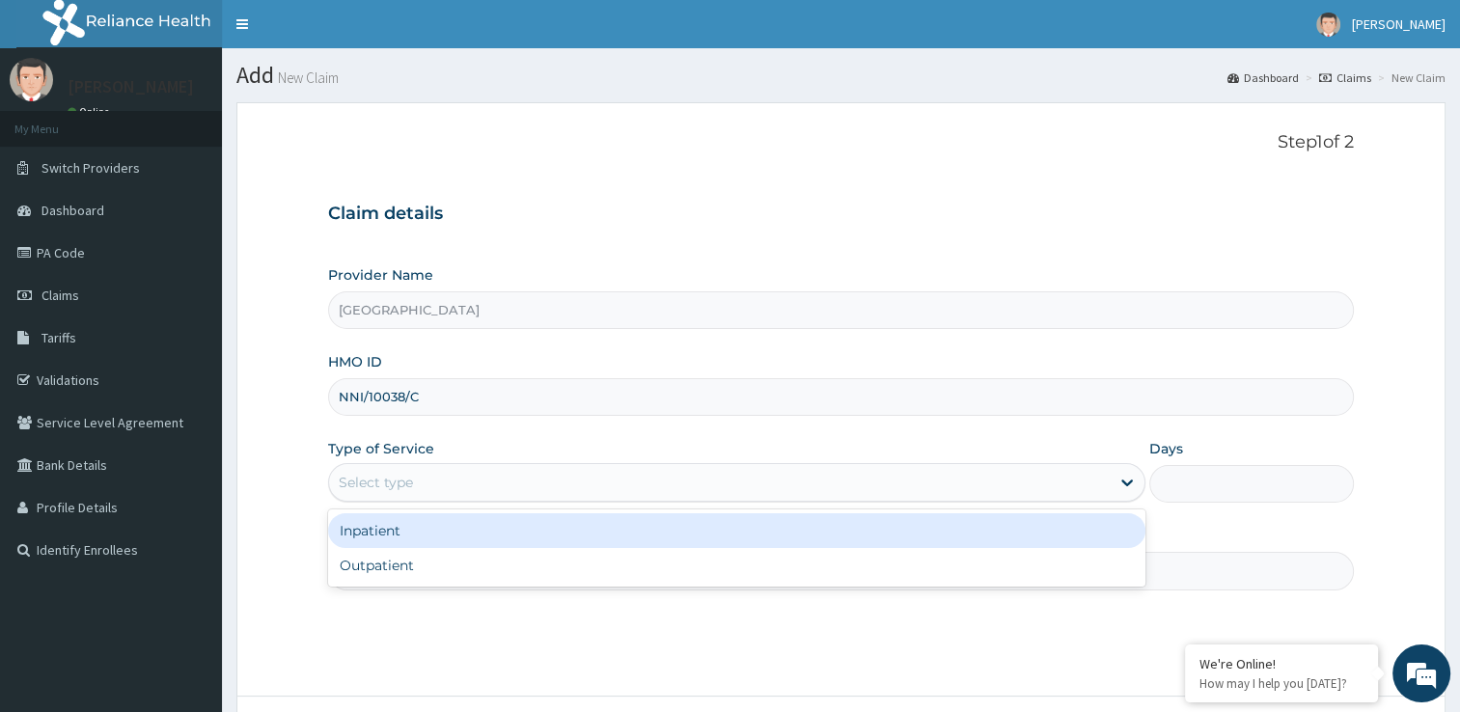
click at [515, 486] on div "Select type" at bounding box center [719, 482] width 781 height 31
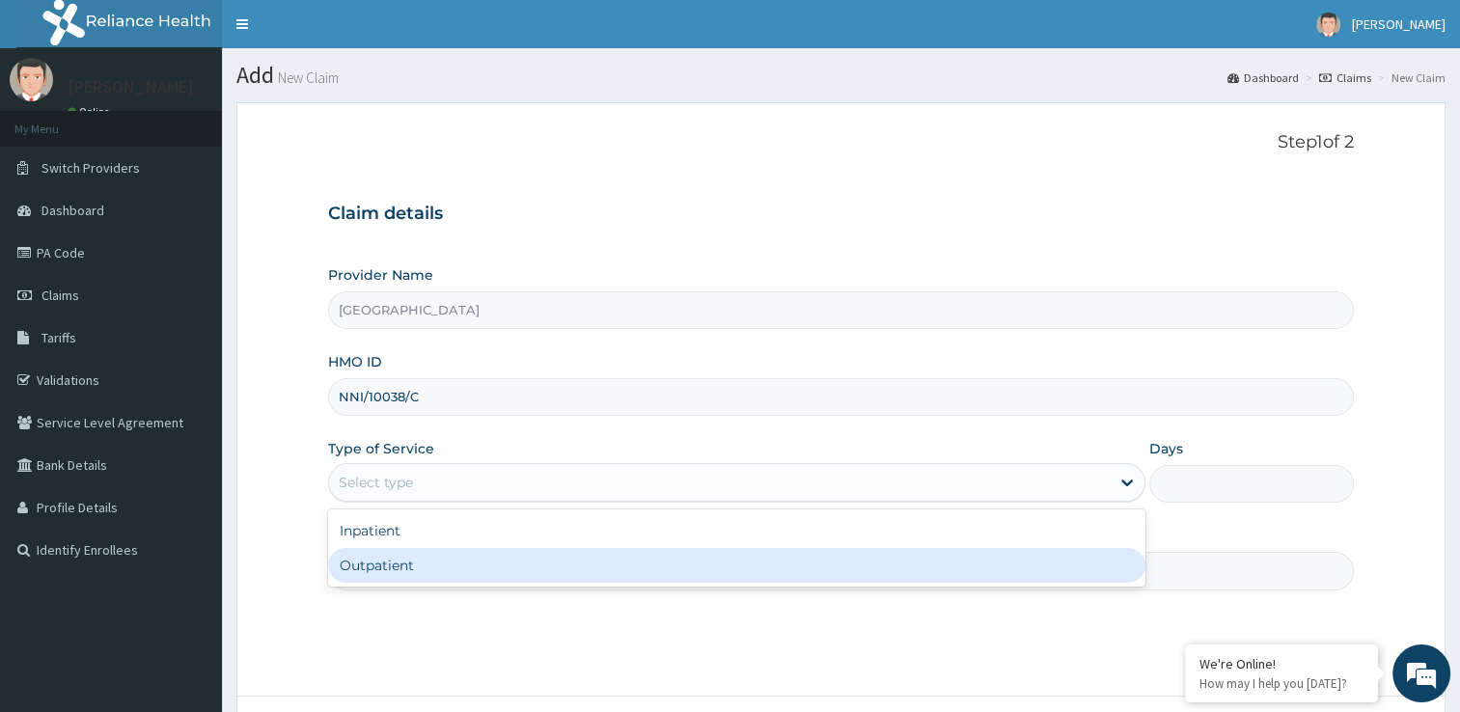
click at [498, 564] on div "Outpatient" at bounding box center [736, 565] width 817 height 35
type input "1"
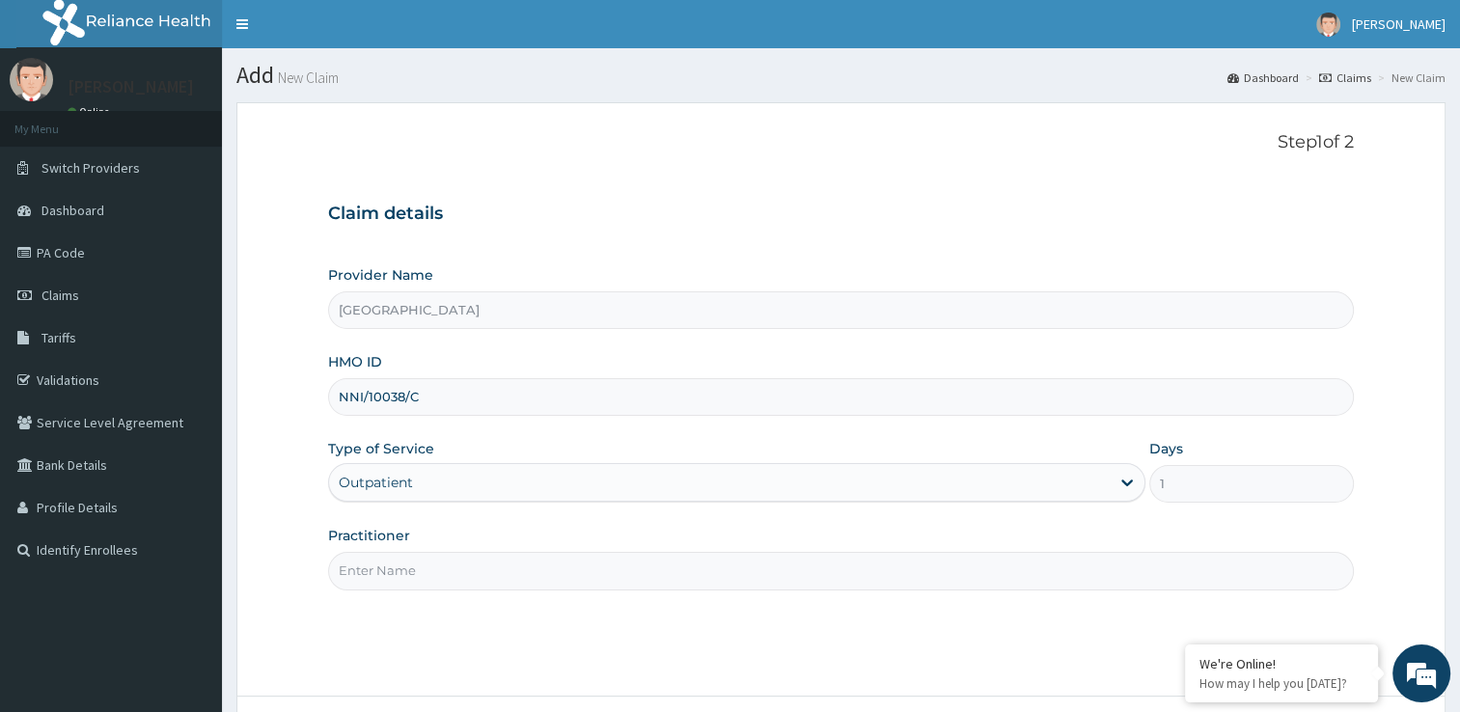
click at [475, 587] on input "Practitioner" at bounding box center [841, 571] width 1026 height 38
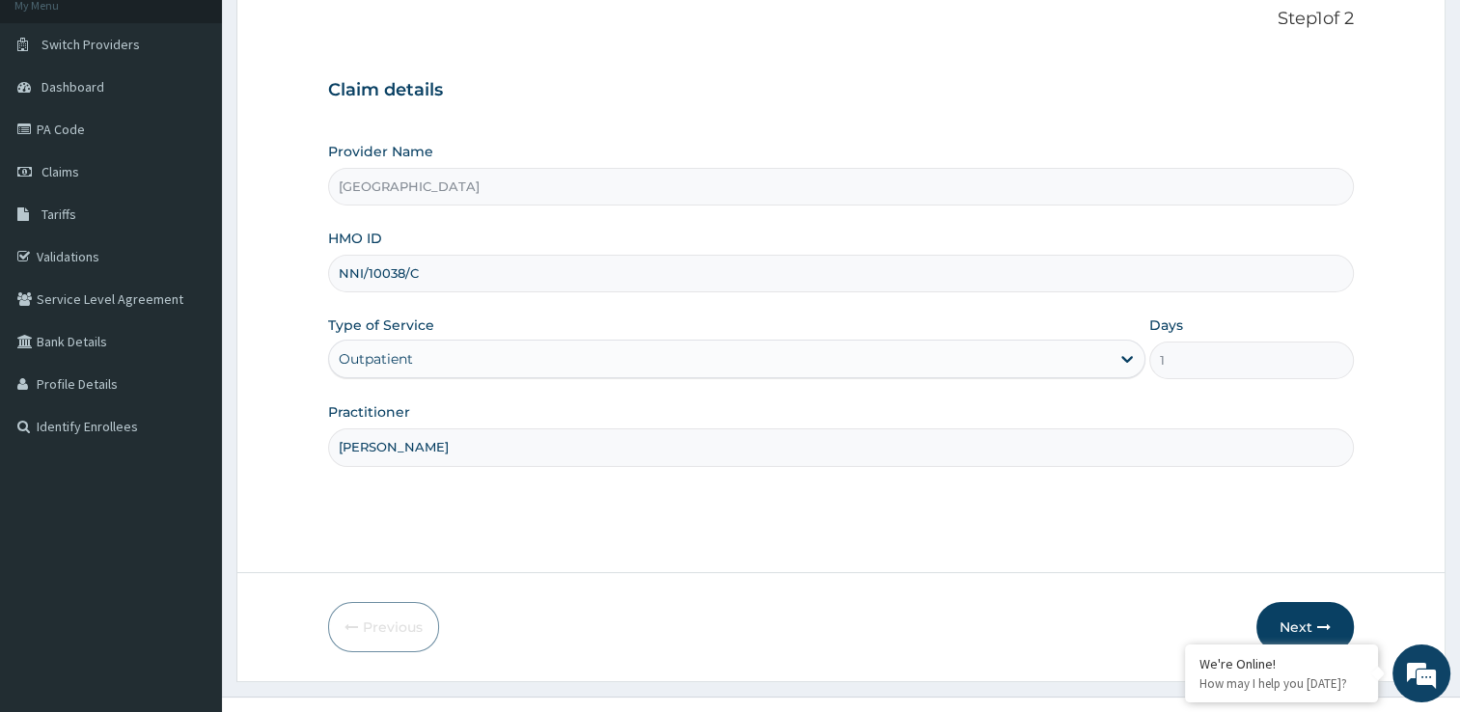
scroll to position [154, 0]
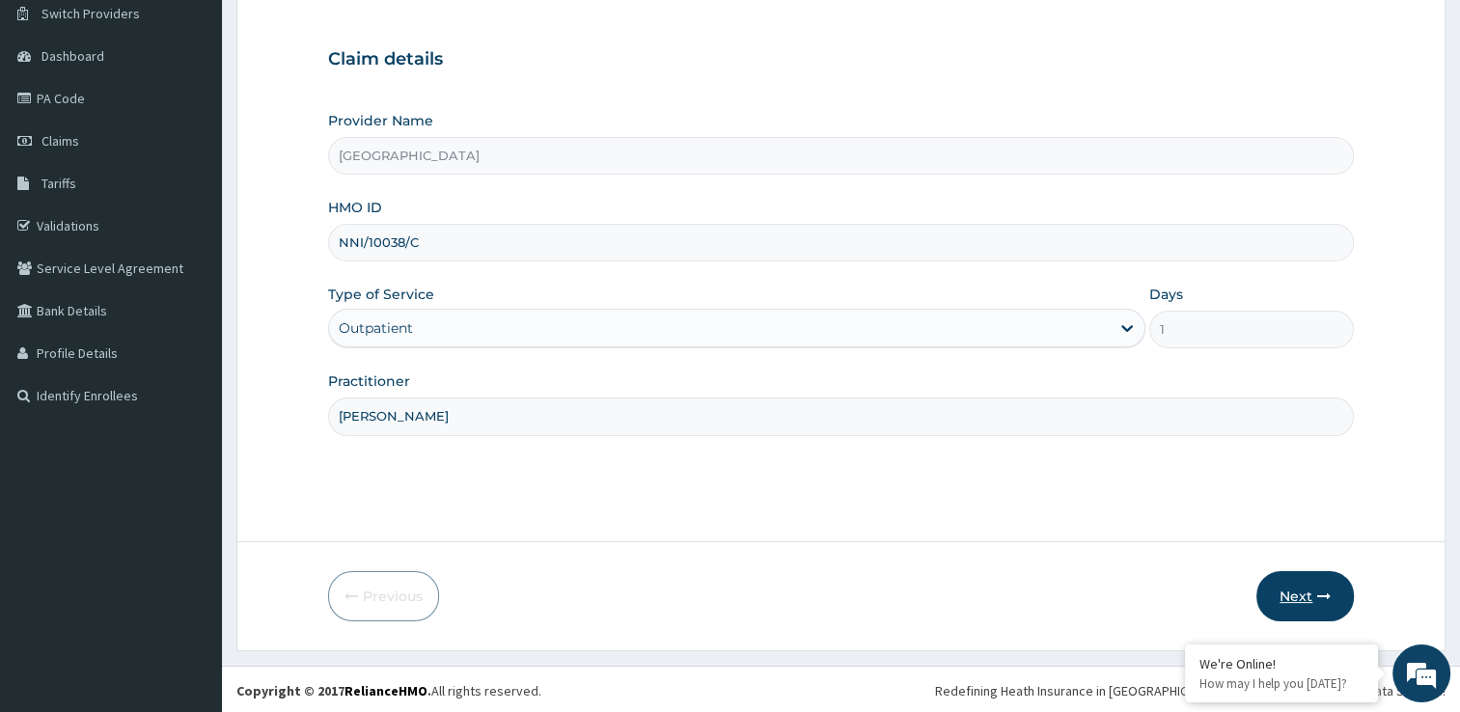
type input "[PERSON_NAME]"
click at [1307, 591] on button "Next" at bounding box center [1304, 596] width 97 height 50
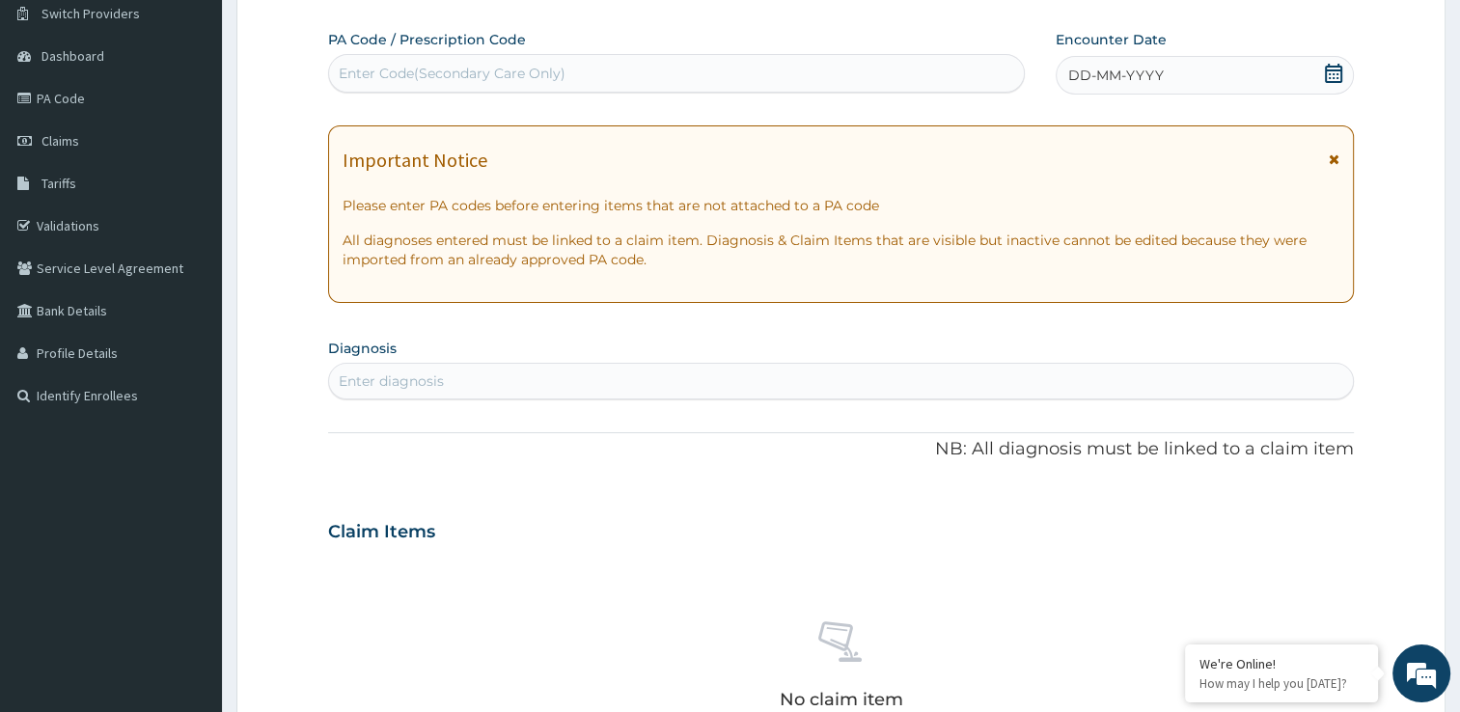
click at [808, 385] on div "Enter diagnosis" at bounding box center [841, 381] width 1024 height 31
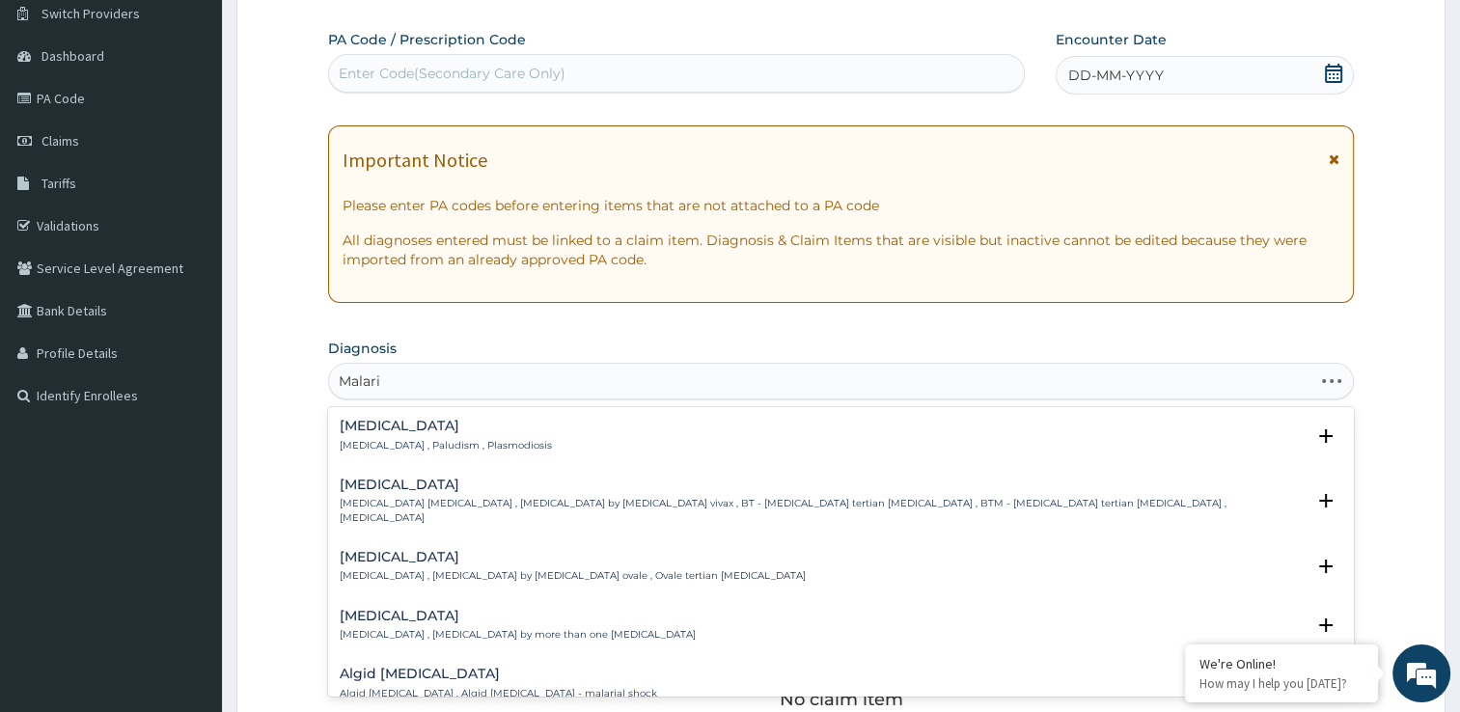
type input "[MEDICAL_DATA]"
click at [486, 439] on p "[MEDICAL_DATA] , Paludism , Plasmodiosis" at bounding box center [446, 446] width 212 height 14
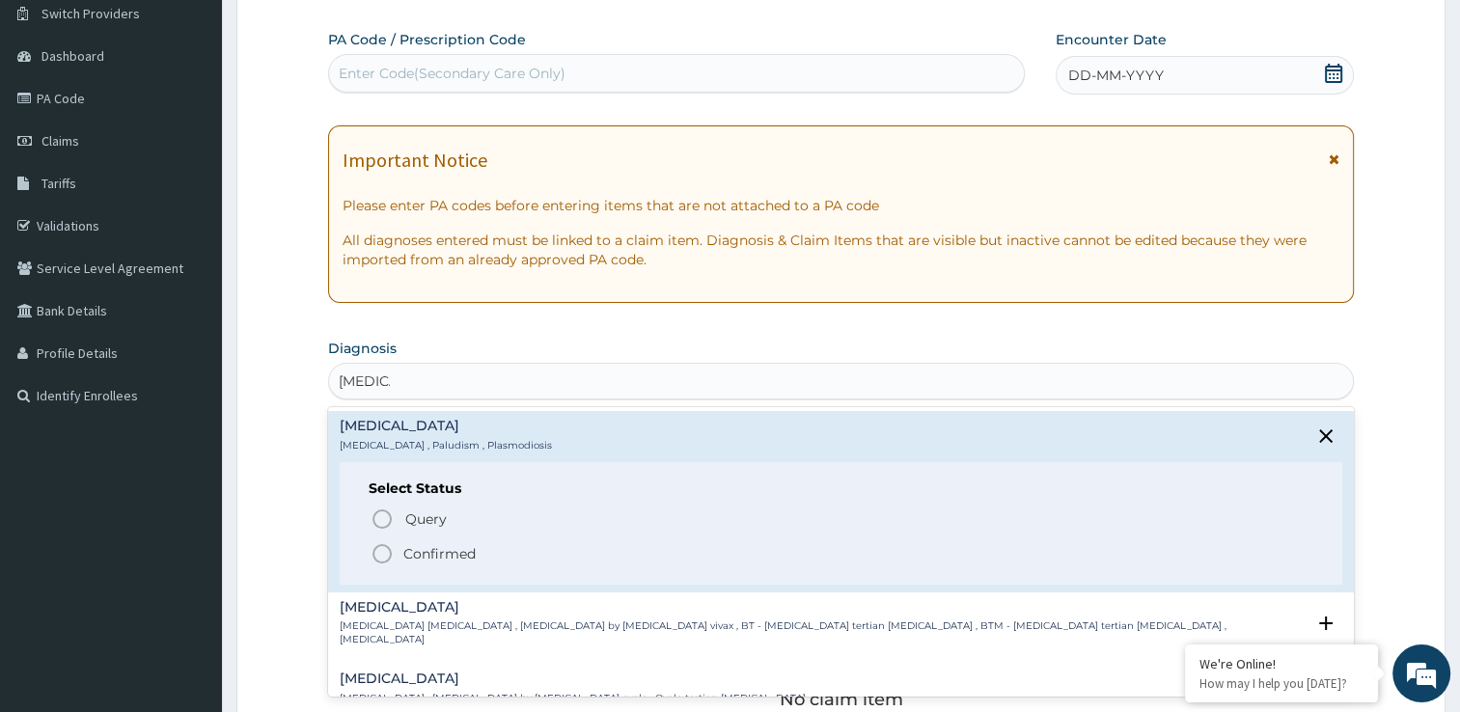
click at [387, 554] on icon "status option filled" at bounding box center [382, 553] width 23 height 23
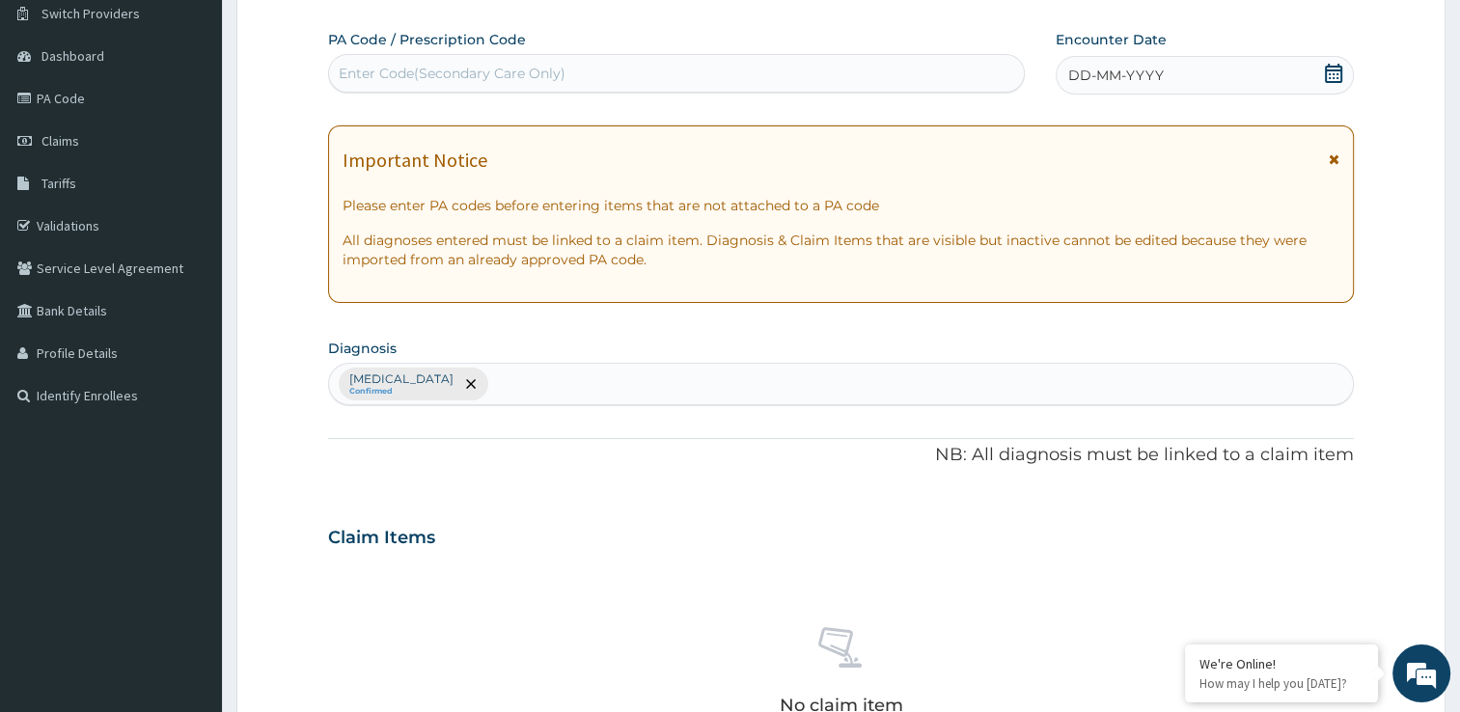
click at [459, 393] on div "[MEDICAL_DATA] Confirmed" at bounding box center [841, 384] width 1024 height 41
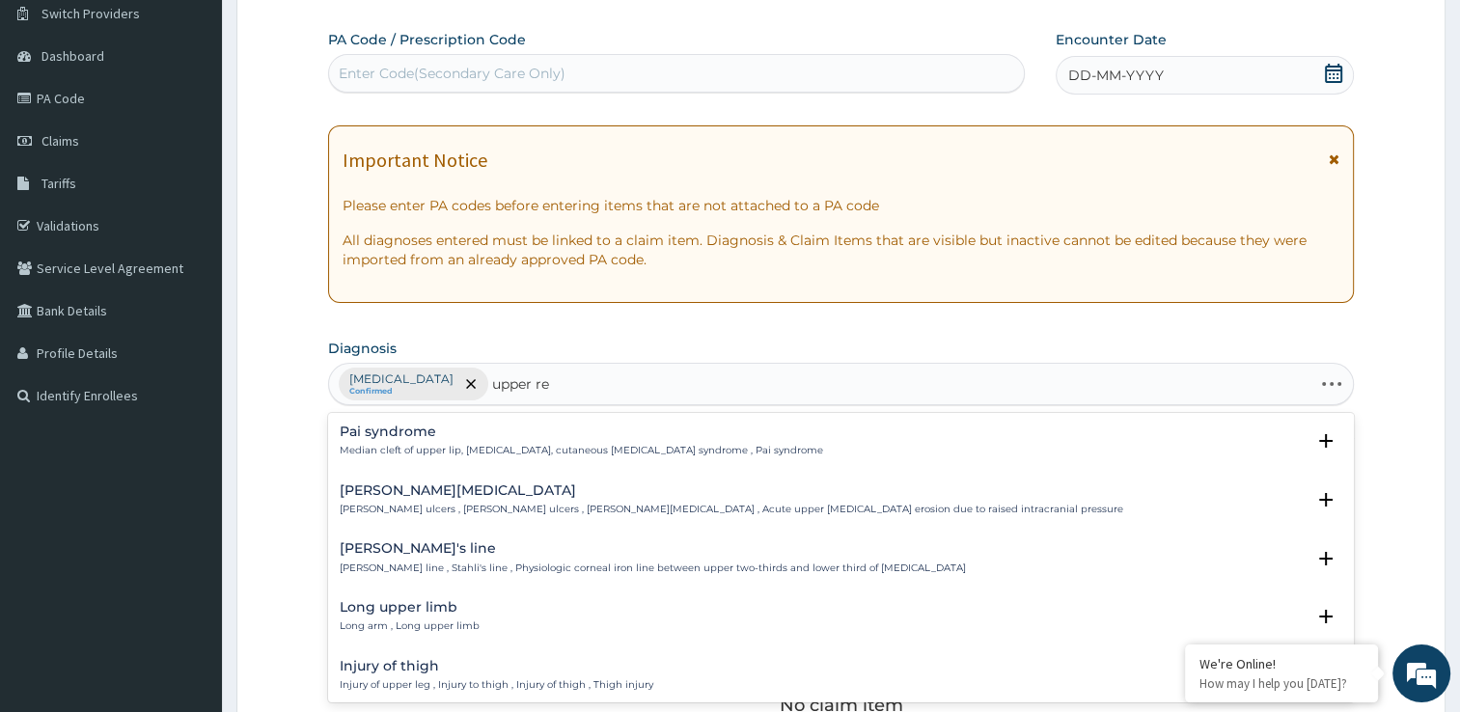
type input "upper res"
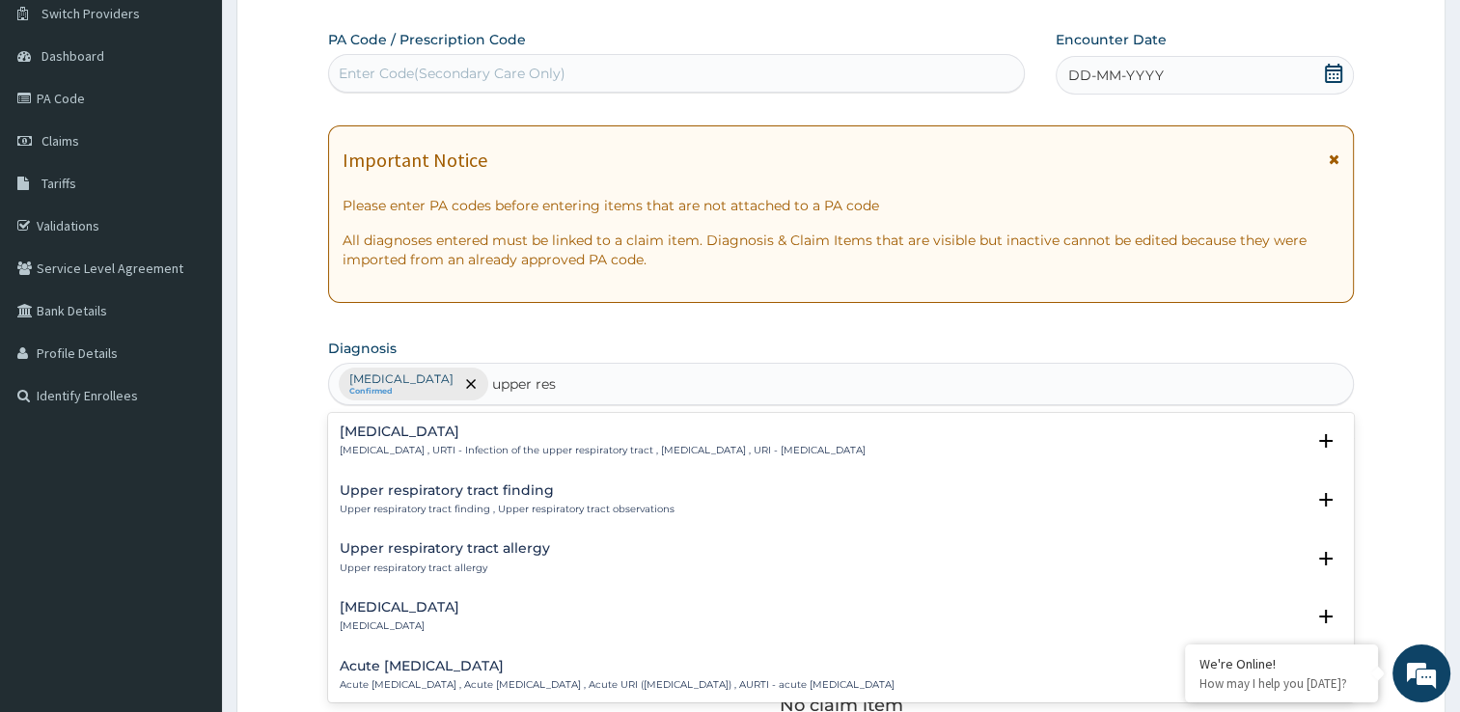
click at [463, 436] on h4 "[MEDICAL_DATA]" at bounding box center [603, 432] width 526 height 14
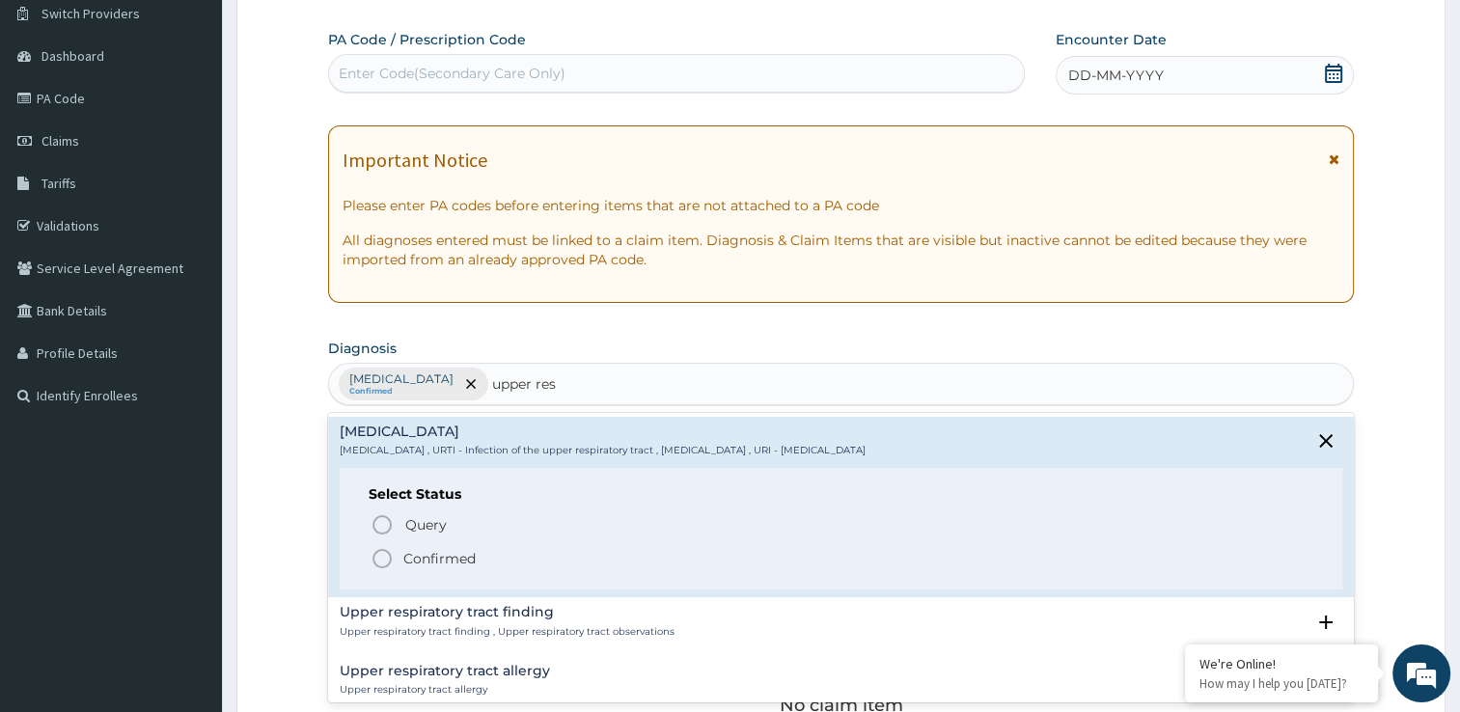
click at [380, 556] on icon "status option filled" at bounding box center [382, 558] width 23 height 23
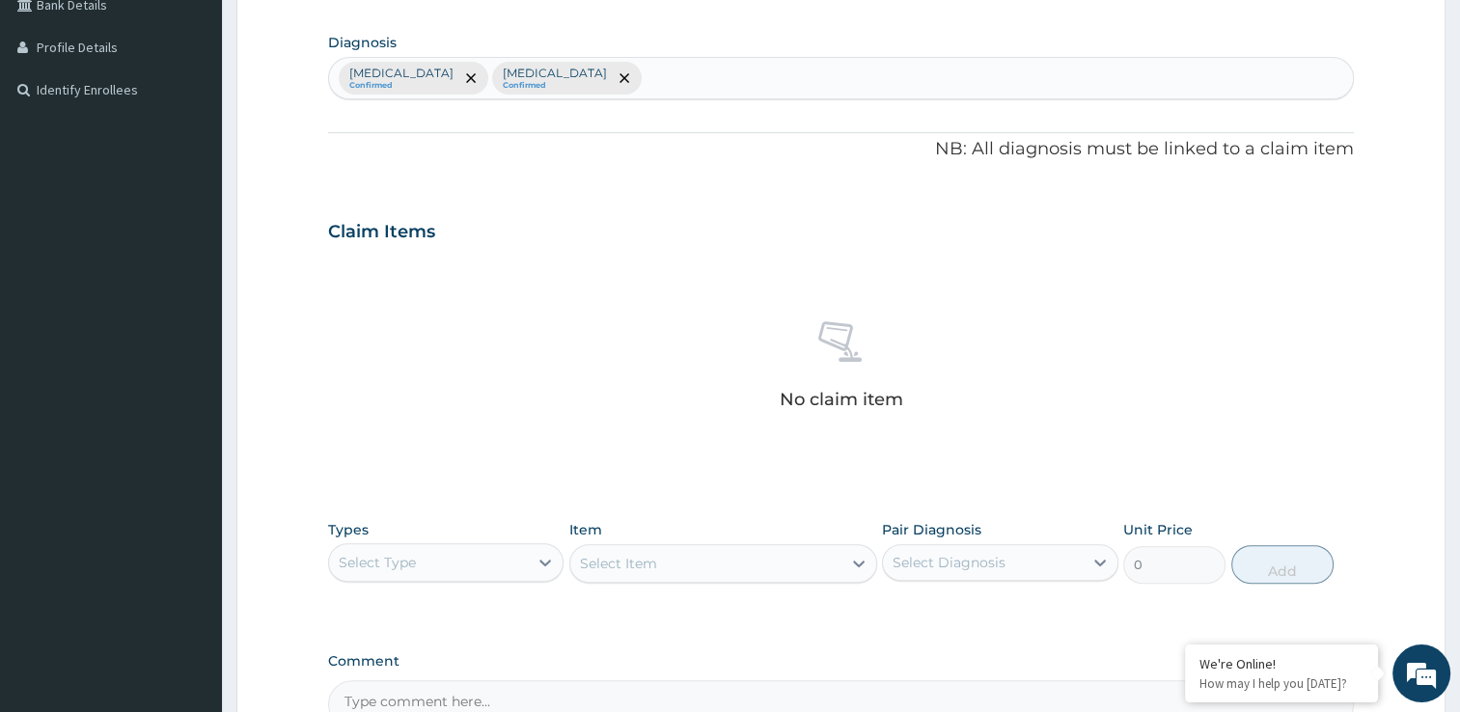
scroll to position [463, 0]
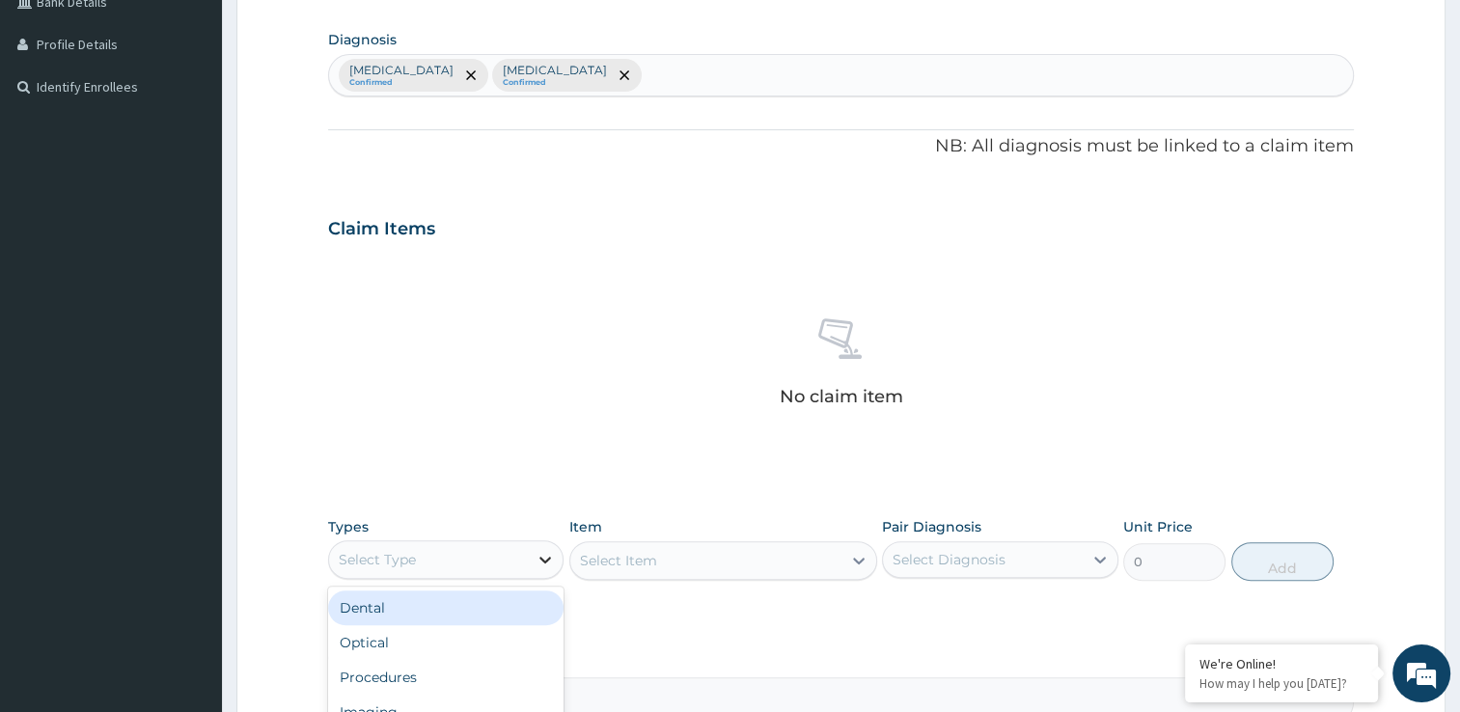
click at [548, 562] on icon at bounding box center [545, 559] width 19 height 19
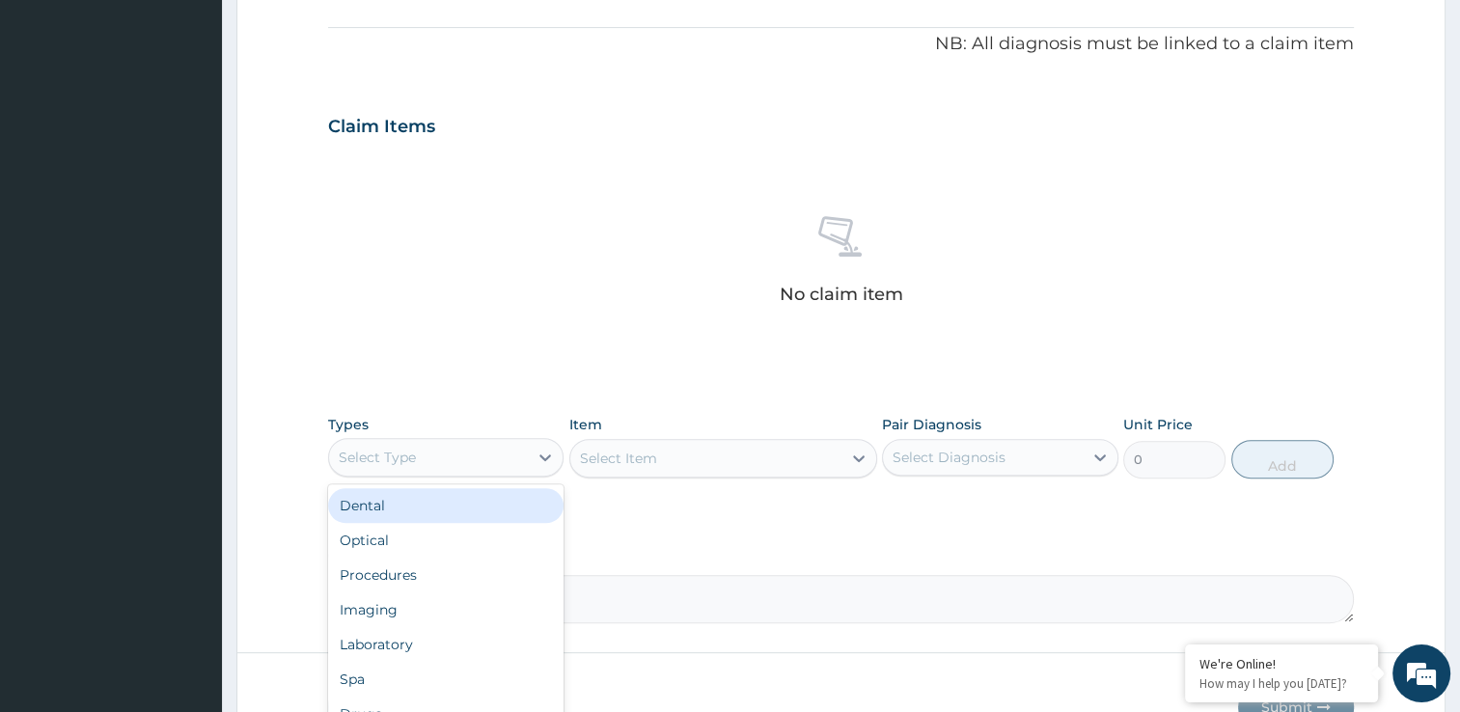
scroll to position [579, 0]
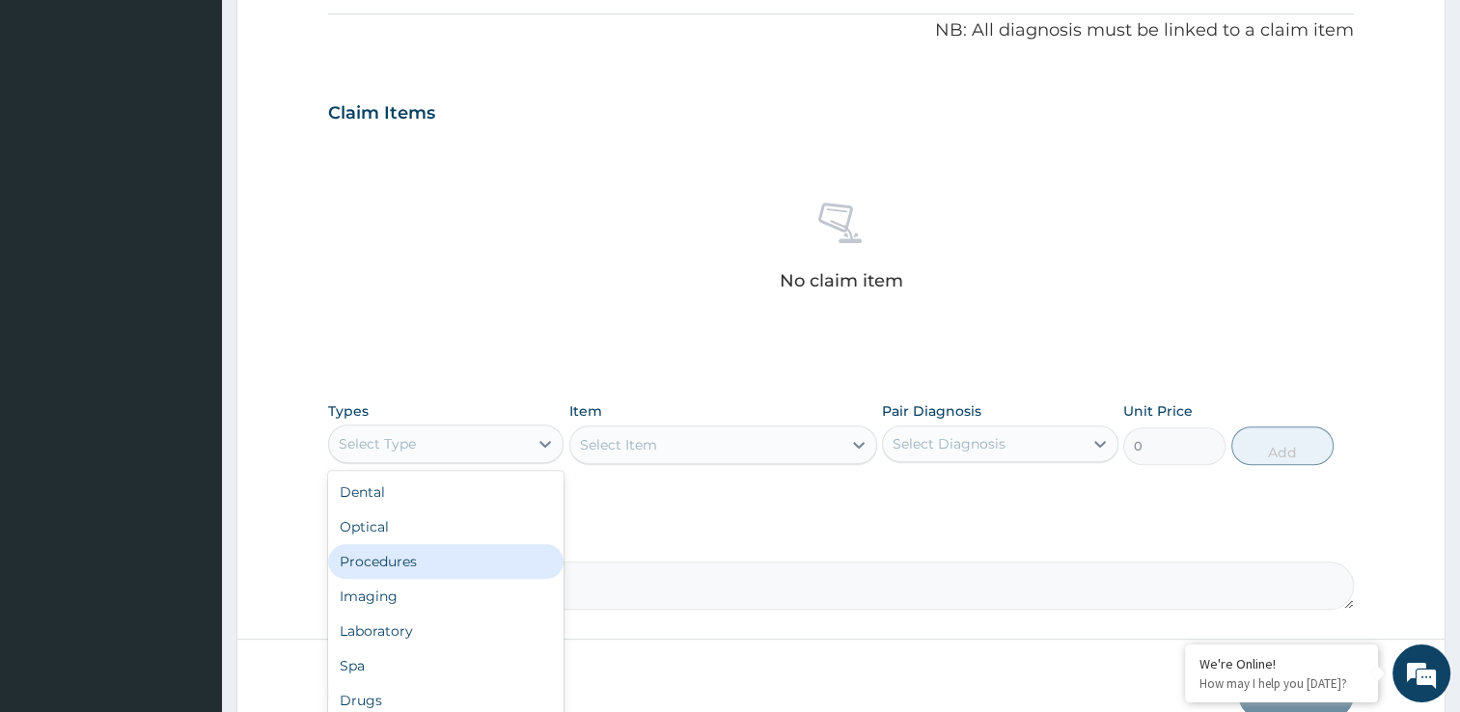
click at [493, 563] on div "Procedures" at bounding box center [446, 561] width 236 height 35
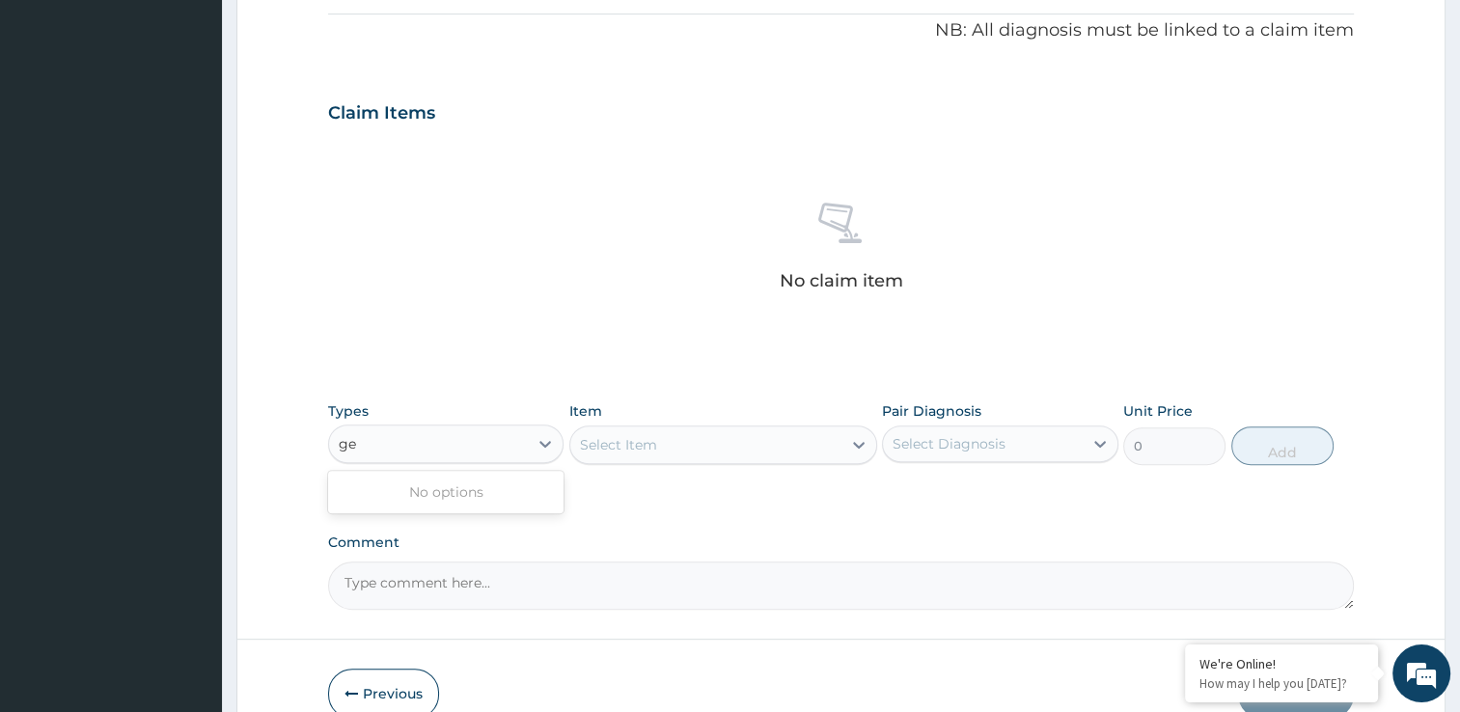
type input "g"
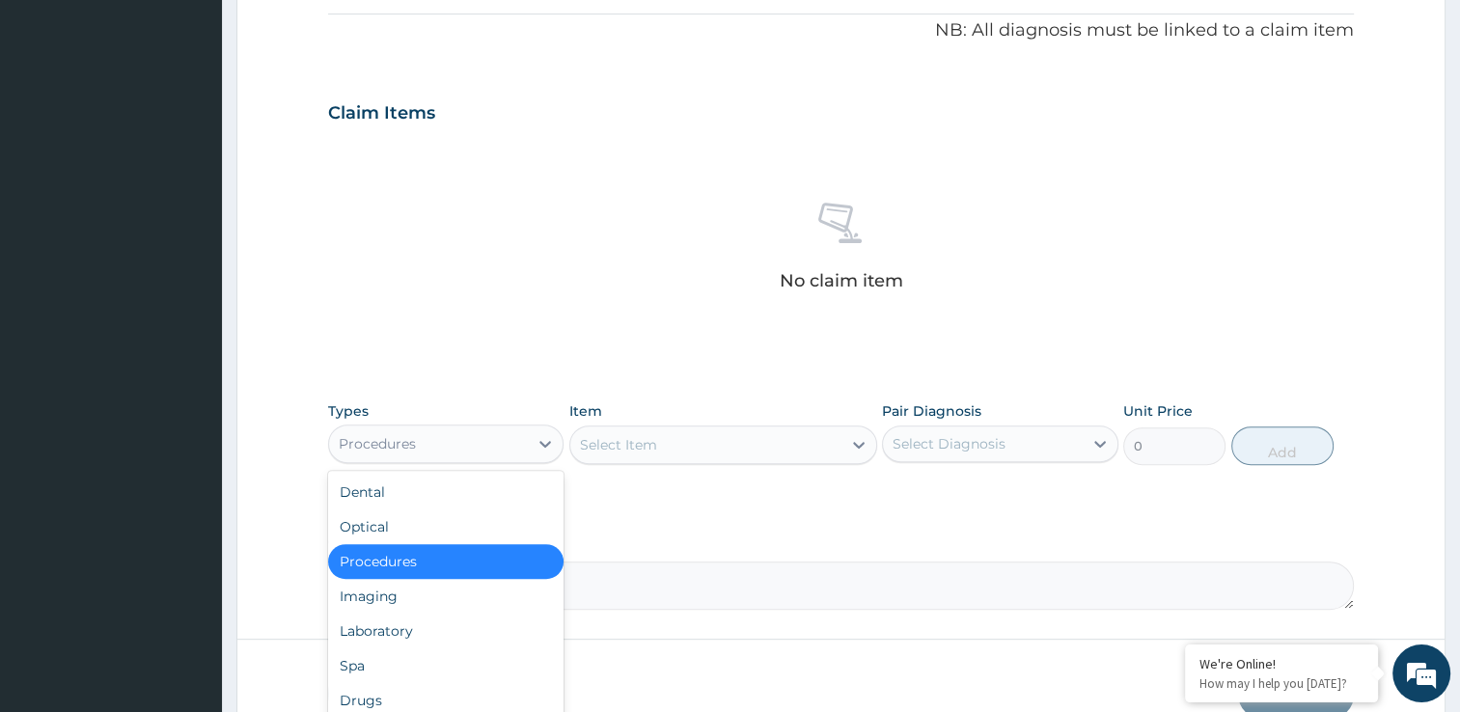
click at [511, 558] on div "Procedures" at bounding box center [446, 561] width 236 height 35
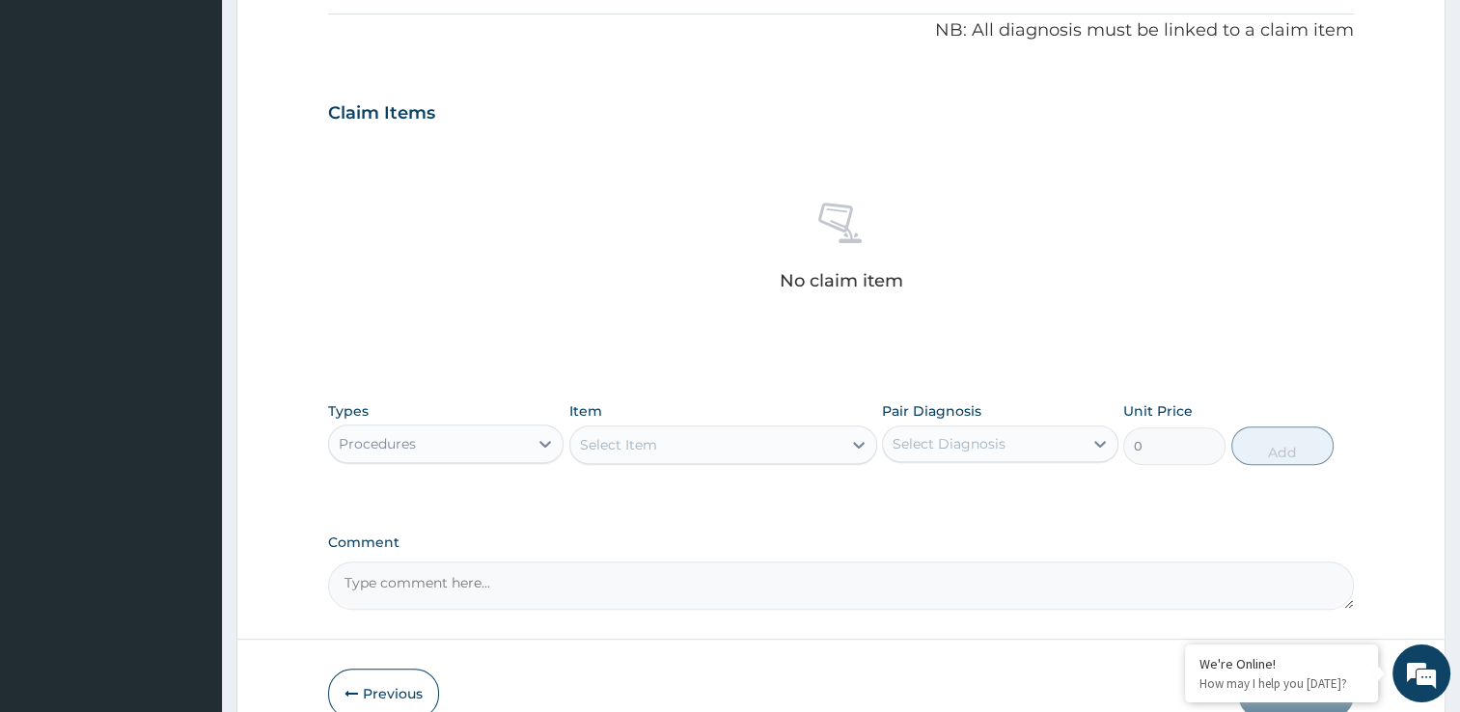
click at [694, 449] on div "Select Item" at bounding box center [705, 444] width 271 height 31
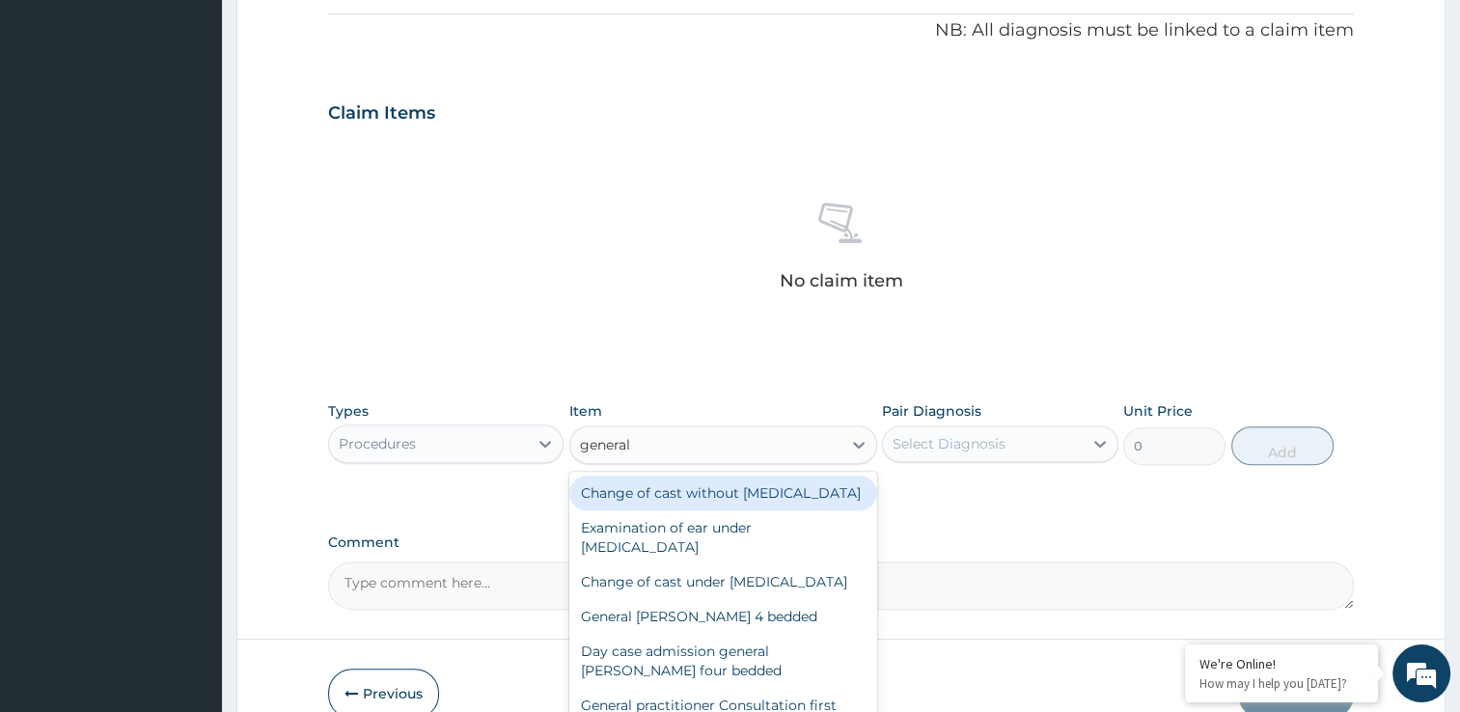
type input "general"
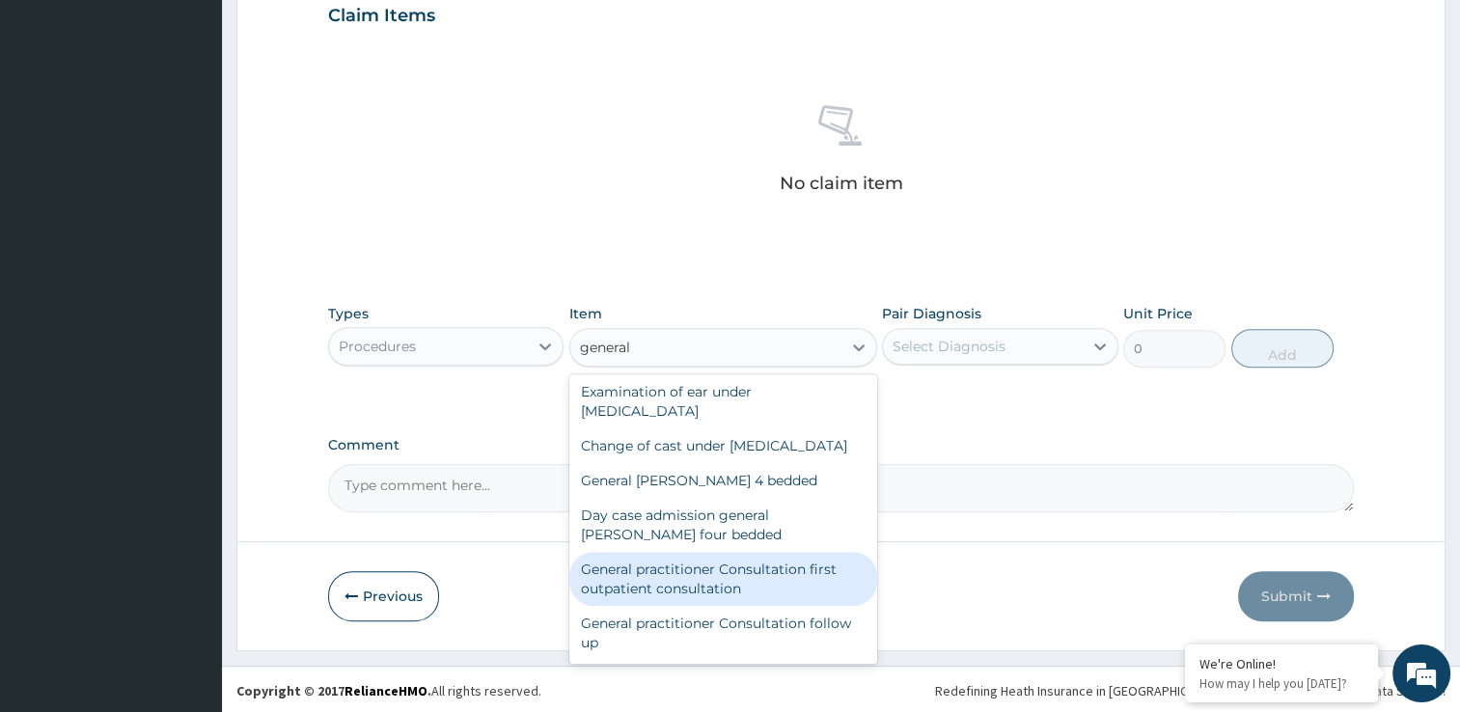
scroll to position [77, 0]
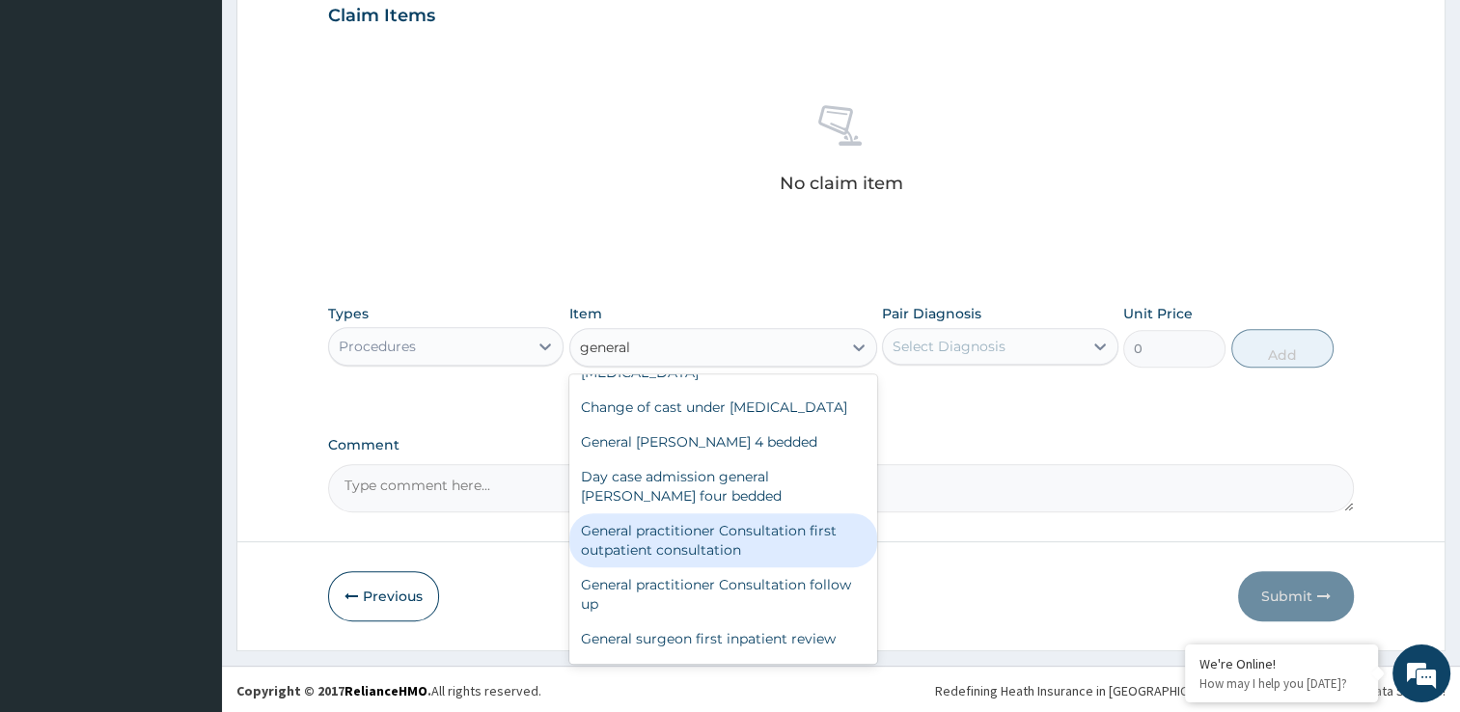
click at [780, 567] on div "General practitioner Consultation first outpatient consultation" at bounding box center [723, 540] width 308 height 54
type input "3000"
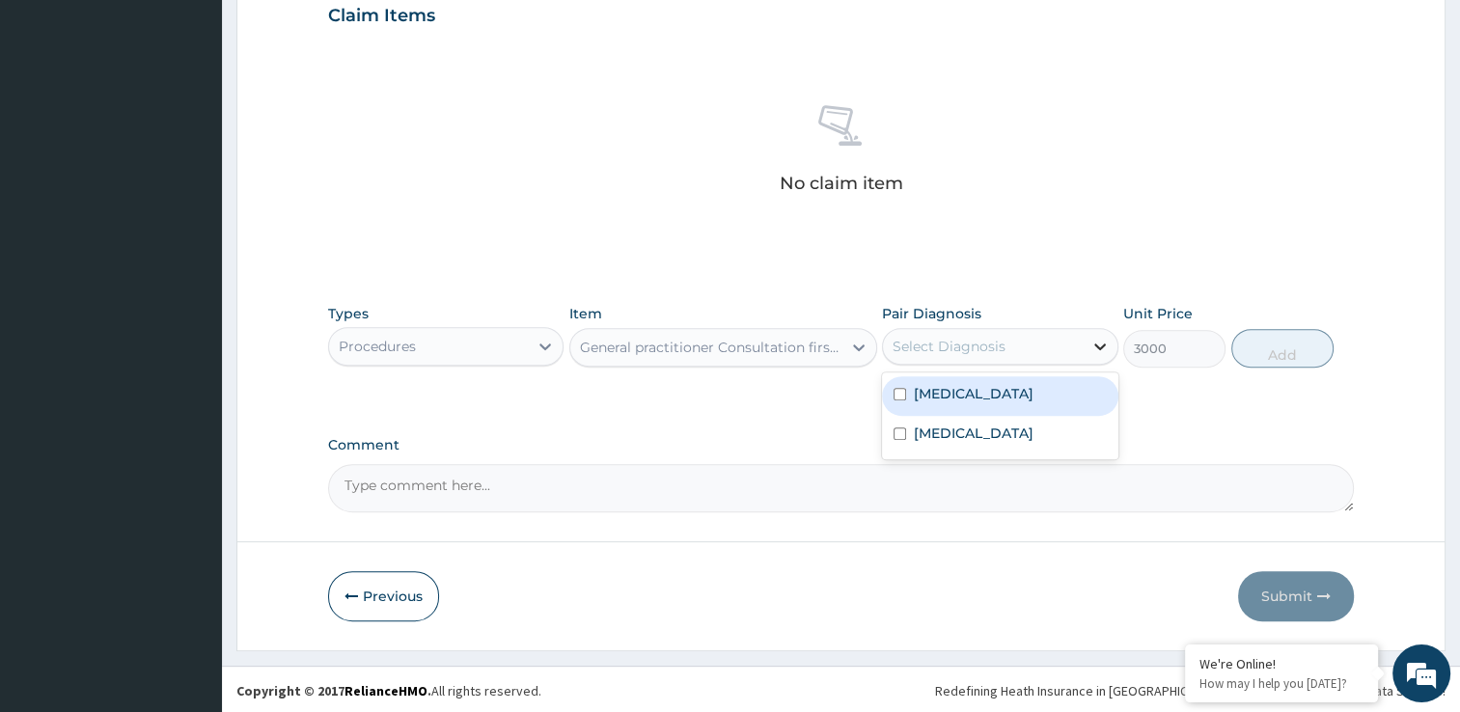
click at [1108, 344] on icon at bounding box center [1099, 346] width 19 height 19
click at [911, 384] on div "[MEDICAL_DATA]" at bounding box center [1000, 396] width 236 height 40
checkbox input "true"
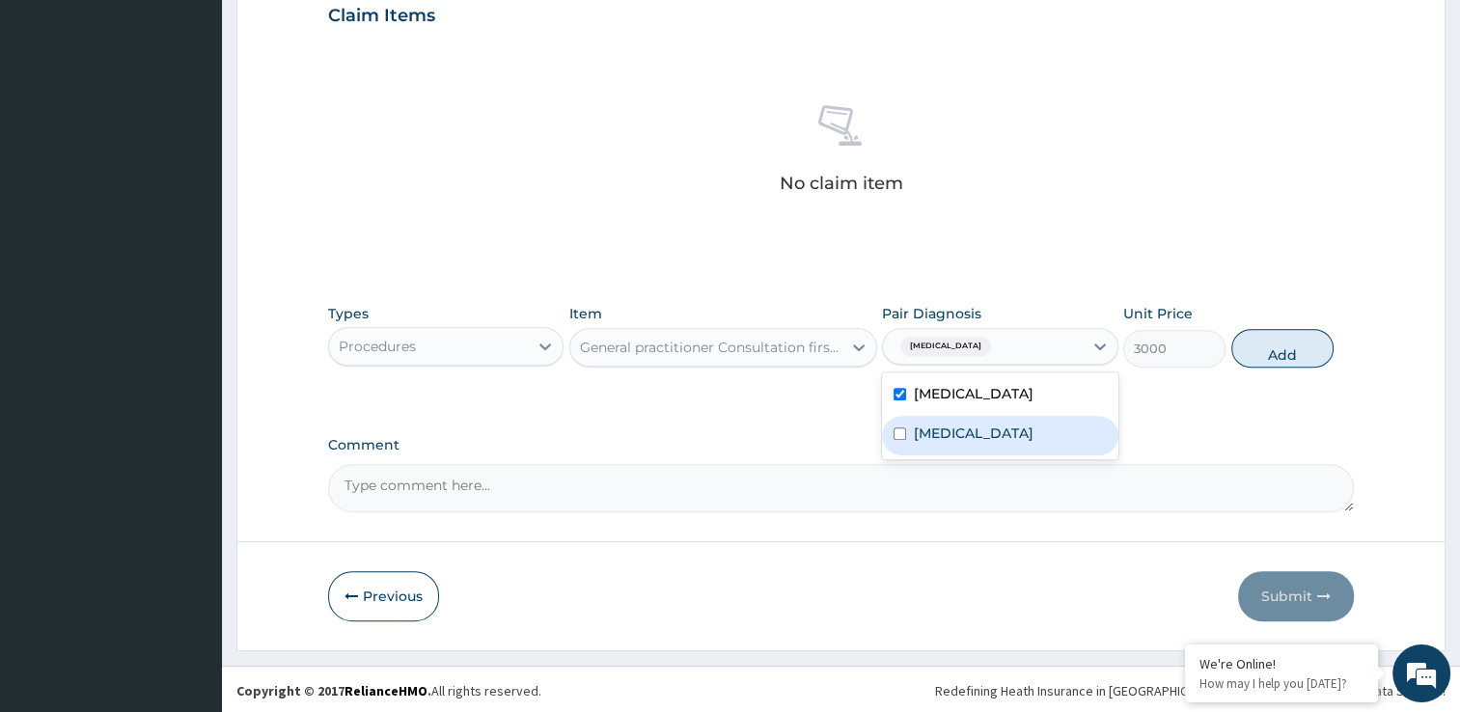
click at [896, 446] on div "[MEDICAL_DATA]" at bounding box center [1000, 436] width 236 height 40
checkbox input "true"
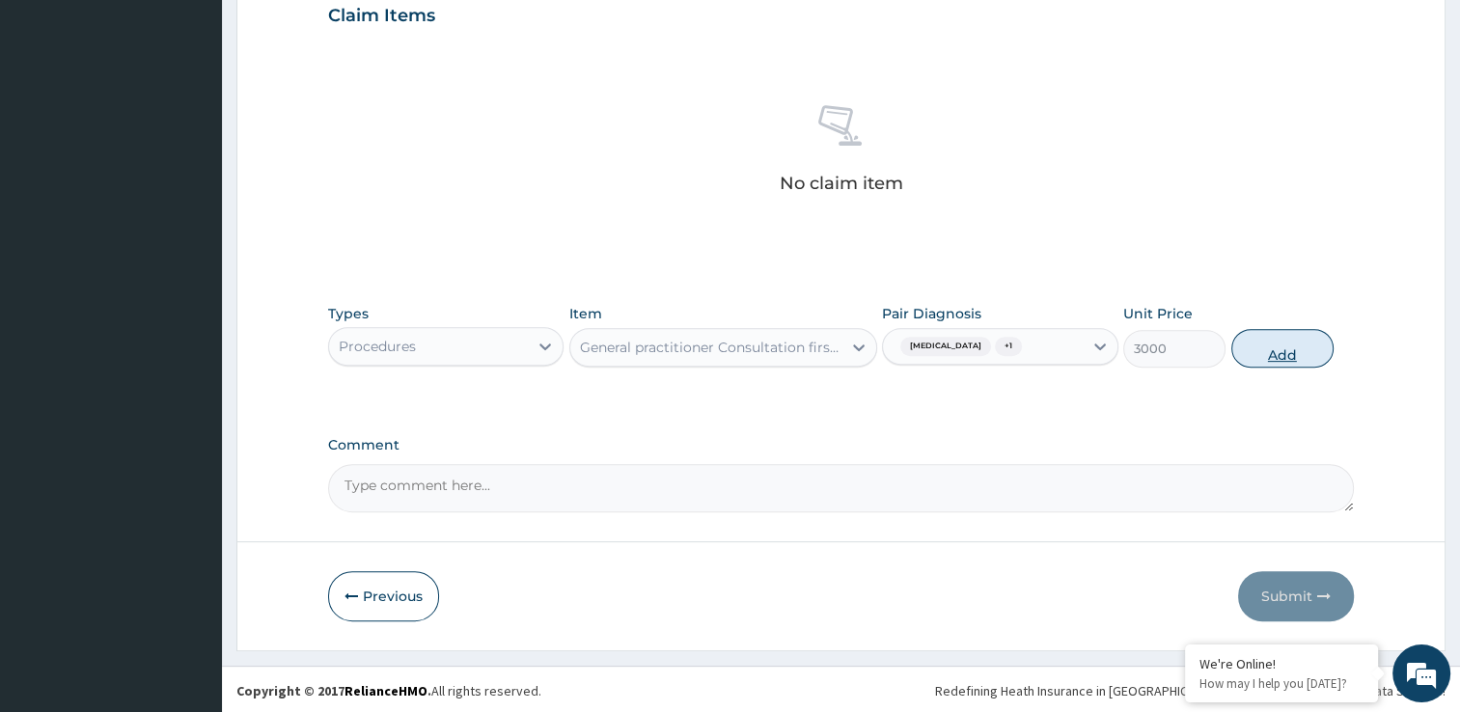
click at [1283, 341] on button "Add" at bounding box center [1282, 348] width 102 height 39
type input "0"
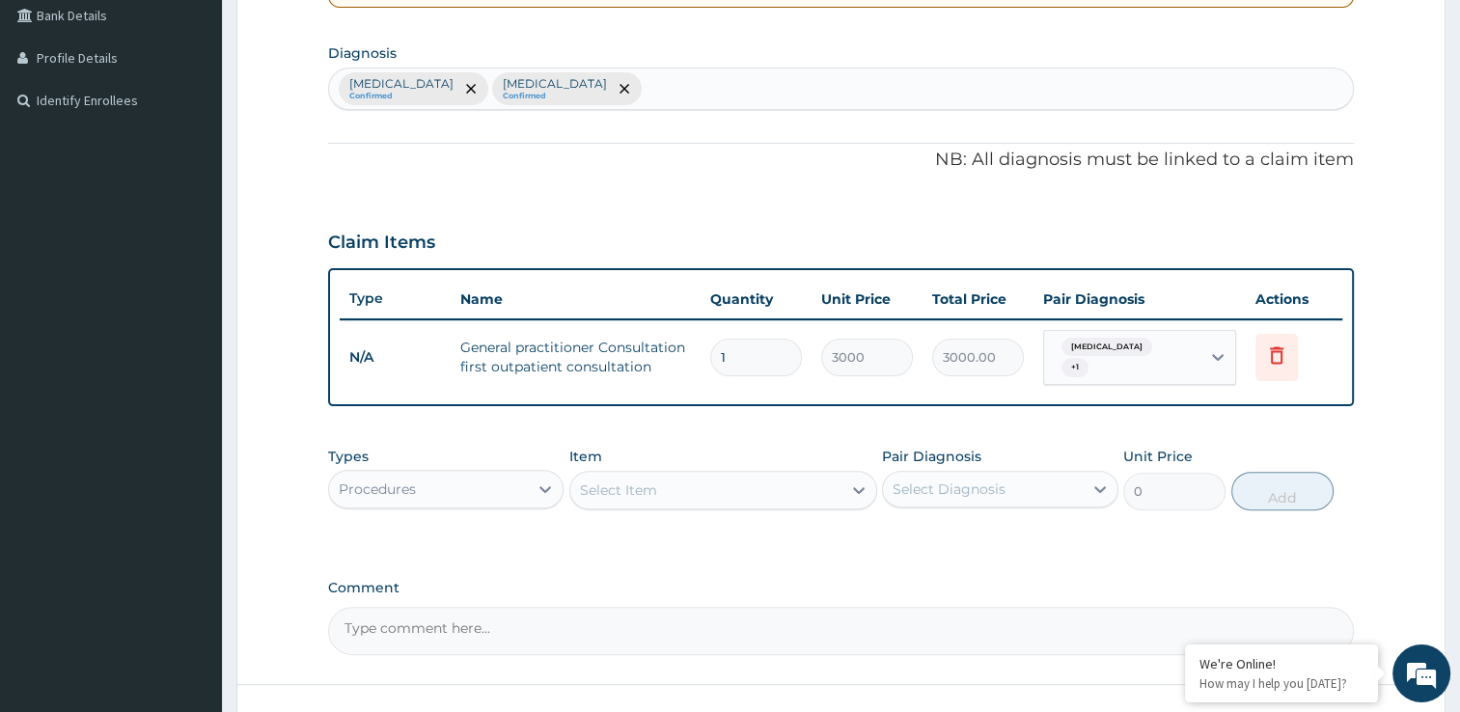
scroll to position [429, 0]
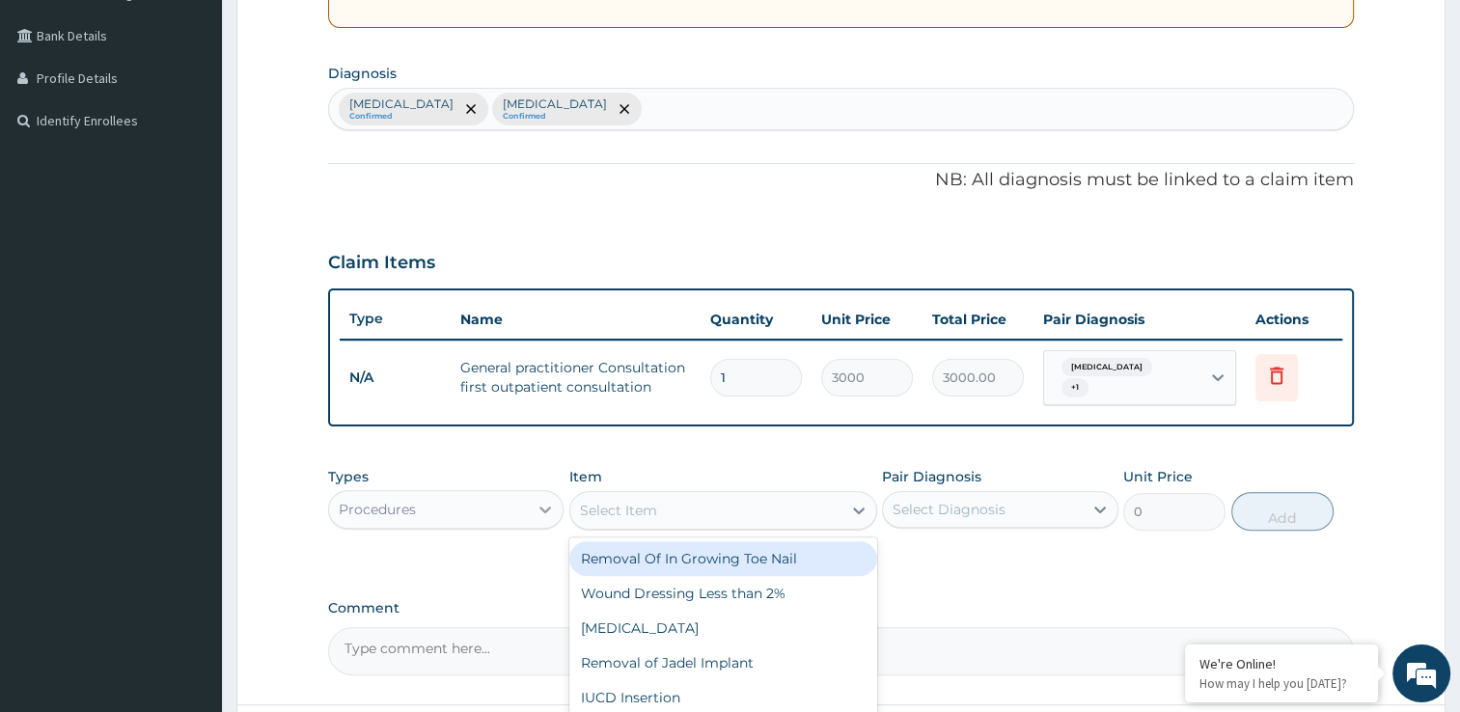
drag, startPoint x: 741, startPoint y: 516, endPoint x: 538, endPoint y: 499, distance: 203.4
click at [538, 499] on div "Types Procedures Item option General practitioner Consultation first outpatient…" at bounding box center [841, 498] width 1026 height 83
click at [538, 500] on icon at bounding box center [545, 509] width 19 height 19
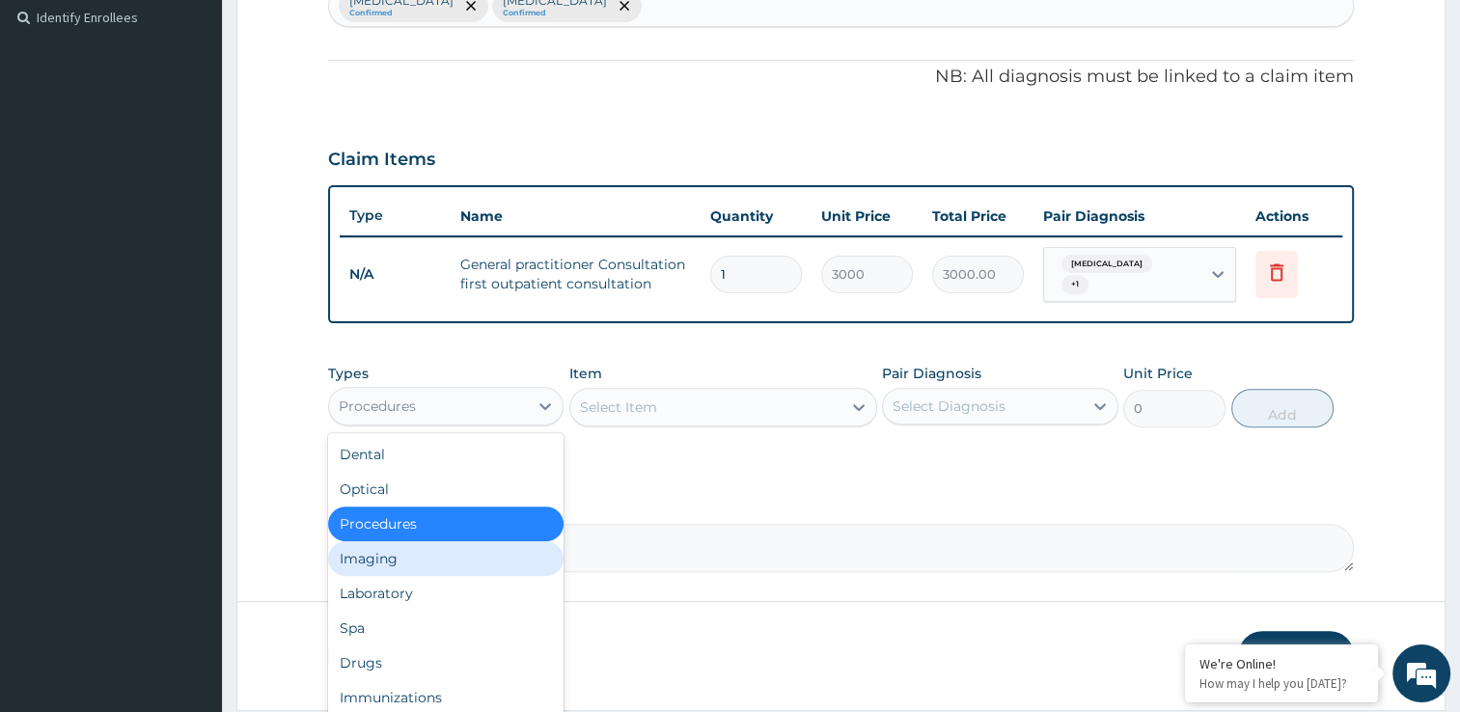
scroll to position [545, 0]
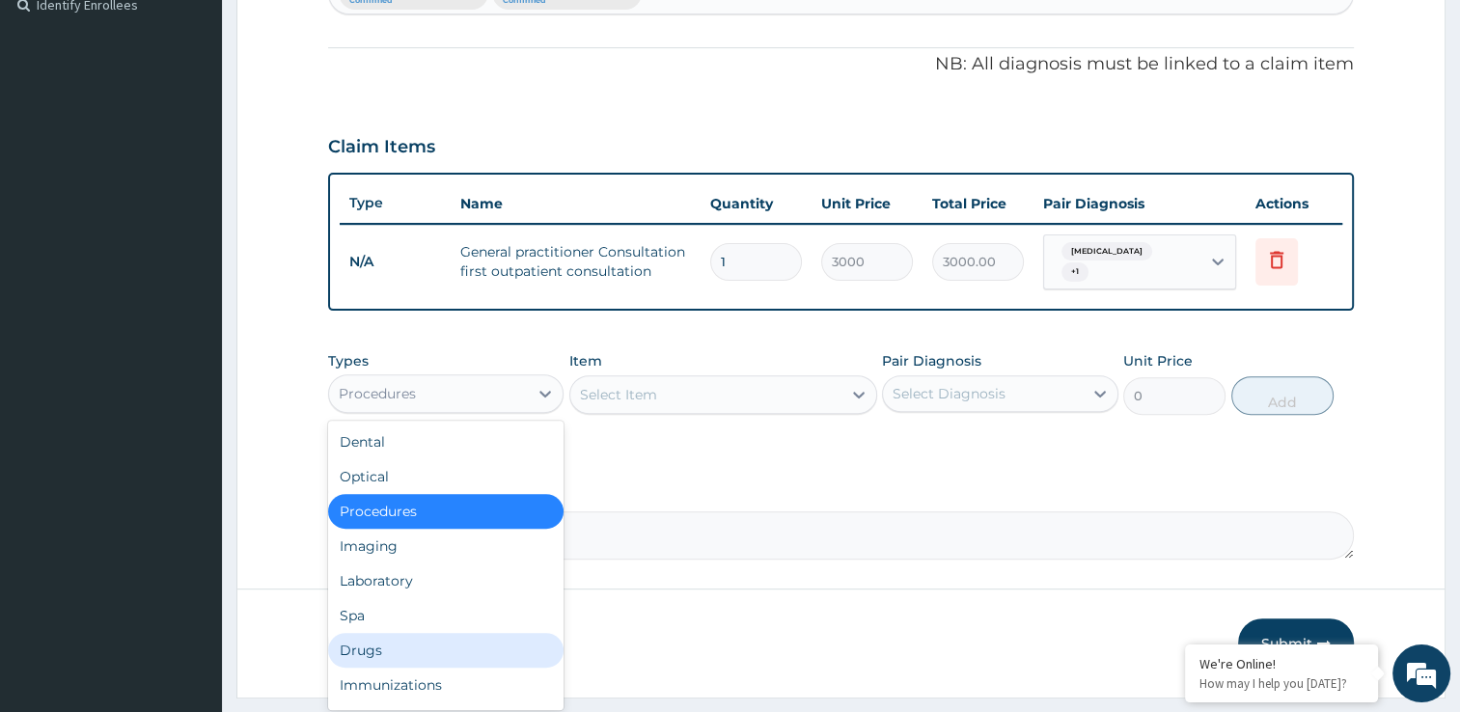
click at [520, 642] on div "Drugs" at bounding box center [446, 650] width 236 height 35
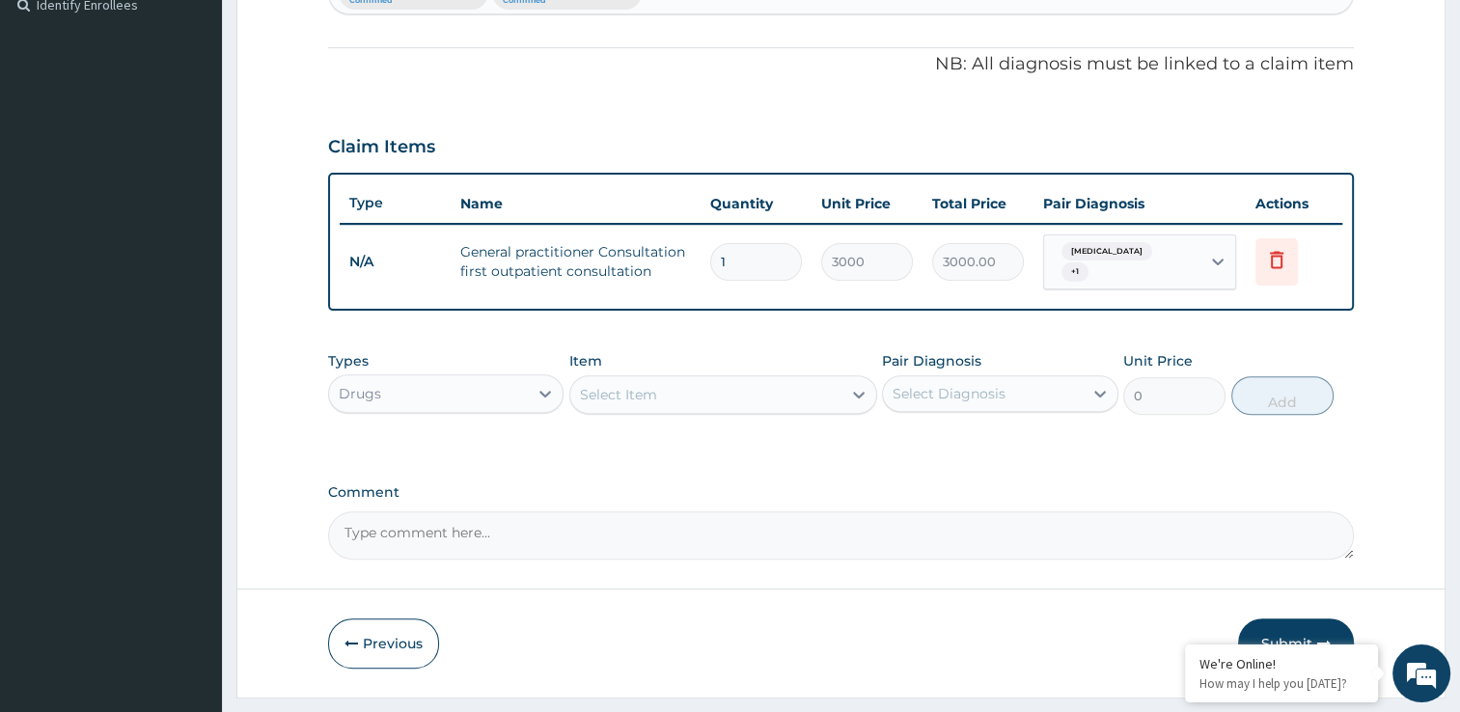
click at [823, 386] on div "Select Item" at bounding box center [705, 394] width 271 height 31
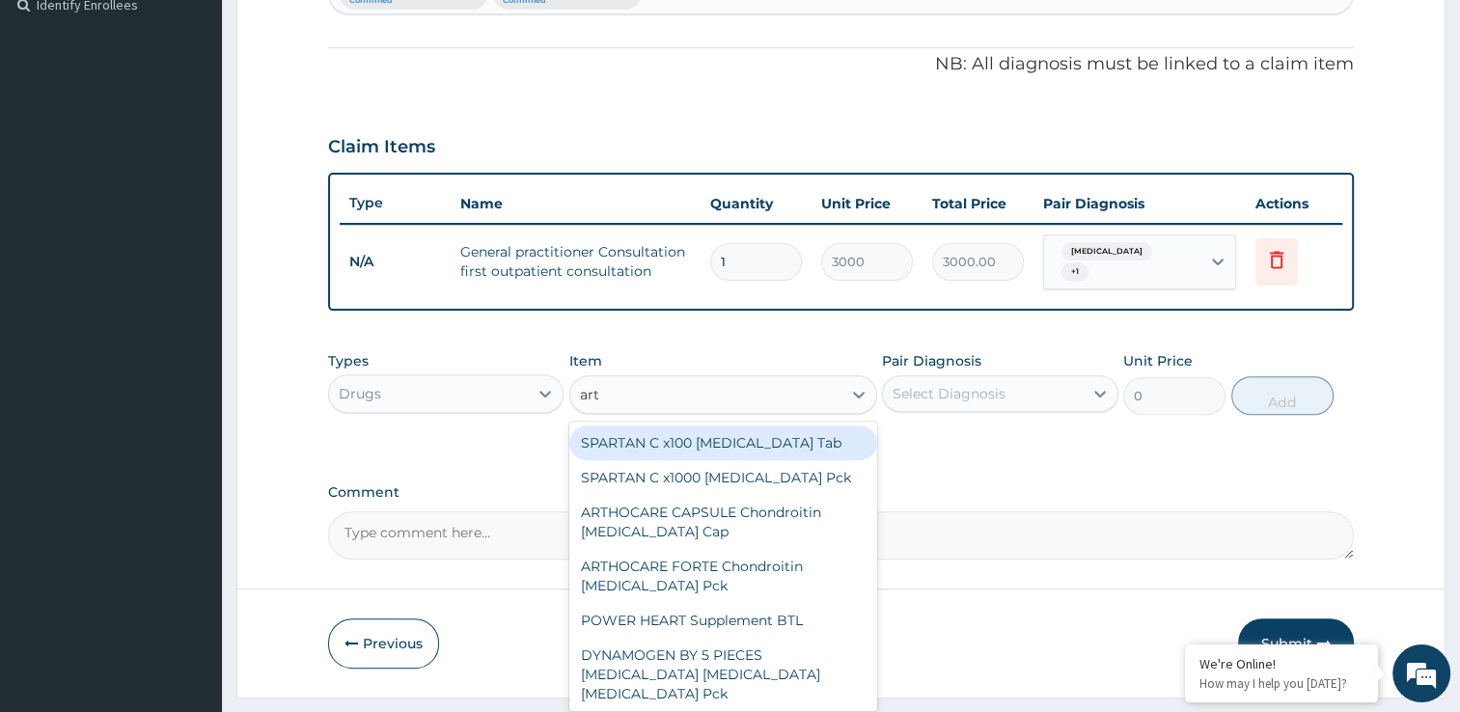
type input "arte"
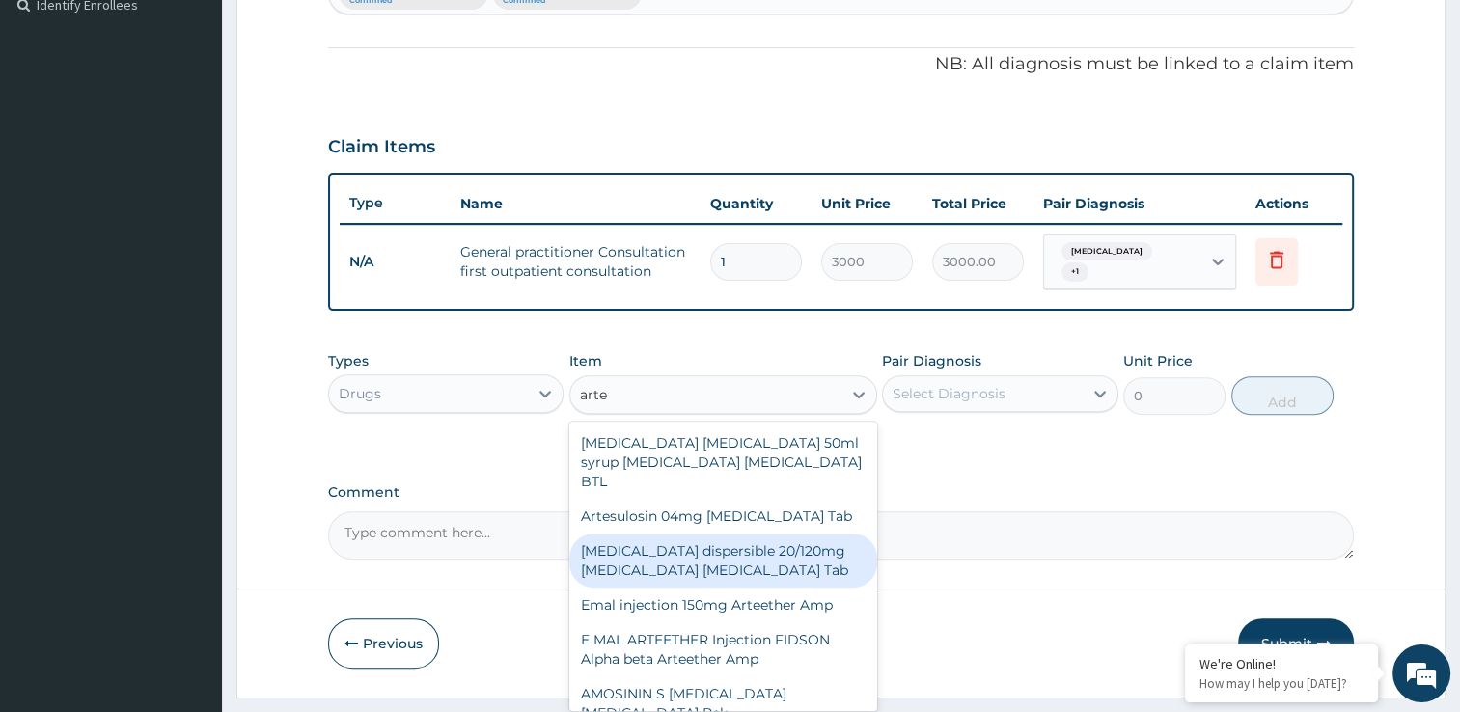
click at [778, 546] on div "[MEDICAL_DATA] dispersible 20/120mg [MEDICAL_DATA] [MEDICAL_DATA] Tab" at bounding box center [723, 561] width 308 height 54
type input "450"
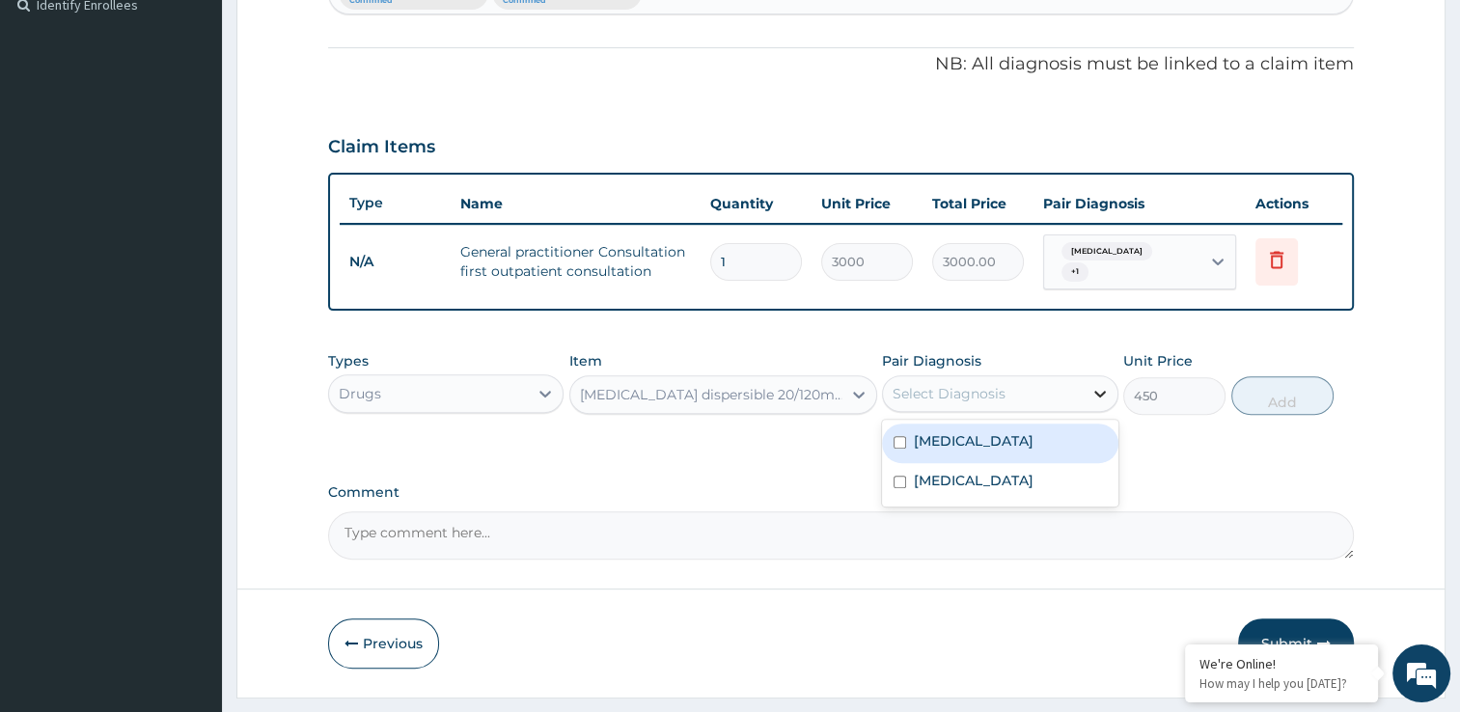
click at [1090, 384] on icon at bounding box center [1099, 393] width 19 height 19
click at [899, 436] on input "checkbox" at bounding box center [900, 442] width 13 height 13
checkbox input "true"
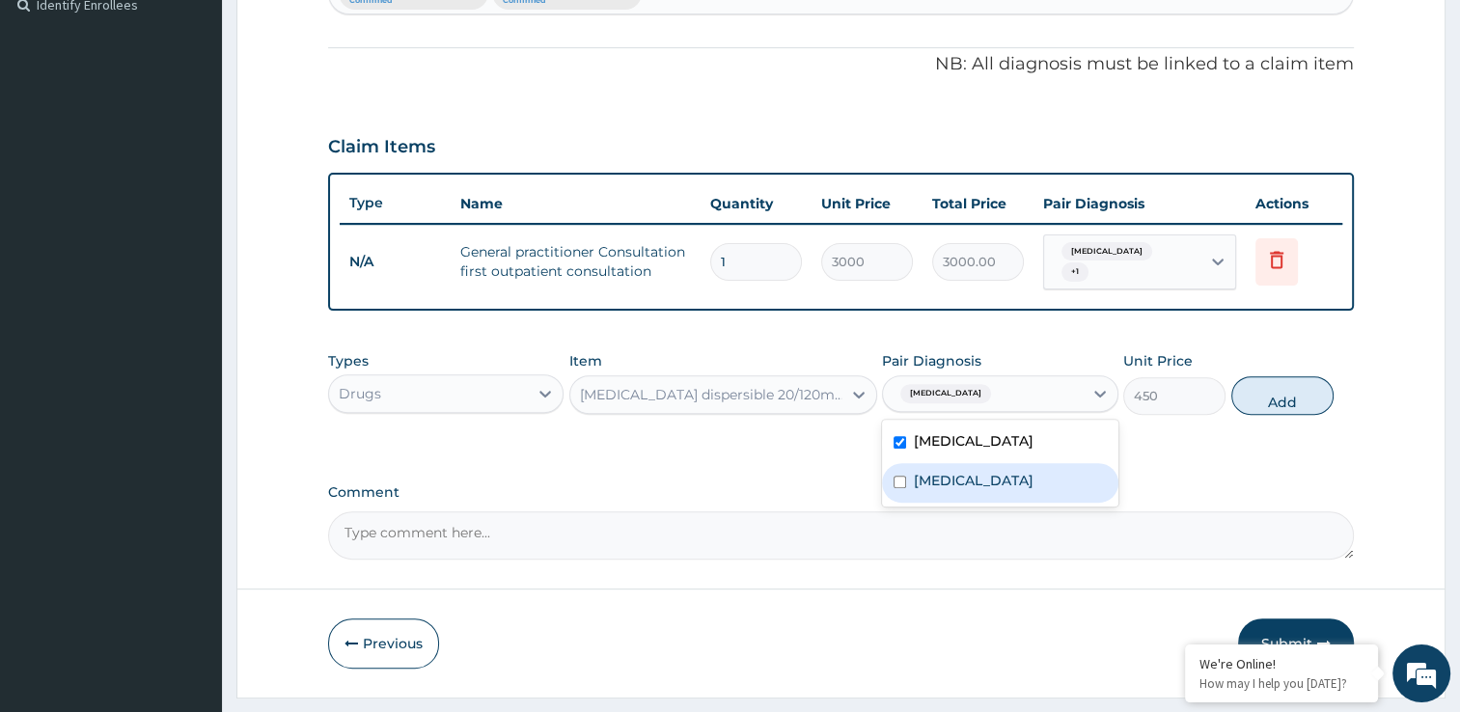
click at [896, 486] on div "[MEDICAL_DATA]" at bounding box center [1000, 483] width 236 height 40
checkbox input "true"
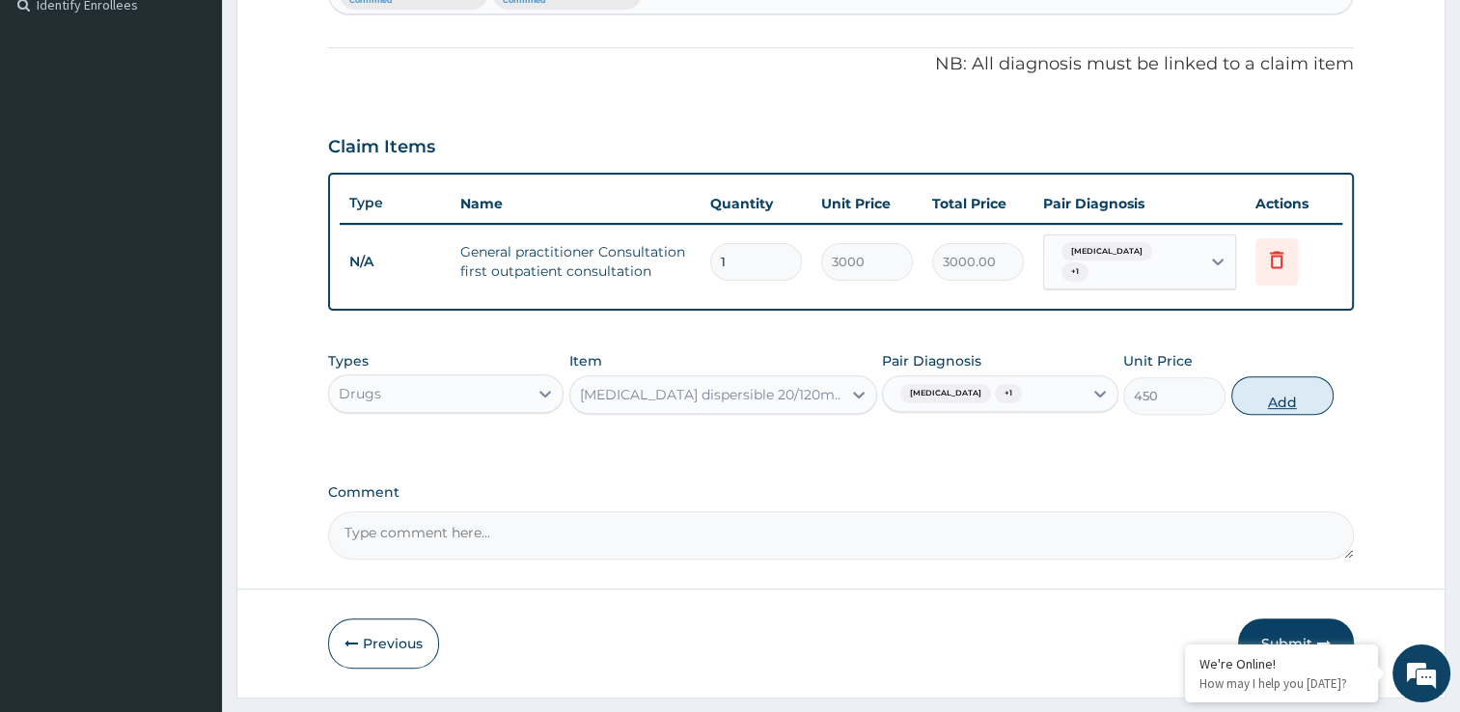
click at [1266, 386] on button "Add" at bounding box center [1282, 395] width 102 height 39
type input "0"
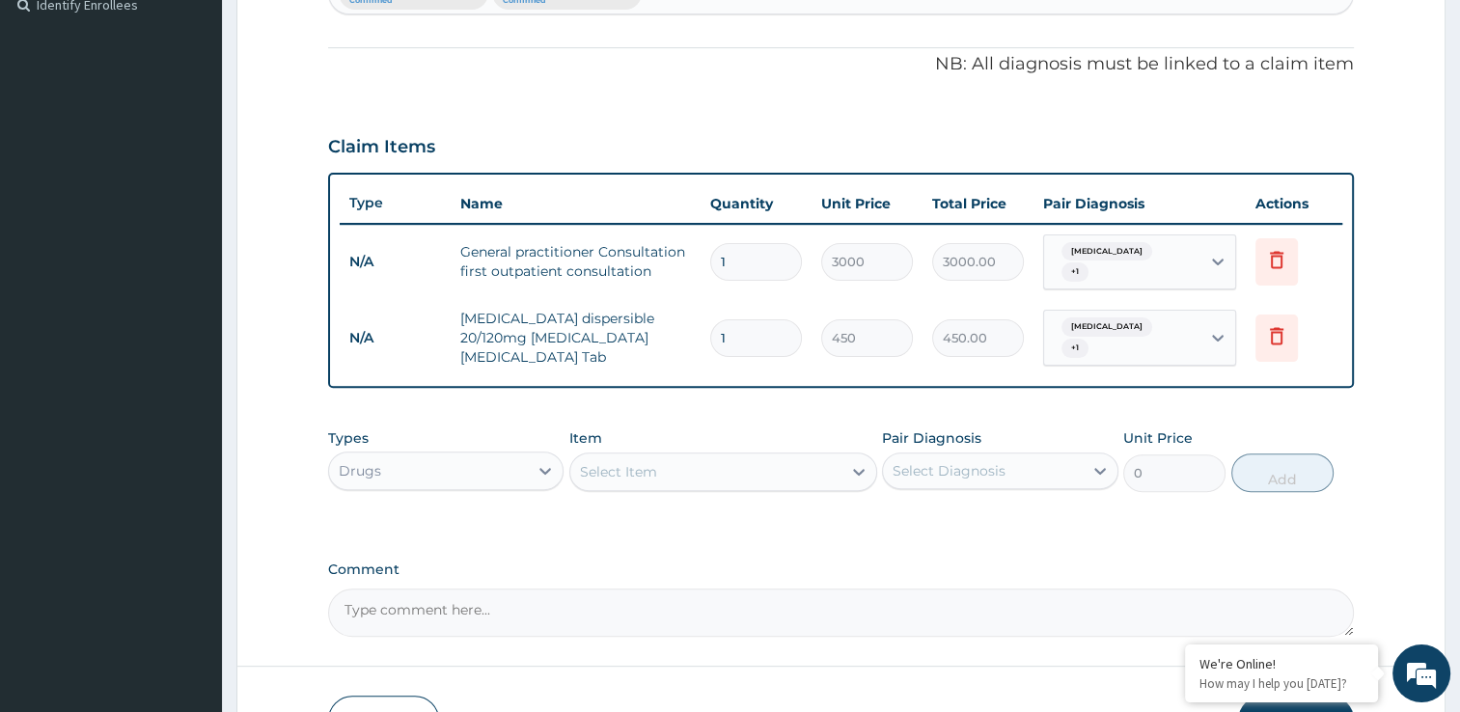
click at [720, 456] on div "Select Item" at bounding box center [705, 471] width 271 height 31
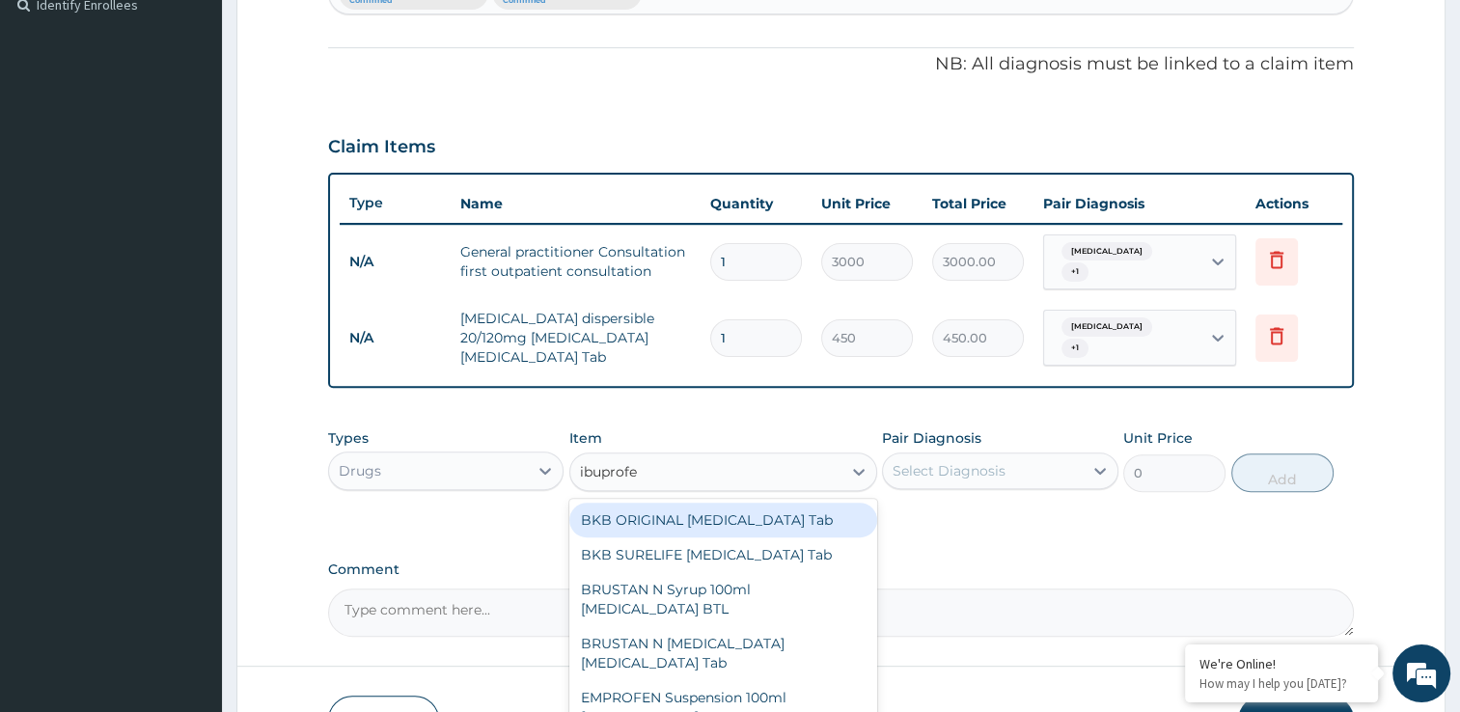
type input "[MEDICAL_DATA]"
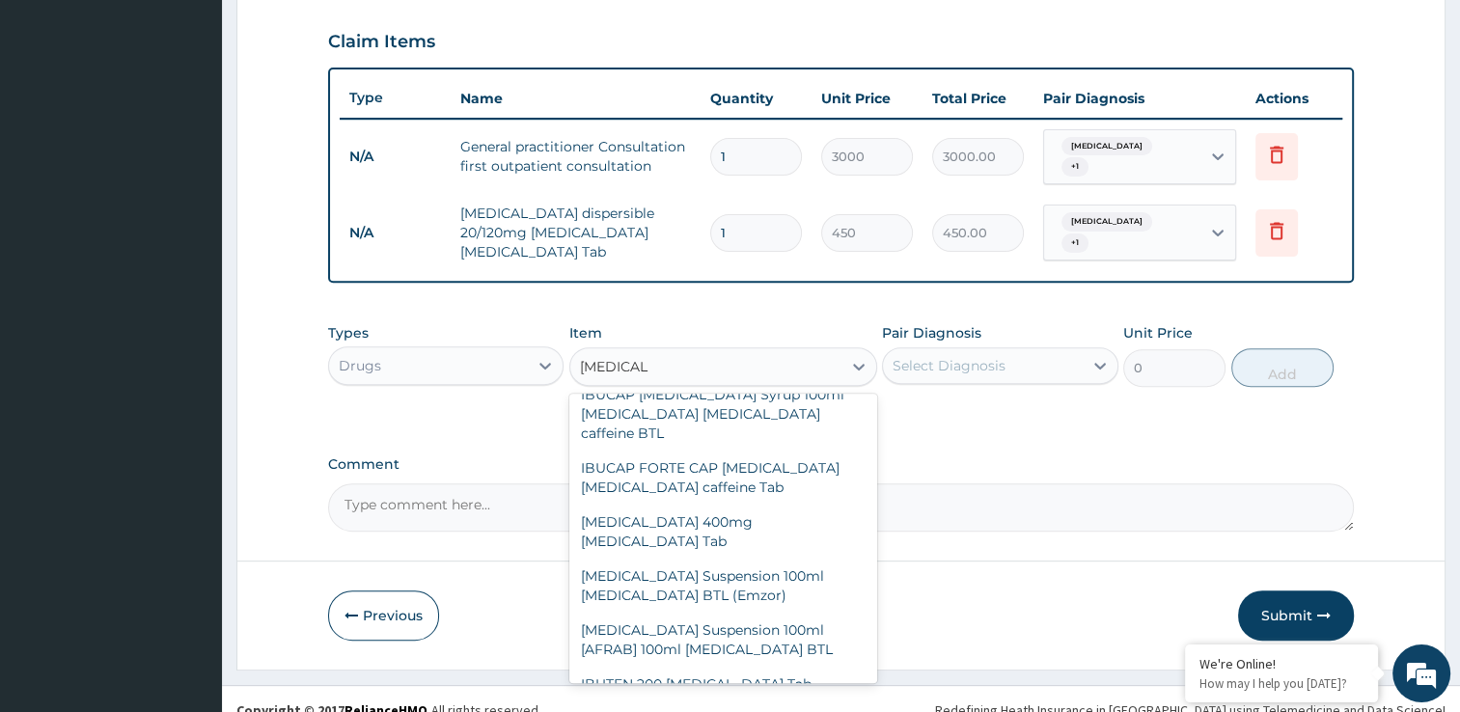
scroll to position [502, 0]
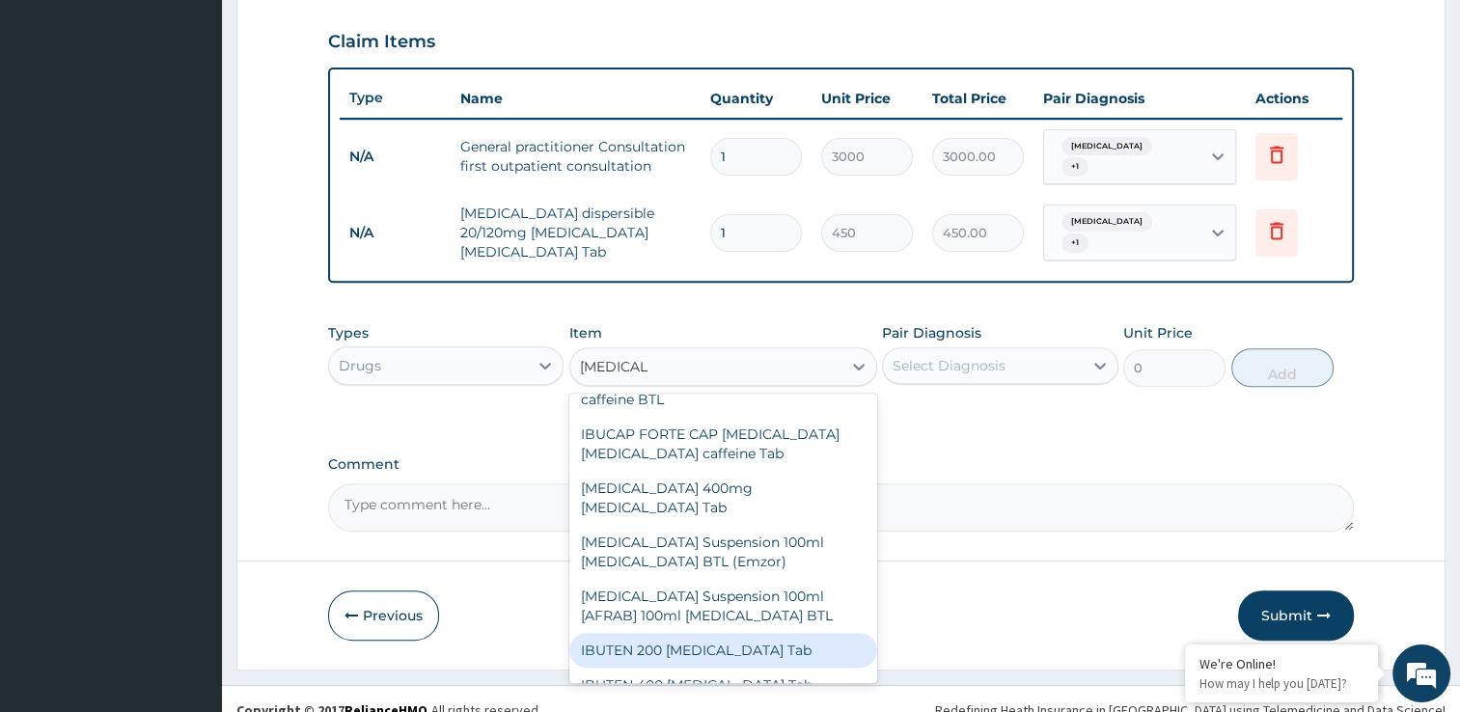
click at [769, 633] on div "IBUTEN 200 [MEDICAL_DATA] Tab" at bounding box center [723, 650] width 308 height 35
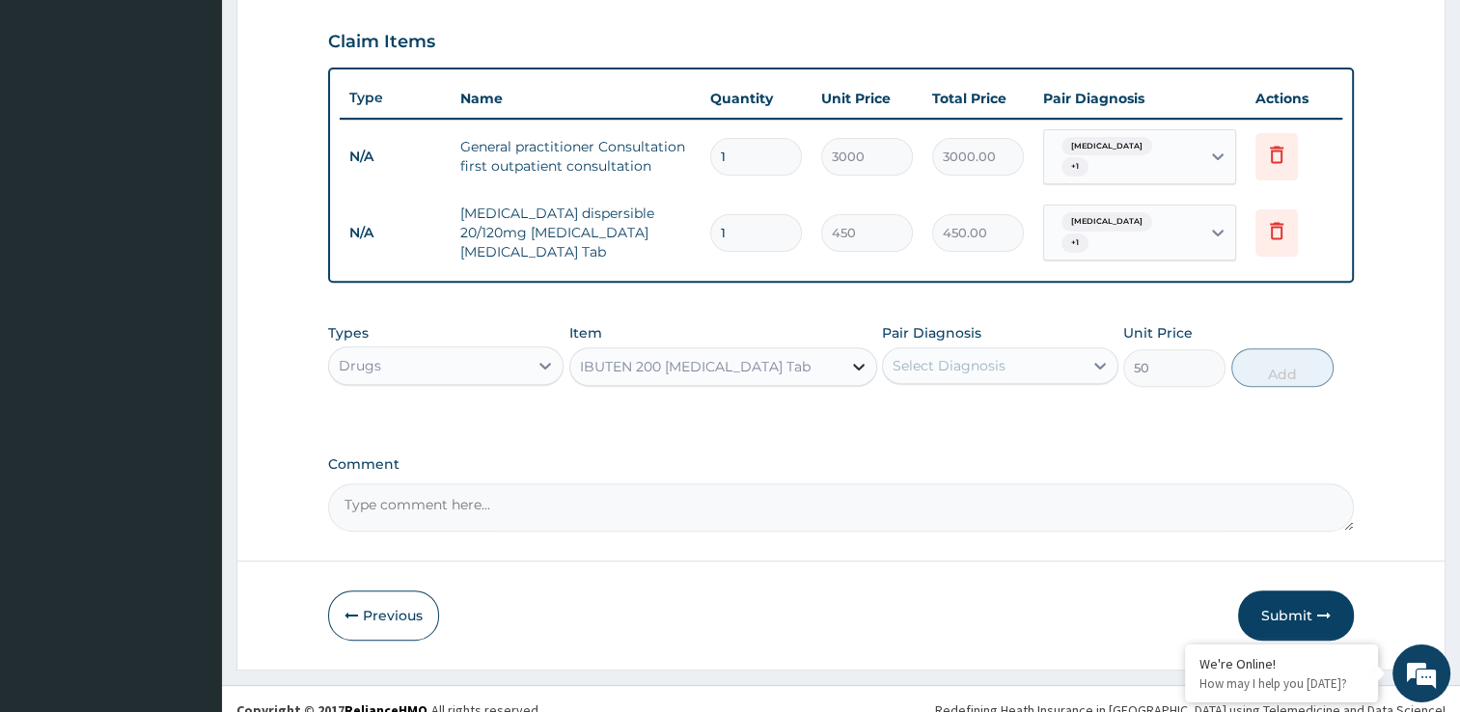
click at [856, 357] on icon at bounding box center [858, 366] width 19 height 19
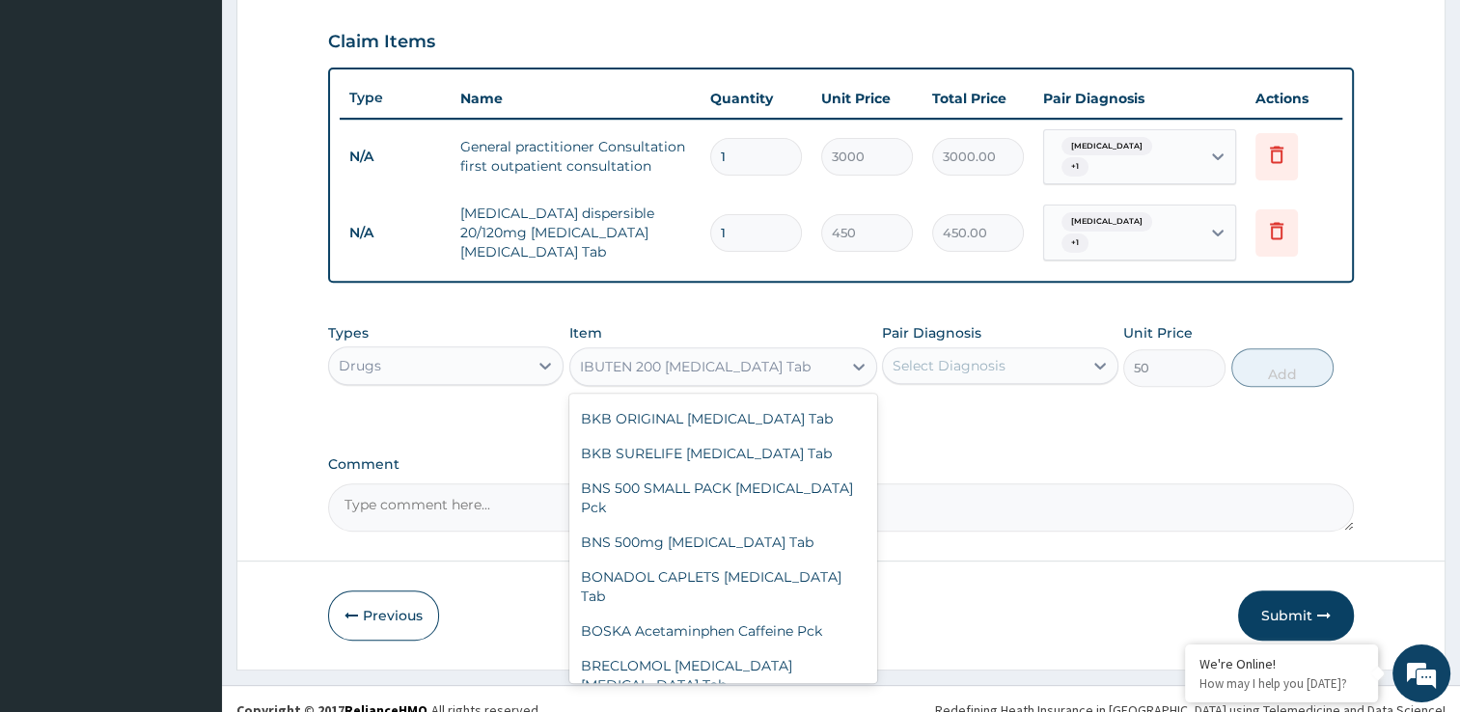
scroll to position [73028, 0]
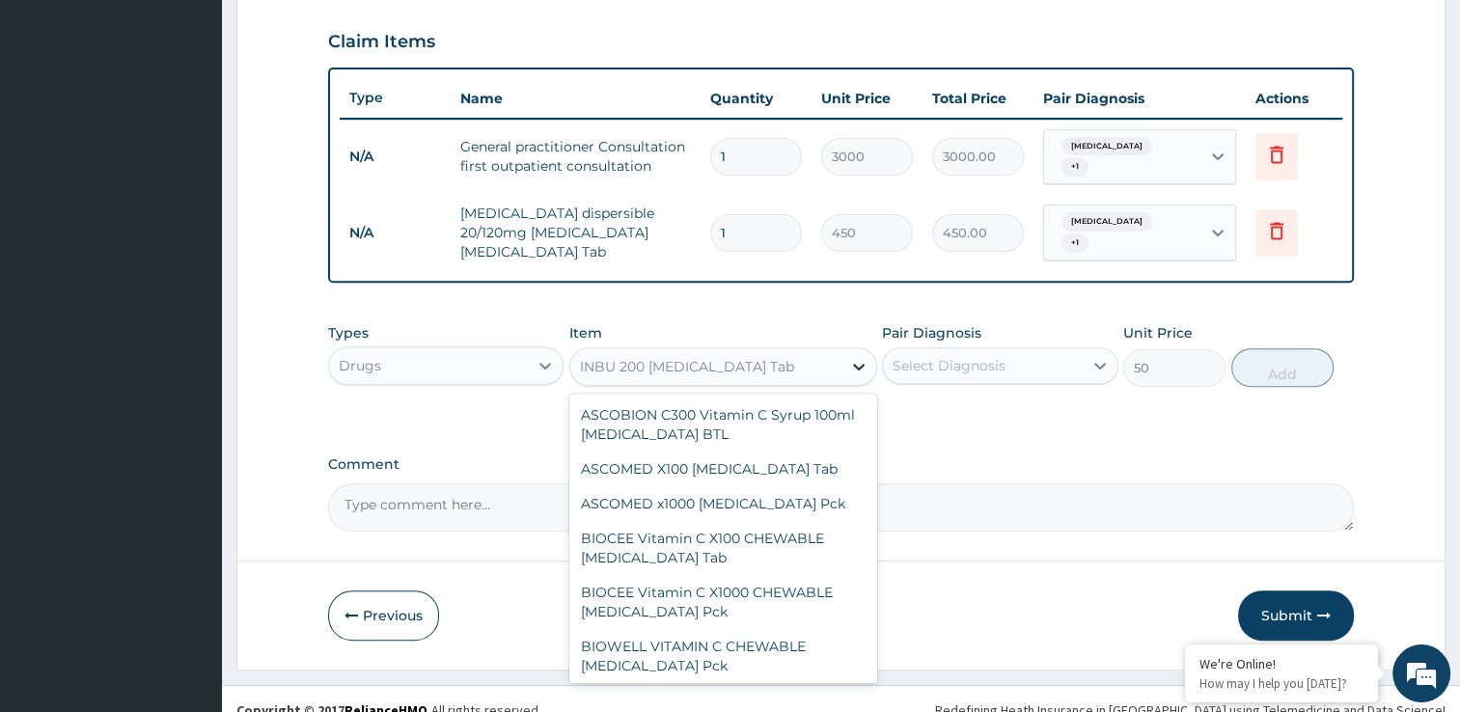
click at [864, 357] on icon at bounding box center [858, 366] width 19 height 19
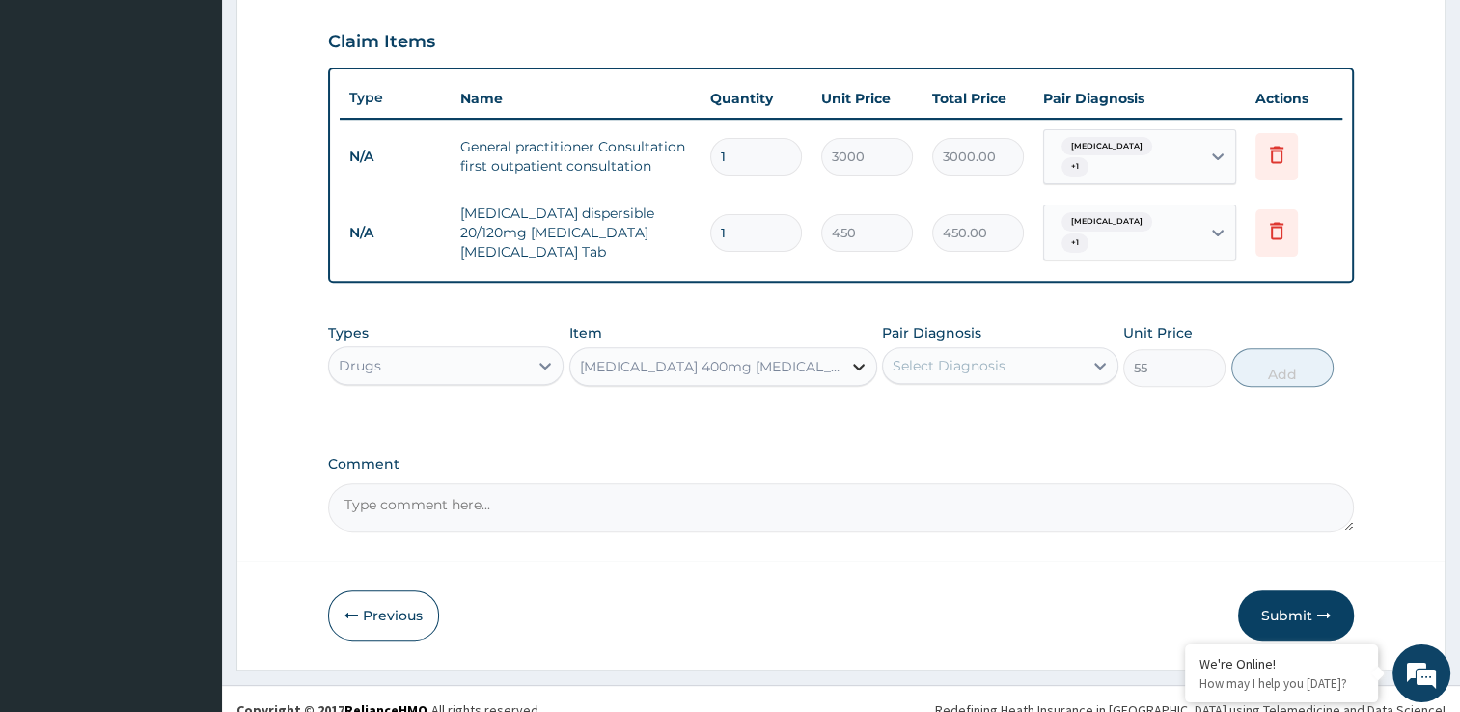
click at [861, 364] on icon at bounding box center [859, 367] width 12 height 7
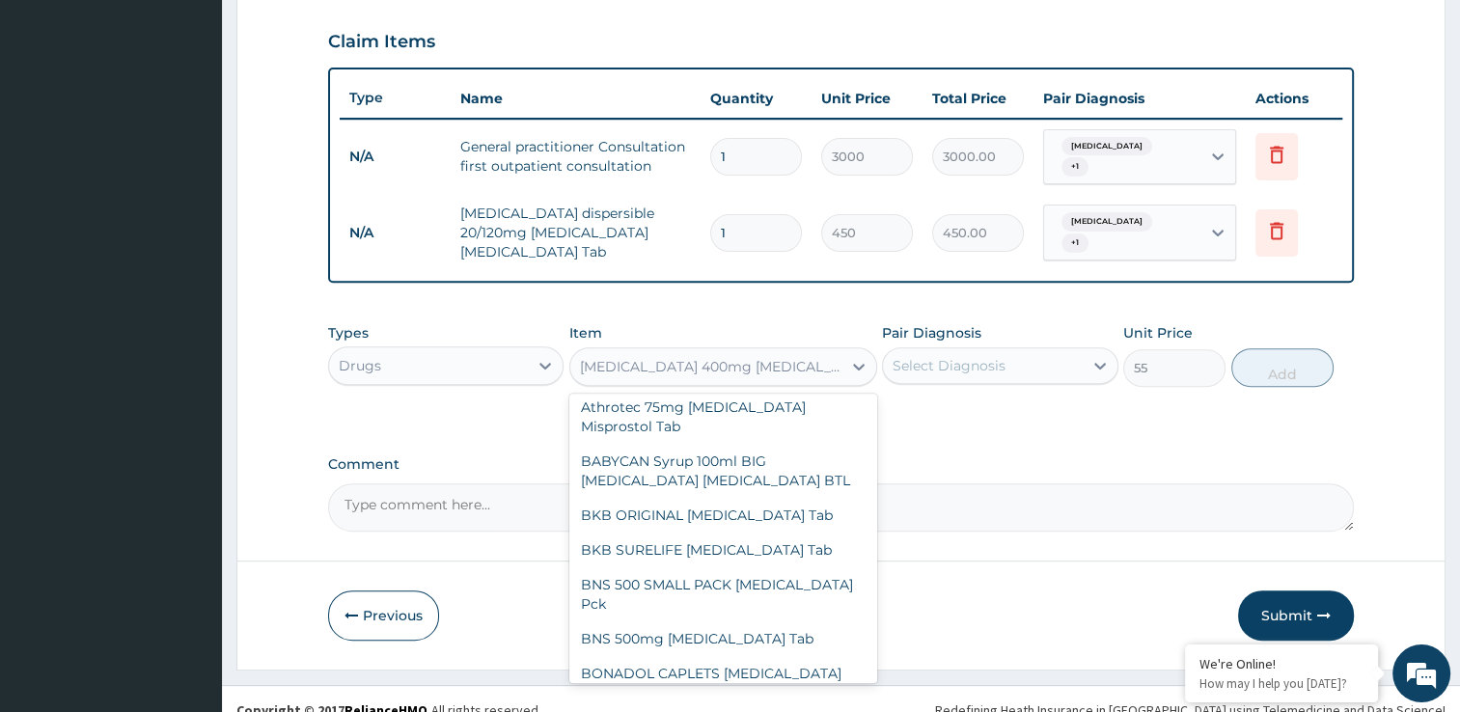
scroll to position [72962, 0]
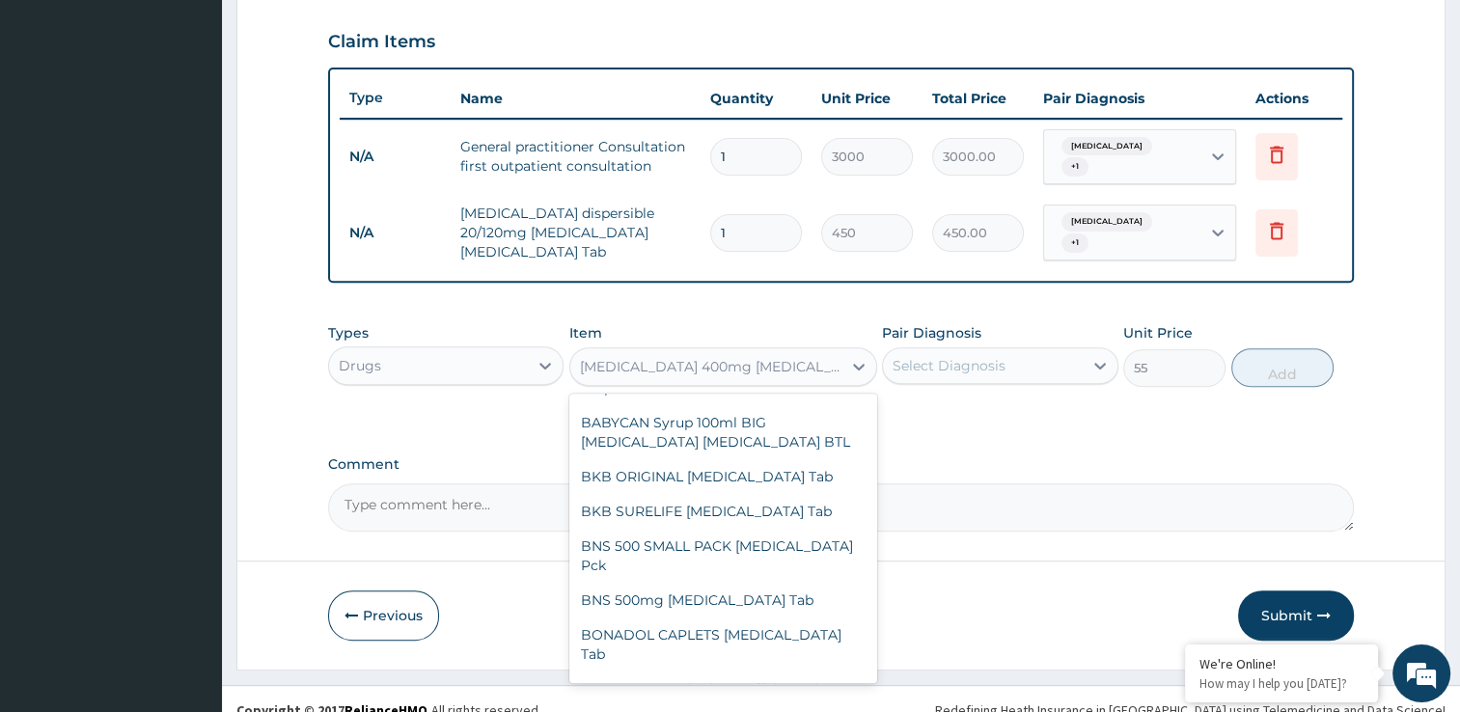
type input "50"
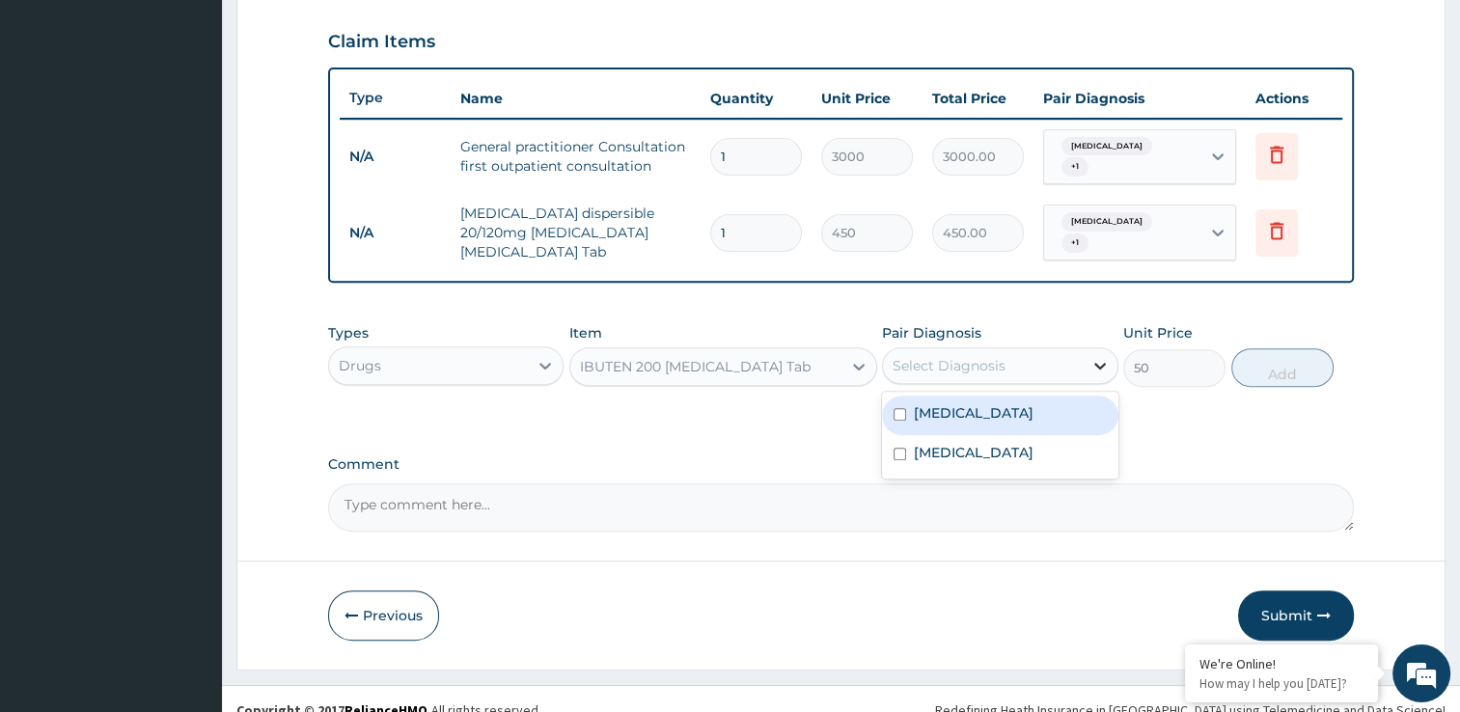
click at [1105, 356] on icon at bounding box center [1099, 365] width 19 height 19
click at [897, 408] on input "checkbox" at bounding box center [900, 414] width 13 height 13
checkbox input "true"
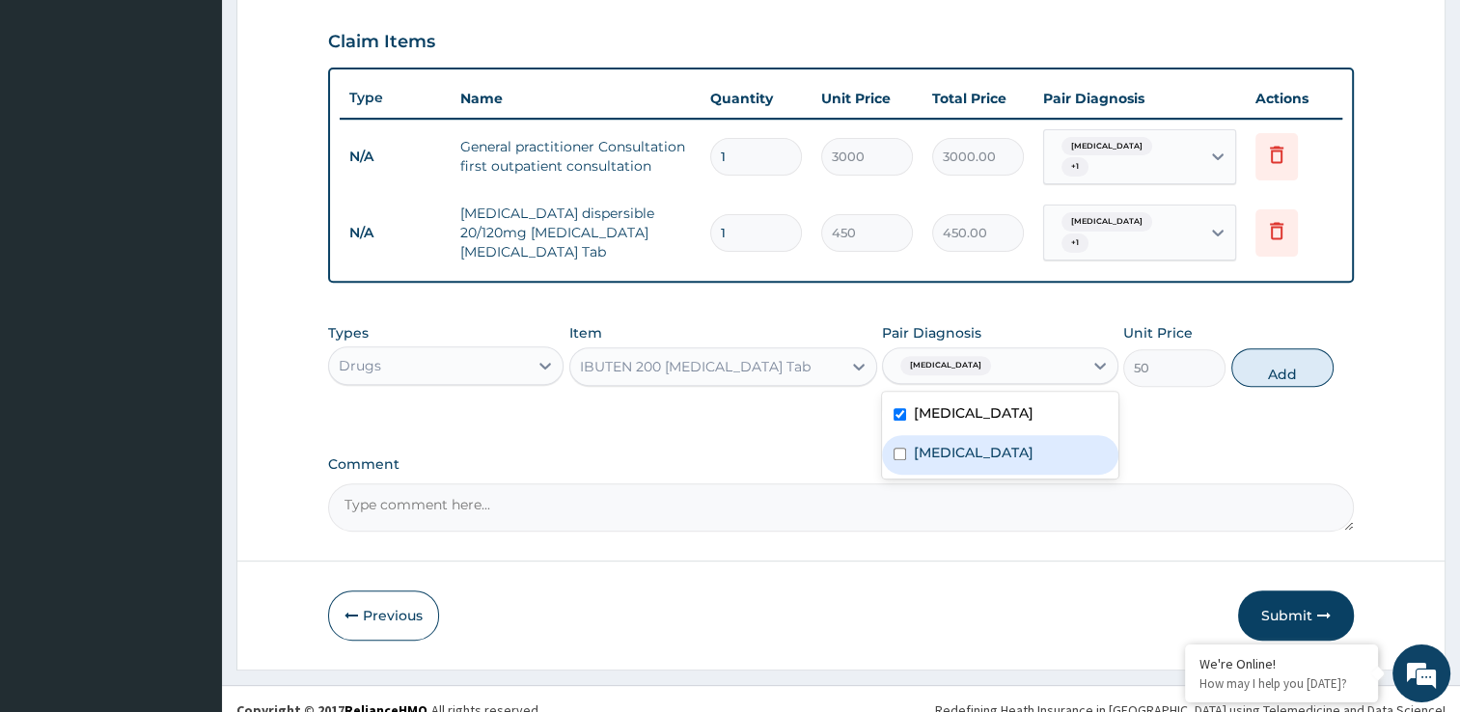
click at [896, 448] on input "checkbox" at bounding box center [900, 454] width 13 height 13
checkbox input "true"
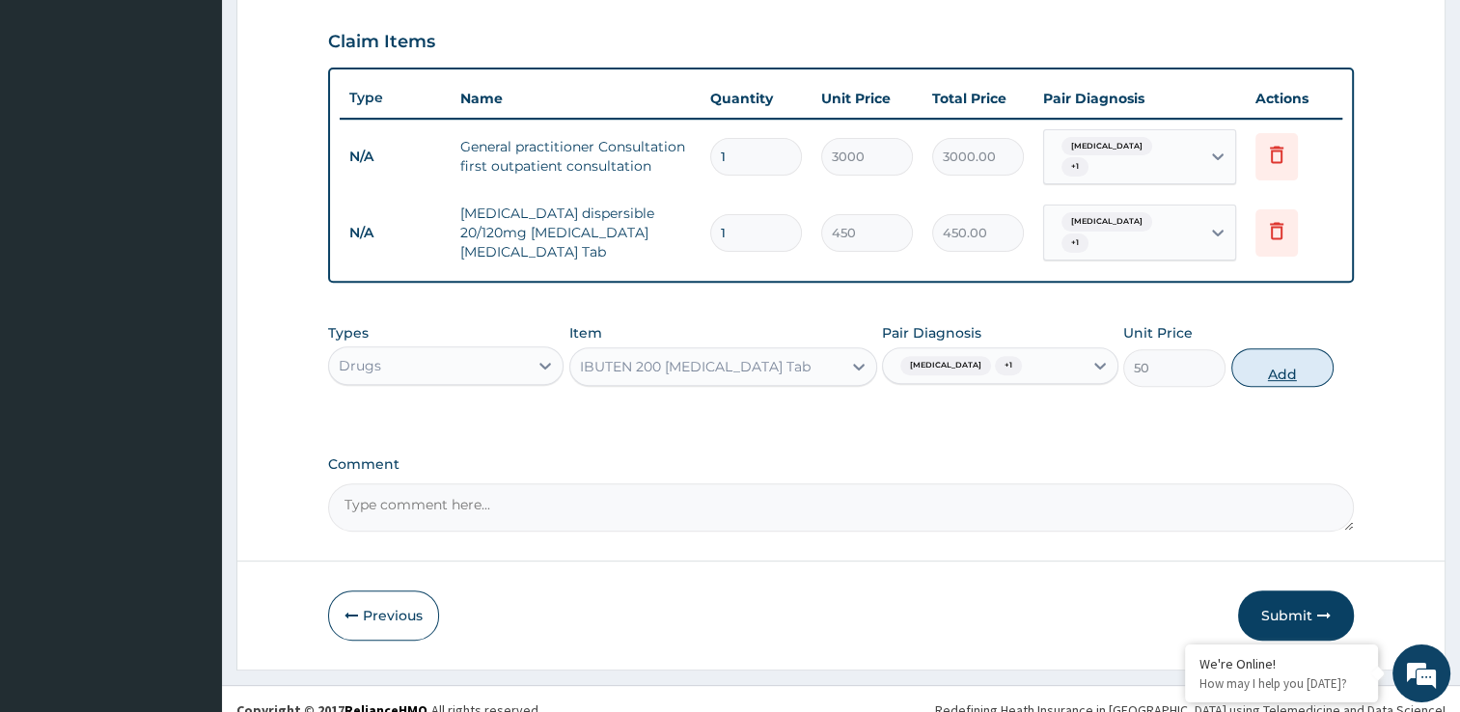
click at [1270, 348] on button "Add" at bounding box center [1282, 367] width 102 height 39
type input "0"
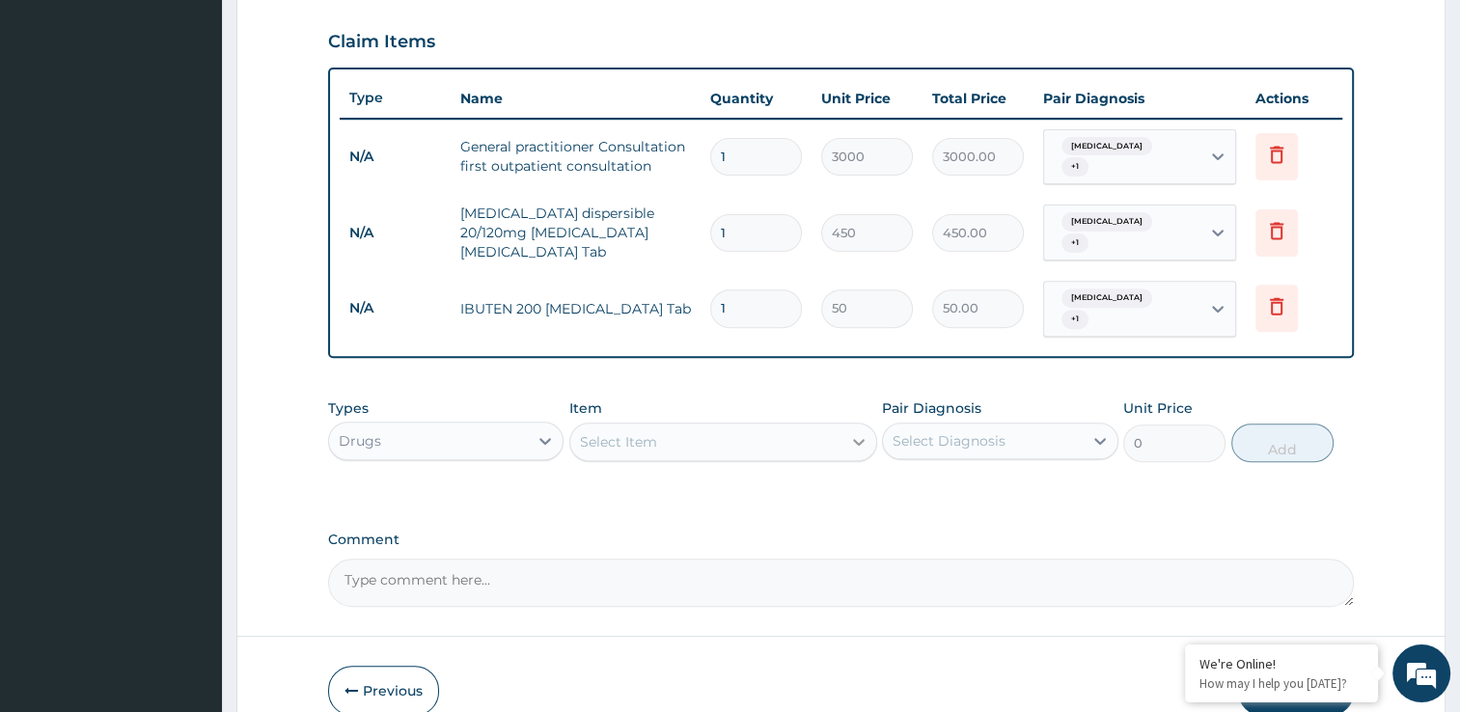
click at [845, 425] on div at bounding box center [858, 442] width 35 height 35
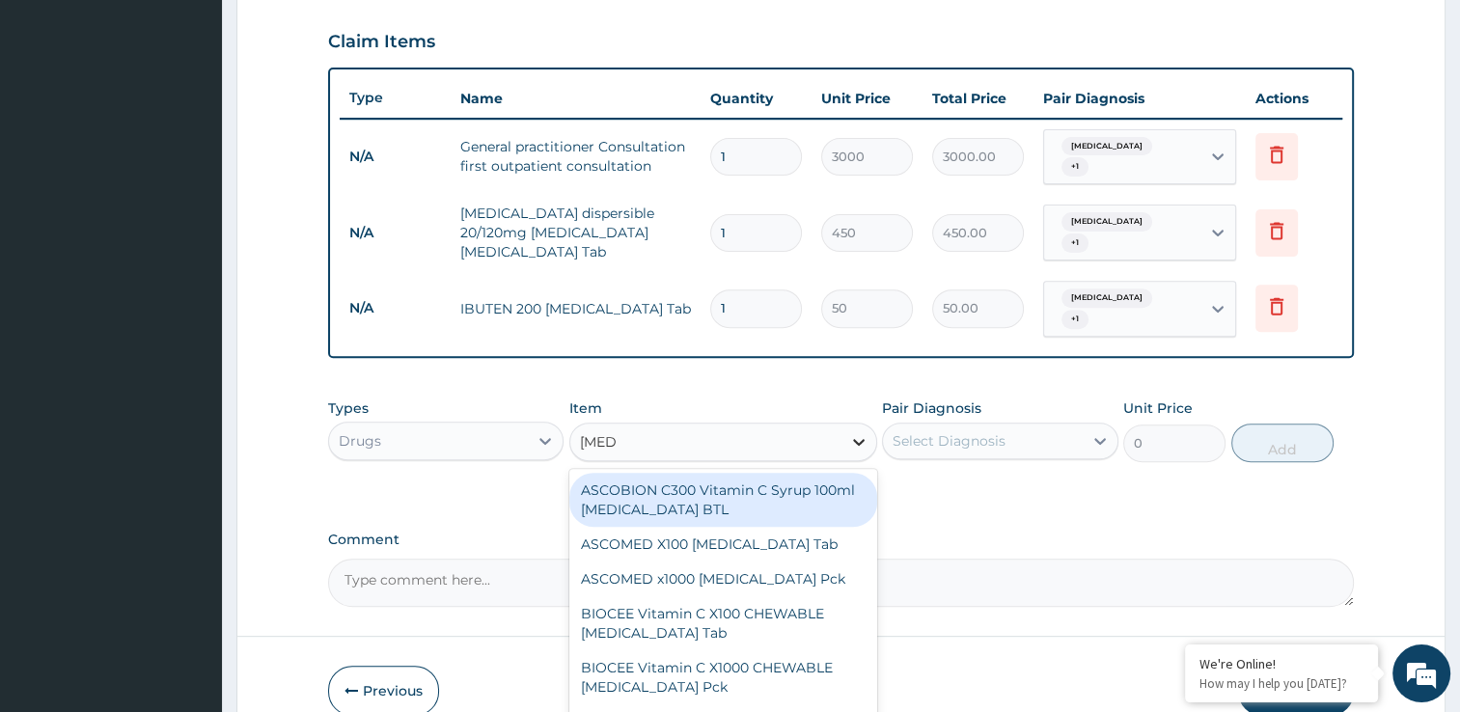
type input "ascore"
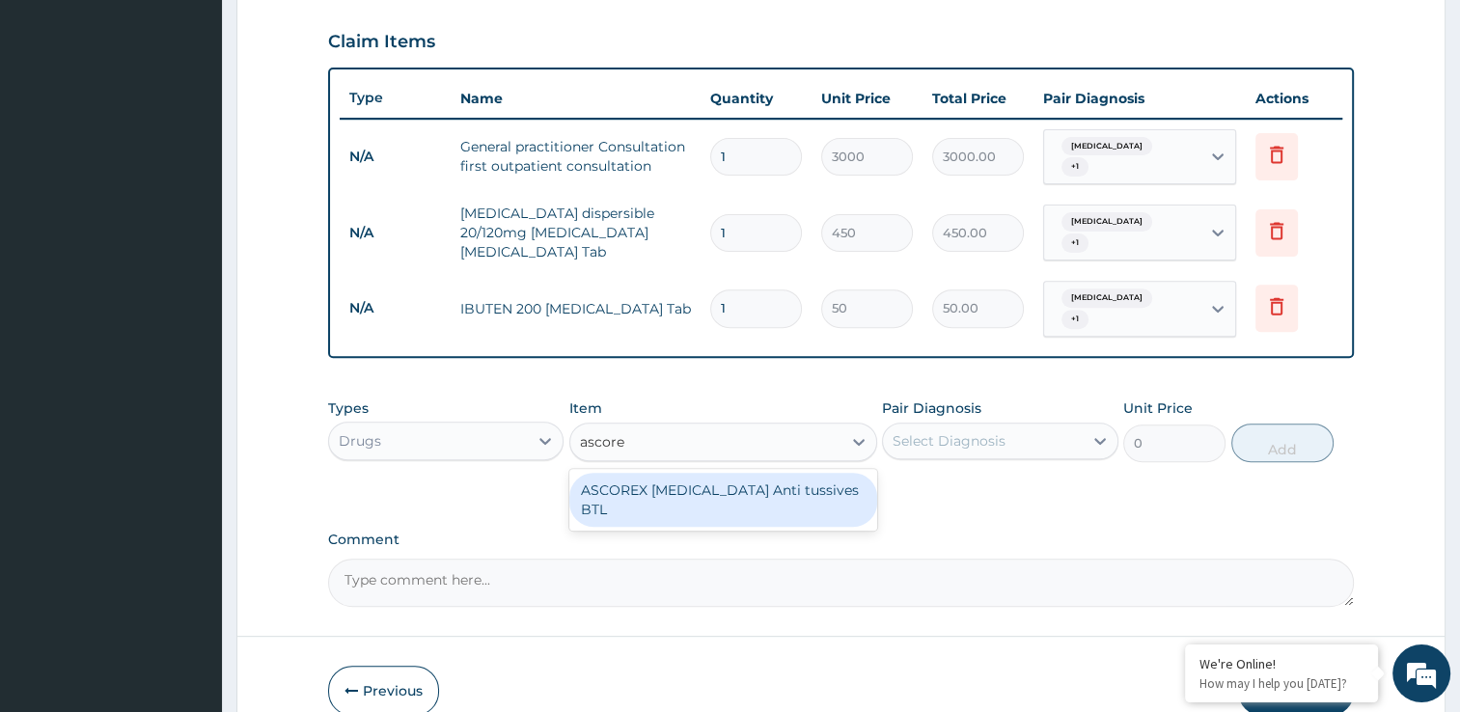
click at [765, 477] on div "ASCOREX [MEDICAL_DATA] Anti tussives BTL" at bounding box center [723, 500] width 308 height 54
type input "740"
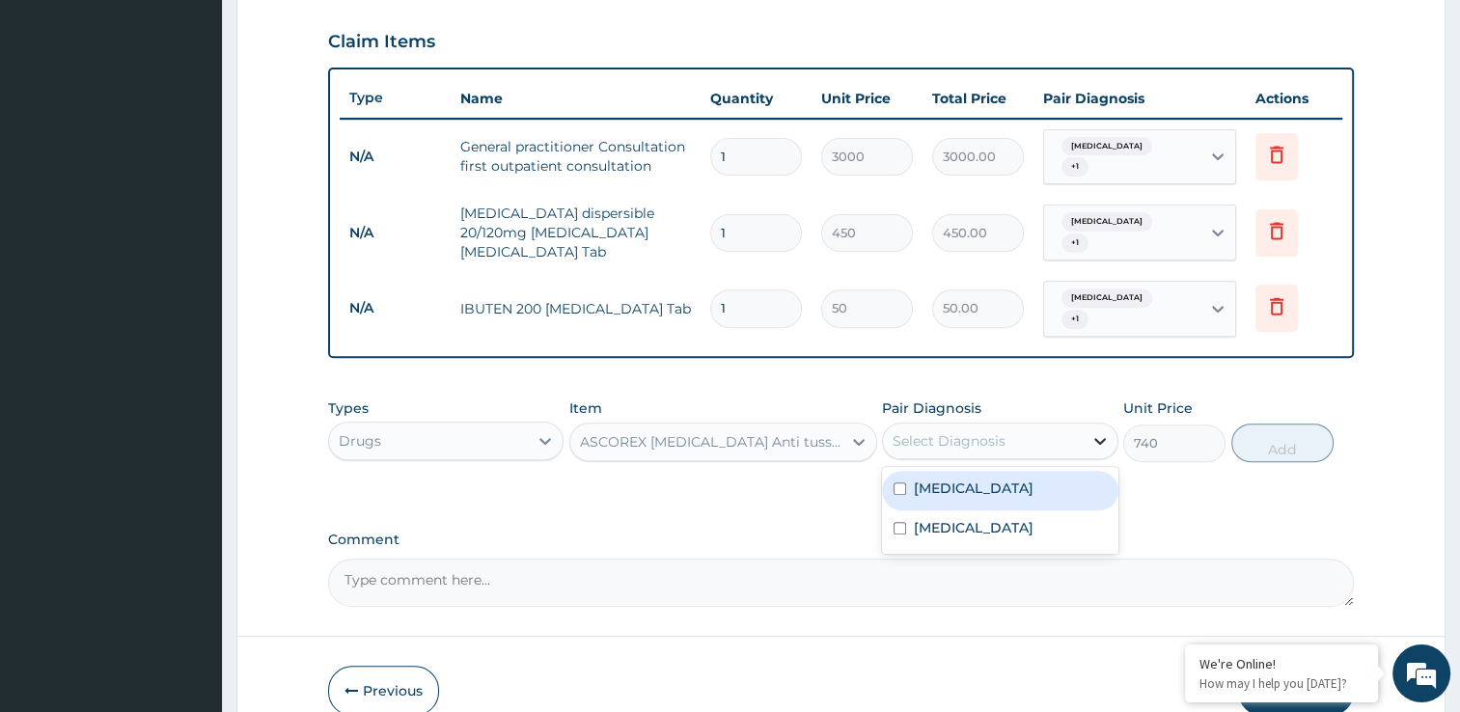
click at [1096, 431] on icon at bounding box center [1099, 440] width 19 height 19
click at [909, 471] on div "[MEDICAL_DATA]" at bounding box center [1000, 491] width 236 height 40
checkbox input "true"
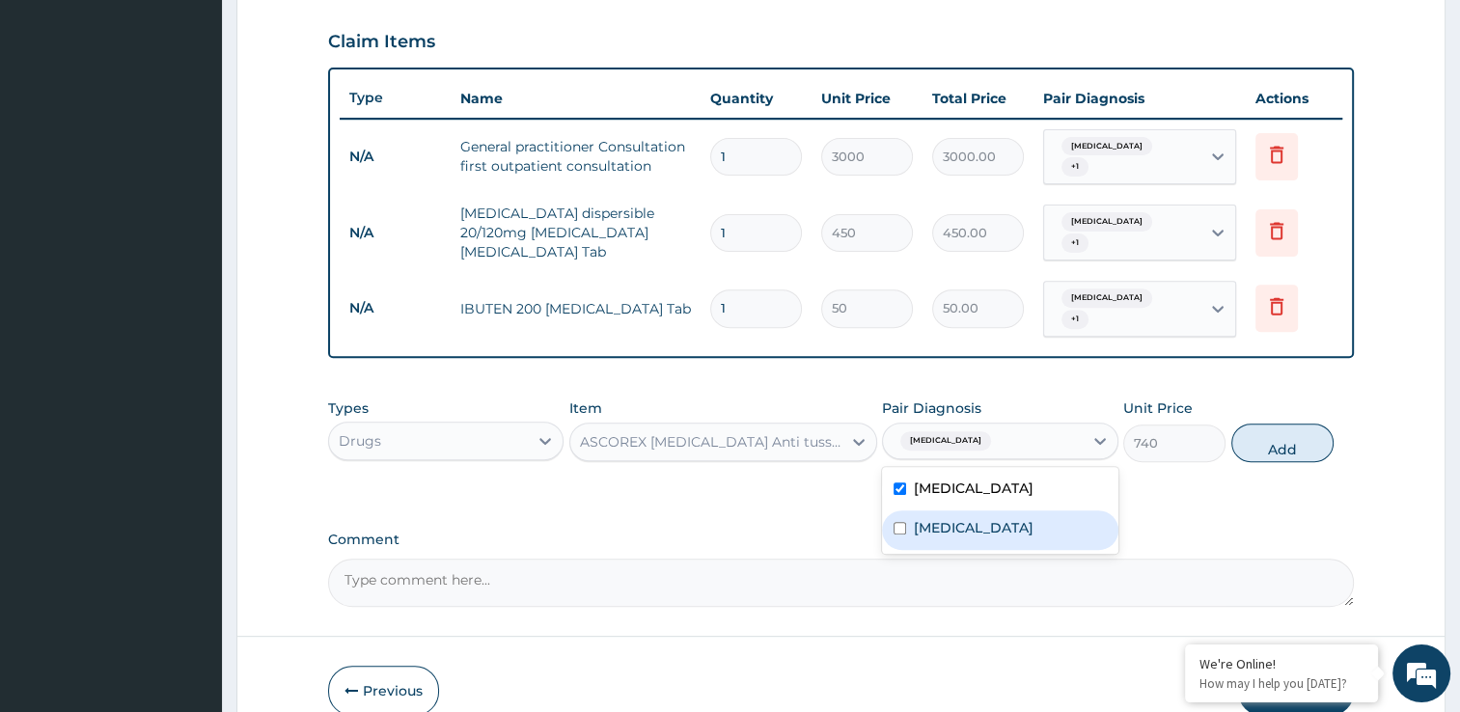
click at [899, 510] on div "[MEDICAL_DATA]" at bounding box center [1000, 530] width 236 height 40
checkbox input "true"
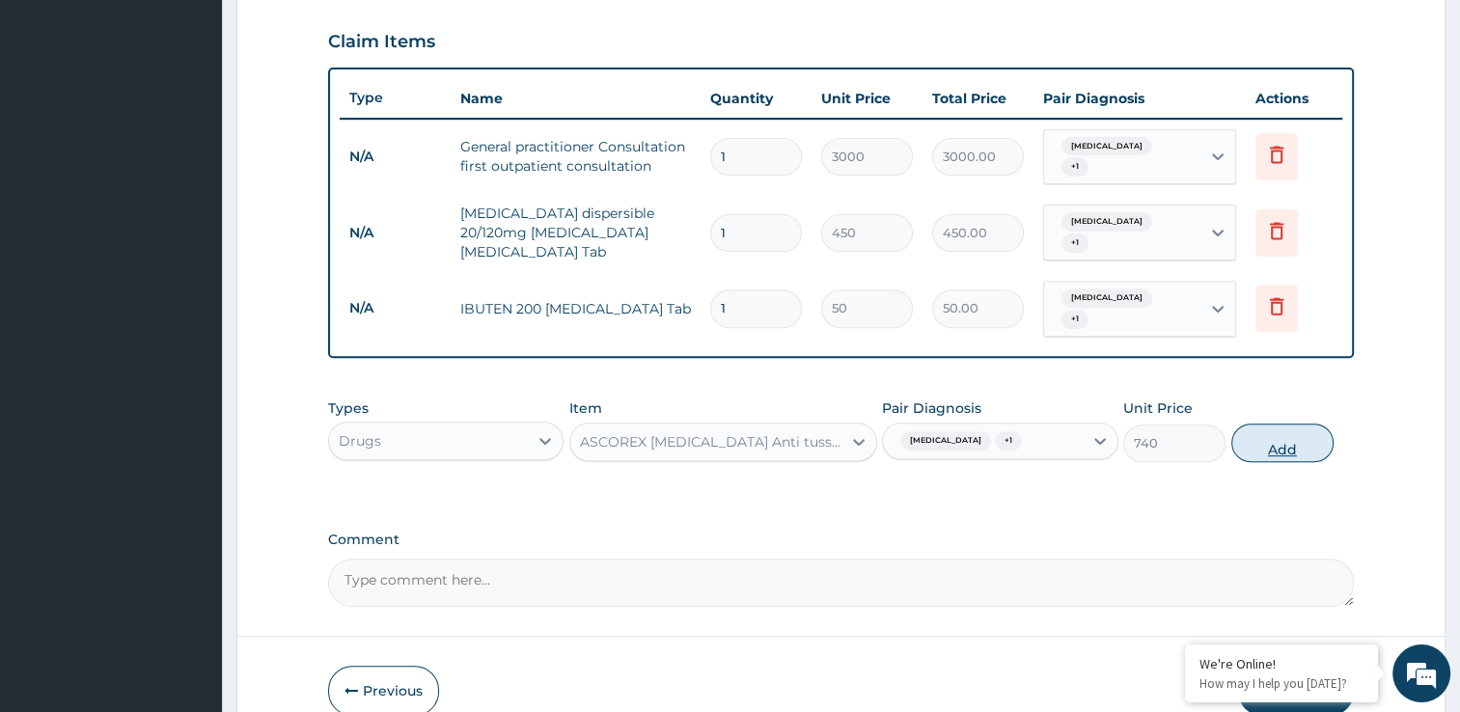
click at [1264, 424] on button "Add" at bounding box center [1282, 443] width 102 height 39
type input "0"
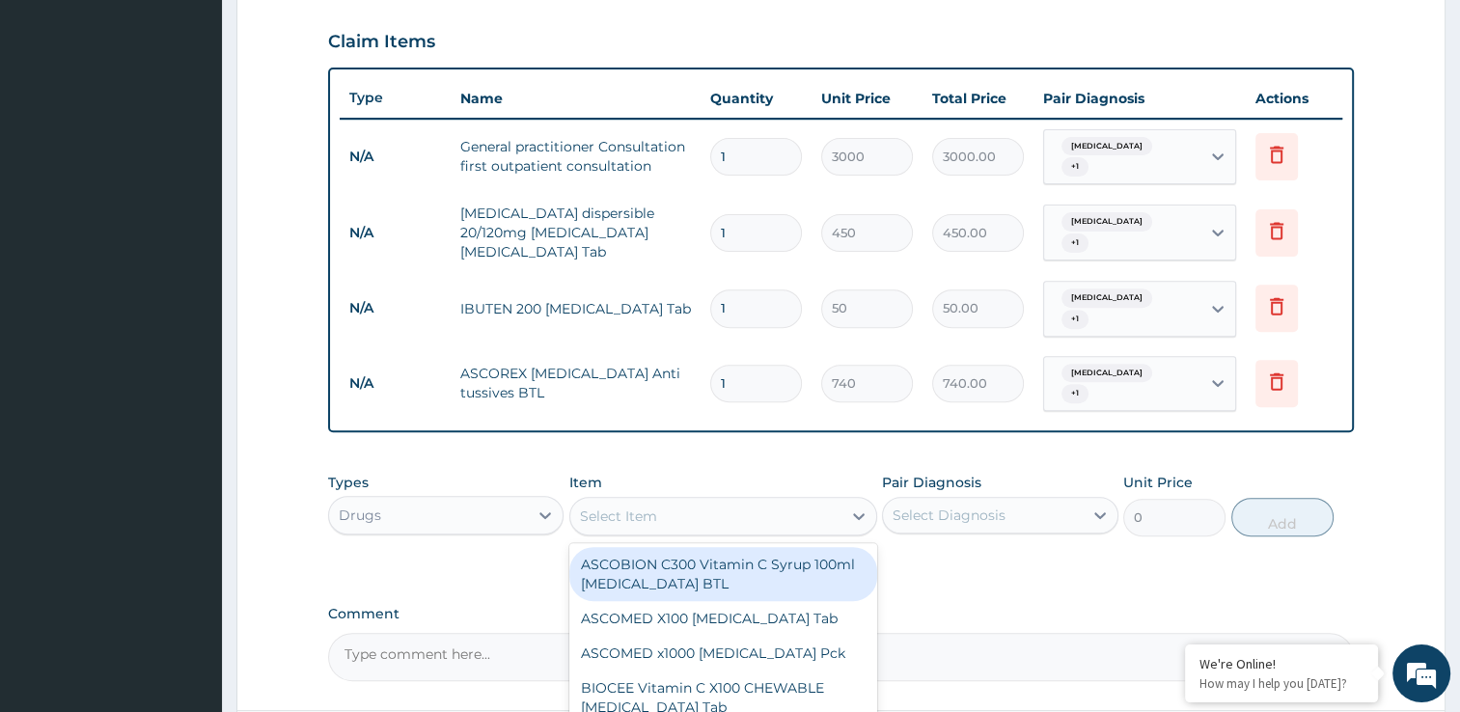
click at [794, 501] on div "Select Item" at bounding box center [705, 516] width 271 height 31
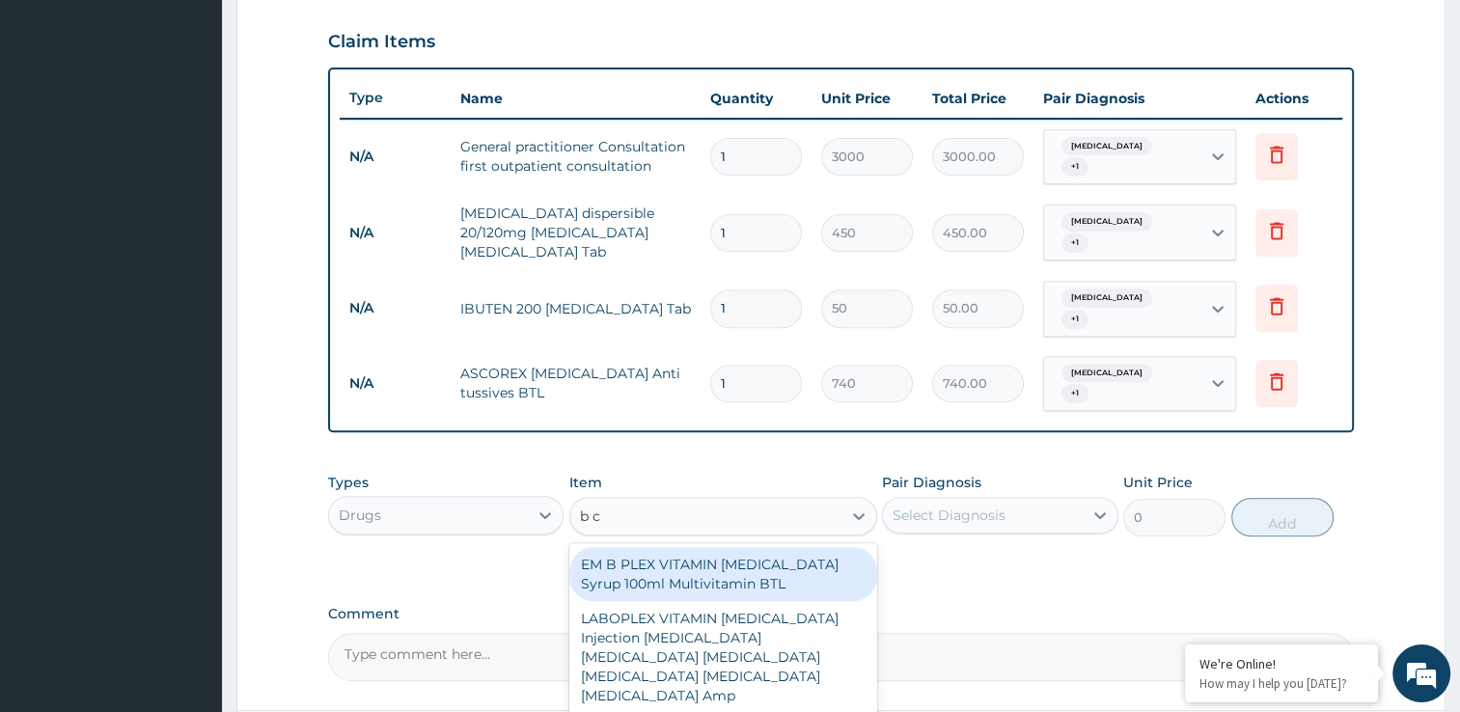
type input "b co"
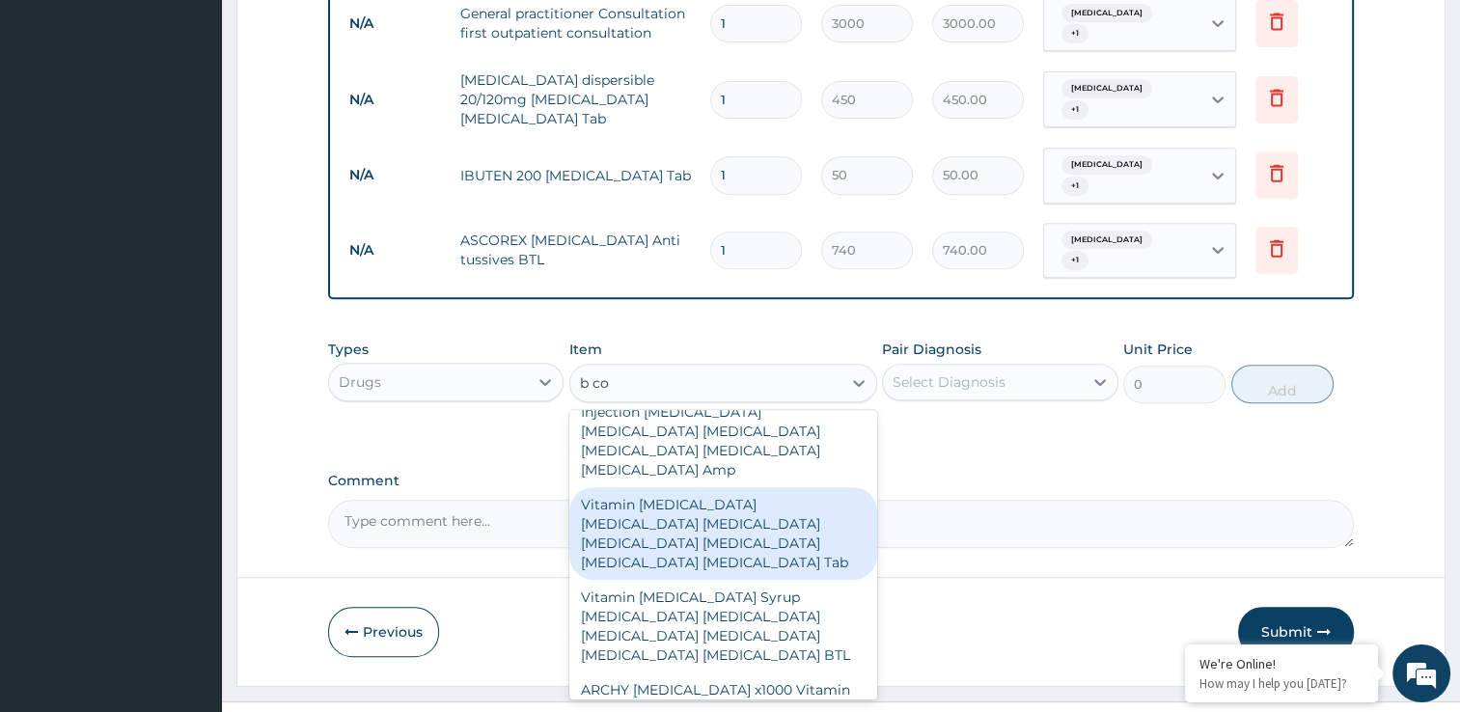
scroll to position [232, 0]
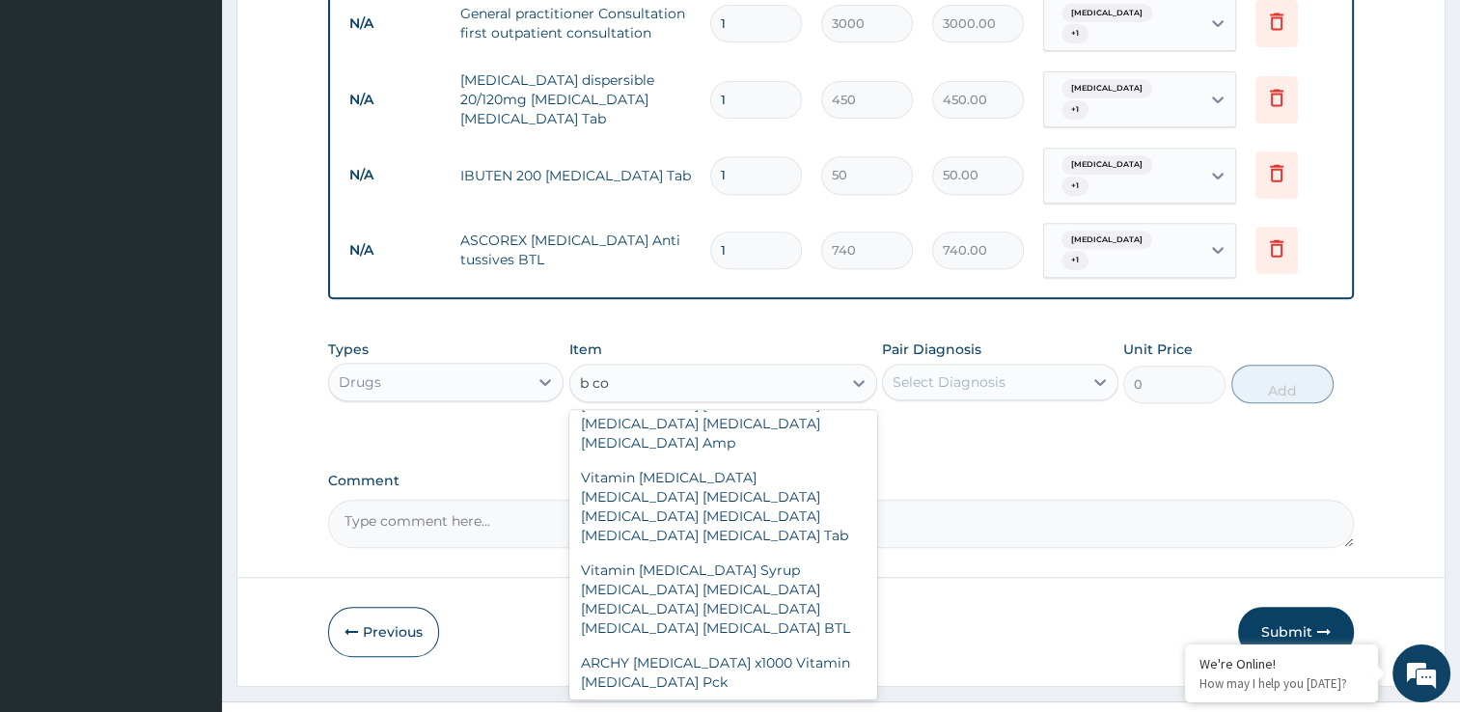
type input "250"
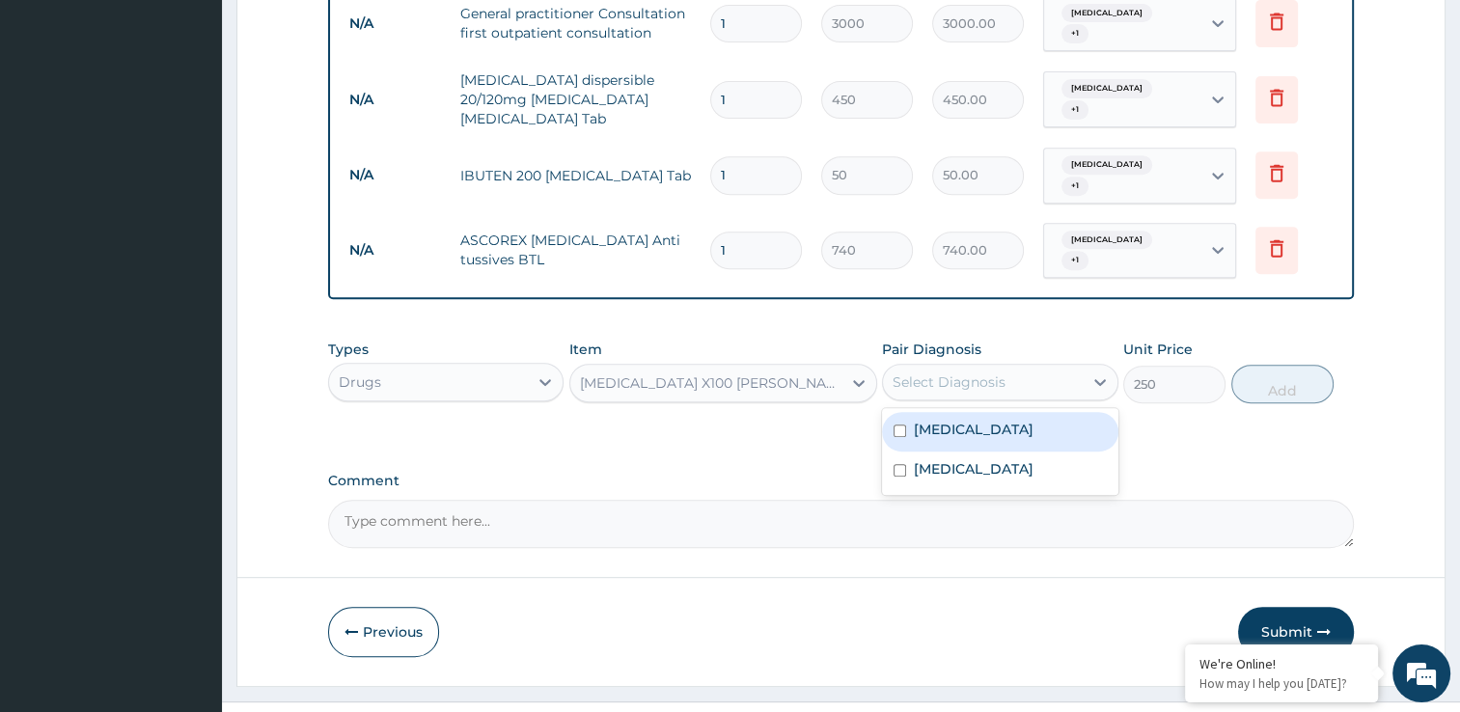
click at [1011, 367] on div "Select Diagnosis" at bounding box center [983, 382] width 200 height 31
click at [899, 412] on div "[MEDICAL_DATA]" at bounding box center [1000, 432] width 236 height 40
checkbox input "true"
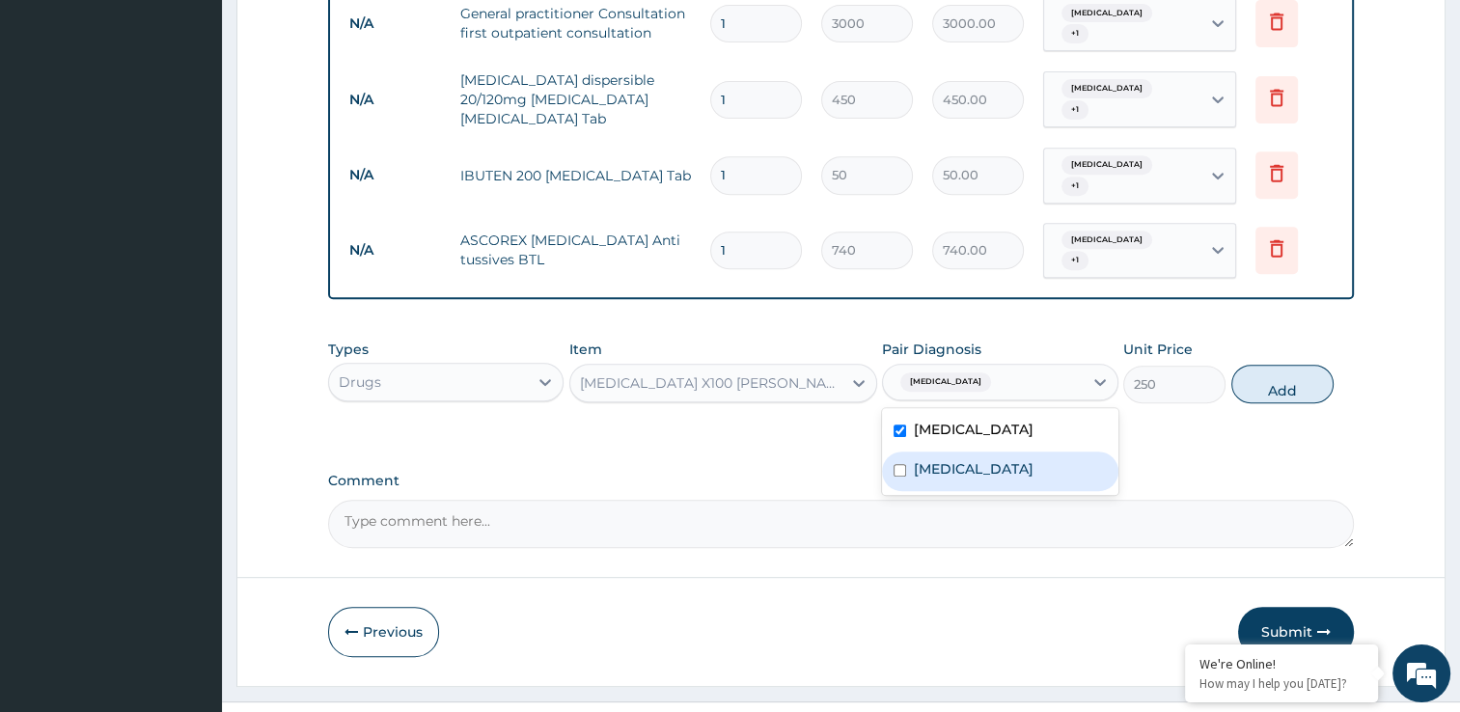
click at [902, 464] on input "checkbox" at bounding box center [900, 470] width 13 height 13
checkbox input "true"
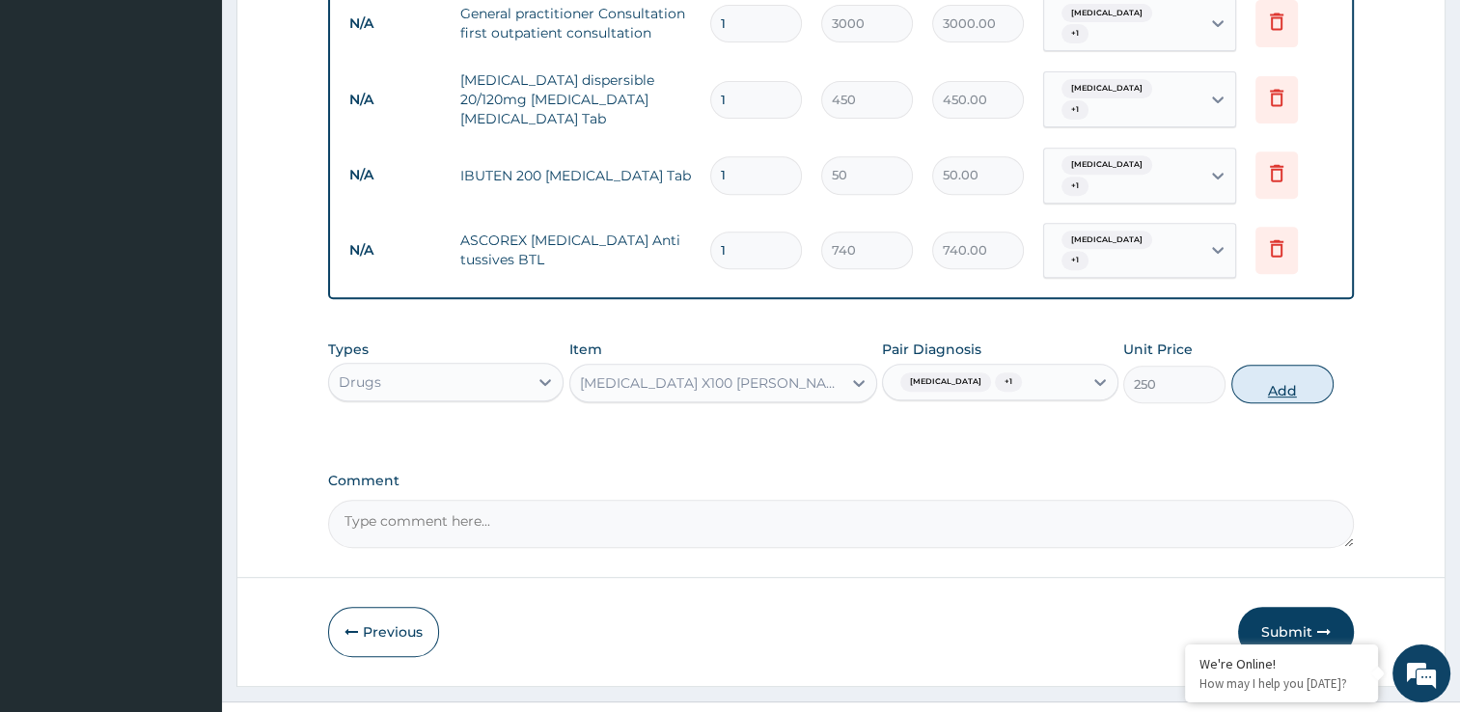
click at [1260, 365] on button "Add" at bounding box center [1282, 384] width 102 height 39
type input "0"
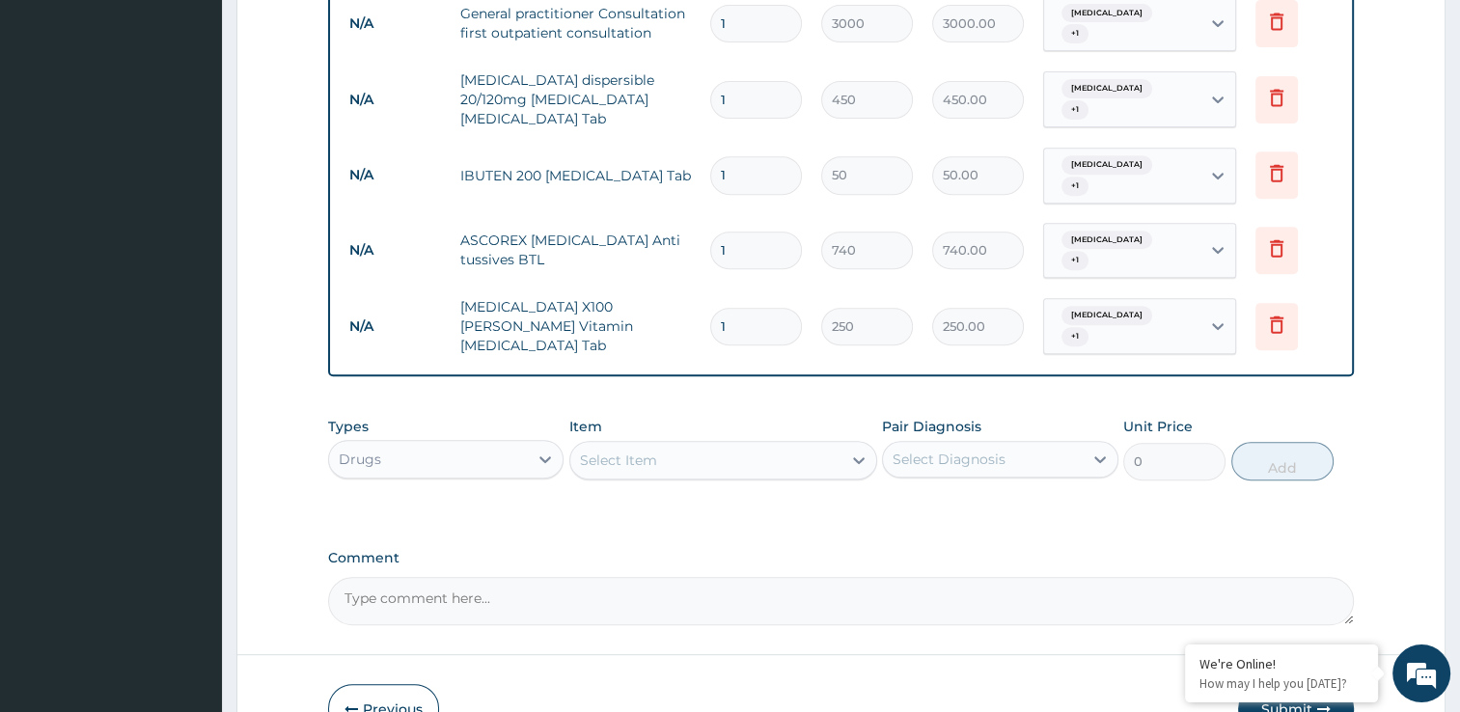
click at [746, 308] on input "1" at bounding box center [756, 327] width 92 height 38
type input "0.00"
type input "2"
type input "500.00"
type input "2"
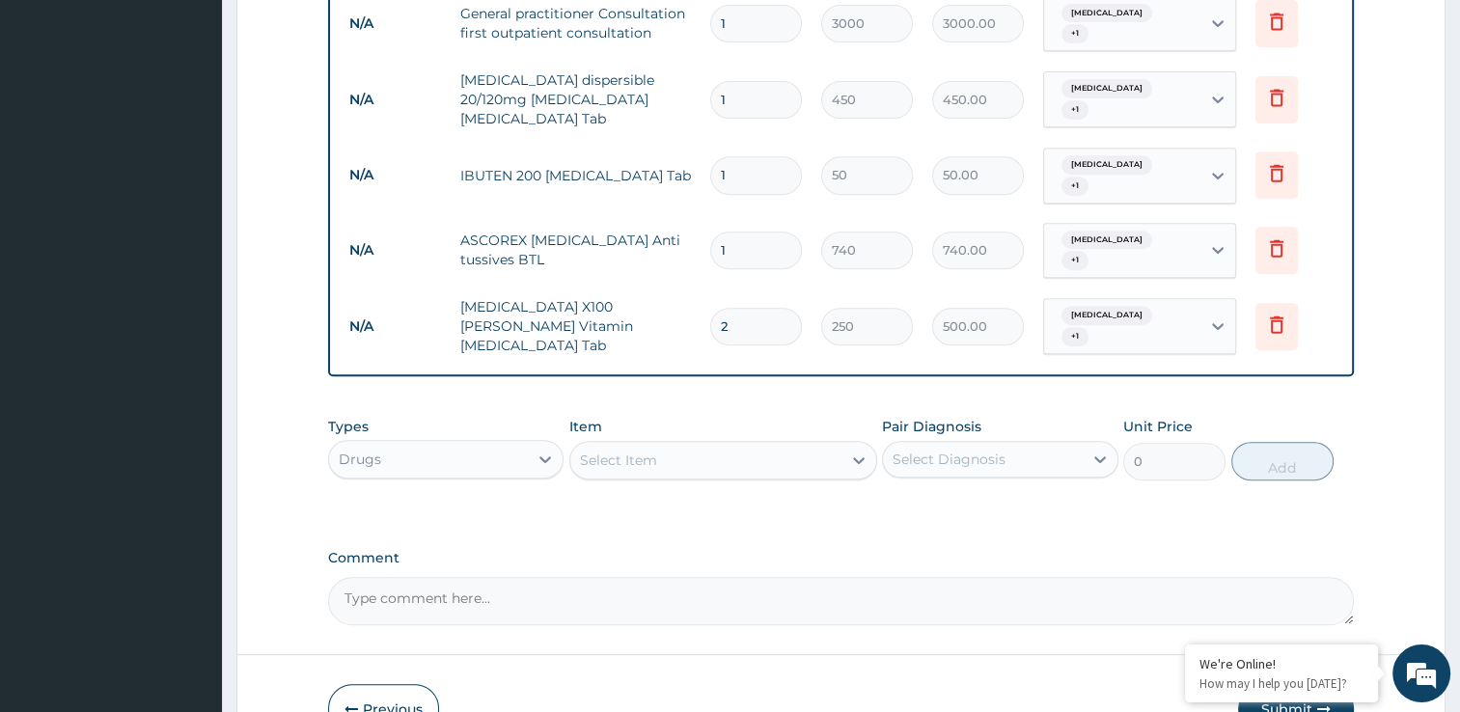
click at [700, 445] on div "Select Item" at bounding box center [705, 460] width 271 height 31
type input "lorat"
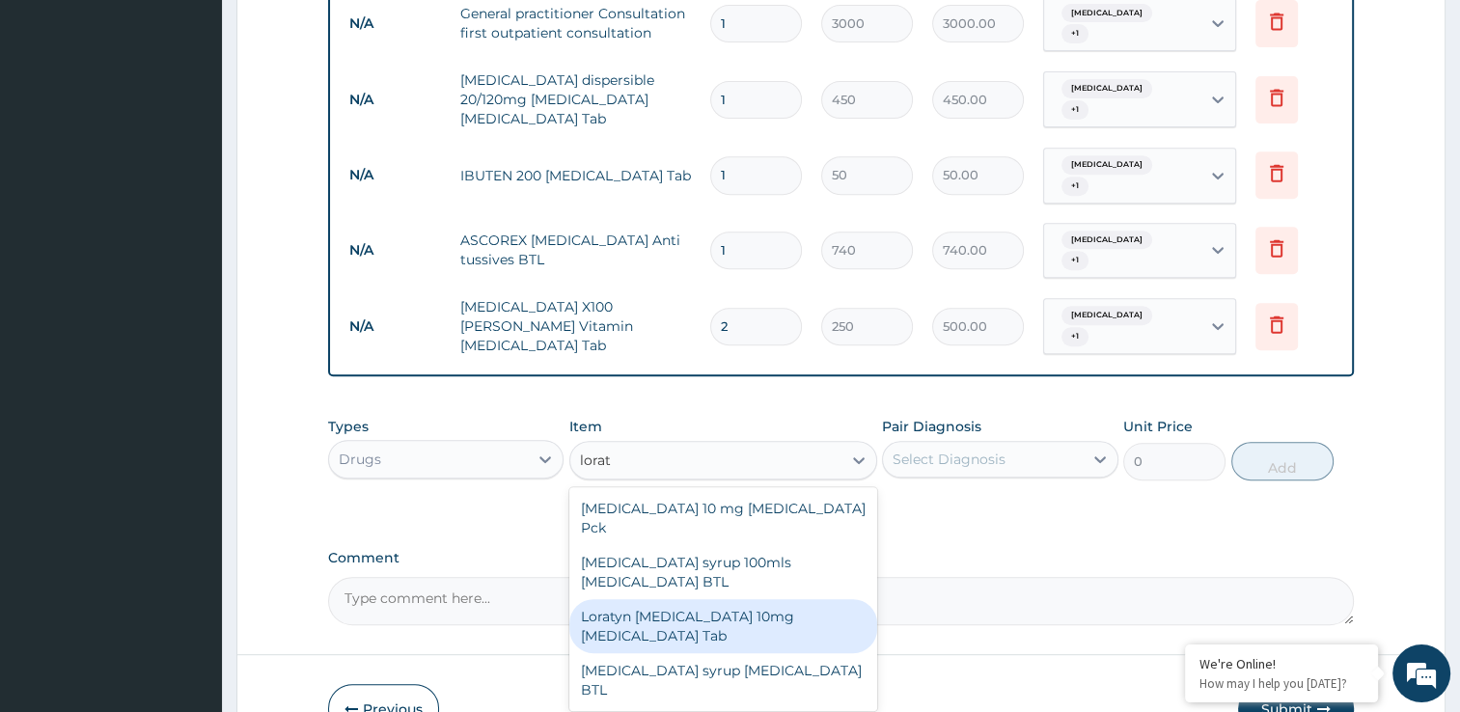
click at [705, 599] on div "Loratyn [MEDICAL_DATA] 10mg [MEDICAL_DATA] Tab" at bounding box center [723, 626] width 308 height 54
type input "45"
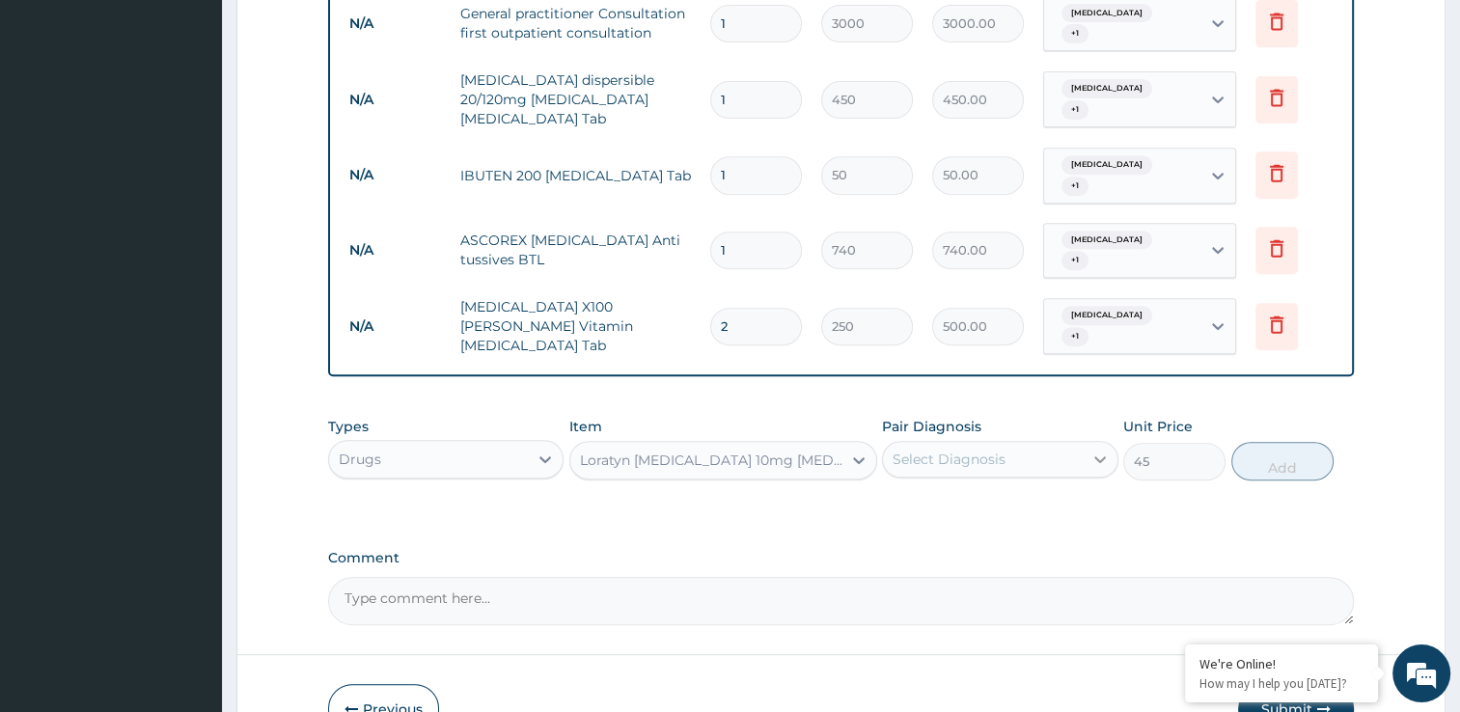
click at [1093, 450] on icon at bounding box center [1099, 459] width 19 height 19
click at [900, 502] on input "checkbox" at bounding box center [900, 508] width 13 height 13
click at [899, 489] on div "[MEDICAL_DATA]" at bounding box center [1000, 509] width 236 height 40
checkbox input "true"
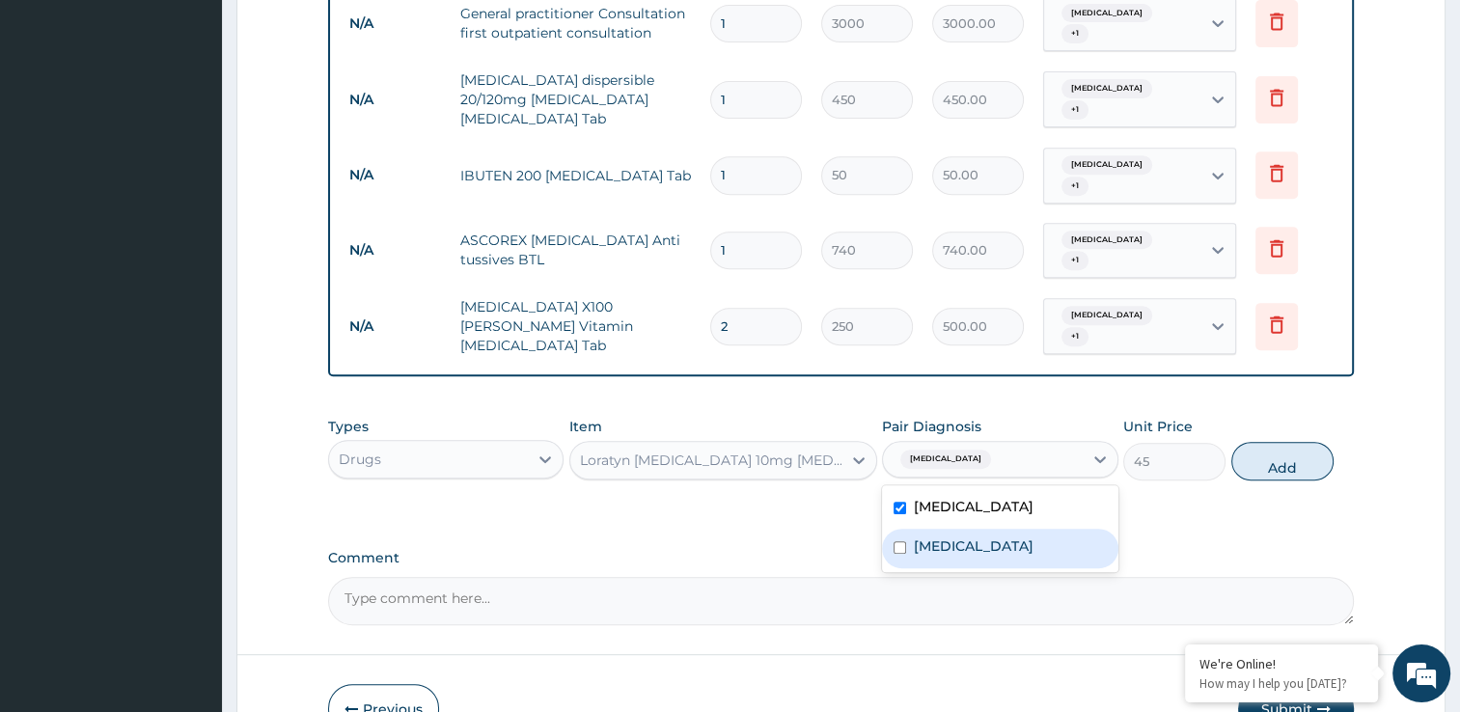
click at [897, 541] on input "checkbox" at bounding box center [900, 547] width 13 height 13
checkbox input "true"
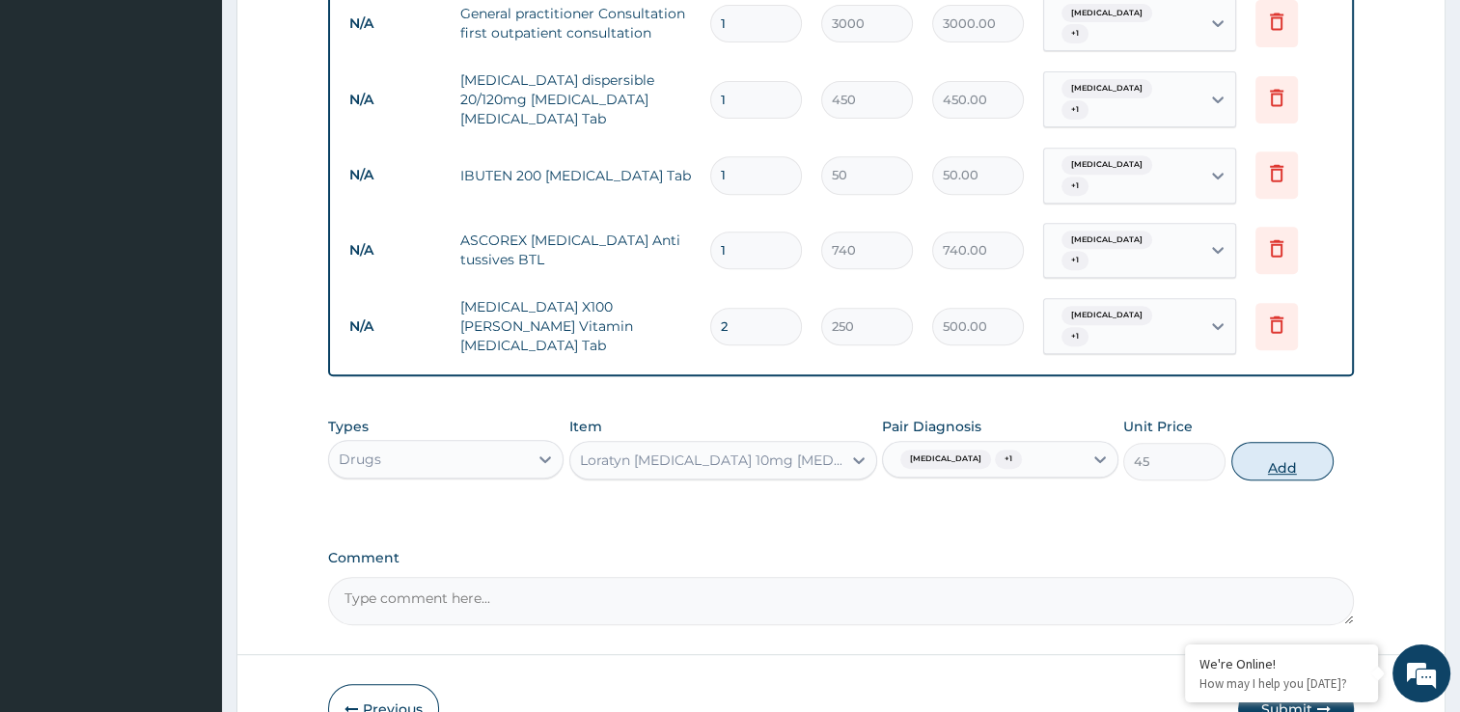
click at [1255, 442] on button "Add" at bounding box center [1282, 461] width 102 height 39
type input "0"
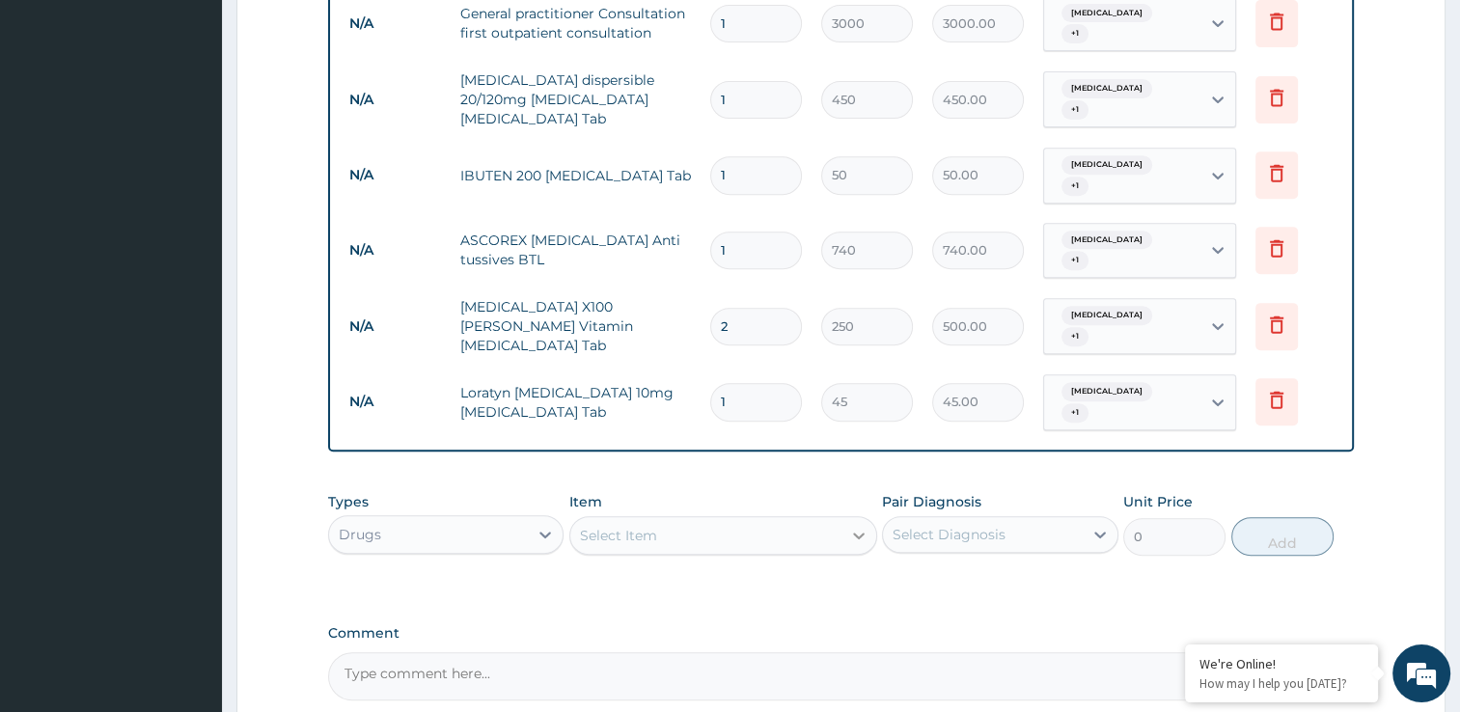
click at [864, 518] on div at bounding box center [858, 535] width 35 height 35
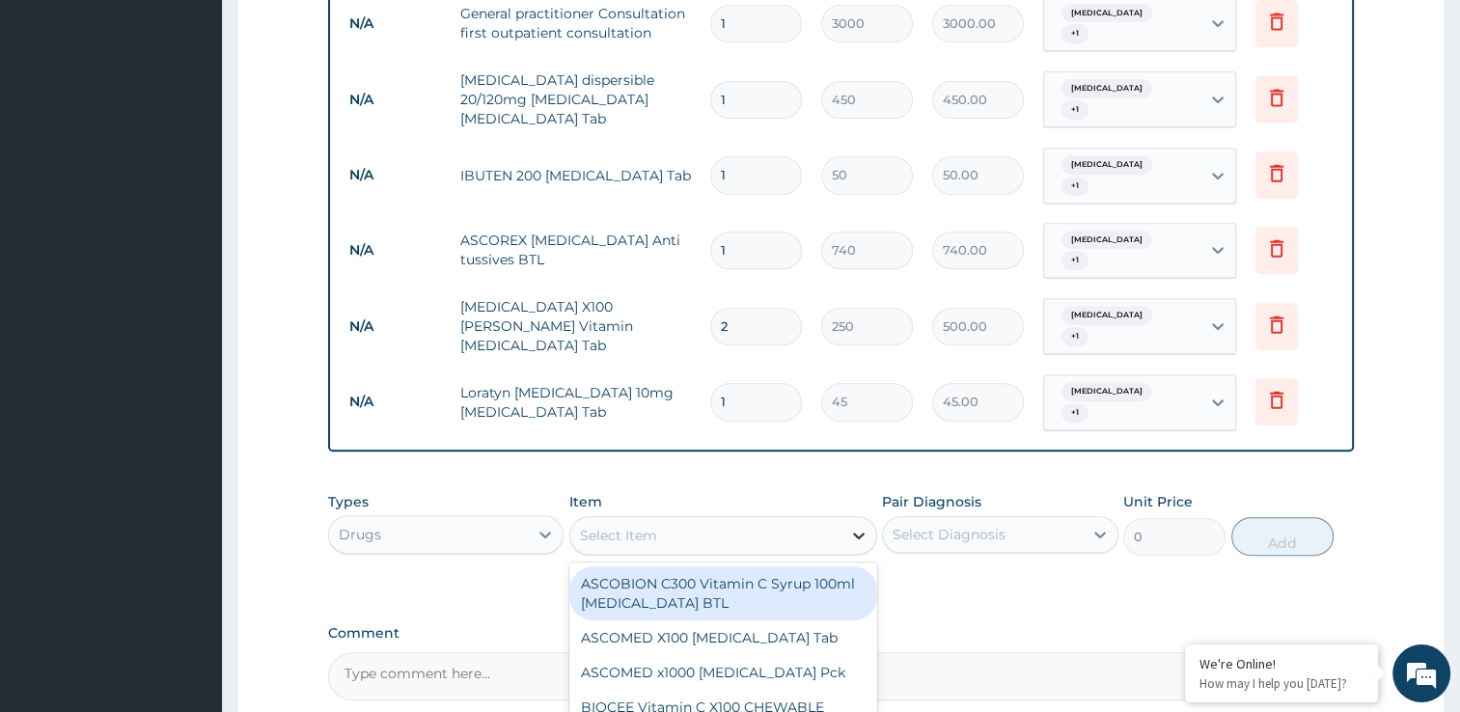
click at [844, 518] on div at bounding box center [858, 535] width 35 height 35
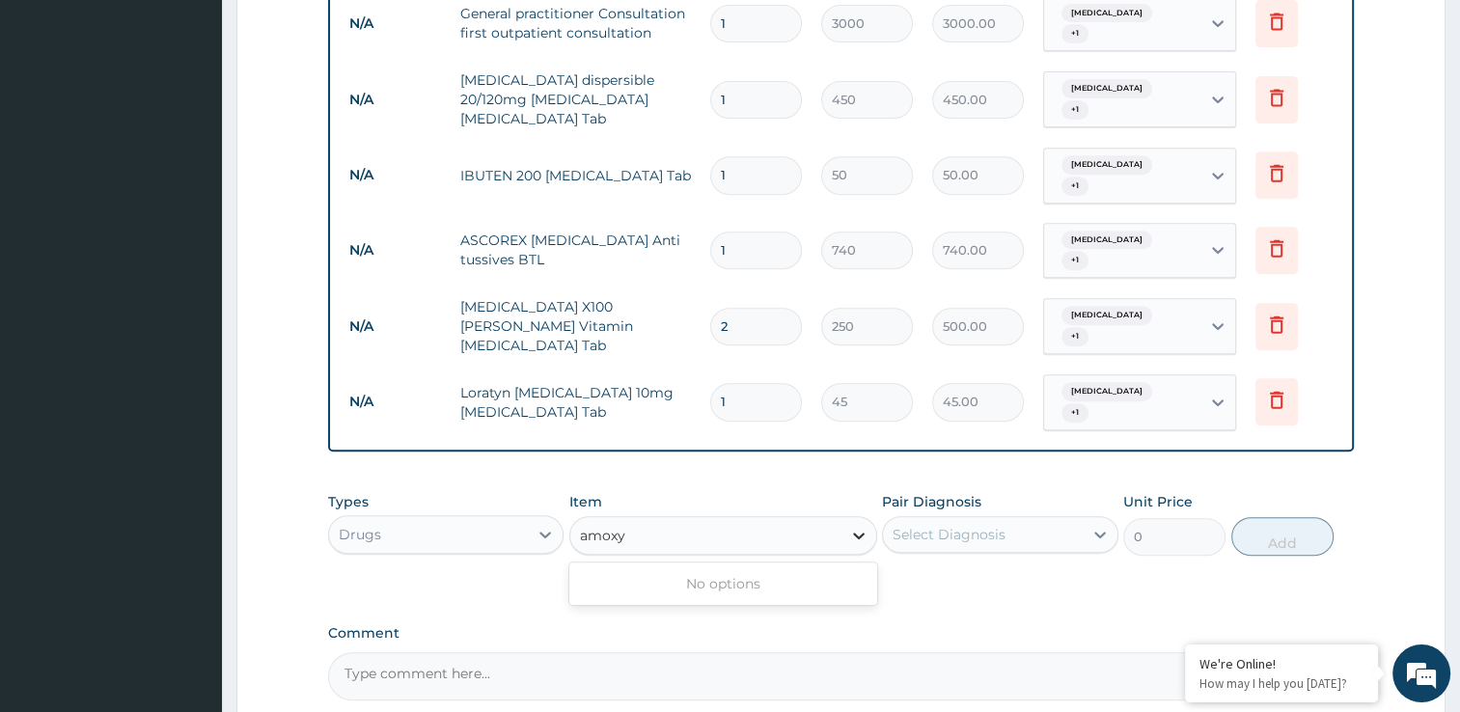
type input "amox"
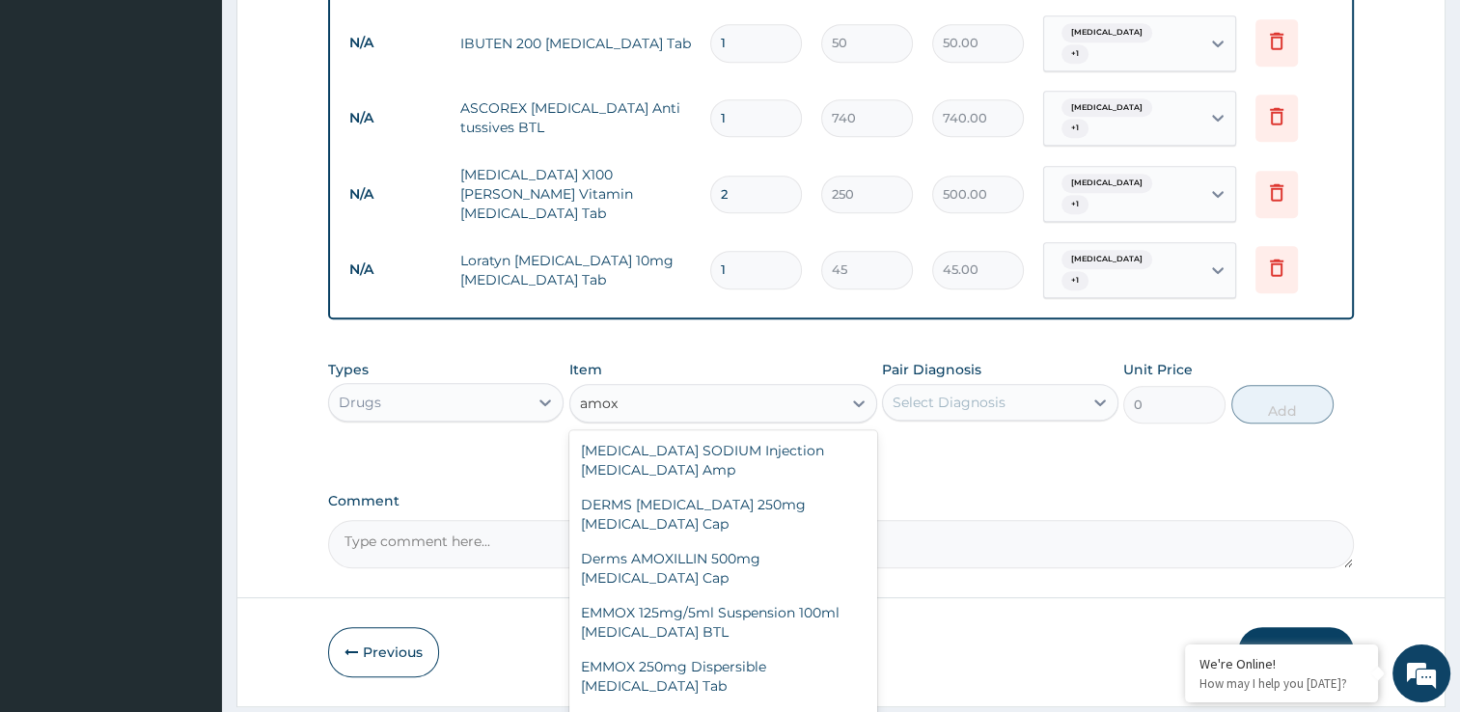
scroll to position [119, 0]
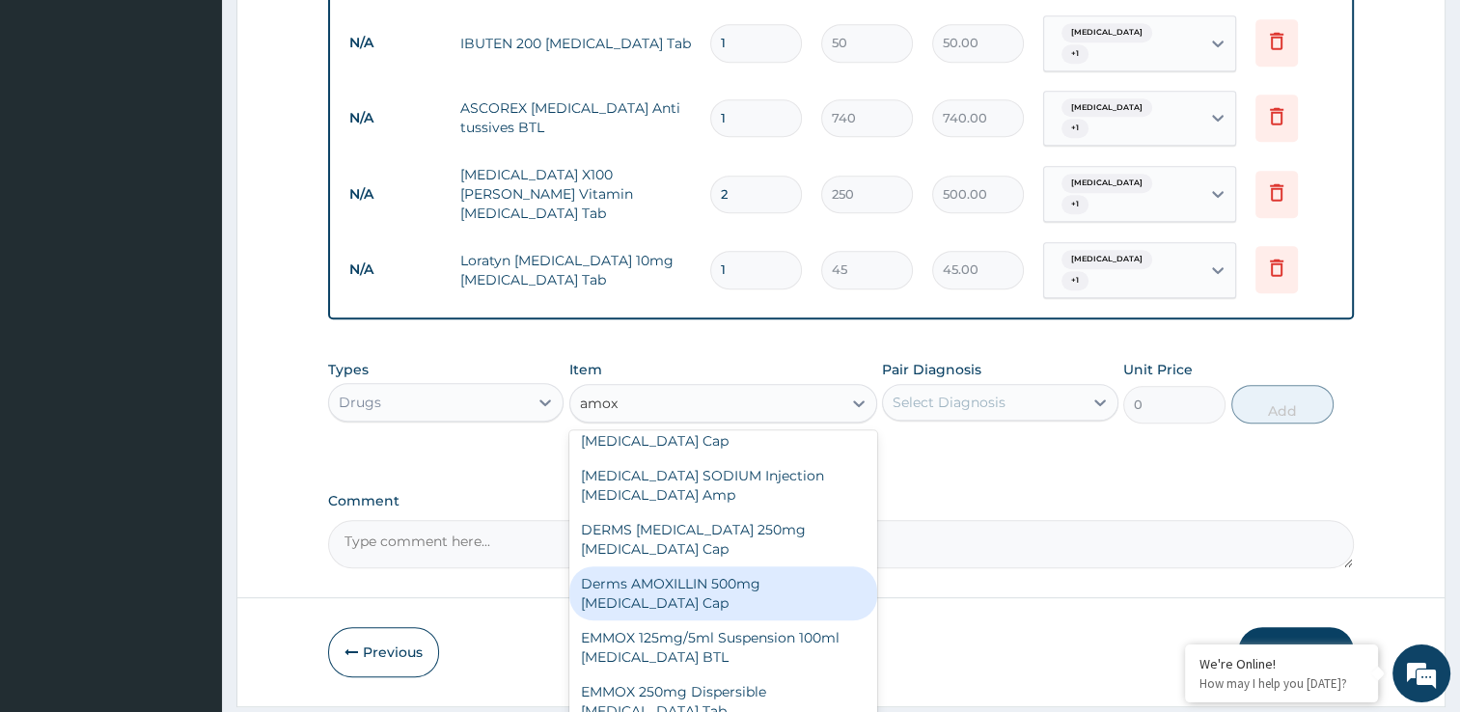
click at [797, 566] on div "Derms AMOXILLIN 500mg [MEDICAL_DATA] Cap" at bounding box center [723, 593] width 308 height 54
type input "70"
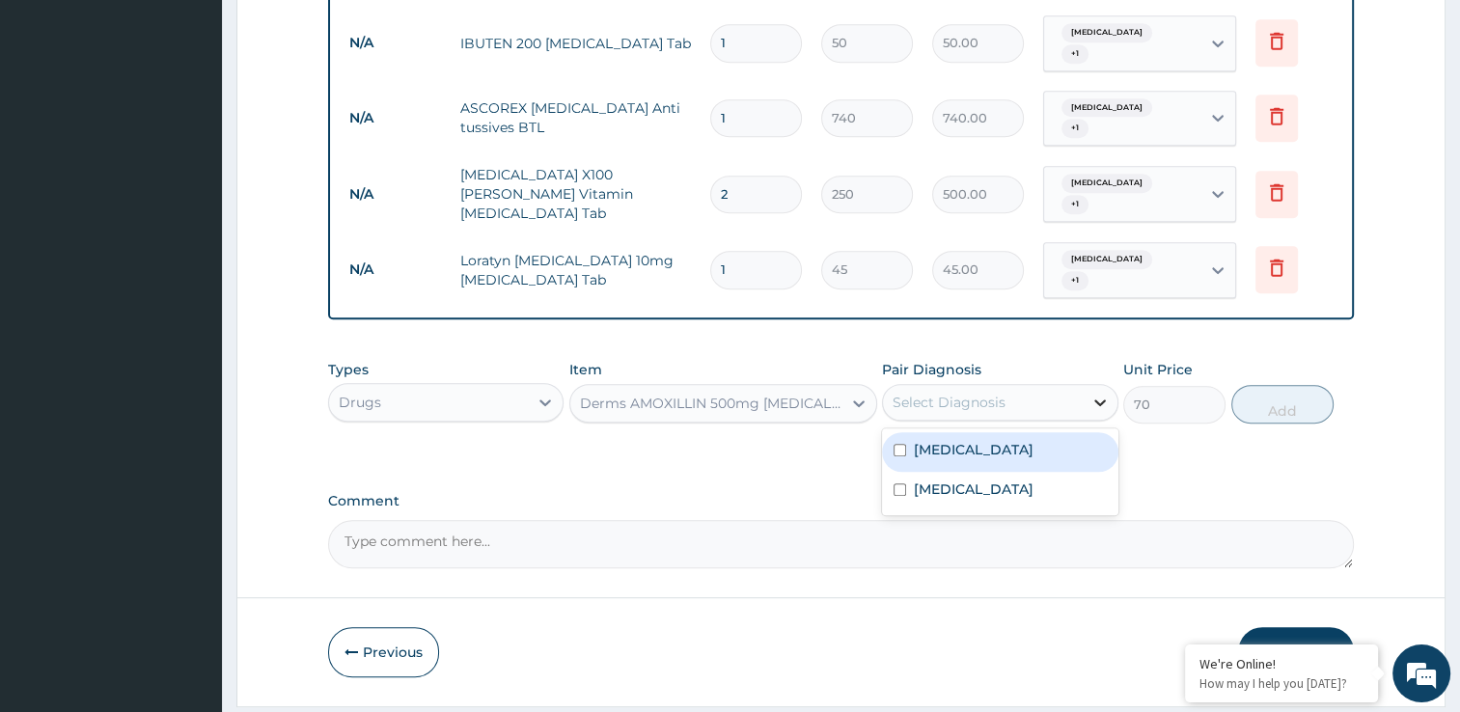
click at [1095, 393] on icon at bounding box center [1099, 402] width 19 height 19
click at [901, 432] on div "[MEDICAL_DATA]" at bounding box center [1000, 452] width 236 height 40
checkbox input "true"
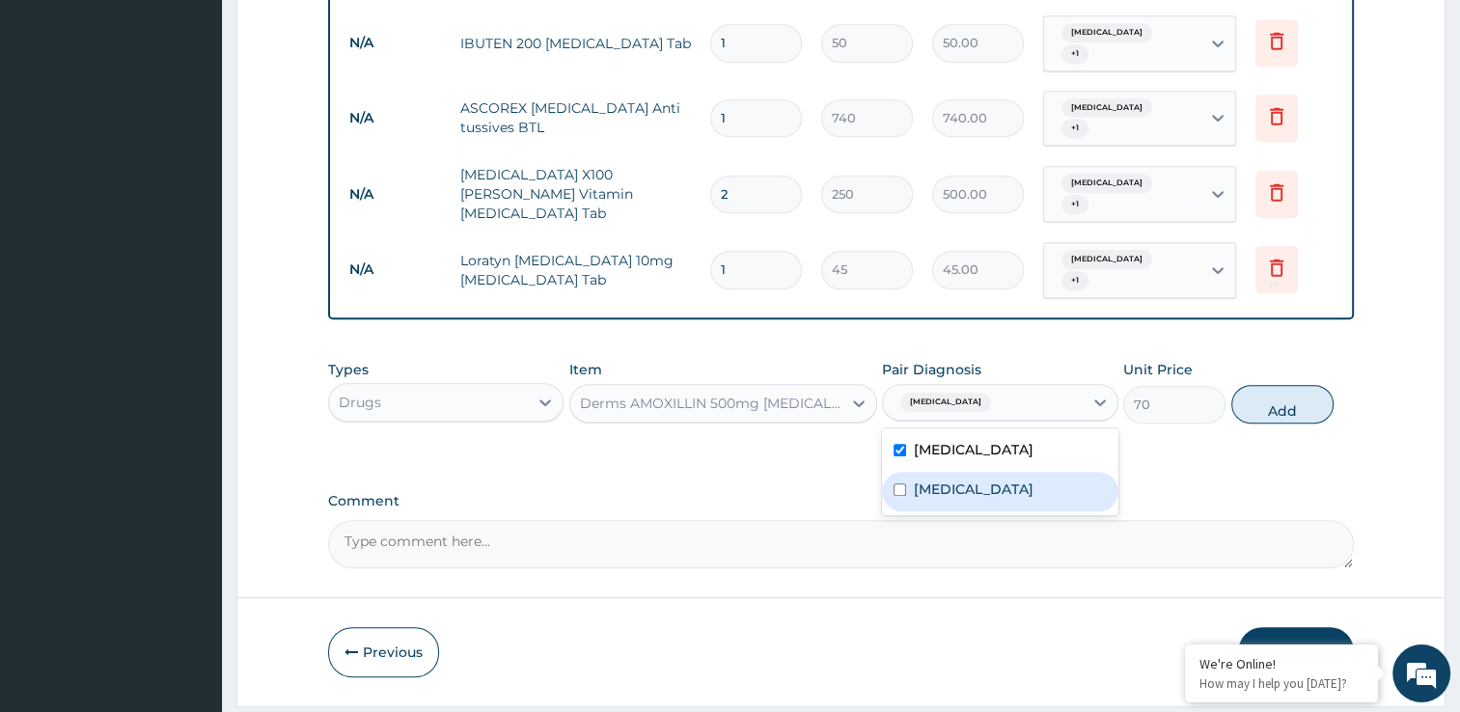
click at [901, 483] on input "checkbox" at bounding box center [900, 489] width 13 height 13
checkbox input "true"
click at [849, 394] on icon at bounding box center [858, 403] width 19 height 19
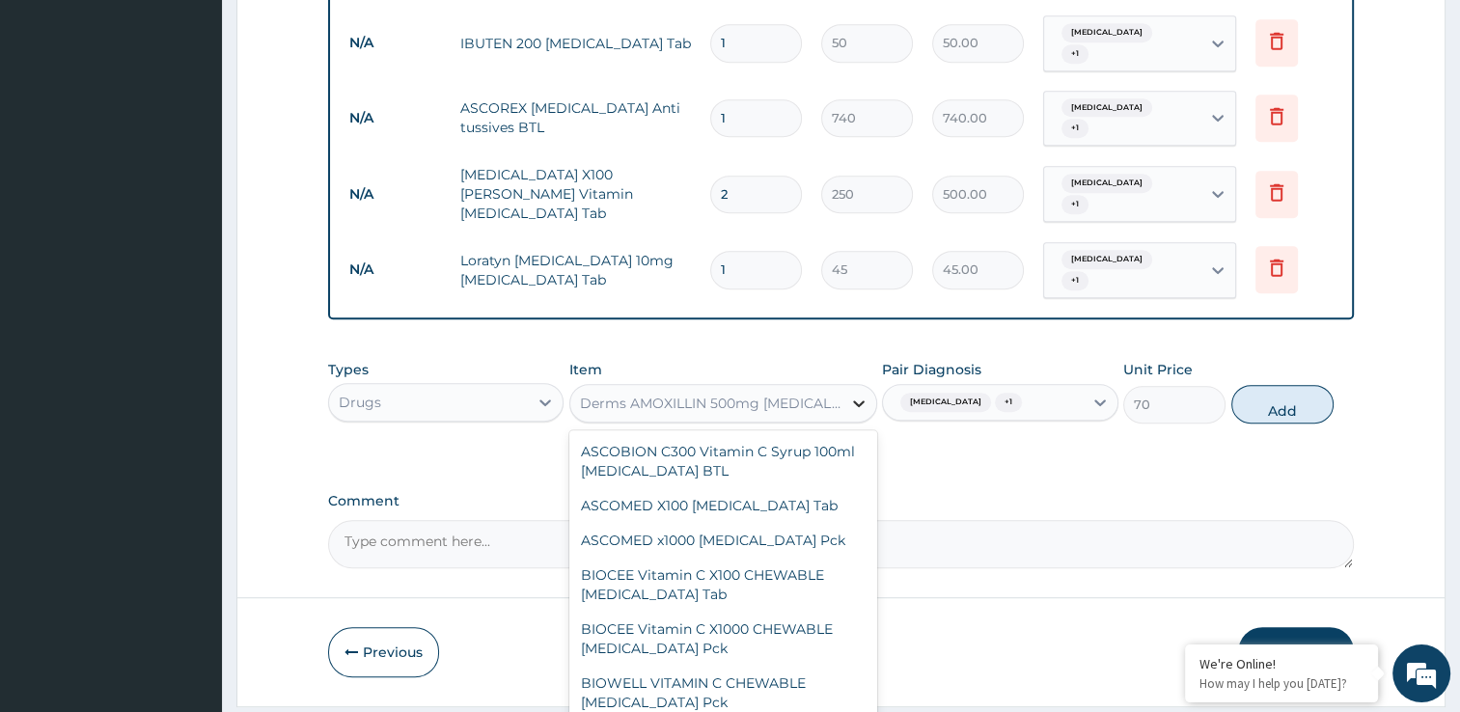
scroll to position [48771, 0]
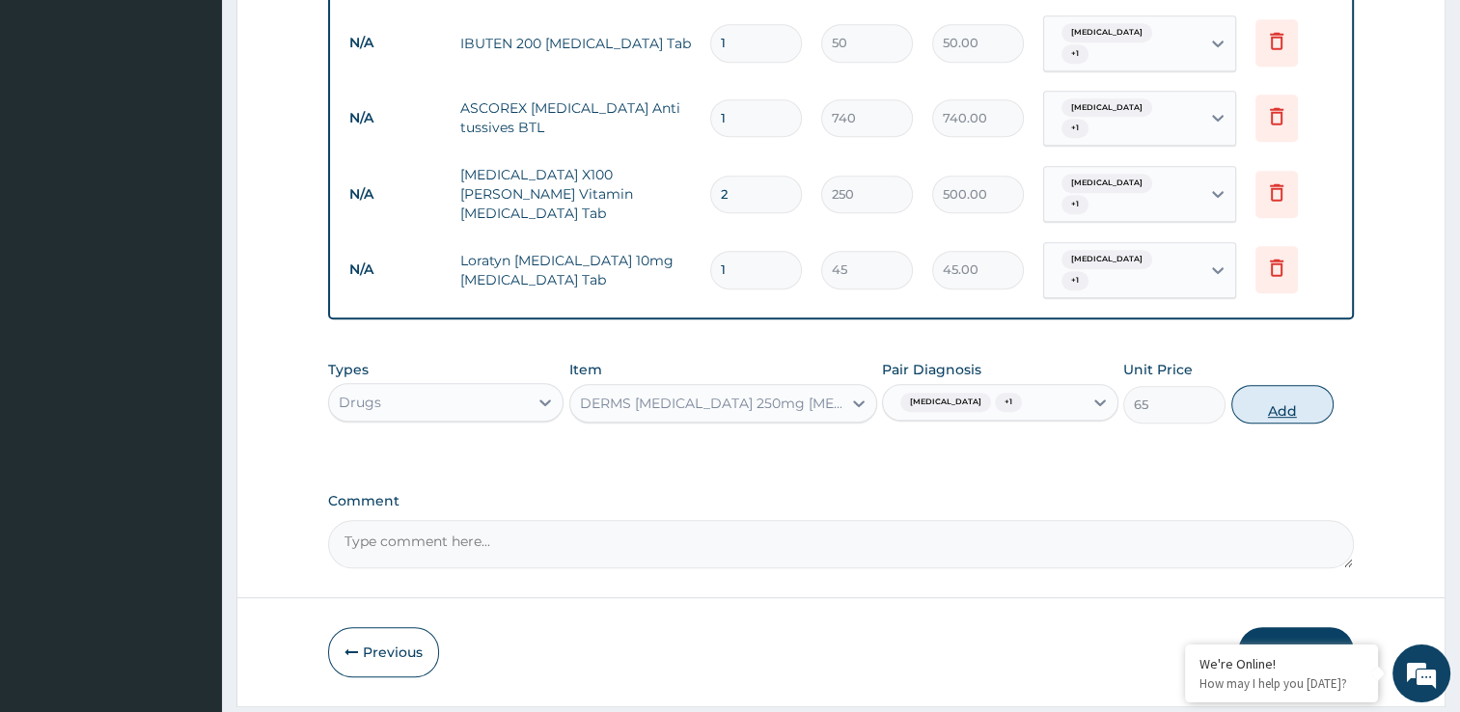
click at [1289, 385] on button "Add" at bounding box center [1282, 404] width 102 height 39
type input "0"
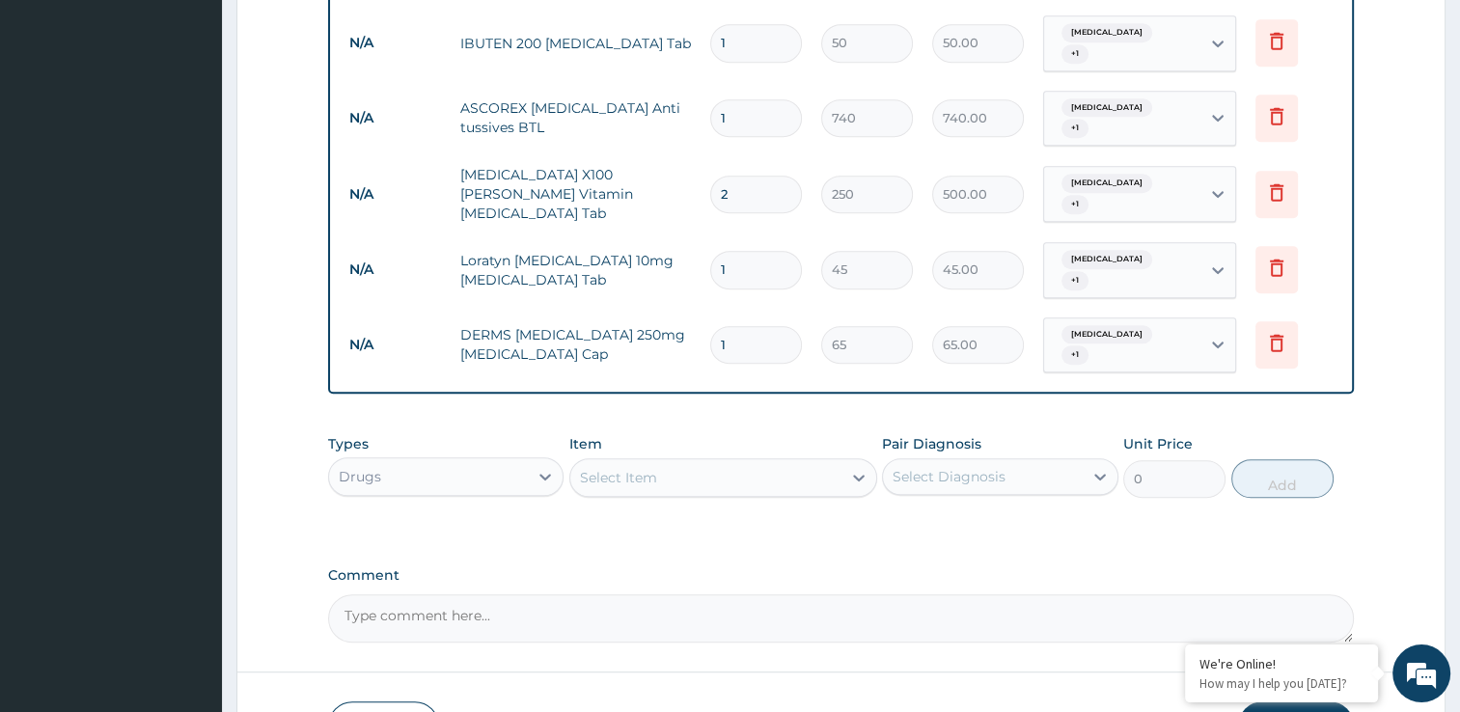
click at [764, 326] on input "1" at bounding box center [756, 345] width 92 height 38
type input "0.00"
type input "1"
type input "65.00"
type input "14"
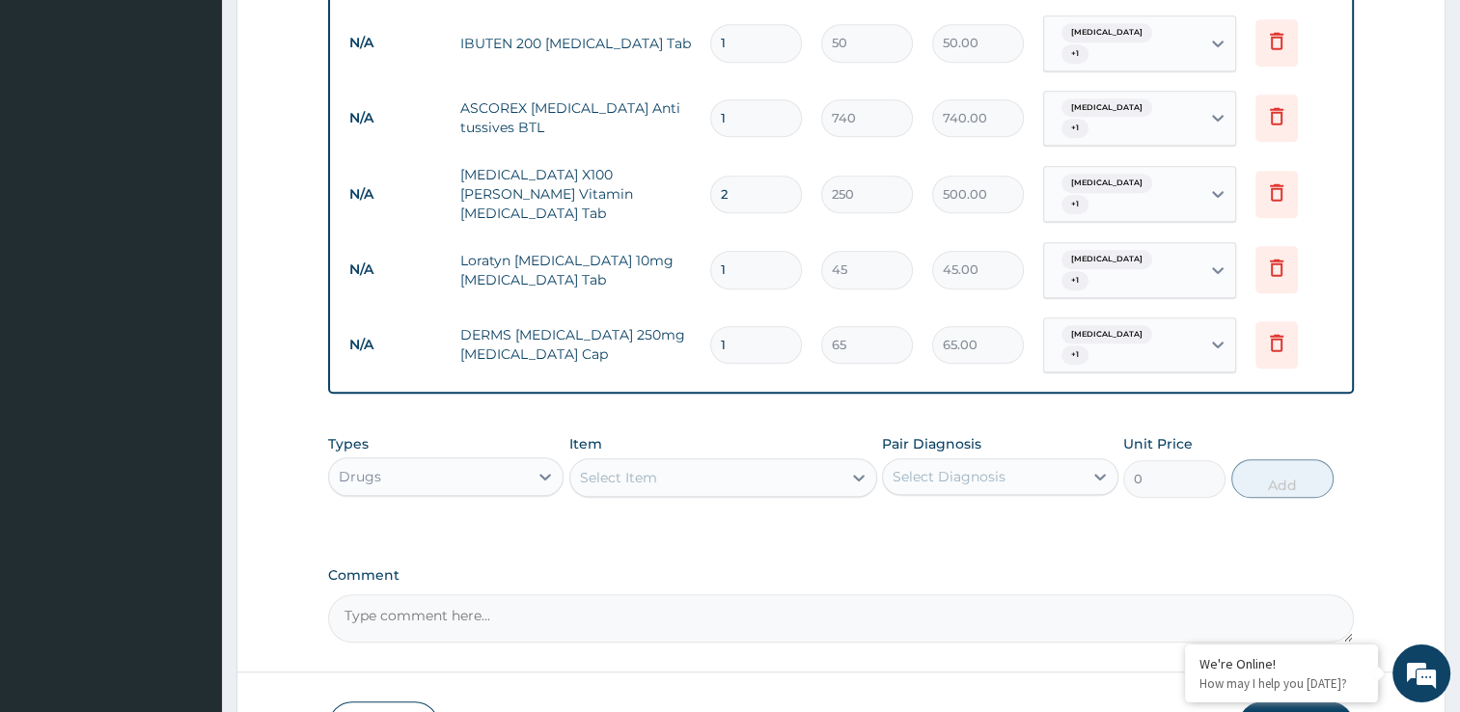
type input "910.00"
type input "14"
click at [768, 251] on input "1" at bounding box center [756, 270] width 92 height 38
type input "0.00"
type input "1"
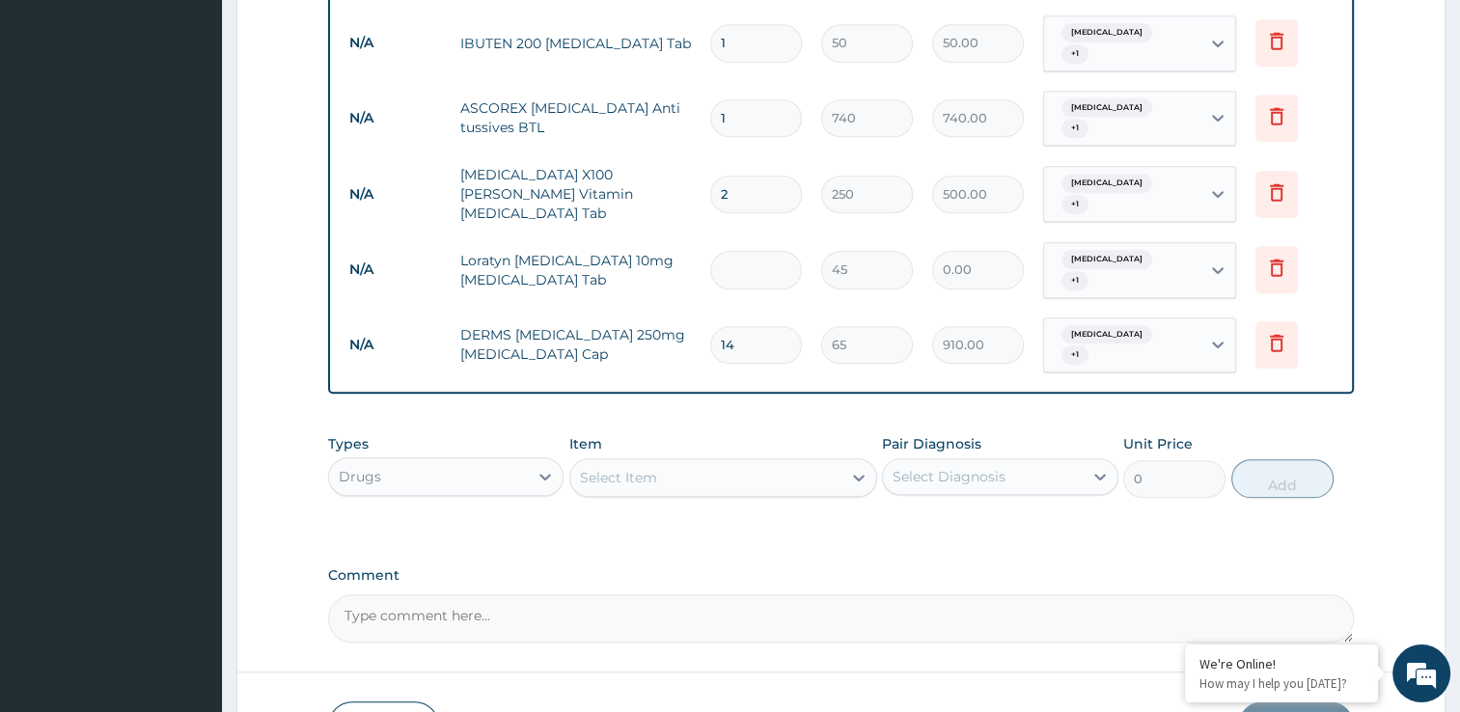
type input "45.00"
type input "10"
type input "450.00"
type input "10"
click at [767, 176] on input "2" at bounding box center [756, 195] width 92 height 38
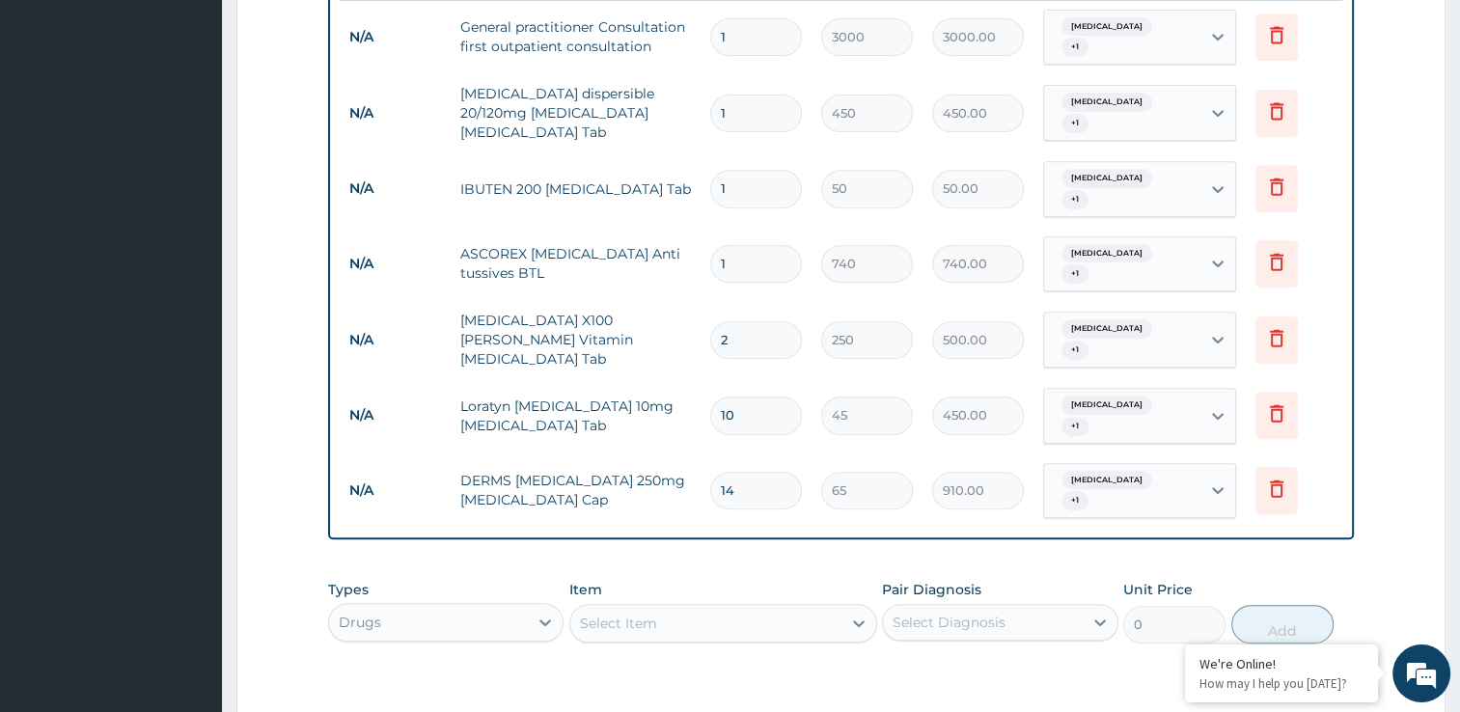
scroll to position [761, 0]
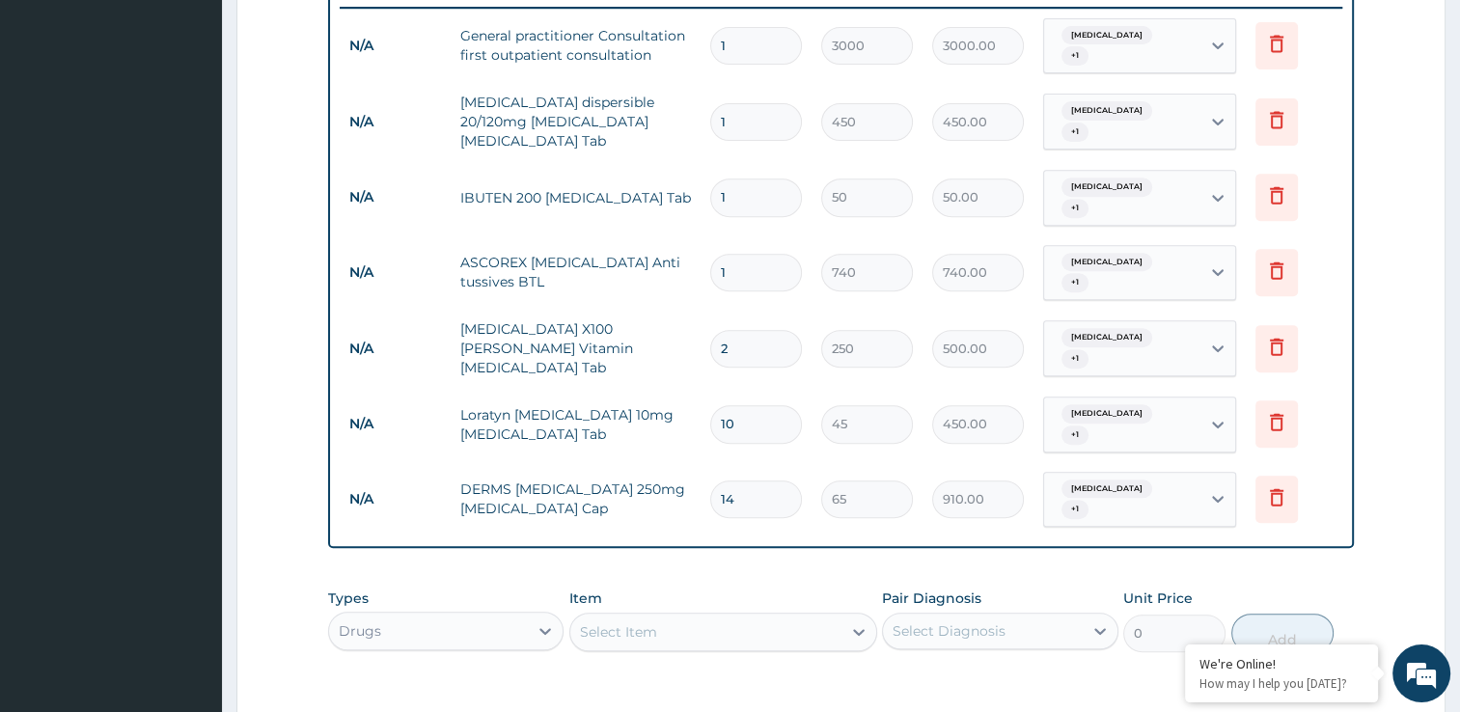
click at [759, 179] on input "1" at bounding box center [756, 198] width 92 height 38
type input "0.00"
type input "9"
type input "450.00"
type input "9"
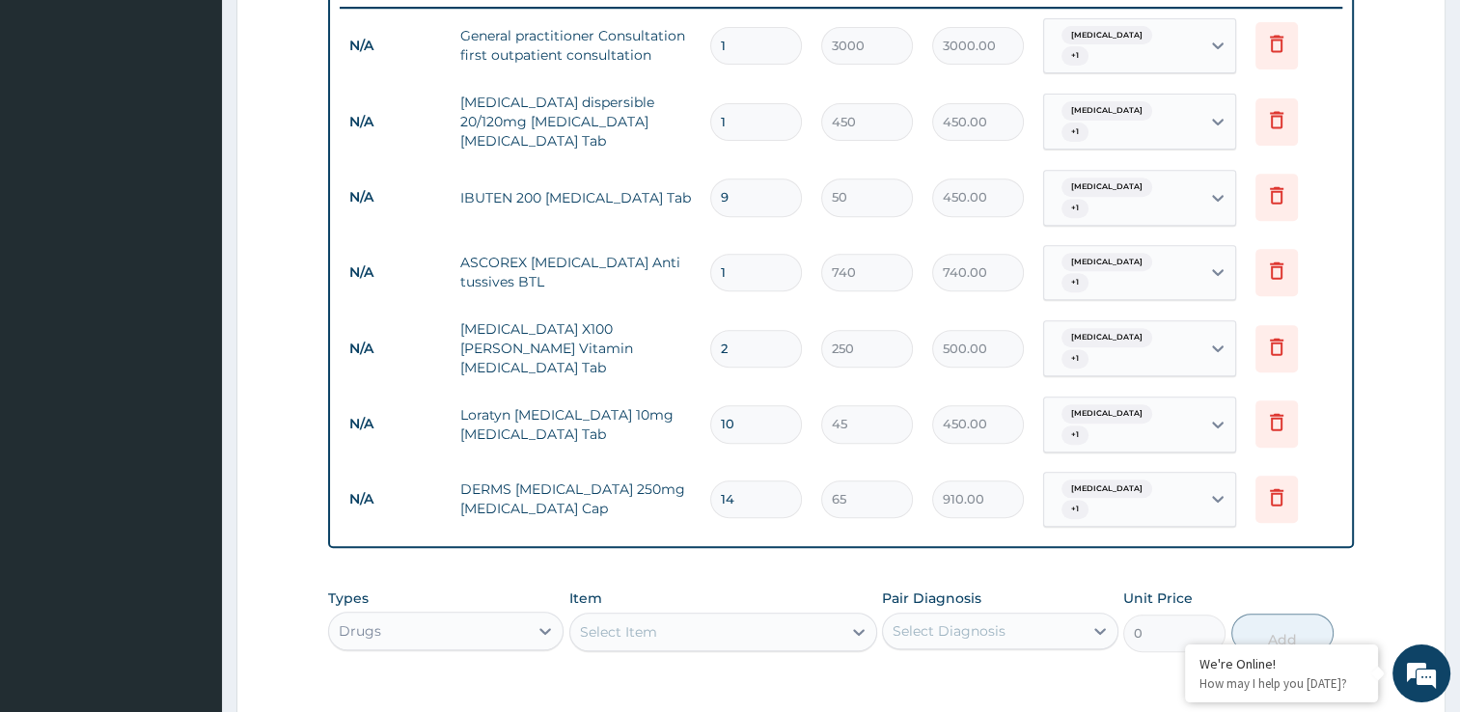
click at [760, 114] on input "1" at bounding box center [756, 122] width 92 height 38
type input "0.00"
type input "3"
type input "1350.00"
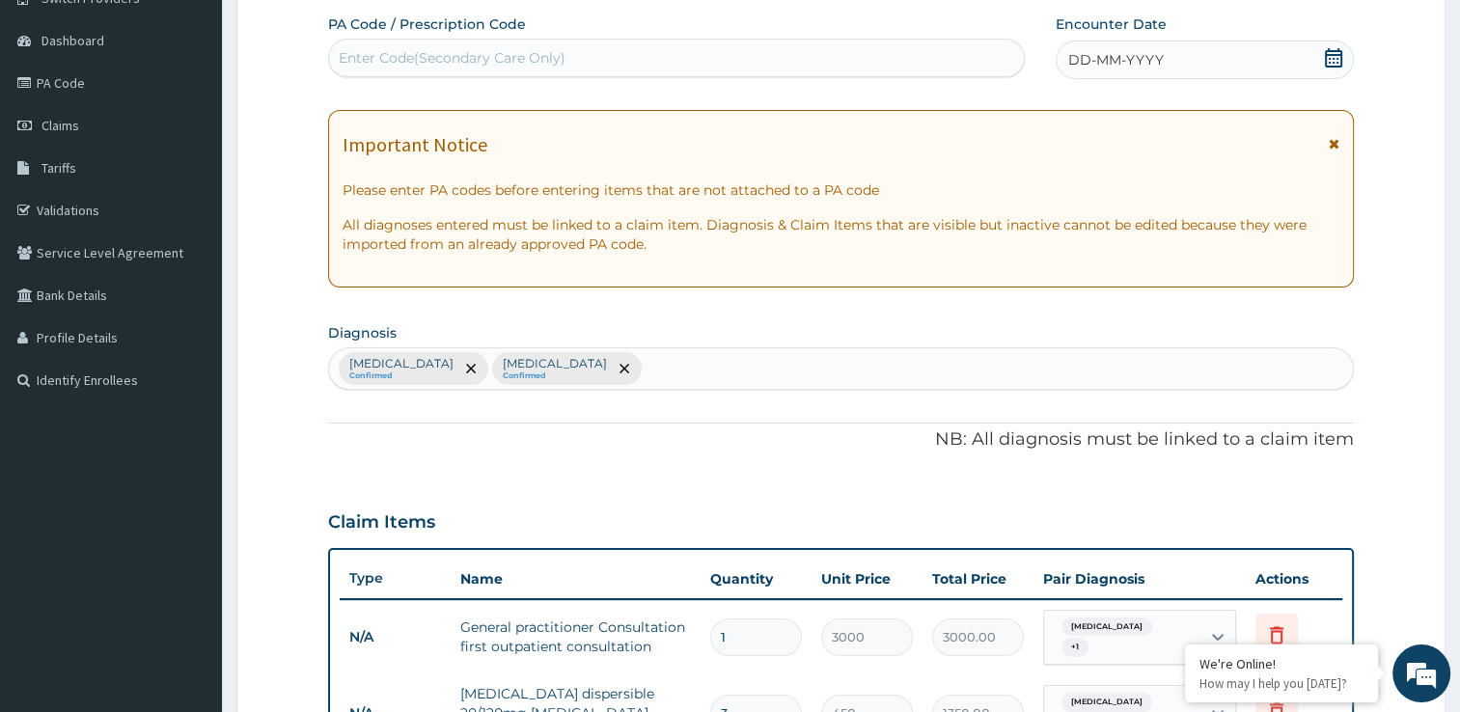
scroll to position [131, 0]
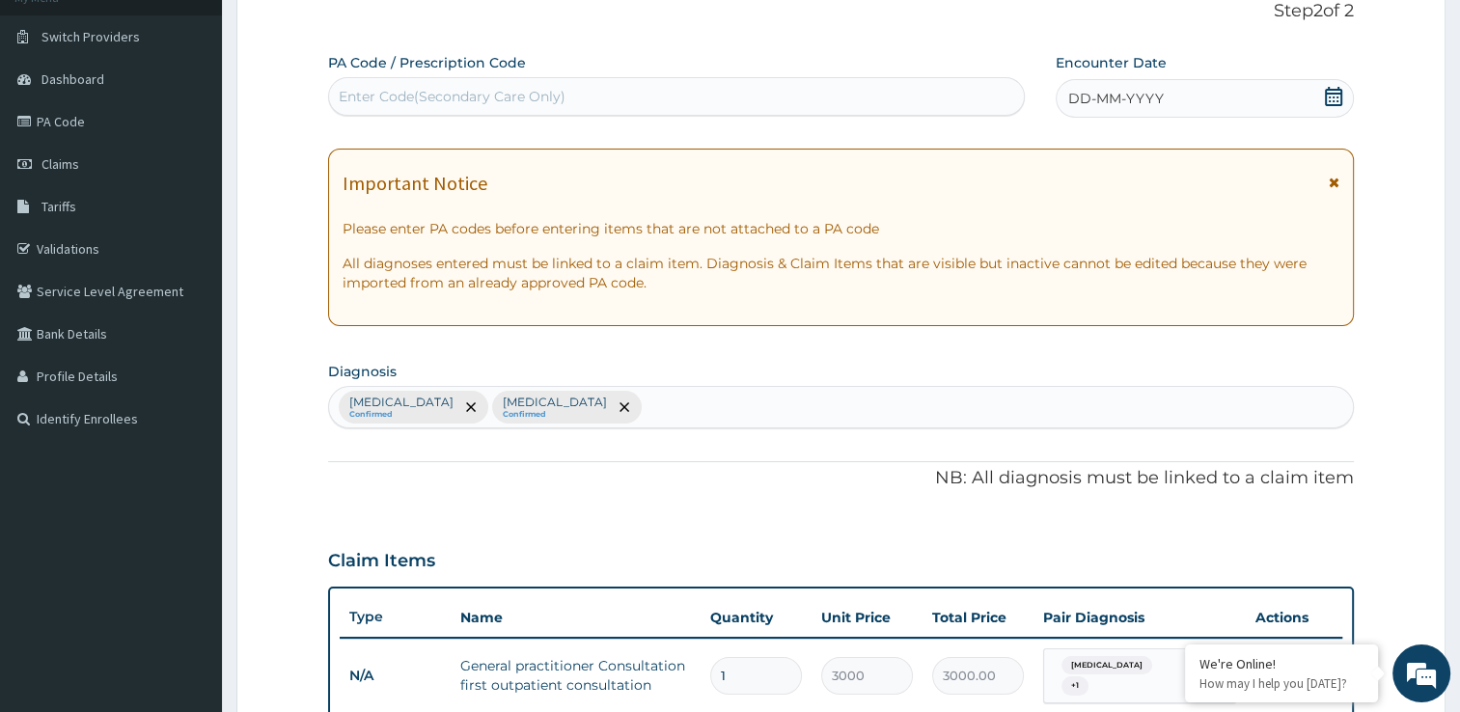
type input "3"
click at [1337, 98] on icon at bounding box center [1333, 96] width 19 height 19
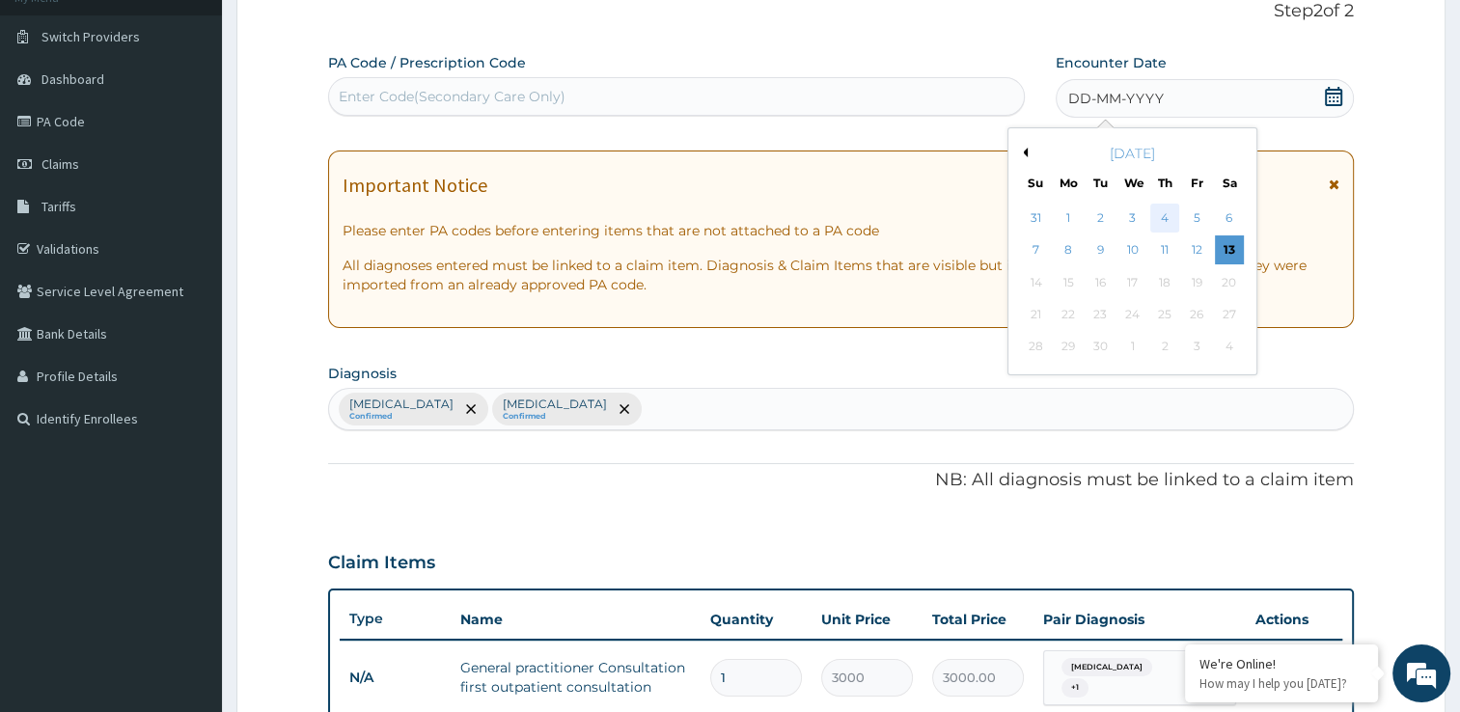
click at [1159, 218] on div "4" at bounding box center [1164, 218] width 29 height 29
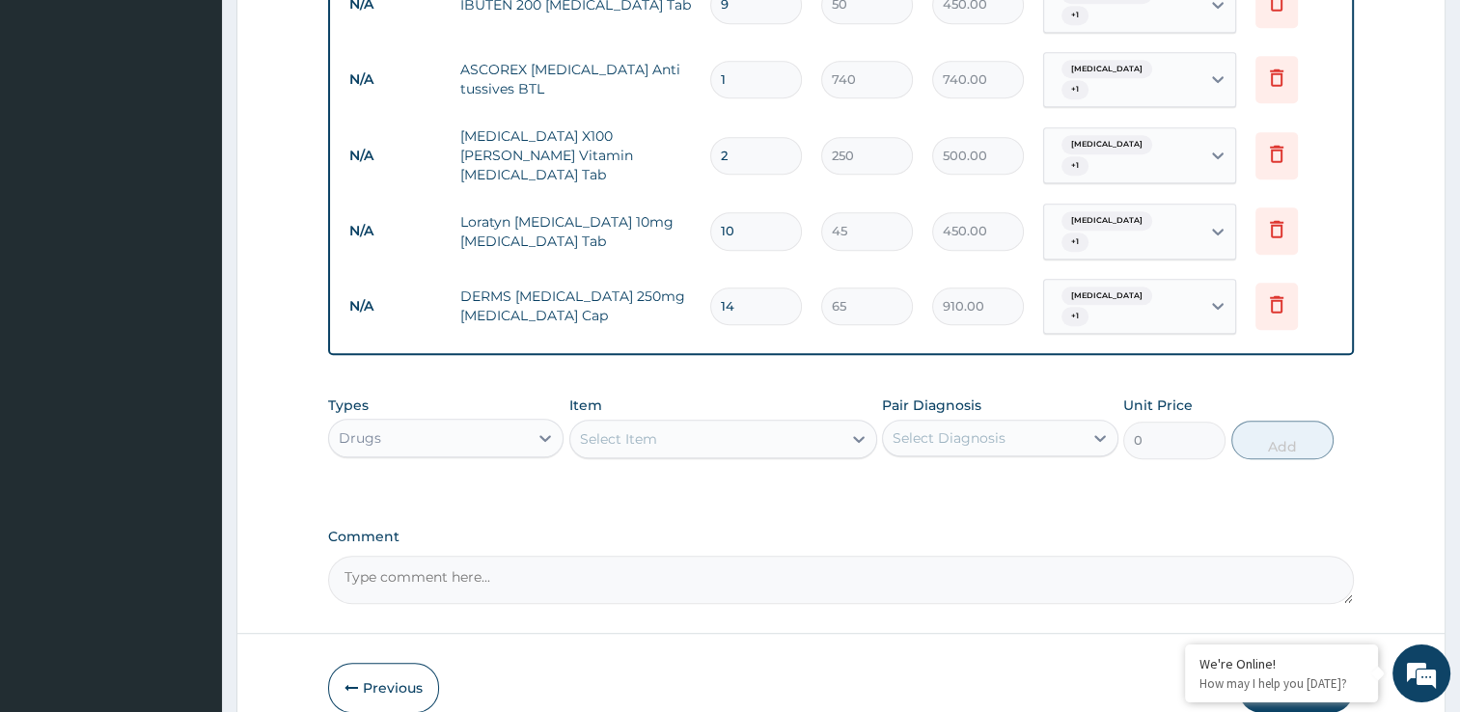
scroll to position [982, 0]
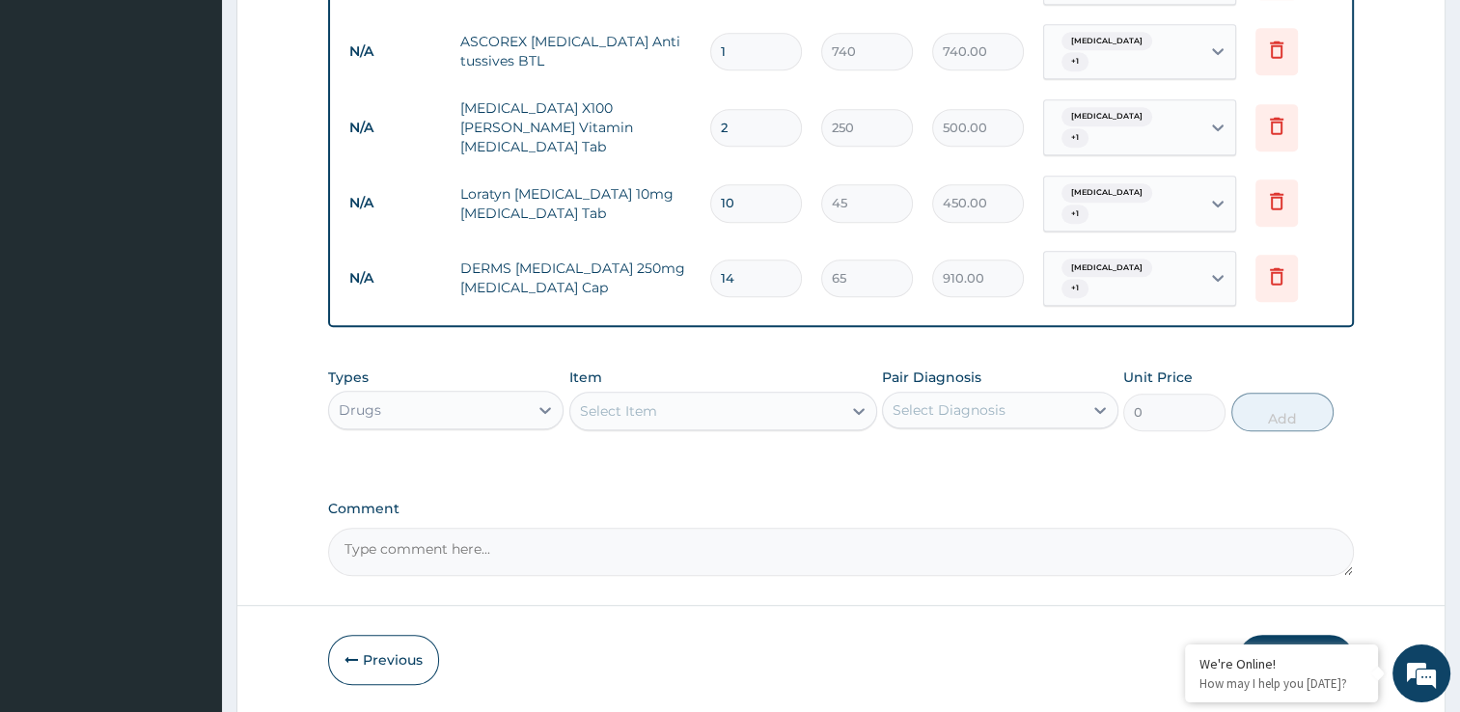
click at [1291, 635] on button "Submit" at bounding box center [1296, 660] width 116 height 50
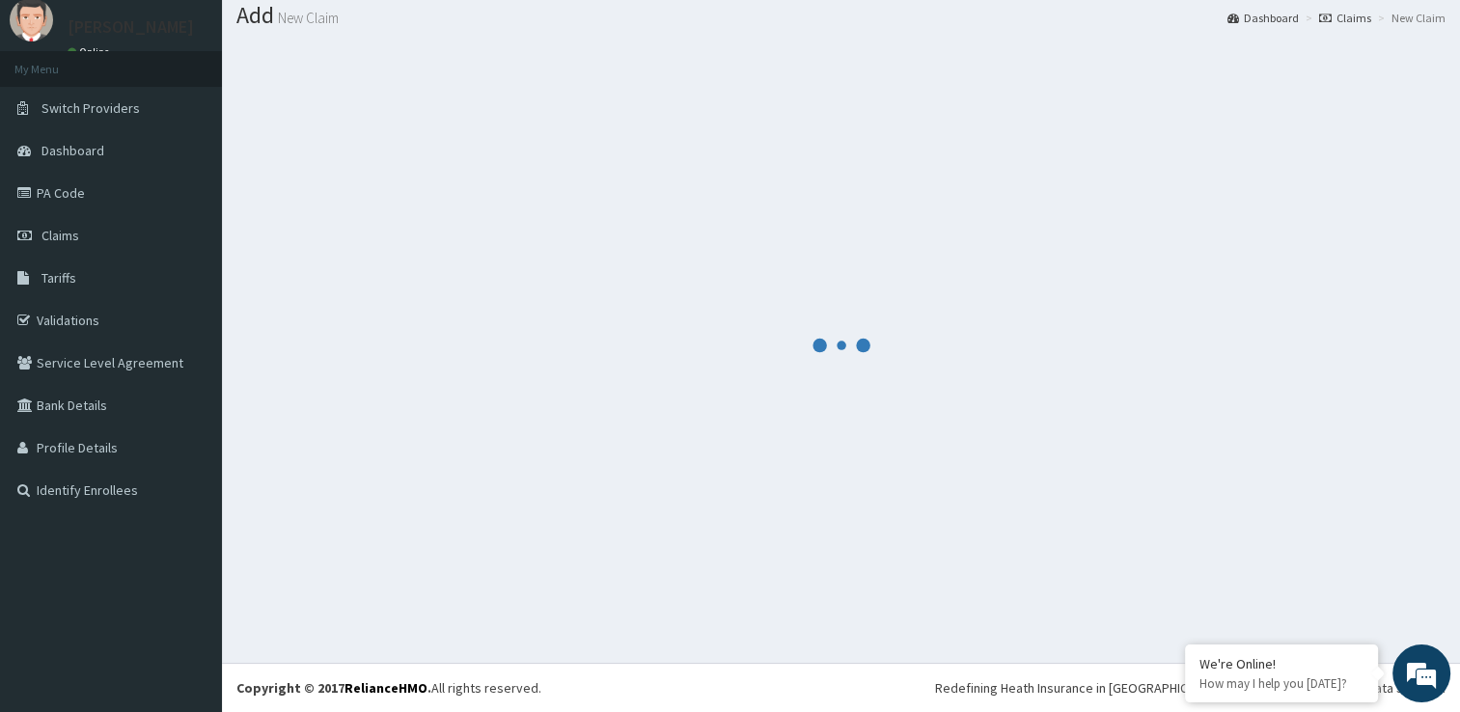
scroll to position [59, 0]
